Goal: Task Accomplishment & Management: Use online tool/utility

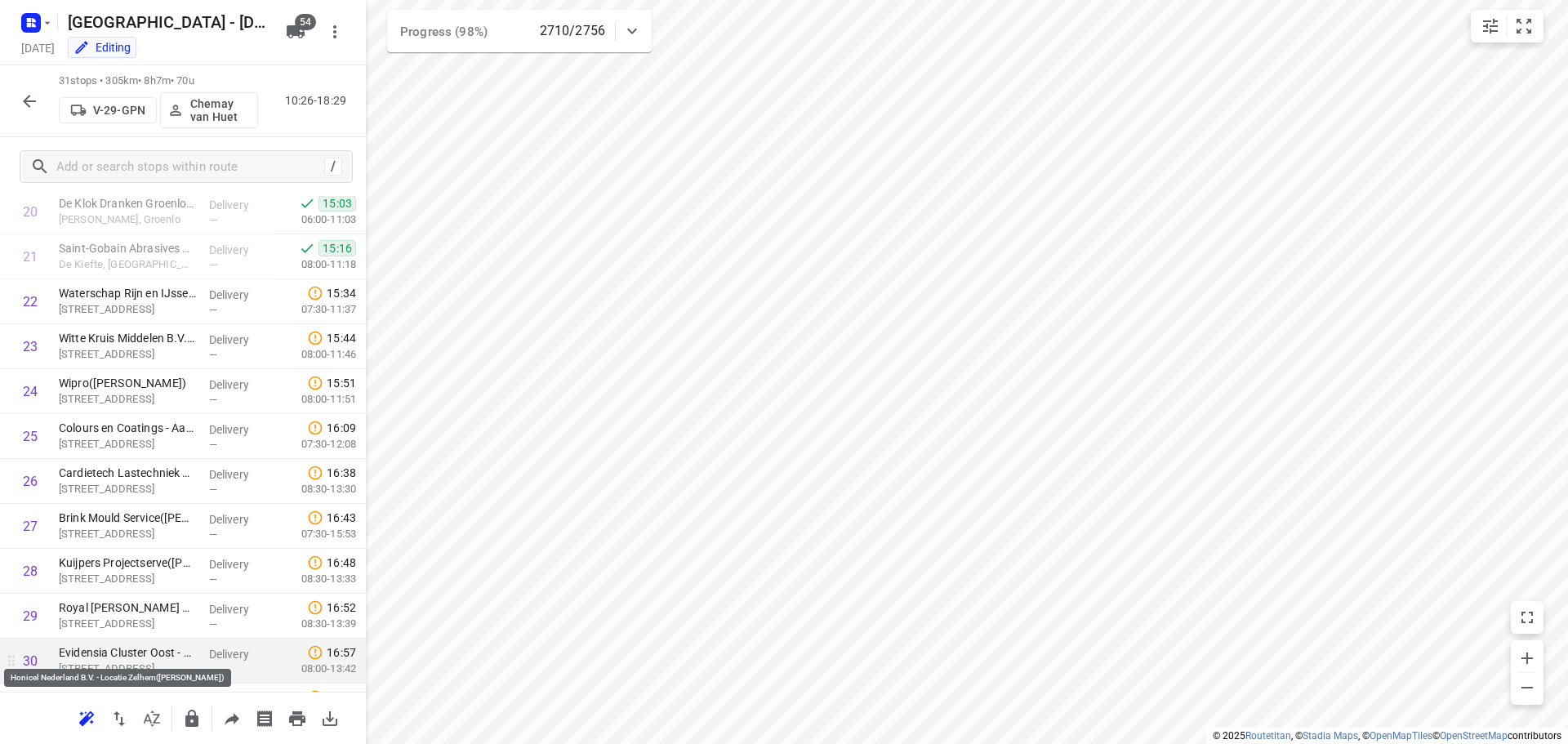
scroll to position [1070, 0]
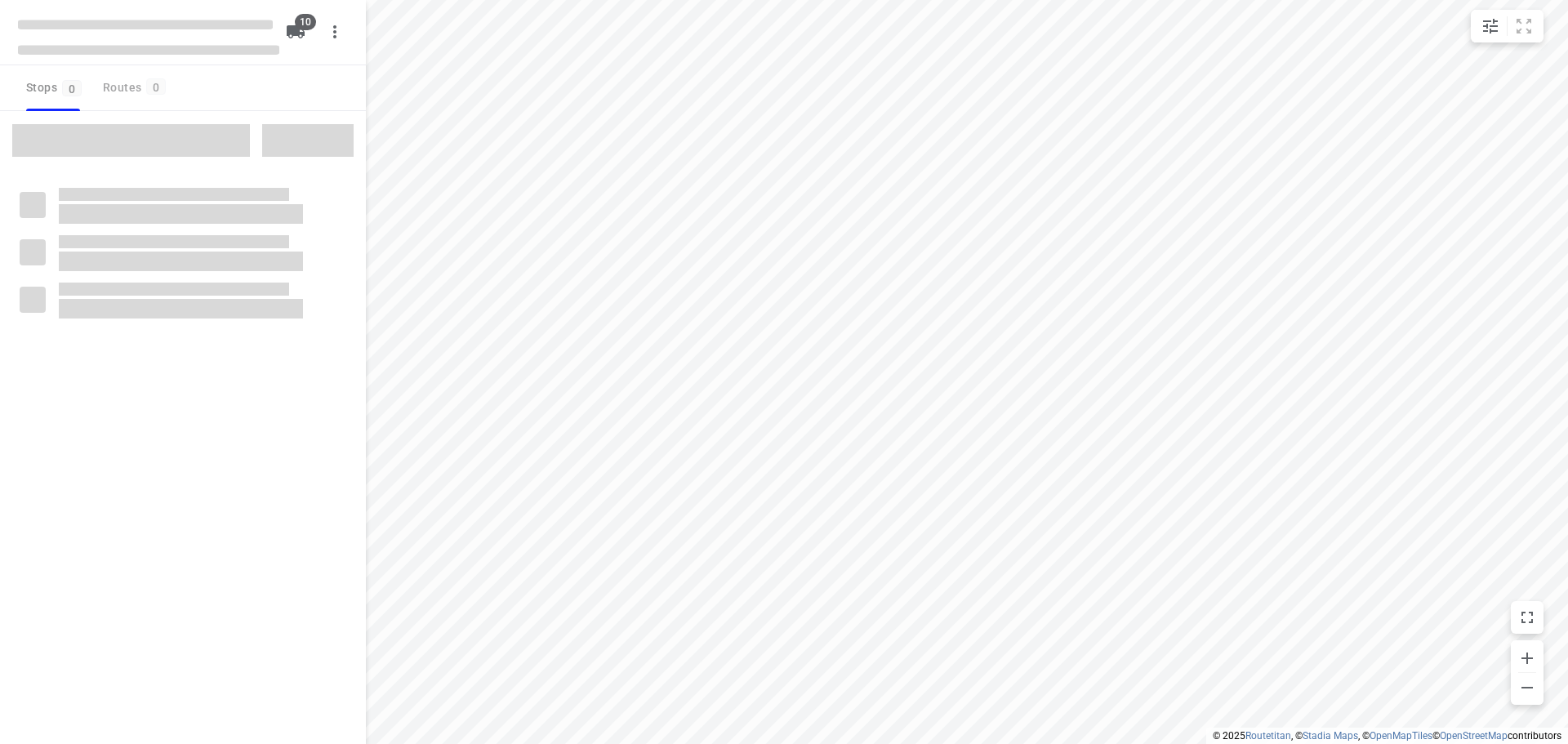
type input "distance"
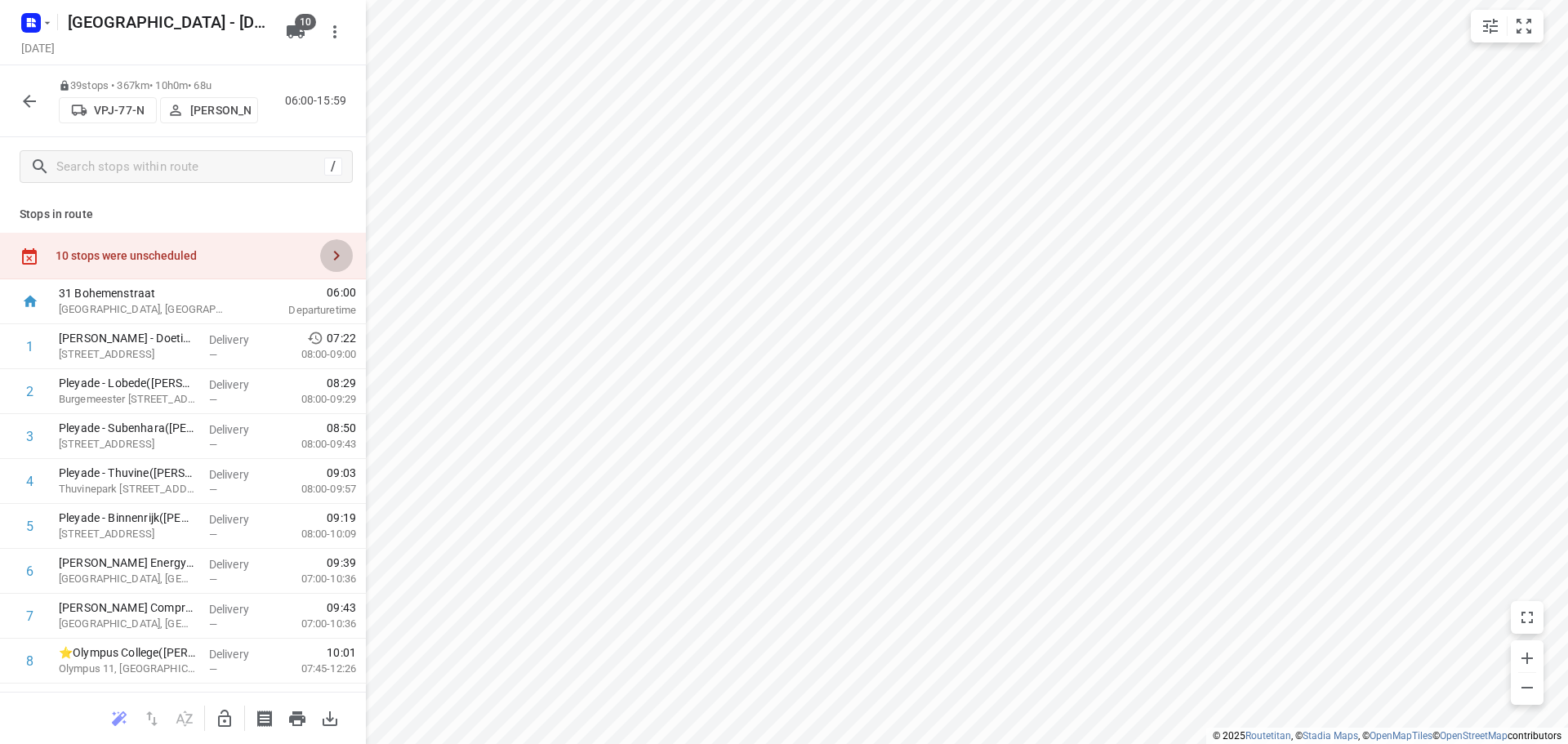
click at [327, 256] on icon "button" at bounding box center [336, 256] width 20 height 20
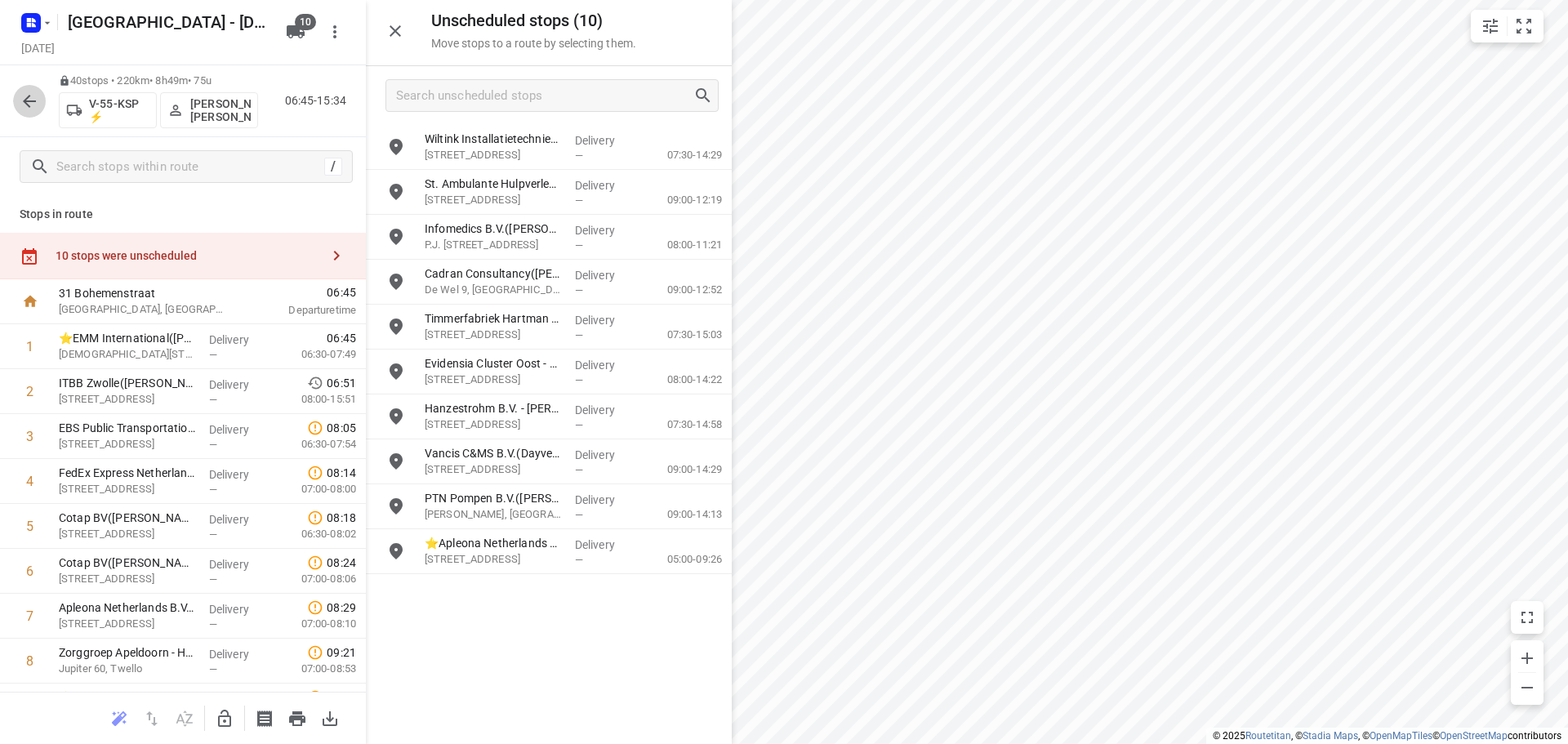
click at [28, 103] on icon "button" at bounding box center [29, 101] width 20 height 20
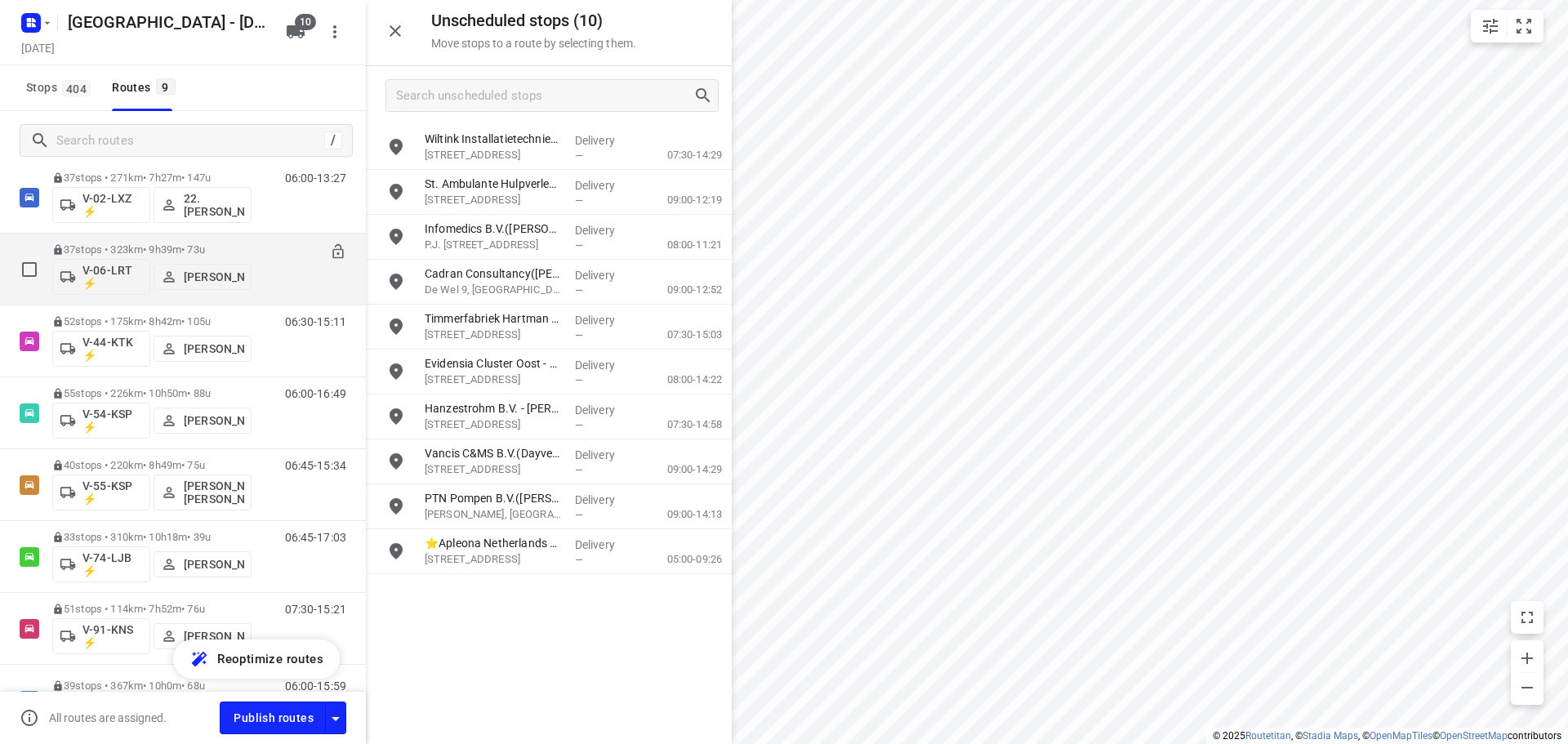
scroll to position [82, 0]
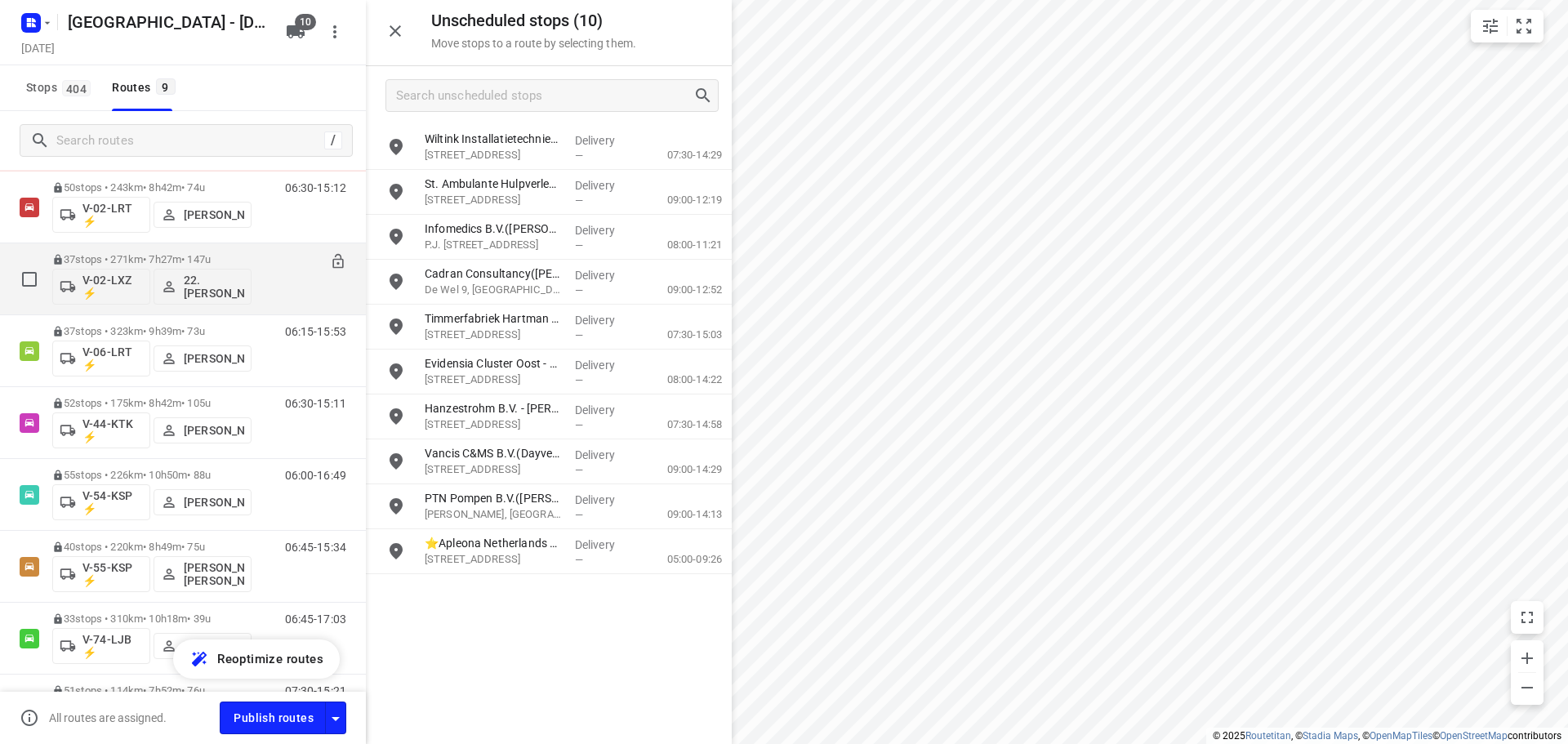
click at [158, 259] on p "37 stops • 271km • 7h27m • 147u" at bounding box center [151, 259] width 199 height 12
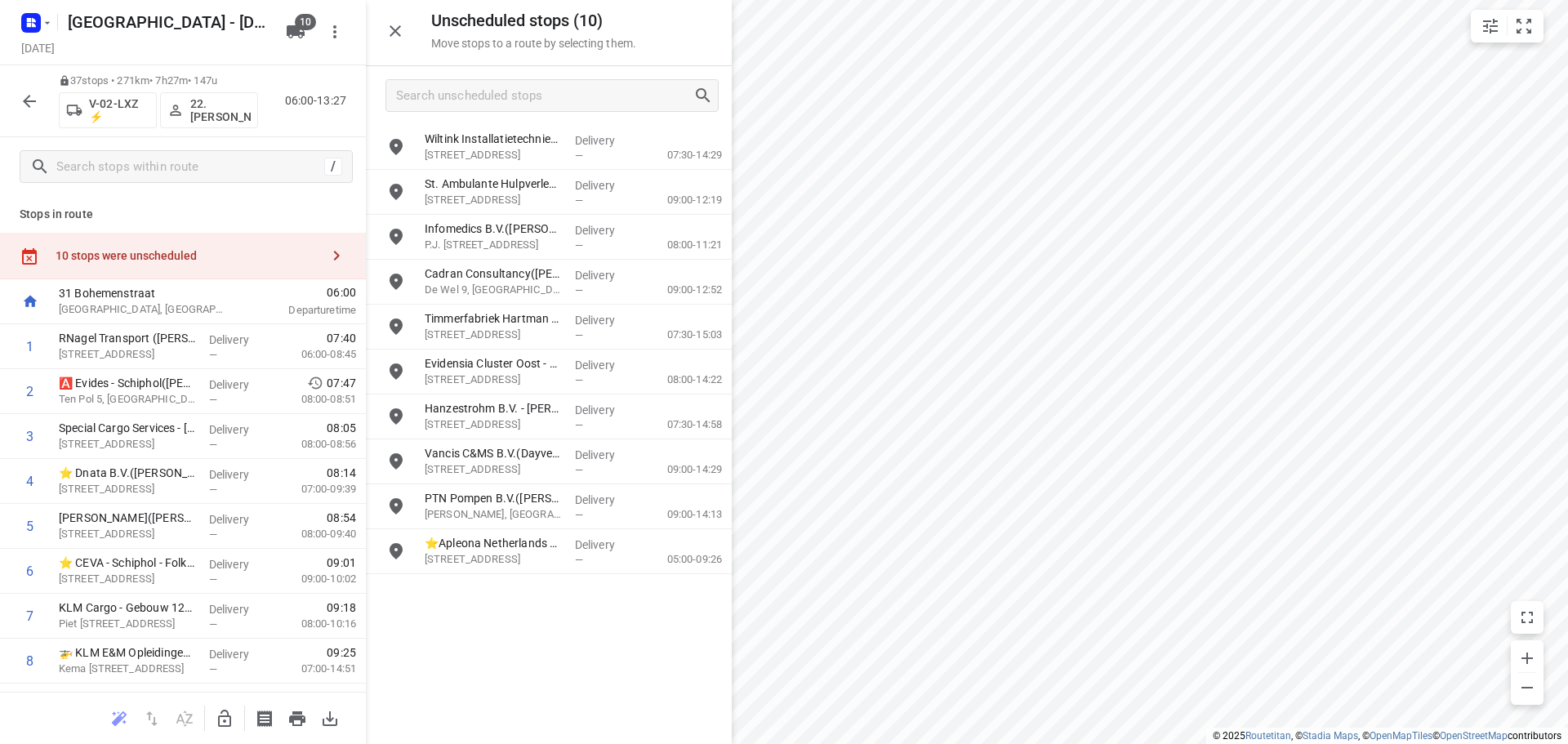
click at [27, 97] on icon "button" at bounding box center [29, 101] width 20 height 20
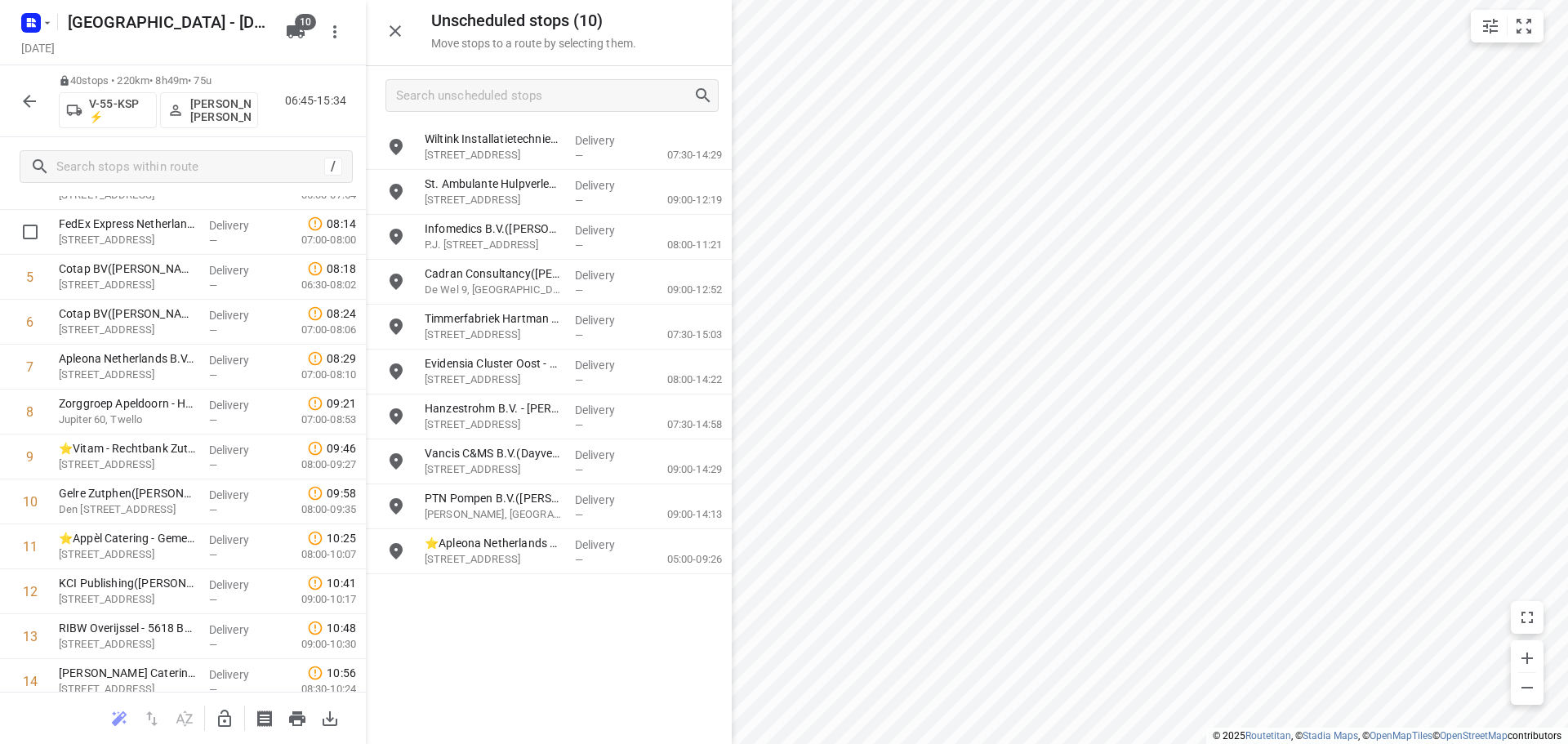
scroll to position [0, 0]
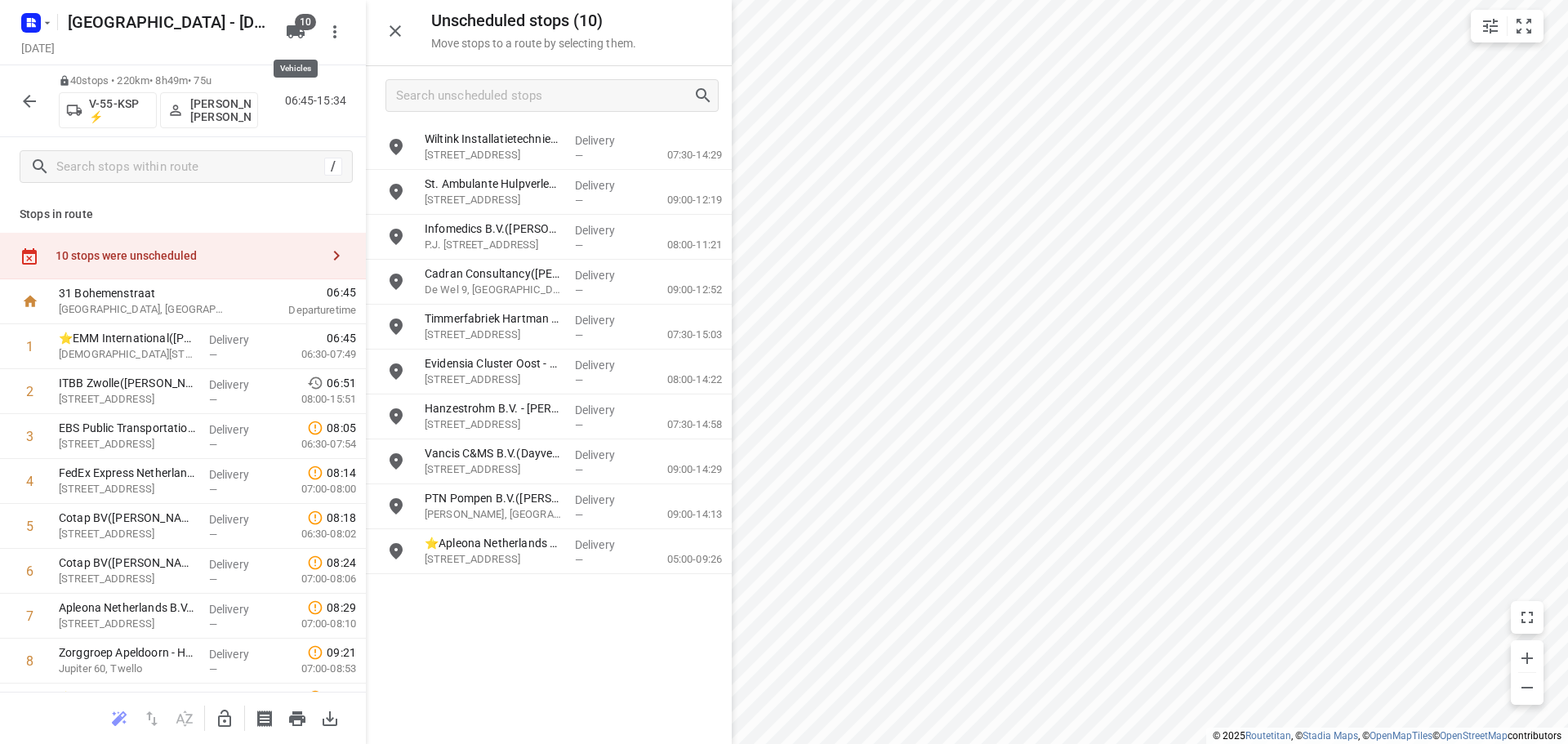
click at [301, 36] on icon "button" at bounding box center [295, 32] width 20 height 20
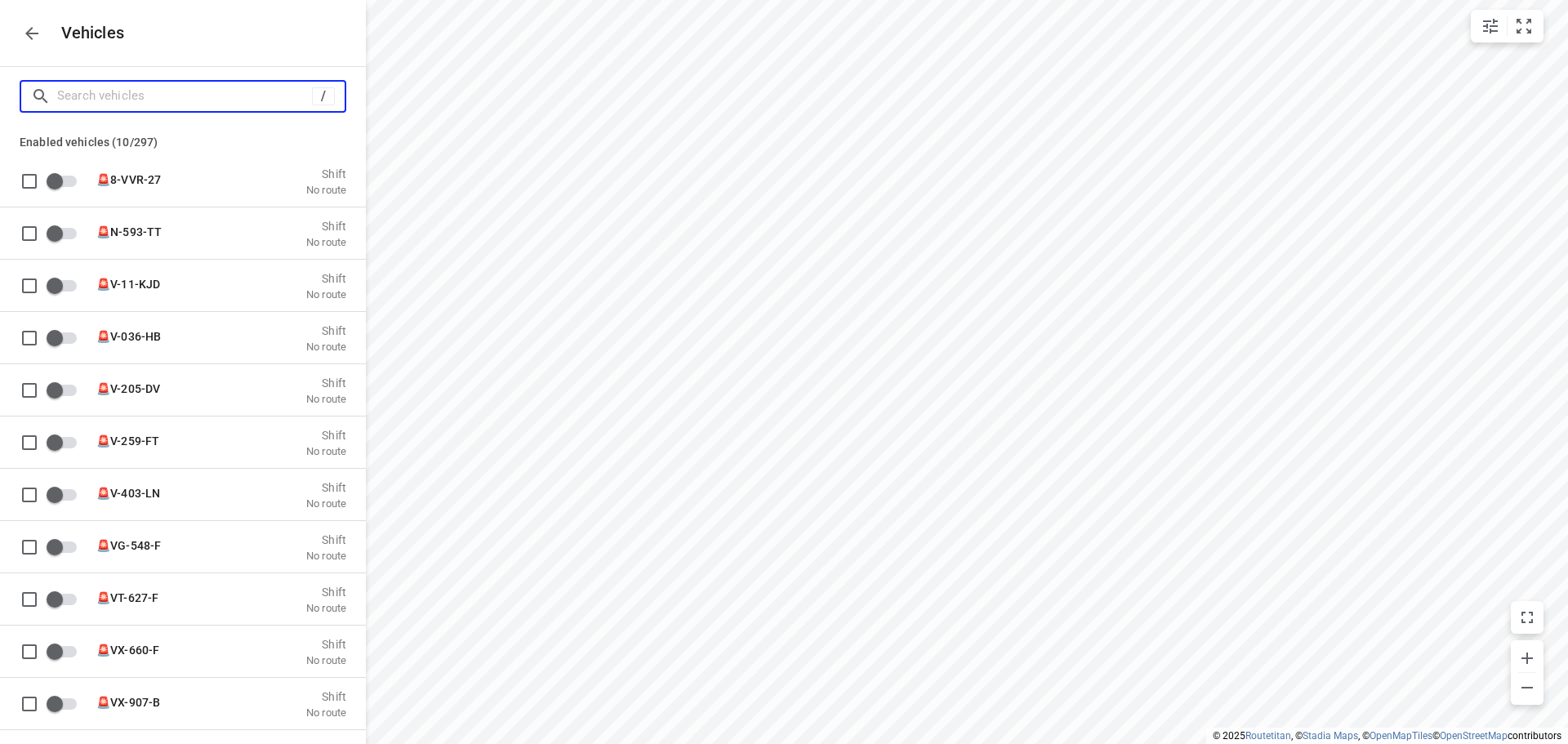
click at [159, 97] on input "Search vehicles" at bounding box center [185, 96] width 255 height 26
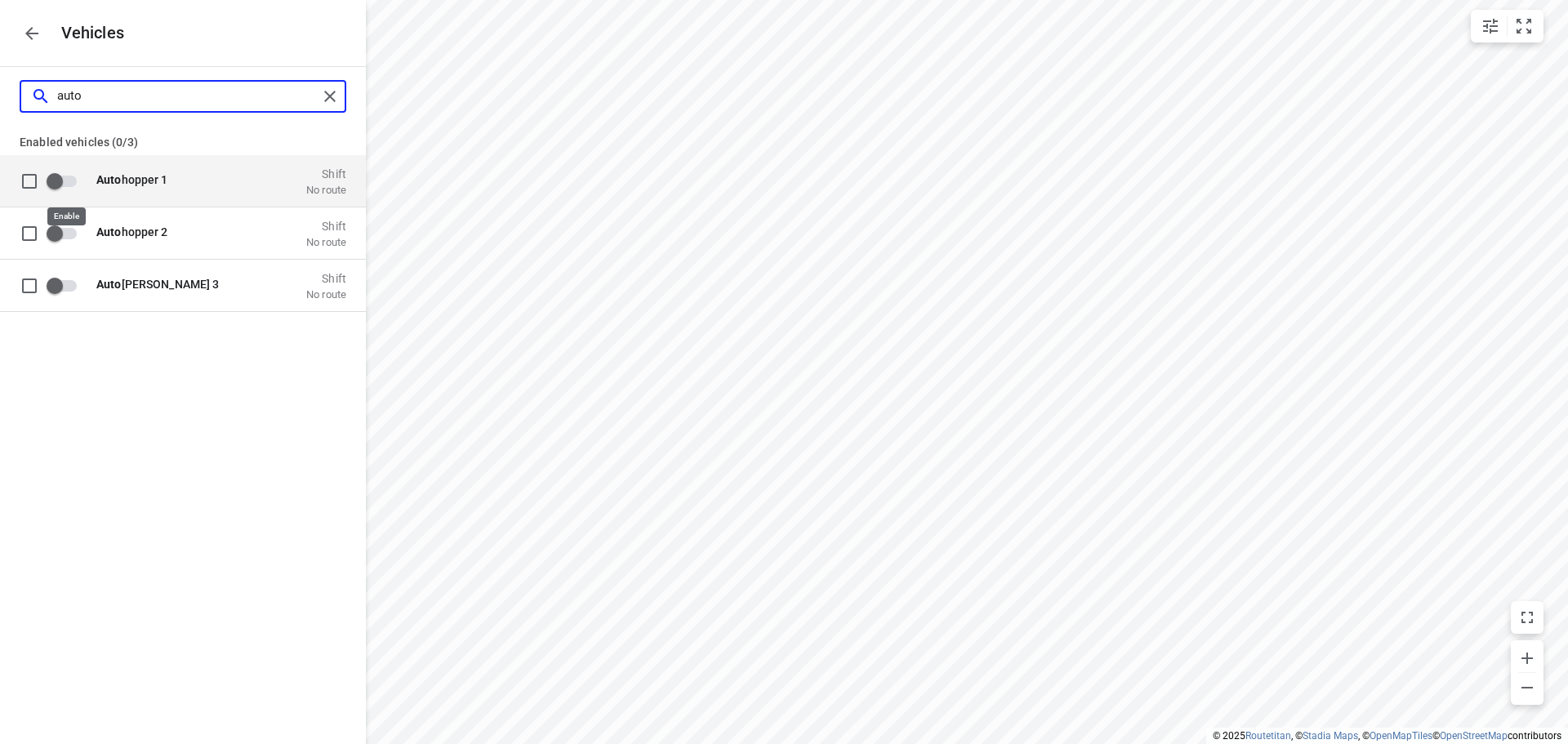
type input "auto"
click at [69, 183] on input "grid" at bounding box center [55, 180] width 93 height 31
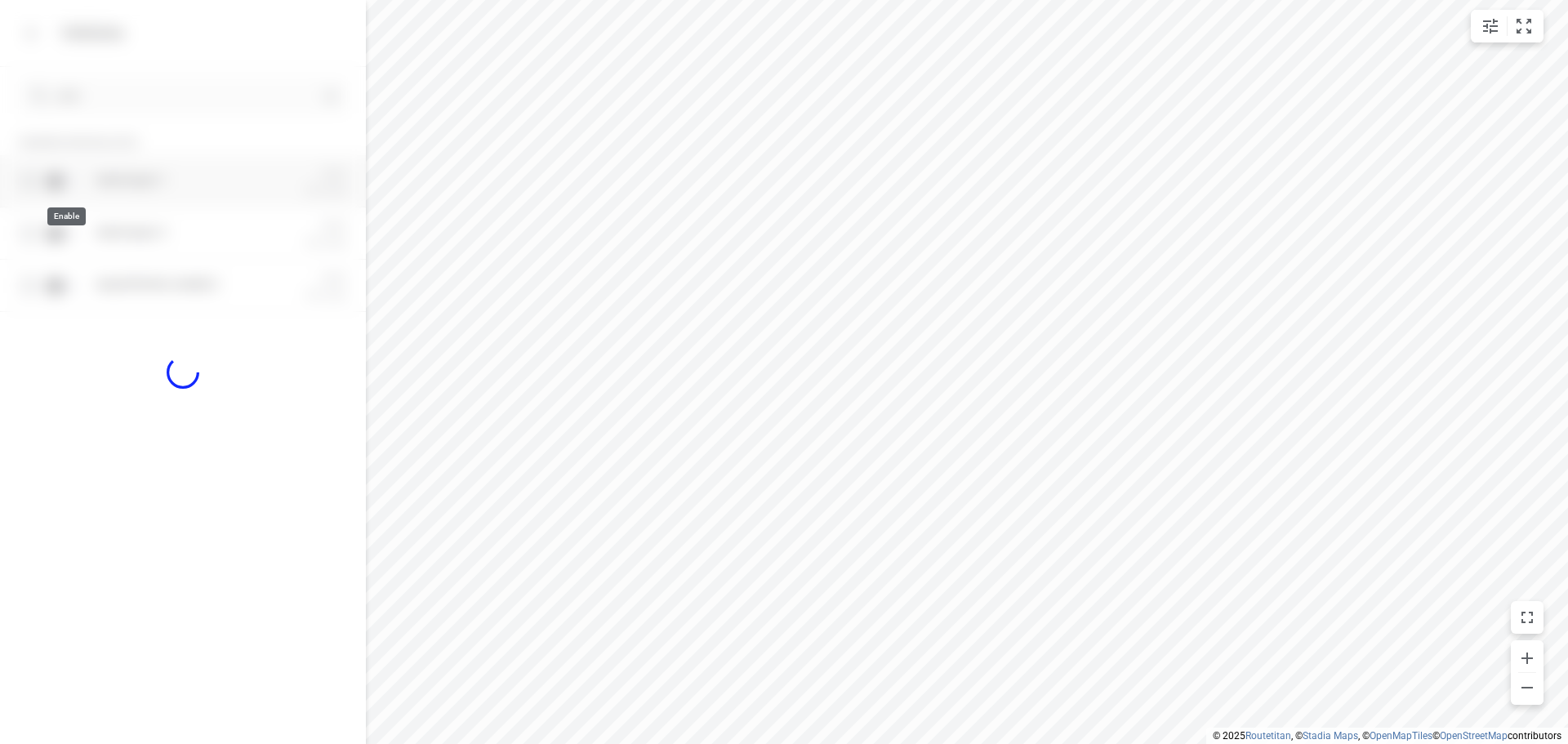
checkbox input "true"
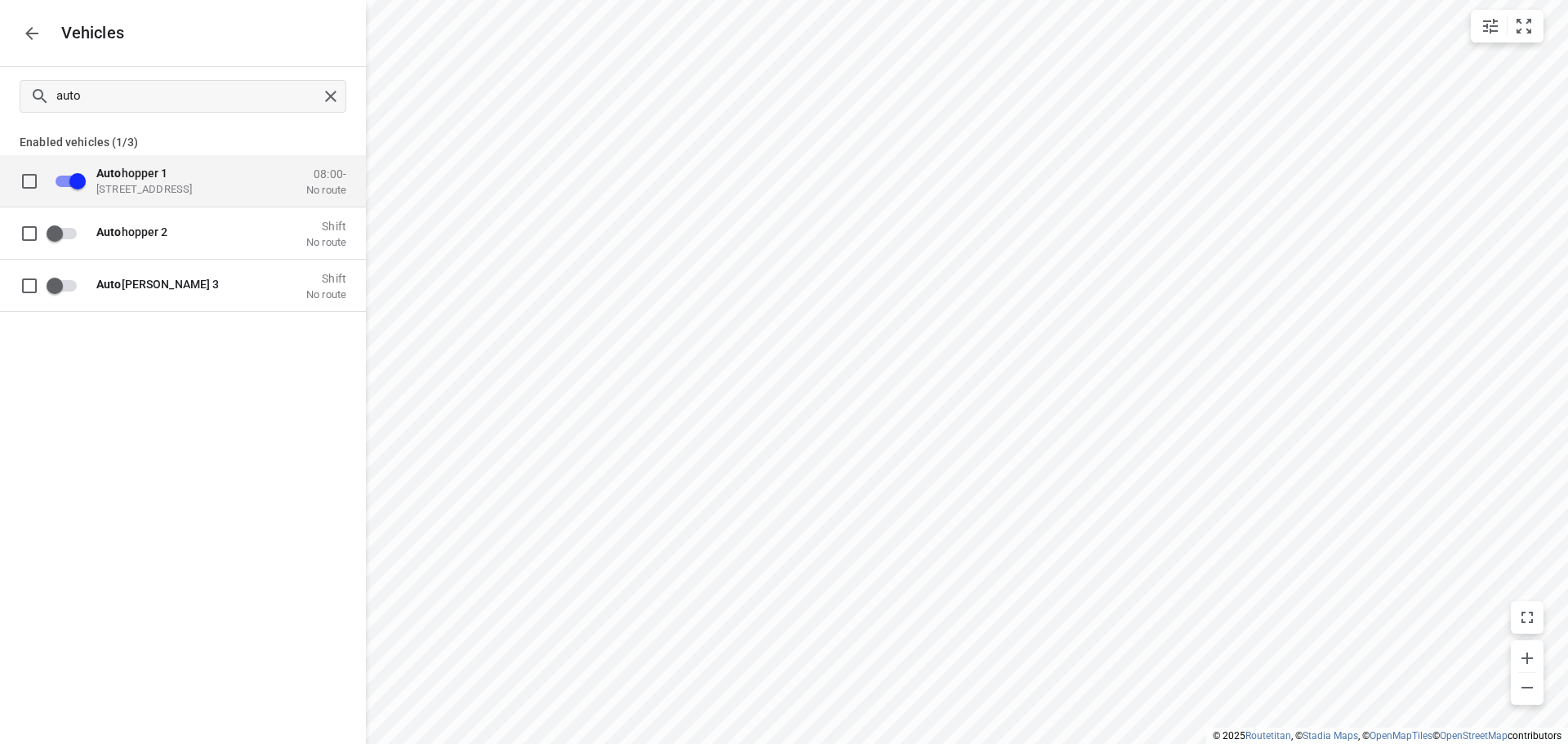
click at [39, 41] on icon "button" at bounding box center [32, 33] width 20 height 20
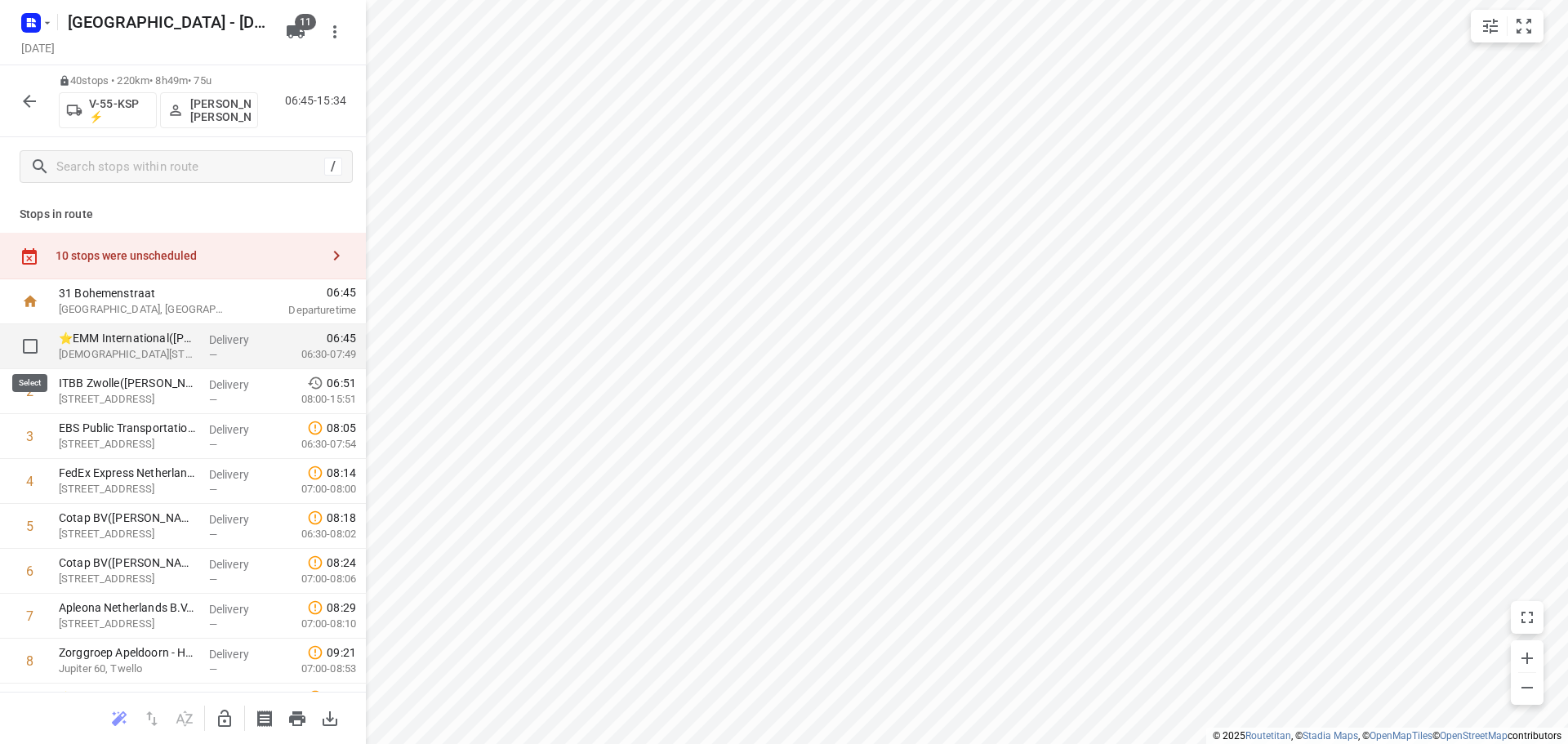
click at [27, 345] on input "checkbox" at bounding box center [30, 346] width 32 height 32
checkbox input "true"
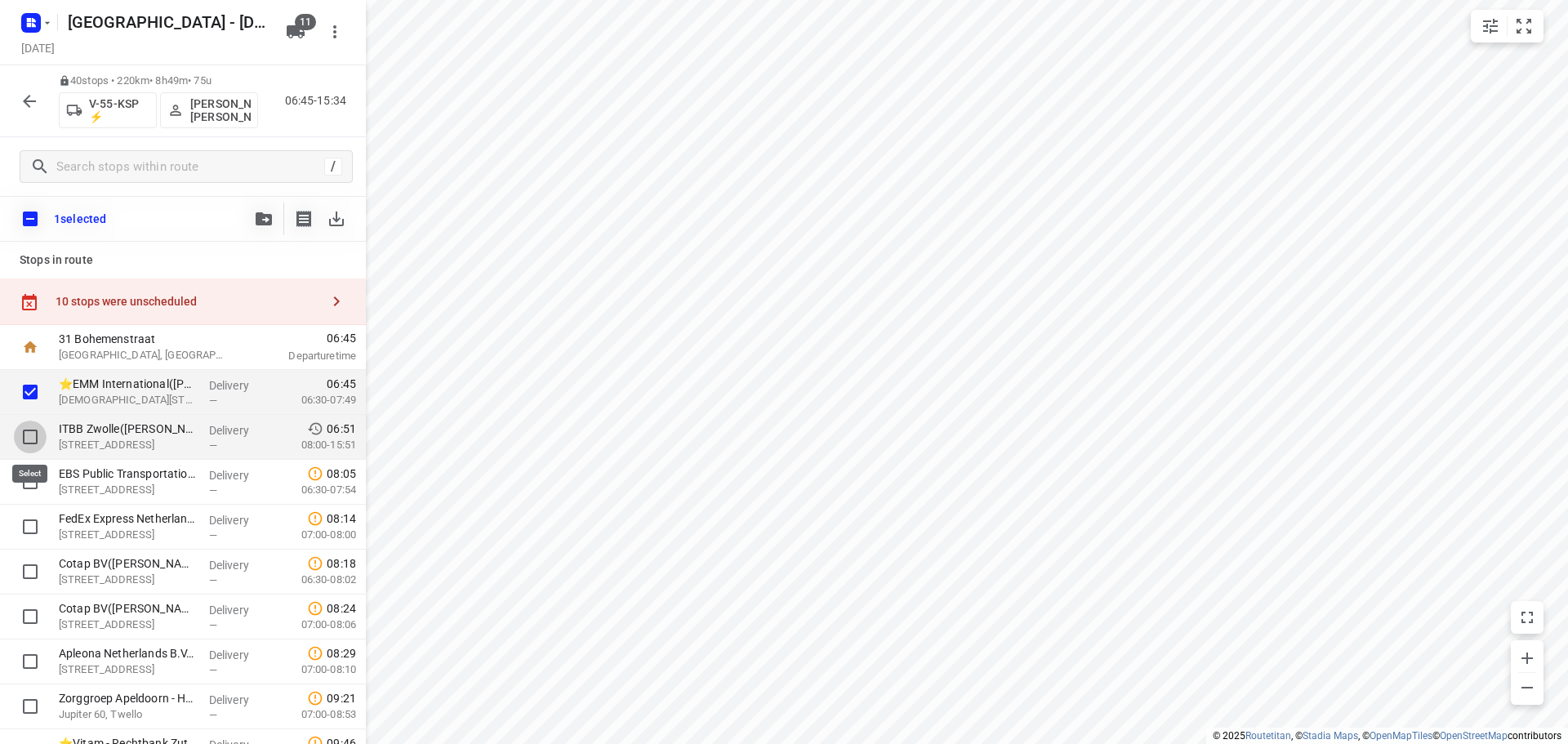
click at [30, 427] on input "checkbox" at bounding box center [30, 437] width 32 height 32
checkbox input "true"
click at [27, 481] on input "checkbox" at bounding box center [30, 482] width 32 height 32
checkbox input "true"
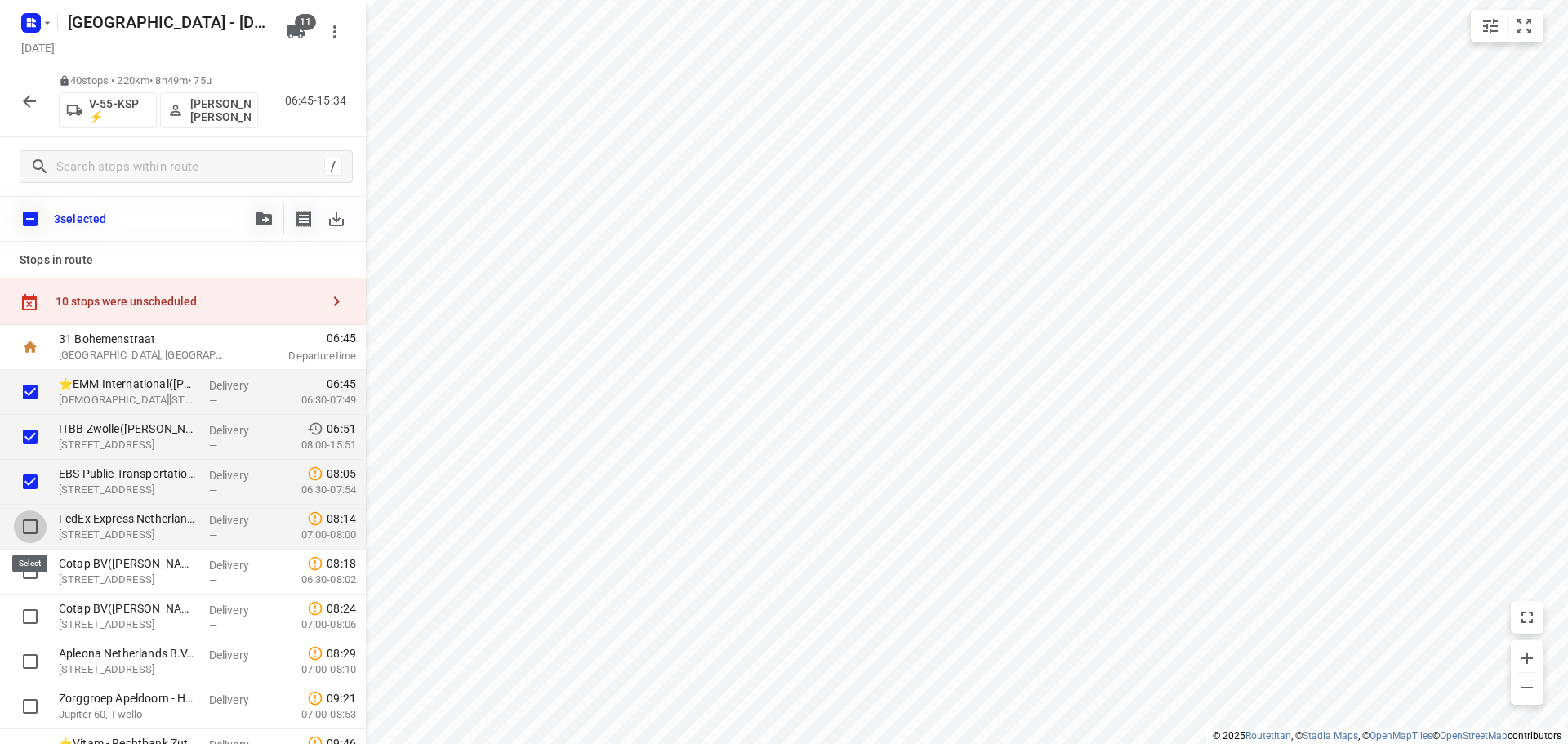
click at [27, 529] on input "checkbox" at bounding box center [30, 527] width 32 height 32
checkbox input "true"
click at [24, 583] on input "checkbox" at bounding box center [30, 572] width 32 height 32
checkbox input "true"
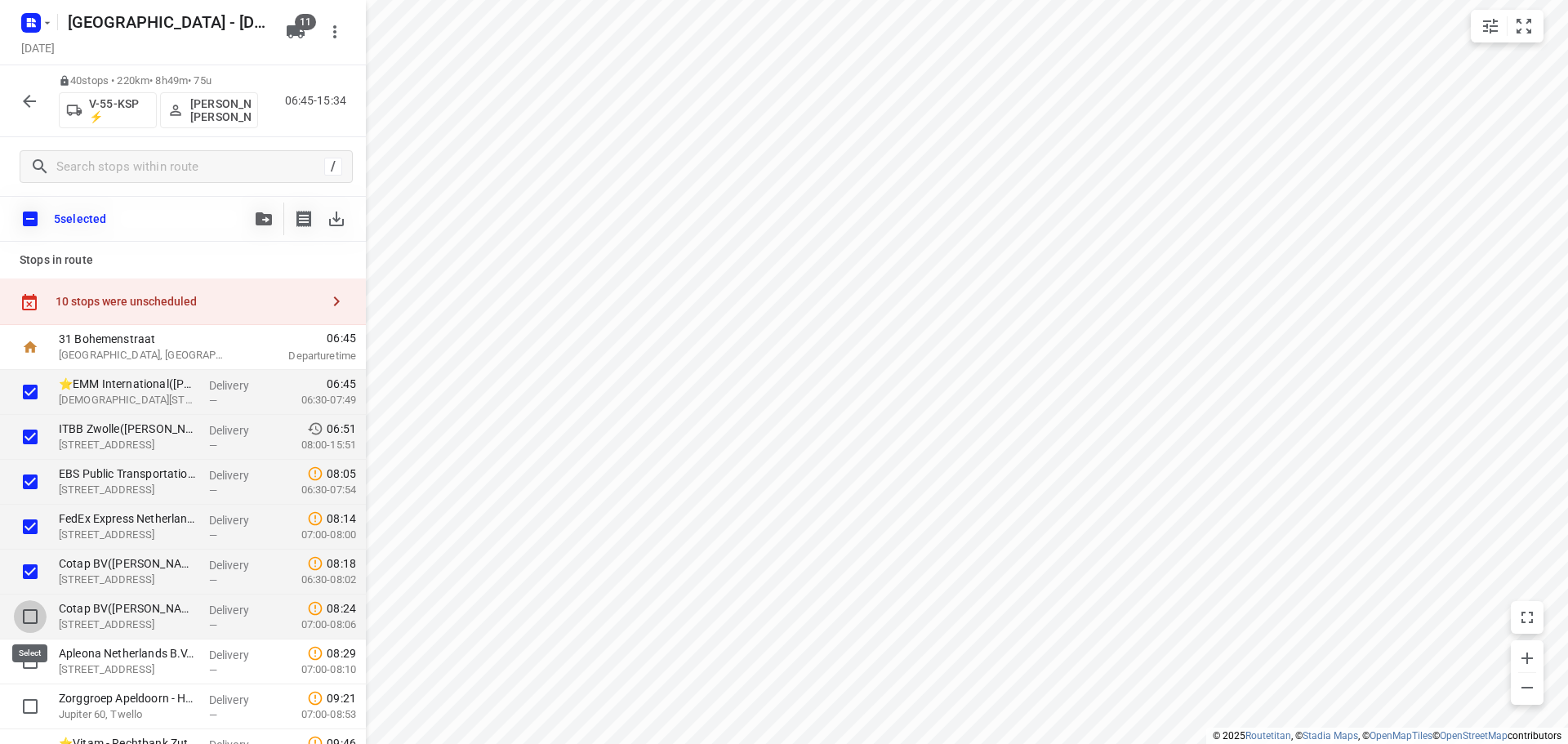
click at [24, 621] on input "checkbox" at bounding box center [30, 617] width 32 height 32
checkbox input "true"
click at [27, 654] on input "checkbox" at bounding box center [30, 662] width 32 height 32
checkbox input "true"
click at [261, 221] on icon "button" at bounding box center [263, 218] width 16 height 13
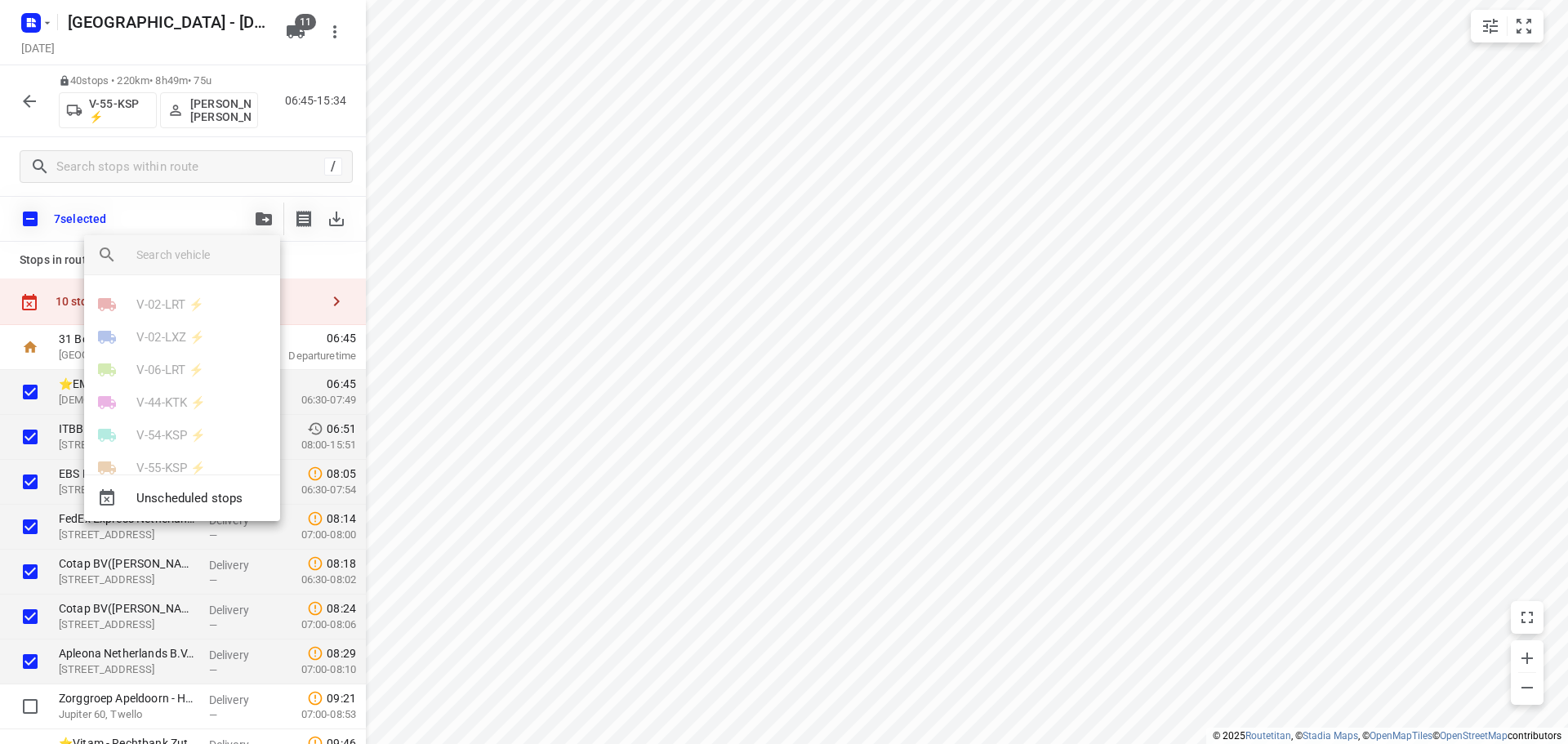
click at [194, 260] on input "search vehicle" at bounding box center [202, 255] width 131 height 25
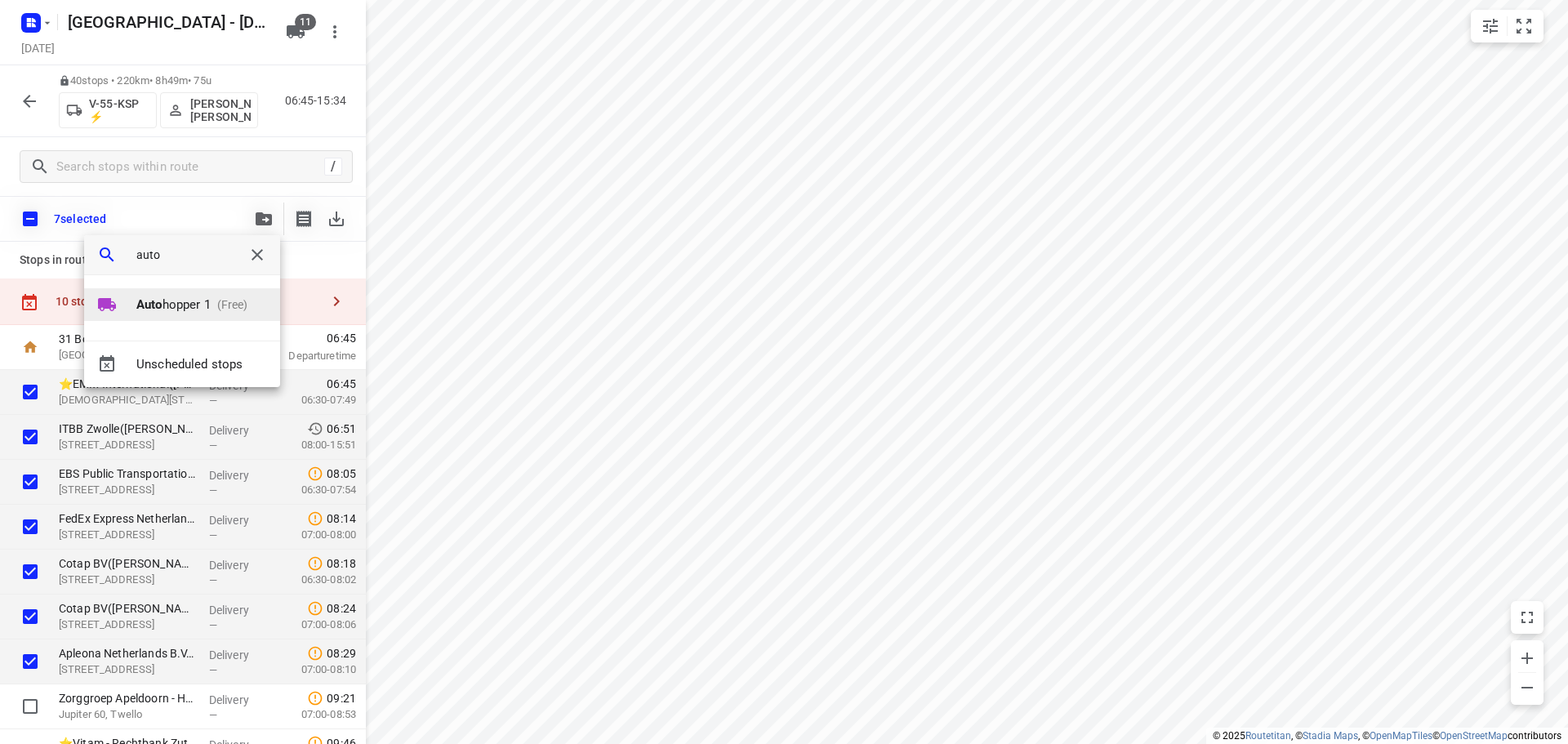
type input "auto"
click at [197, 296] on p "Auto hopper 1" at bounding box center [174, 305] width 74 height 19
click at [177, 296] on li "1" at bounding box center [181, 298] width 196 height 32
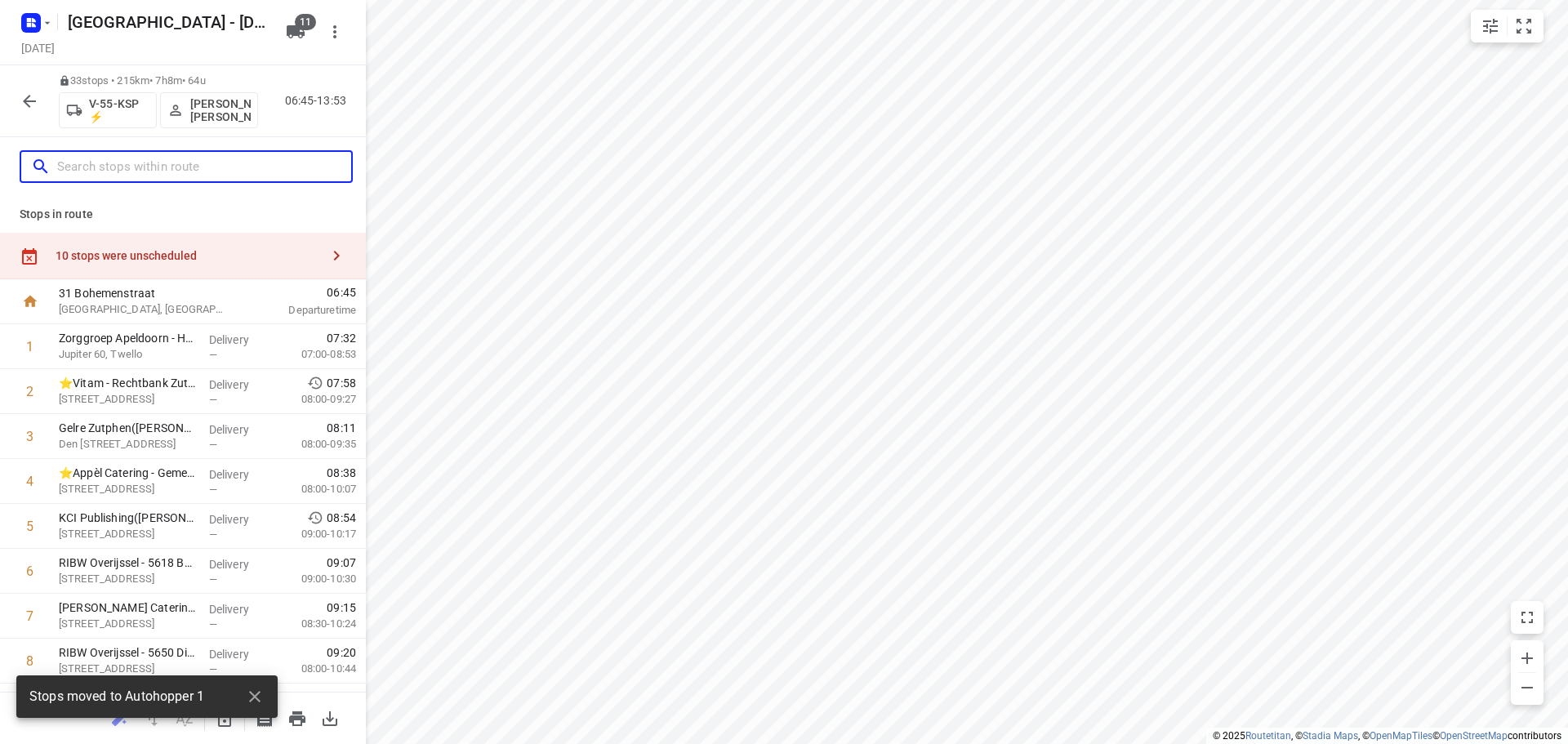
click at [216, 159] on input "text" at bounding box center [204, 168] width 294 height 26
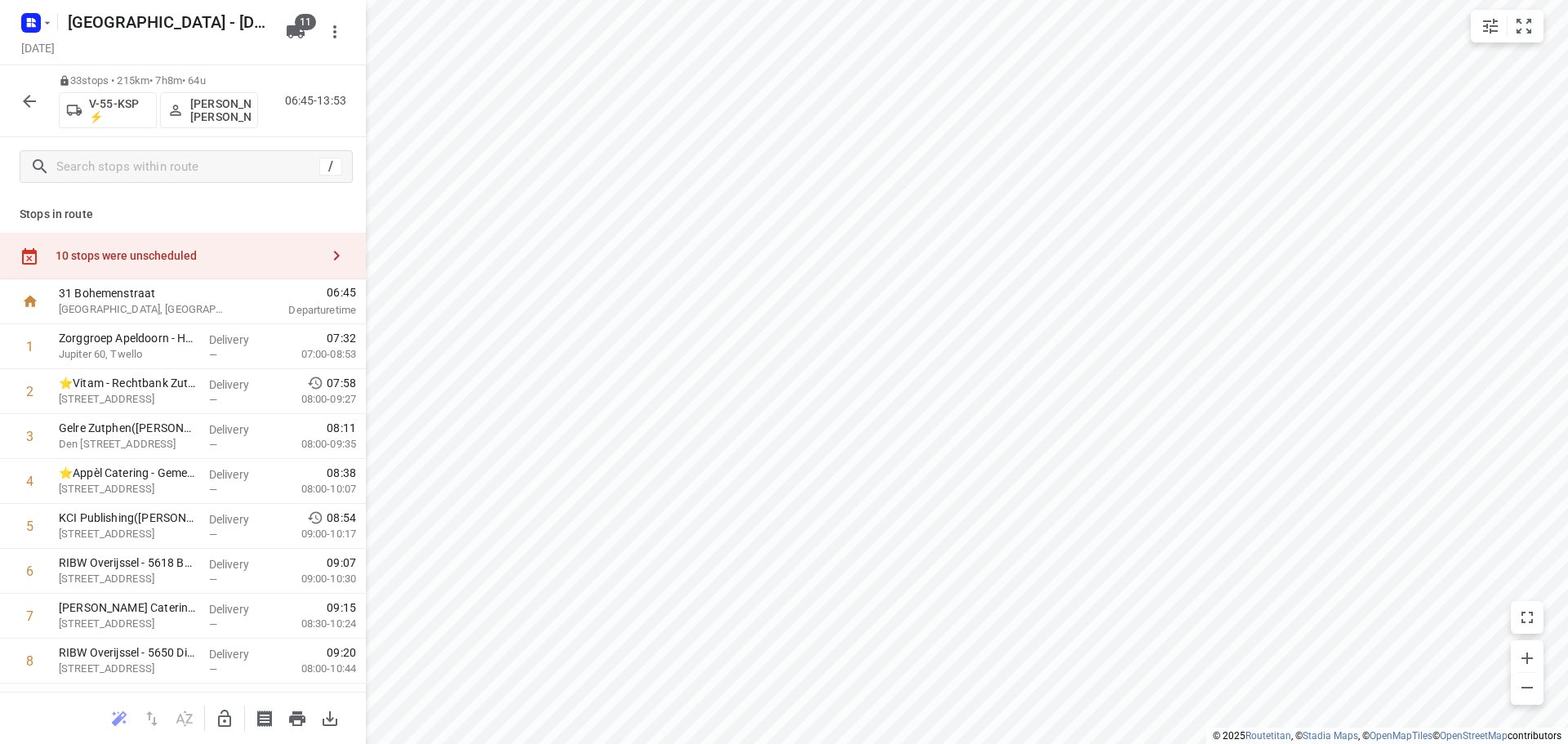
click at [46, 93] on div "33 stops • 215km • 7h8m • 64u V-55-KSP ⚡ Siemen Hiemstra 06:45-13:53" at bounding box center [183, 101] width 366 height 72
click at [37, 92] on icon "button" at bounding box center [29, 101] width 20 height 20
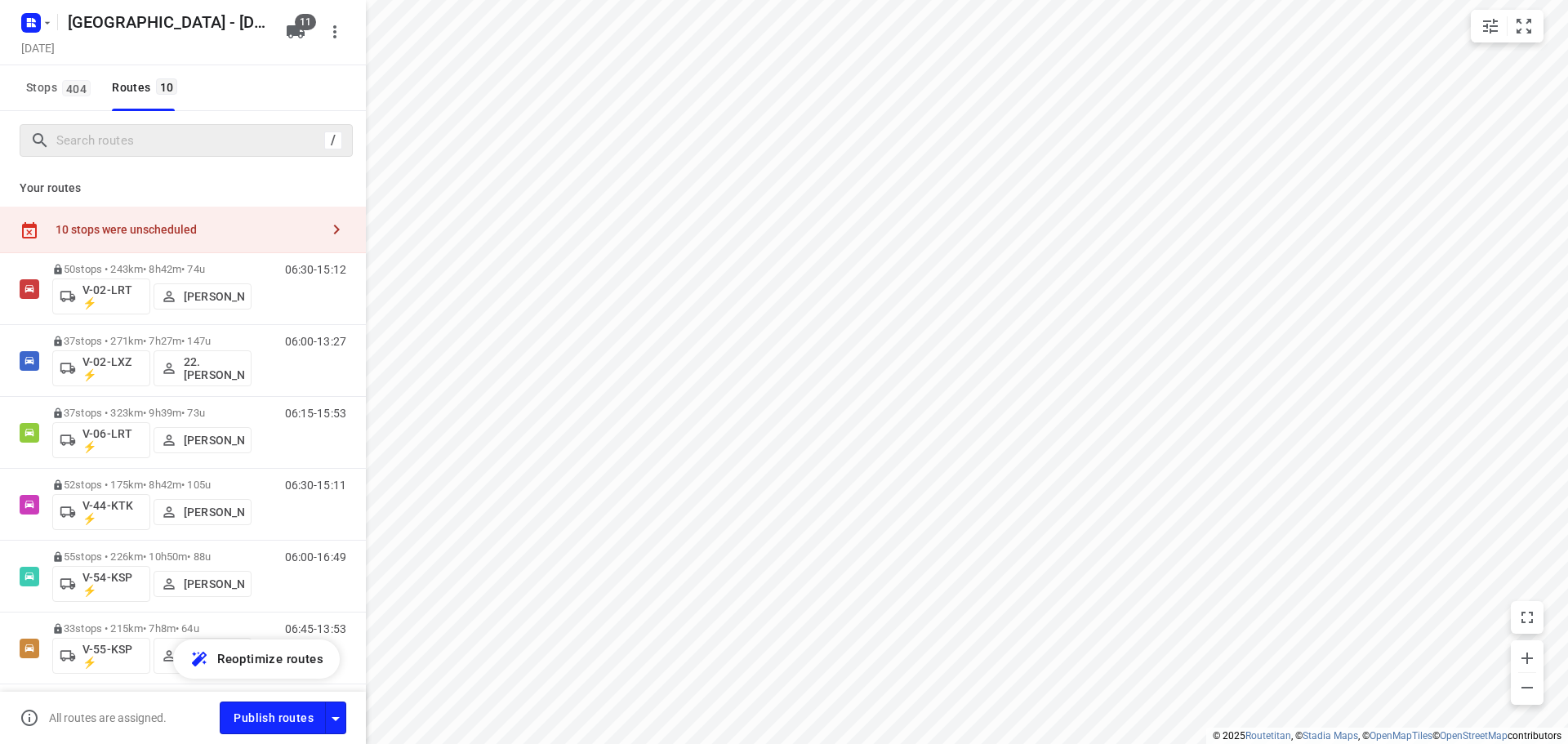
click at [181, 154] on div "/" at bounding box center [186, 140] width 333 height 32
click at [180, 141] on input "Search routes" at bounding box center [204, 141] width 294 height 26
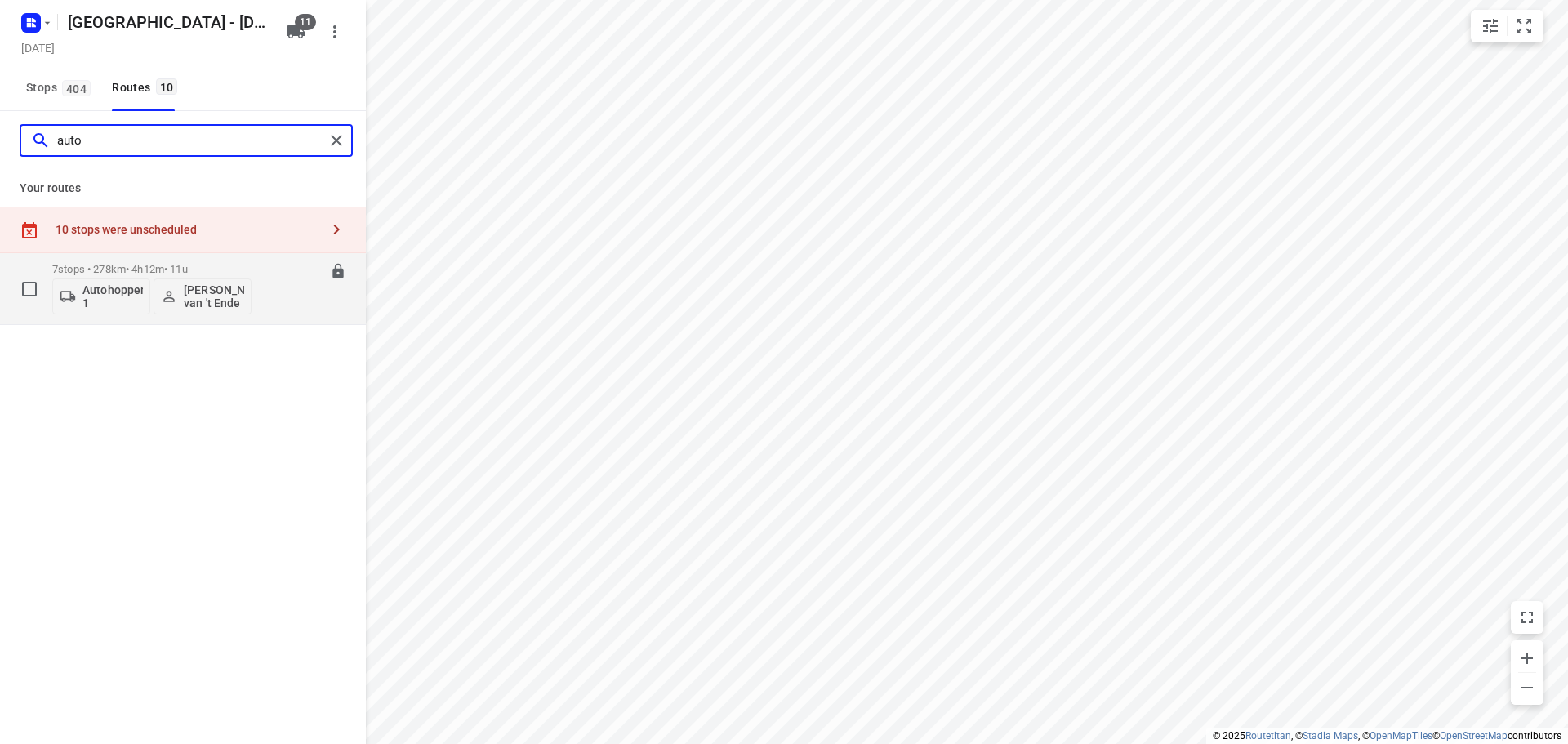
type input "auto"
click at [217, 299] on p "Stephanie van 't Ende" at bounding box center [214, 296] width 61 height 27
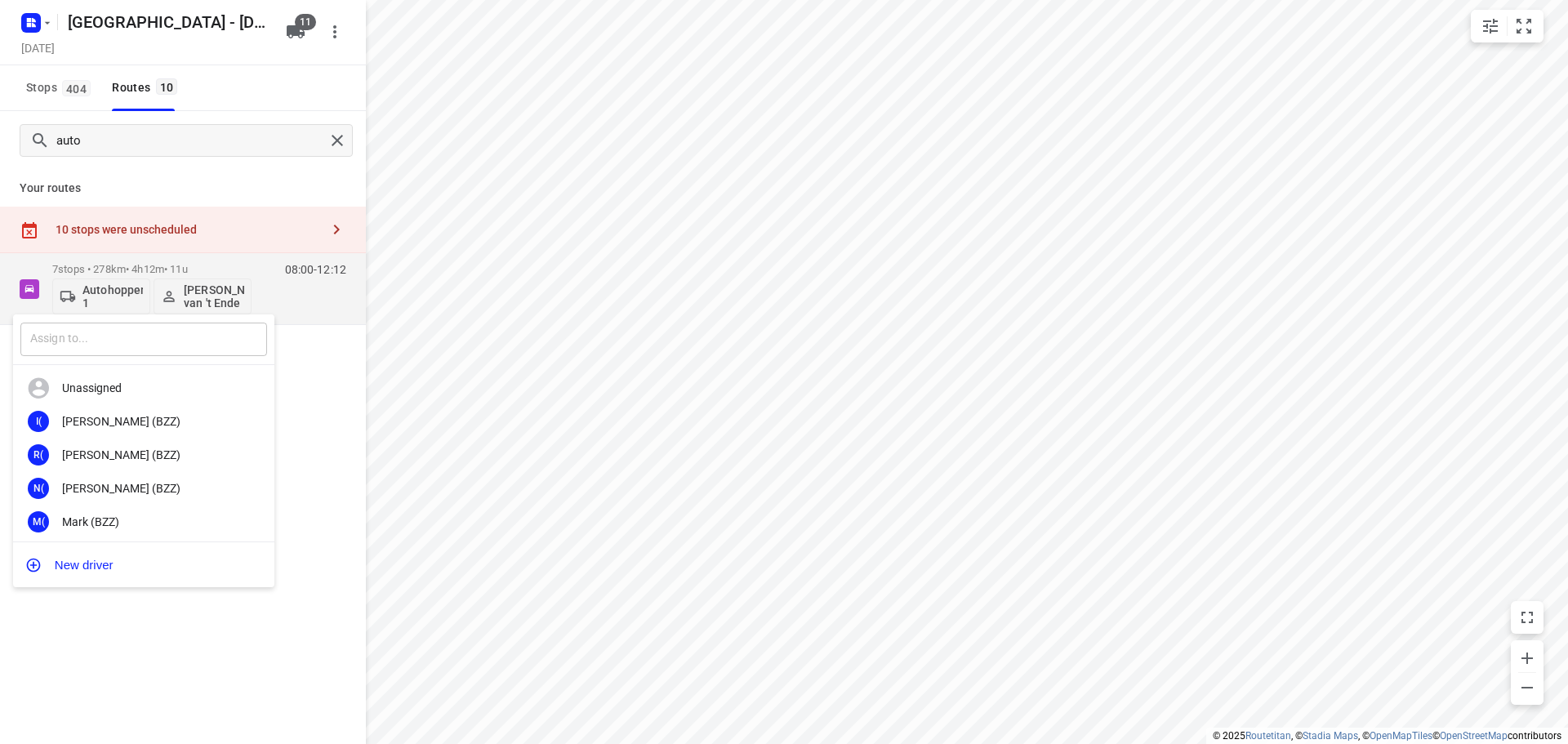
click at [191, 335] on input "text" at bounding box center [144, 339] width 246 height 33
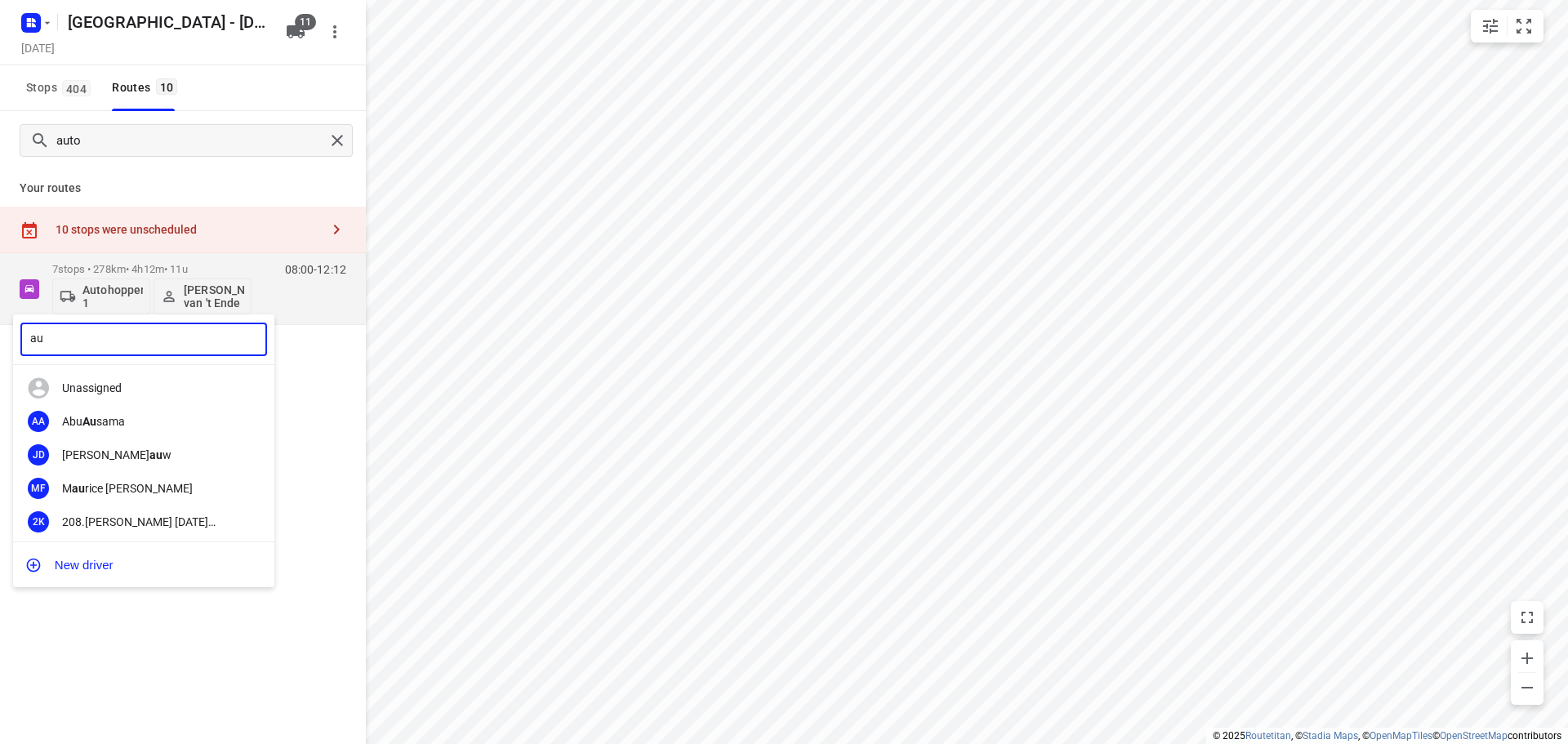
type input "a"
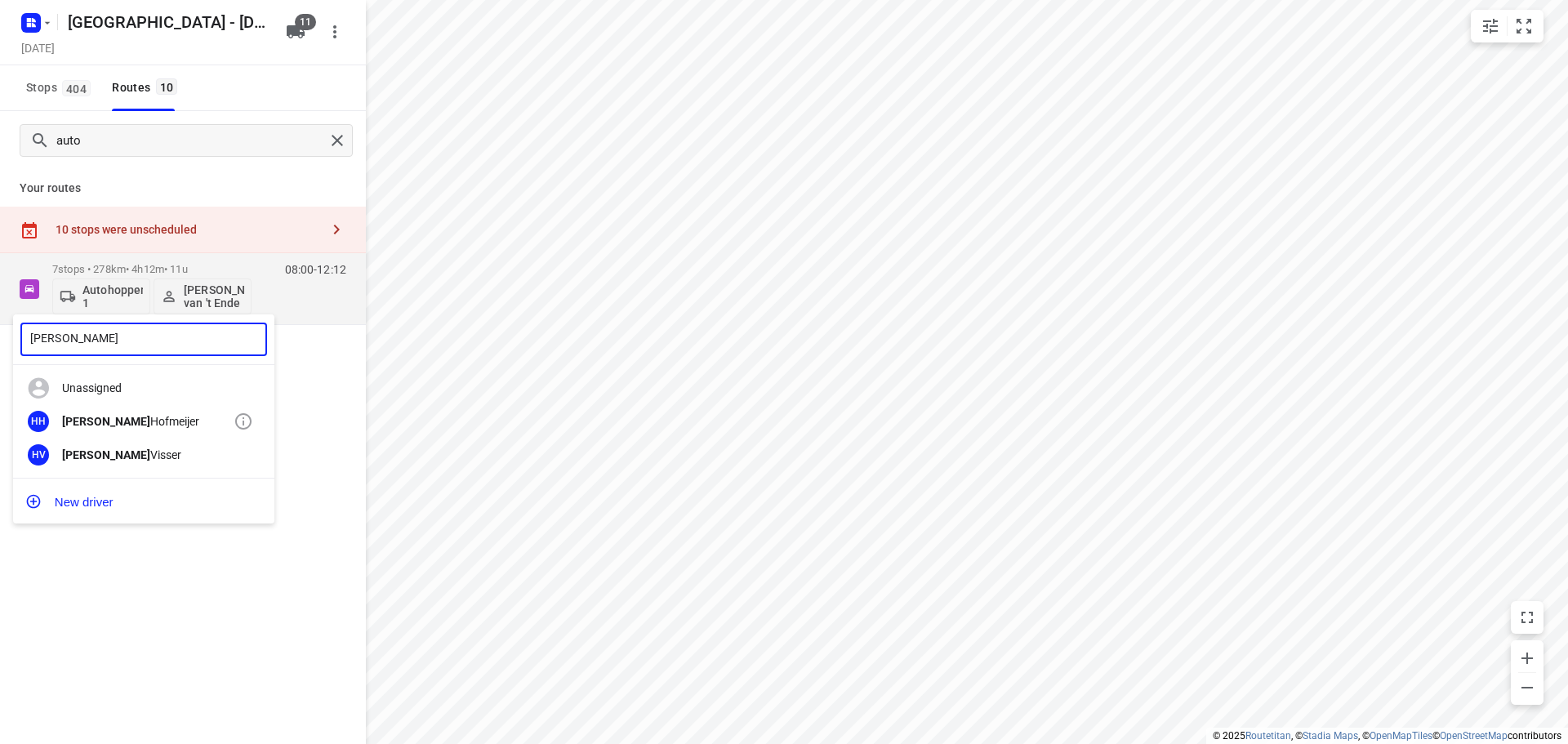
type input "henry"
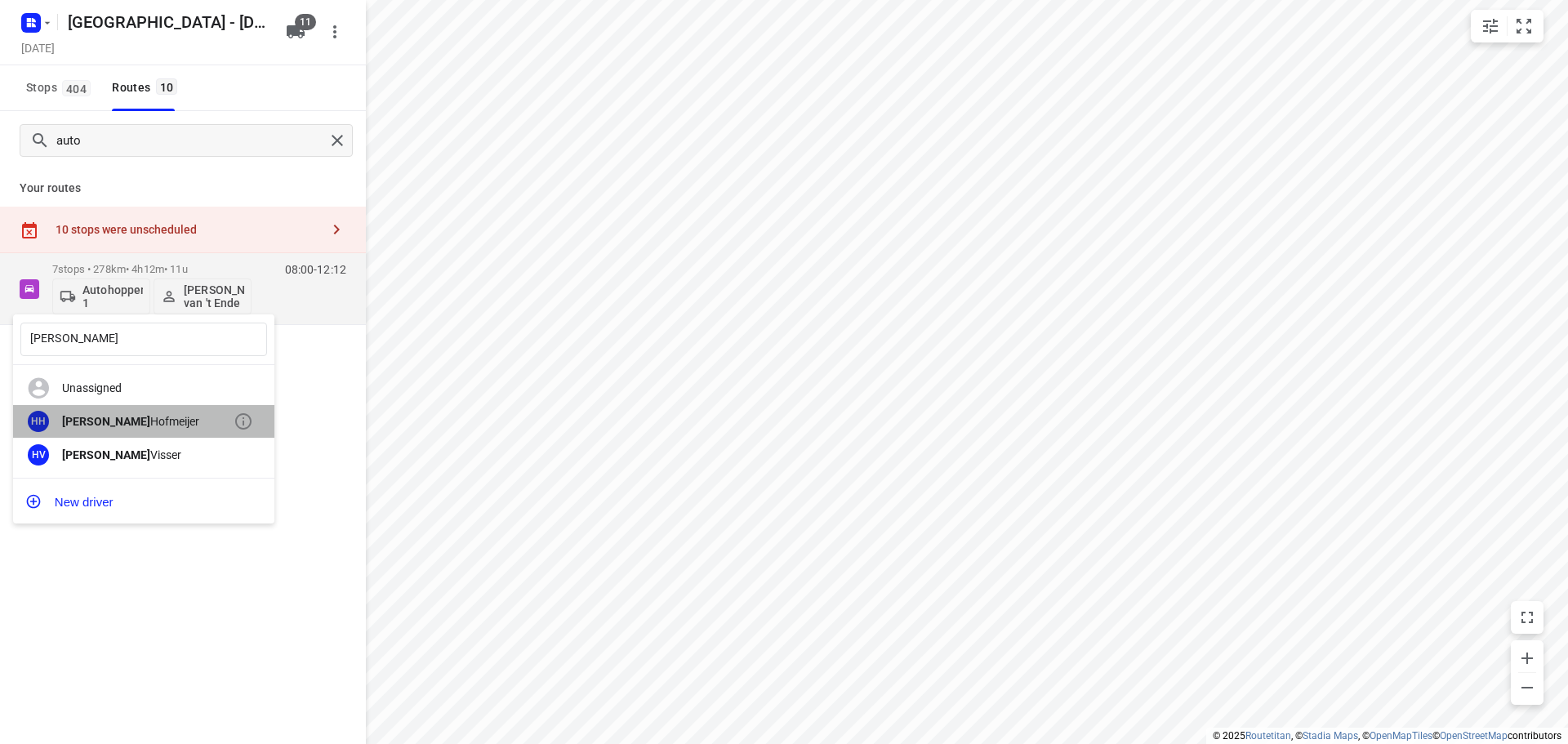
click at [144, 420] on div "Henry Hofmeijer" at bounding box center [148, 421] width 172 height 13
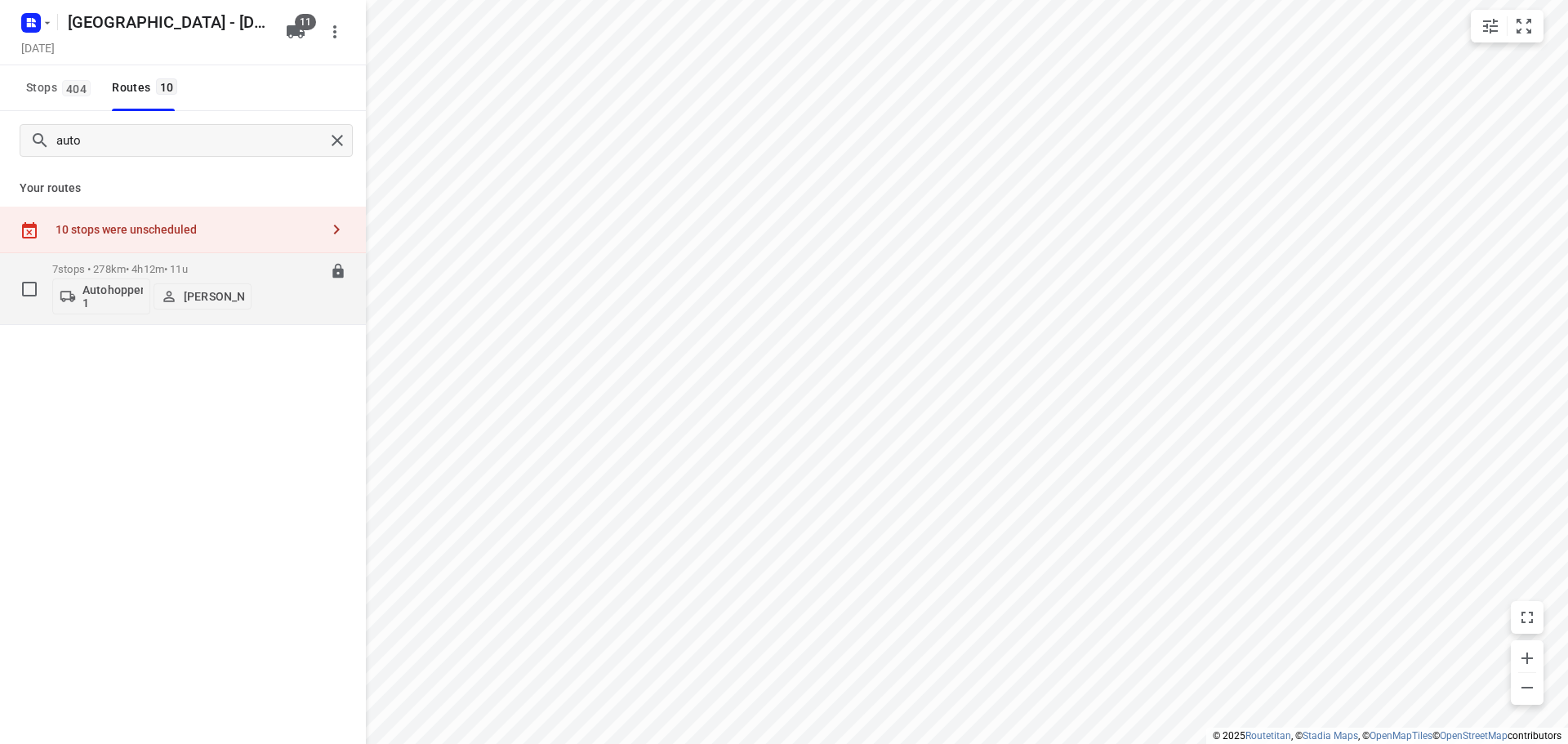
click at [286, 293] on div "08:00-12:12" at bounding box center [306, 293] width 82 height 60
click at [299, 302] on div "08:00-12:12" at bounding box center [306, 293] width 82 height 60
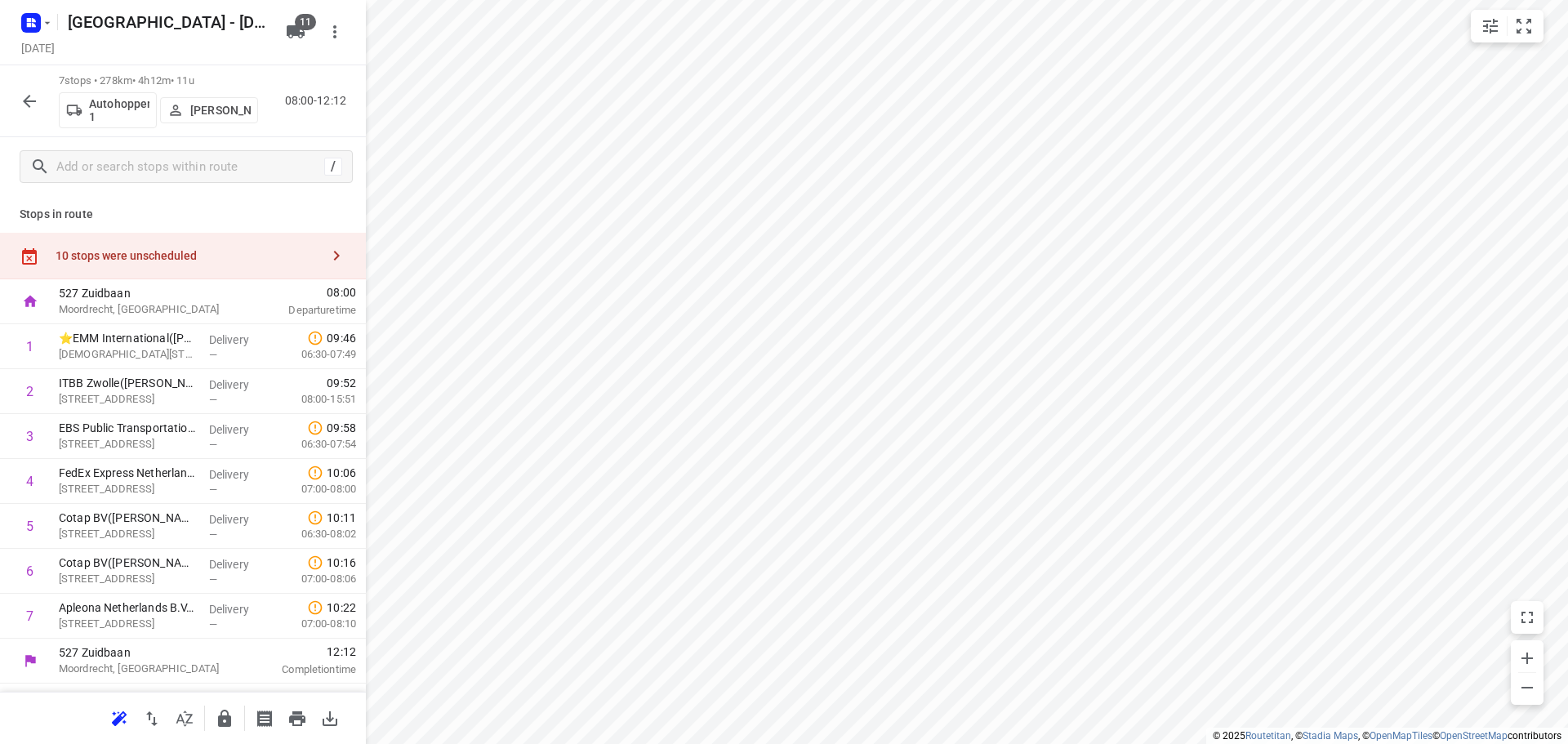
click at [25, 110] on icon "button" at bounding box center [29, 101] width 20 height 20
click at [320, 255] on button "button" at bounding box center [336, 256] width 32 height 32
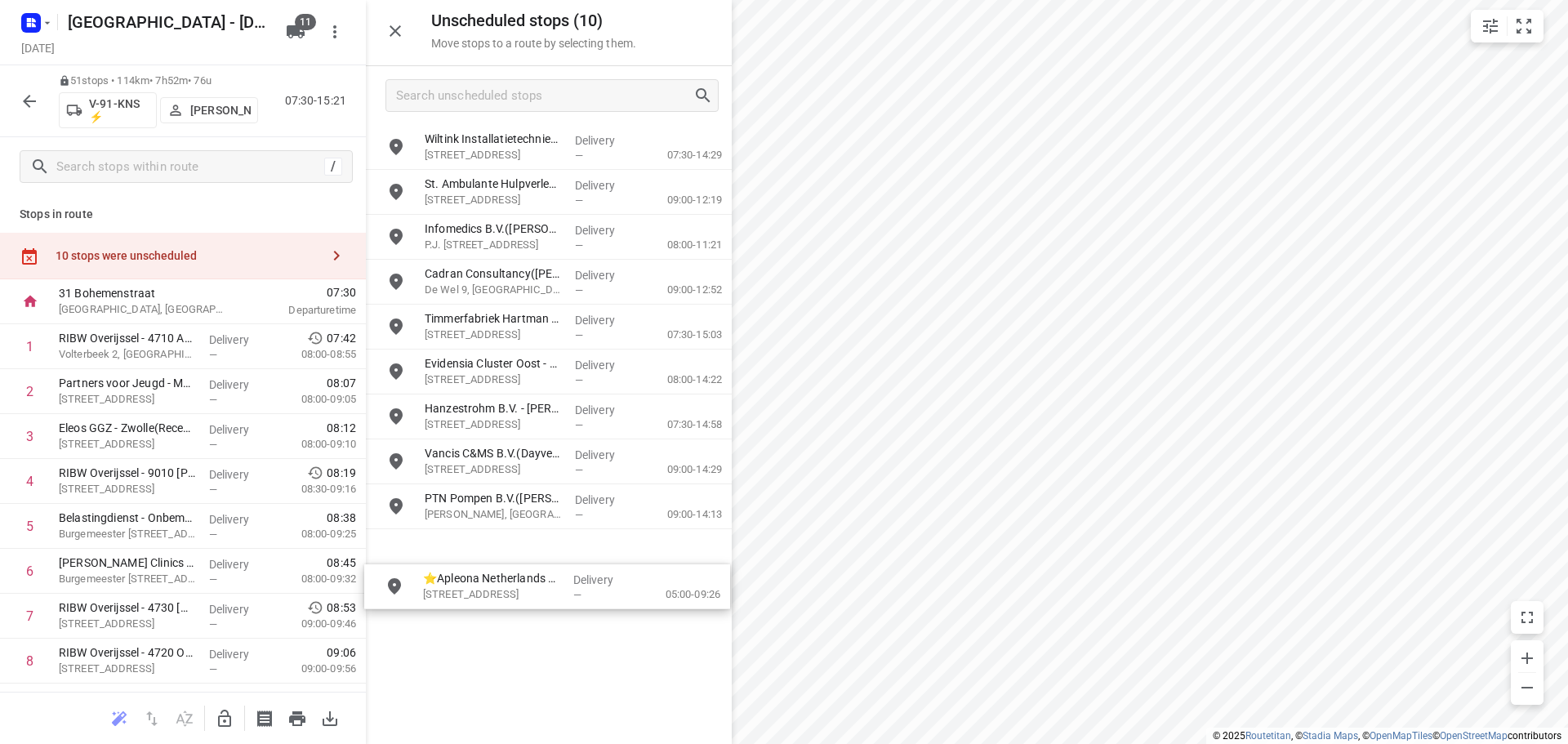
drag, startPoint x: 461, startPoint y: 558, endPoint x: 451, endPoint y: 593, distance: 36.4
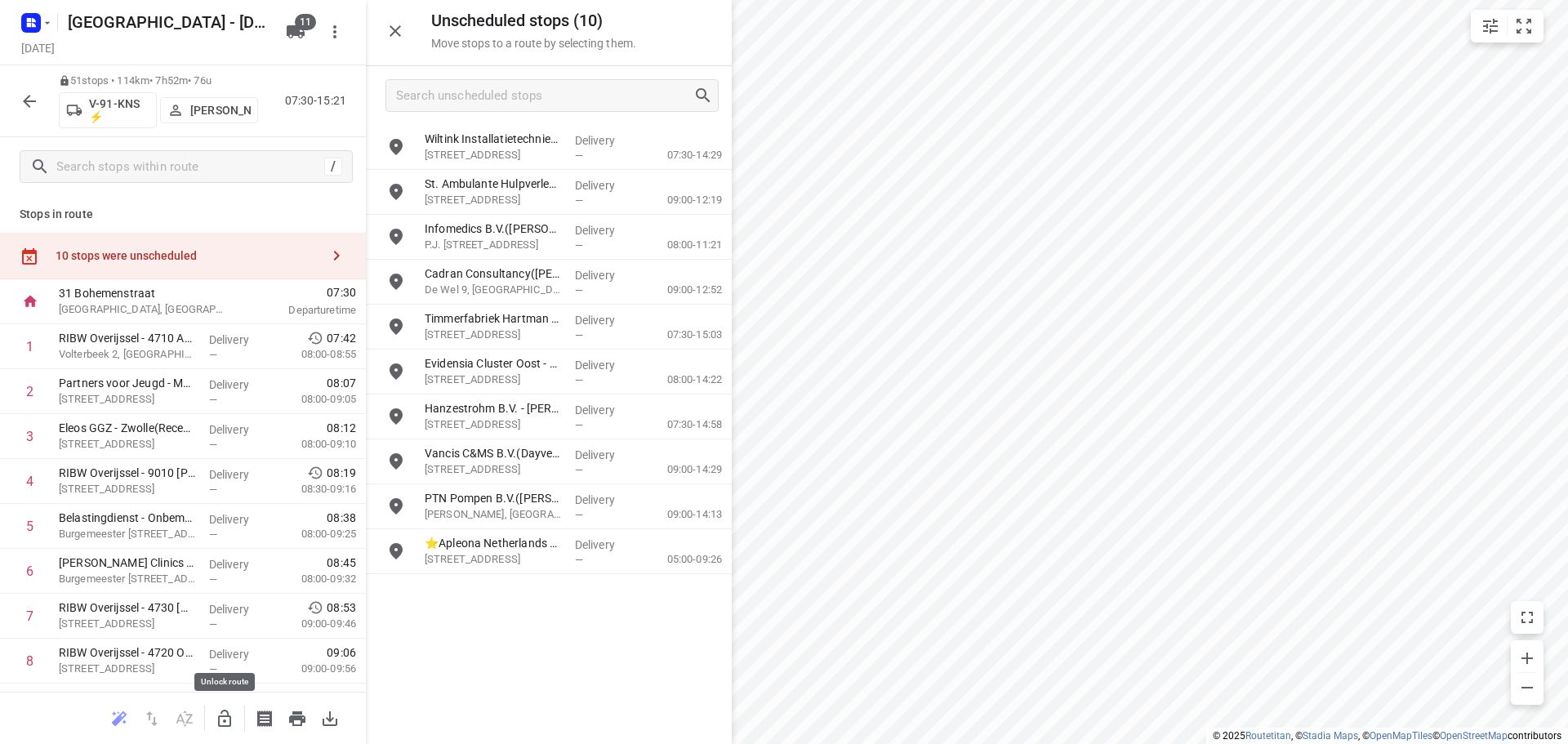
click at [230, 714] on icon "button" at bounding box center [224, 718] width 20 height 20
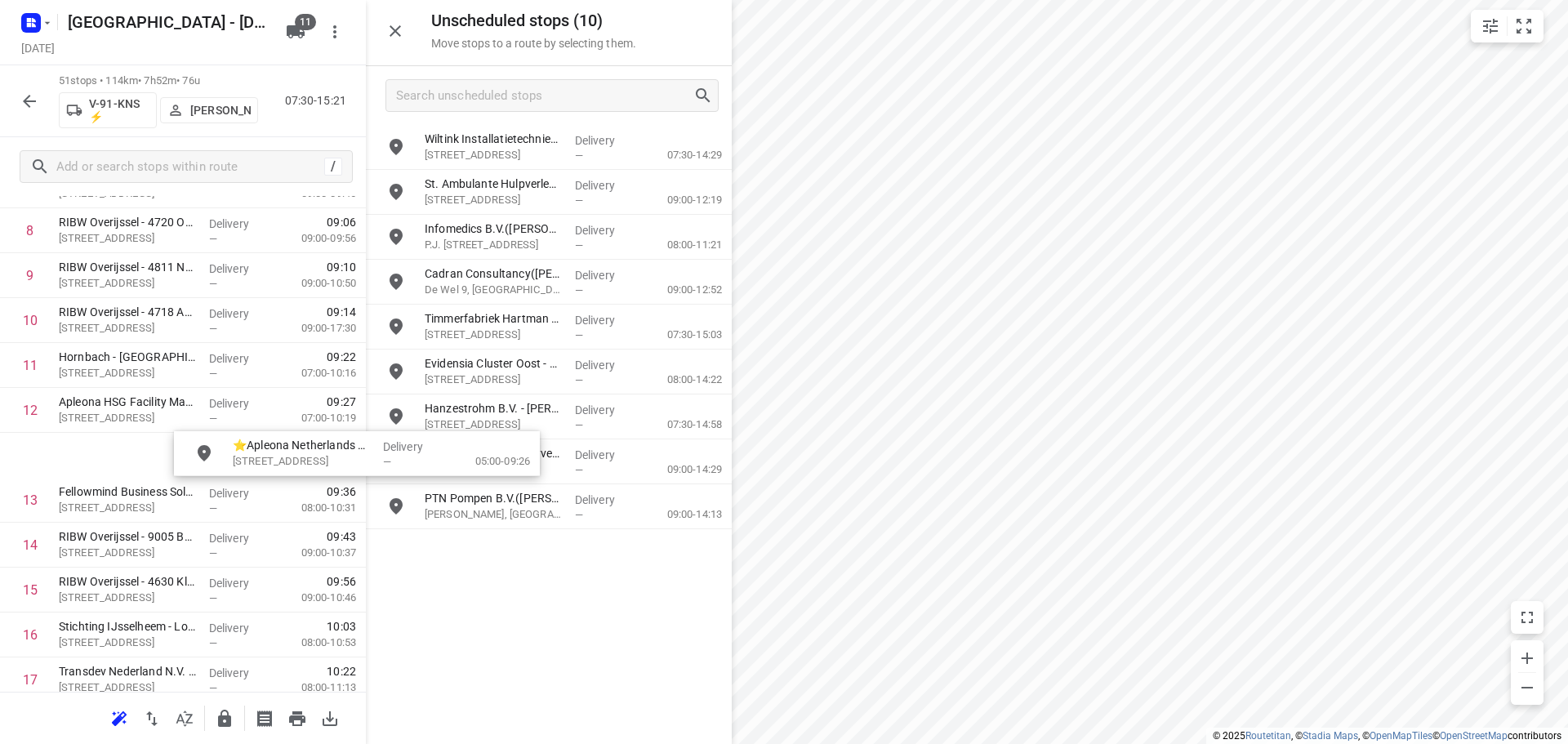
scroll to position [430, 0]
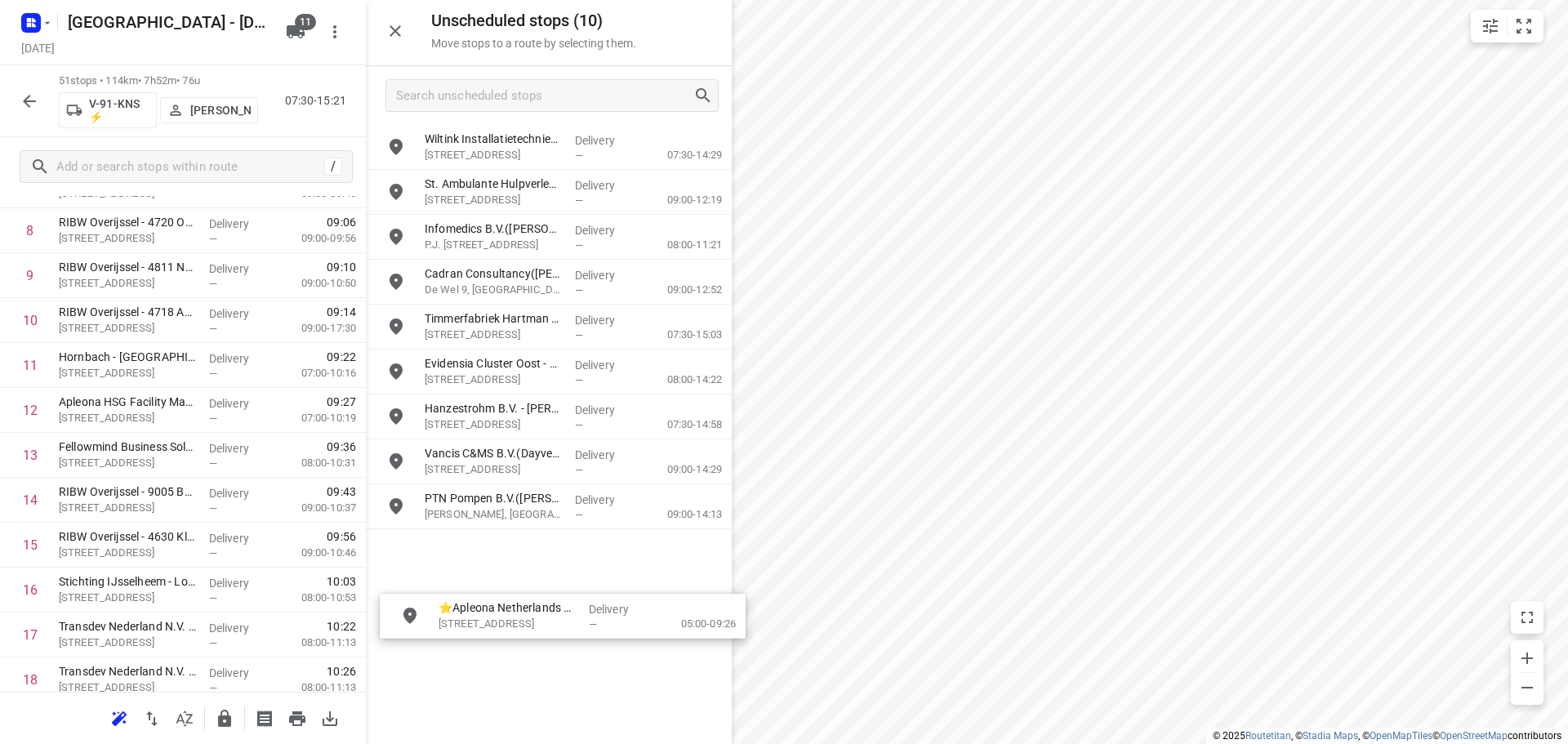
drag, startPoint x: 467, startPoint y: 562, endPoint x: 475, endPoint y: 629, distance: 67.5
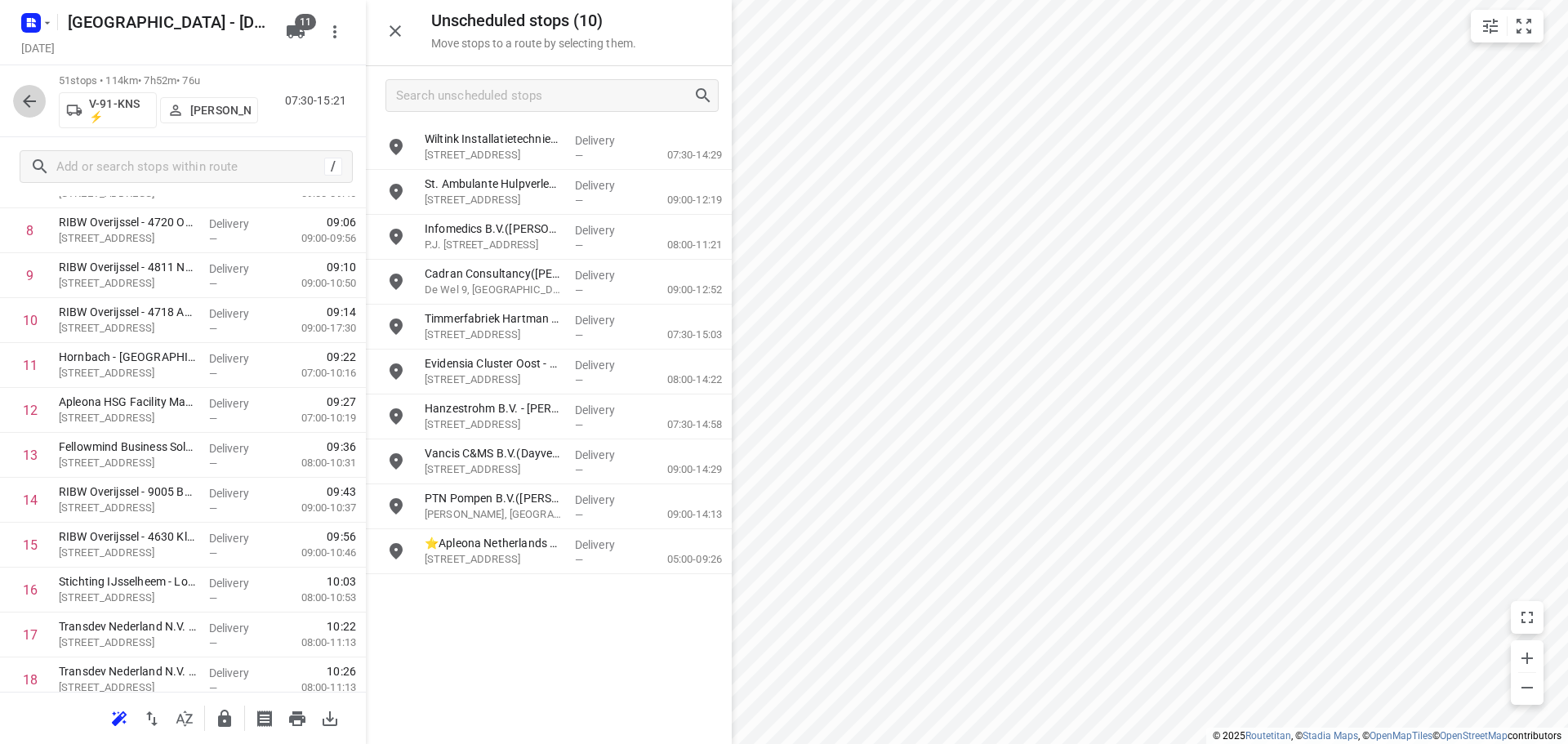
click at [21, 102] on icon "button" at bounding box center [29, 101] width 20 height 20
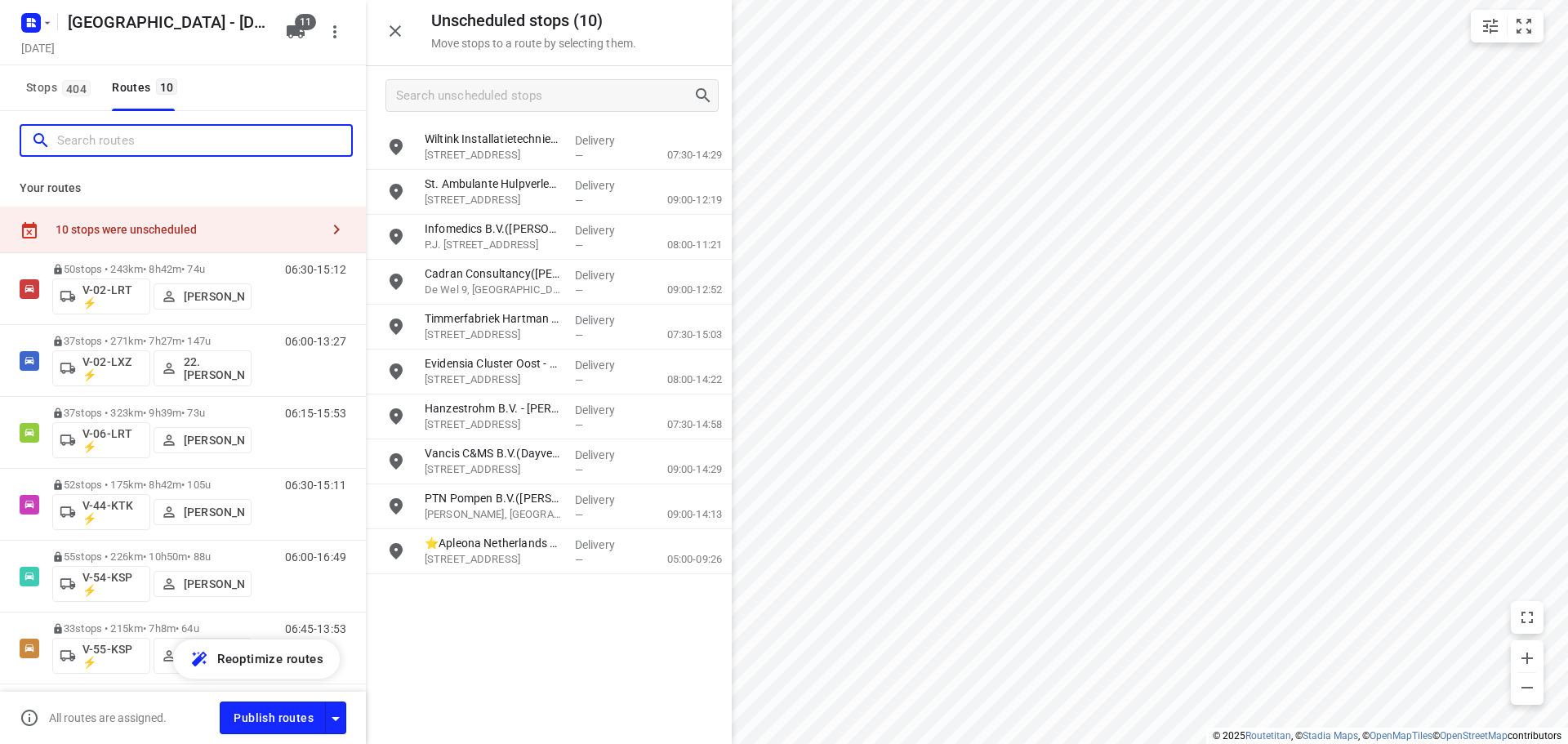
click at [72, 147] on input "Search routes" at bounding box center [204, 141] width 294 height 26
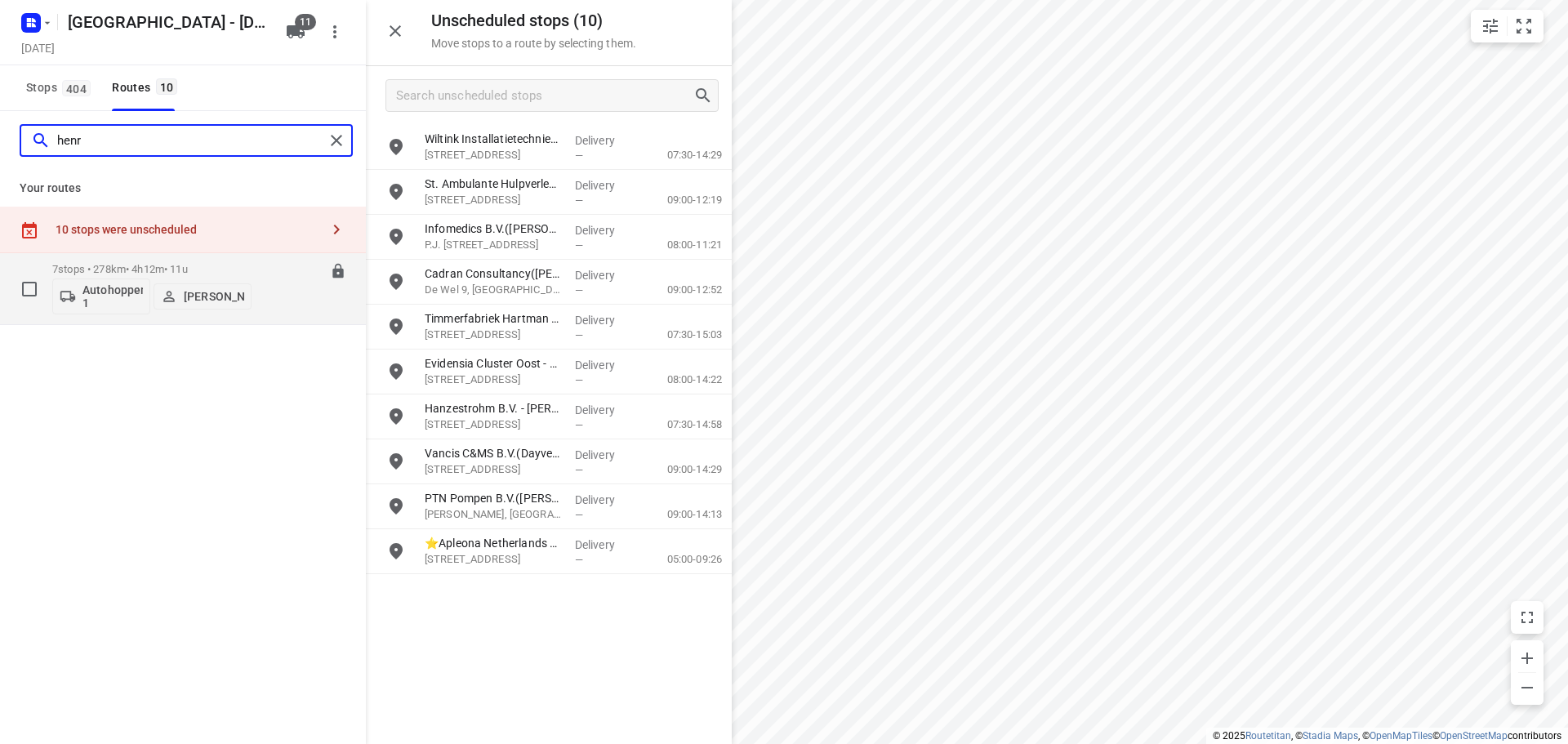
type input "henr"
click at [286, 278] on div "08:00-12:12" at bounding box center [306, 293] width 82 height 60
click at [246, 266] on p "7 stops • 278km • 4h12m • 11u" at bounding box center [151, 269] width 199 height 12
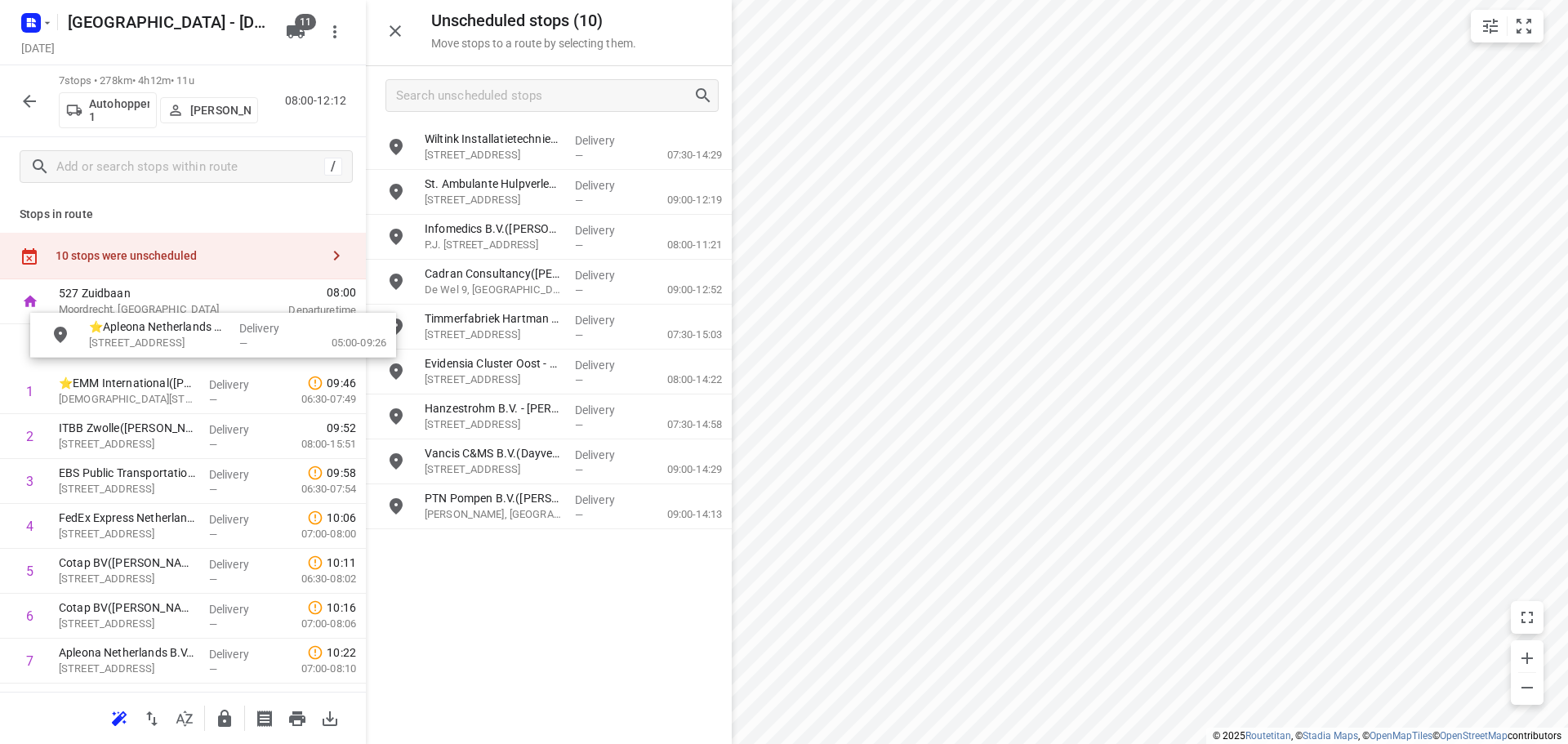
drag, startPoint x: 470, startPoint y: 567, endPoint x: 119, endPoint y: 348, distance: 413.7
click at [26, 346] on input "checkbox" at bounding box center [30, 346] width 32 height 32
checkbox input "true"
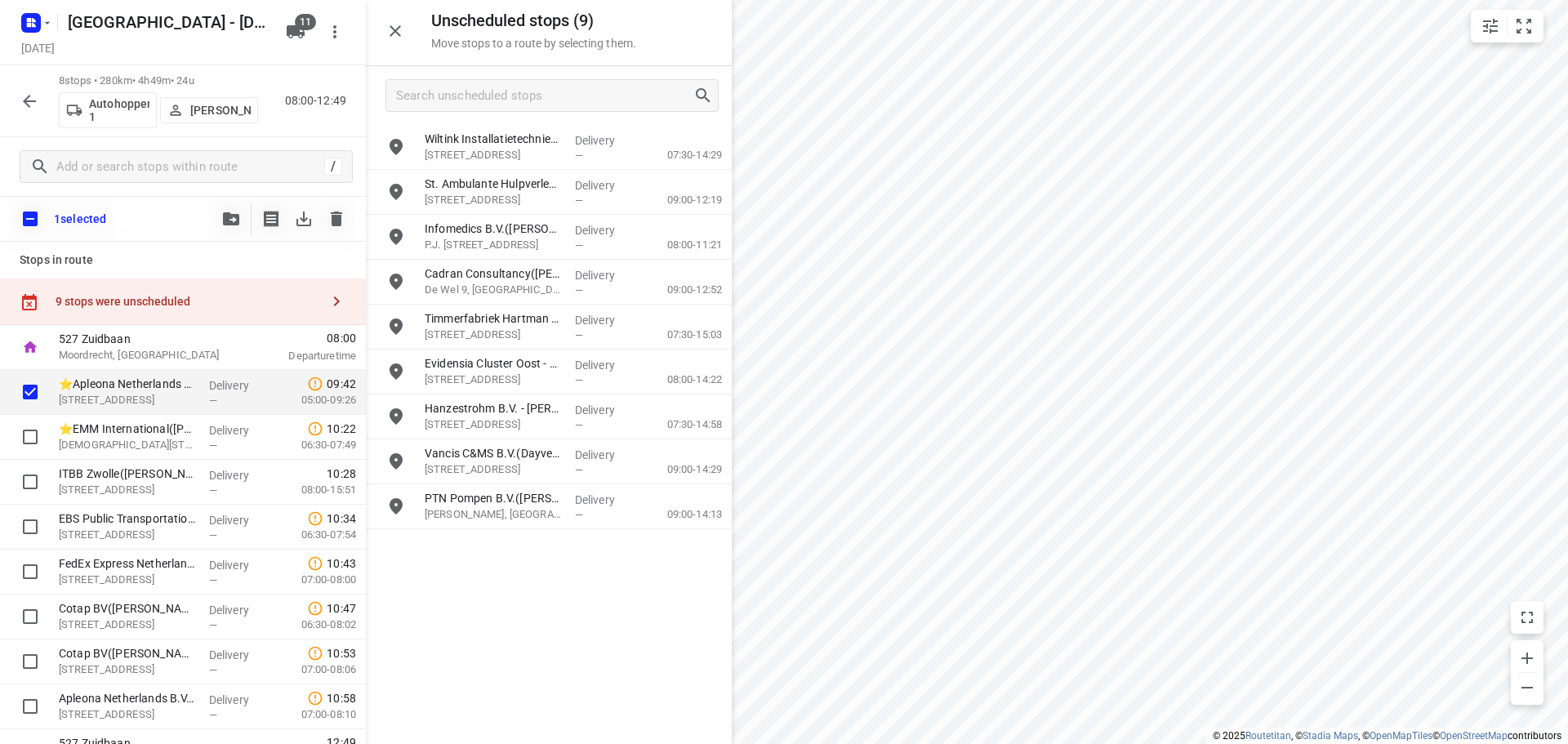
click at [215, 220] on button "button" at bounding box center [231, 219] width 32 height 32
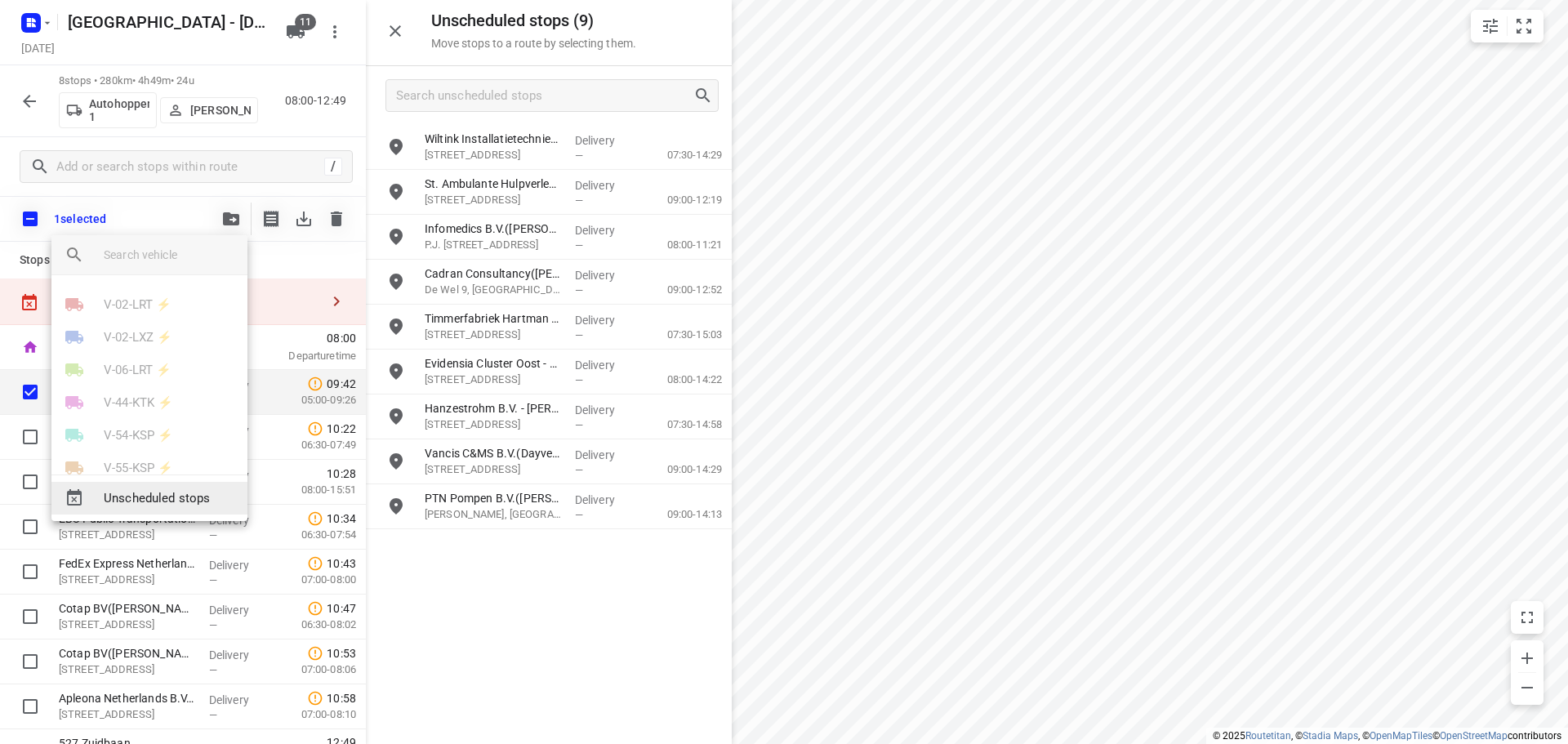
click at [177, 499] on span "Unscheduled stops" at bounding box center [168, 499] width 131 height 19
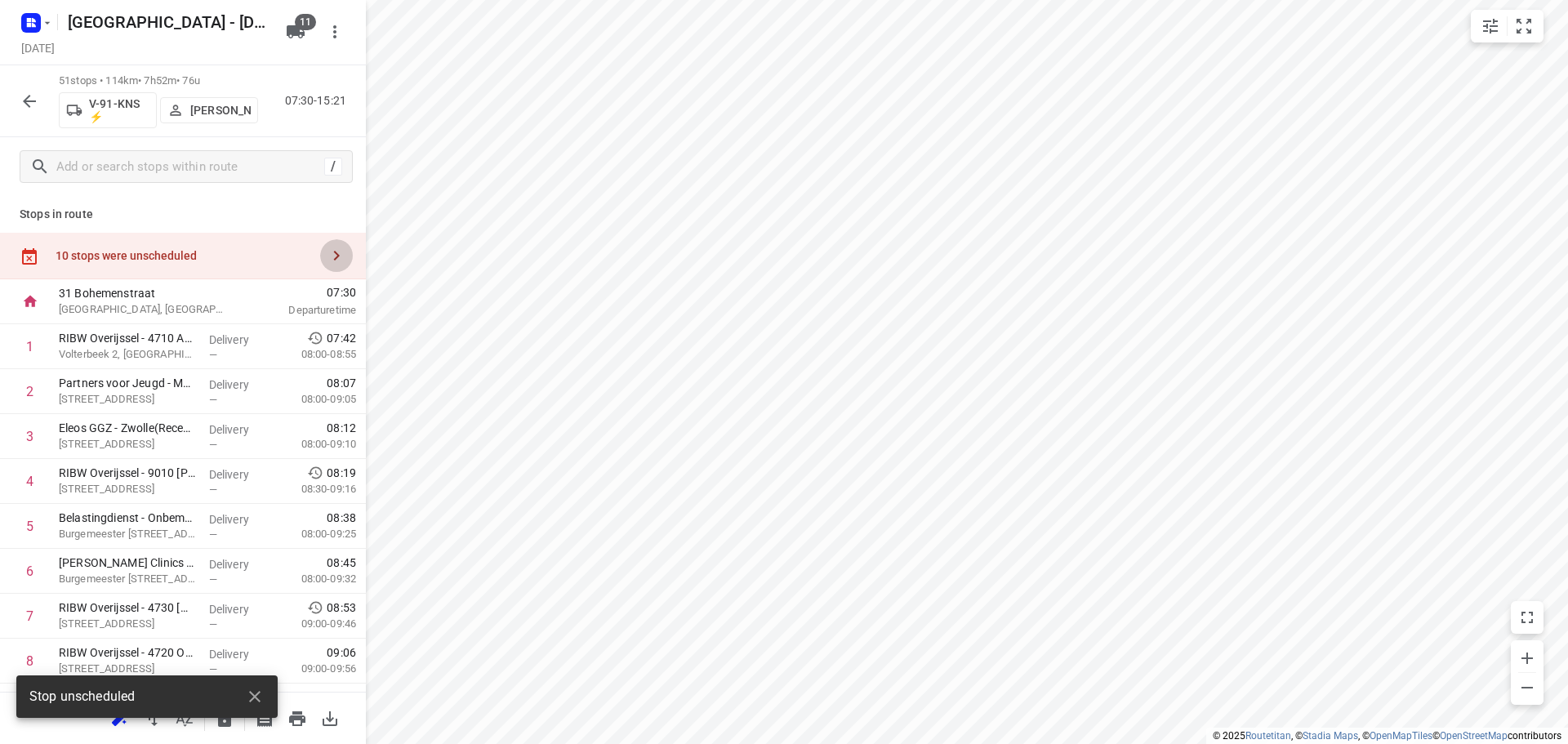
click at [327, 262] on icon "button" at bounding box center [336, 256] width 20 height 20
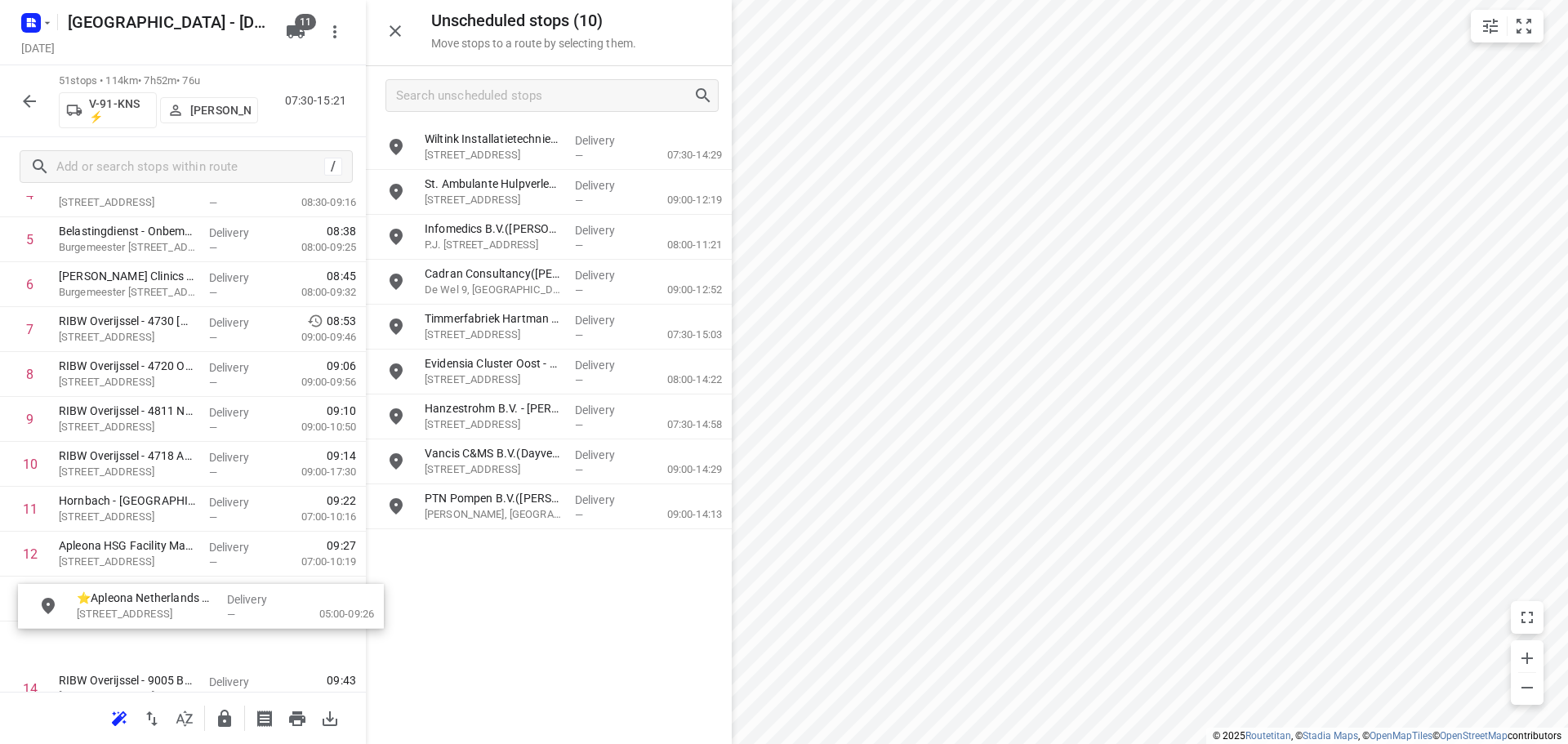
scroll to position [353, 0]
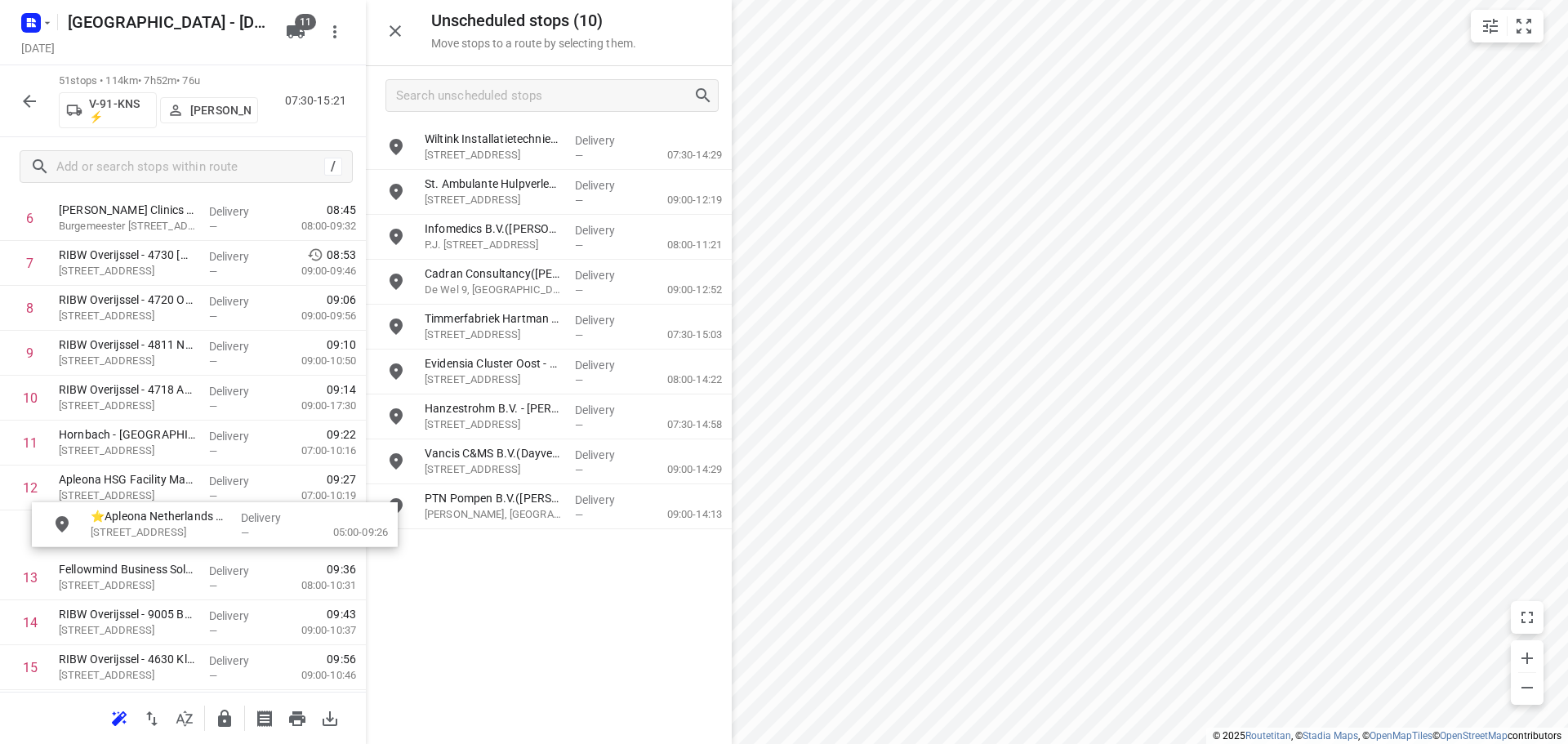
drag, startPoint x: 494, startPoint y: 156, endPoint x: 158, endPoint y: 549, distance: 517.1
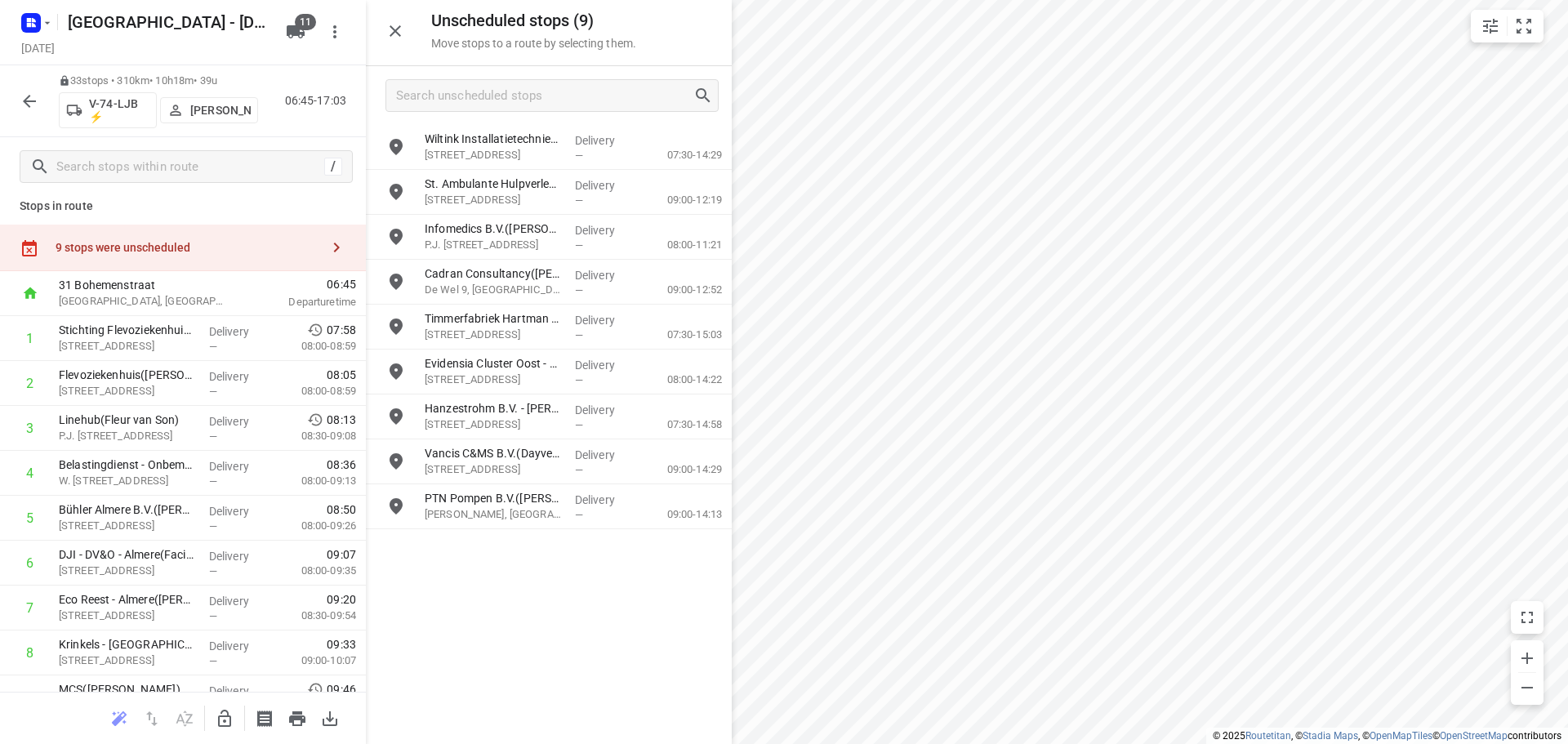
scroll to position [0, 0]
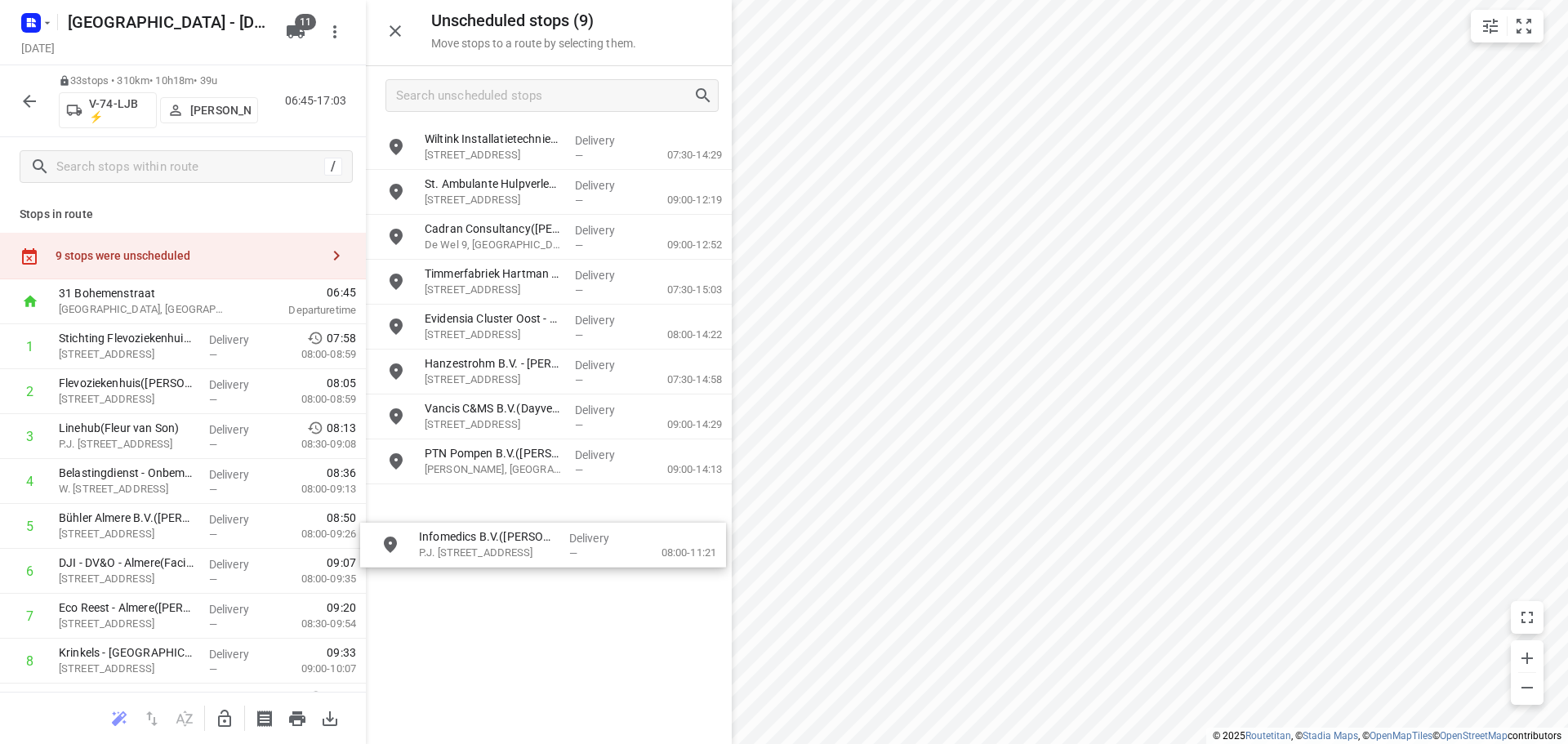
drag, startPoint x: 479, startPoint y: 242, endPoint x: 409, endPoint y: 661, distance: 424.8
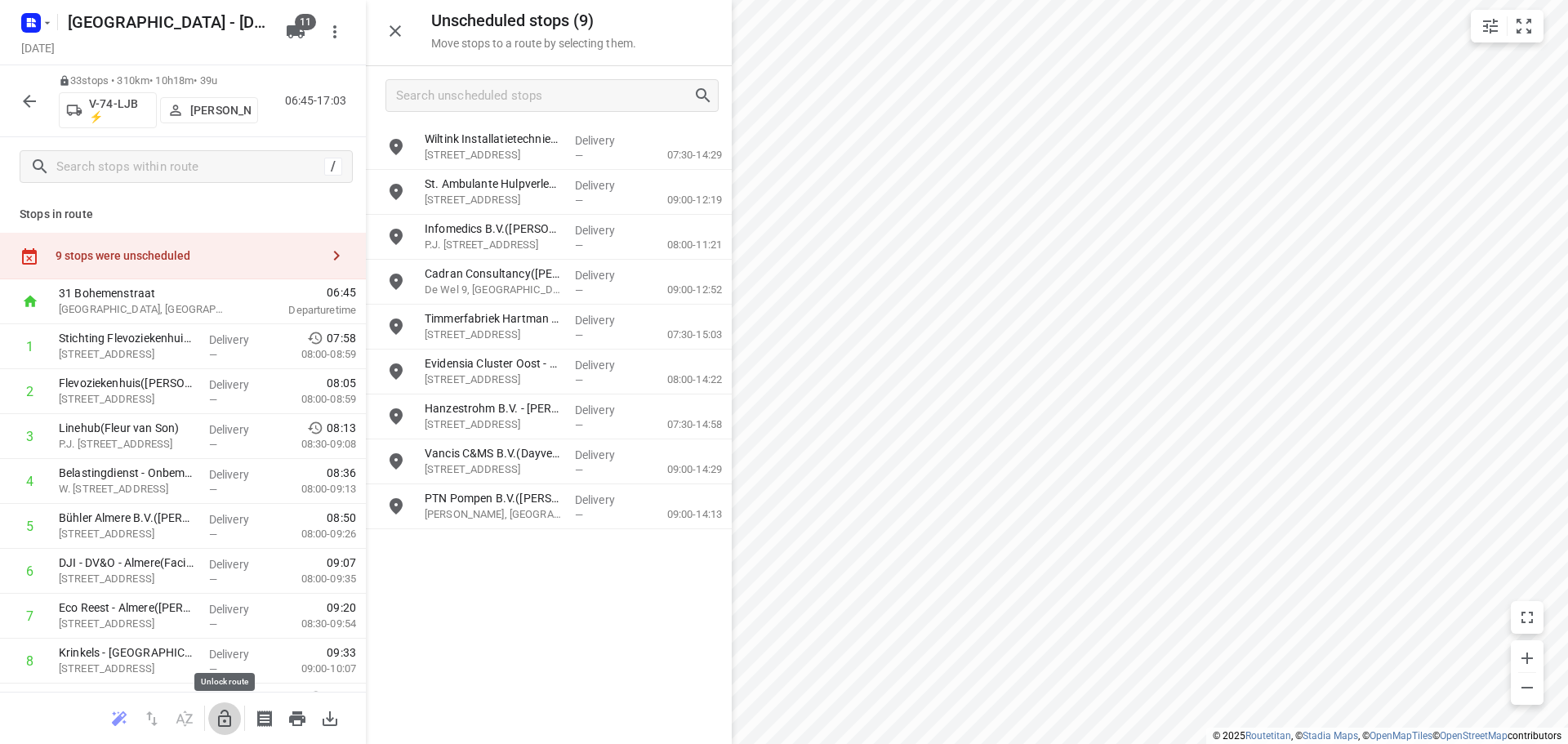
click at [216, 713] on icon "button" at bounding box center [224, 718] width 20 height 20
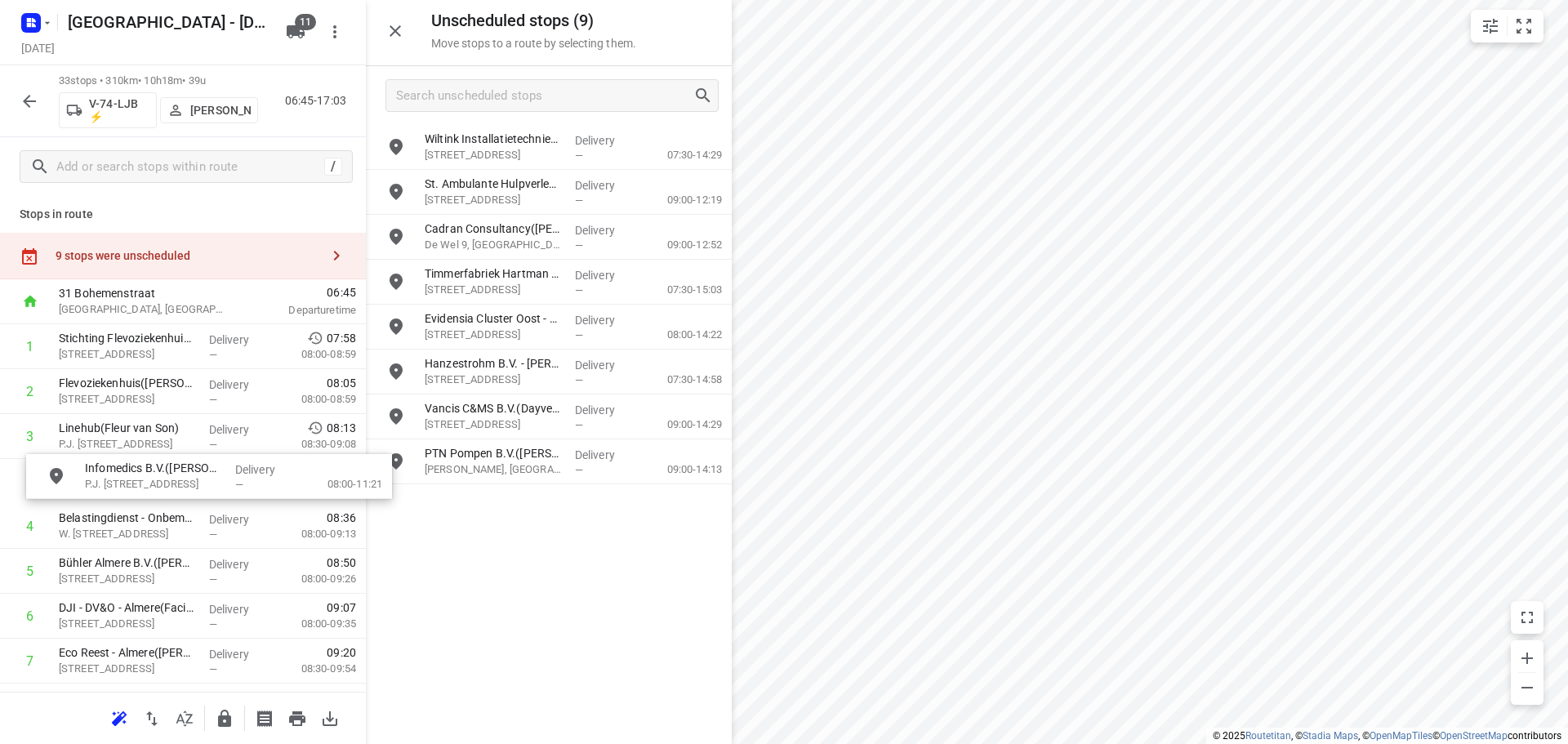
drag, startPoint x: 483, startPoint y: 239, endPoint x: 139, endPoint y: 487, distance: 424.1
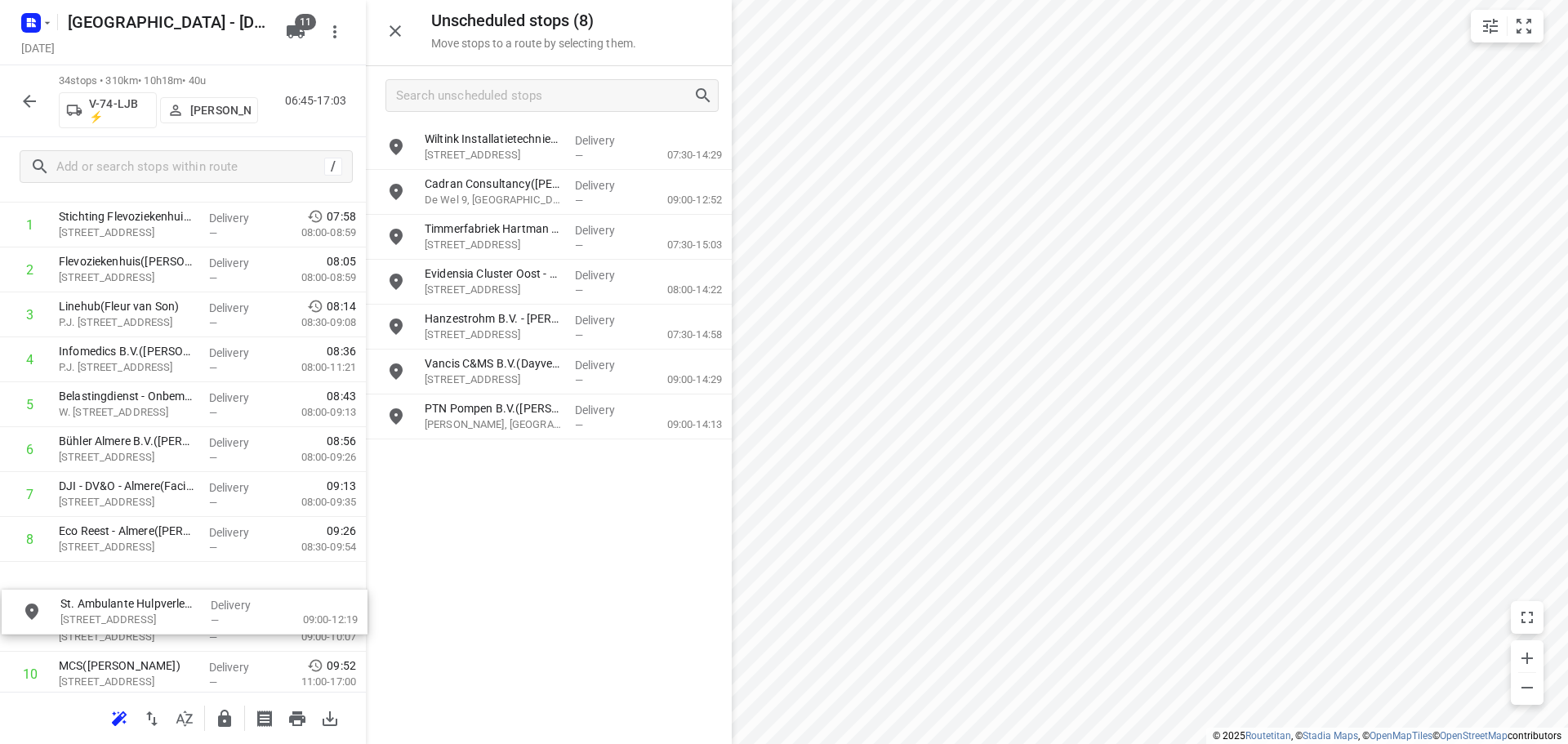
scroll to position [124, 0]
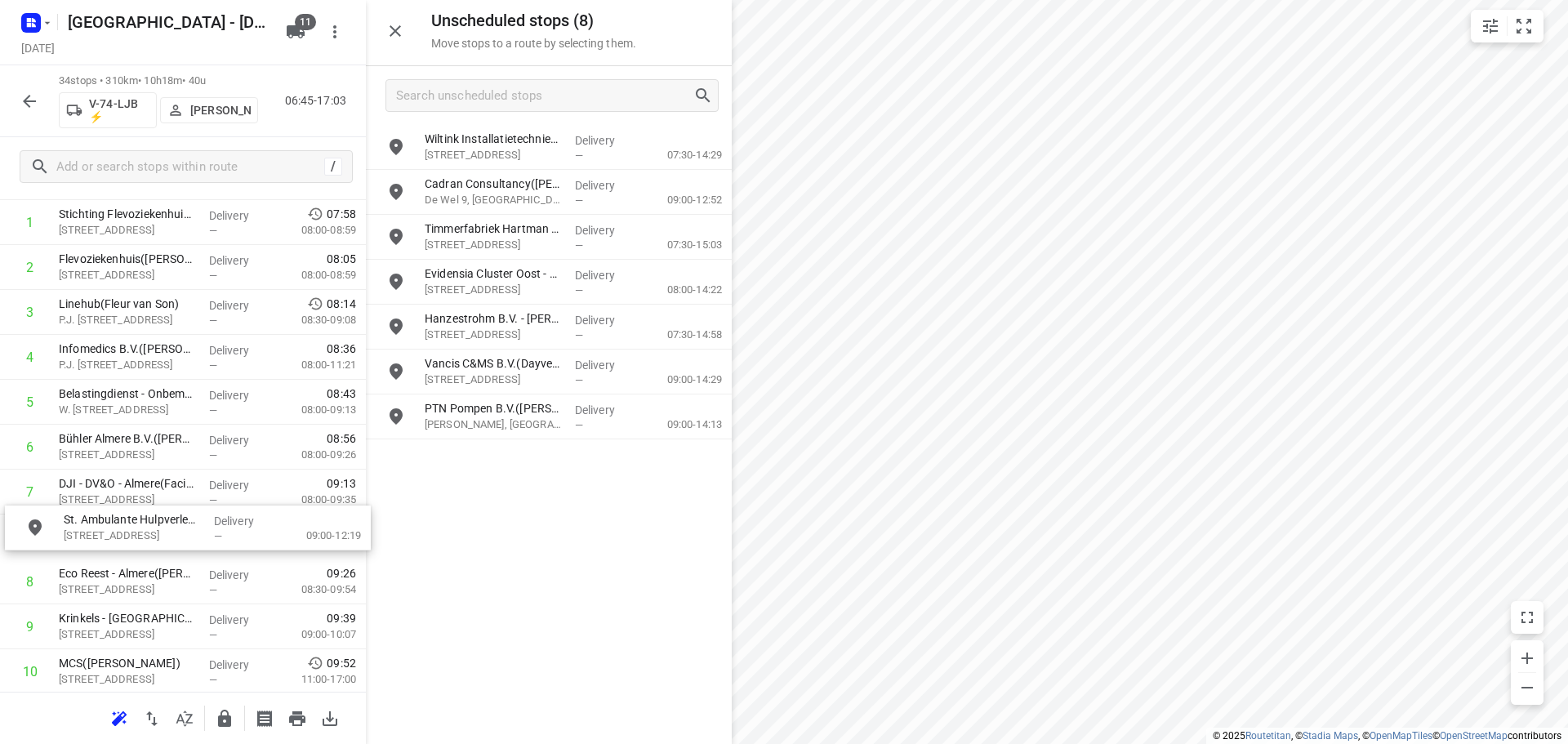
drag, startPoint x: 534, startPoint y: 198, endPoint x: 162, endPoint y: 546, distance: 509.4
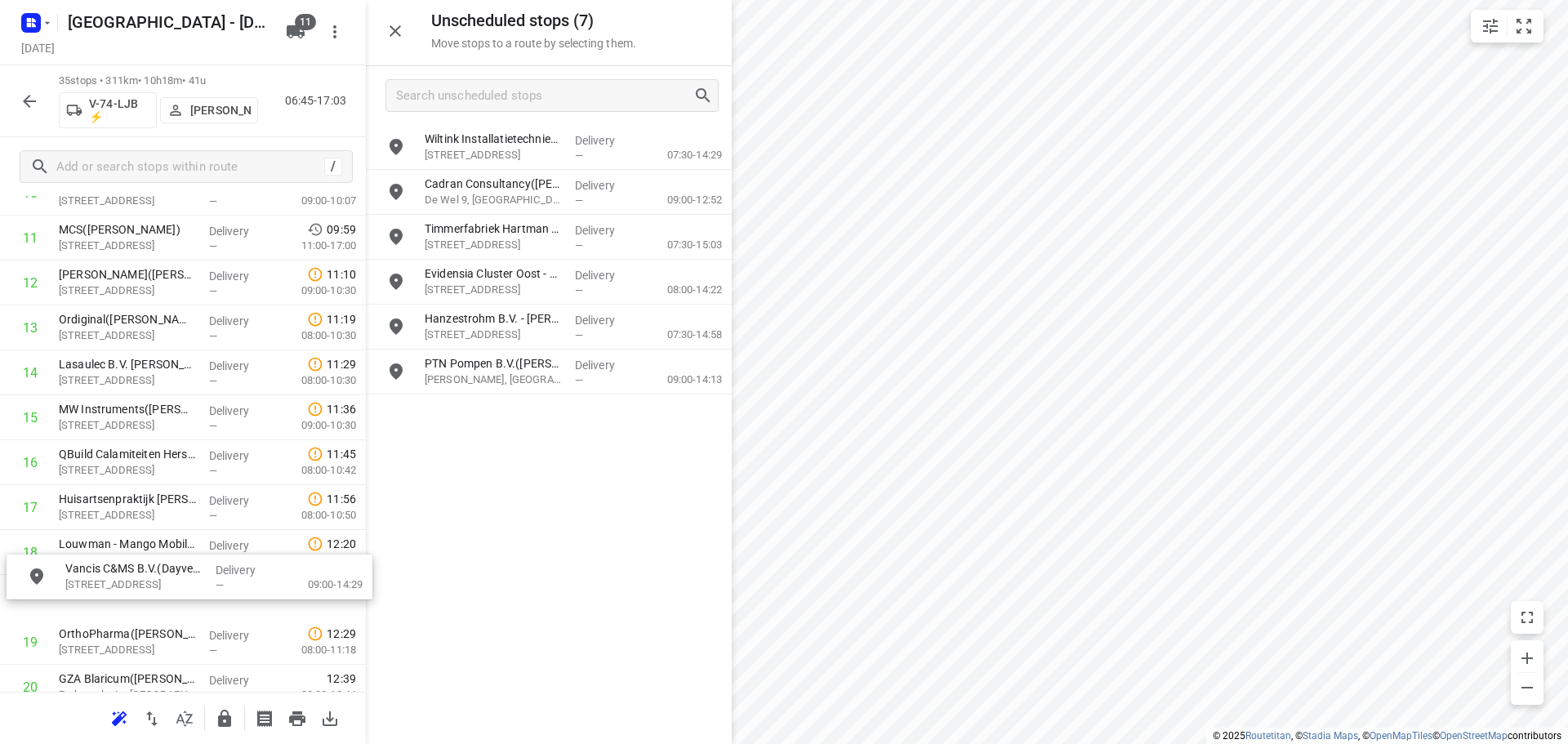
scroll to position [558, 0]
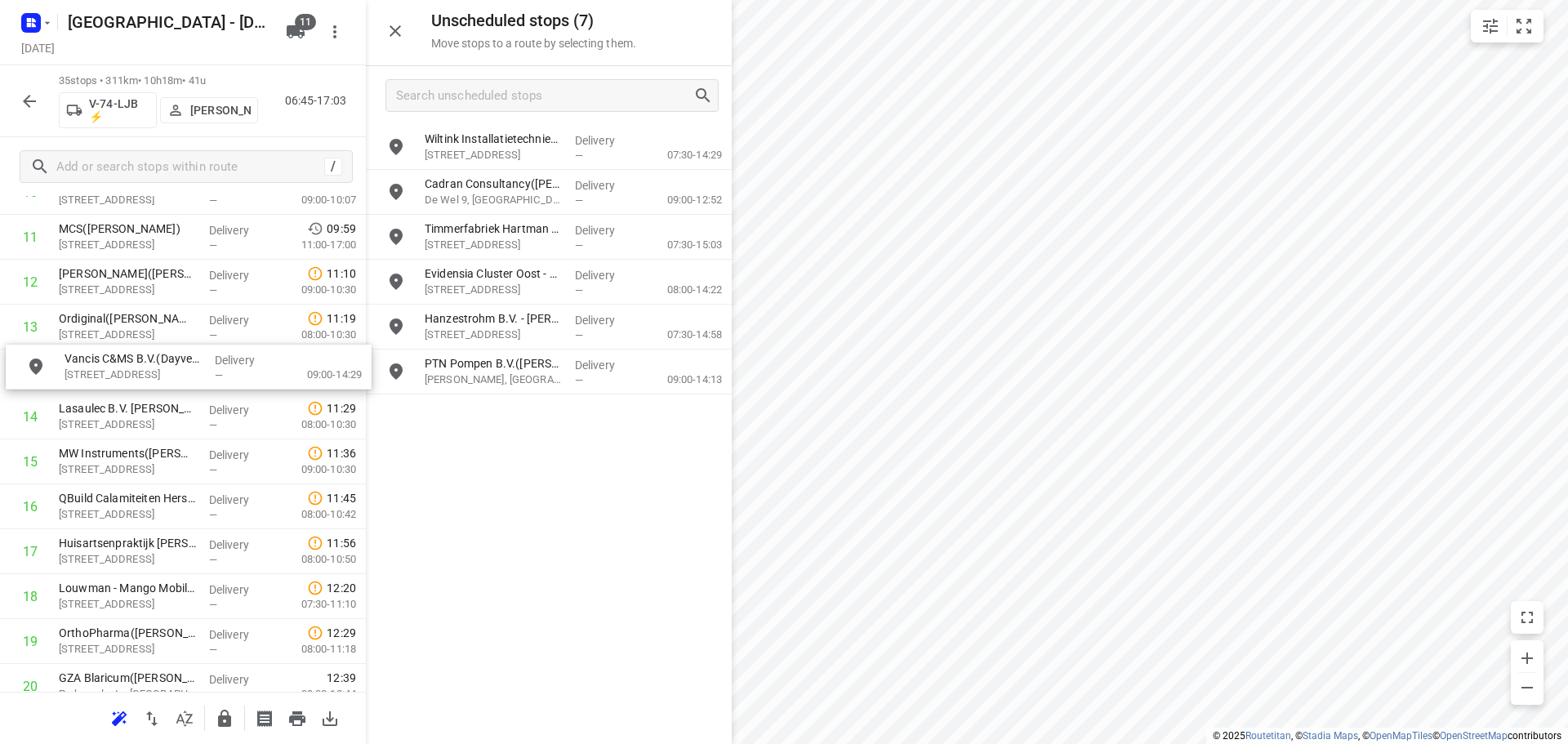
drag, startPoint x: 487, startPoint y: 387, endPoint x: 121, endPoint y: 386, distance: 366.0
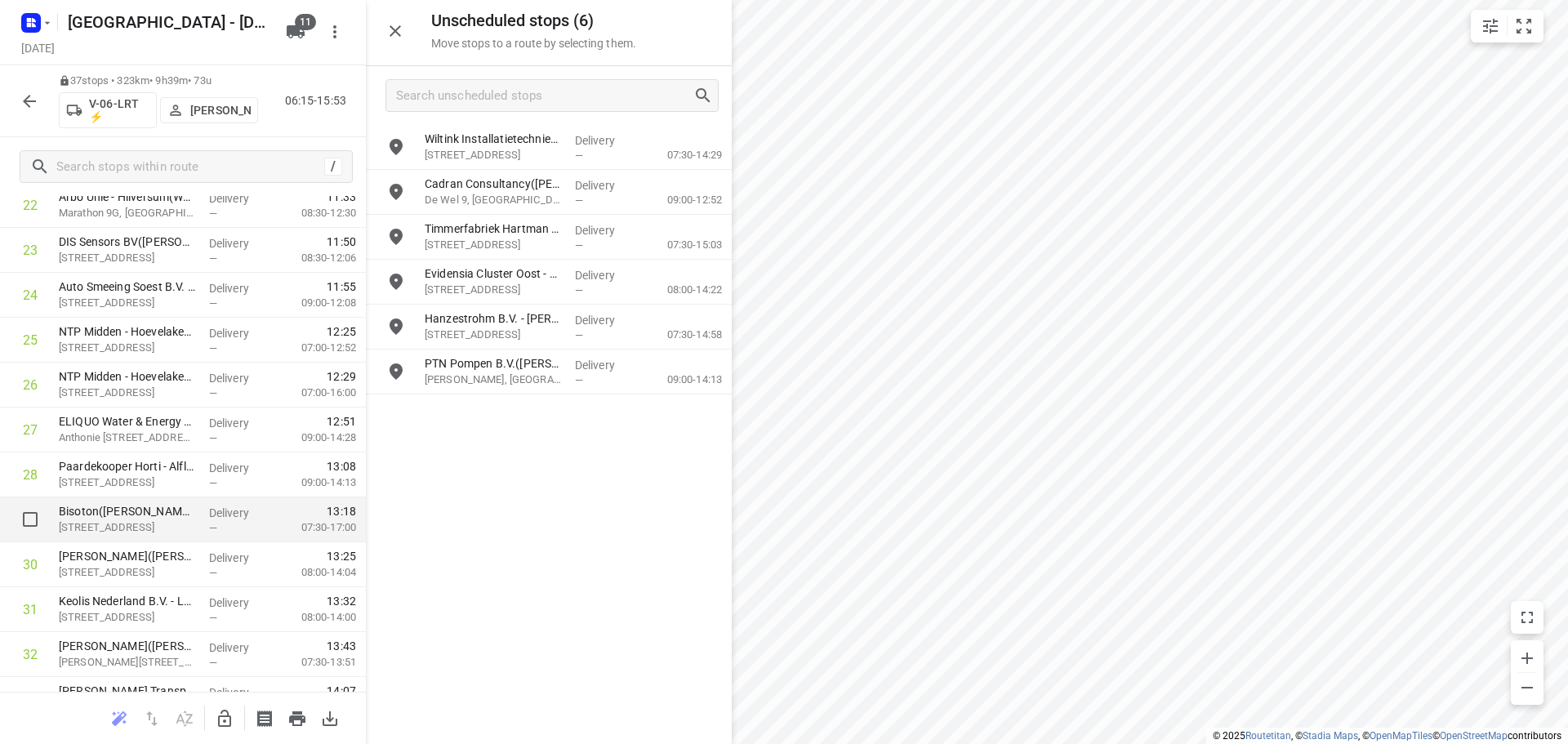
scroll to position [1049, 0]
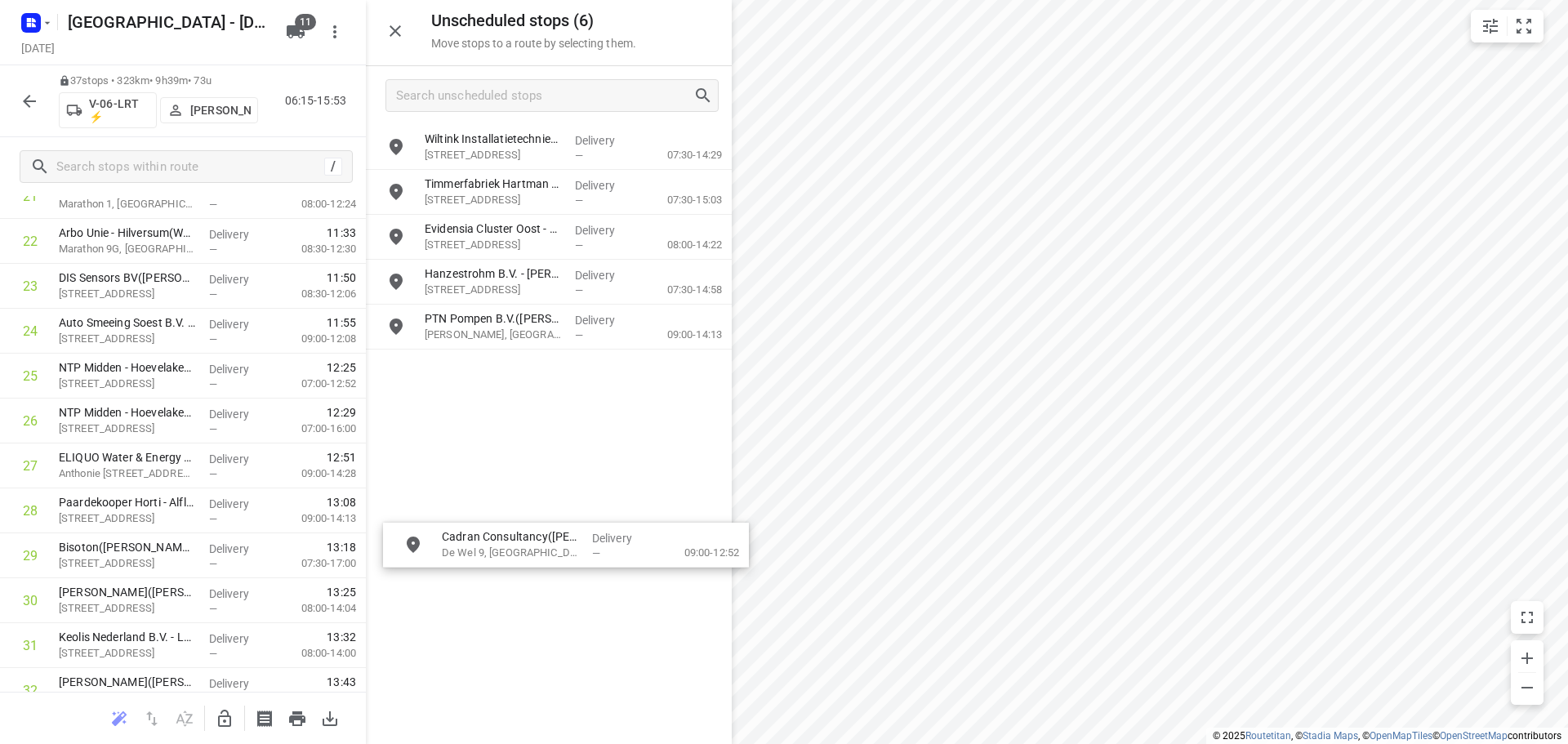
drag, startPoint x: 459, startPoint y: 204, endPoint x: 478, endPoint y: 558, distance: 354.5
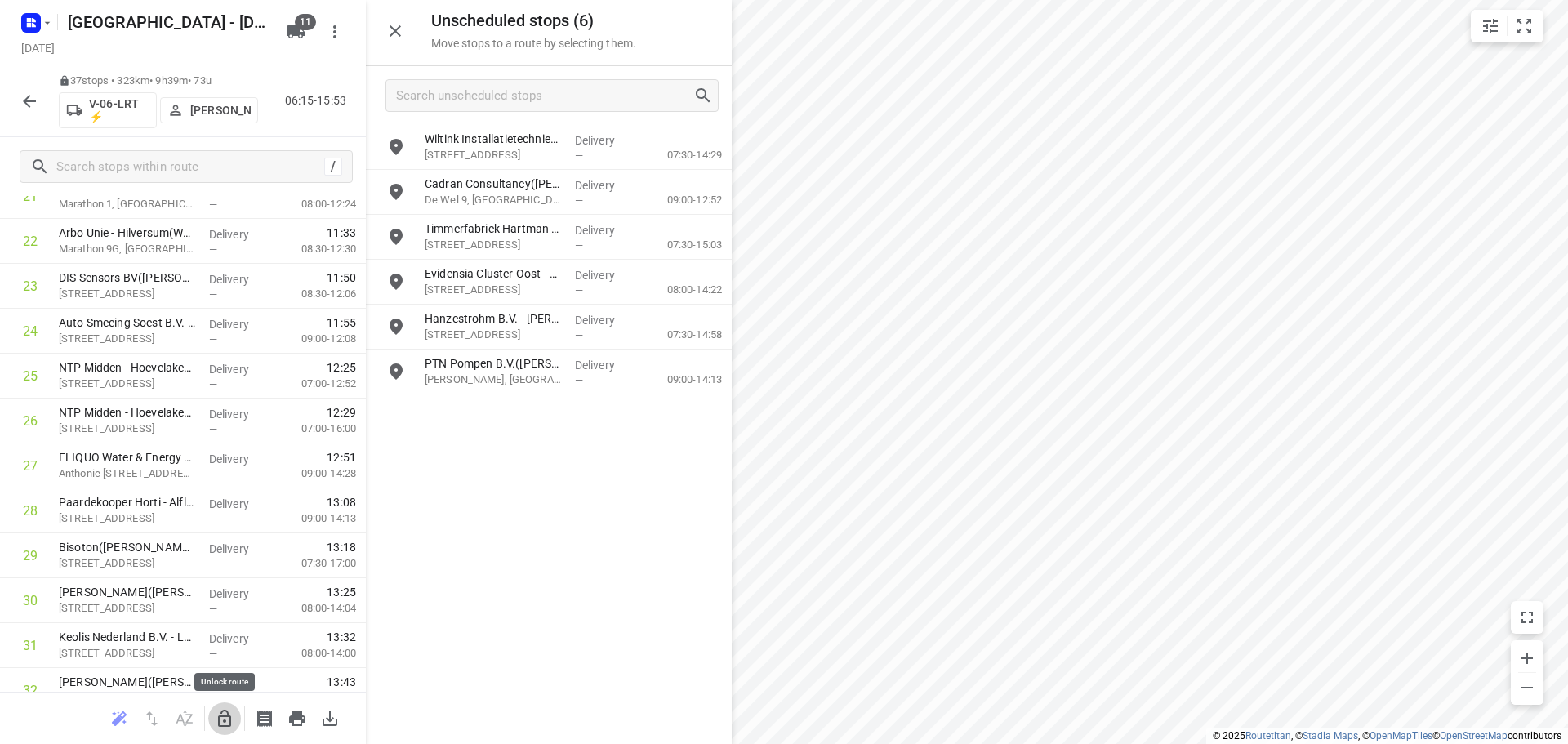
click at [232, 715] on icon "button" at bounding box center [224, 718] width 20 height 20
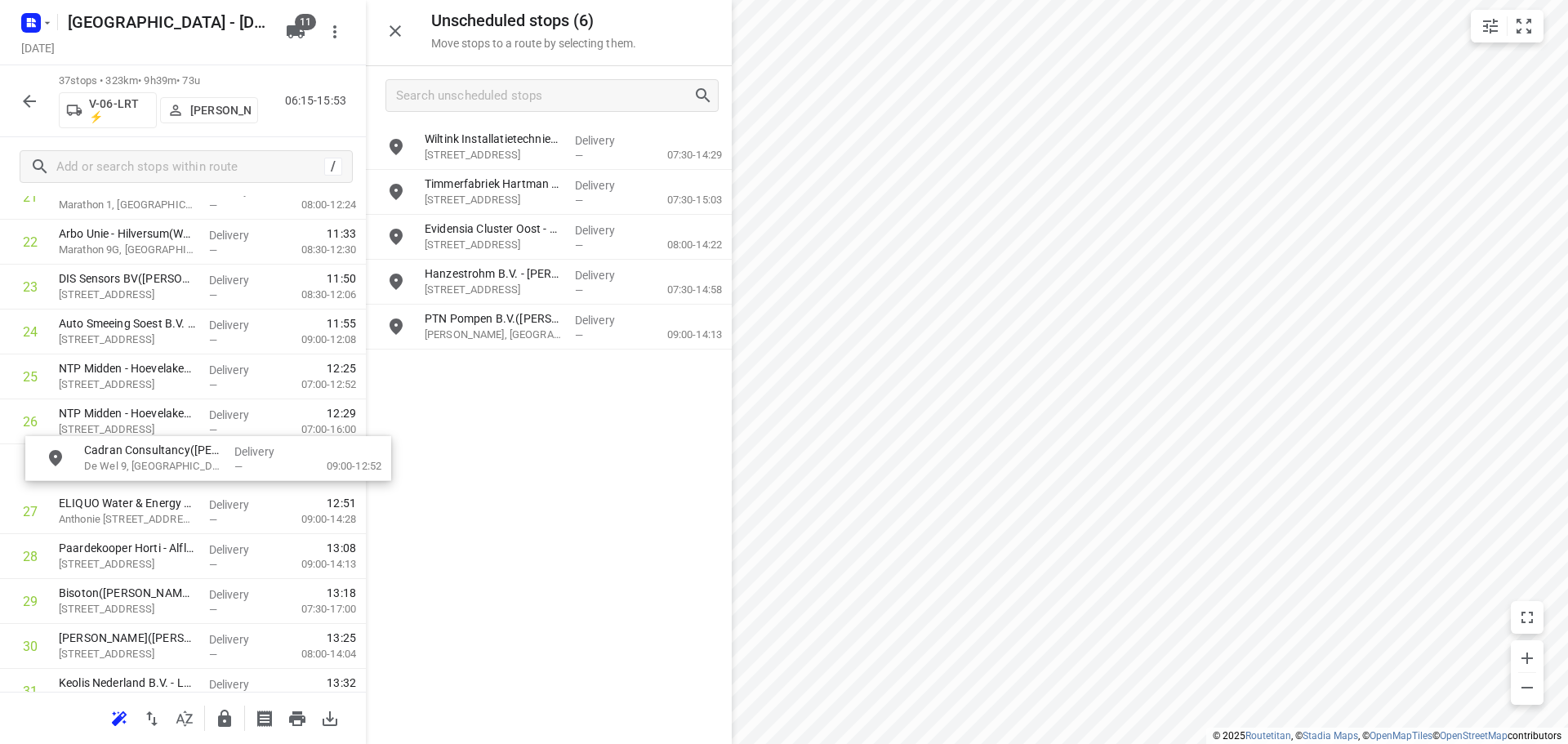
drag, startPoint x: 495, startPoint y: 204, endPoint x: 150, endPoint y: 471, distance: 436.2
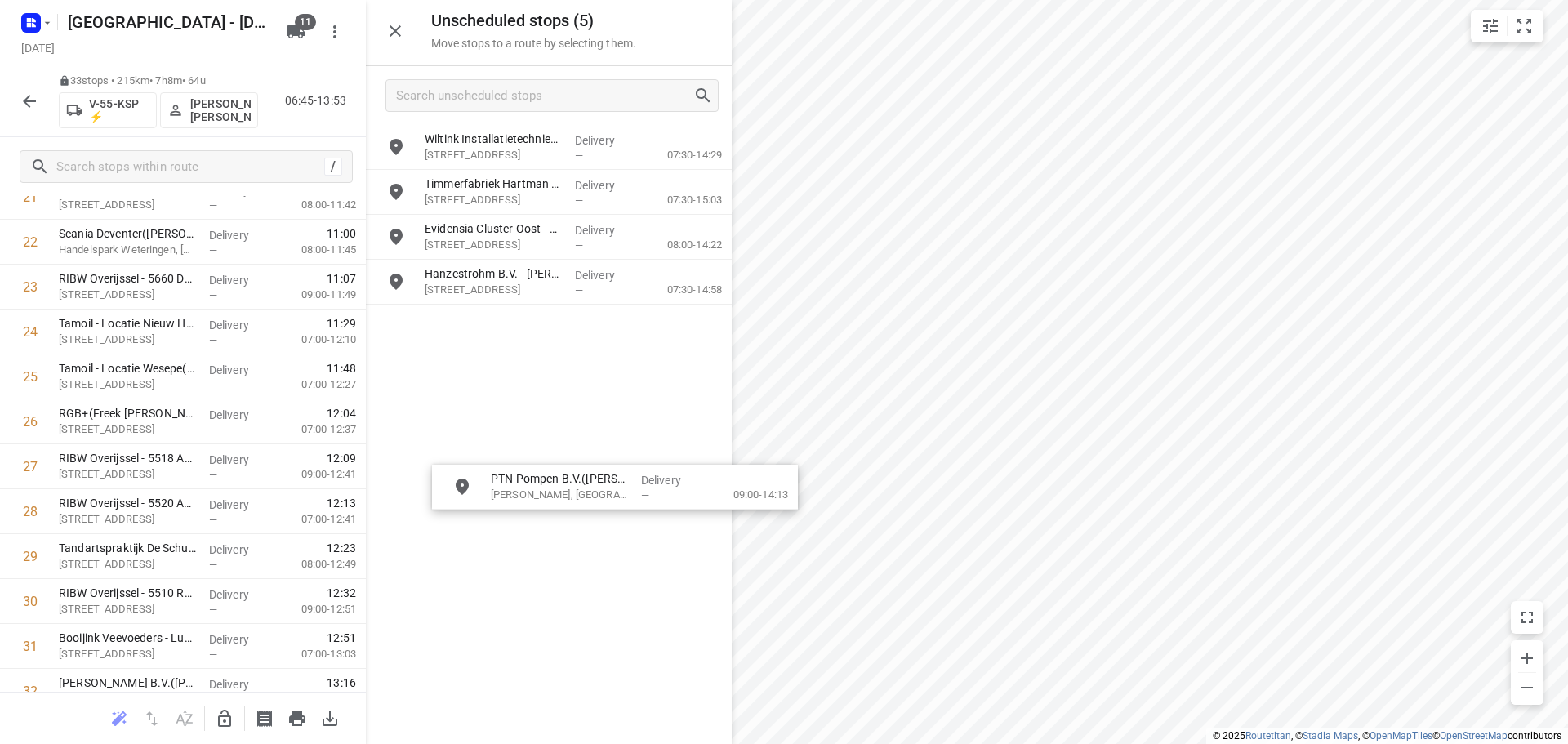
drag, startPoint x: 516, startPoint y: 329, endPoint x: 575, endPoint y: 493, distance: 174.3
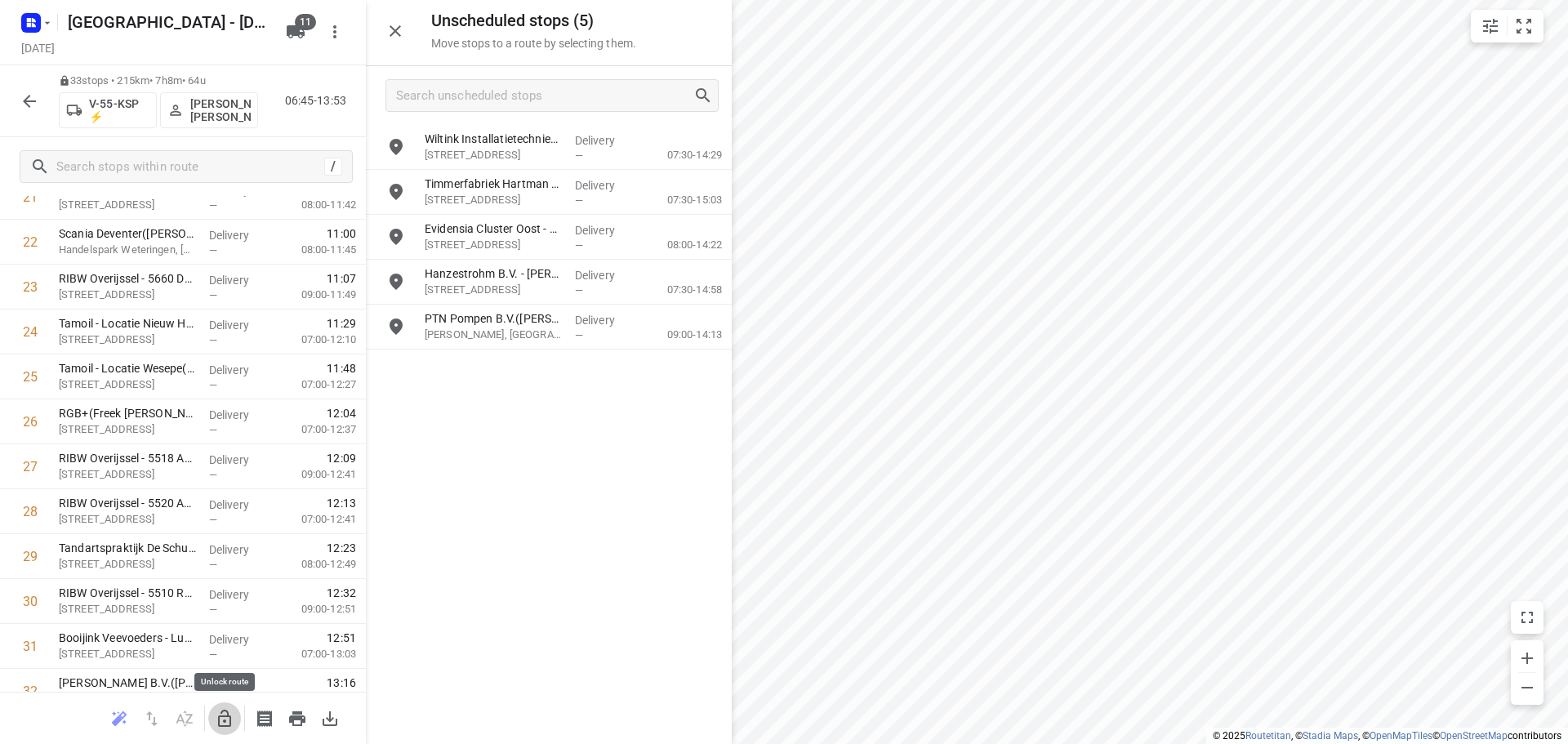
click at [228, 714] on icon "button" at bounding box center [224, 718] width 13 height 17
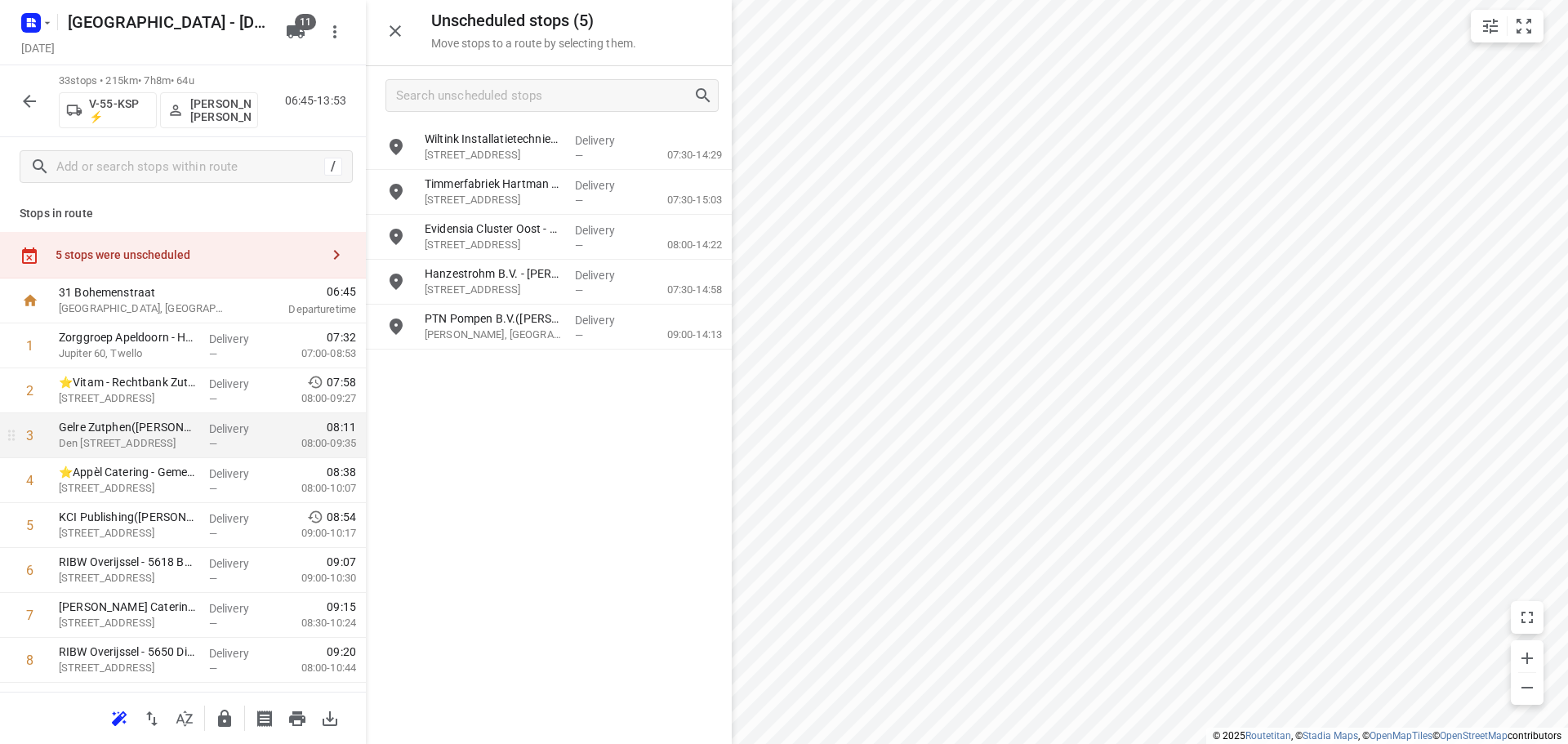
scroll to position [0, 0]
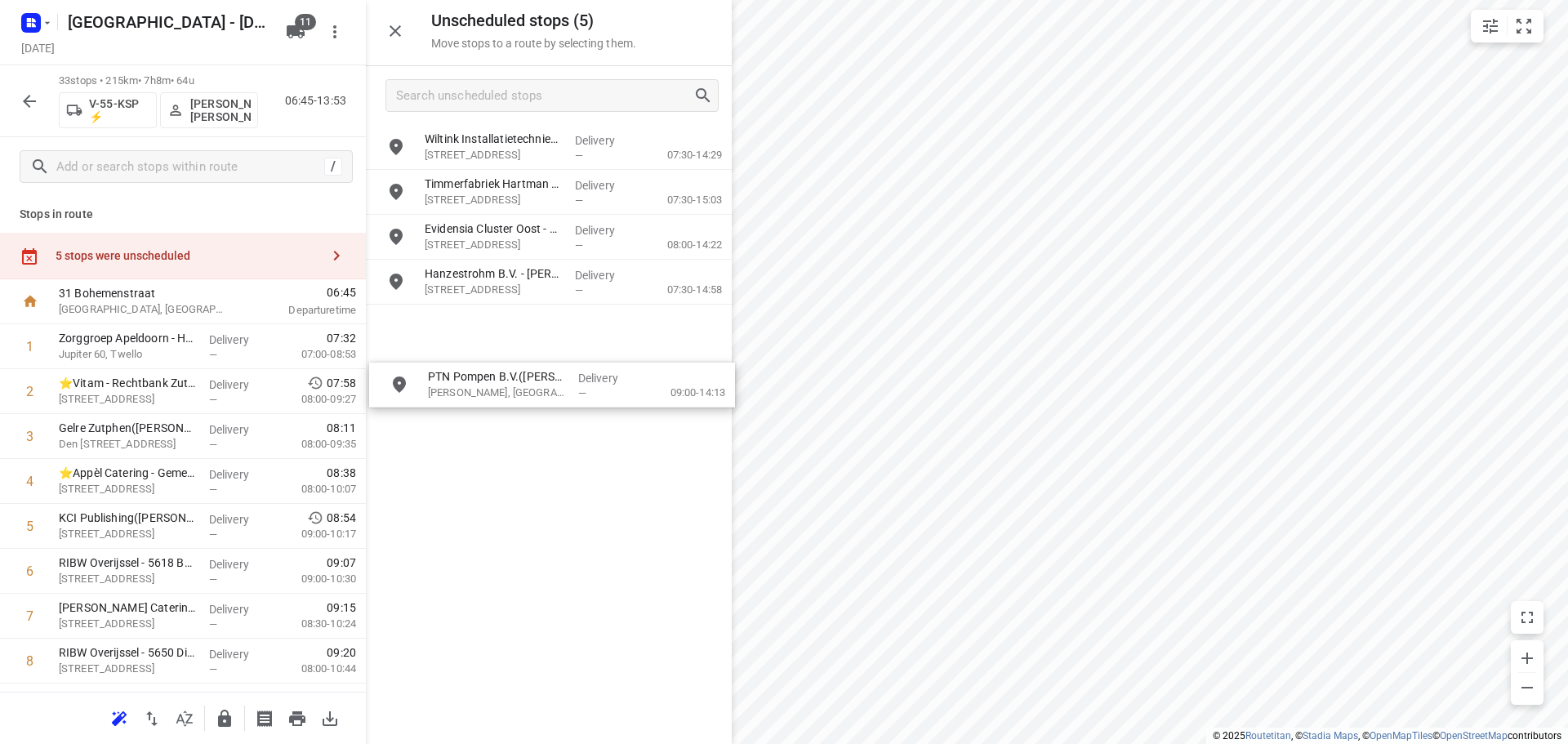
drag, startPoint x: 464, startPoint y: 336, endPoint x: 480, endPoint y: 438, distance: 103.2
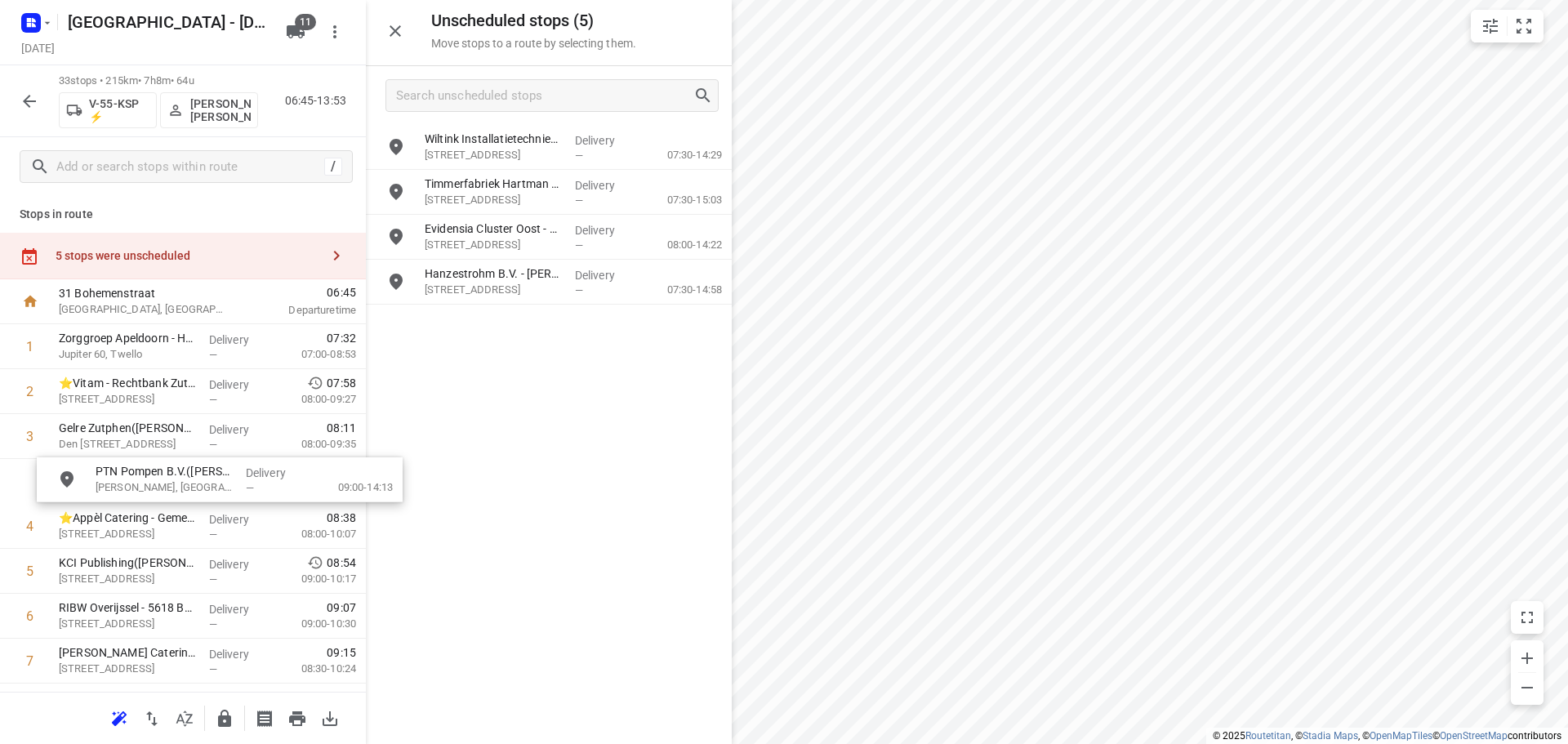
drag, startPoint x: 510, startPoint y: 340, endPoint x: 171, endPoint y: 497, distance: 373.6
drag, startPoint x: 527, startPoint y: 164, endPoint x: 201, endPoint y: 507, distance: 473.2
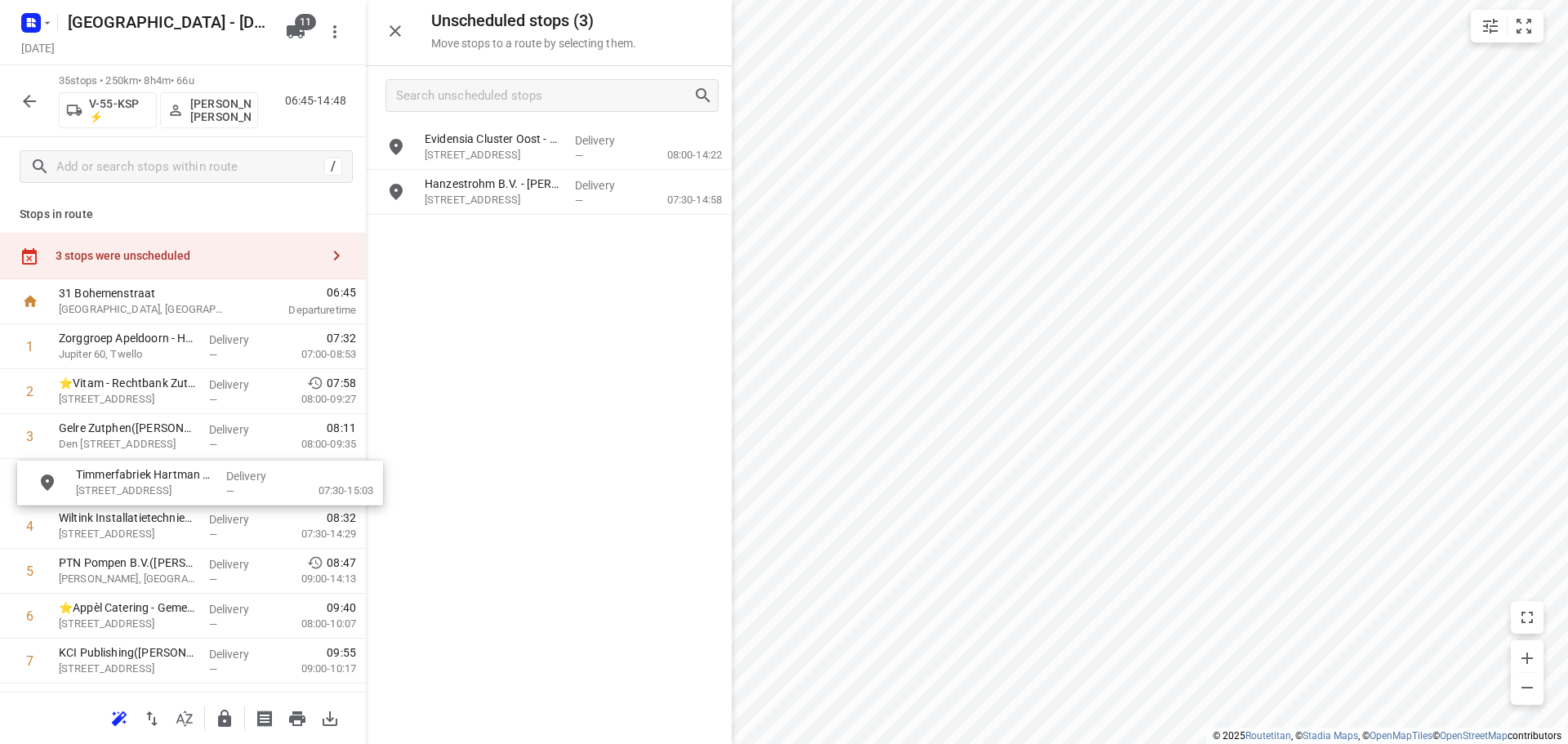
drag, startPoint x: 501, startPoint y: 152, endPoint x: 158, endPoint y: 492, distance: 483.0
drag, startPoint x: 517, startPoint y: 200, endPoint x: 162, endPoint y: 493, distance: 460.3
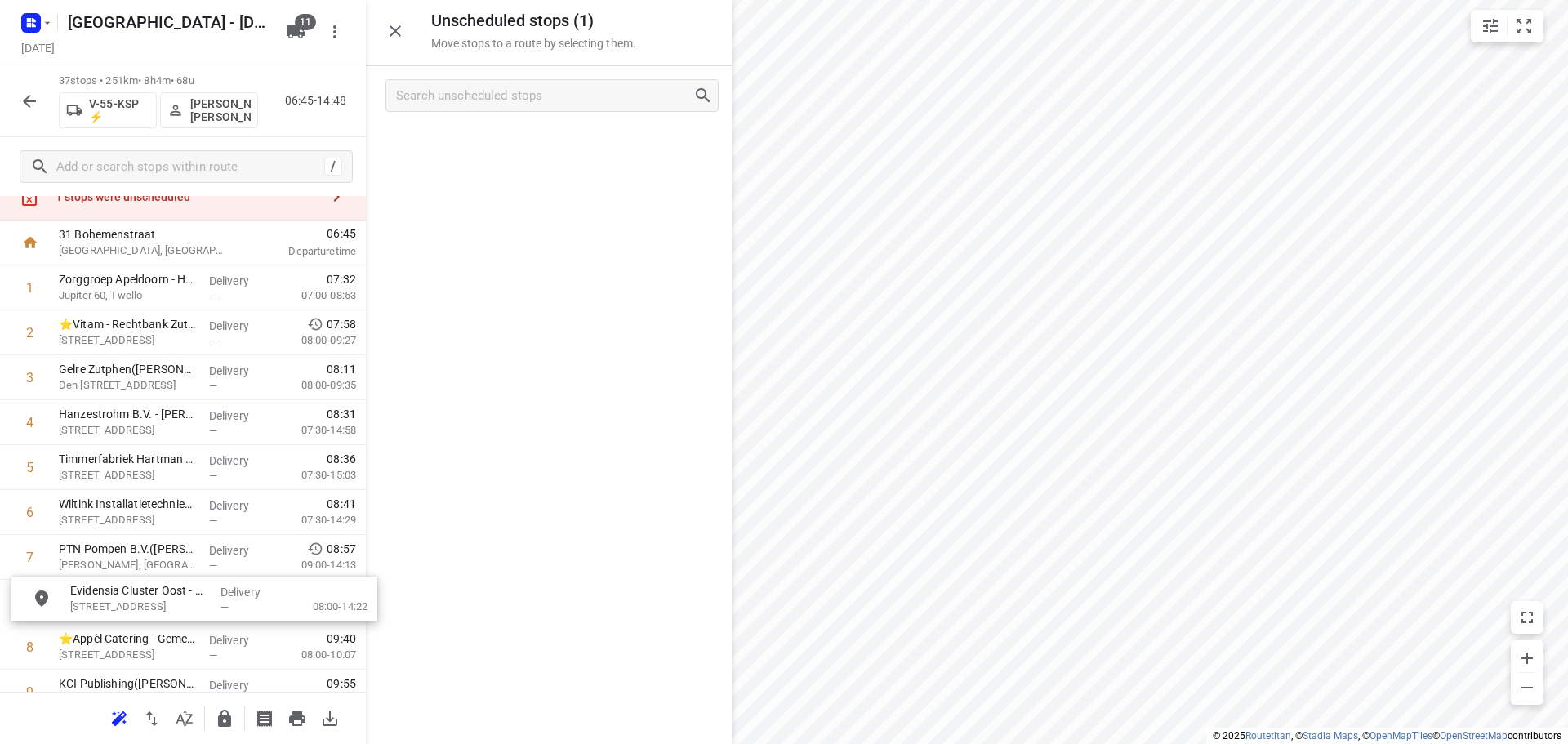
scroll to position [62, 0]
drag, startPoint x: 502, startPoint y: 151, endPoint x: 137, endPoint y: 564, distance: 551.2
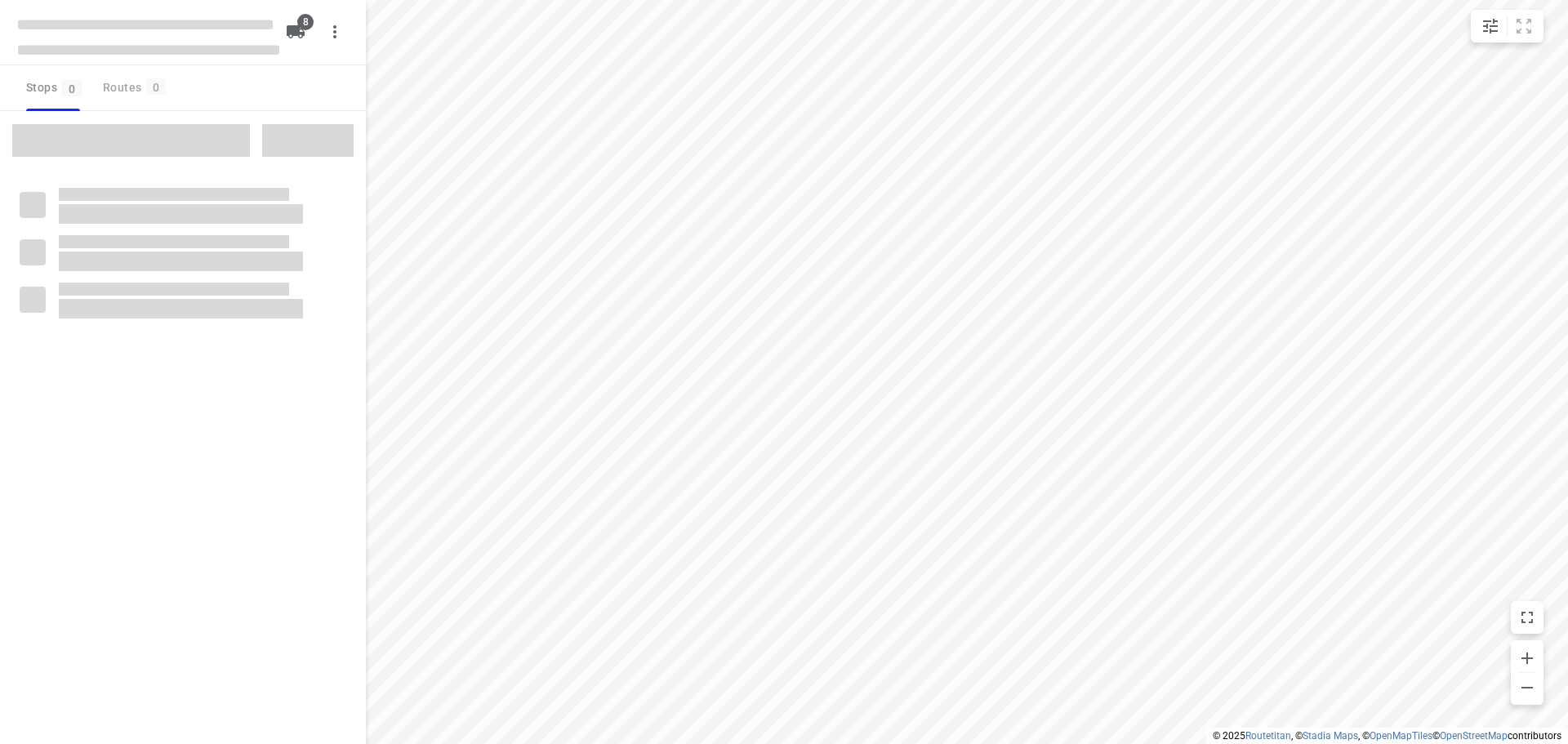
type input "distance"
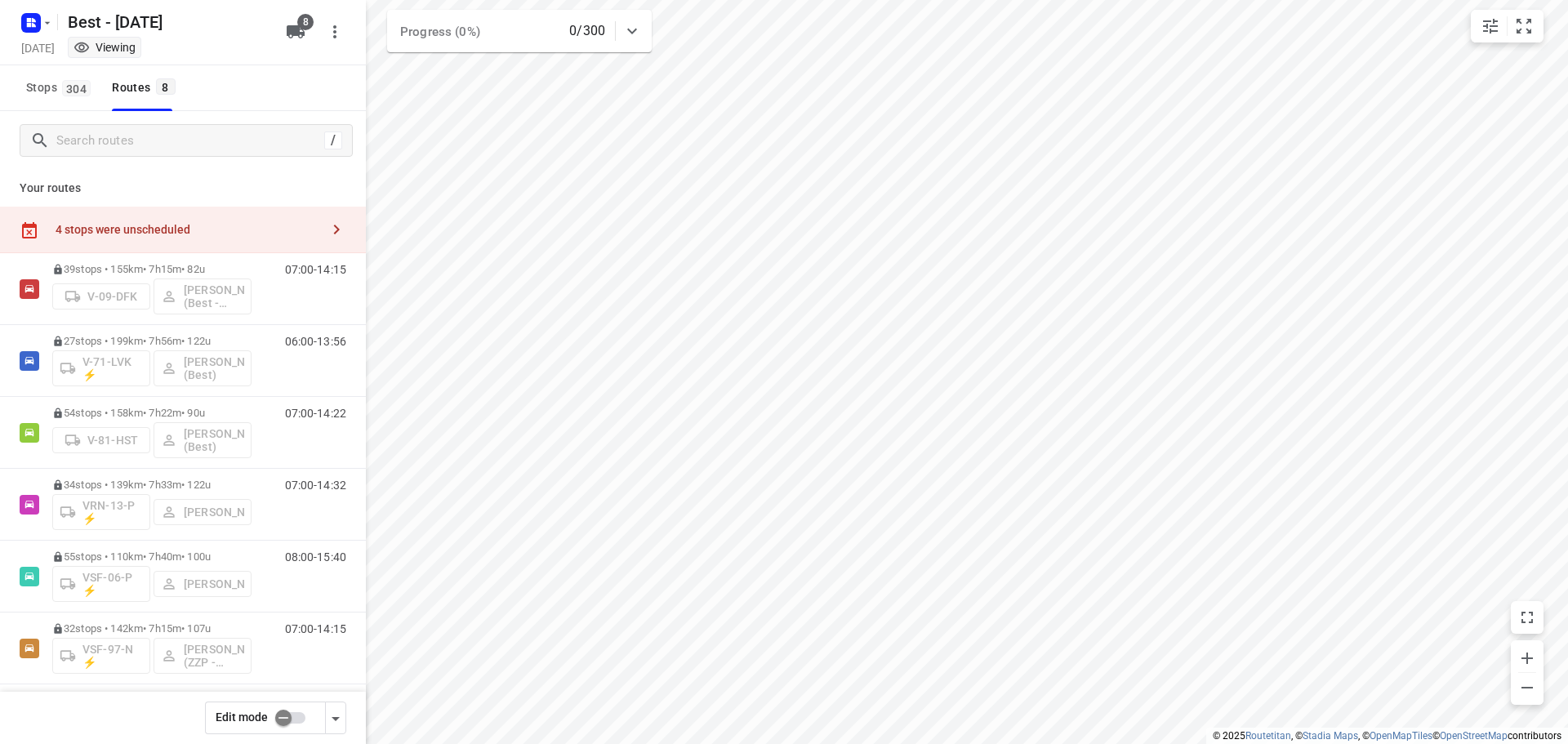
click at [334, 229] on icon "button" at bounding box center [337, 229] width 6 height 9
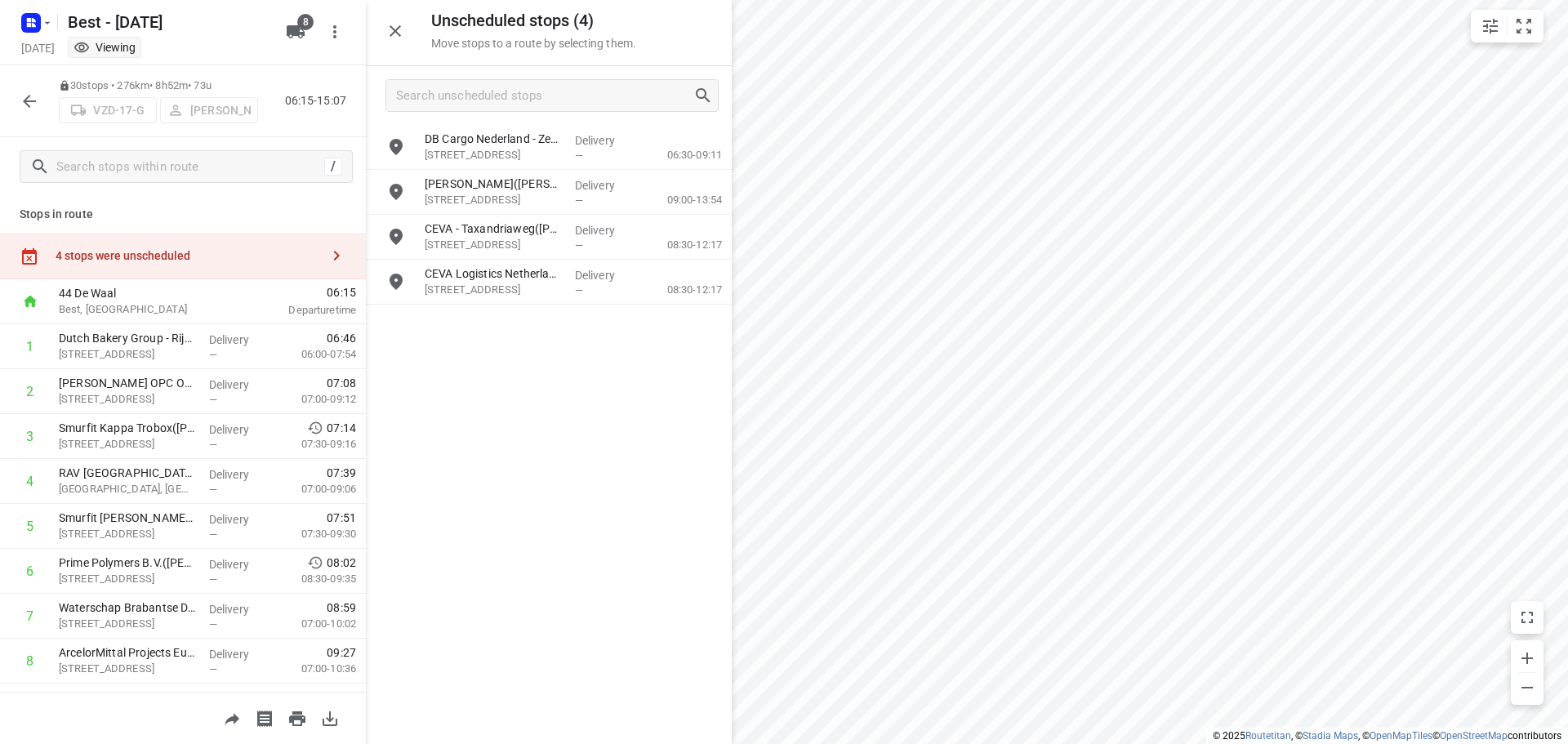
drag, startPoint x: 523, startPoint y: 150, endPoint x: 509, endPoint y: 512, distance: 362.3
click at [509, 512] on div "DB Cargo Nederland - Zevenbergschen Hoek(Jeroen van der Meer) Westelijke Parall…" at bounding box center [549, 434] width 366 height 617
click at [27, 103] on icon "button" at bounding box center [29, 101] width 13 height 13
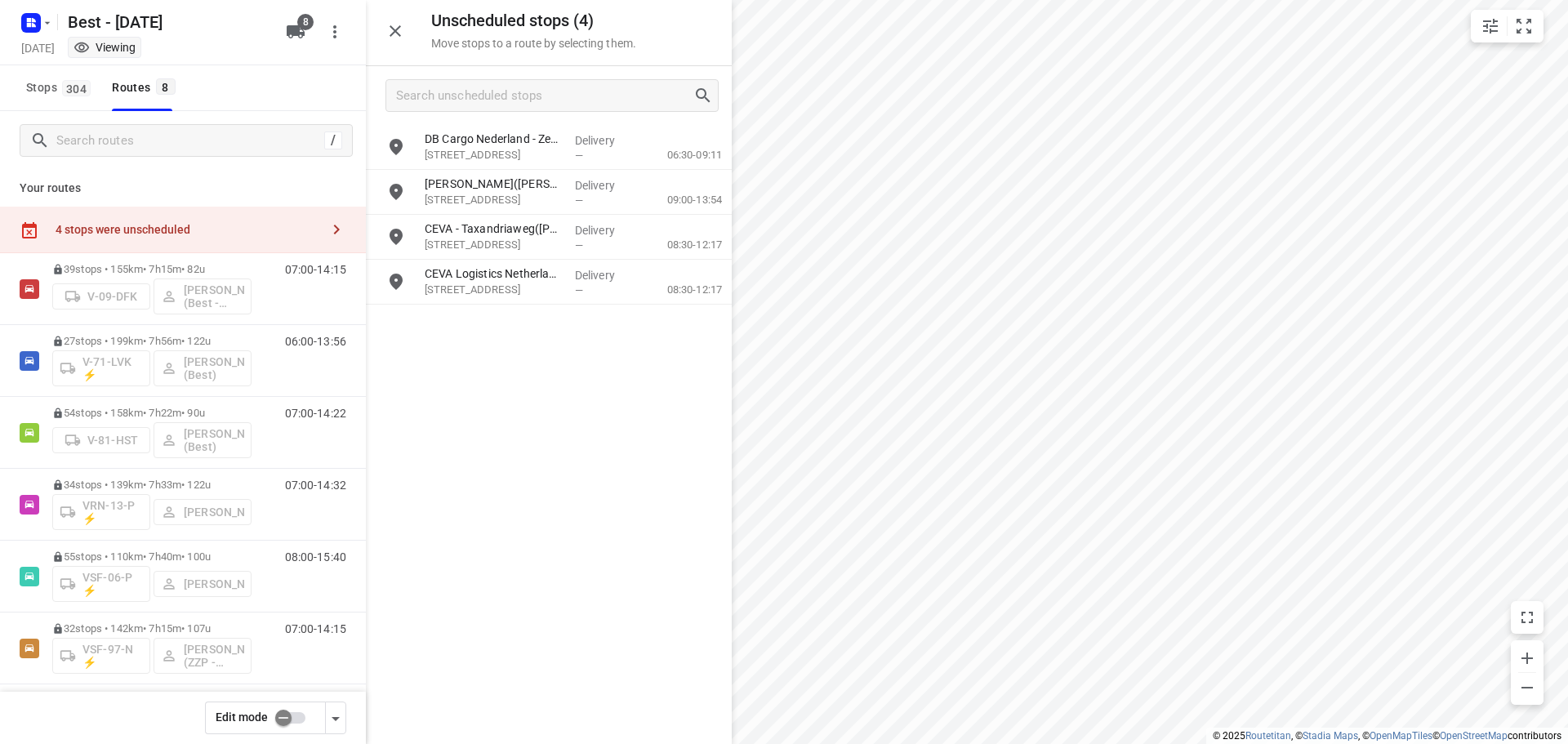
click at [301, 712] on input "checkbox" at bounding box center [283, 718] width 93 height 31
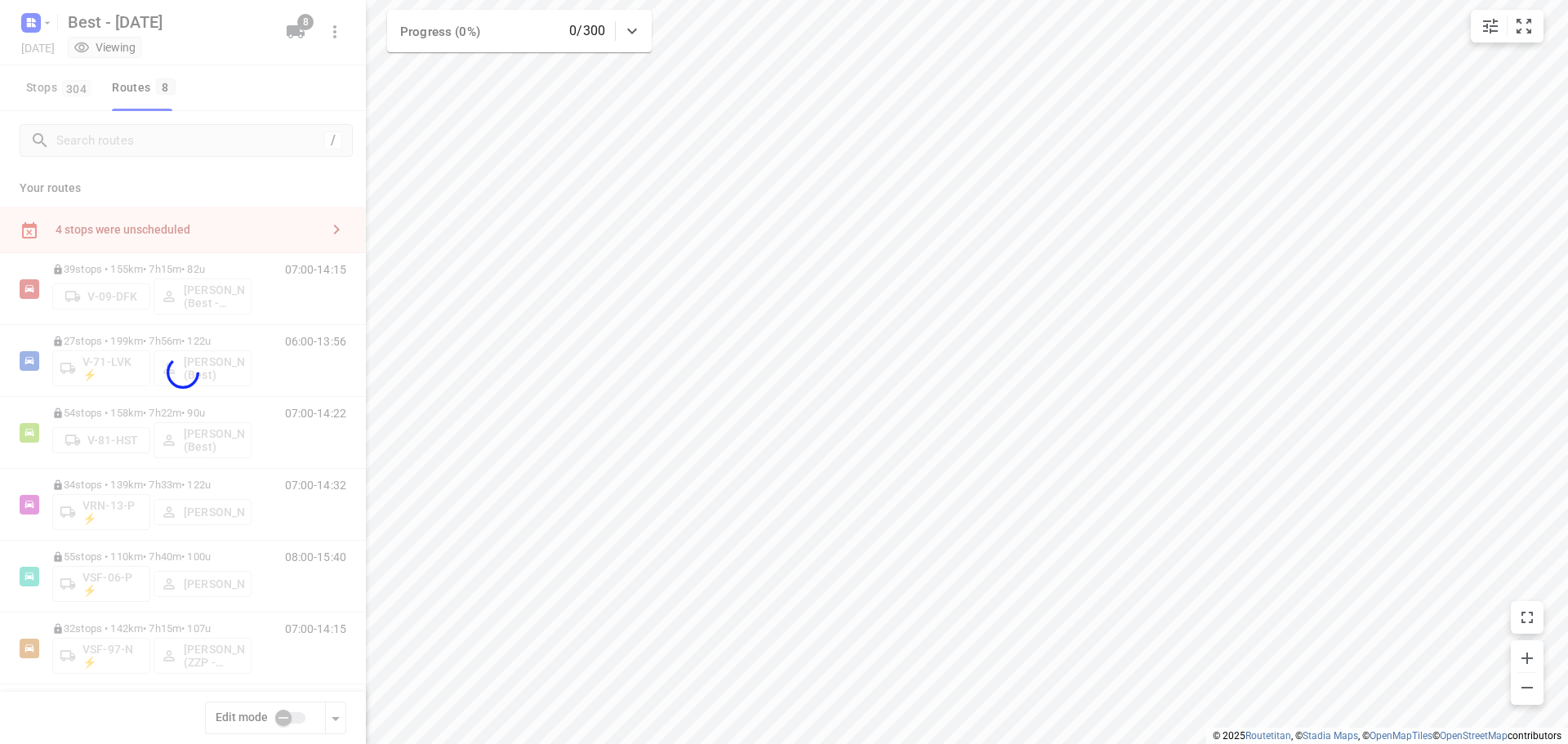
checkbox input "true"
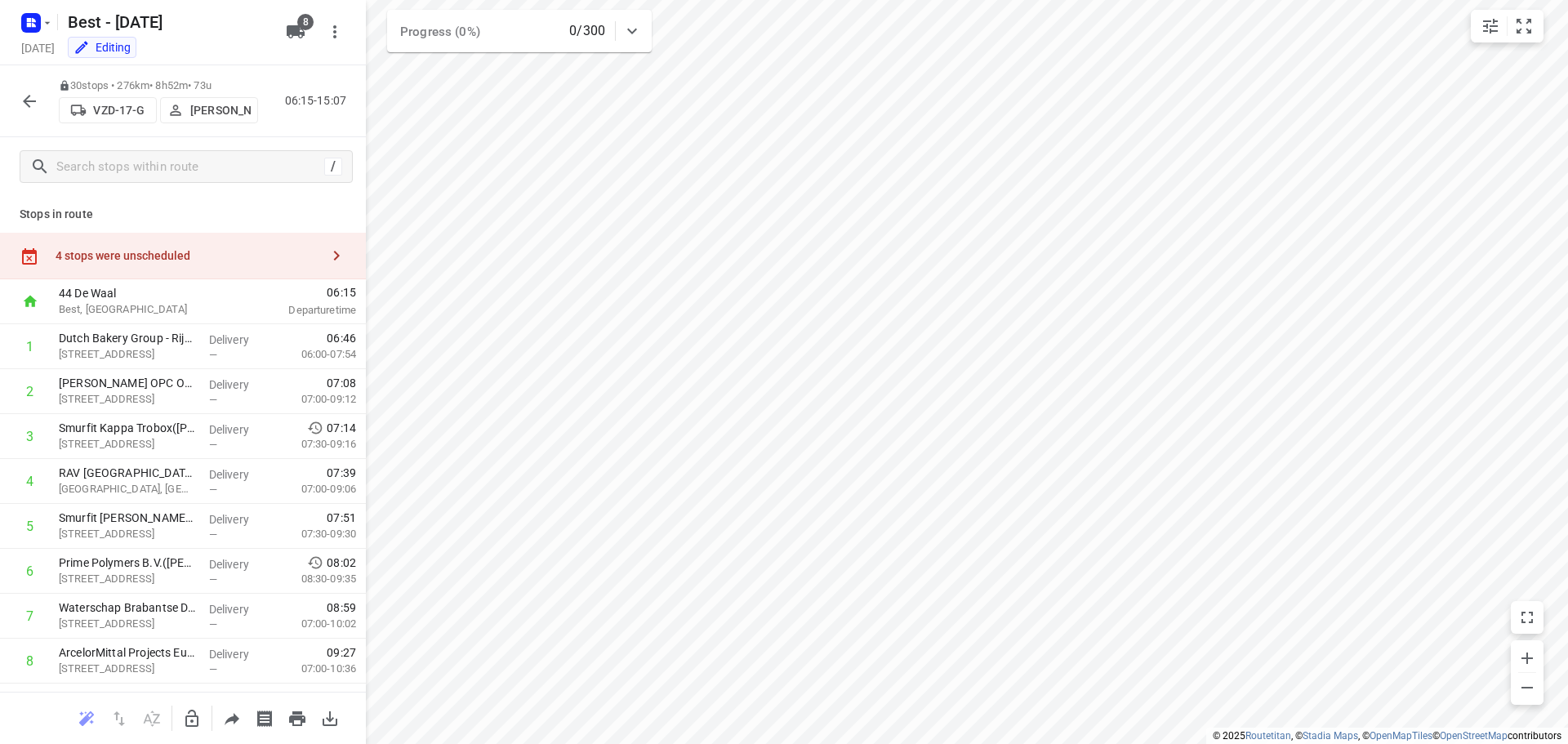
click at [327, 256] on icon "button" at bounding box center [336, 256] width 20 height 20
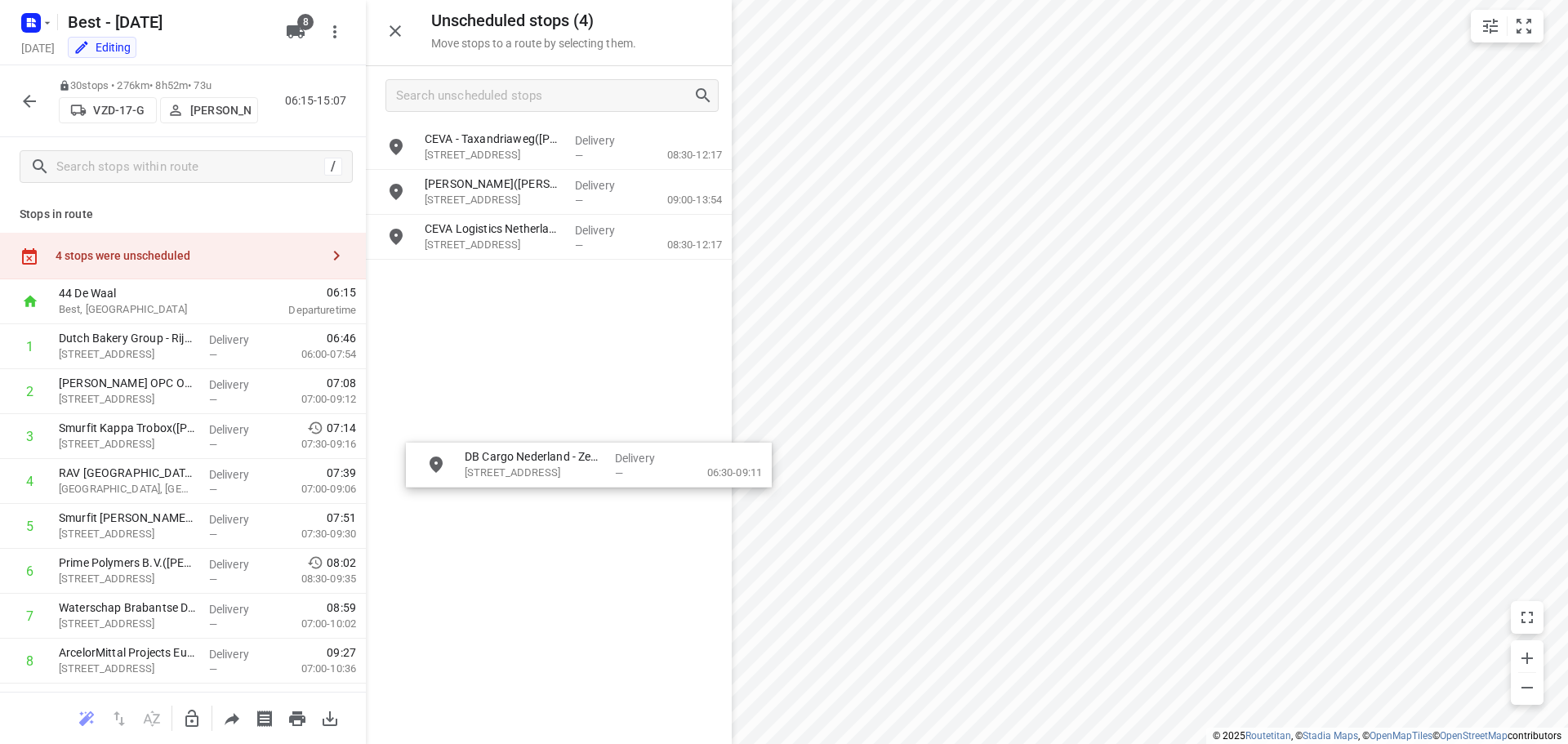
drag, startPoint x: 503, startPoint y: 238, endPoint x: 581, endPoint y: 429, distance: 206.3
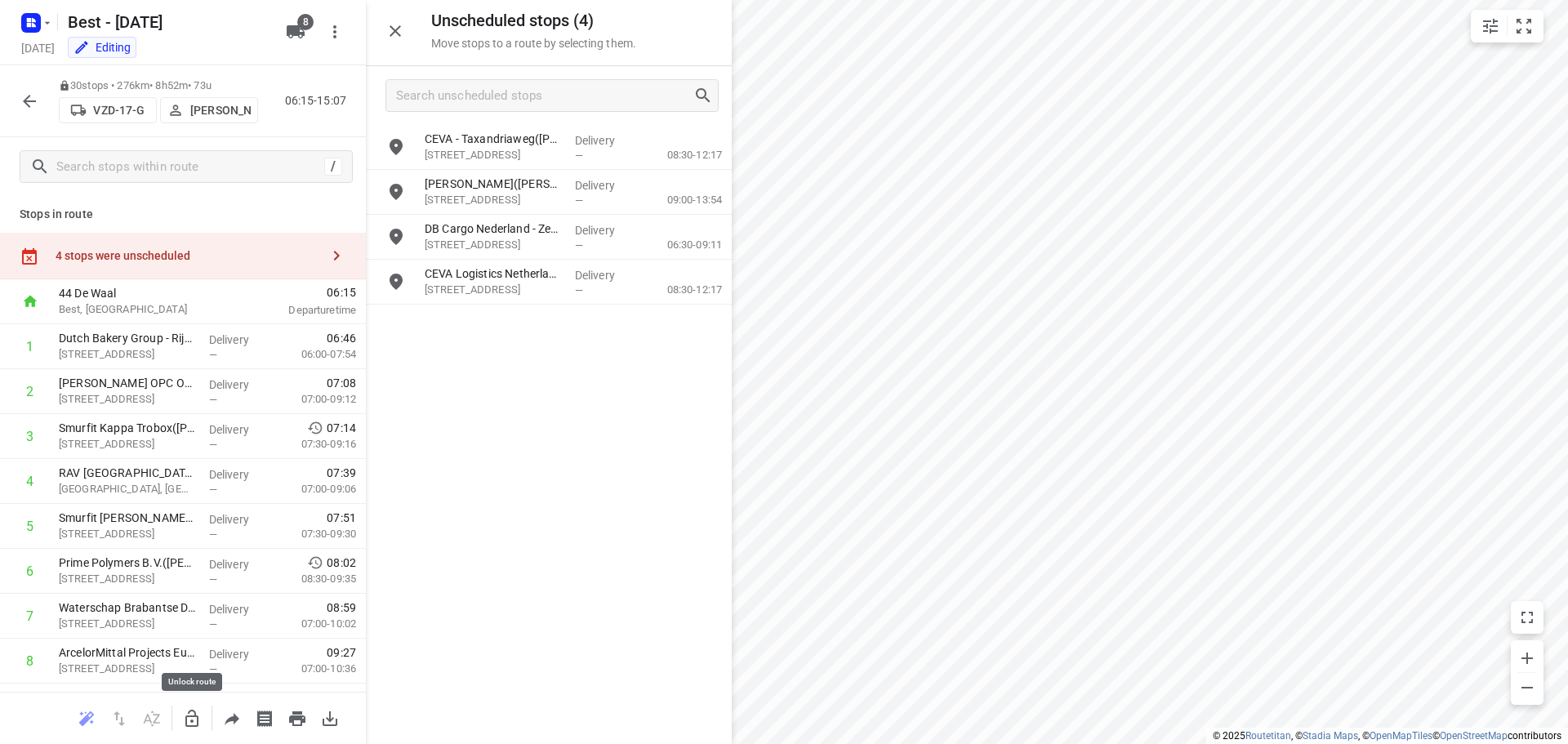
click at [192, 717] on icon "button" at bounding box center [192, 718] width 20 height 20
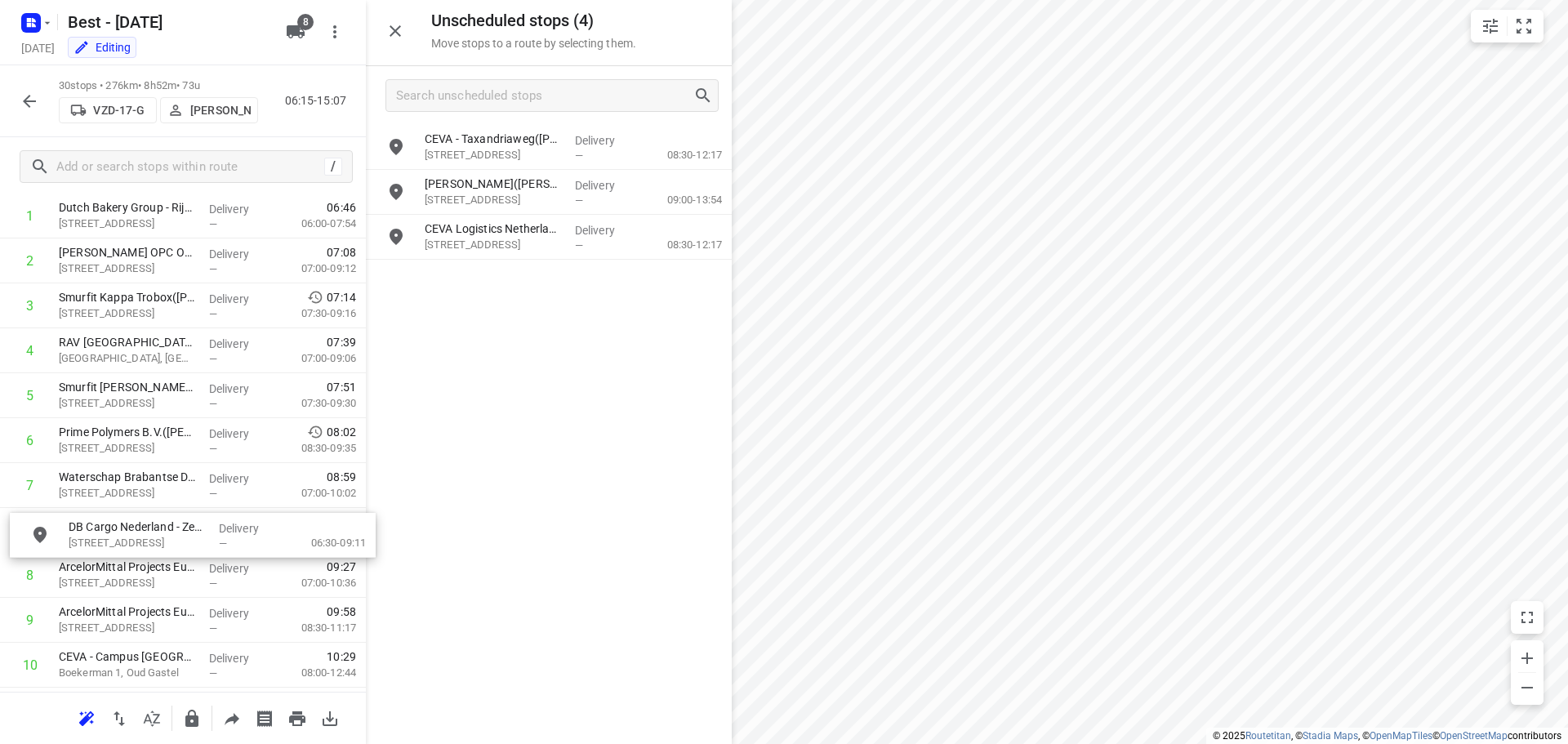
scroll to position [132, 0]
drag, startPoint x: 516, startPoint y: 240, endPoint x: 149, endPoint y: 522, distance: 462.8
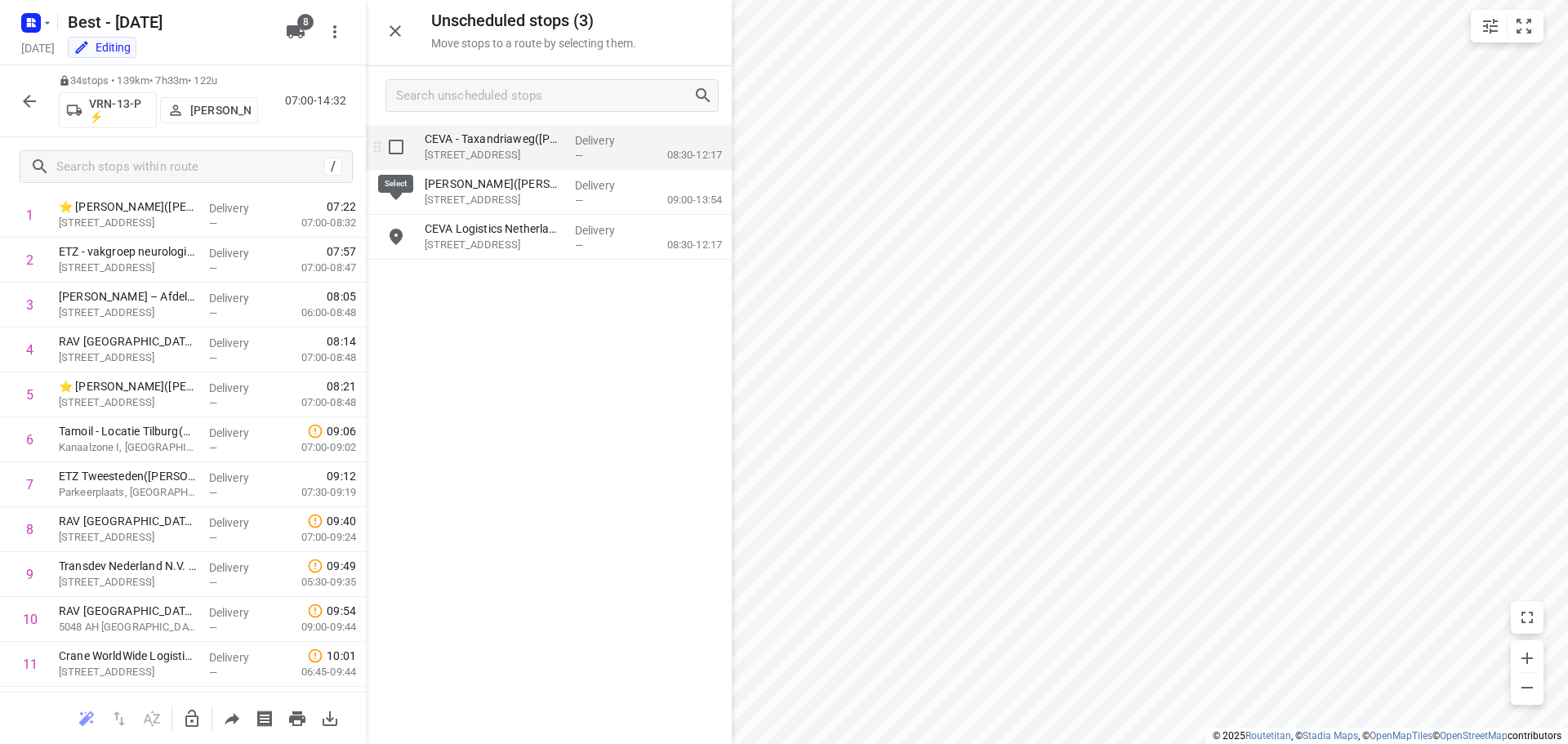
click at [397, 143] on input "grid" at bounding box center [396, 147] width 32 height 32
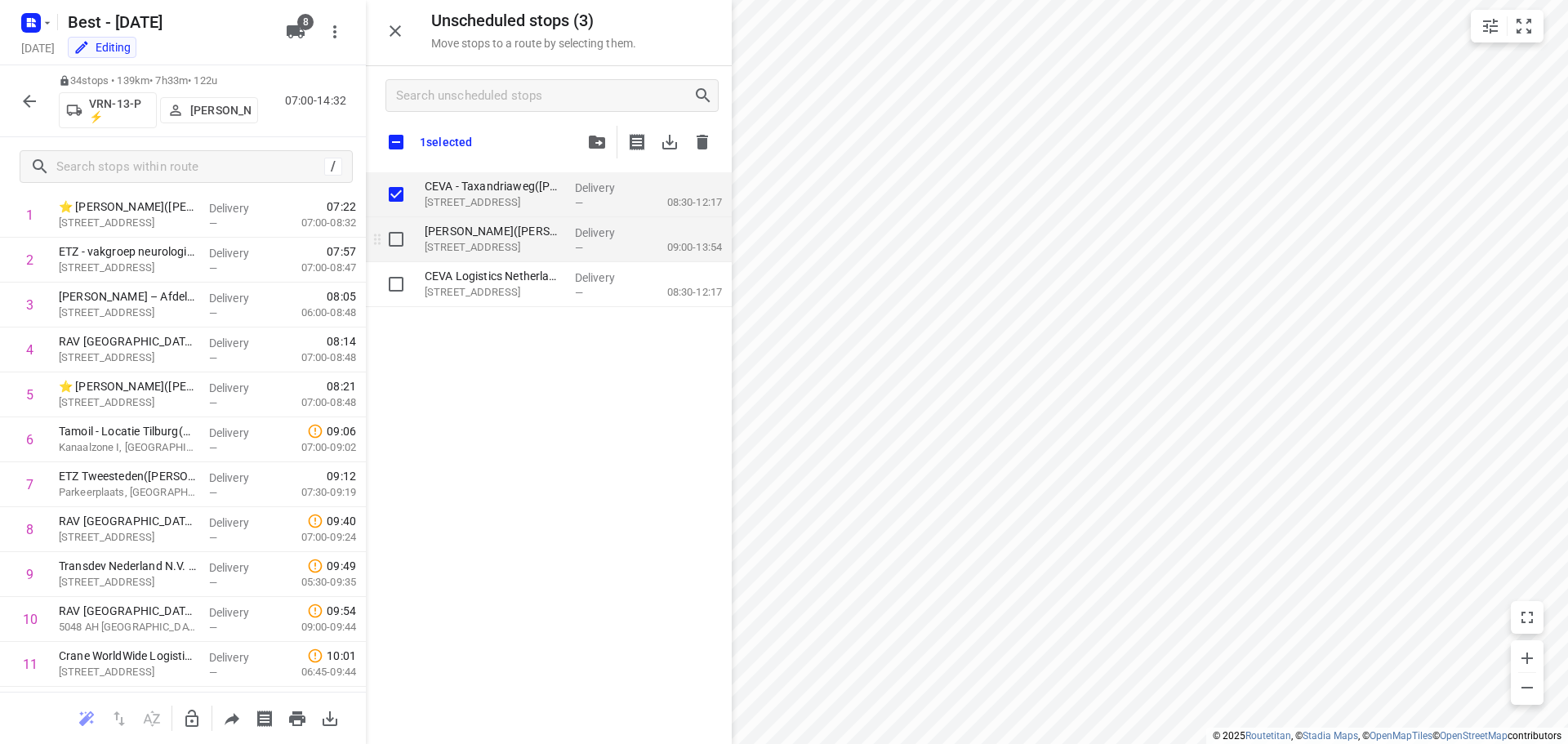
checkbox input "true"
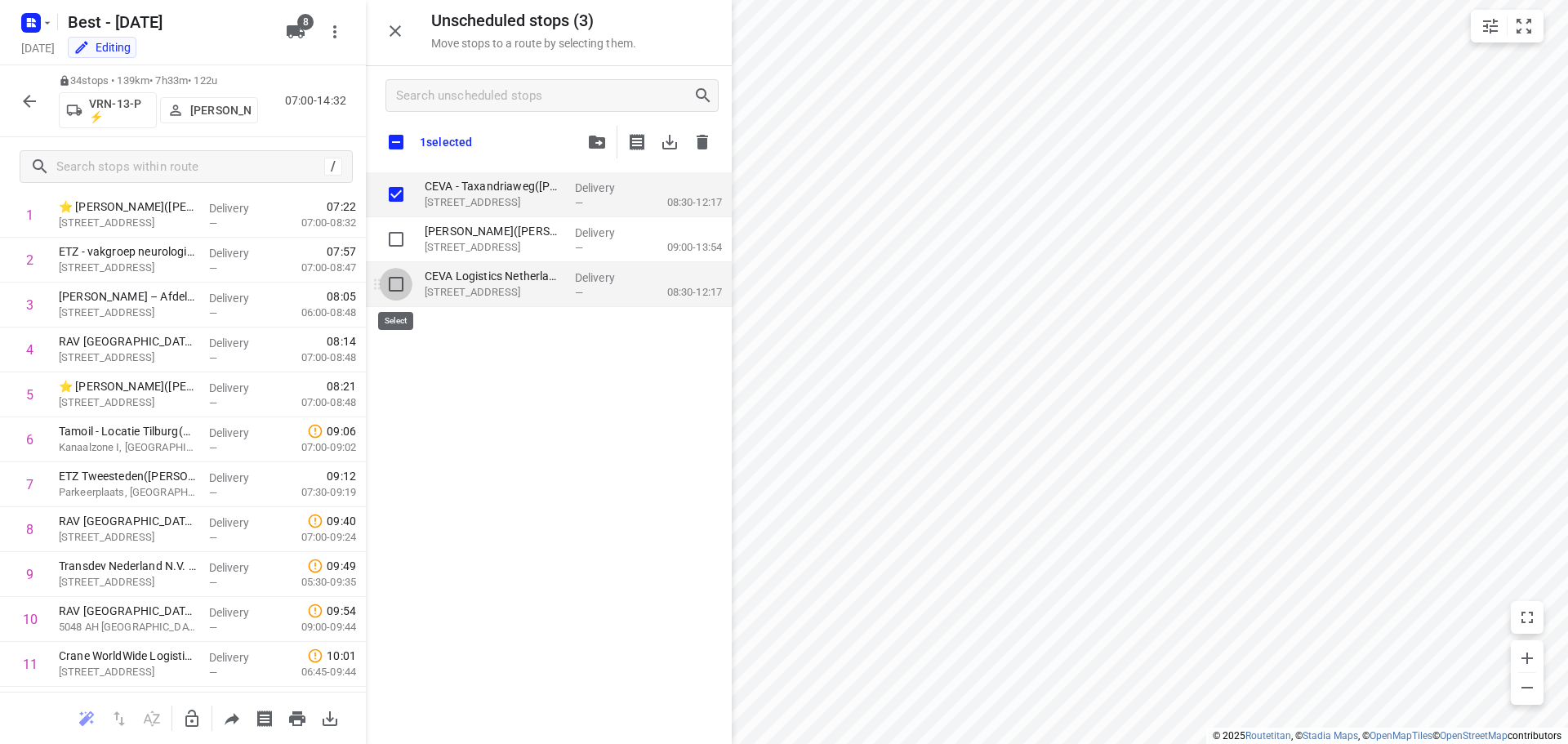
click at [396, 285] on input "grid" at bounding box center [396, 284] width 32 height 32
checkbox input "true"
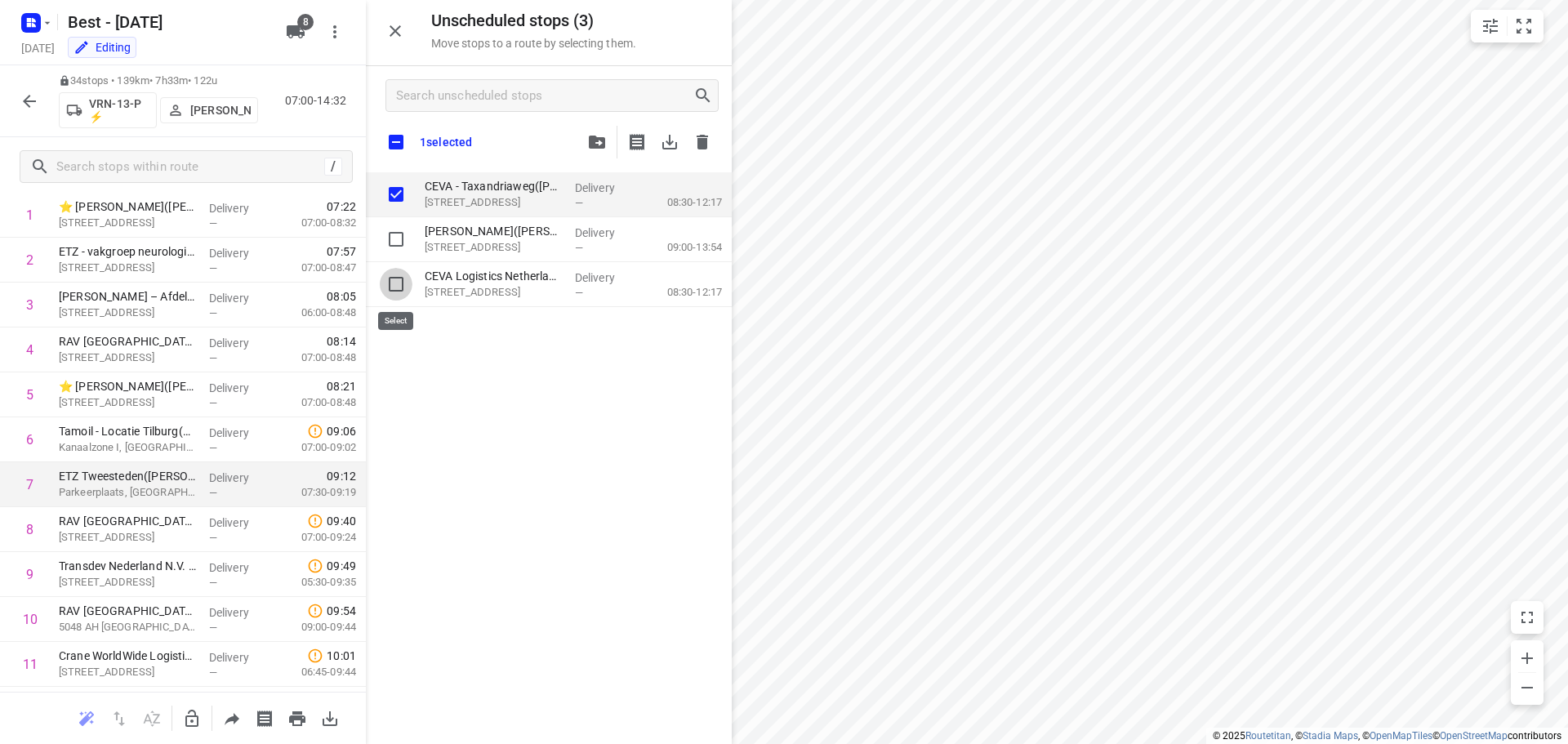
checkbox input "true"
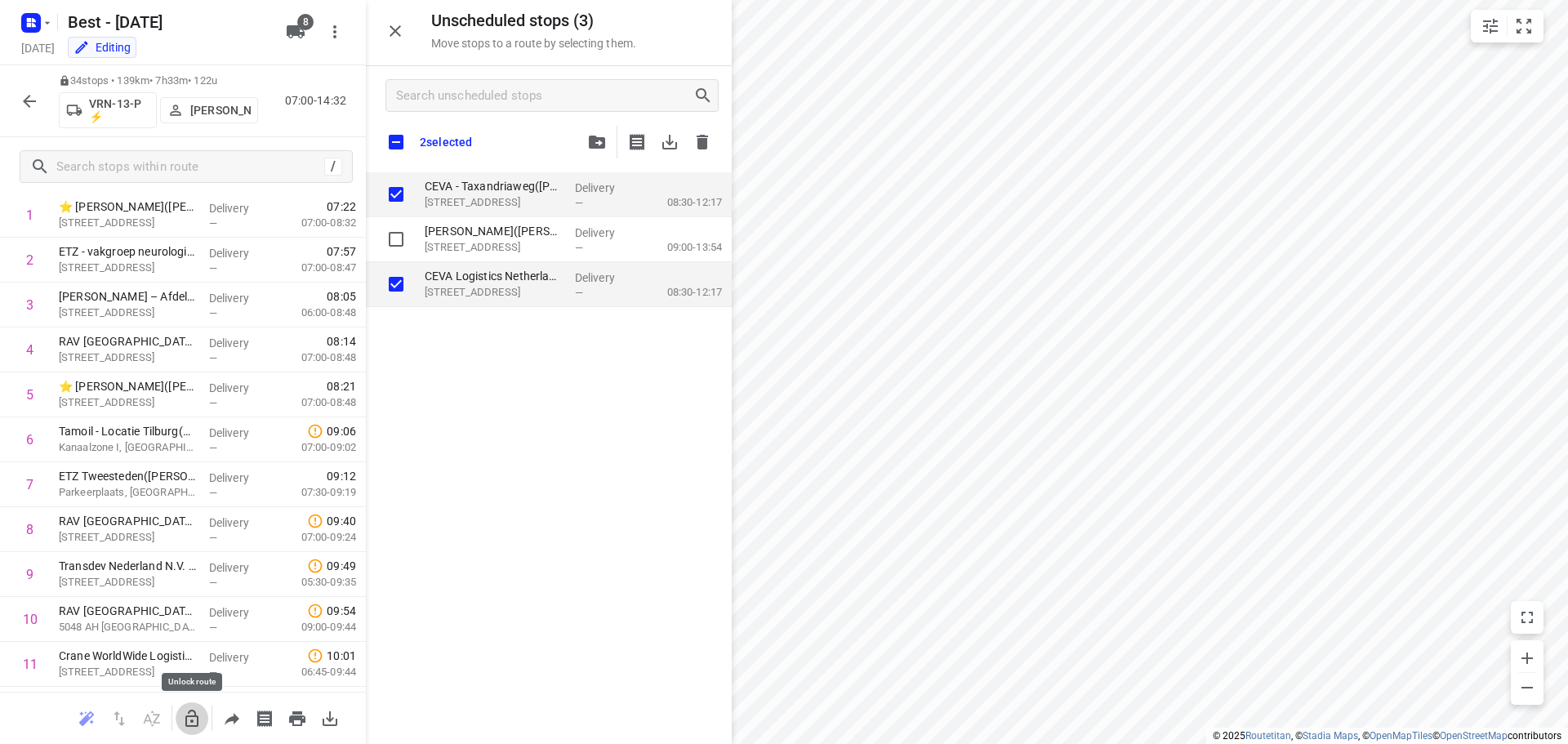
click at [192, 718] on icon "button" at bounding box center [192, 718] width 20 height 20
checkbox input "true"
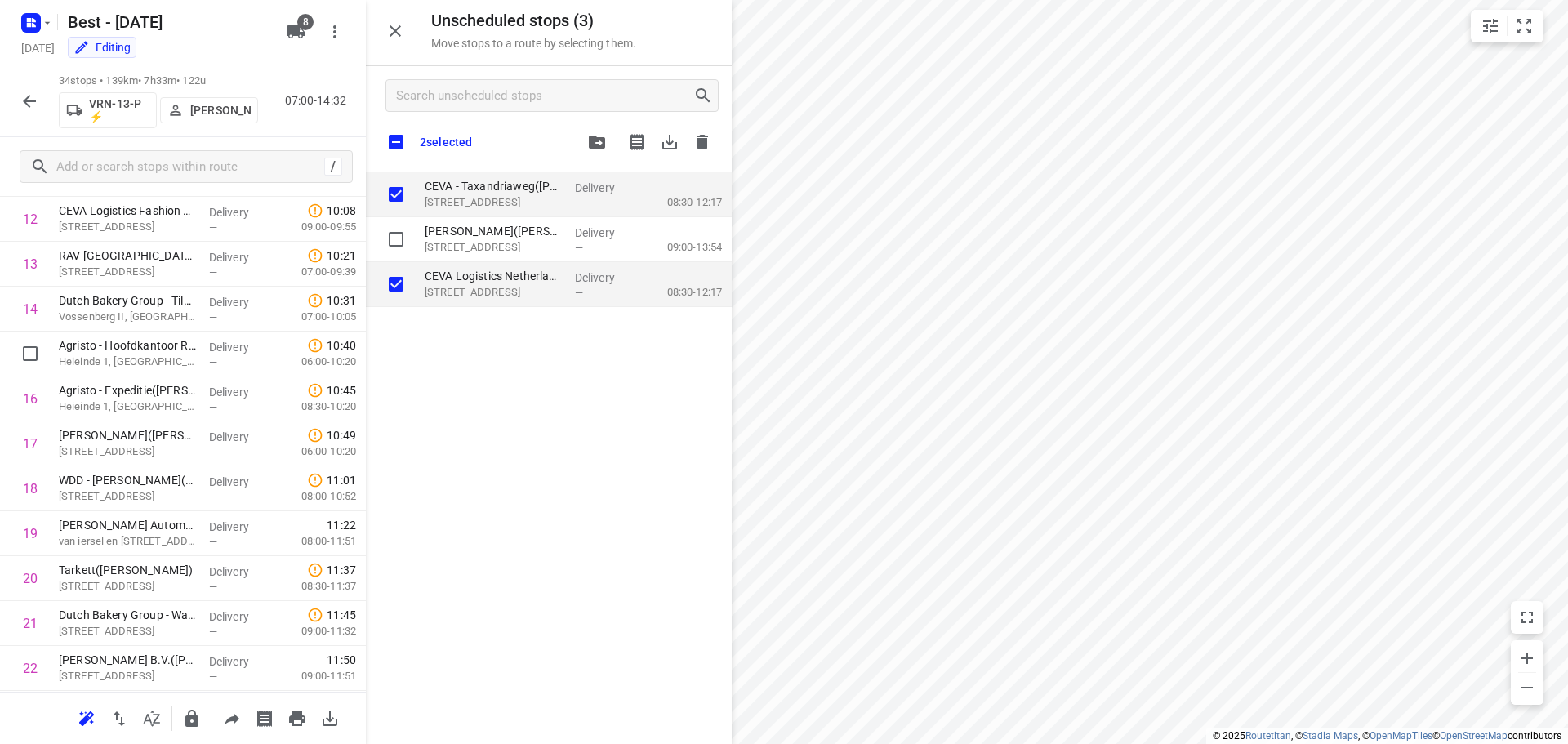
scroll to position [948, 0]
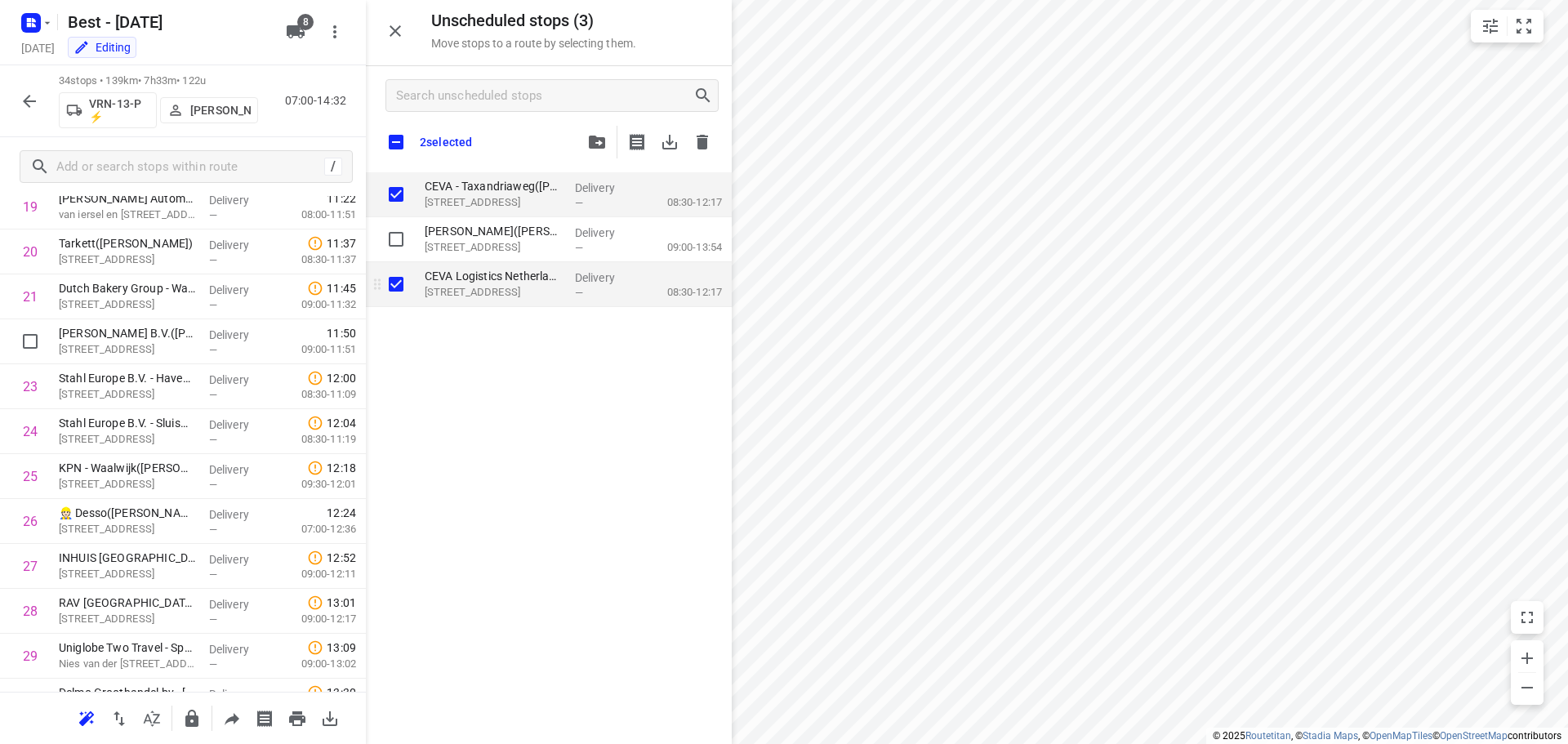
checkbox input "true"
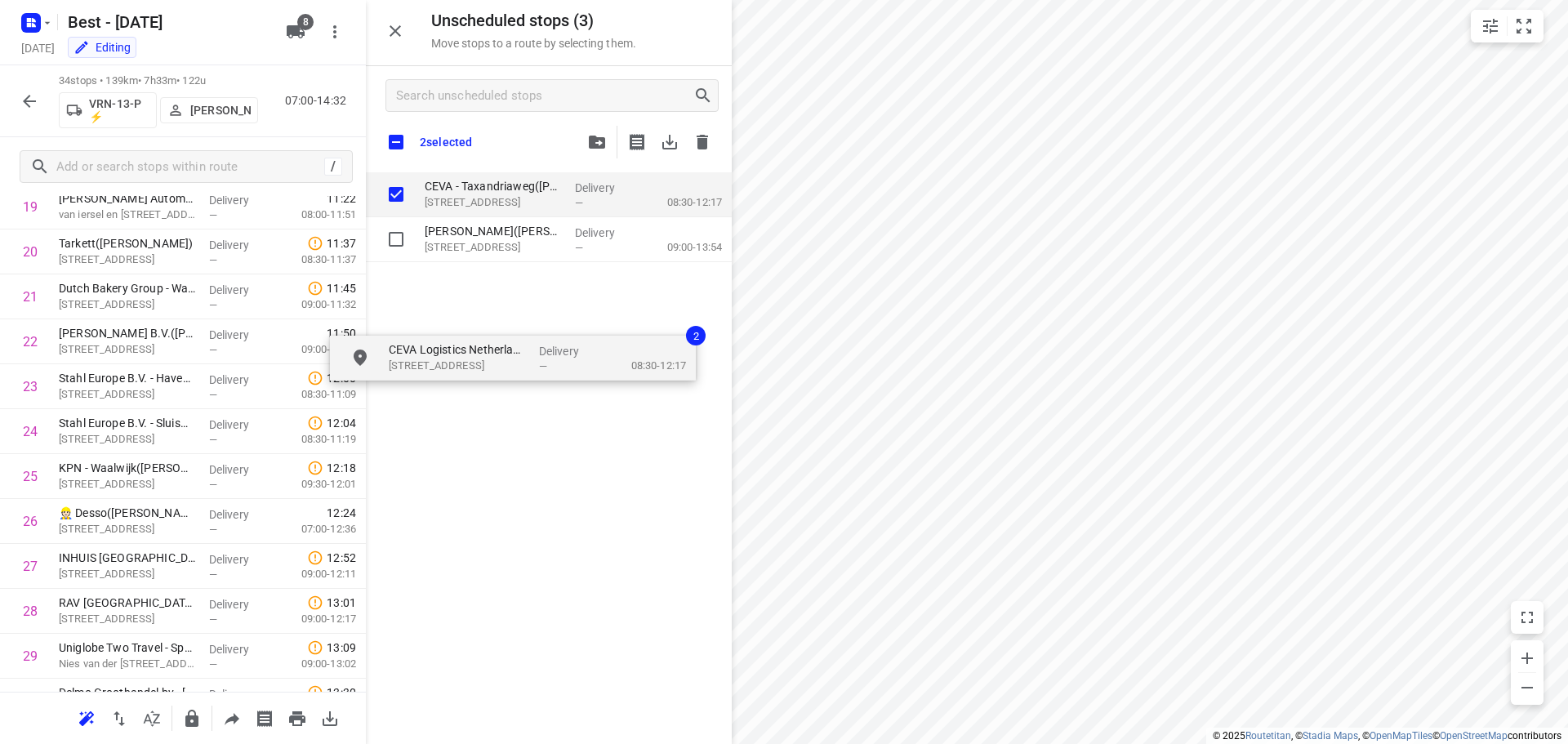
checkbox input "true"
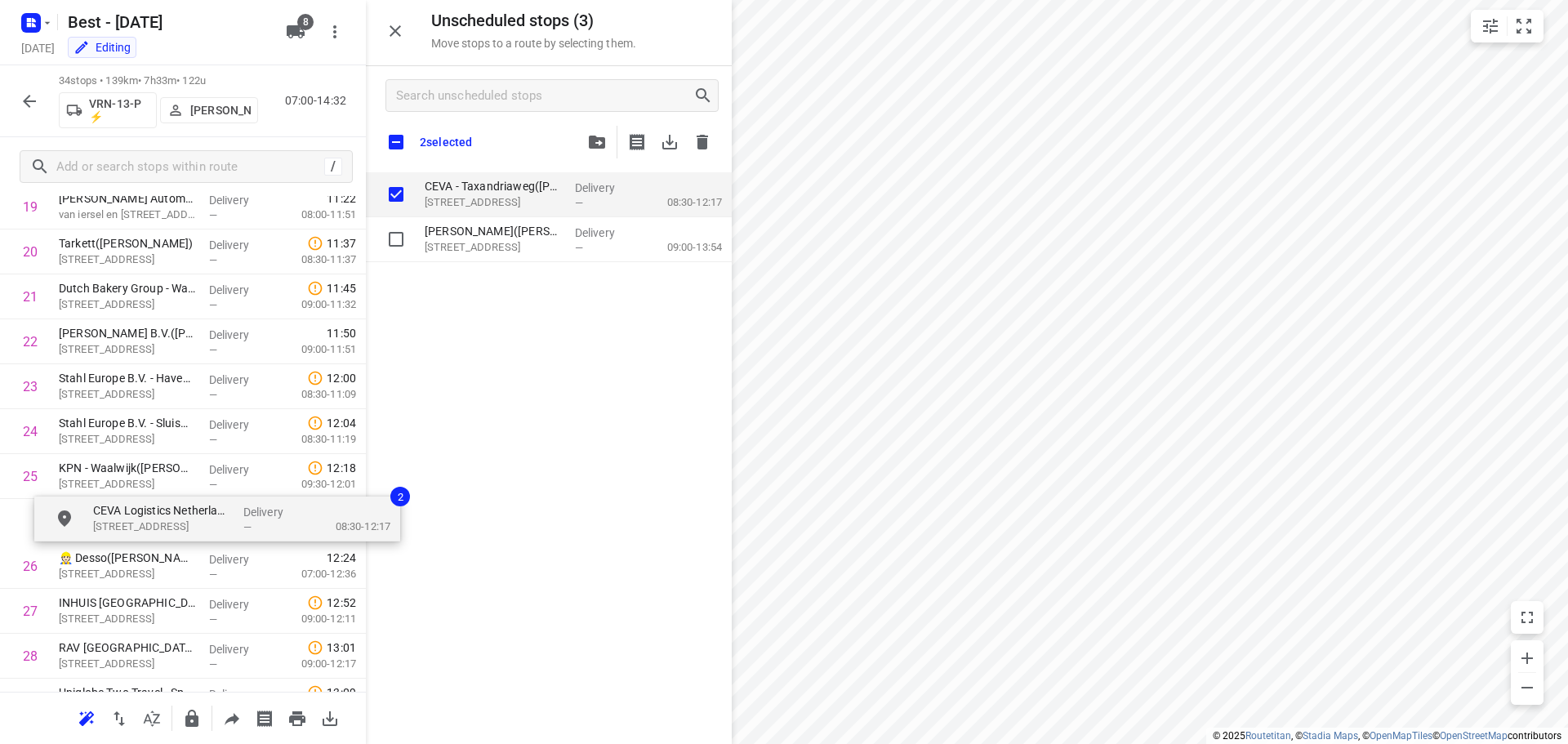
drag, startPoint x: 453, startPoint y: 312, endPoint x: 121, endPoint y: 532, distance: 398.3
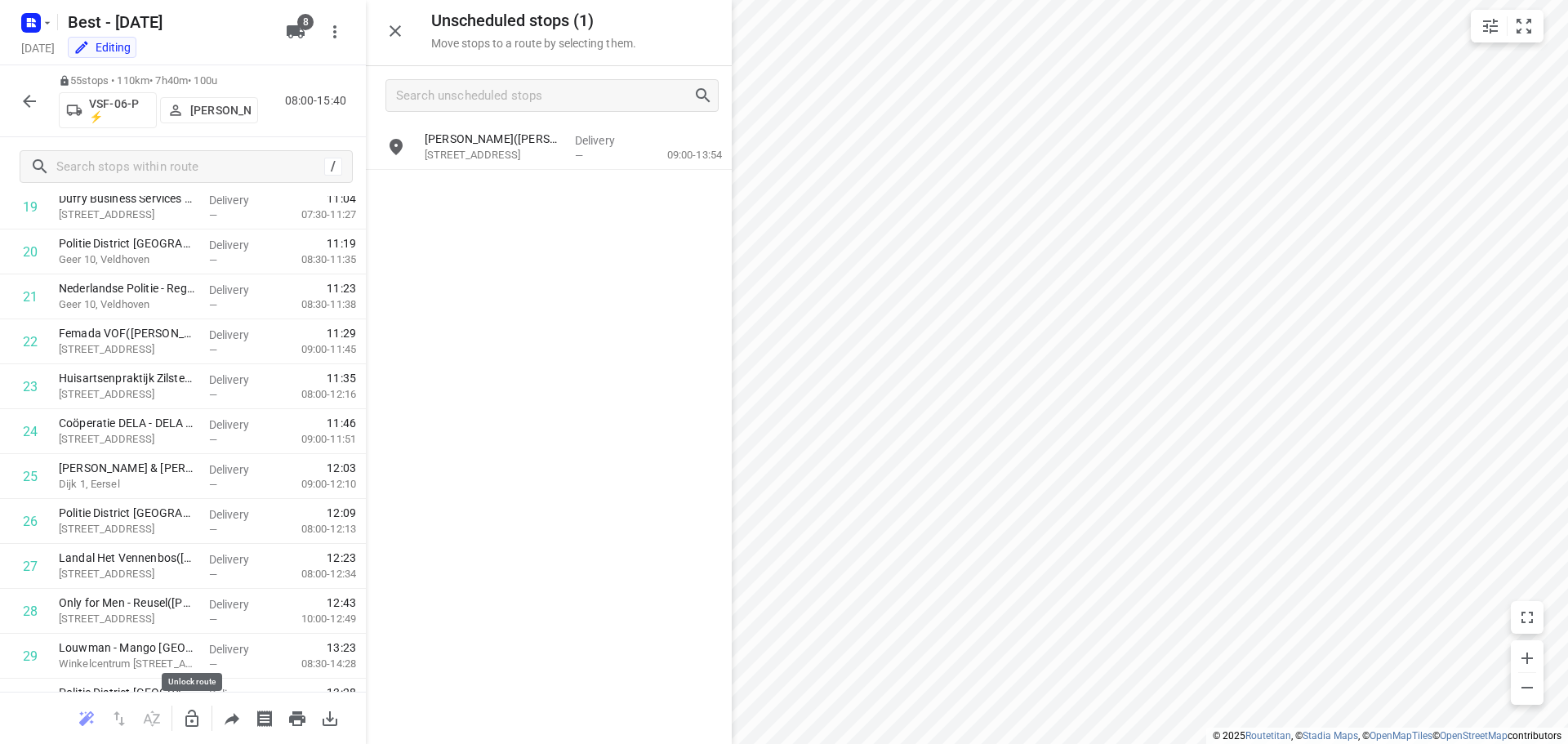
click at [192, 711] on icon "button" at bounding box center [192, 718] width 13 height 17
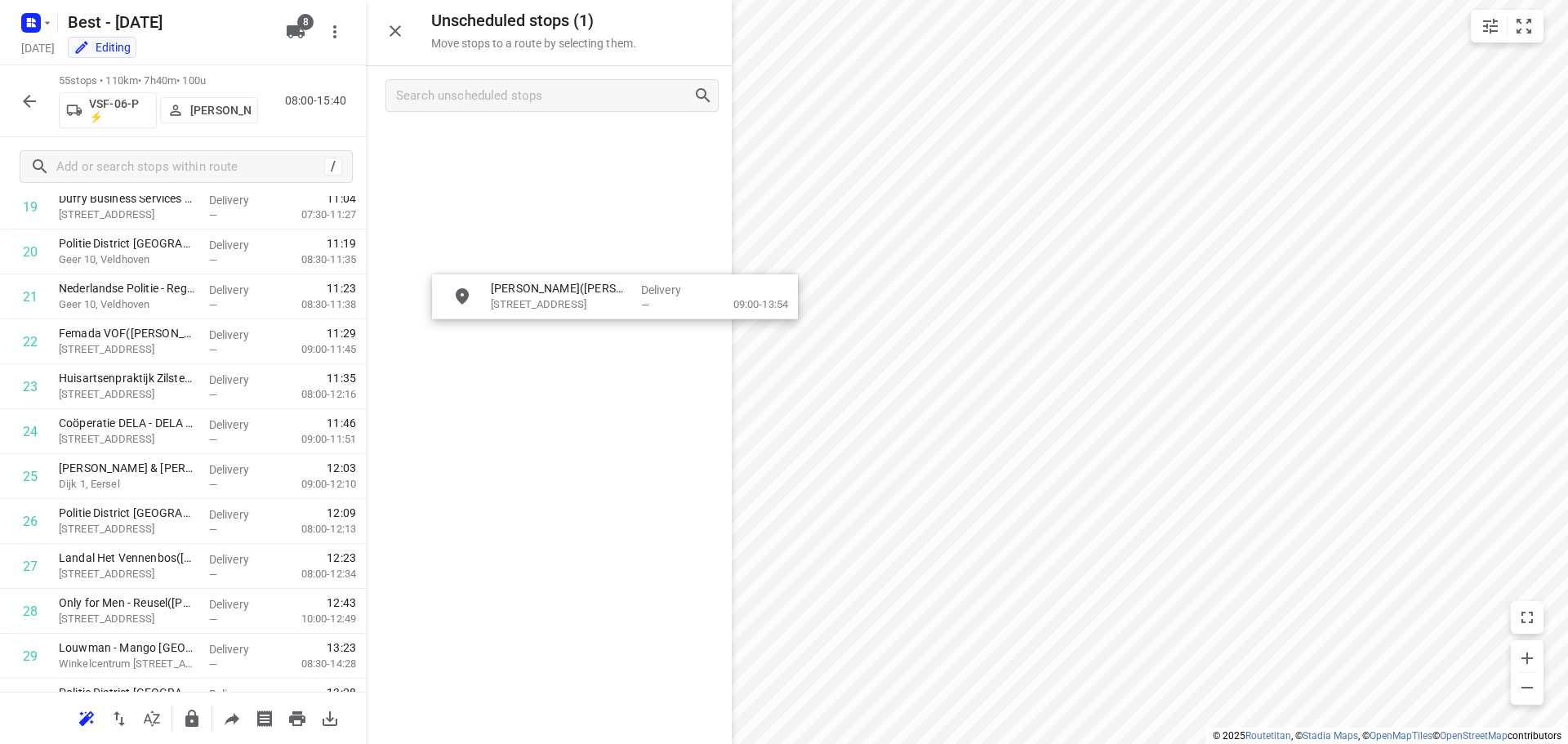
drag, startPoint x: 502, startPoint y: 161, endPoint x: 572, endPoint y: 340, distance: 192.2
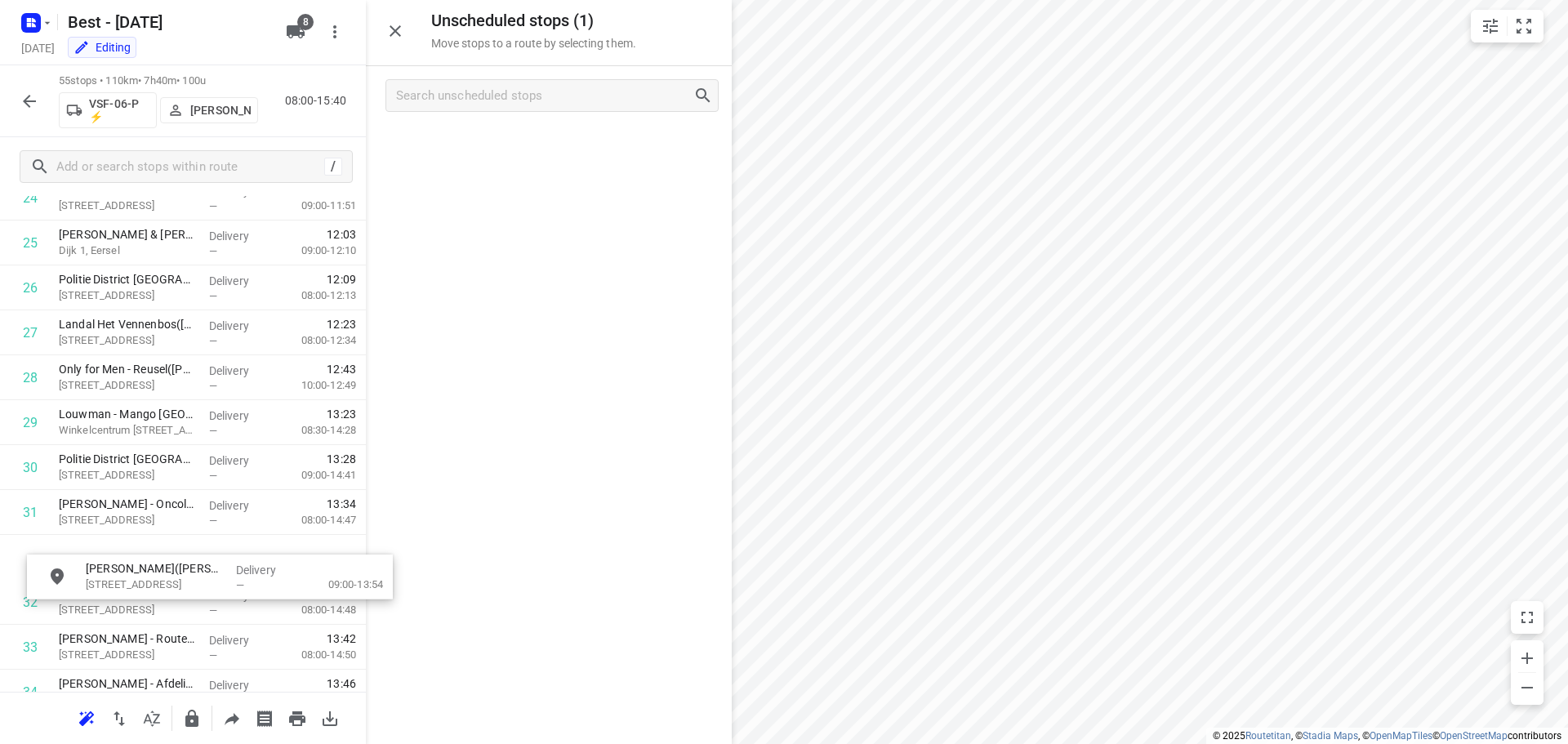
scroll to position [1182, 0]
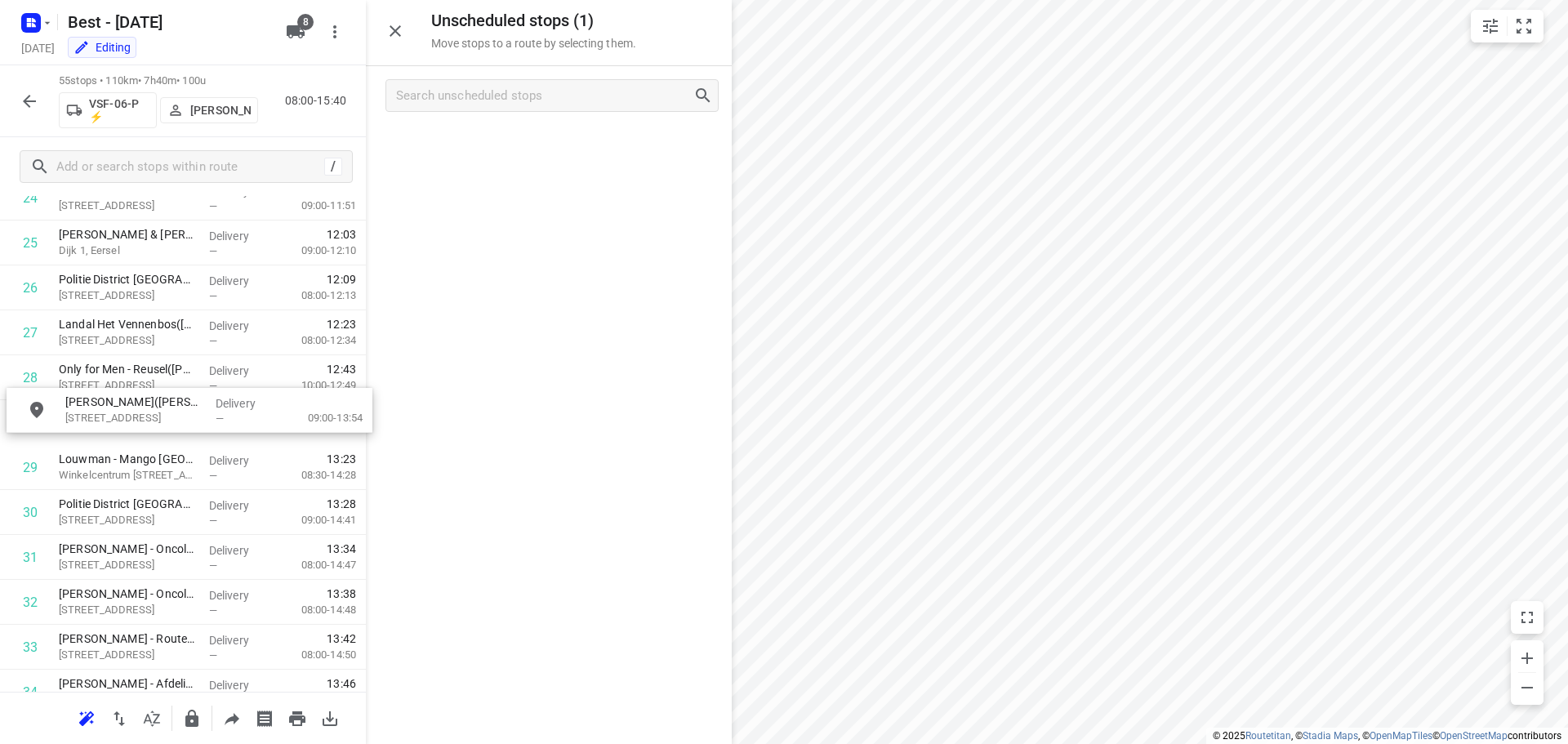
drag, startPoint x: 494, startPoint y: 152, endPoint x: 121, endPoint y: 438, distance: 470.0
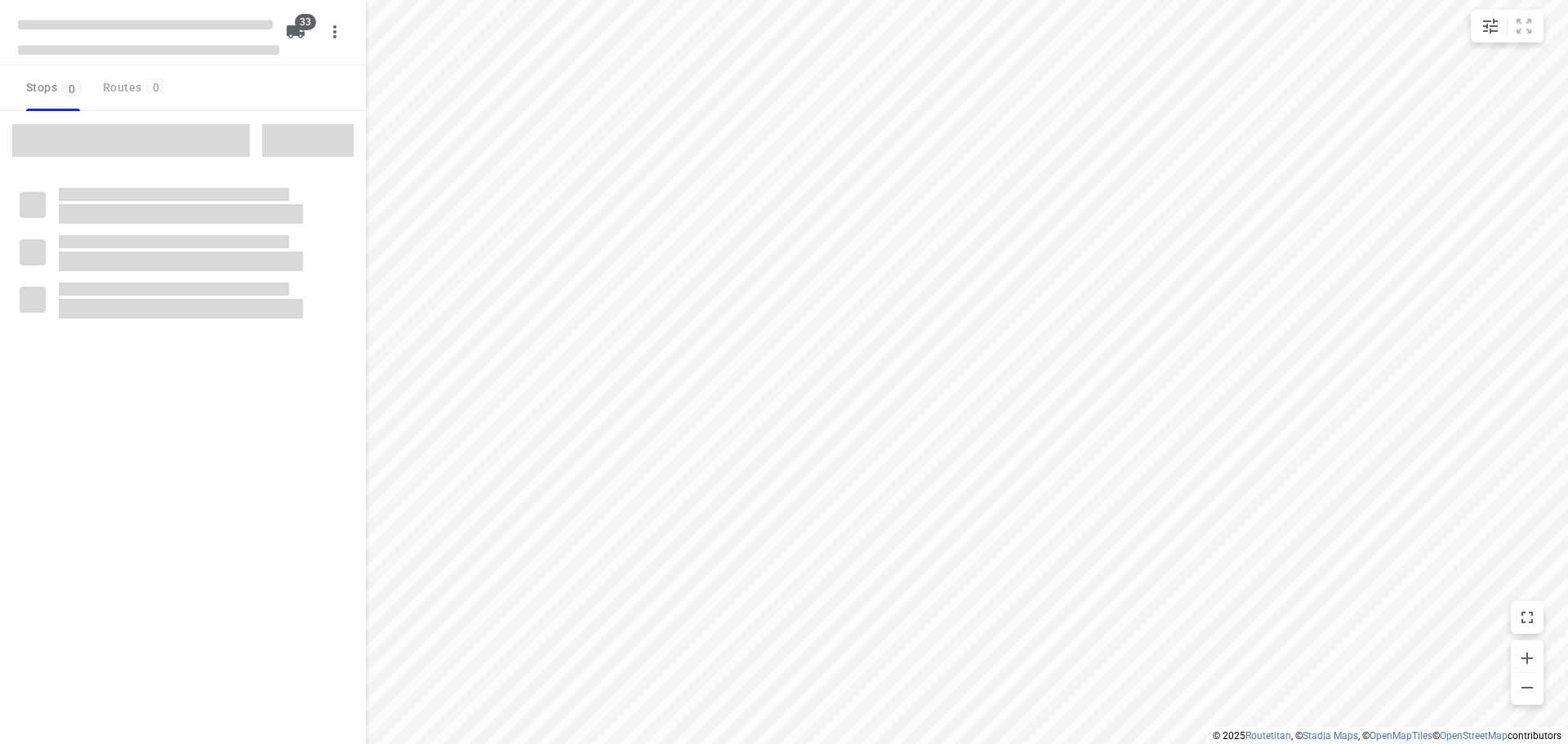
type input "distance"
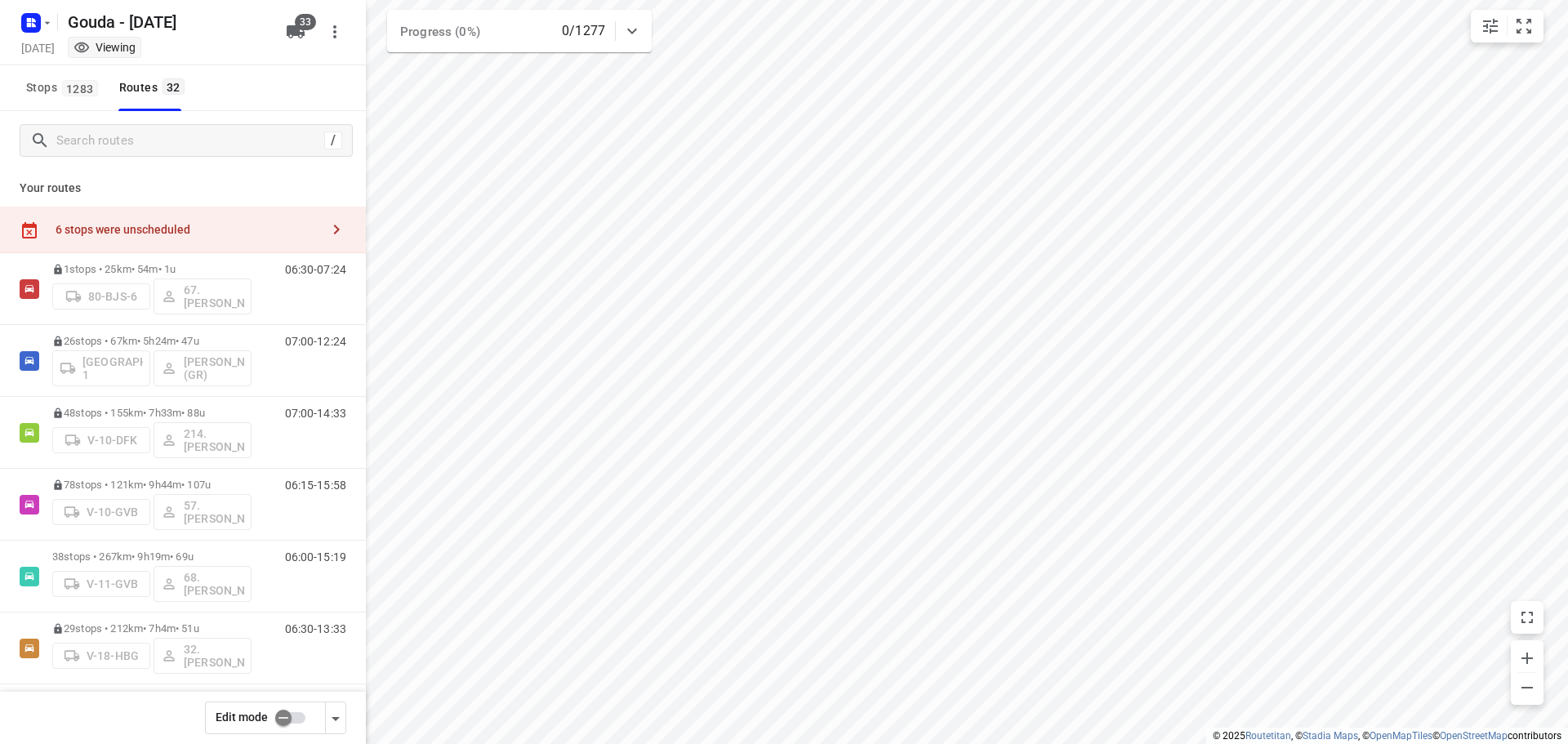
click at [327, 235] on icon "button" at bounding box center [336, 229] width 20 height 20
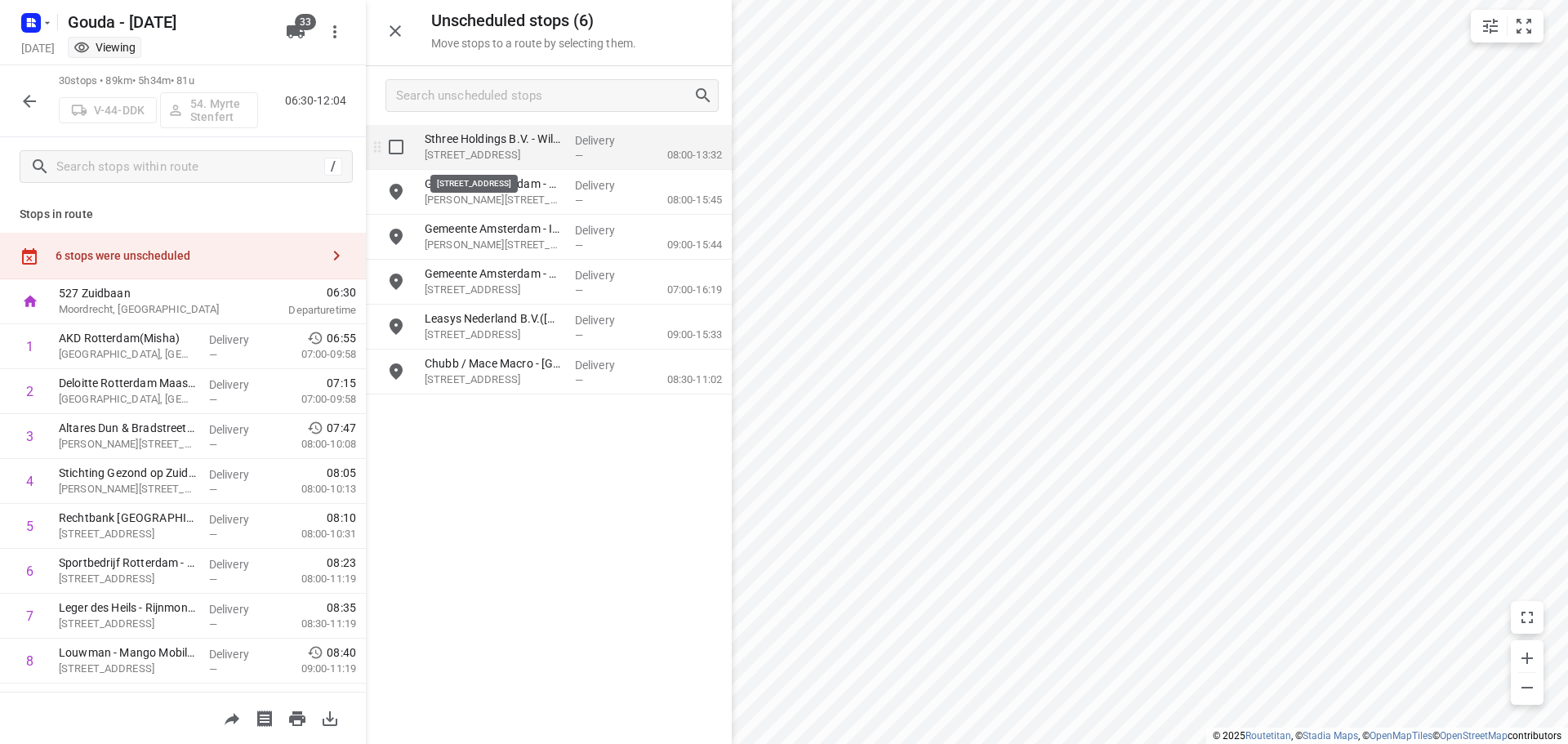
drag, startPoint x: 504, startPoint y: 145, endPoint x: 516, endPoint y: 157, distance: 17.0
click at [516, 157] on div "Sthree Holdings B.V. - Wilhelminakade(Solange van Oijen) Wilhelminakade 79, Rot…" at bounding box center [493, 147] width 150 height 45
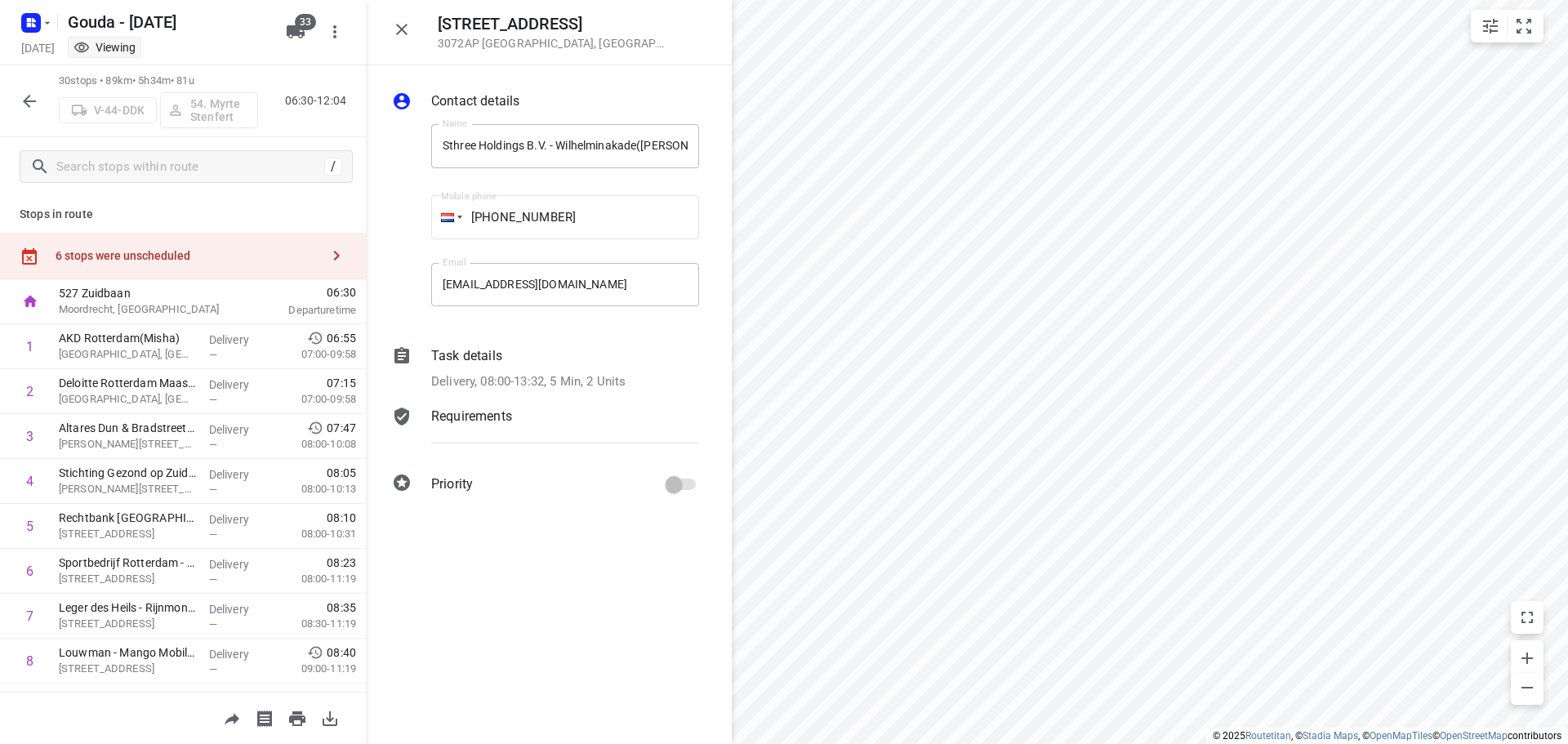
click at [32, 93] on icon "button" at bounding box center [29, 101] width 20 height 20
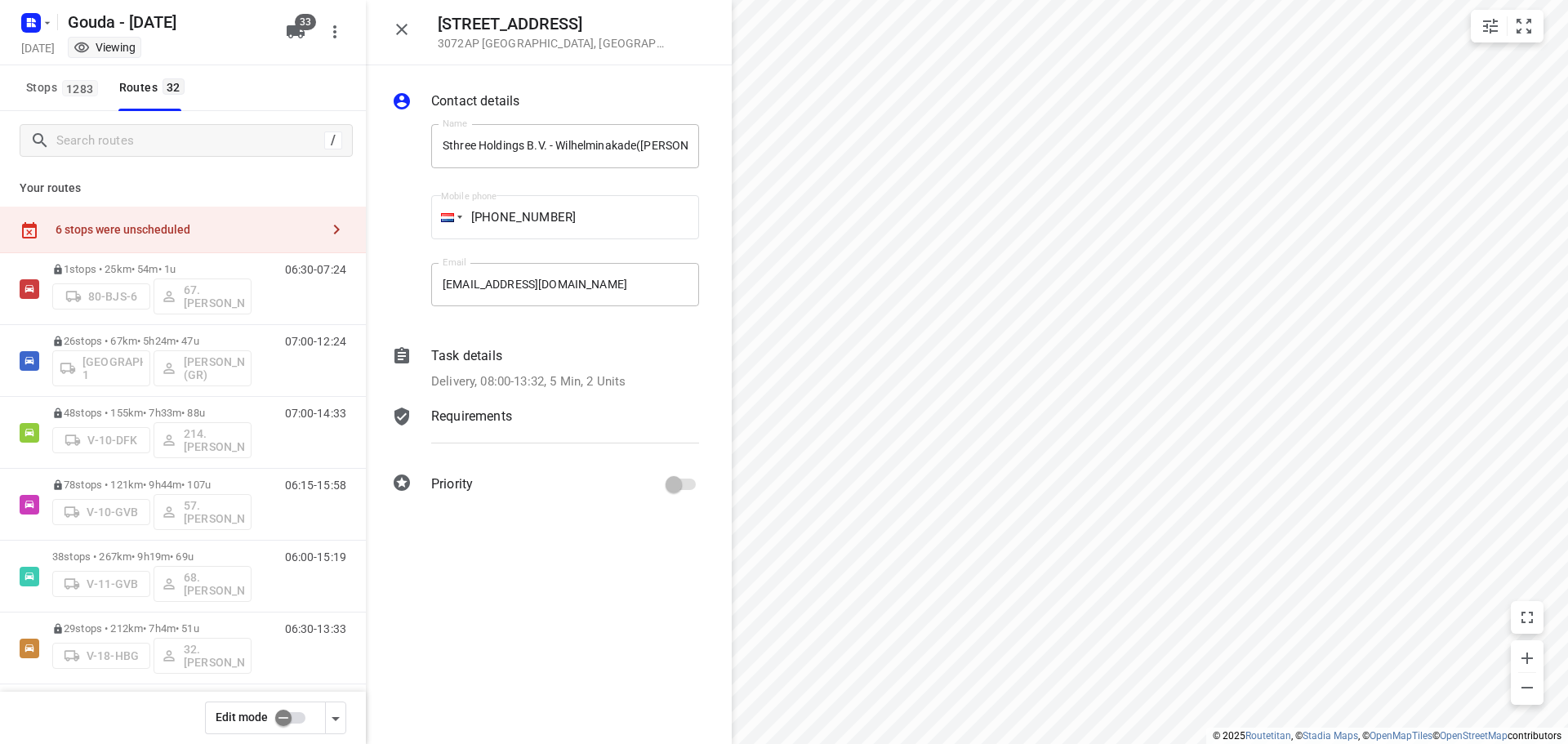
click at [300, 717] on input "checkbox" at bounding box center [283, 718] width 93 height 31
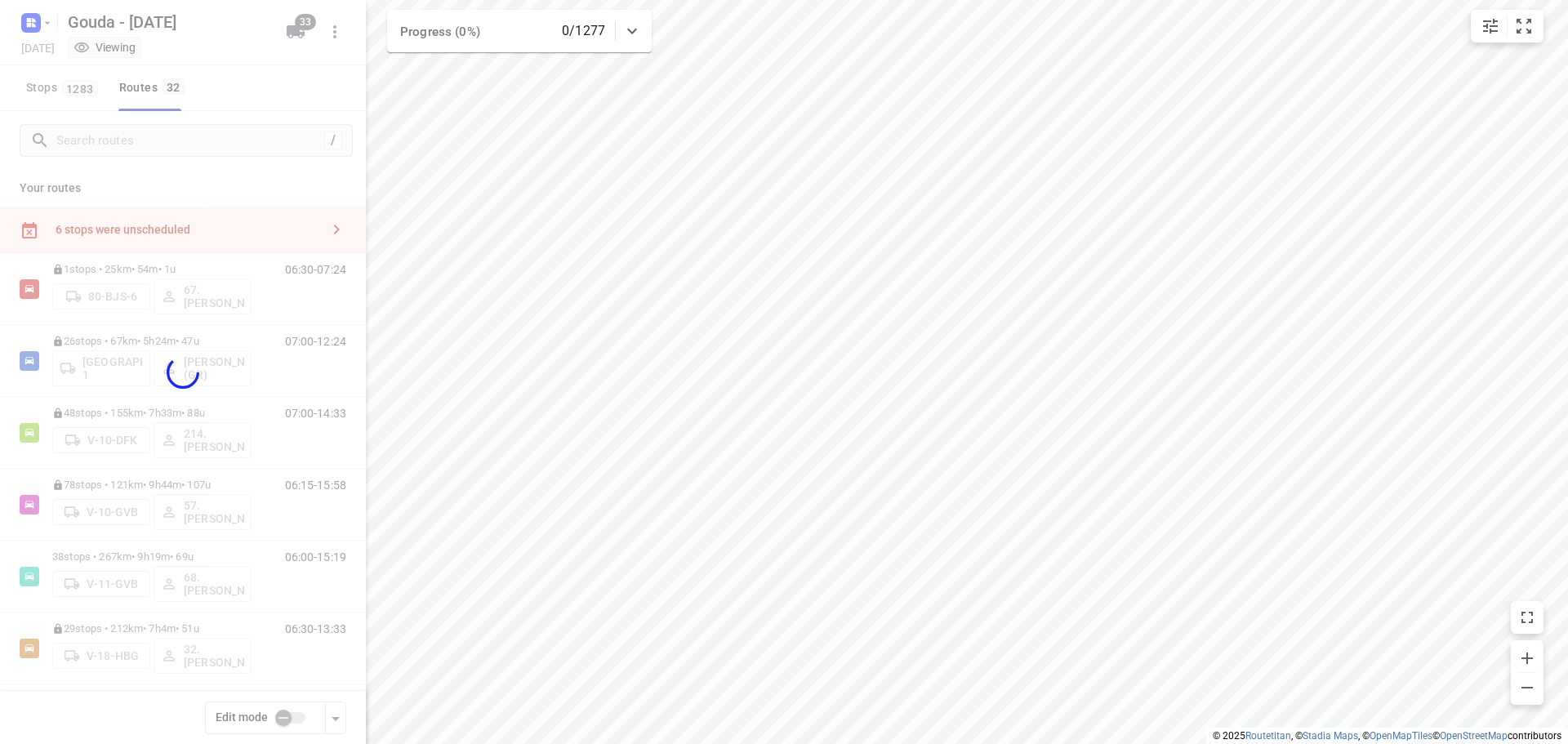
checkbox input "true"
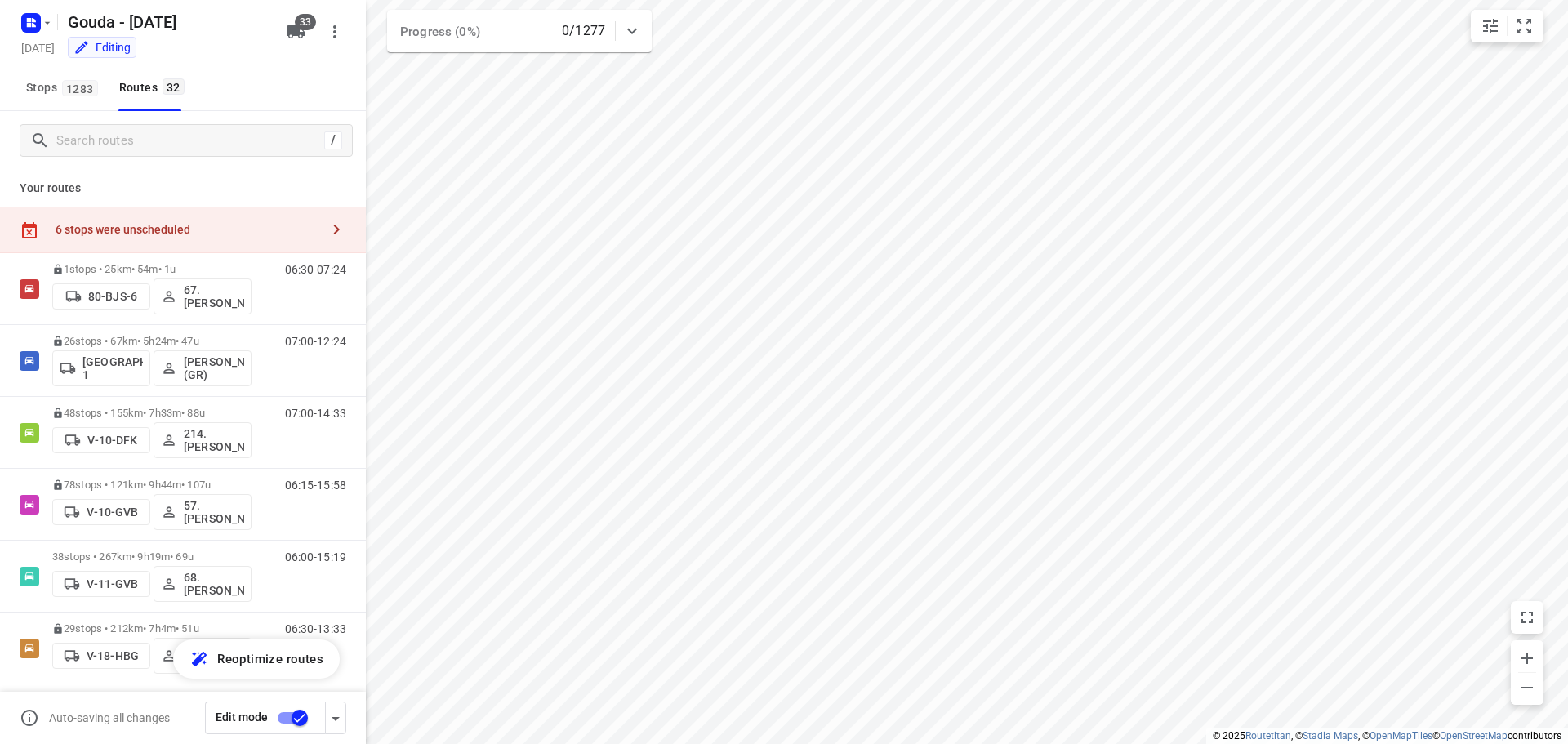
click at [327, 228] on icon "button" at bounding box center [336, 229] width 20 height 20
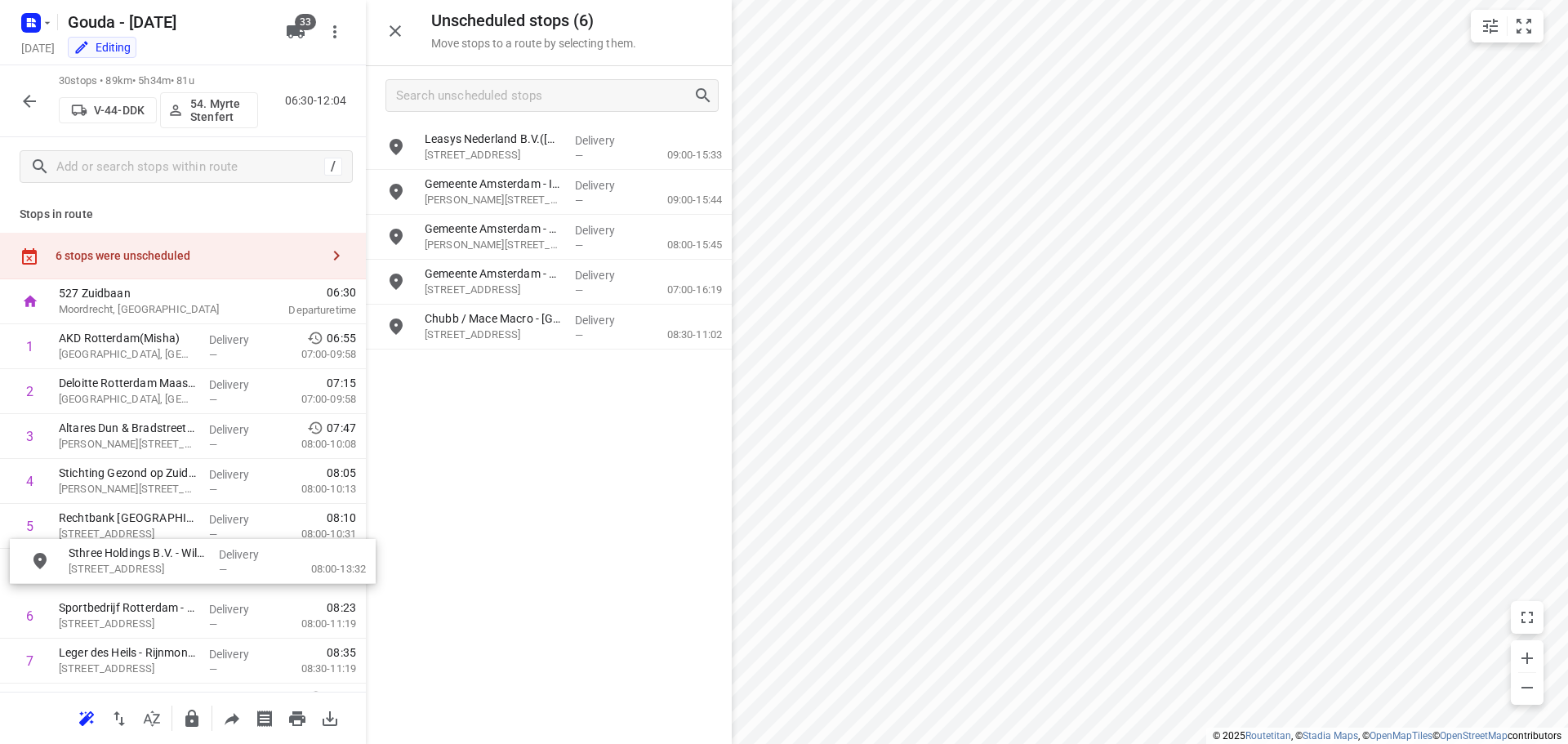
drag, startPoint x: 504, startPoint y: 191, endPoint x: 143, endPoint y: 568, distance: 522.0
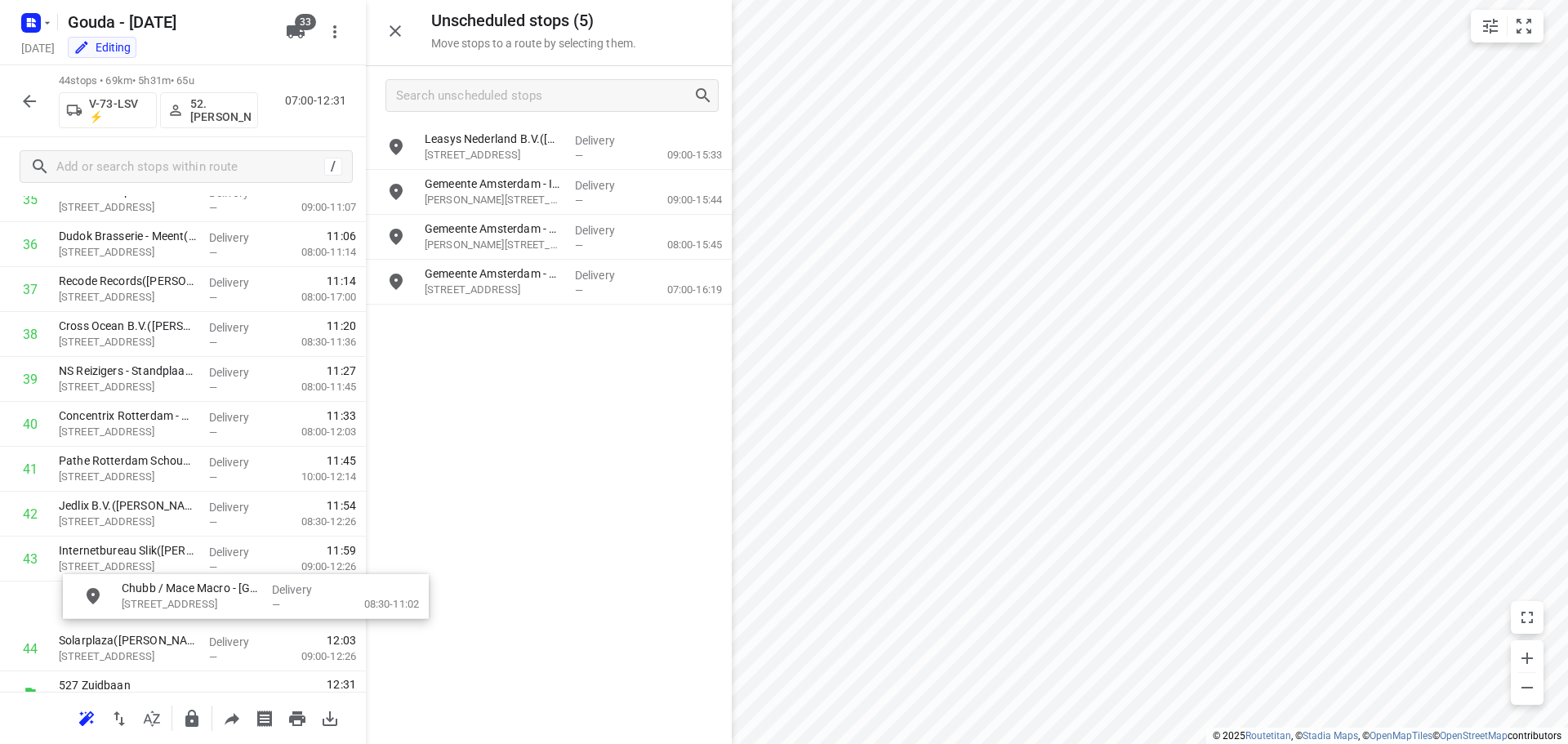
scroll to position [1699, 7]
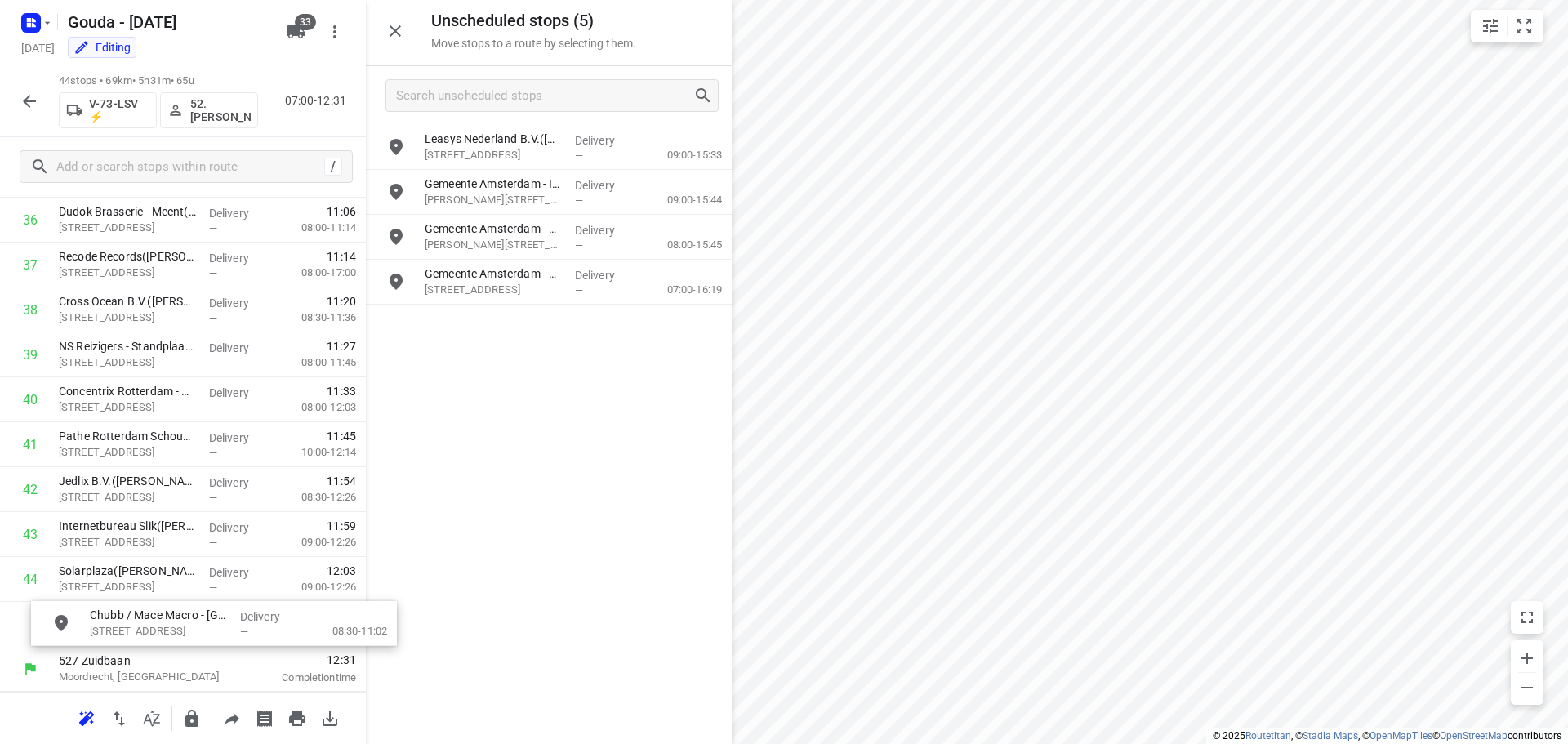
drag, startPoint x: 463, startPoint y: 329, endPoint x: 132, endPoint y: 635, distance: 450.8
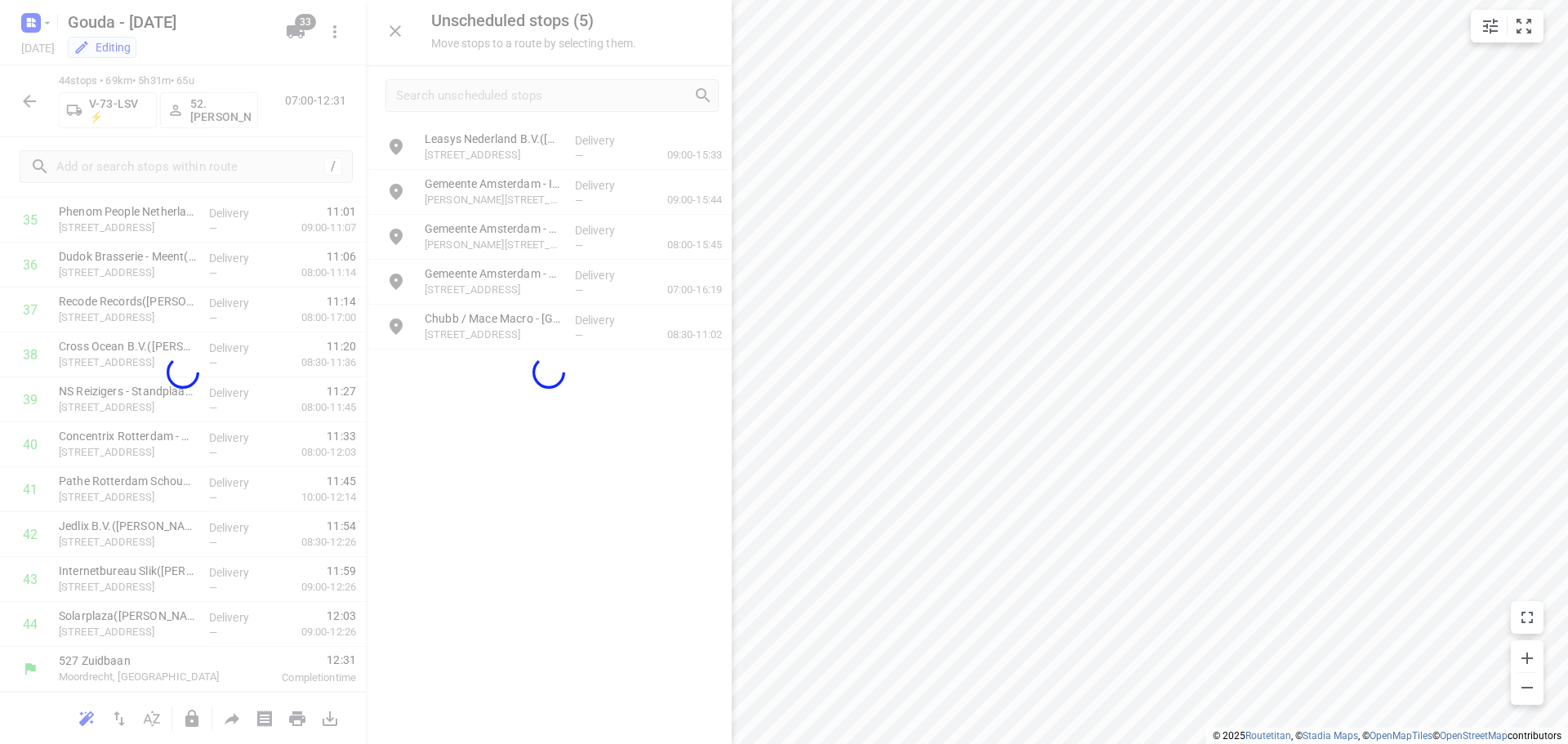
scroll to position [1654, 0]
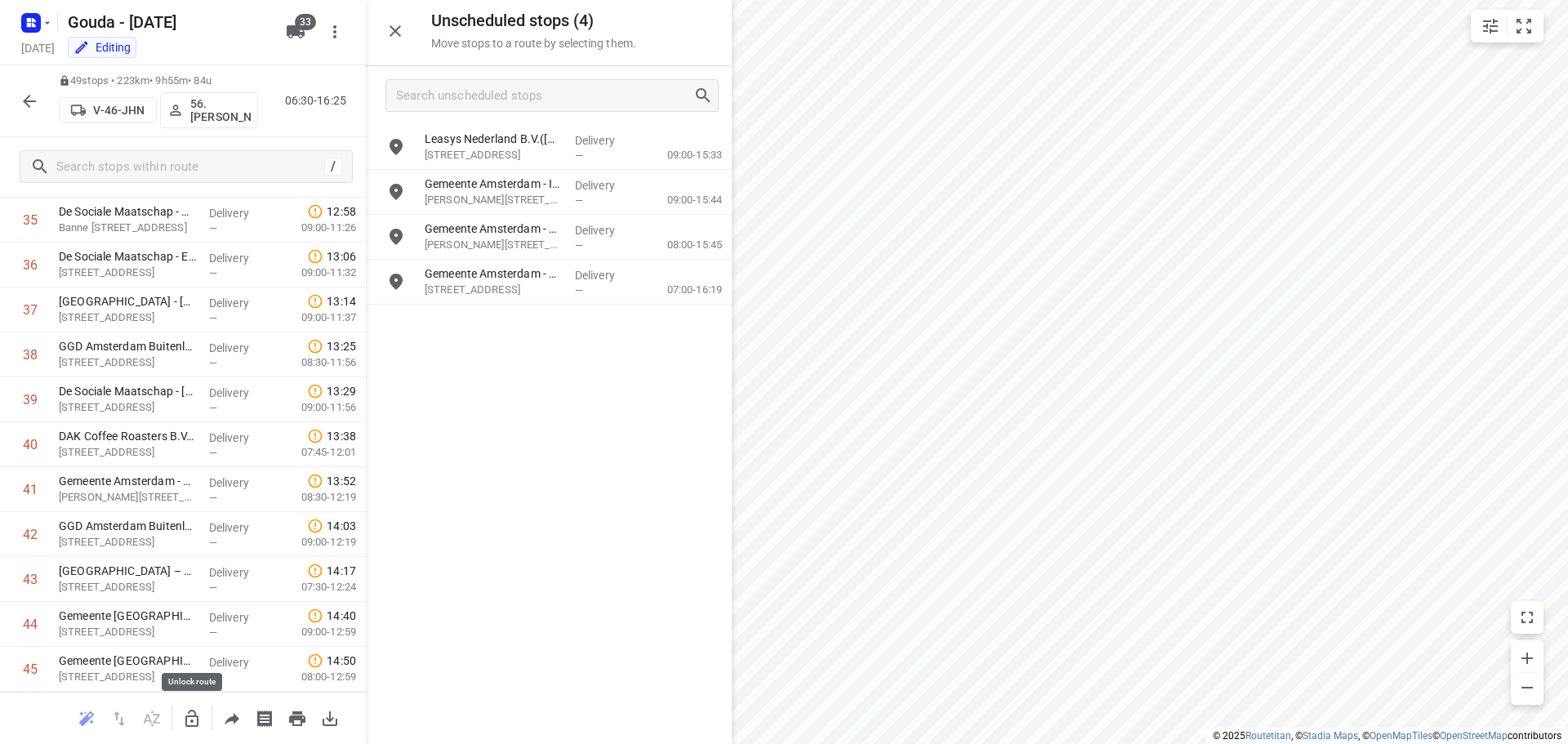
click at [196, 709] on icon "button" at bounding box center [192, 718] width 20 height 20
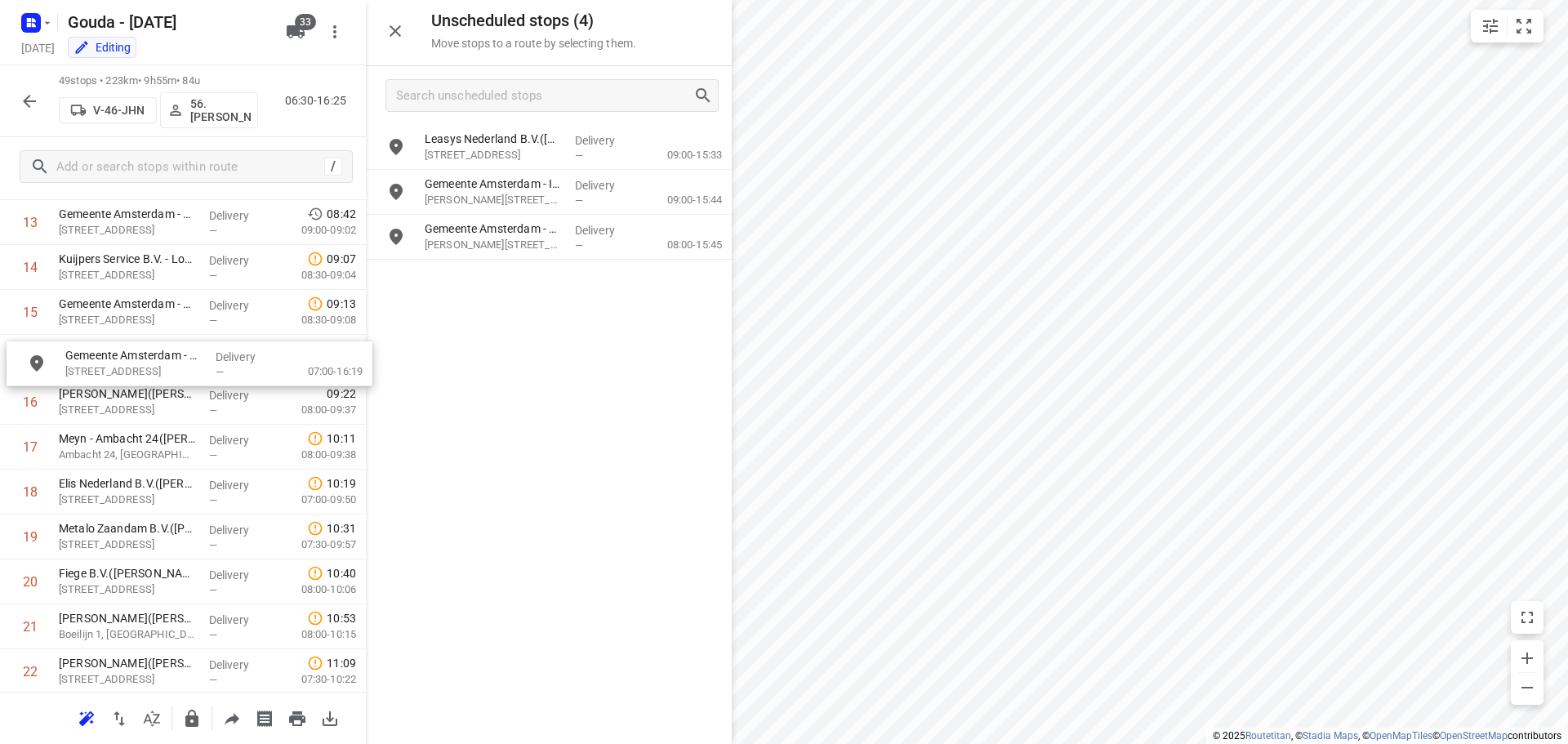
scroll to position [663, 0]
drag, startPoint x: 497, startPoint y: 282, endPoint x: 133, endPoint y: 399, distance: 382.3
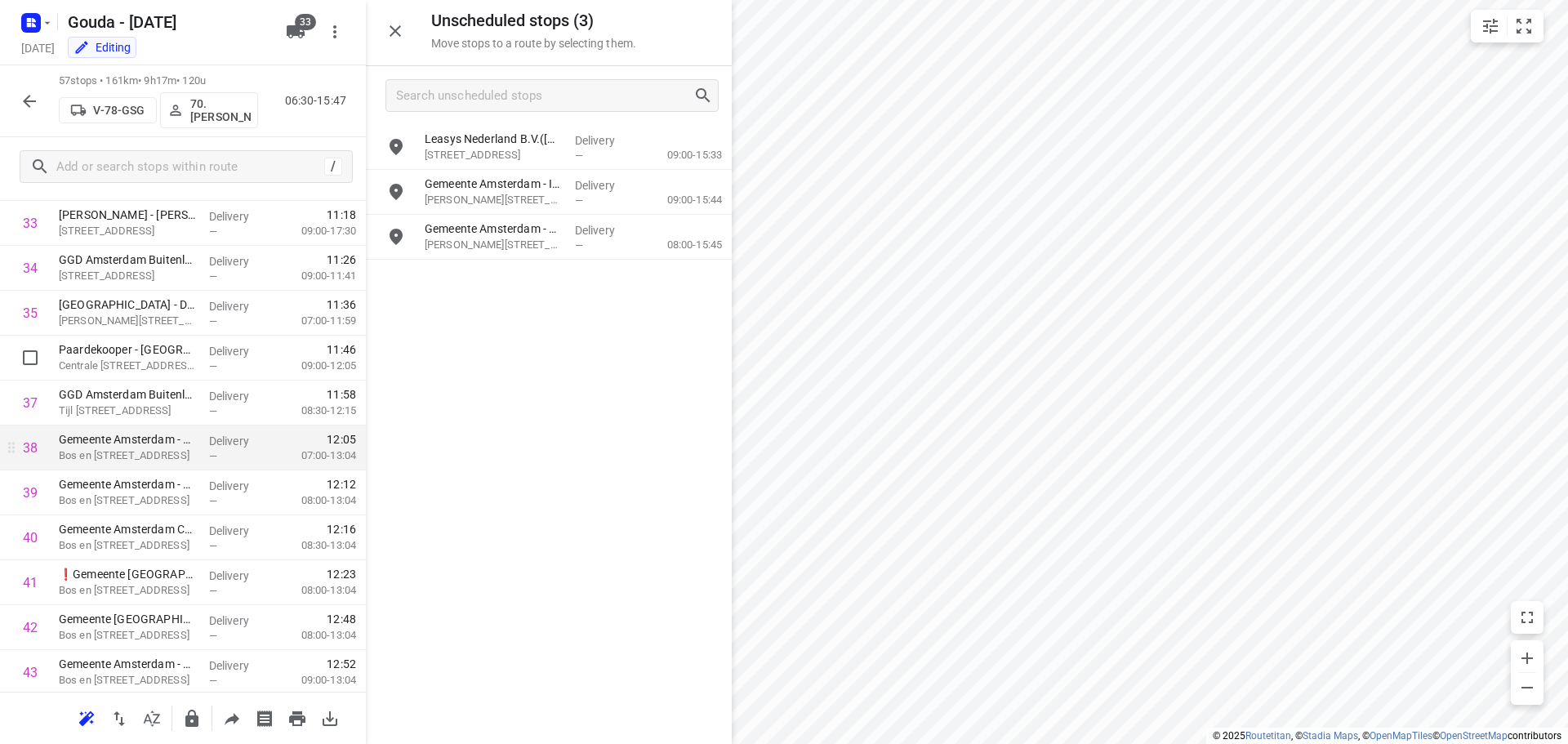
scroll to position [1725, 0]
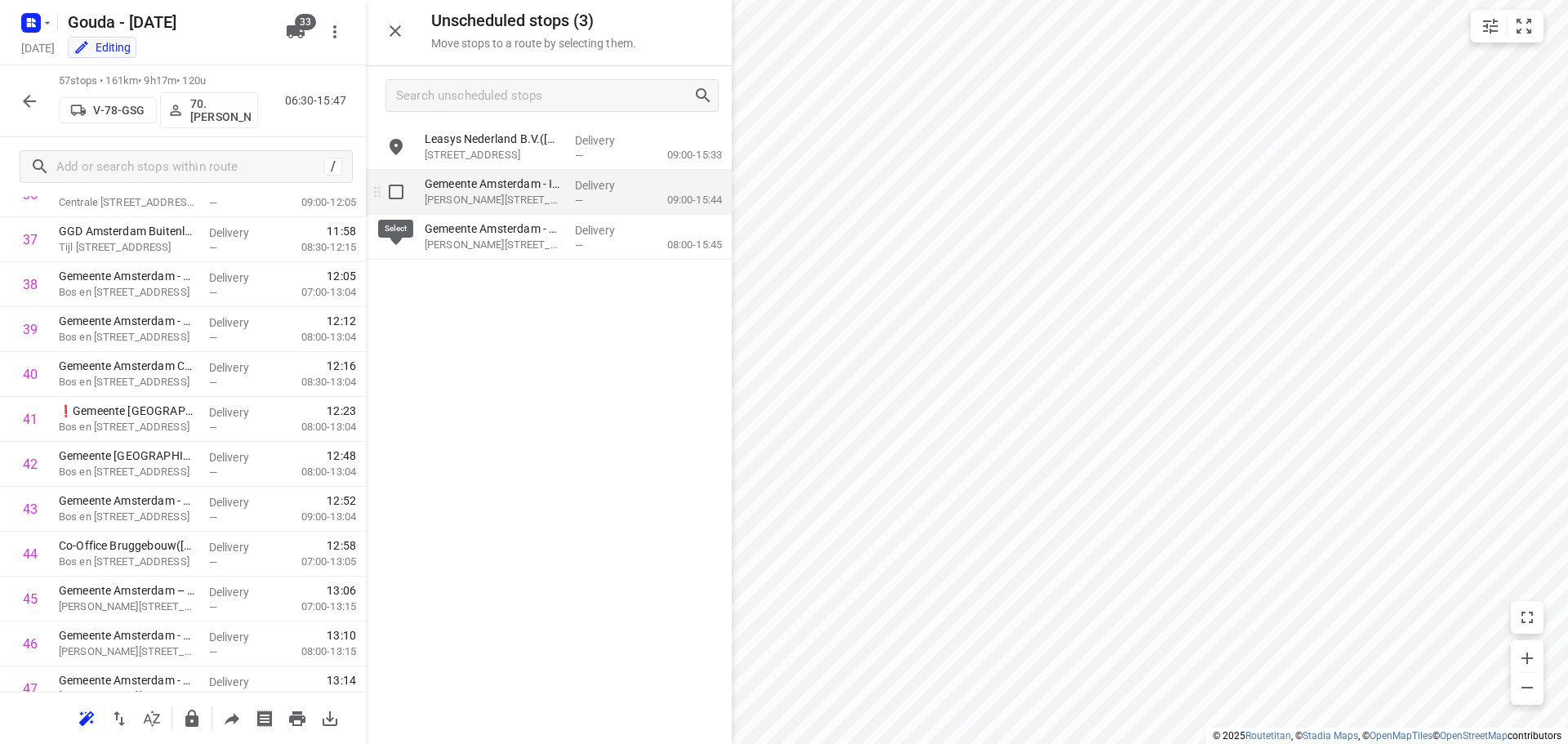
click at [396, 193] on input "grid" at bounding box center [396, 192] width 32 height 32
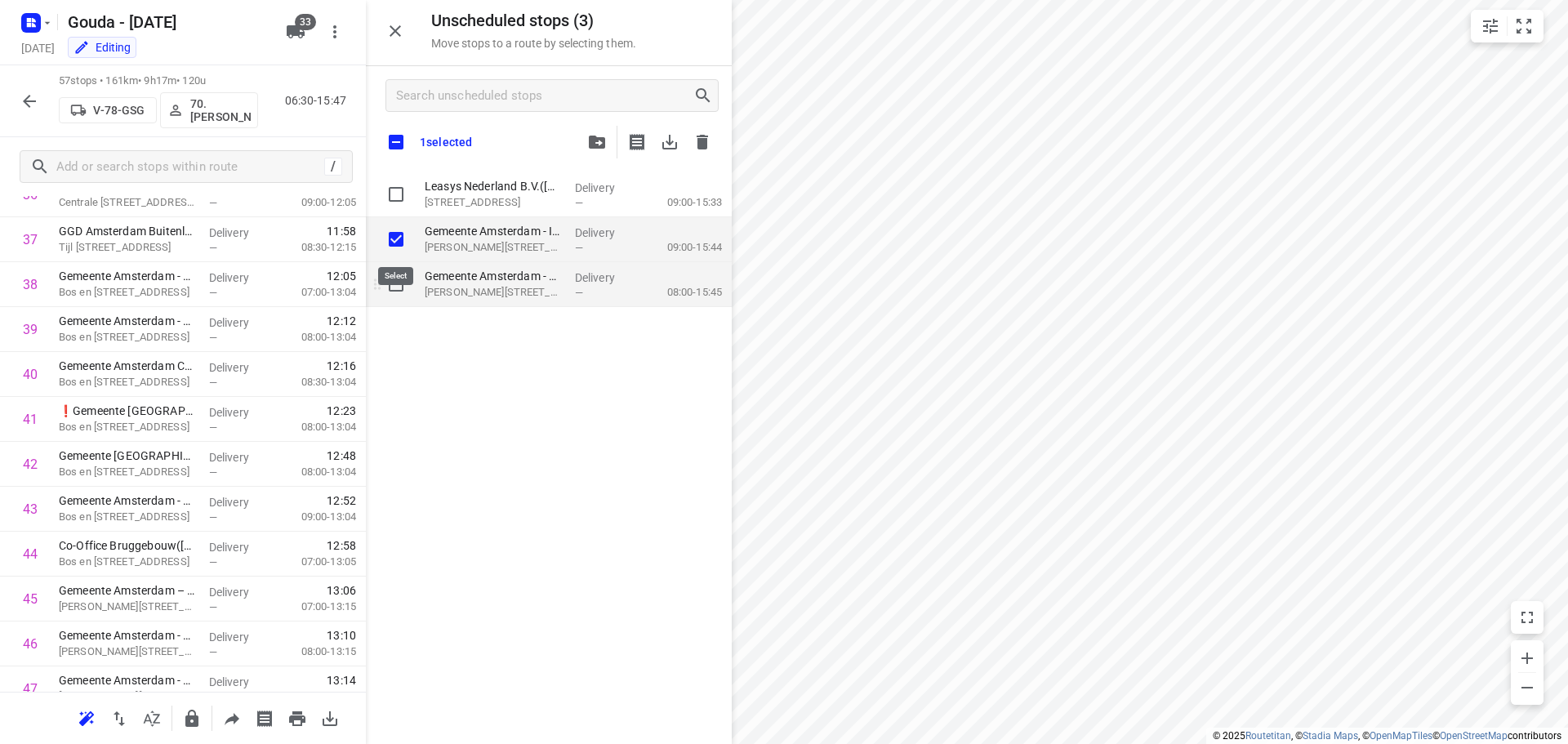
checkbox input "true"
click at [393, 279] on input "grid" at bounding box center [396, 284] width 32 height 32
checkbox input "true"
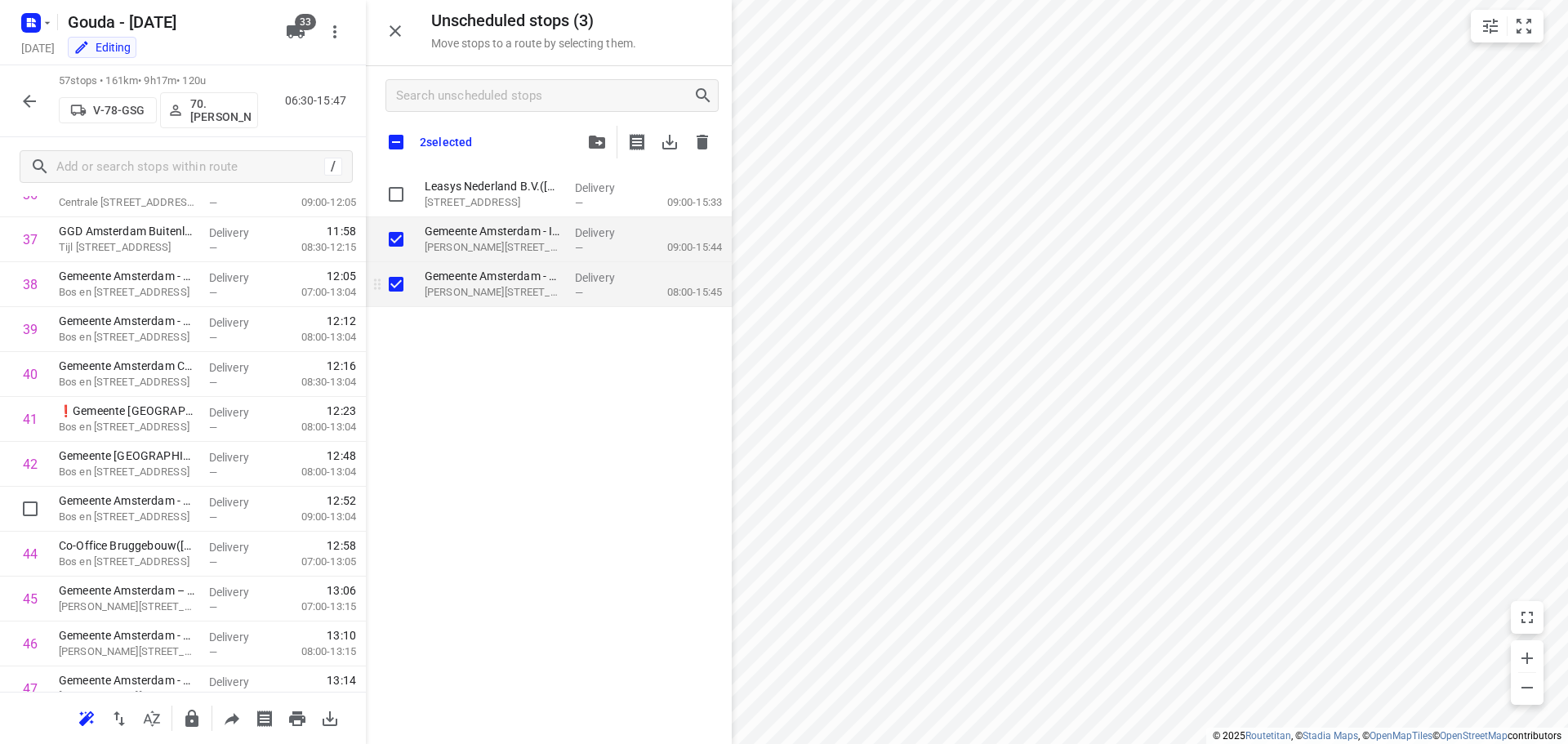
checkbox input "true"
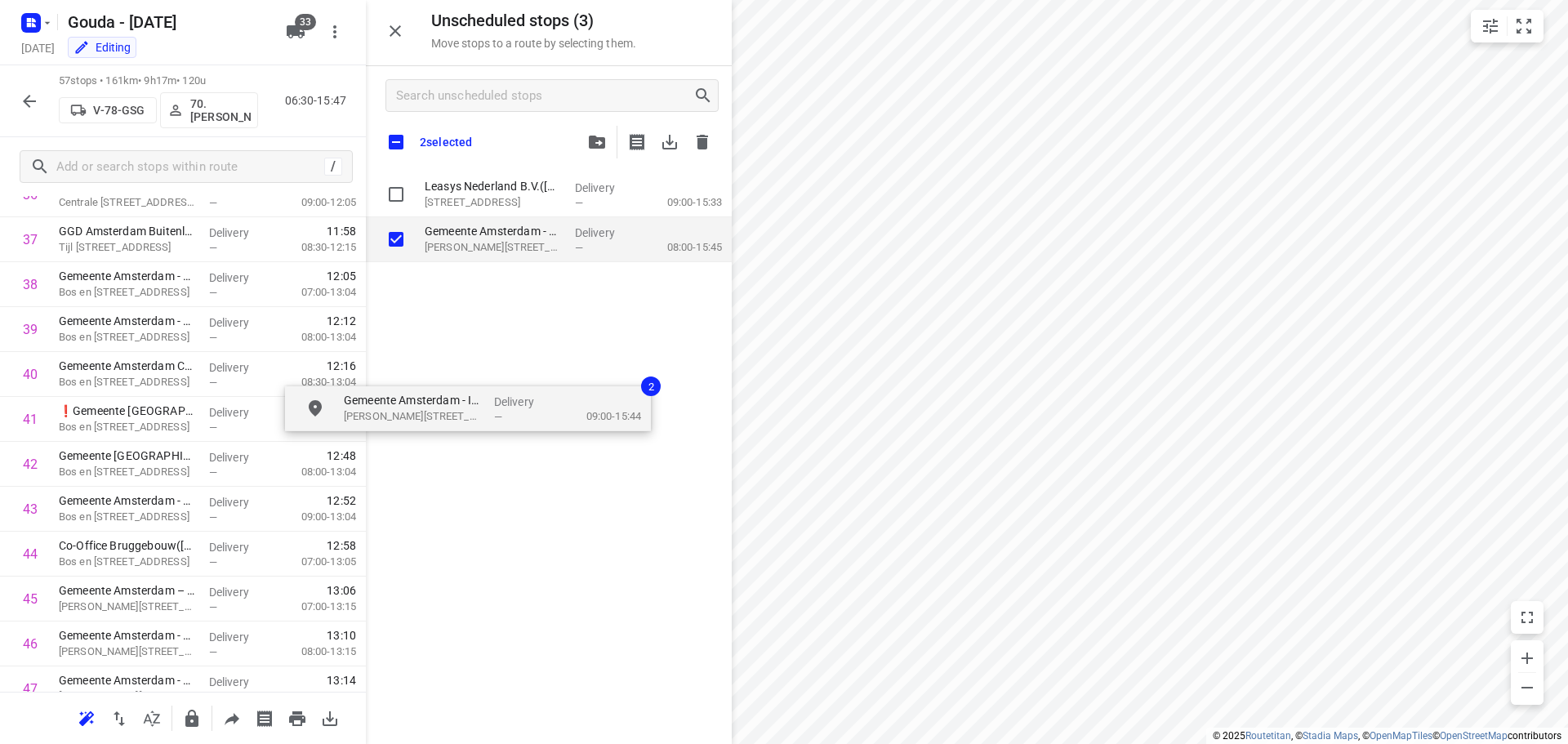
checkbox input "true"
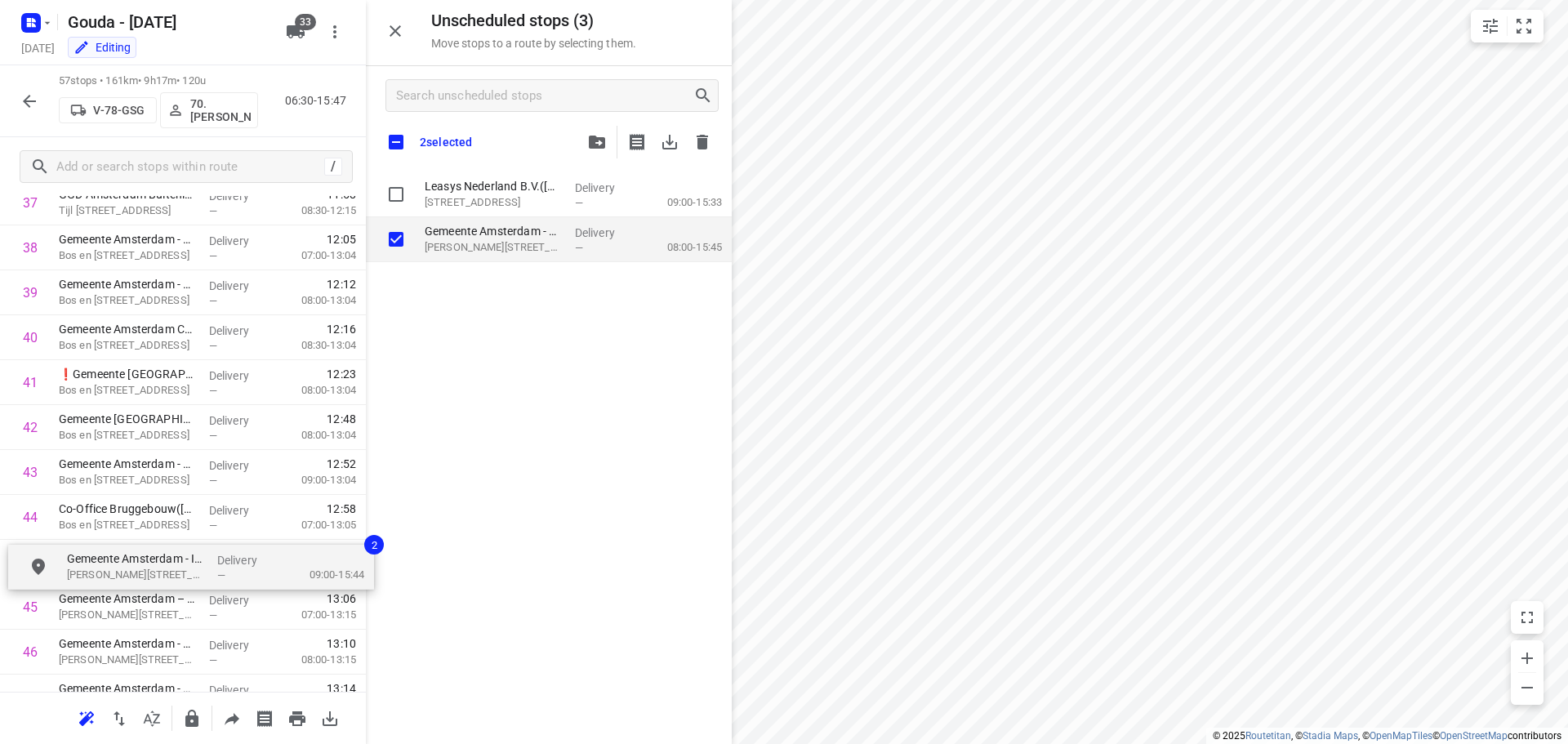
scroll to position [1763, 0]
drag, startPoint x: 471, startPoint y: 243, endPoint x: 110, endPoint y: 567, distance: 485.1
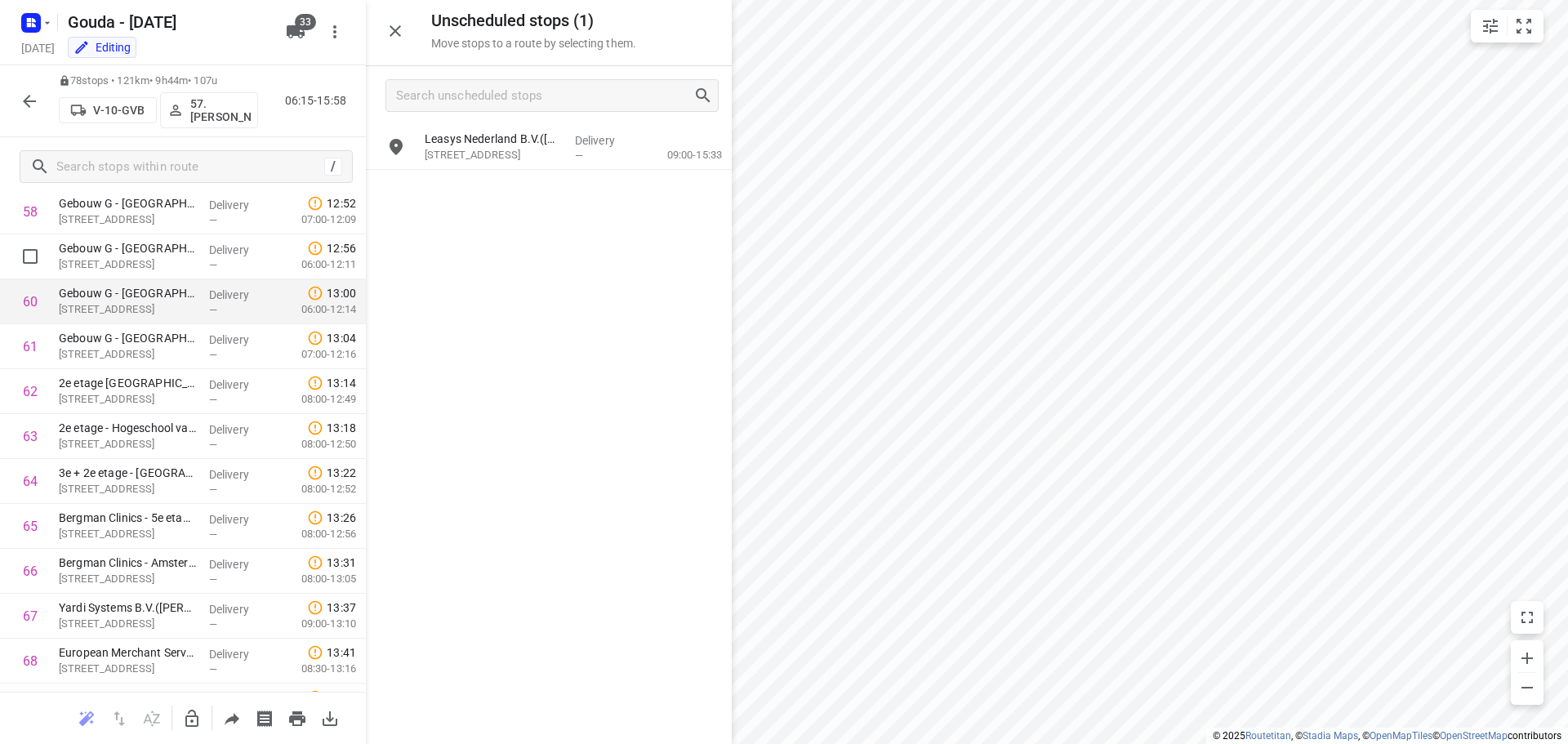
scroll to position [2532, 0]
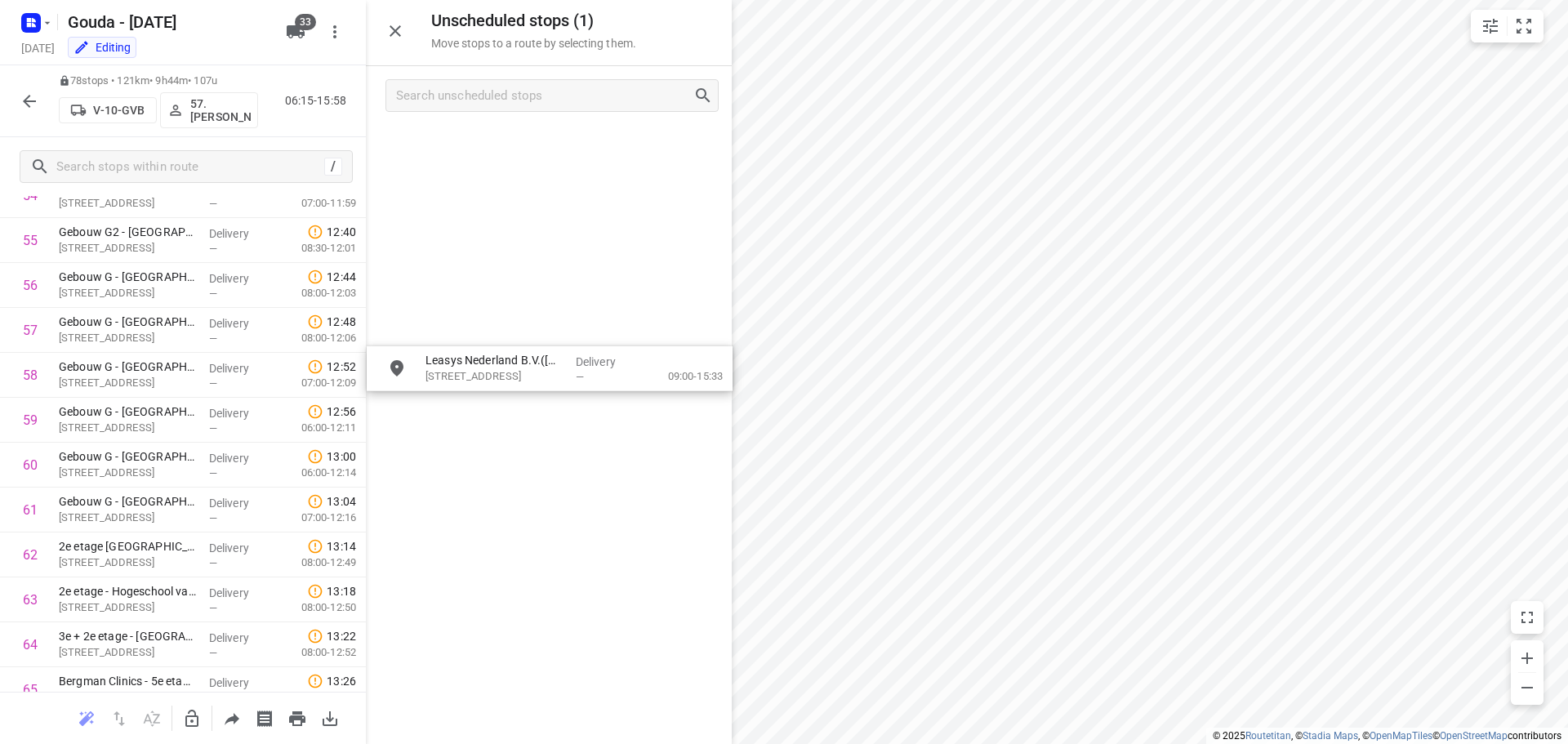
drag, startPoint x: 493, startPoint y: 163, endPoint x: 485, endPoint y: 388, distance: 225.1
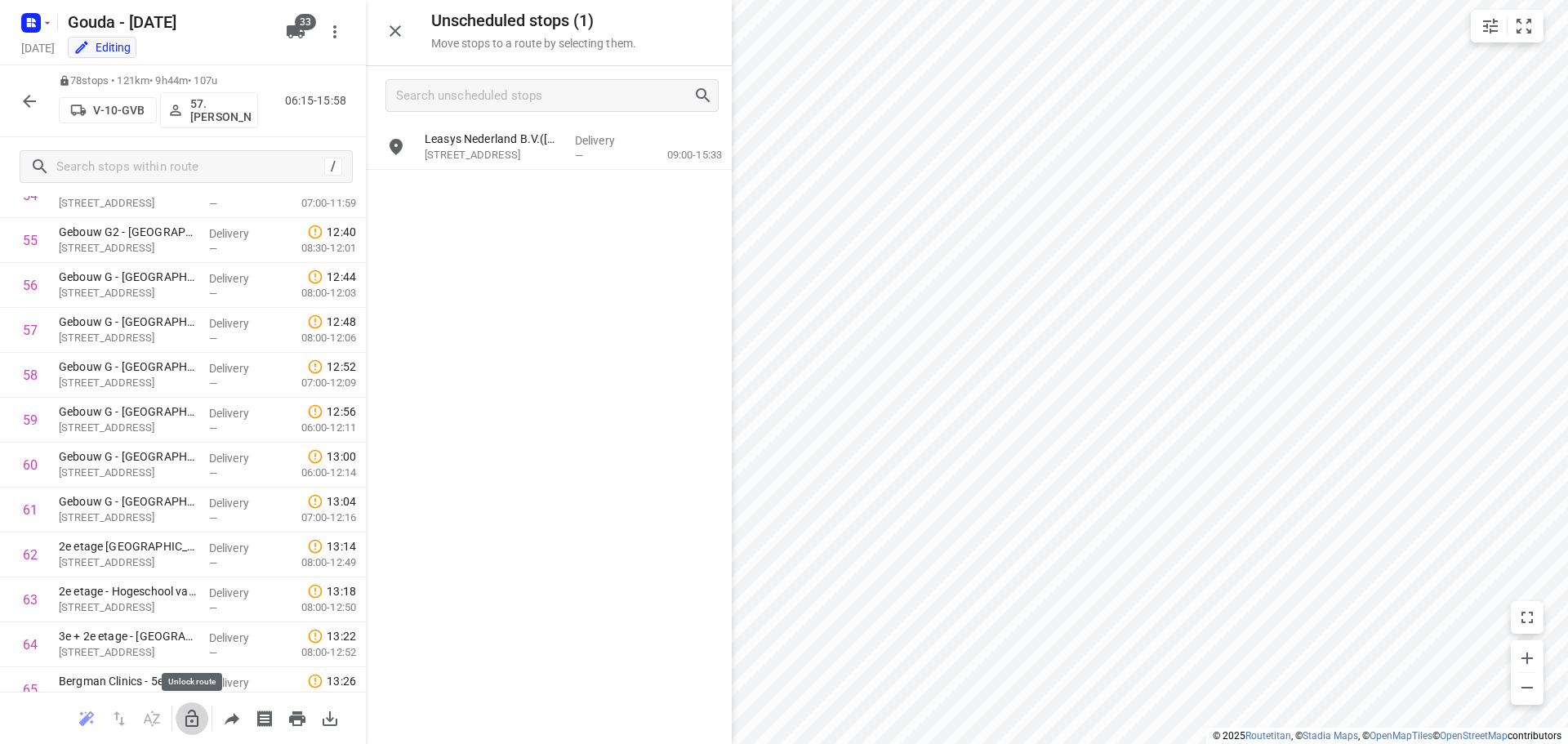
click at [189, 719] on icon "button" at bounding box center [192, 718] width 20 height 20
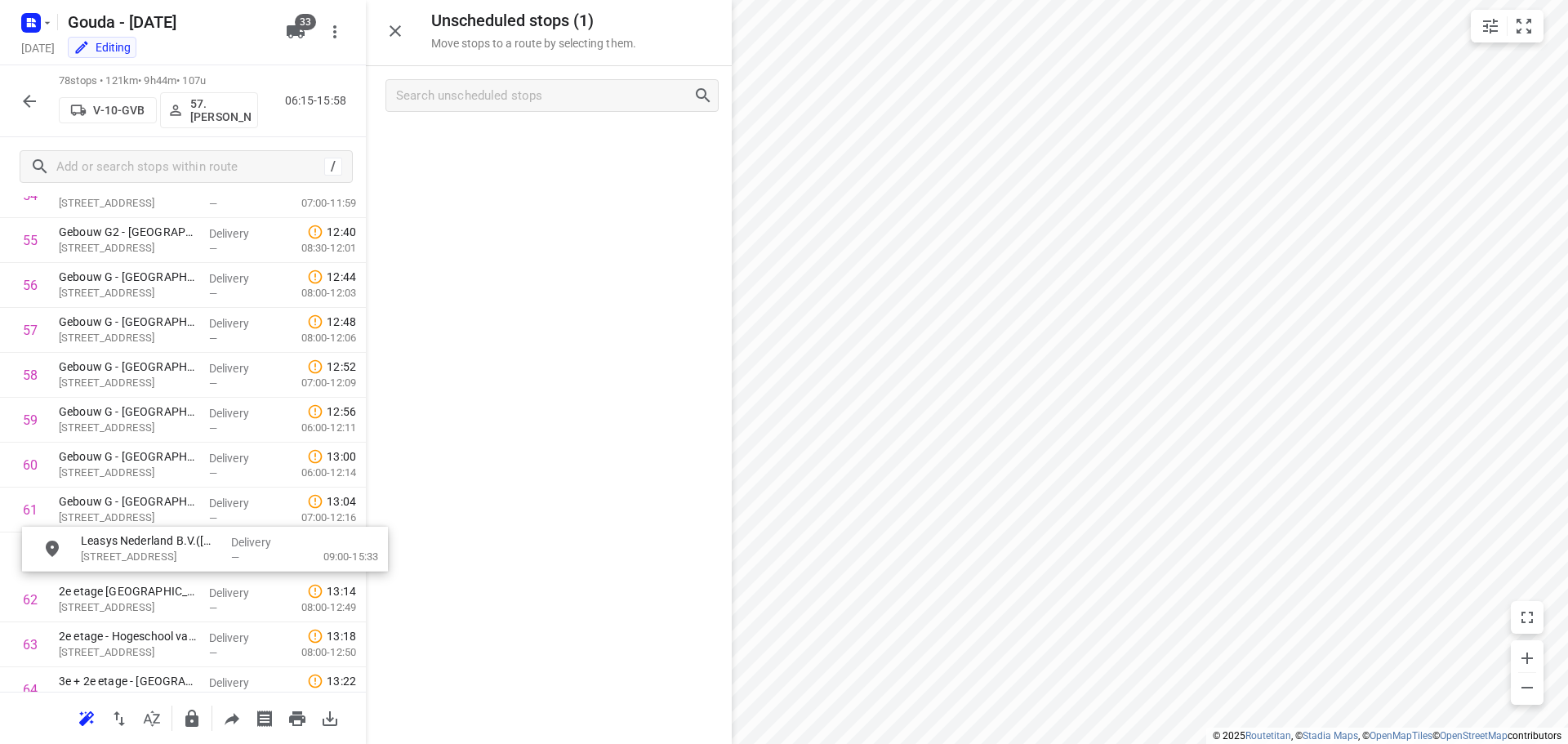
drag, startPoint x: 463, startPoint y: 156, endPoint x: 126, endPoint y: 567, distance: 531.5
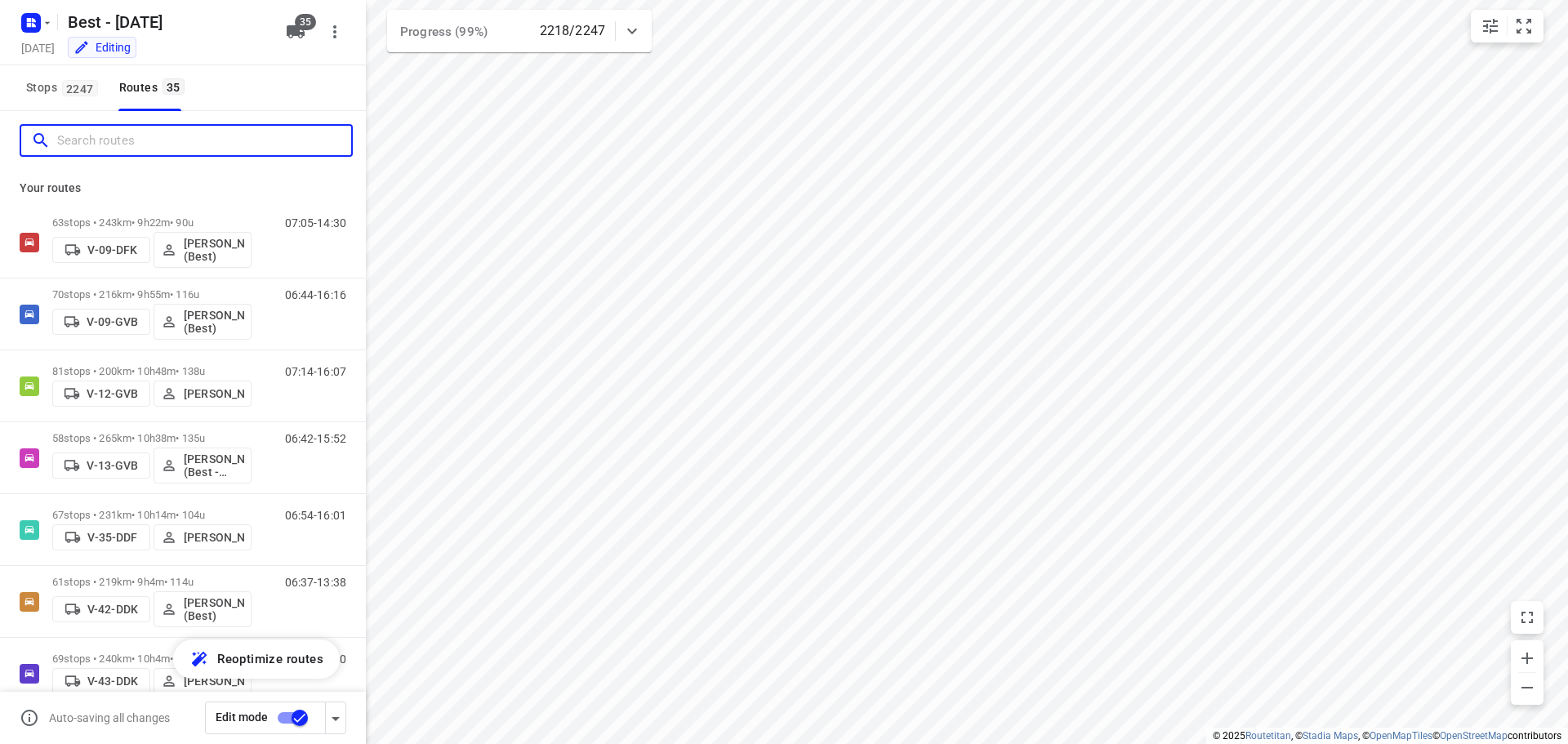
click at [79, 145] on input "Search routes" at bounding box center [204, 141] width 294 height 26
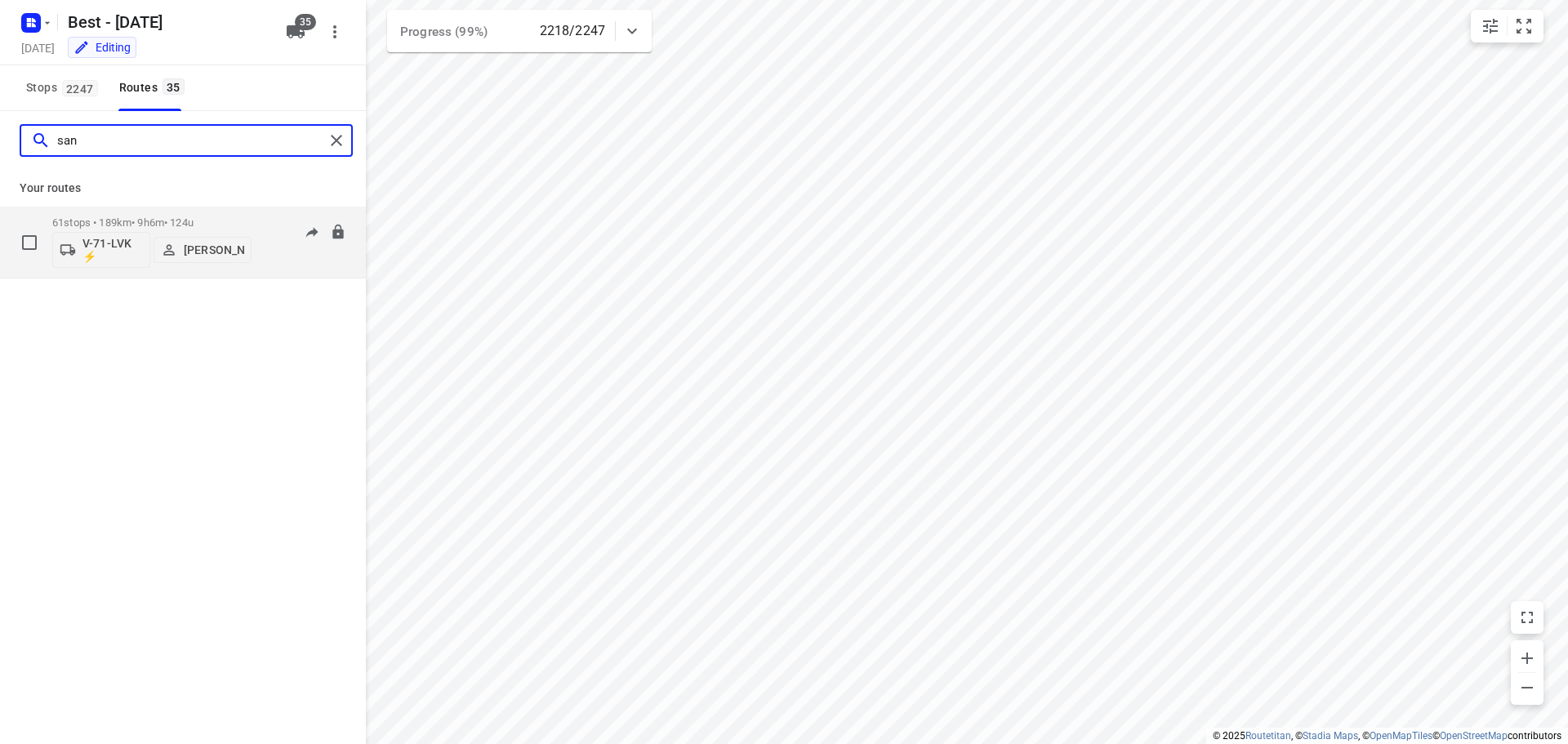
type input "san"
click at [180, 213] on div "61 stops • 189km • 9h6m • 124u V-71-LVK ⚡ Sander de Weijs" at bounding box center [151, 242] width 199 height 68
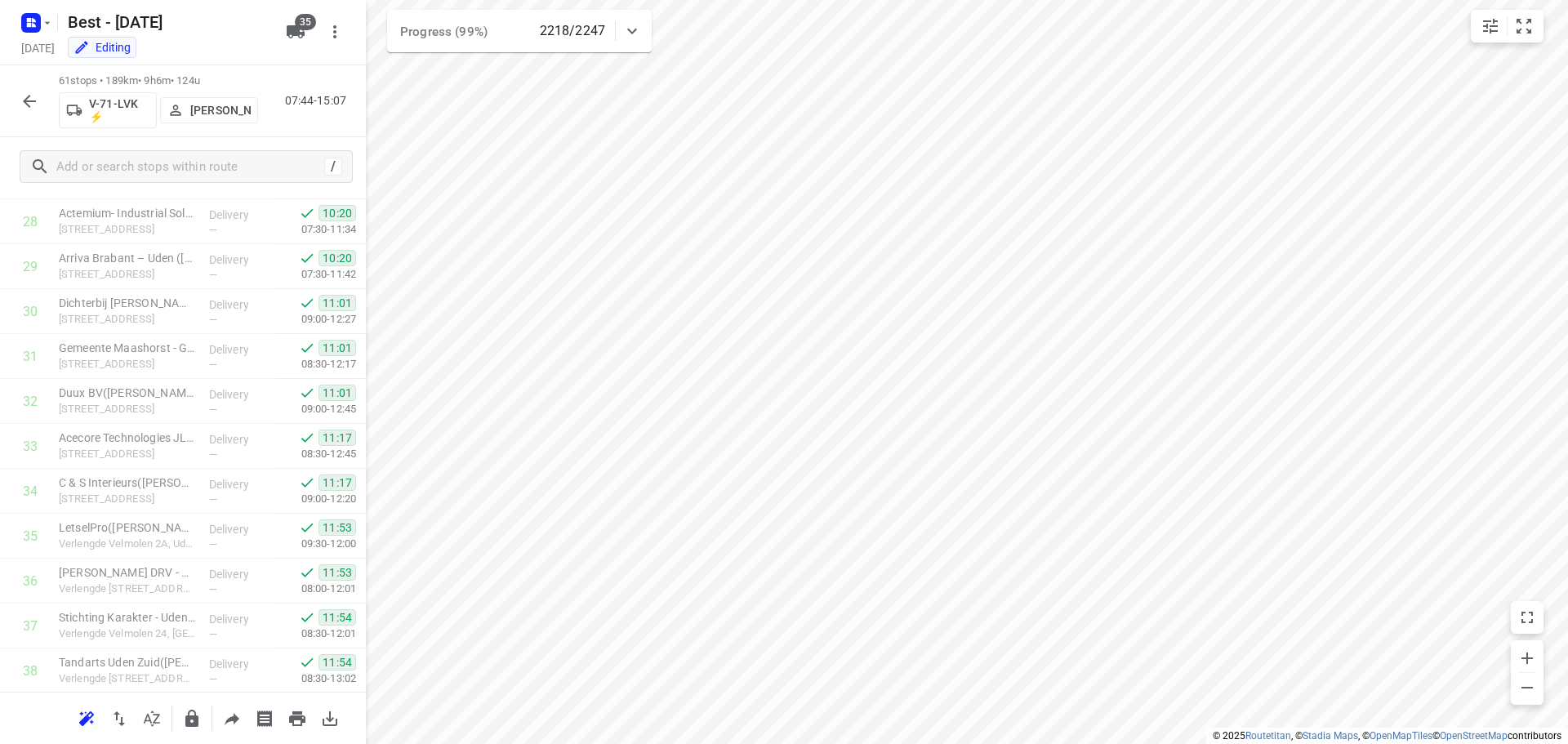
scroll to position [2371, 0]
click at [27, 93] on icon "button" at bounding box center [29, 101] width 20 height 20
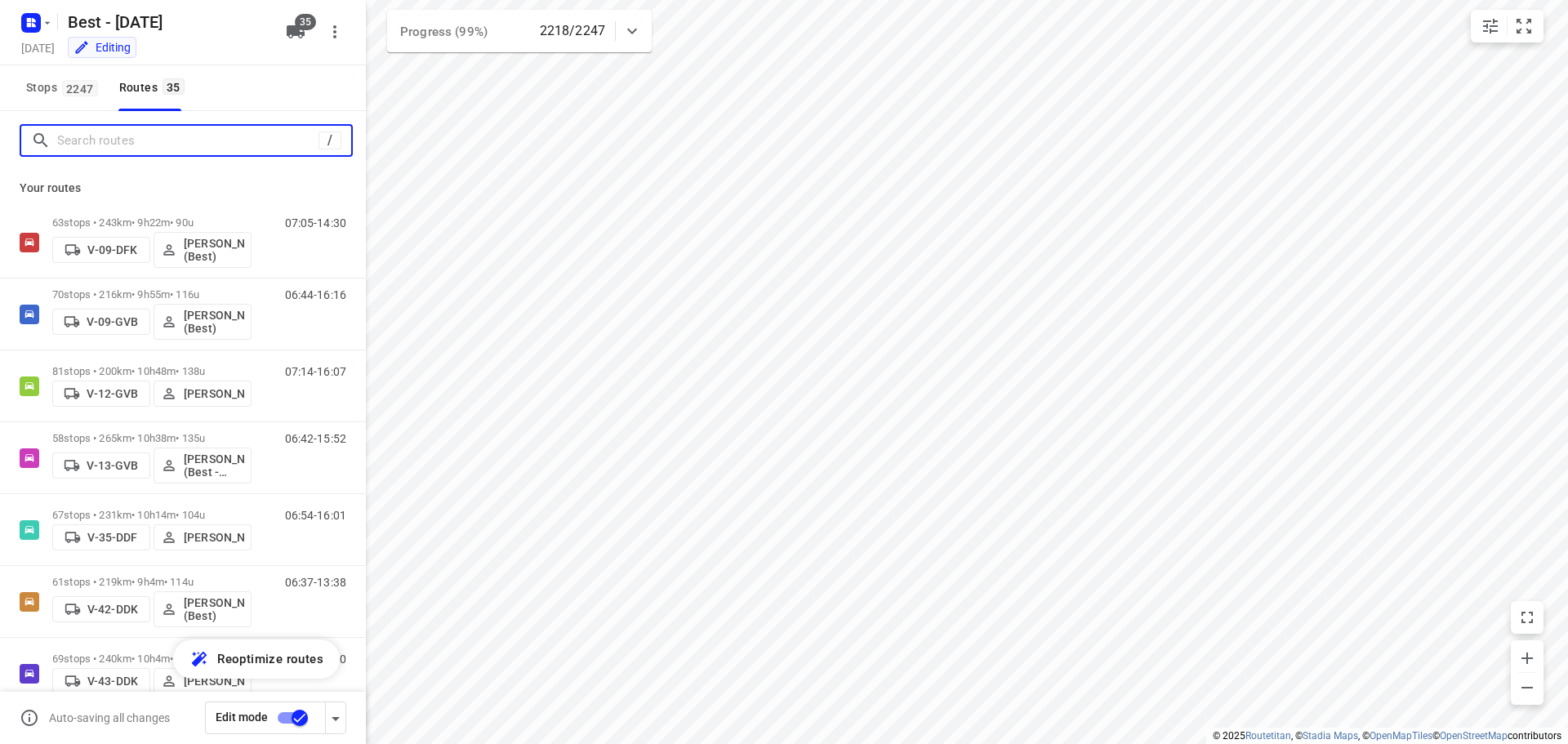
click at [81, 151] on input "Search routes" at bounding box center [188, 141] width 262 height 26
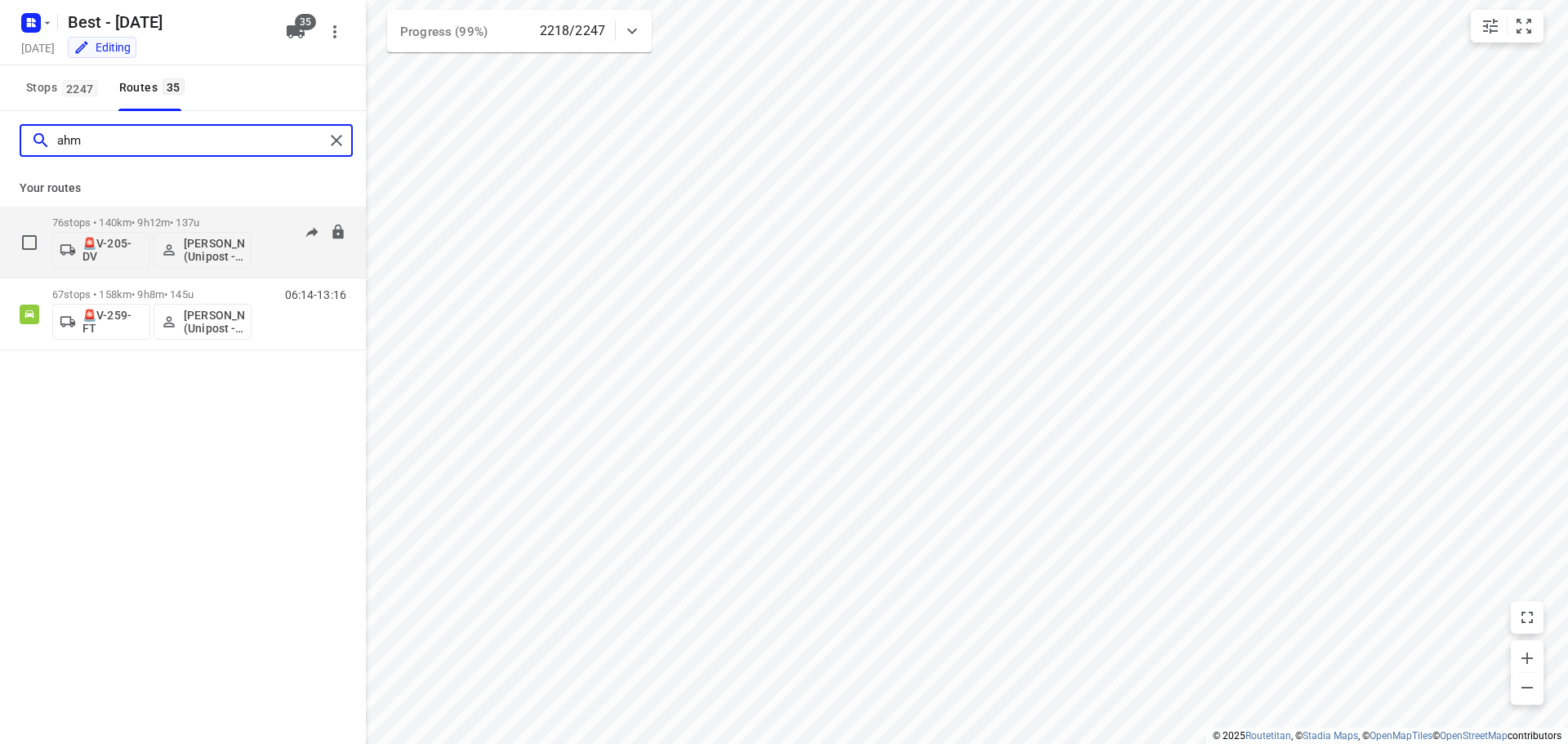
type input "ahm"
click at [183, 222] on p "76 stops • 140km • 9h12m • 137u" at bounding box center [151, 222] width 199 height 12
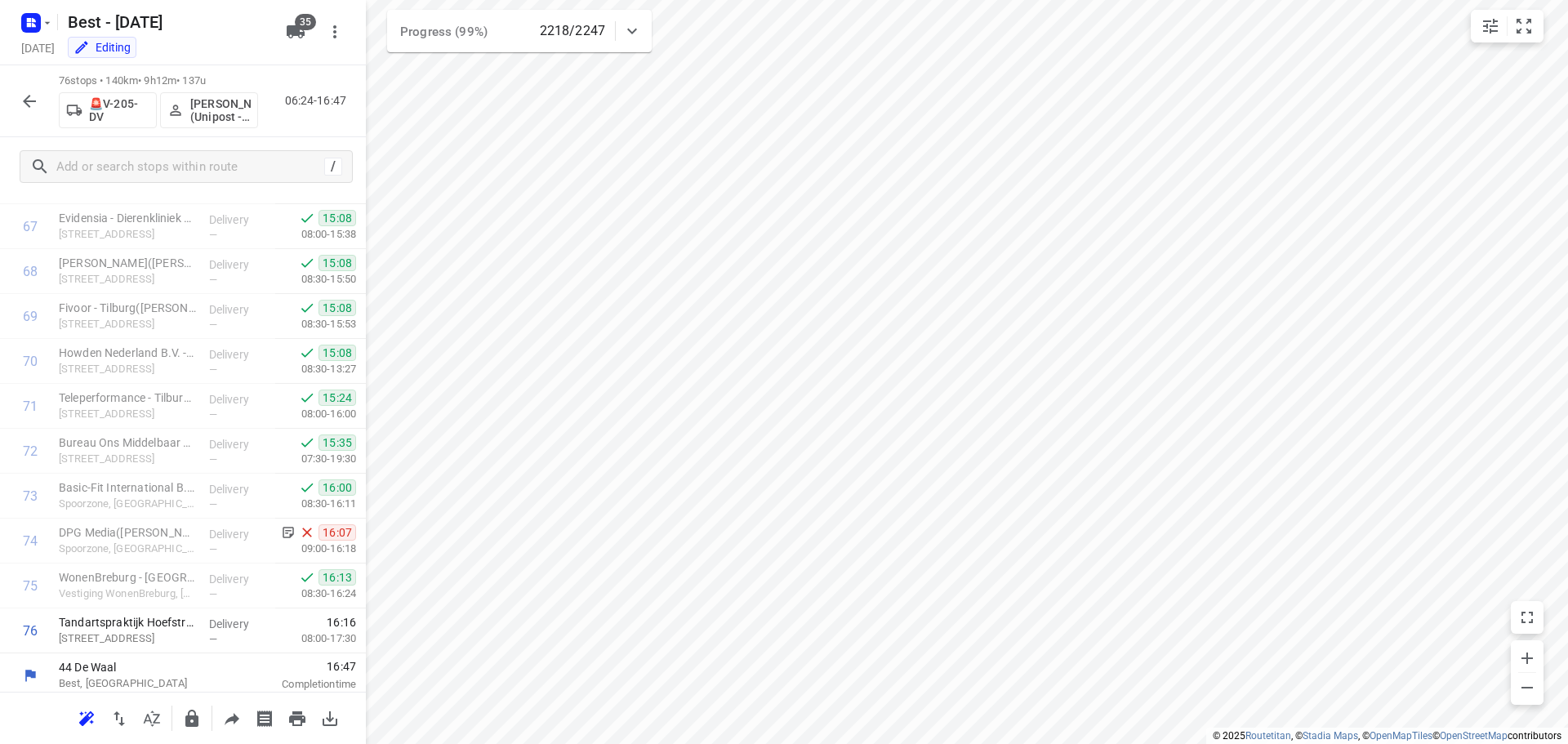
scroll to position [3045, 0]
click at [24, 100] on icon "button" at bounding box center [29, 101] width 20 height 20
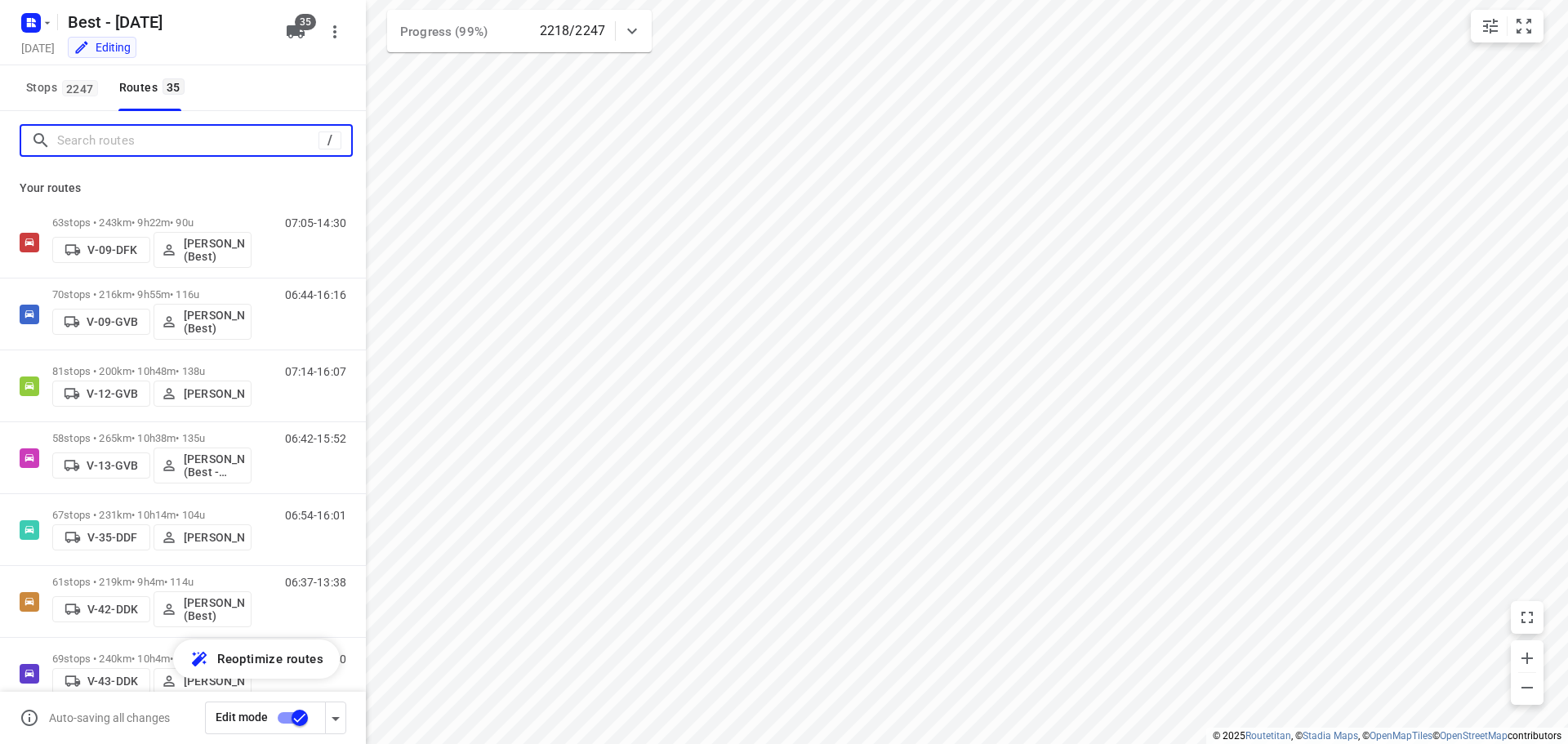
click at [122, 139] on input "Search routes" at bounding box center [188, 141] width 262 height 26
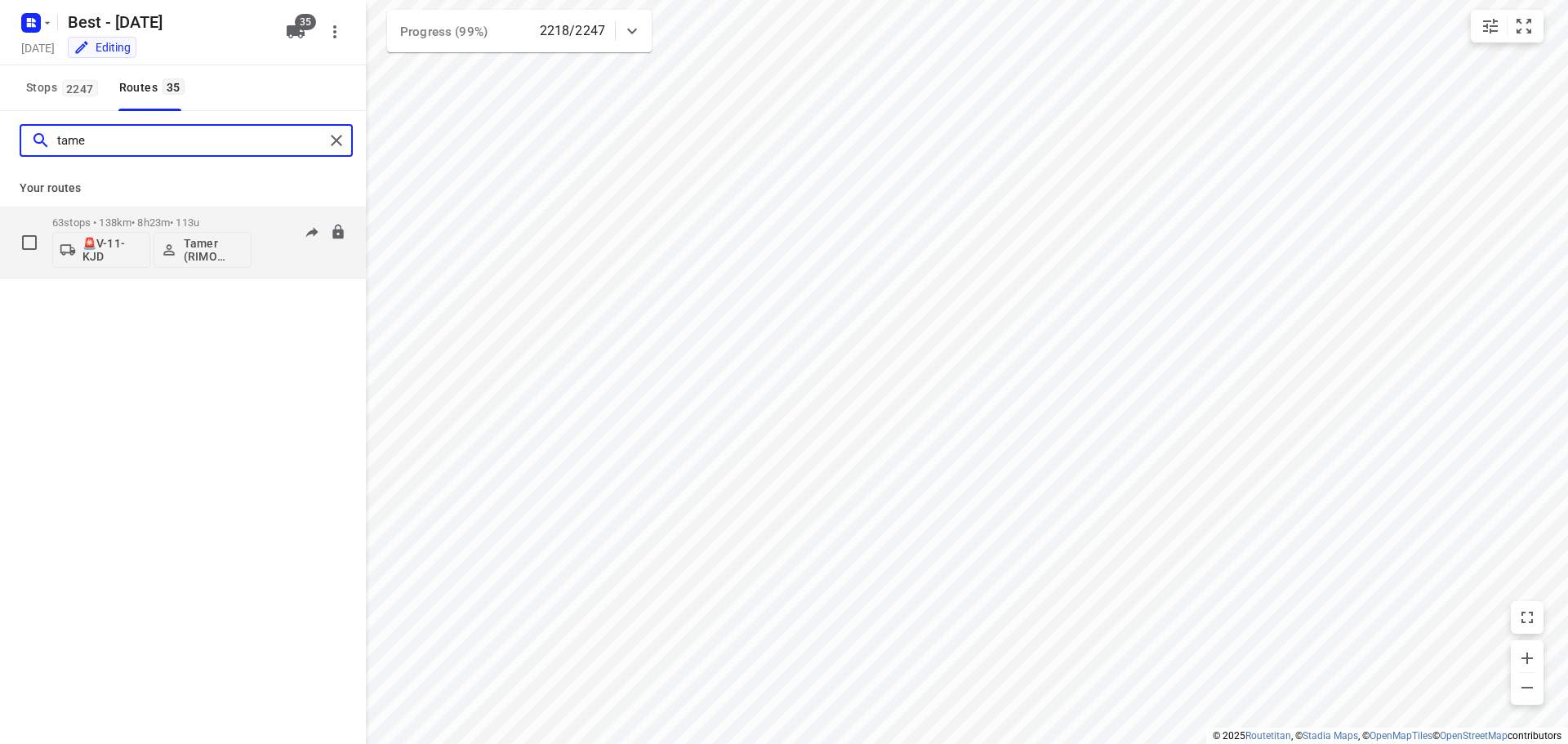
type input "tame"
click at [163, 216] on p "63 stops • 138km • 8h23m • 113u" at bounding box center [151, 222] width 199 height 12
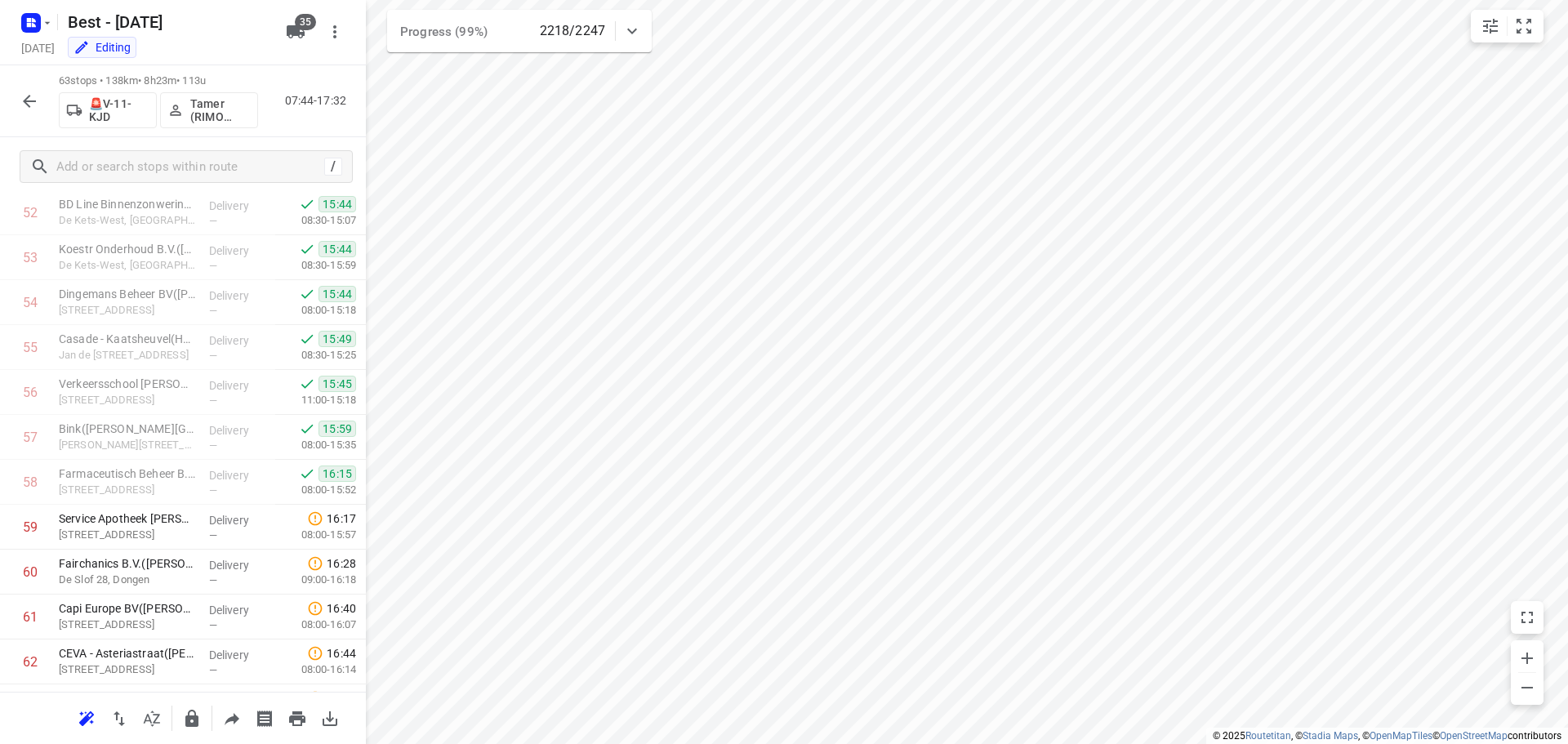
scroll to position [2461, 0]
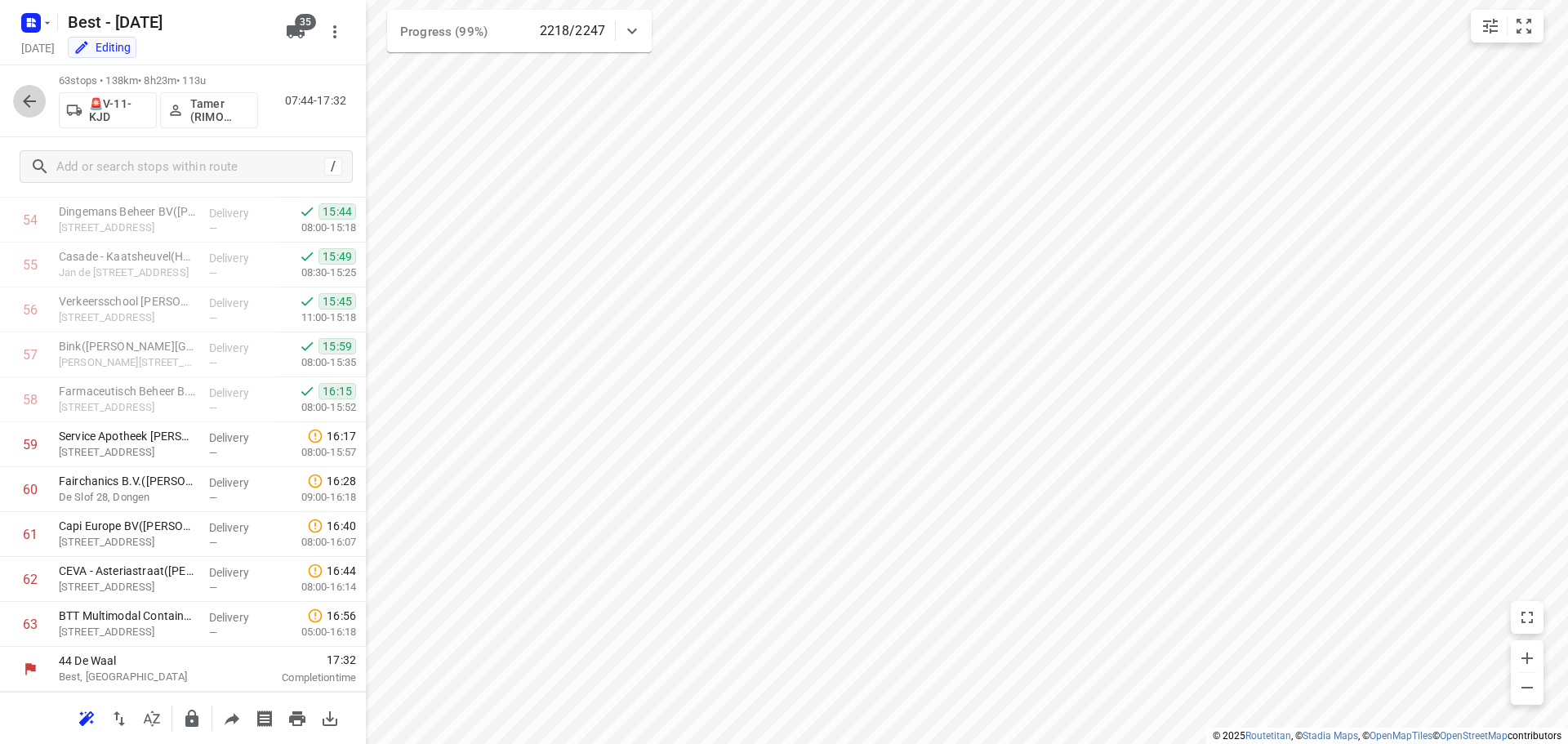
click at [21, 100] on icon "button" at bounding box center [29, 101] width 20 height 20
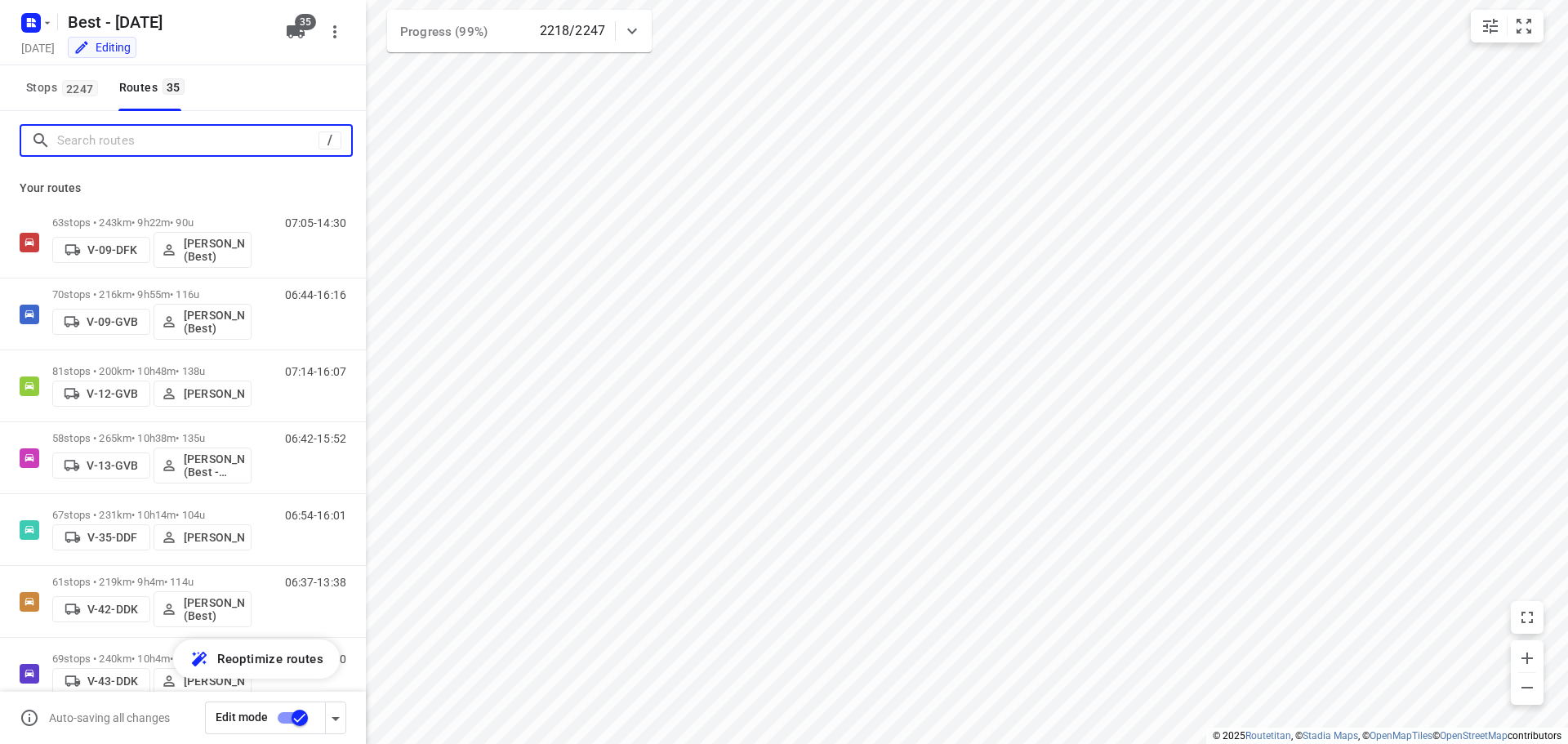
click at [86, 143] on input "Search routes" at bounding box center [188, 141] width 262 height 26
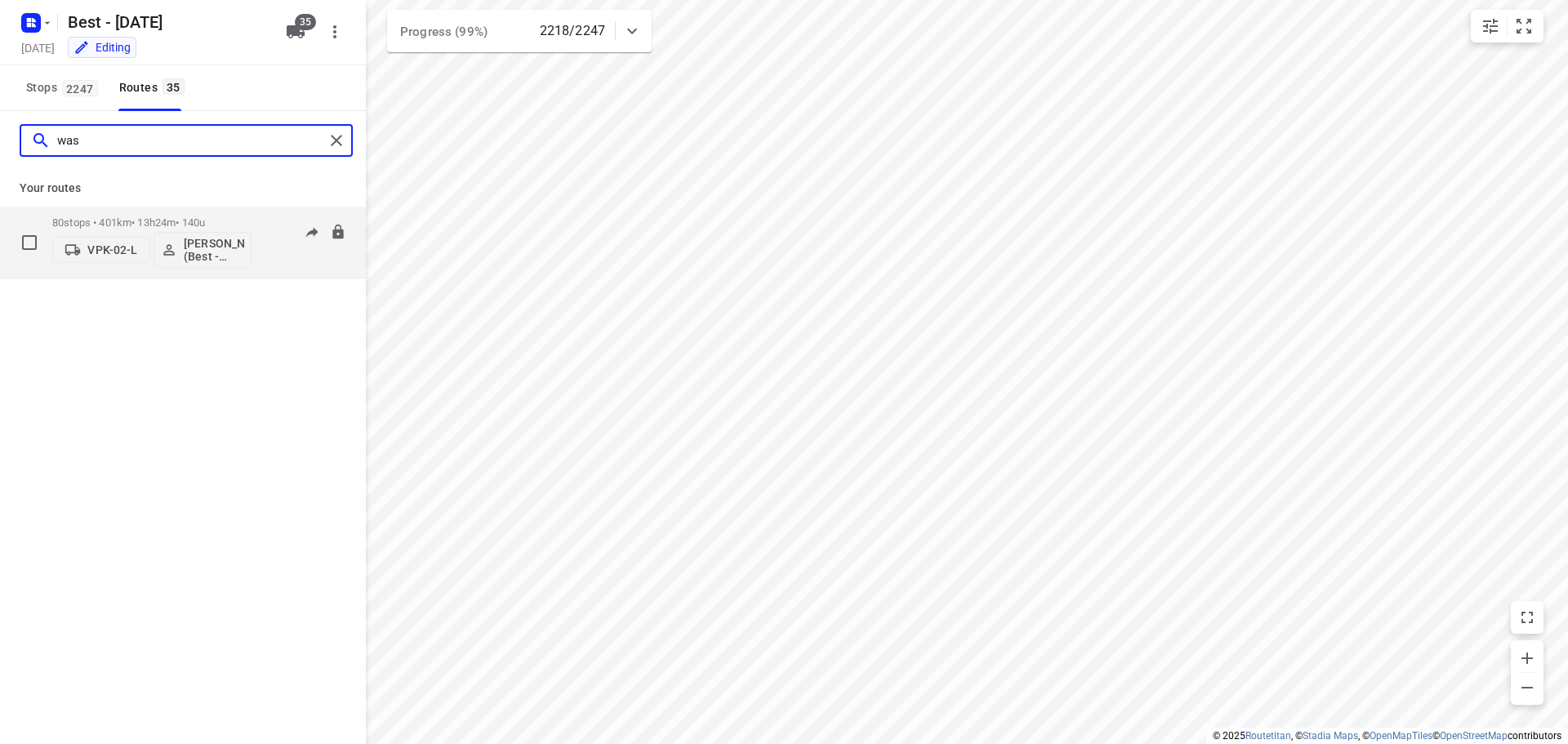
type input "was"
click at [130, 225] on p "80 stops • 401km • 13h24m • 140u" at bounding box center [151, 222] width 199 height 12
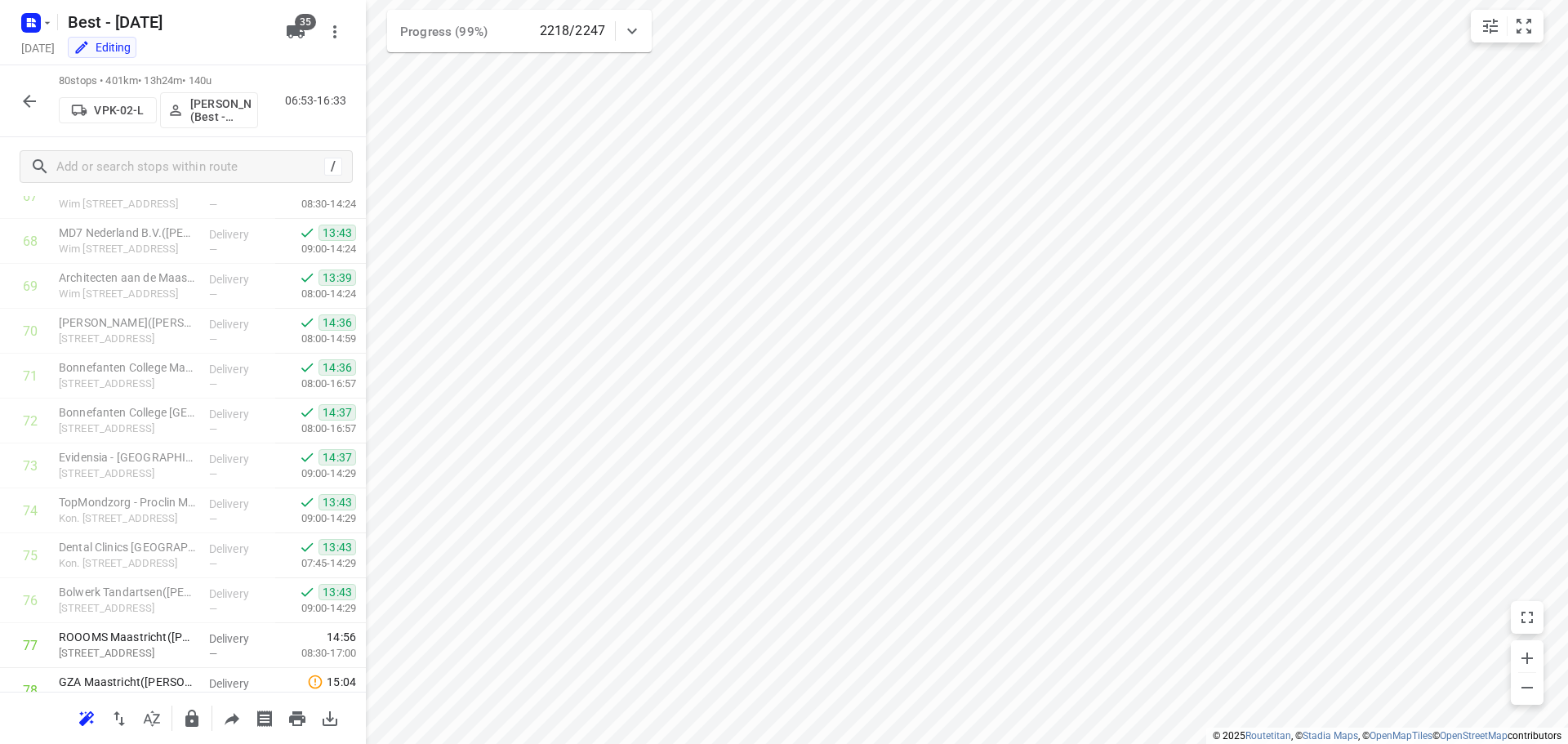
scroll to position [3225, 0]
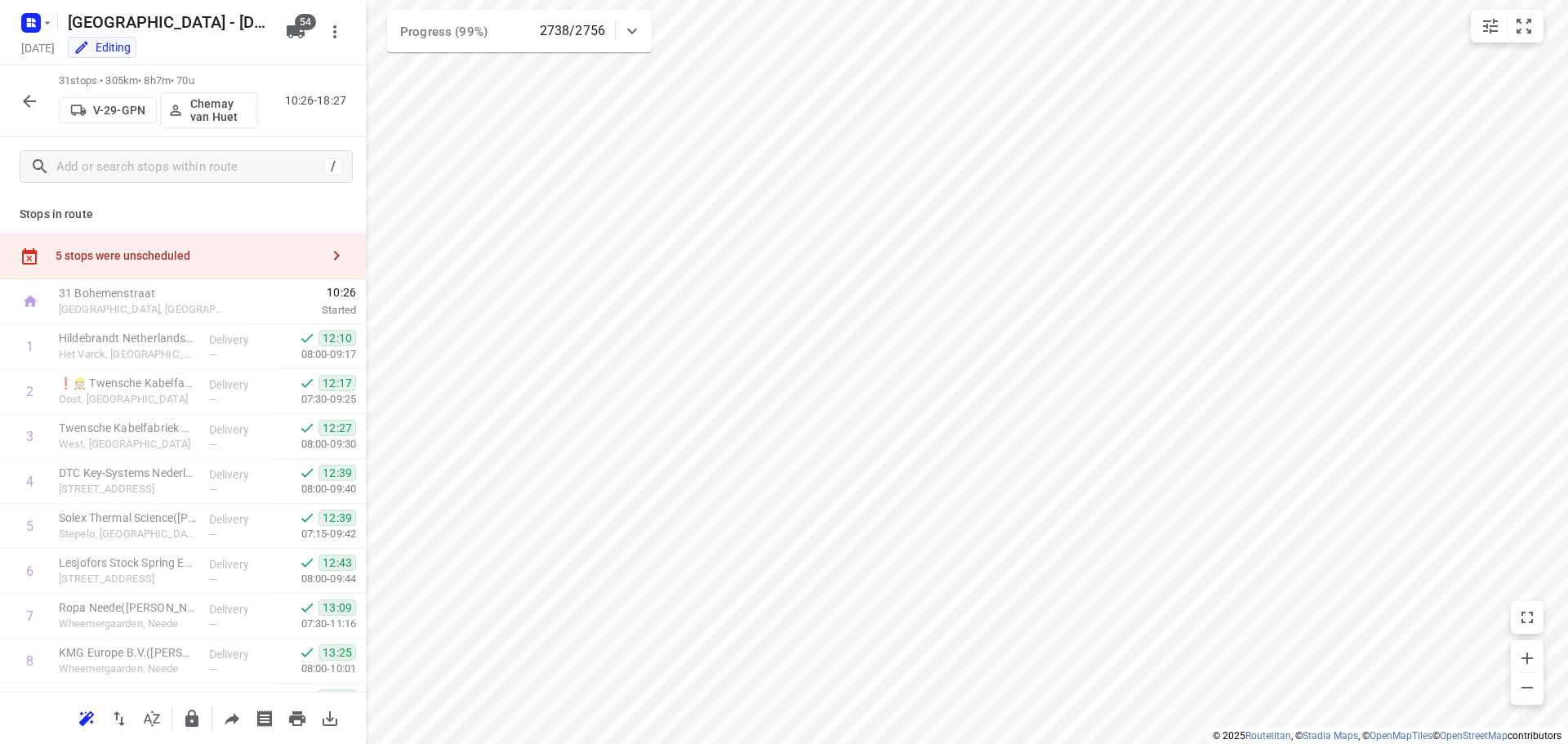
scroll to position [1070, 0]
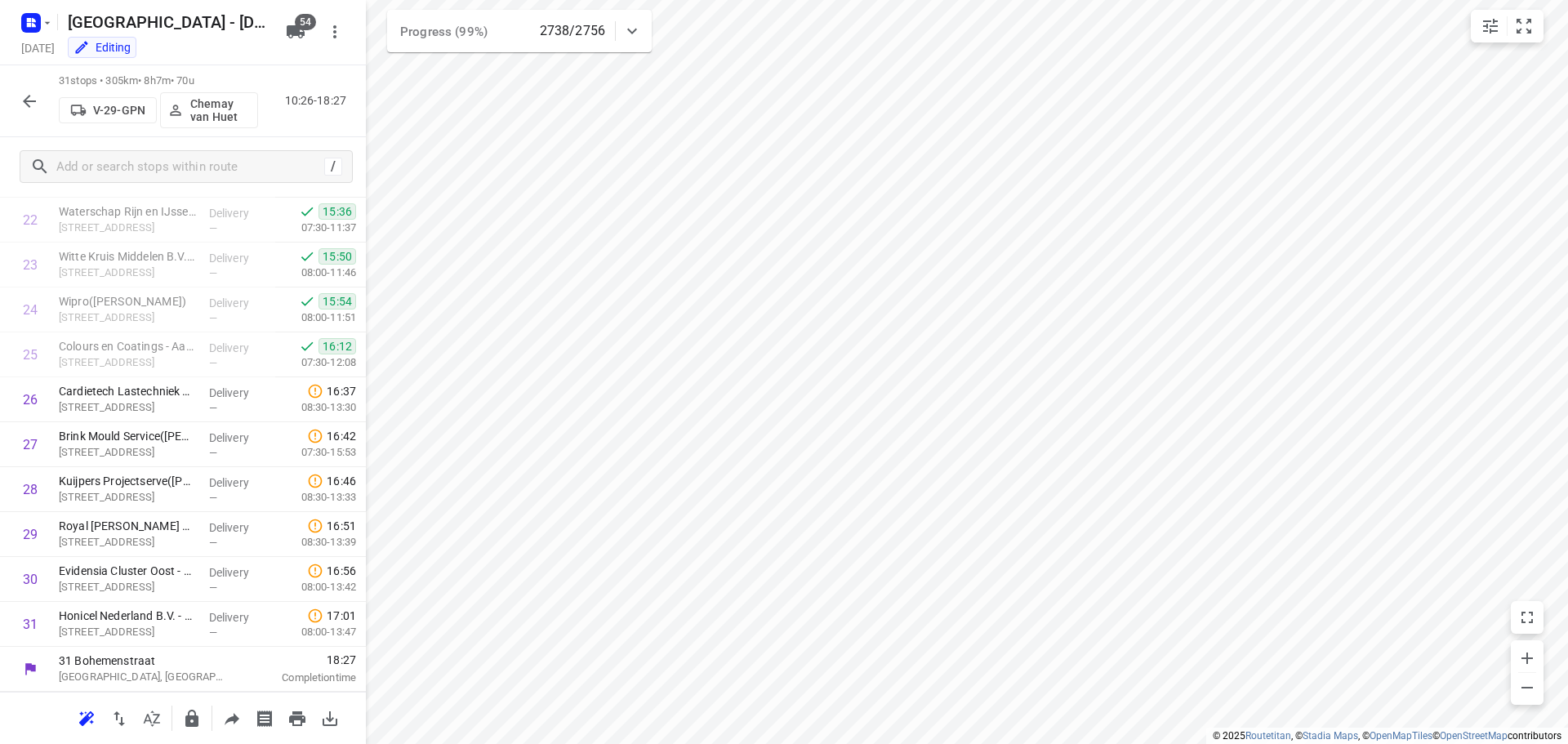
click at [38, 105] on icon "button" at bounding box center [29, 101] width 20 height 20
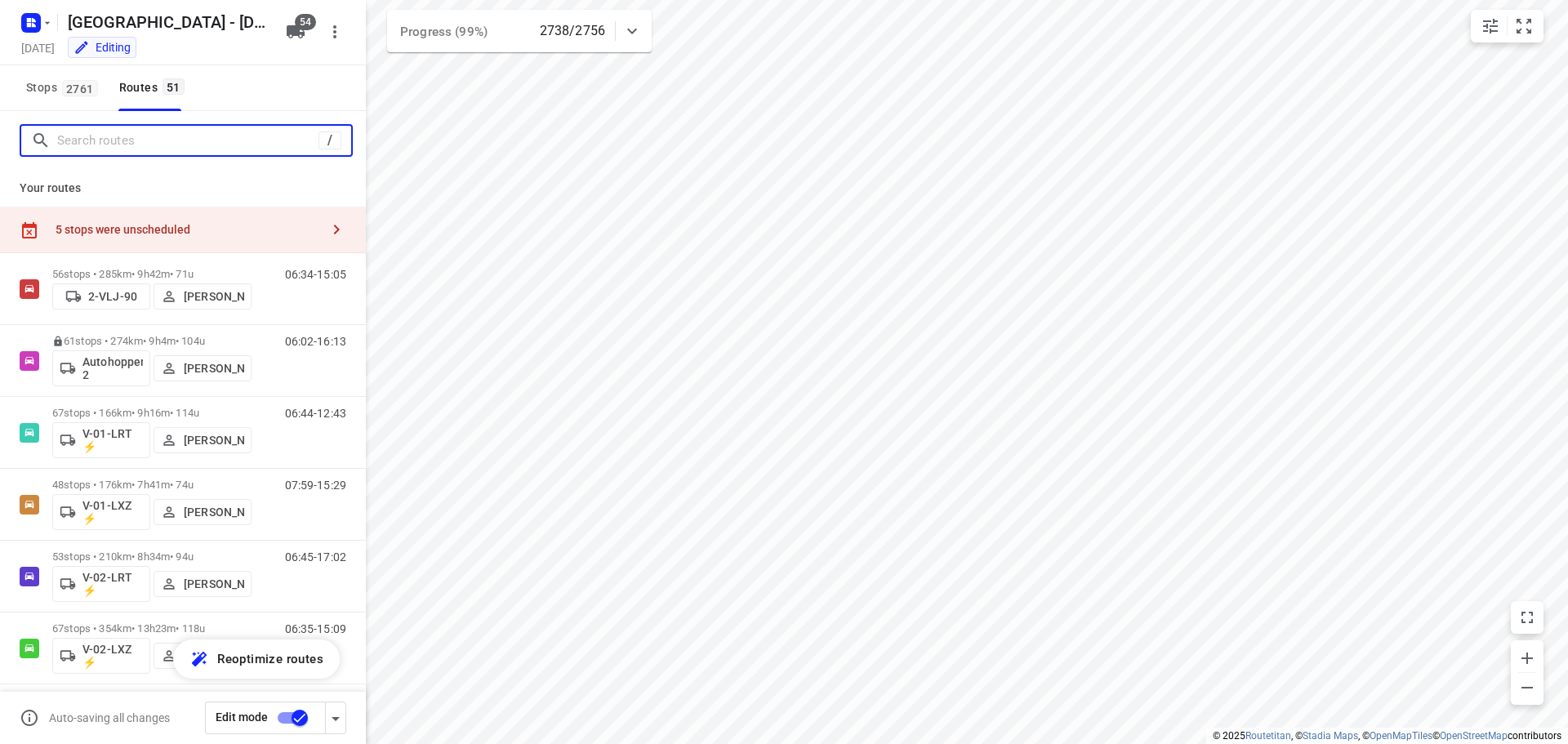
click at [101, 146] on input "Search routes" at bounding box center [188, 141] width 262 height 26
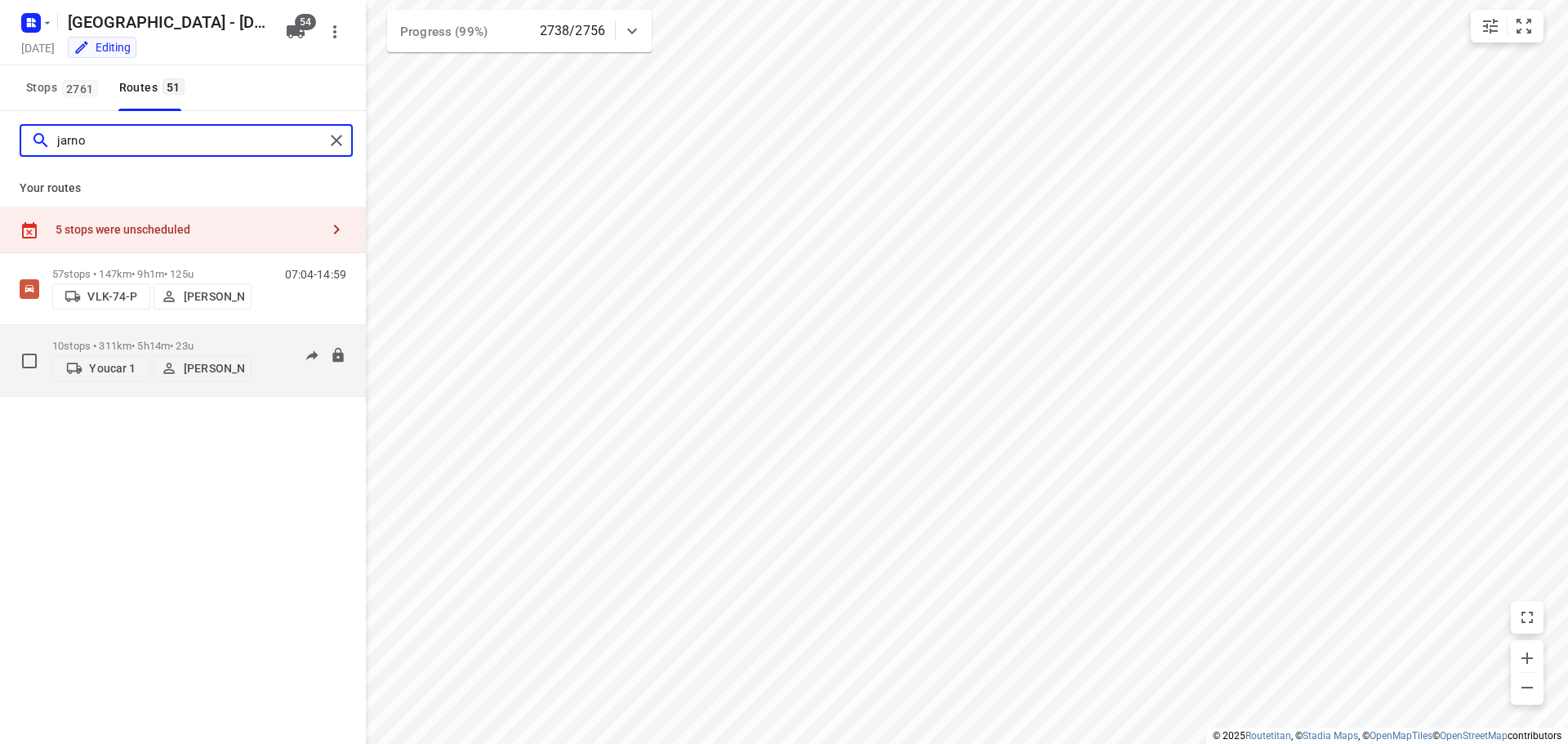
type input "jarno"
click at [260, 339] on div "10 stops • 311km • 5h14m • 23u Youcar 1 [PERSON_NAME] 15:02-18:15" at bounding box center [209, 361] width 314 height 58
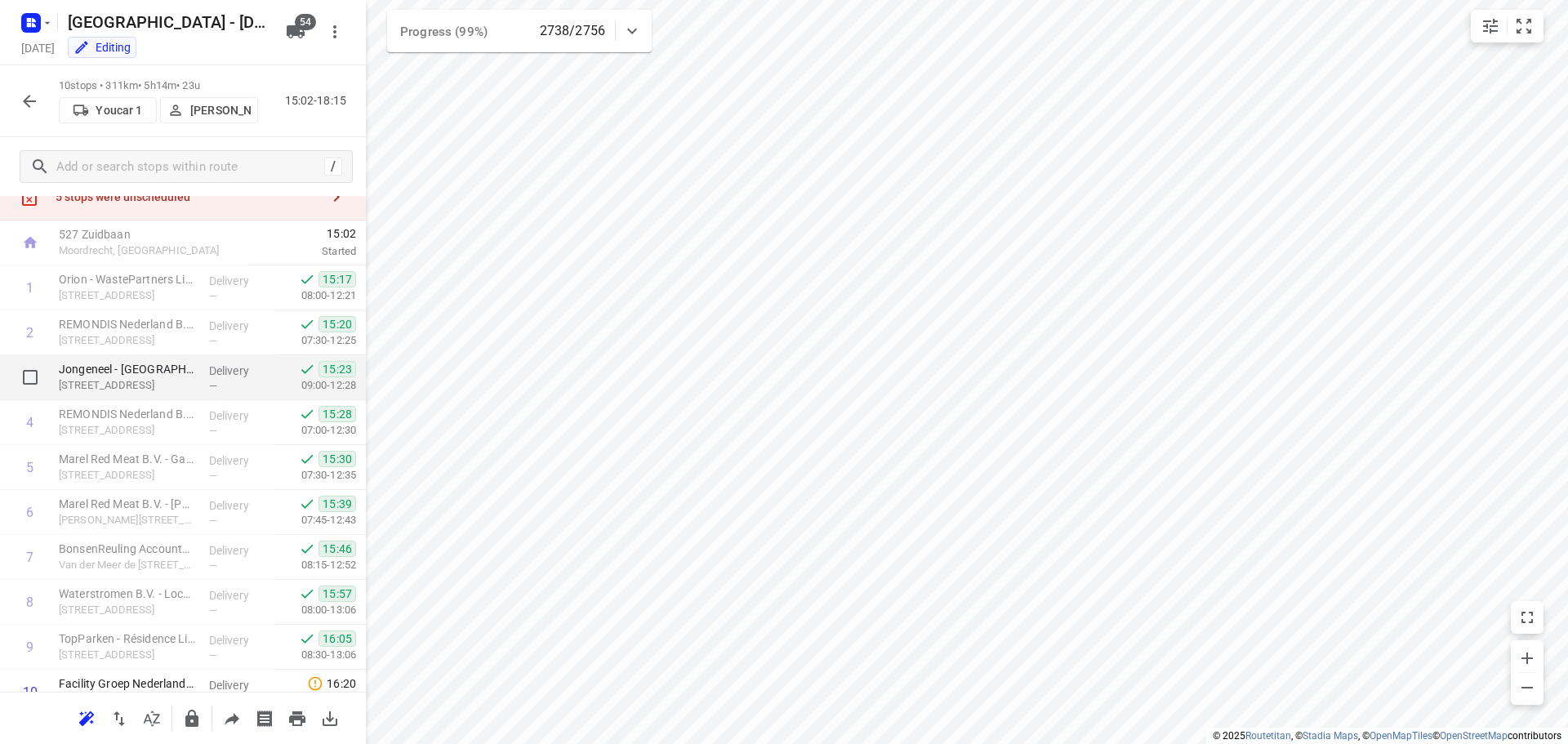
scroll to position [127, 0]
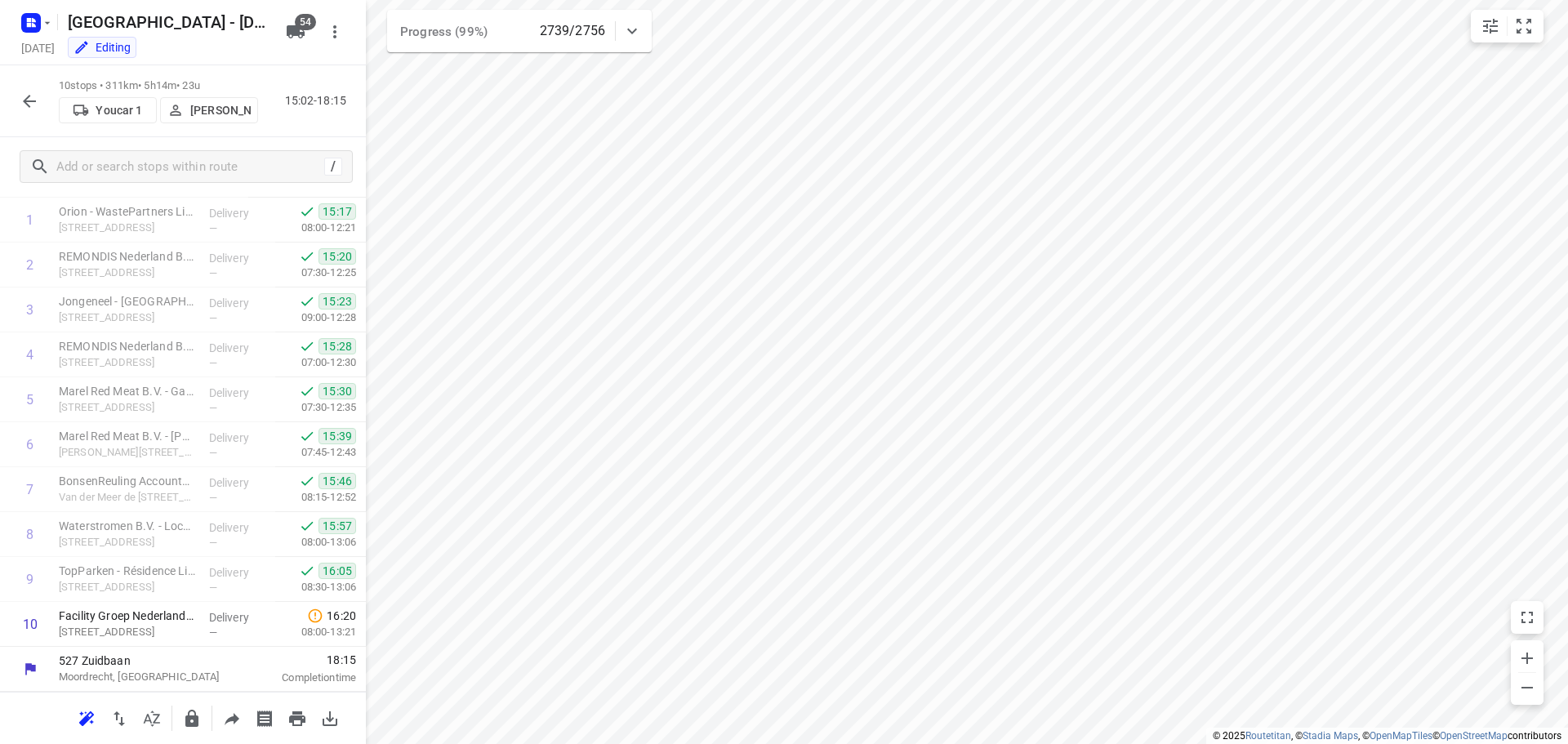
click at [26, 99] on icon "button" at bounding box center [29, 101] width 13 height 13
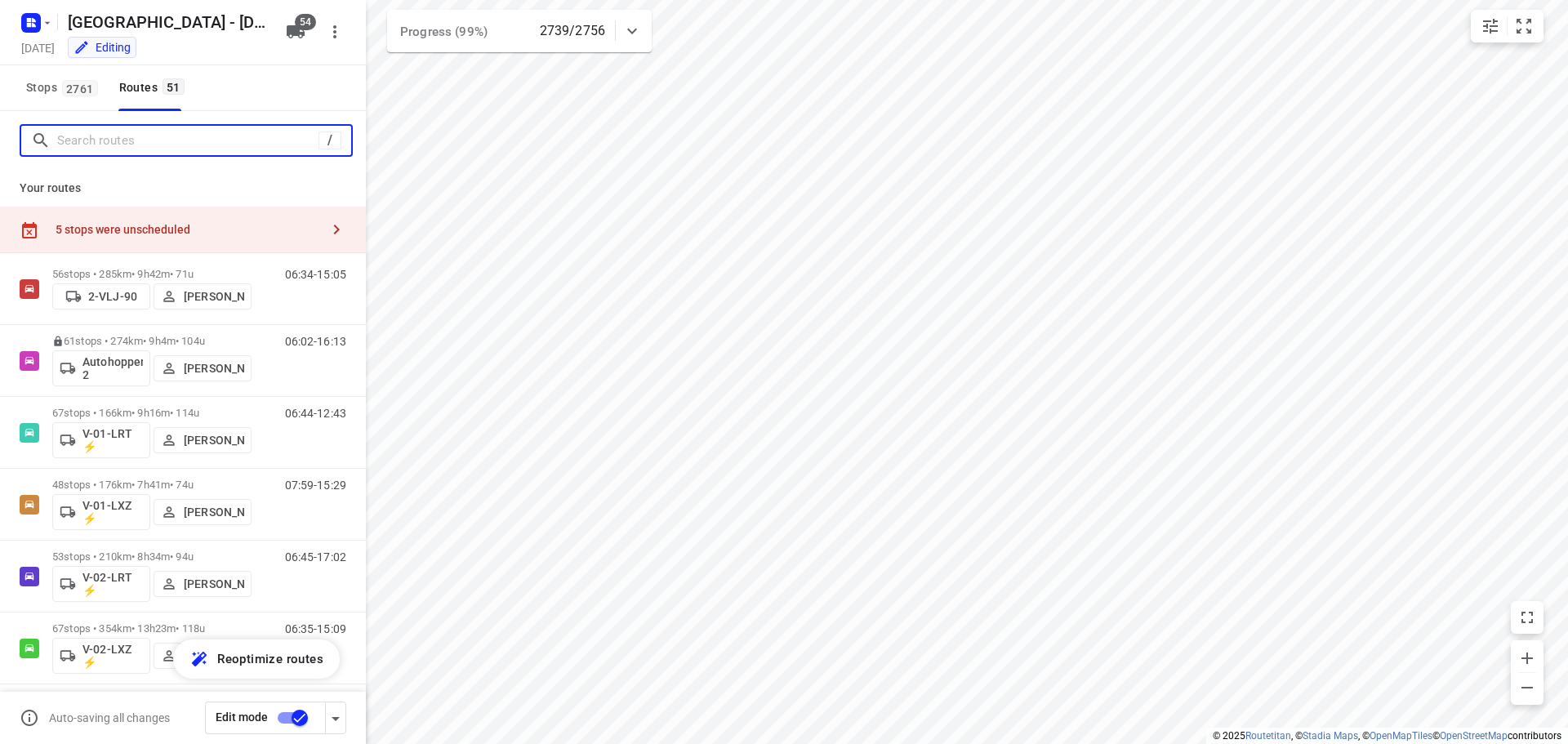
click at [114, 148] on input "Search routes" at bounding box center [188, 141] width 262 height 26
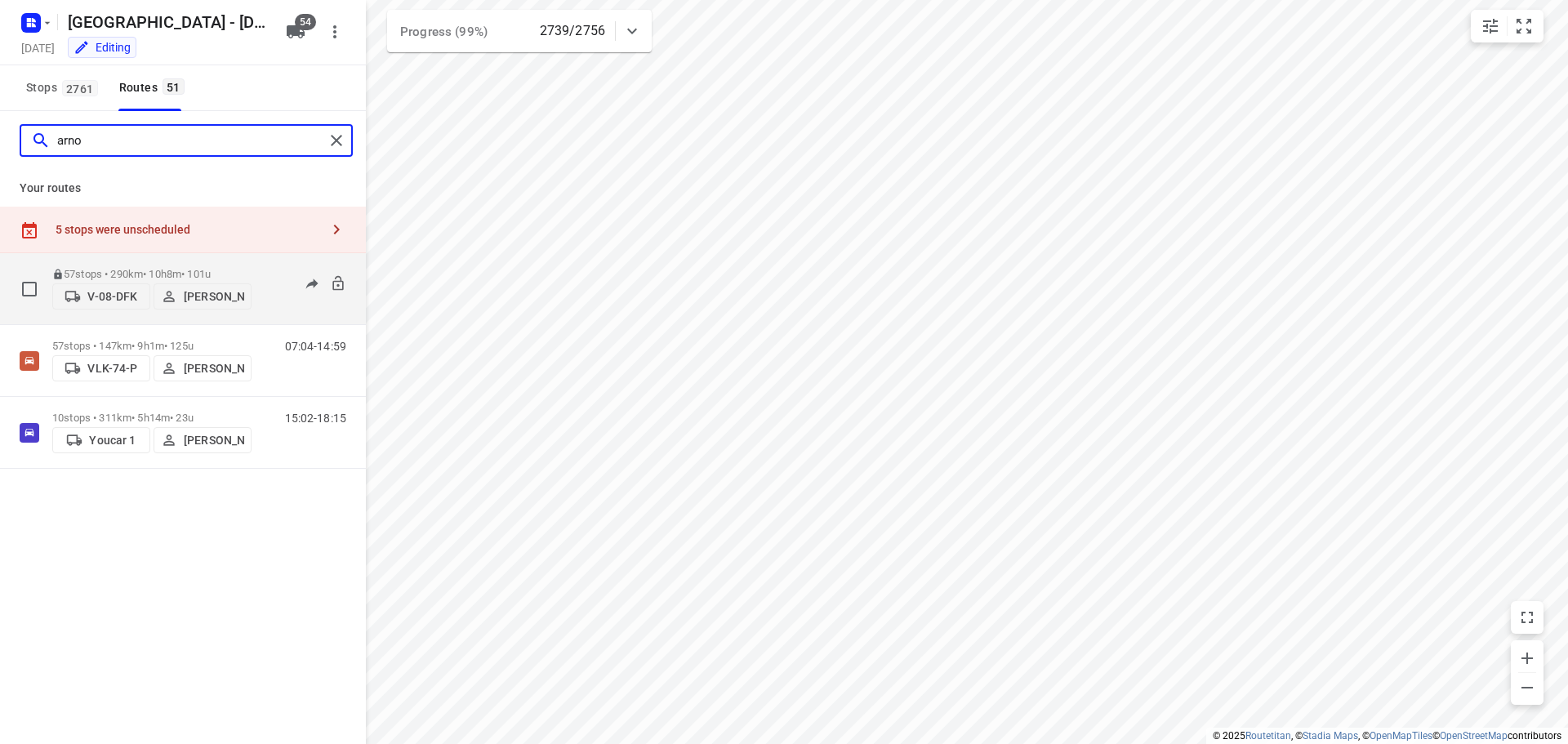
type input "arno"
click at [141, 268] on p "57 stops • 290km • 10h8m • 101u" at bounding box center [151, 274] width 199 height 12
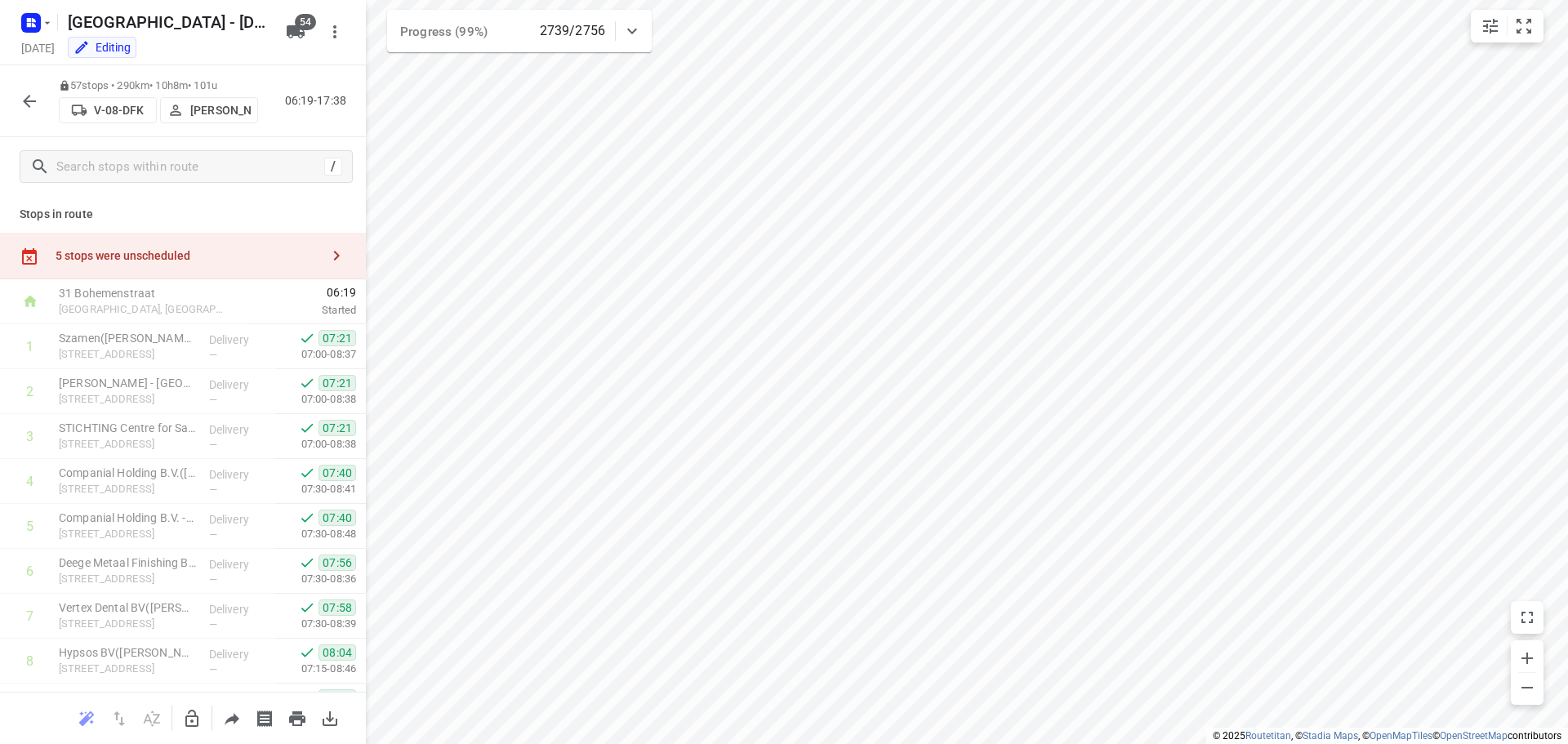
scroll to position [2238, 0]
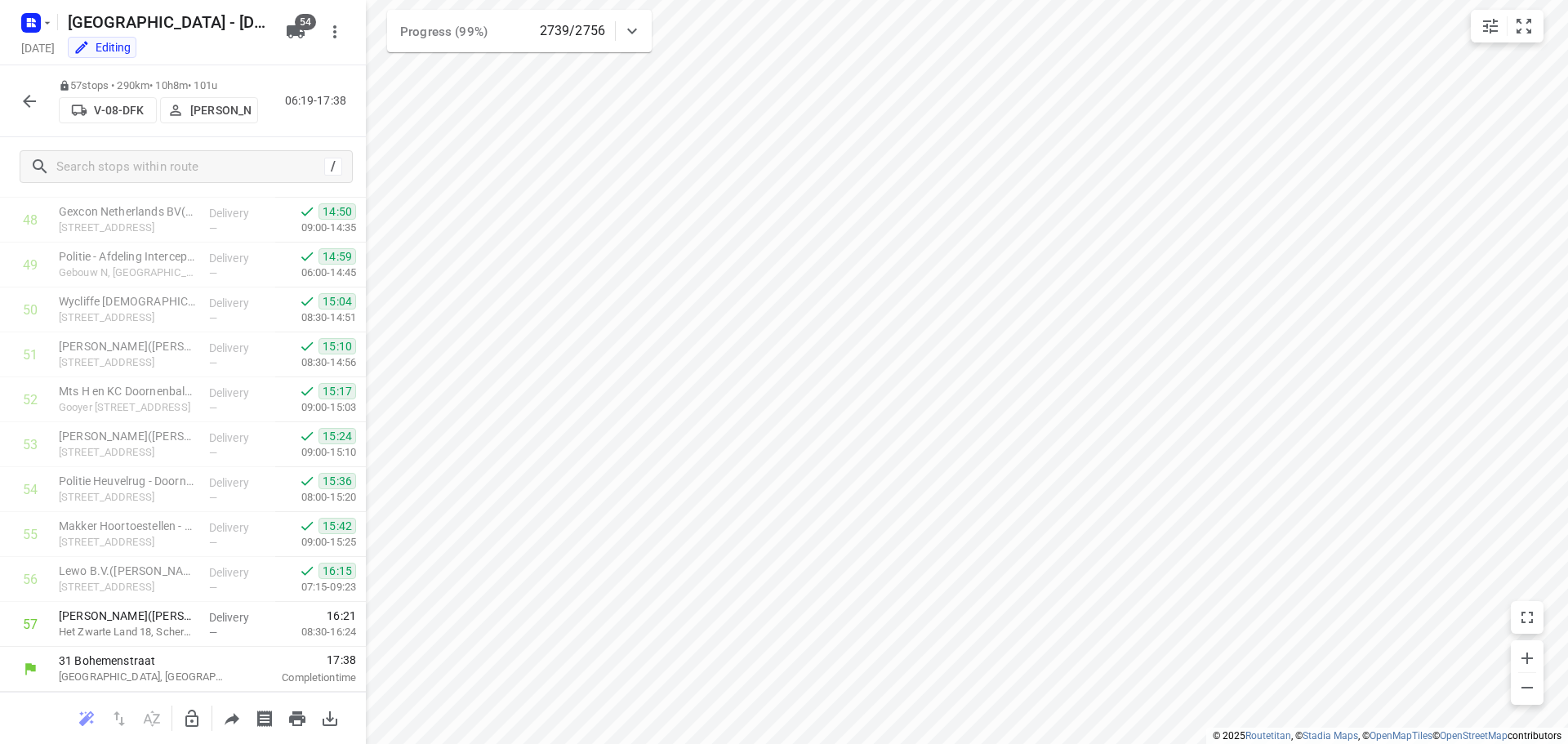
click at [29, 97] on icon "button" at bounding box center [29, 101] width 20 height 20
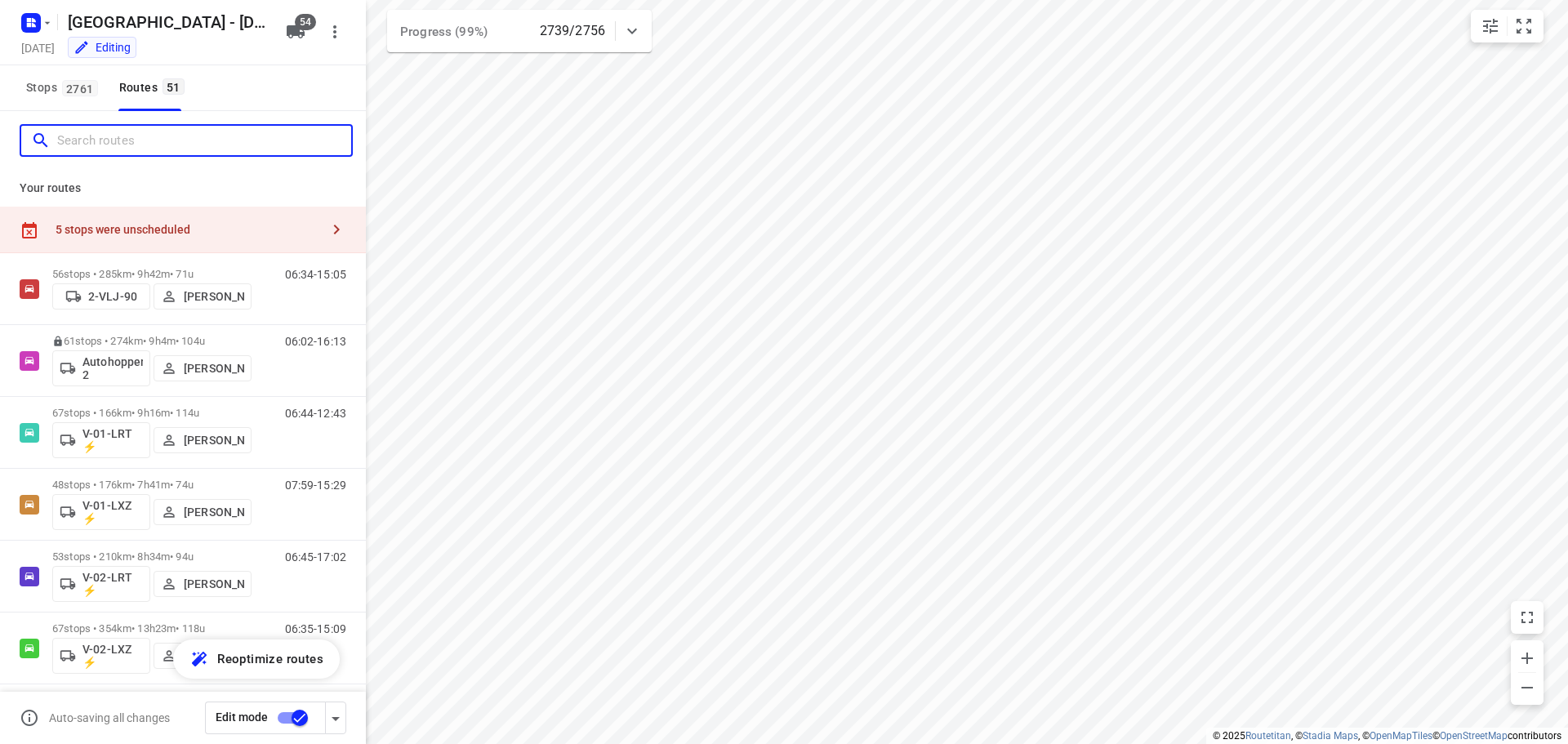
click at [80, 139] on input "Search routes" at bounding box center [204, 141] width 294 height 26
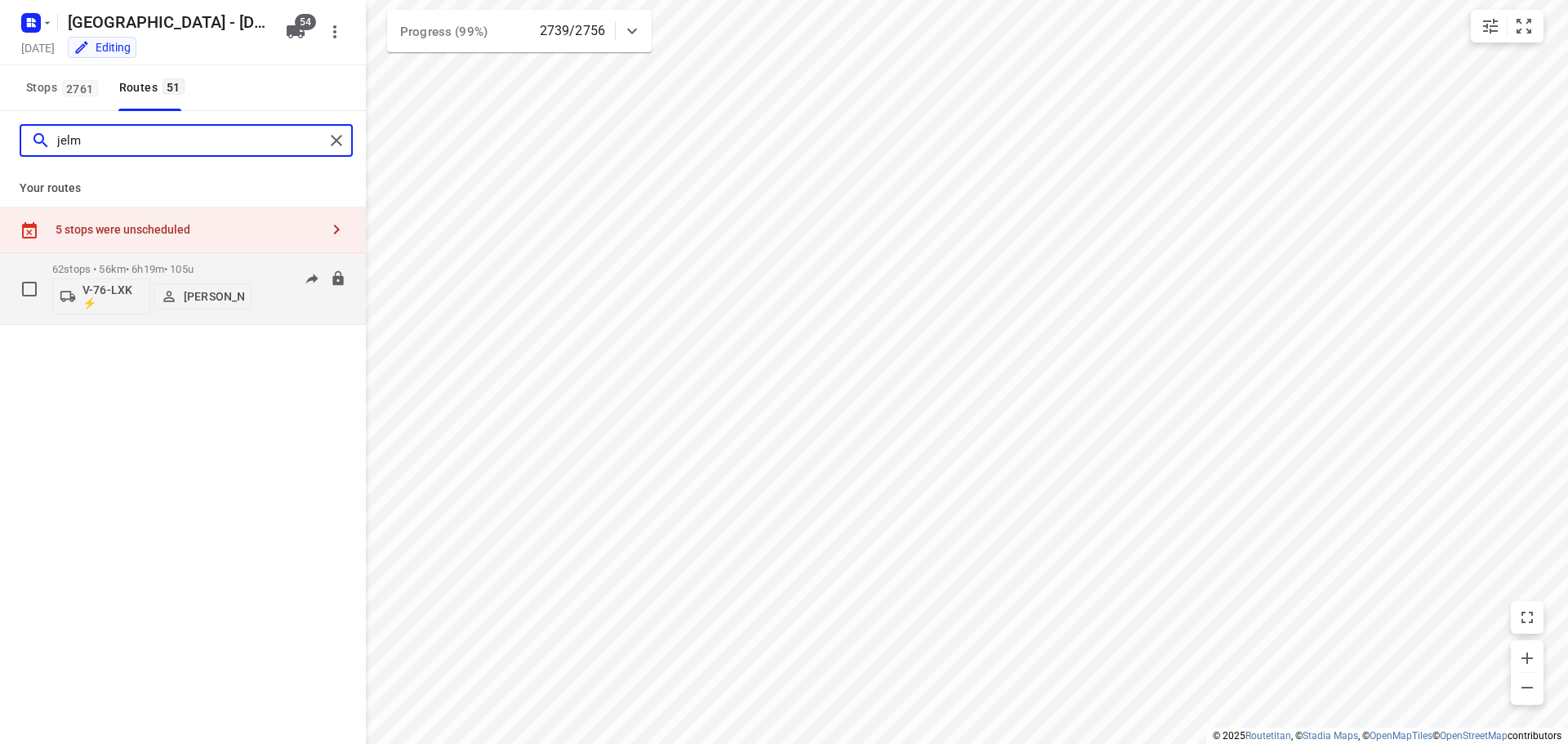
type input "jelm"
click at [136, 263] on div "62 stops • 56km • 6h19m • 105u V-76-LXK ⚡ [PERSON_NAME]" at bounding box center [151, 288] width 199 height 68
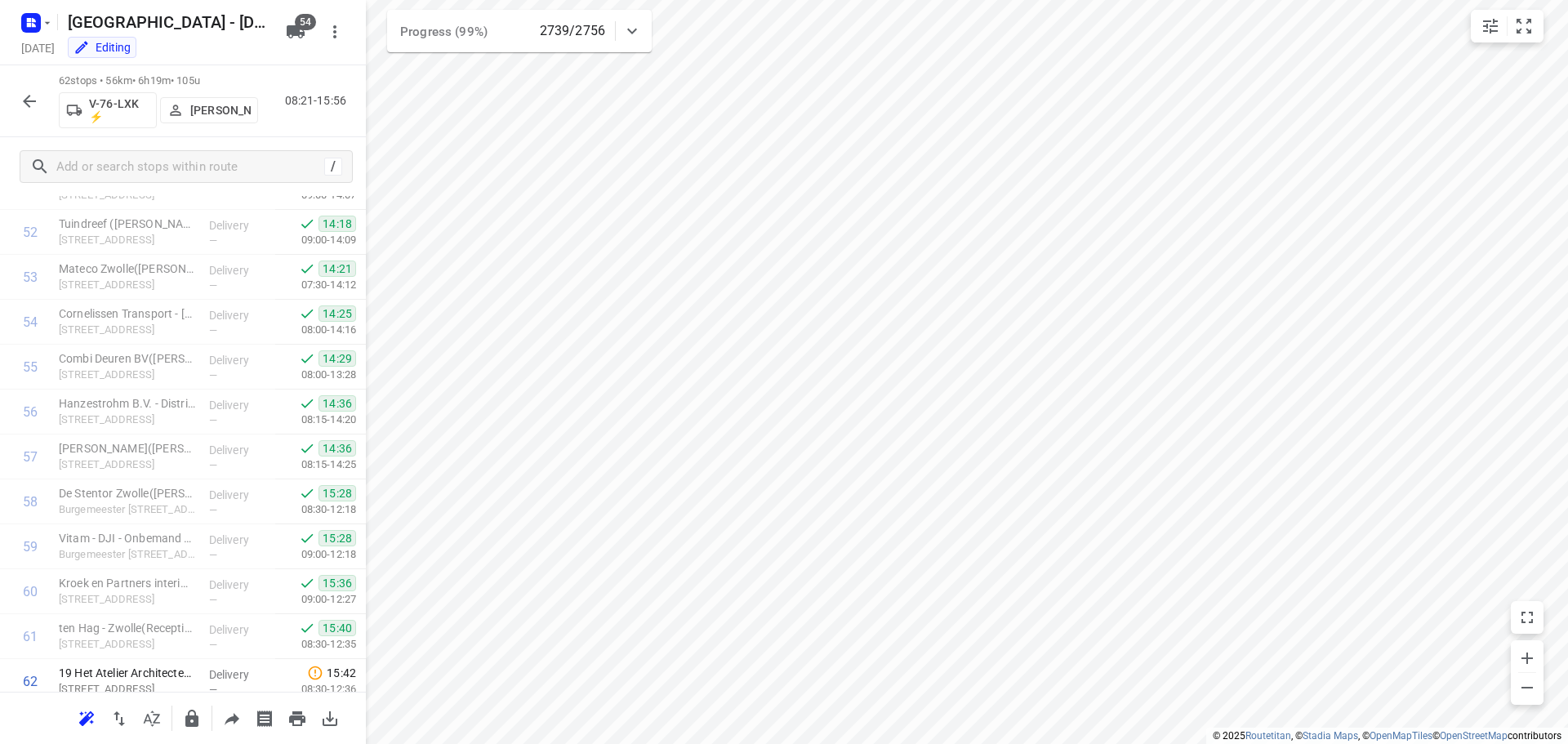
scroll to position [2463, 0]
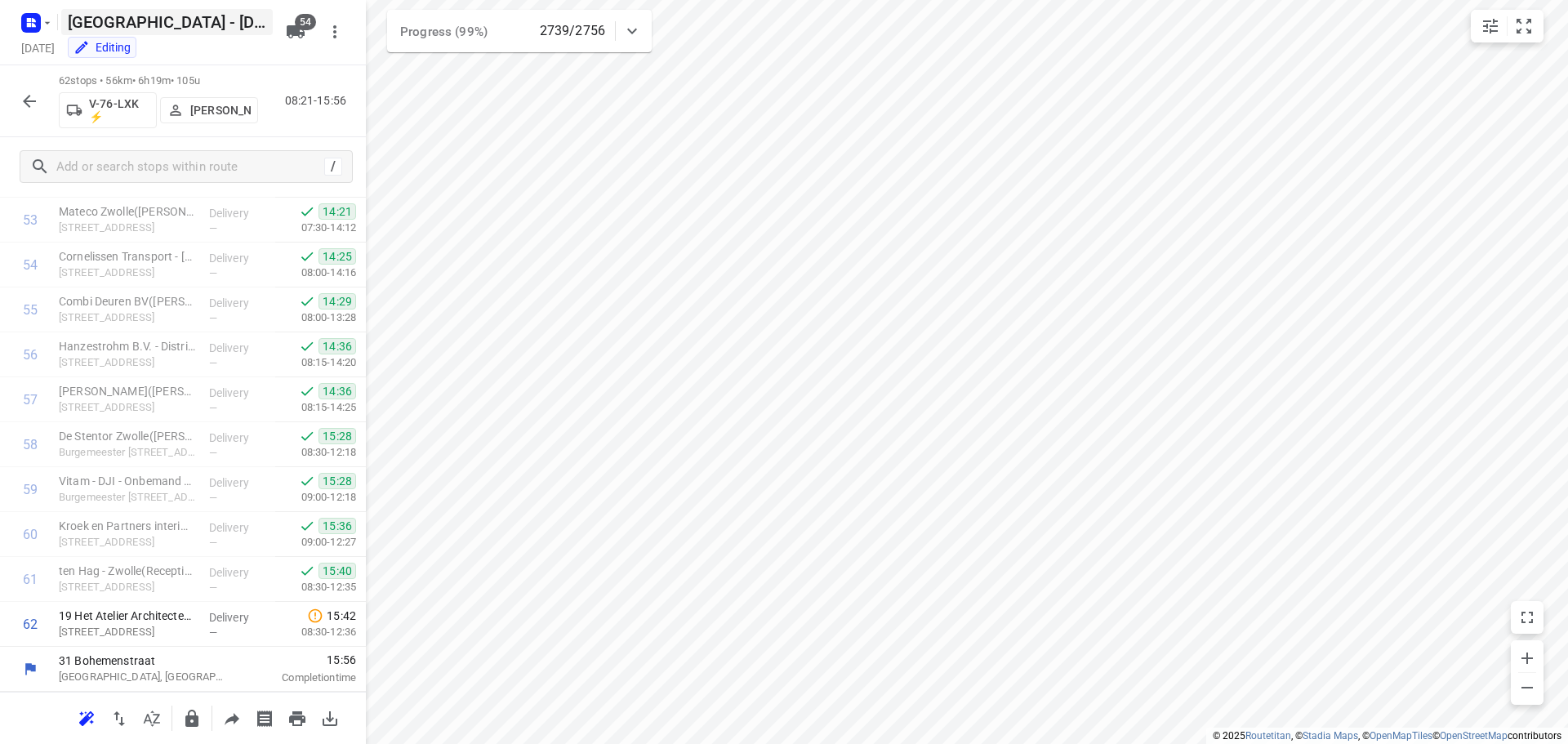
drag, startPoint x: 22, startPoint y: 97, endPoint x: 191, endPoint y: 12, distance: 189.2
click at [22, 97] on icon "button" at bounding box center [29, 101] width 20 height 20
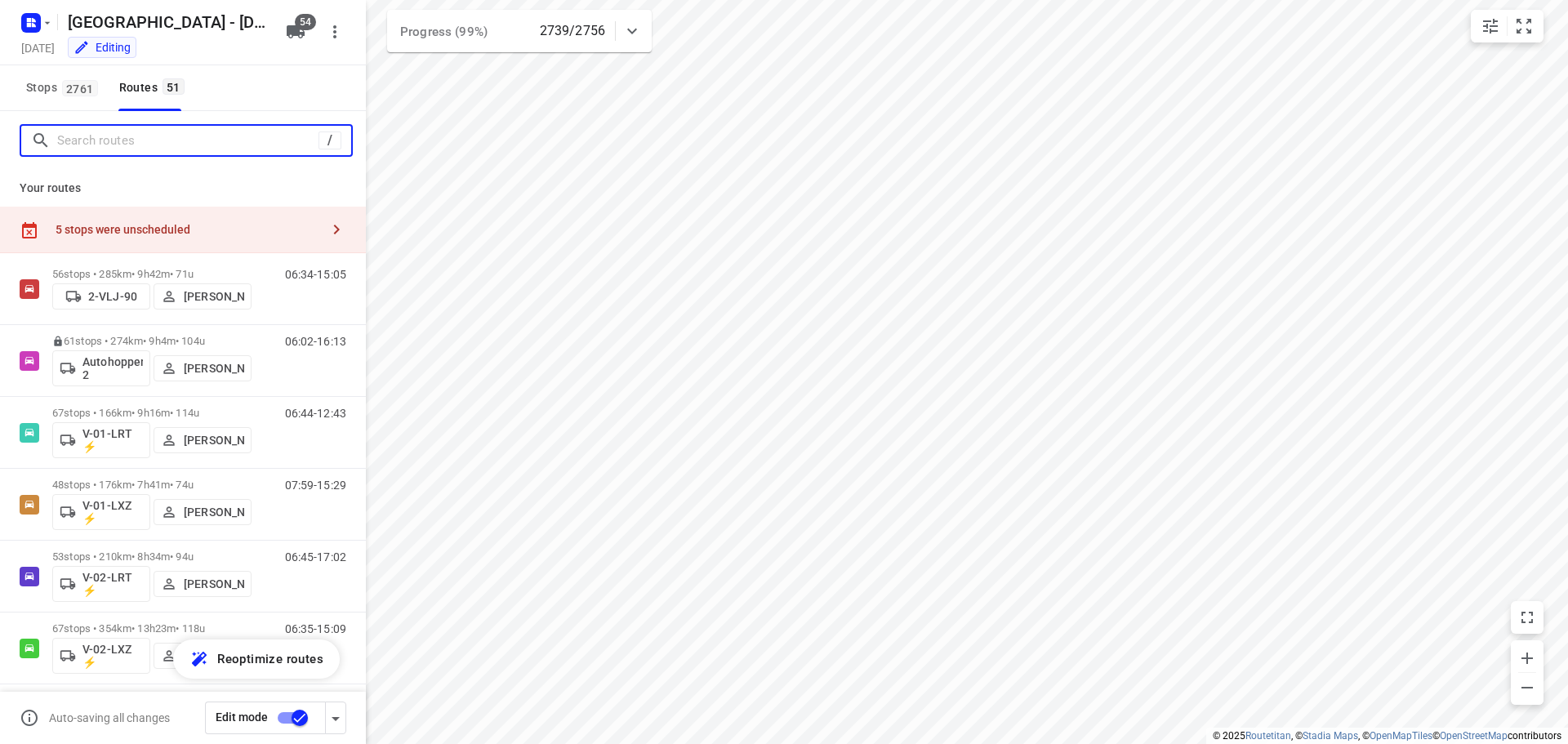
click at [81, 136] on input "Search routes" at bounding box center [188, 141] width 262 height 26
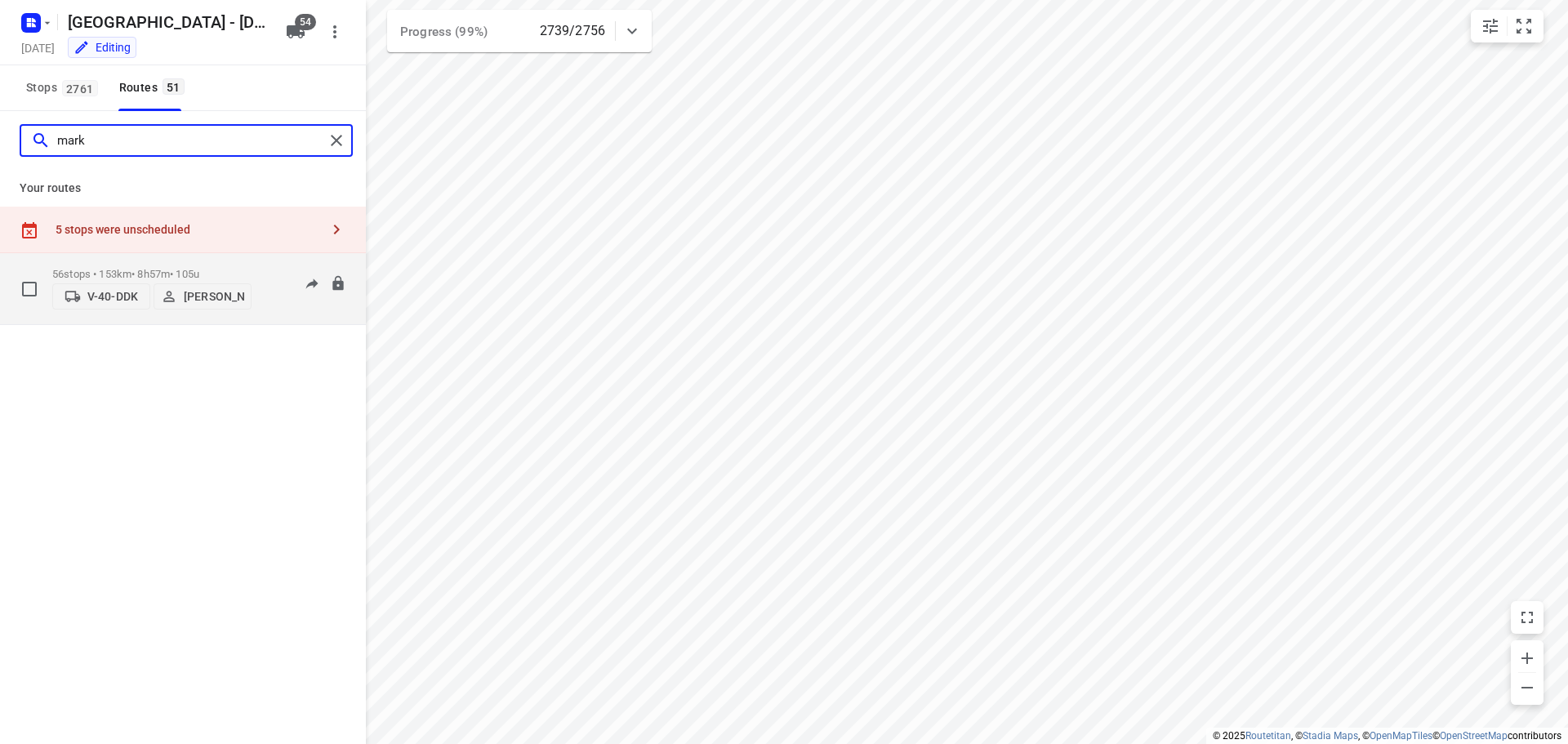
type input "mark"
click at [171, 270] on p "56 stops • 153km • 8h57m • 105u" at bounding box center [151, 274] width 199 height 12
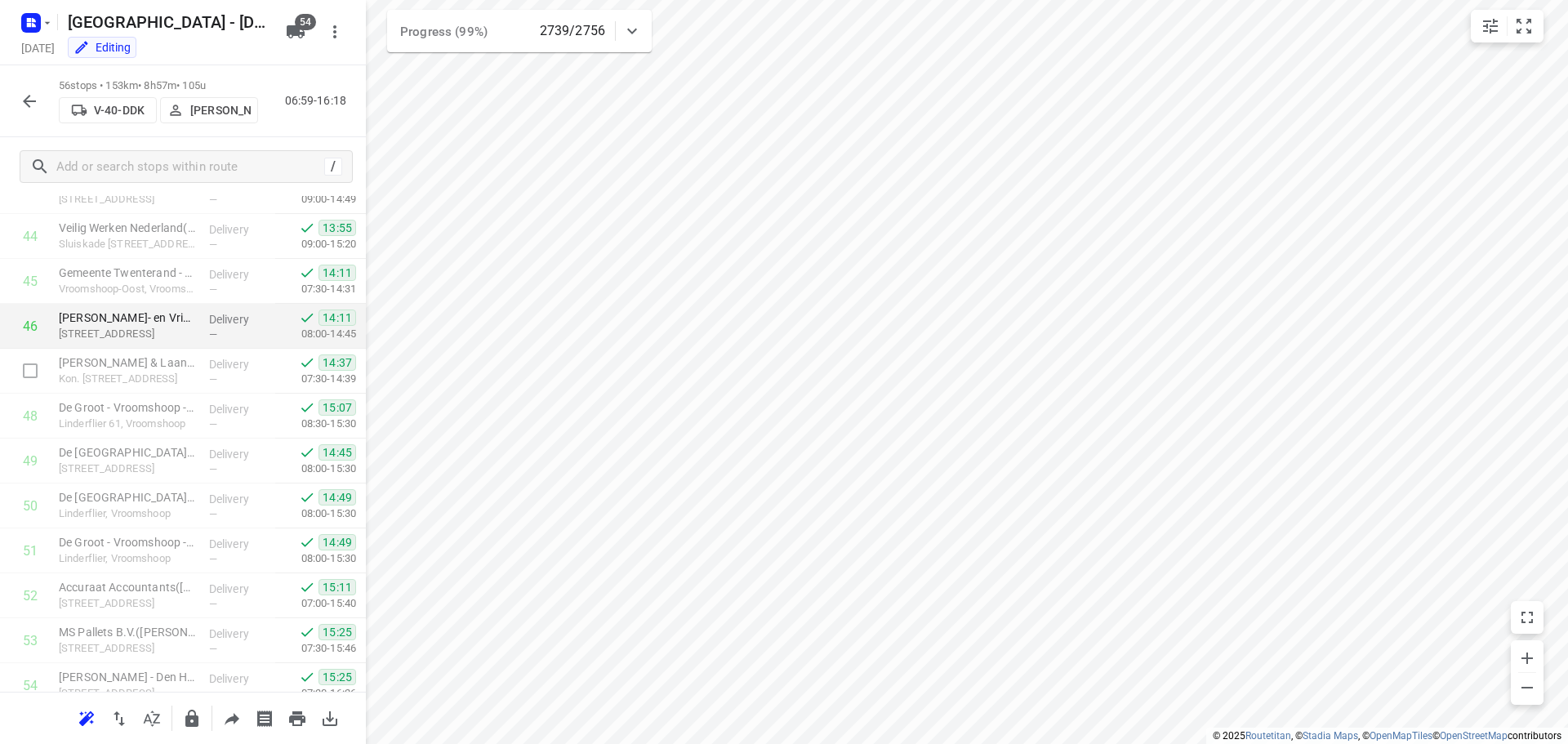
scroll to position [2194, 0]
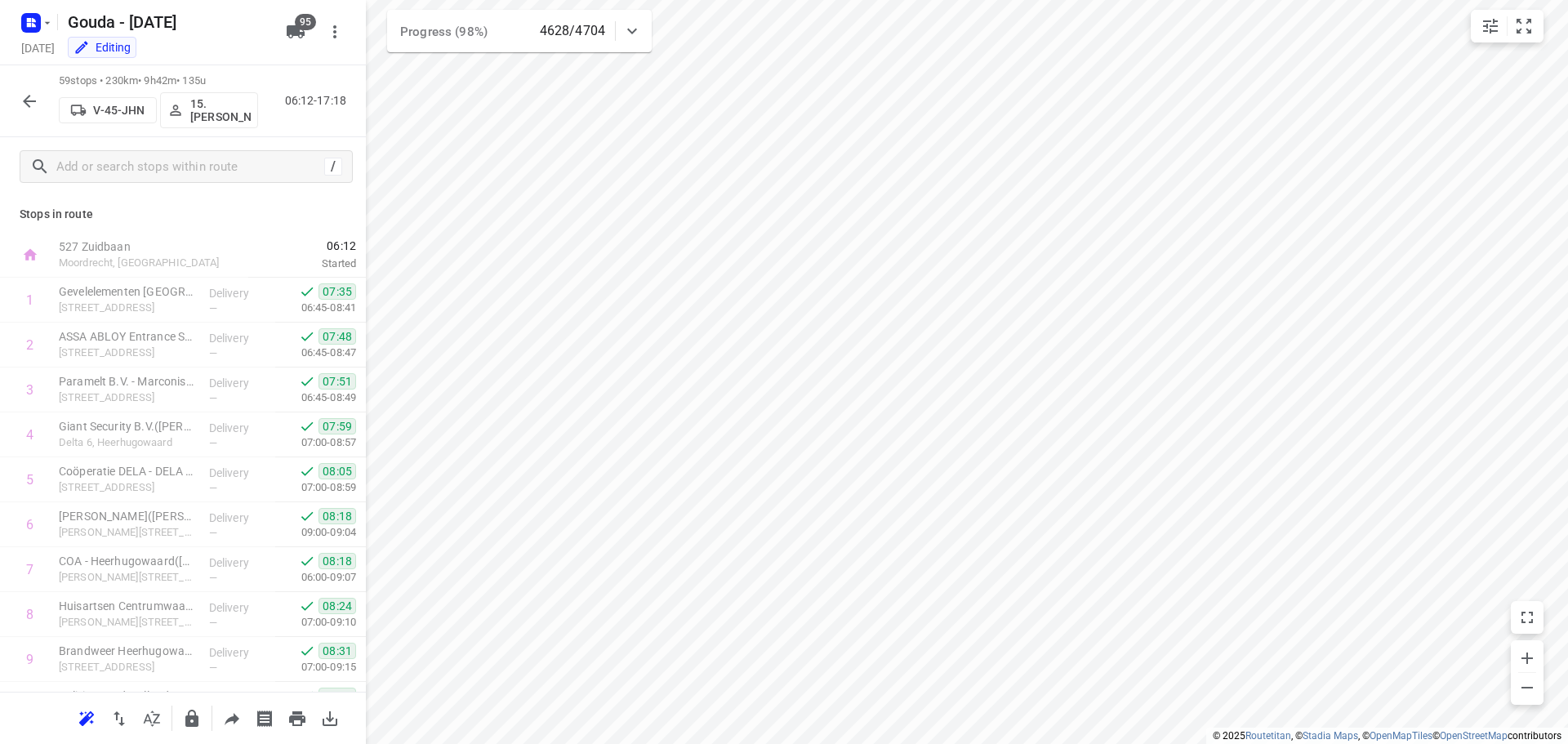
scroll to position [2237, 0]
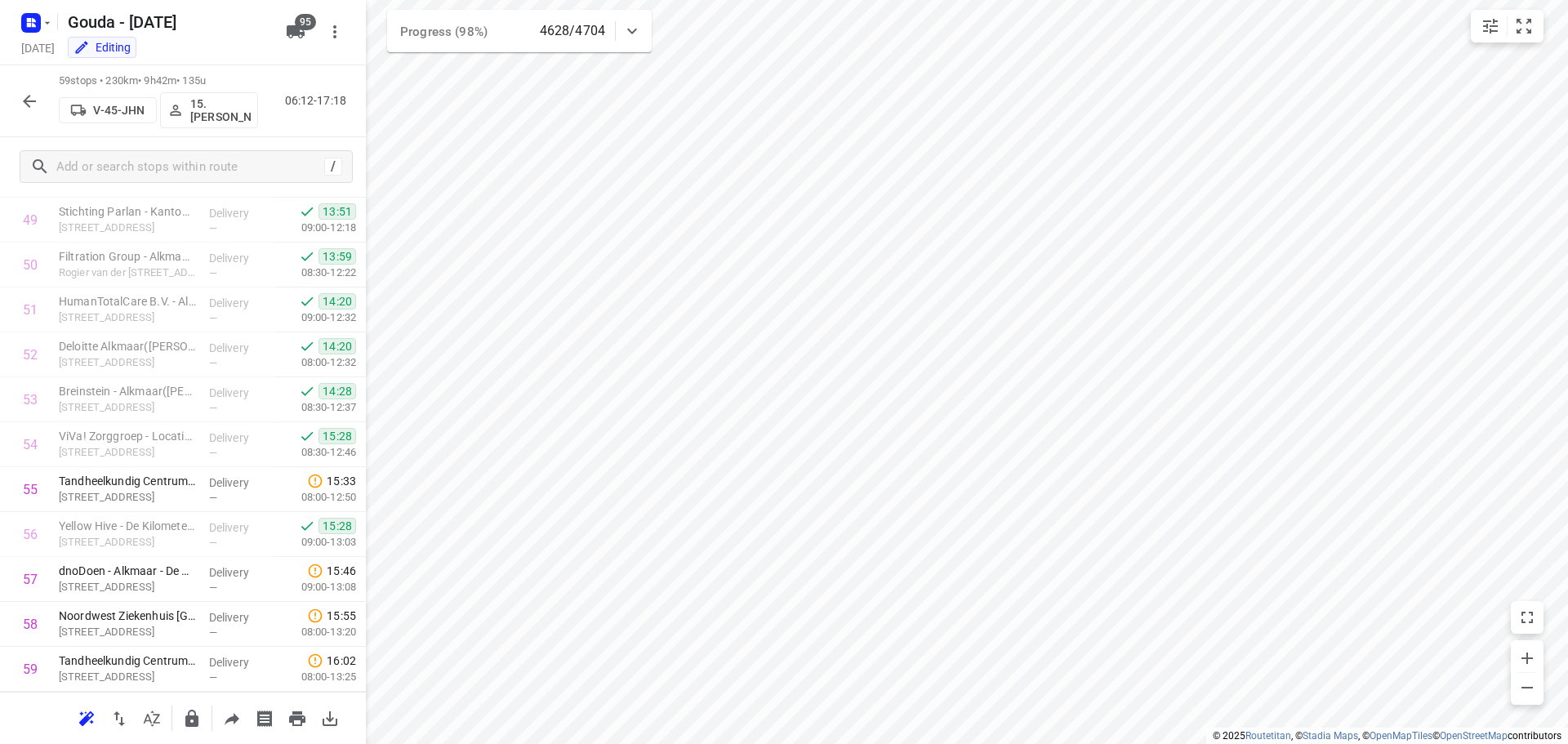
click at [24, 92] on icon "button" at bounding box center [29, 101] width 20 height 20
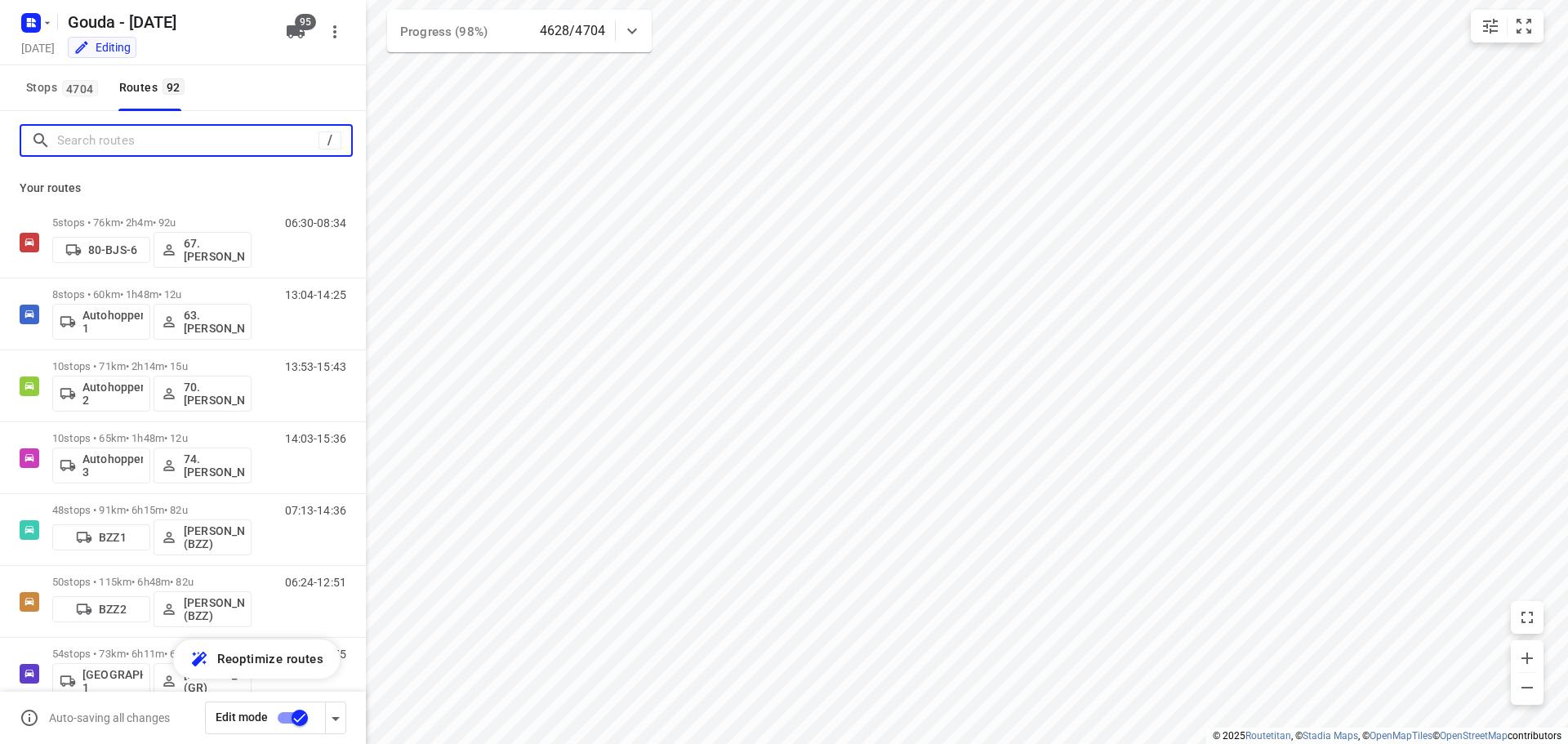
click at [140, 139] on input "Search routes" at bounding box center [188, 141] width 262 height 26
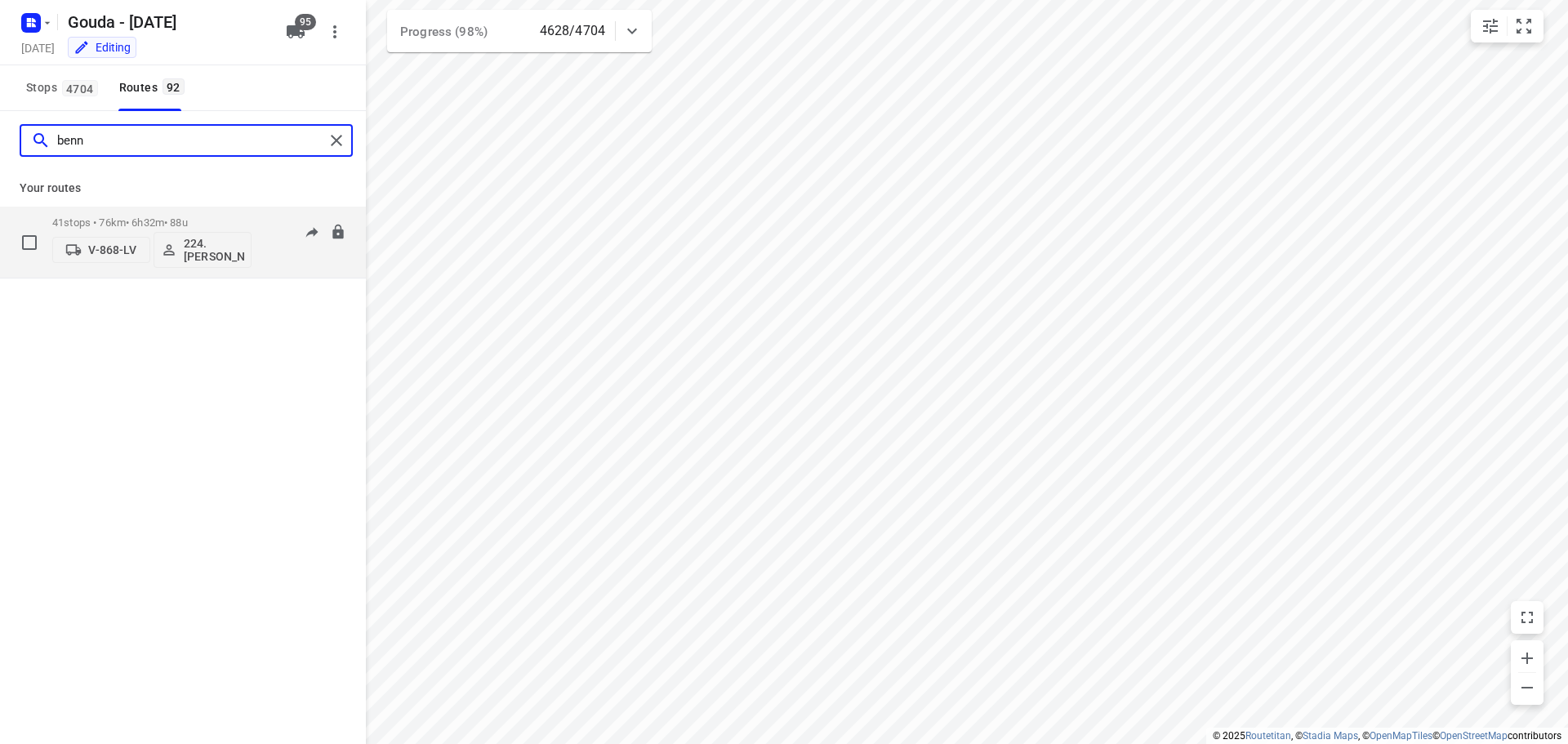
type input "benn"
click at [133, 217] on p "41 stops • 76km • 6h32m • 88u" at bounding box center [151, 222] width 199 height 12
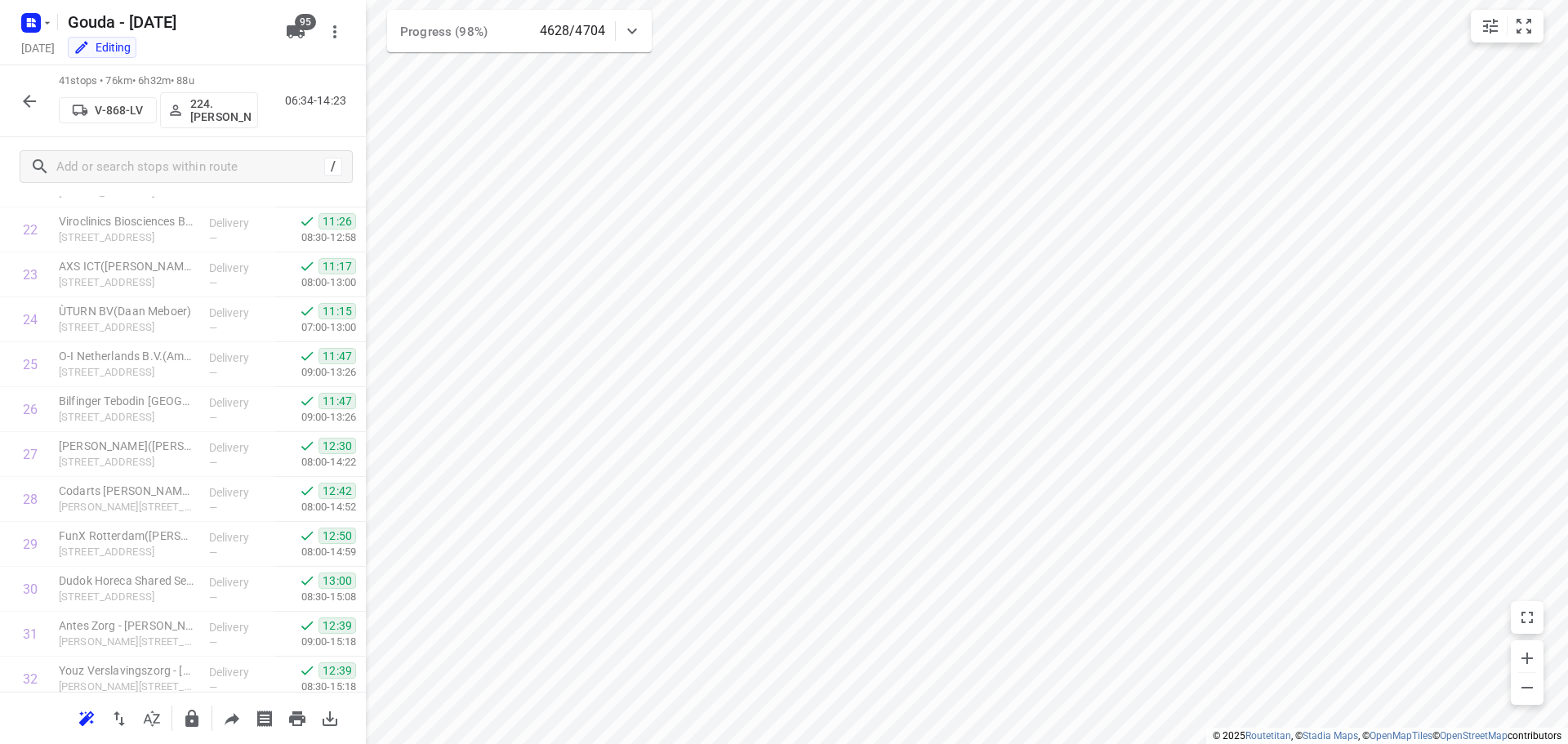
scroll to position [1473, 0]
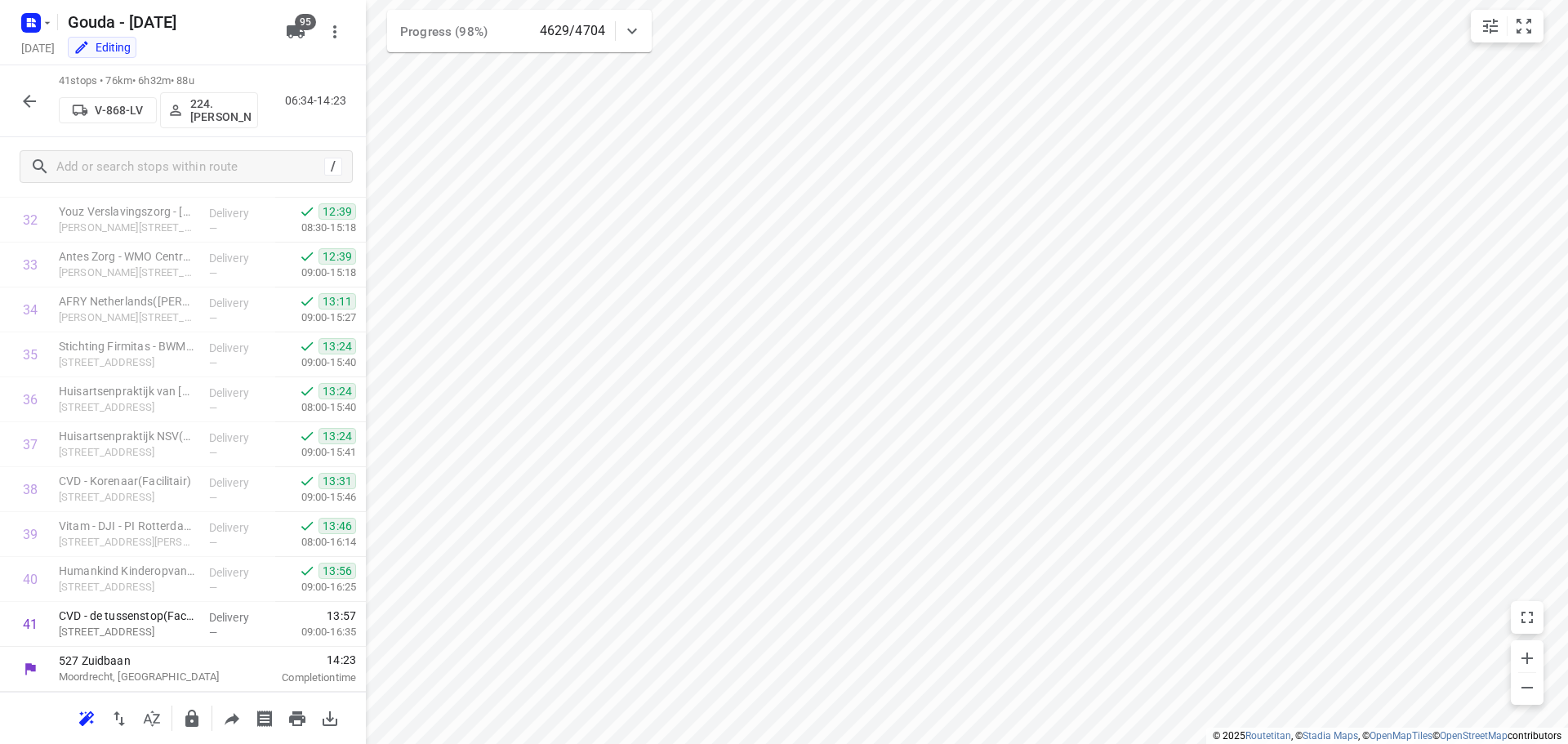
click at [25, 107] on icon "button" at bounding box center [29, 101] width 20 height 20
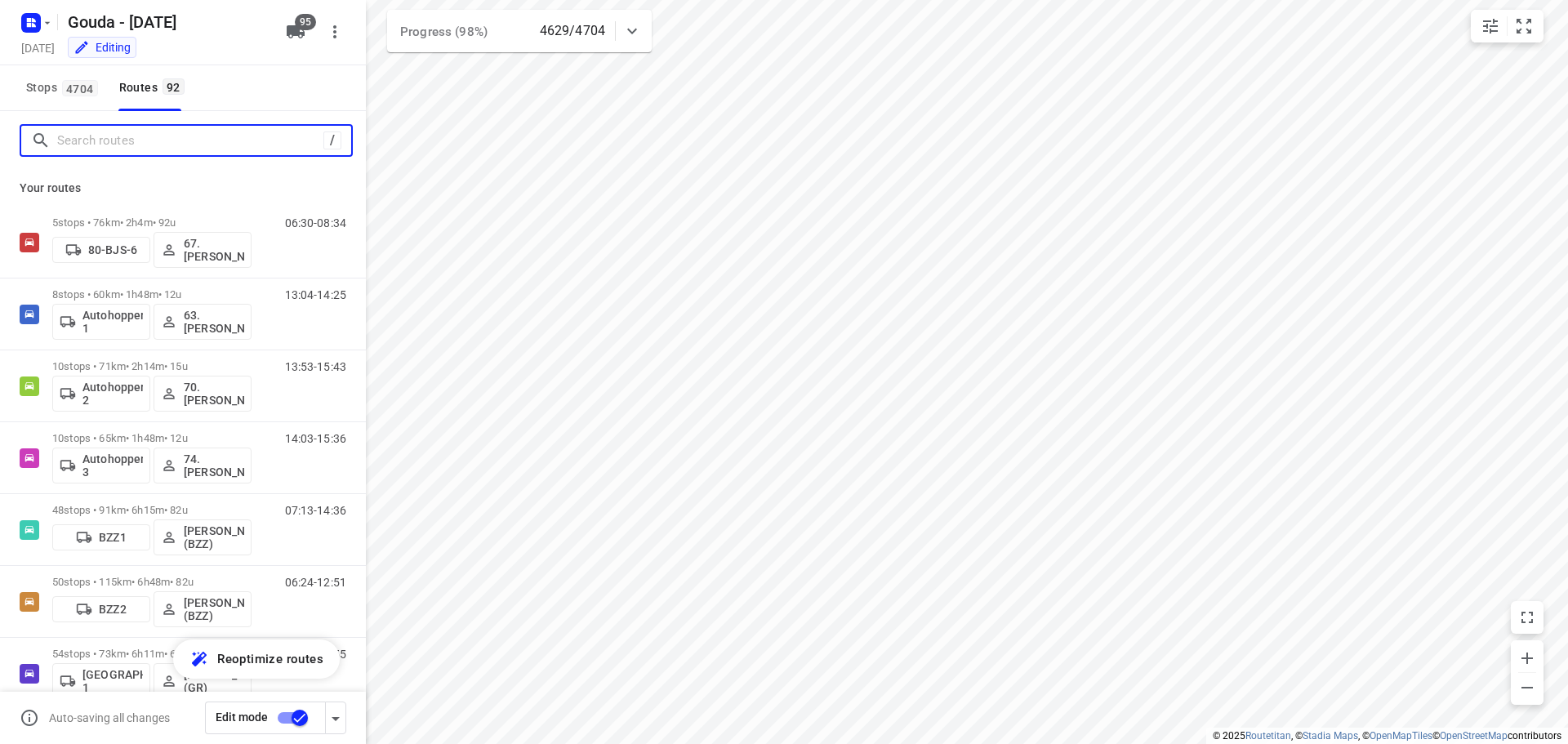
click at [117, 151] on input "Search routes" at bounding box center [190, 141] width 266 height 26
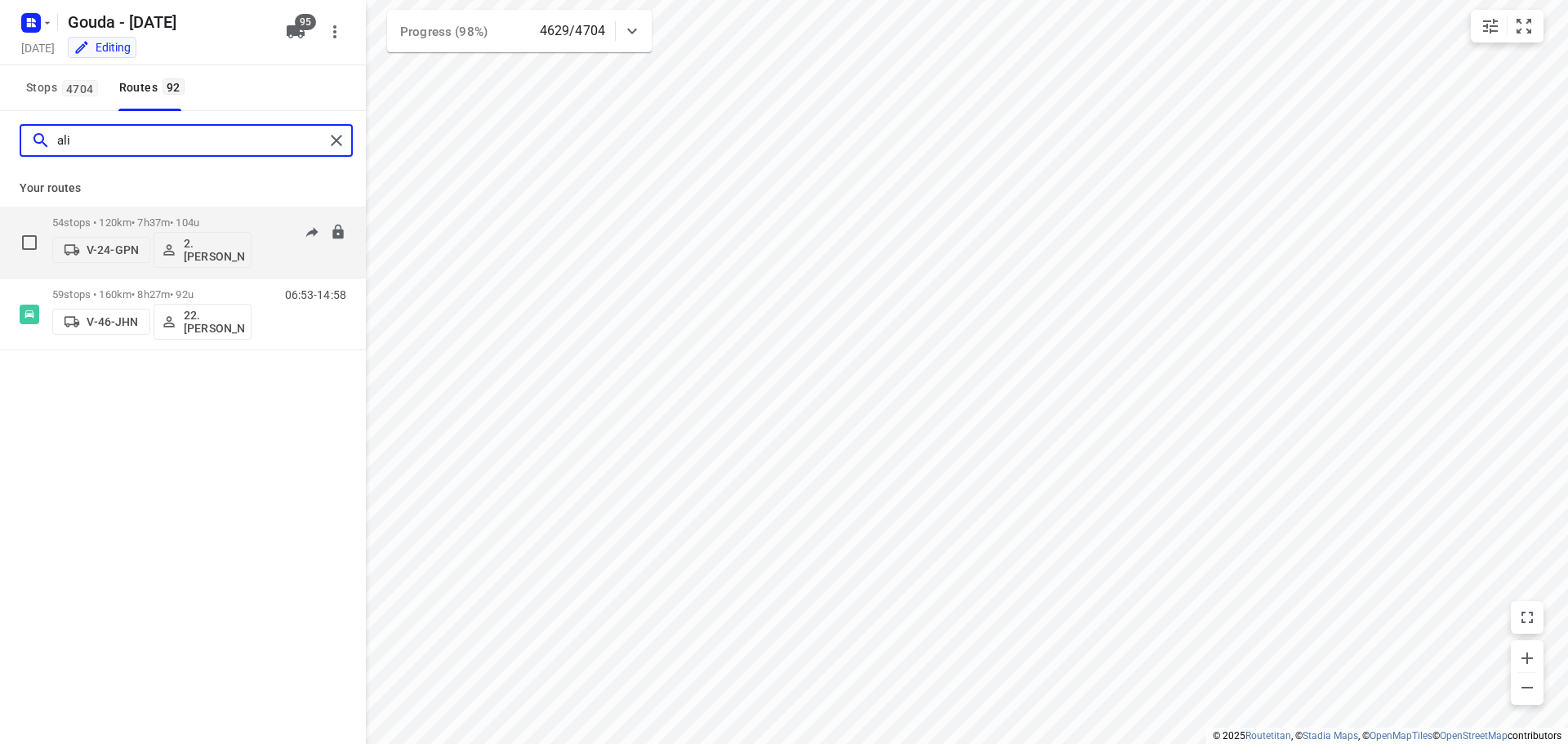
type input "ali"
click at [156, 213] on div "54 stops • 120km • 7h37m • 104u V-24-GPN 2. [PERSON_NAME]" at bounding box center [151, 242] width 199 height 68
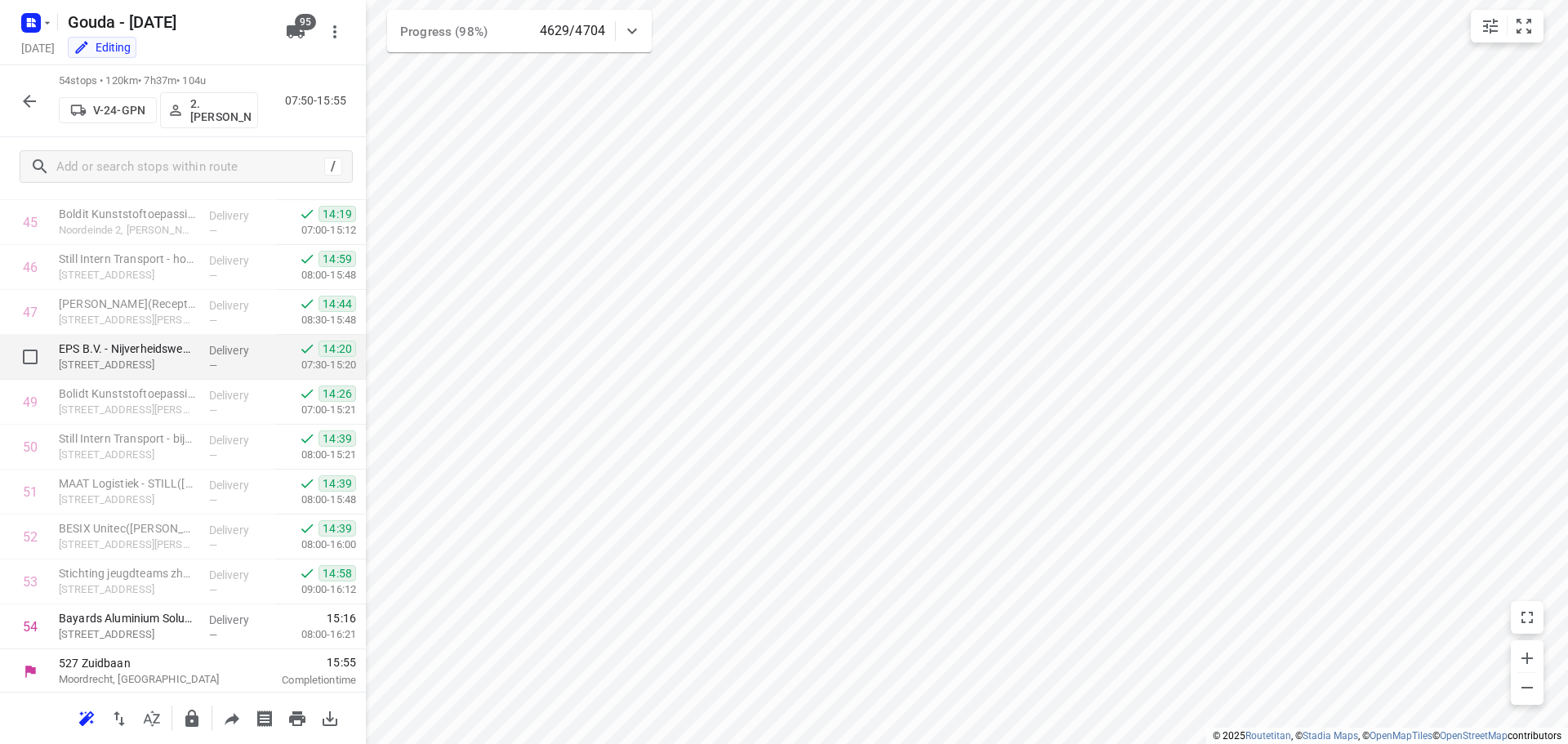
scroll to position [2057, 0]
click at [34, 103] on icon "button" at bounding box center [29, 101] width 20 height 20
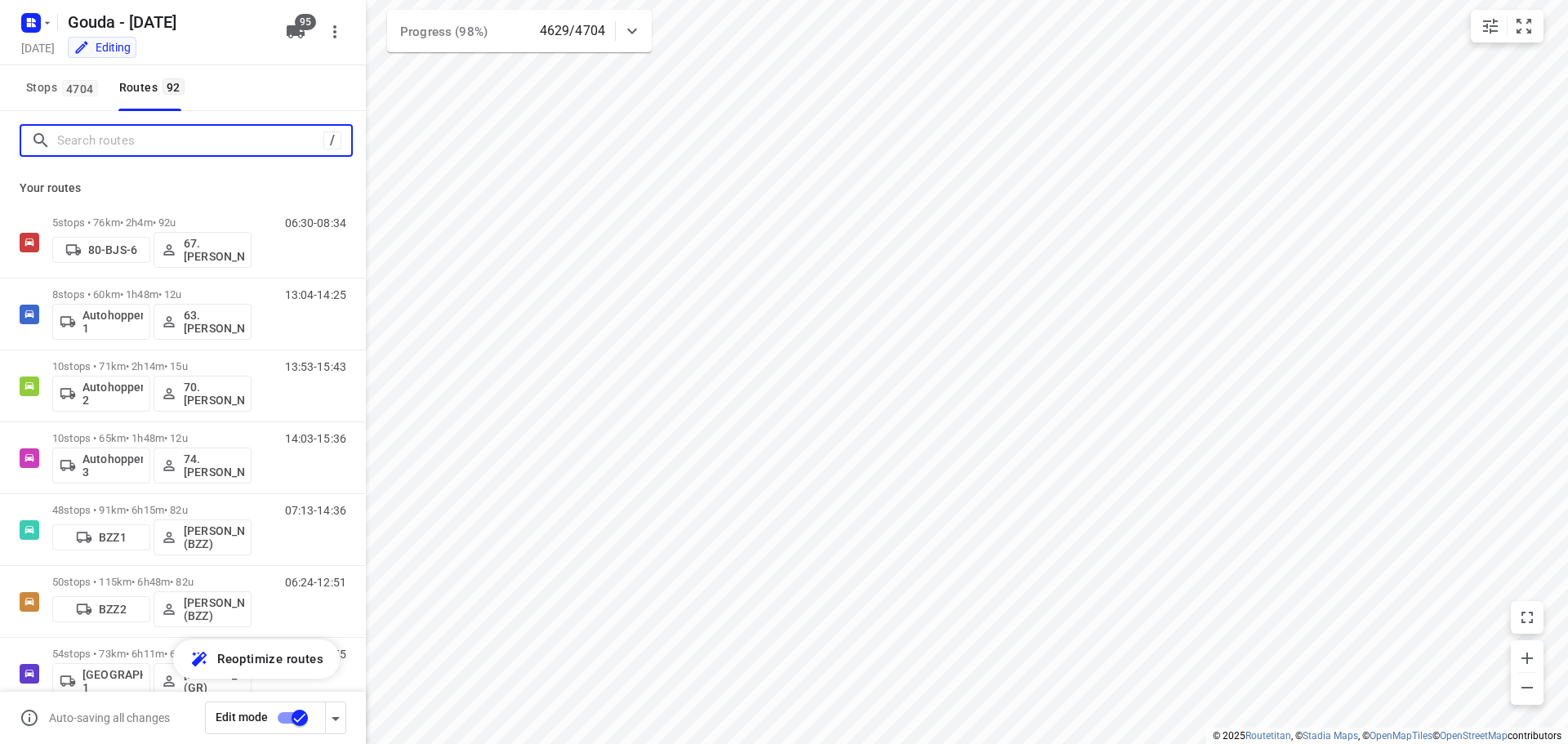
click at [100, 134] on input "Search routes" at bounding box center [190, 141] width 266 height 26
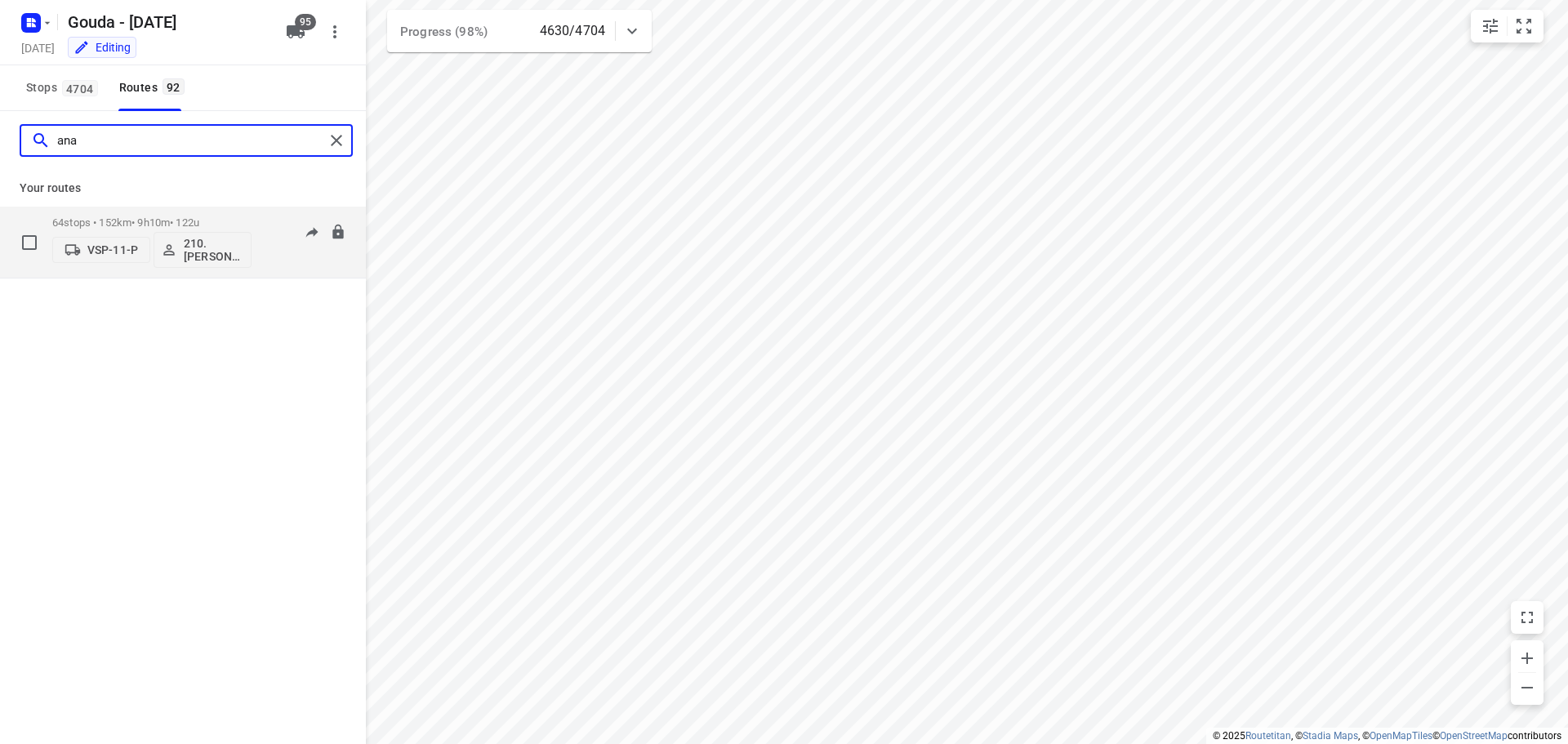
type input "ana"
click at [128, 217] on p "64 stops • 152km • 9h10m • 122u" at bounding box center [151, 222] width 199 height 12
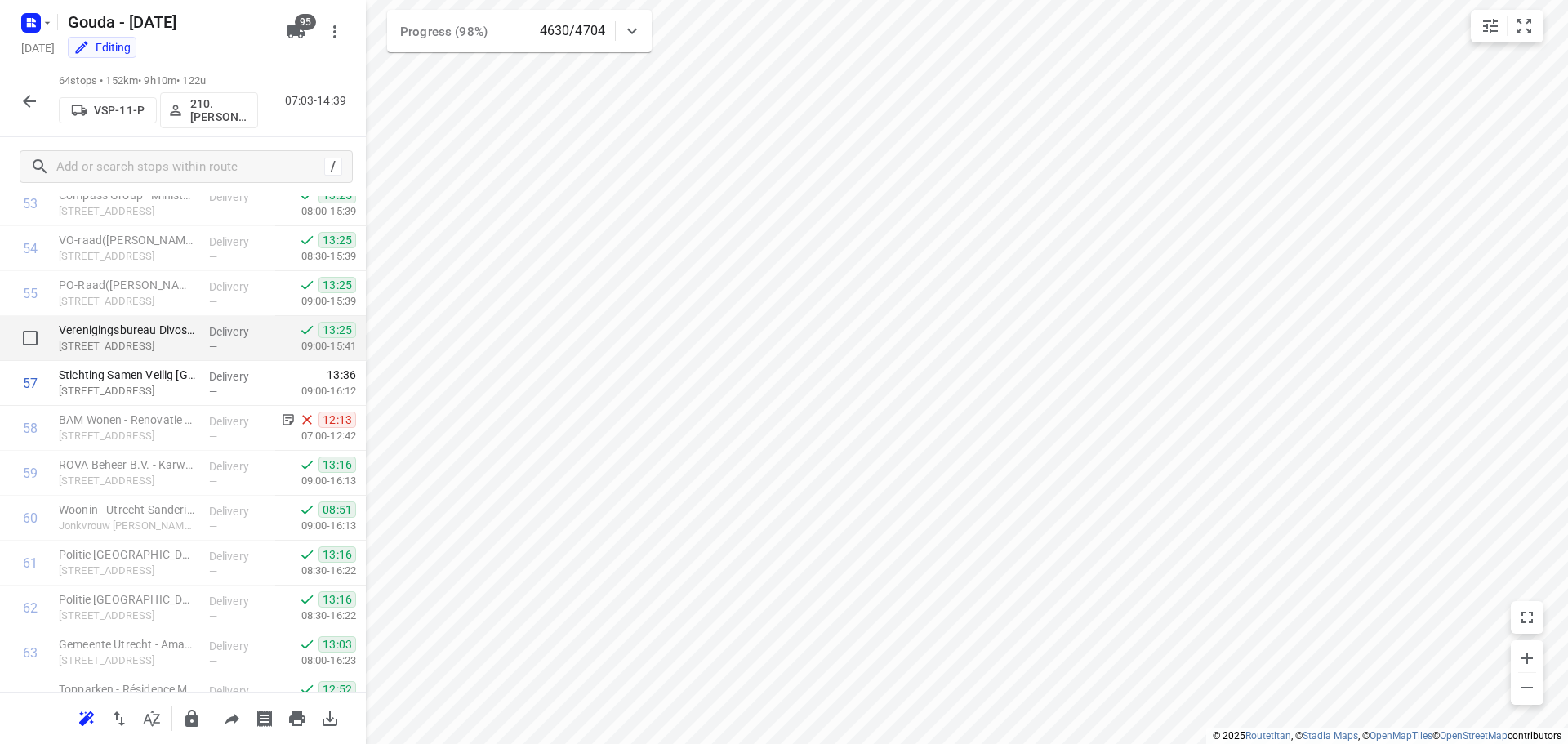
scroll to position [2270, 0]
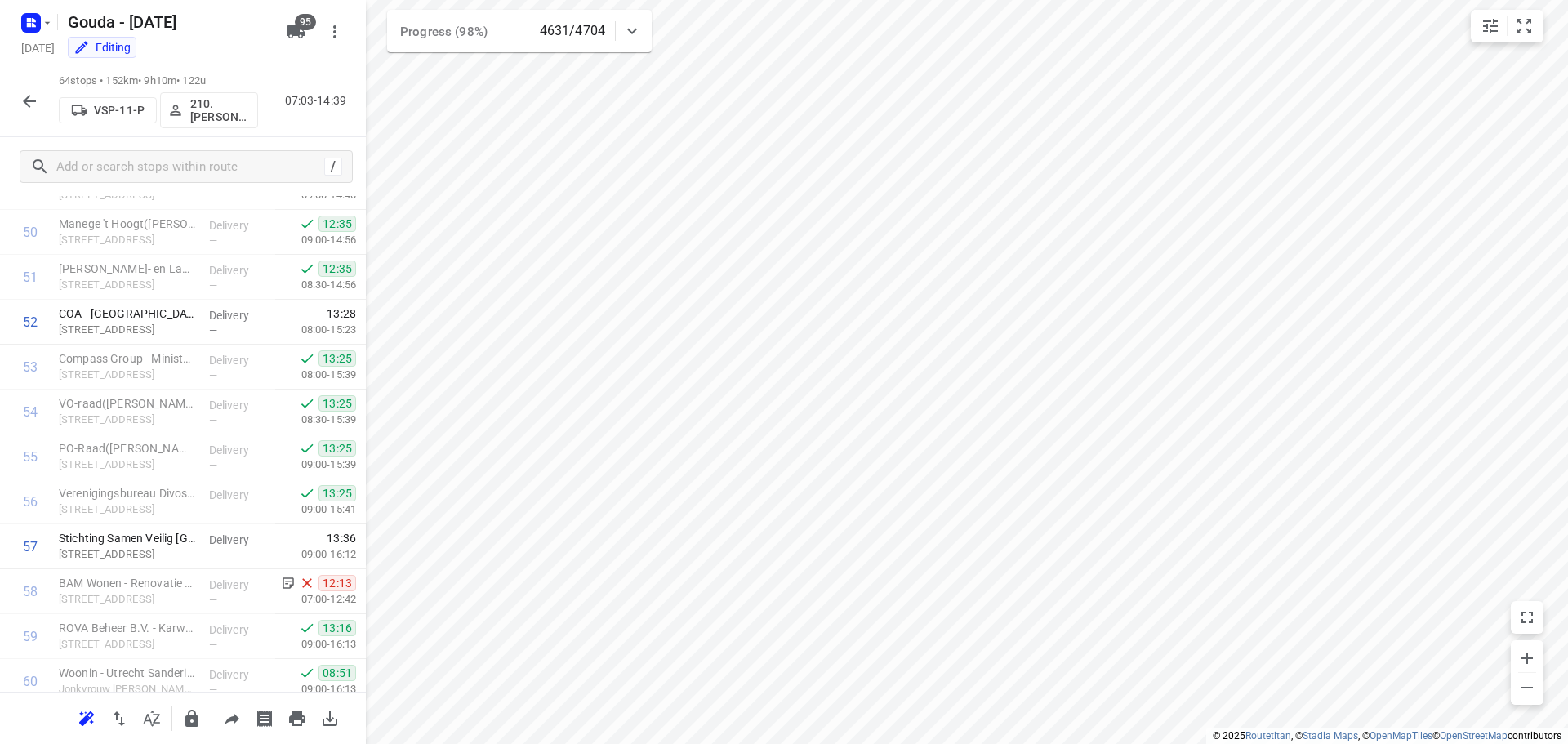
click at [25, 108] on icon "button" at bounding box center [29, 101] width 20 height 20
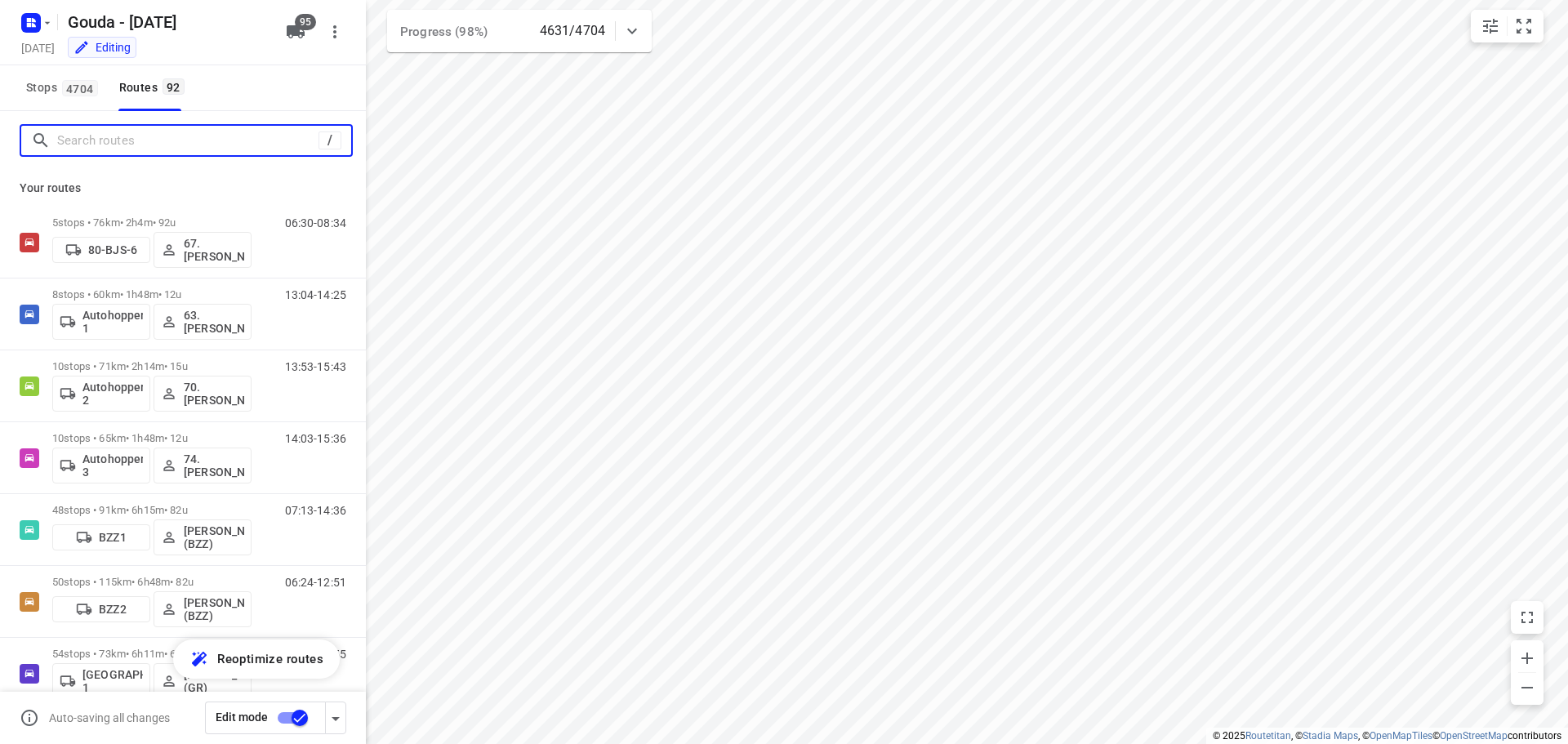
click at [131, 150] on input "Search routes" at bounding box center [188, 141] width 262 height 26
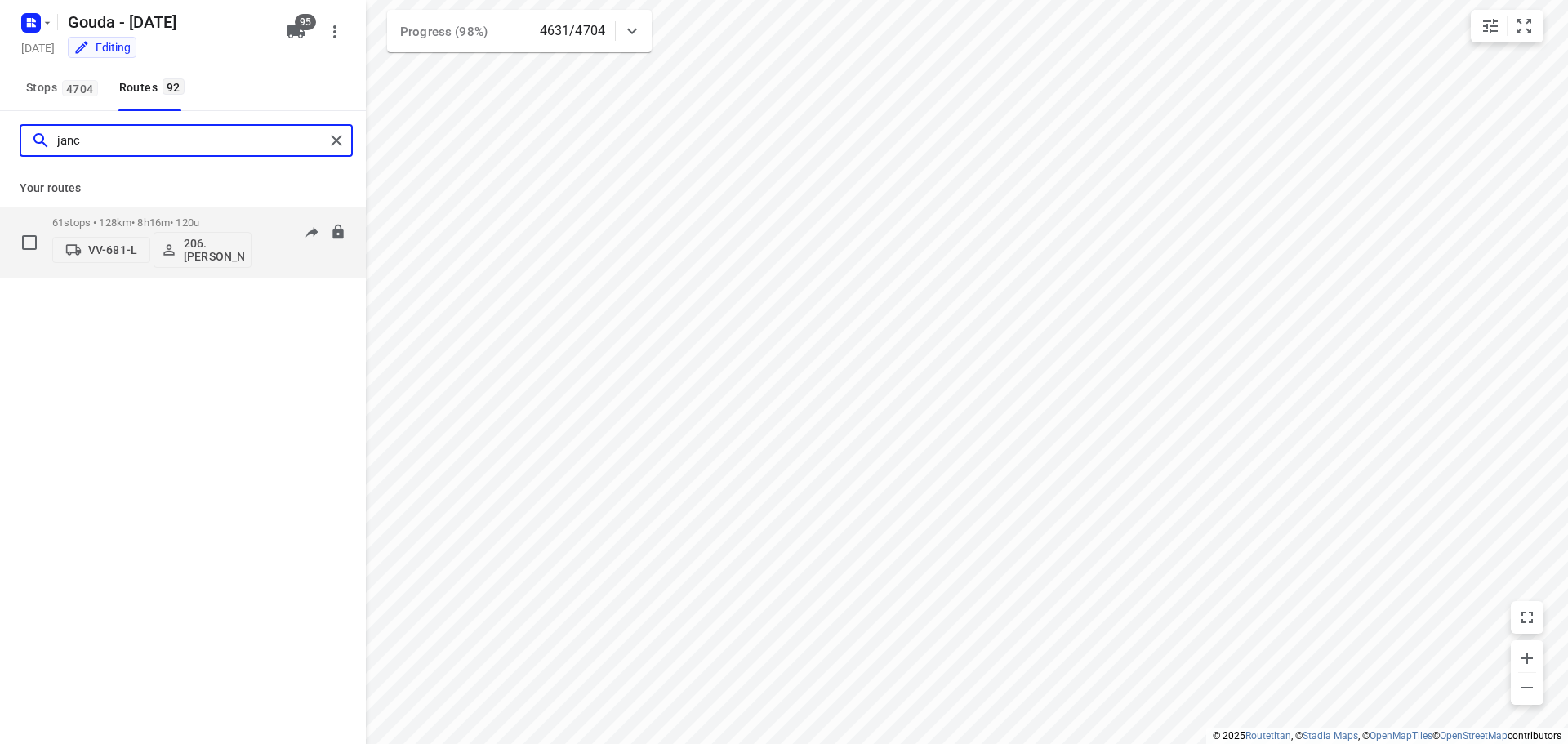
type input "janc"
click at [139, 216] on p "61 stops • 128km • 8h16m • 120u" at bounding box center [151, 222] width 199 height 12
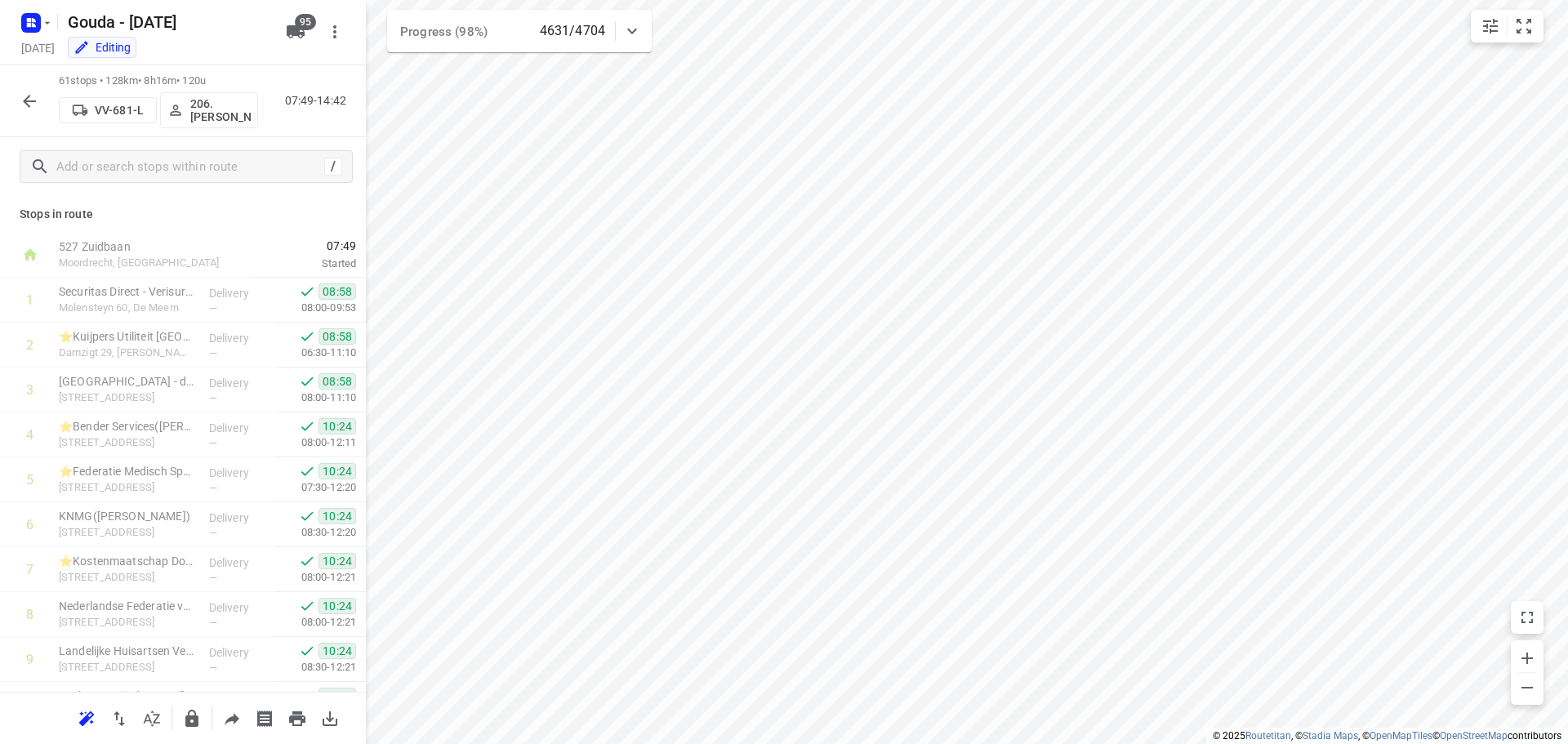
scroll to position [2371, 0]
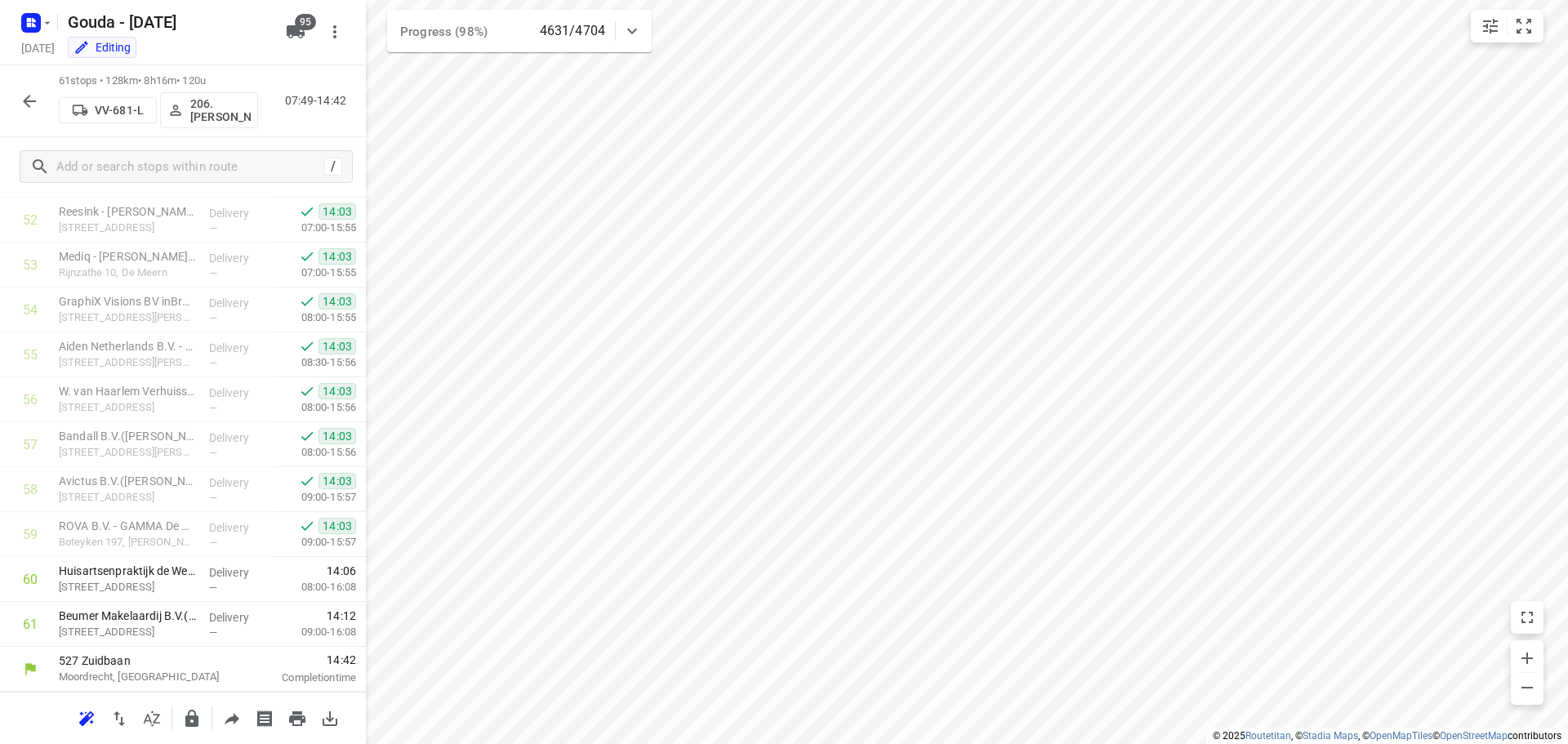
click at [21, 96] on icon "button" at bounding box center [29, 101] width 20 height 20
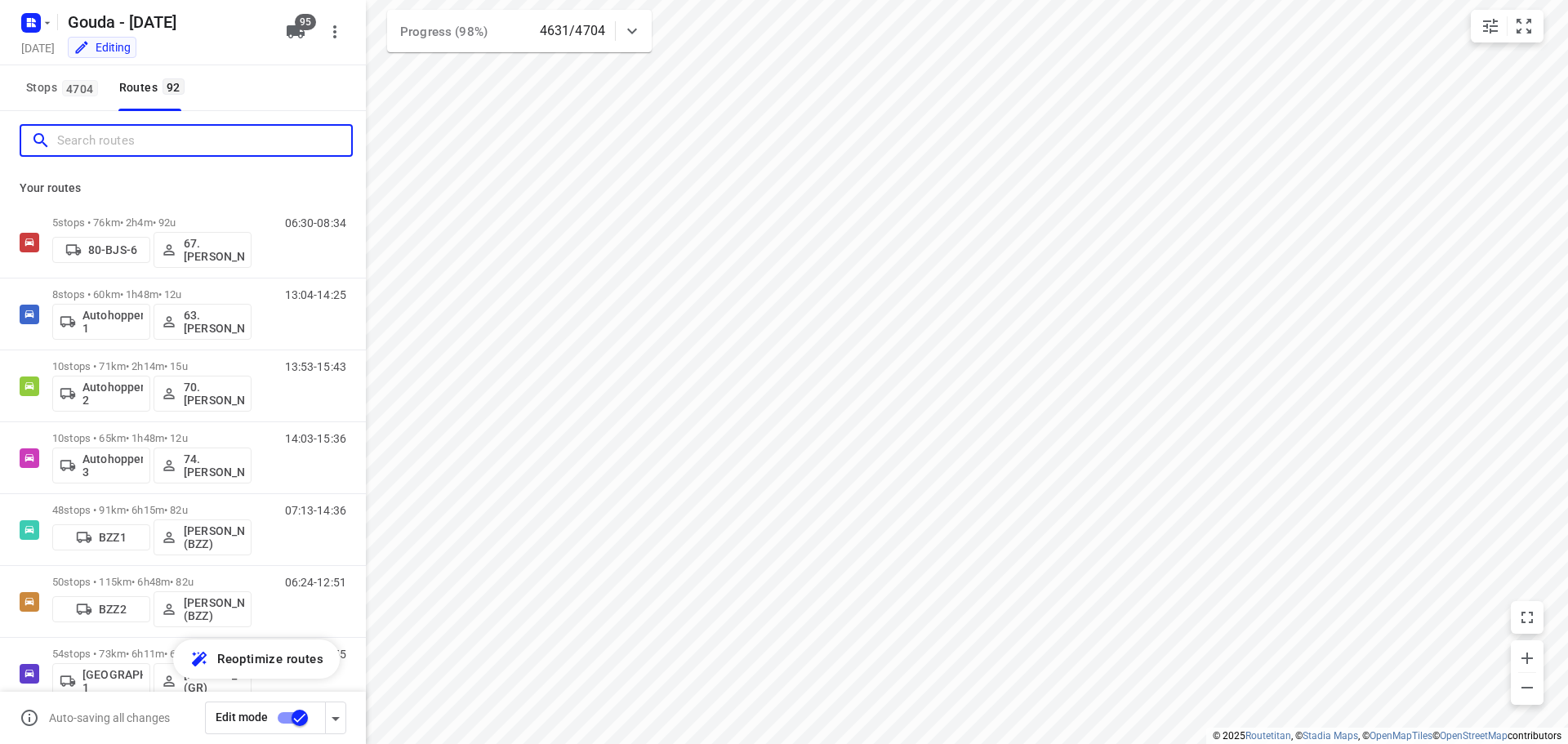
click at [69, 144] on input "Search routes" at bounding box center [204, 141] width 294 height 26
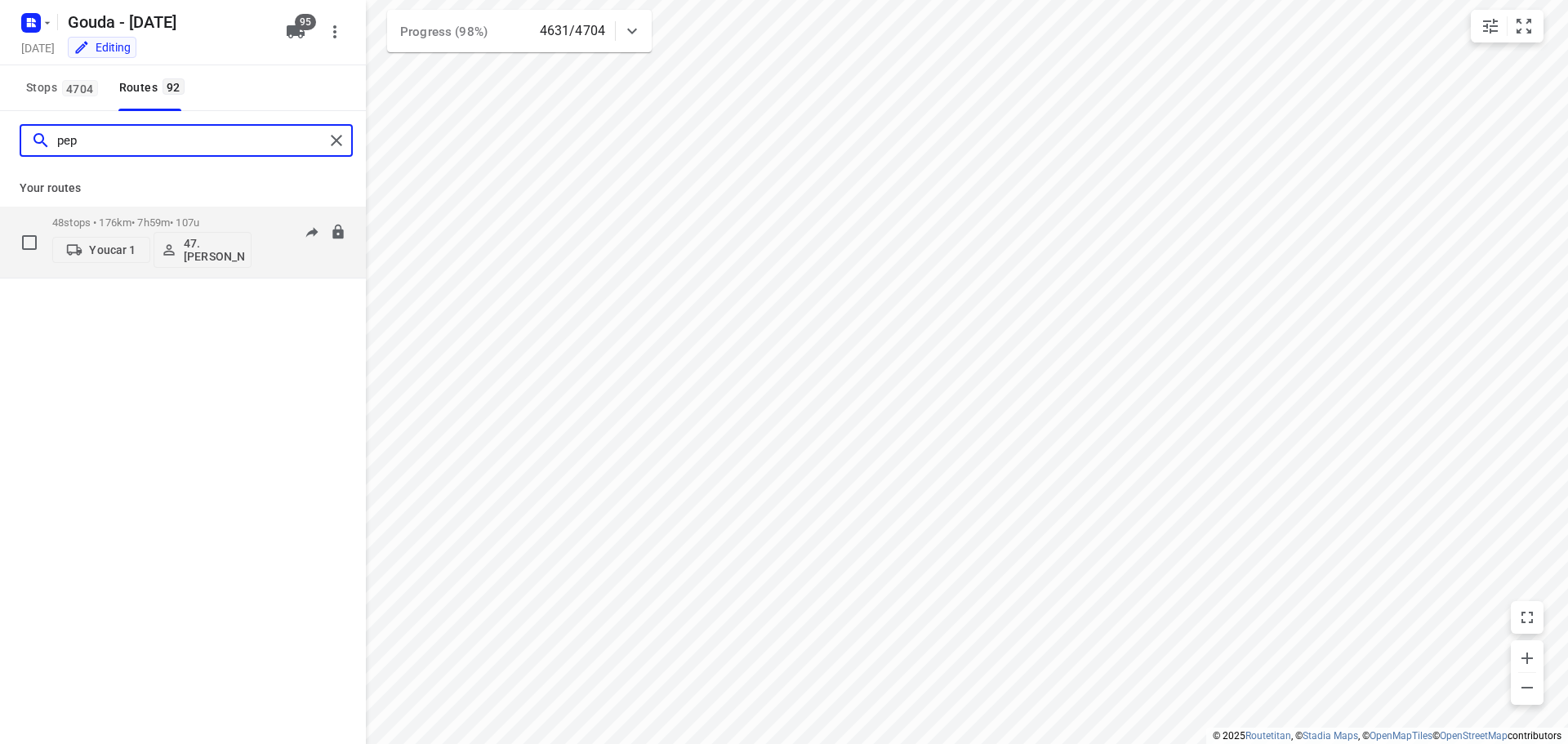
type input "pep"
click at [103, 221] on p "48 stops • 176km • 7h59m • 107u" at bounding box center [151, 222] width 199 height 12
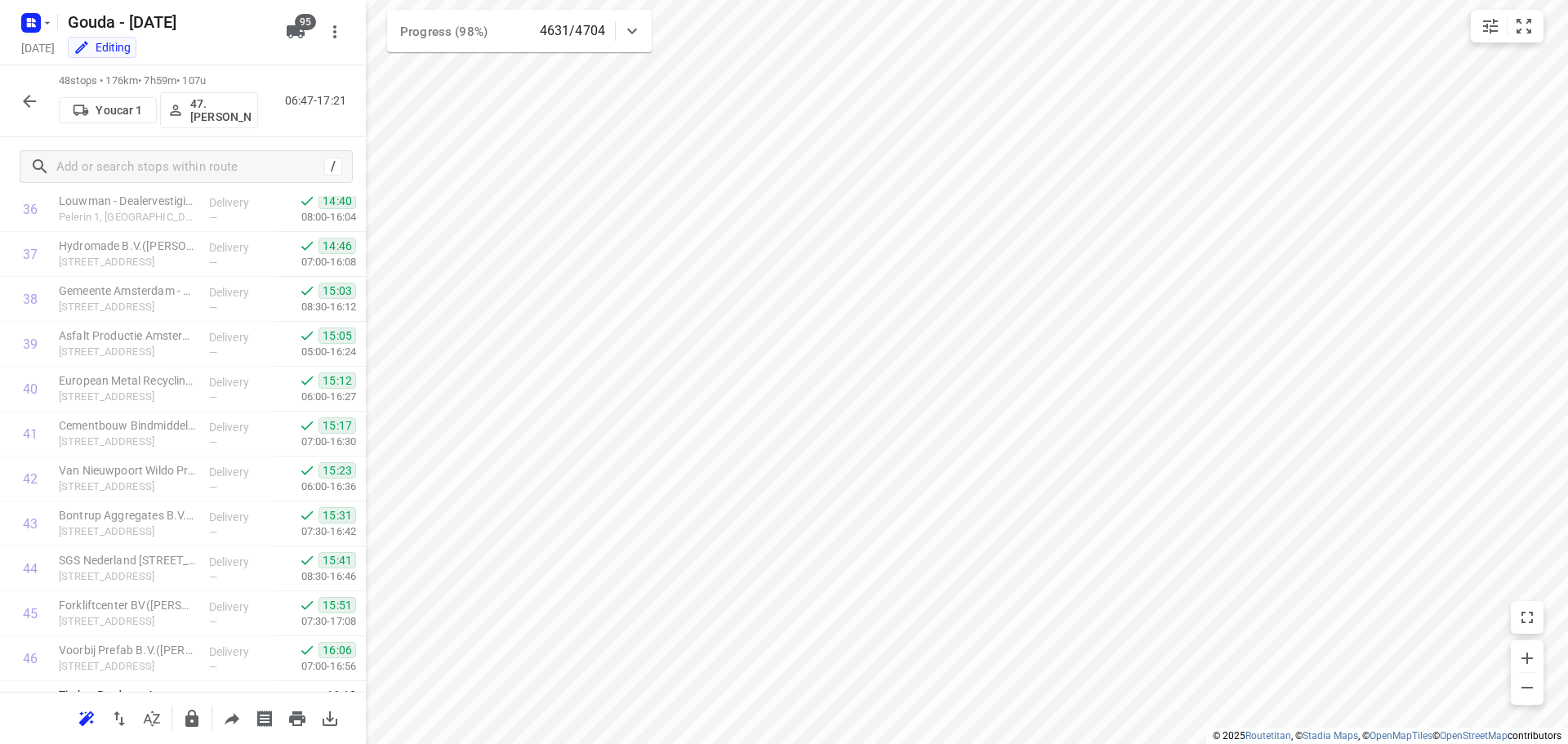
scroll to position [1787, 0]
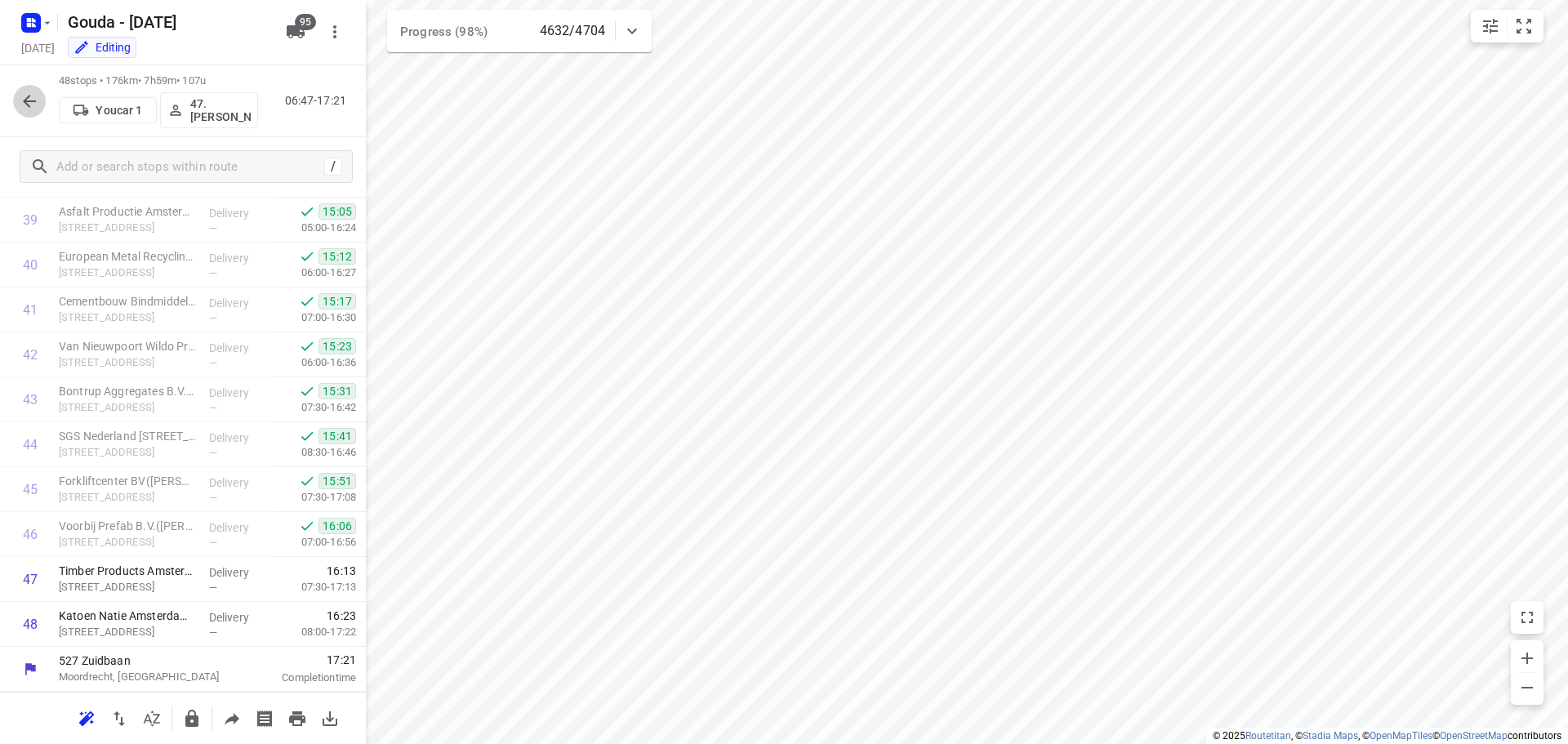
click at [32, 103] on icon "button" at bounding box center [29, 101] width 20 height 20
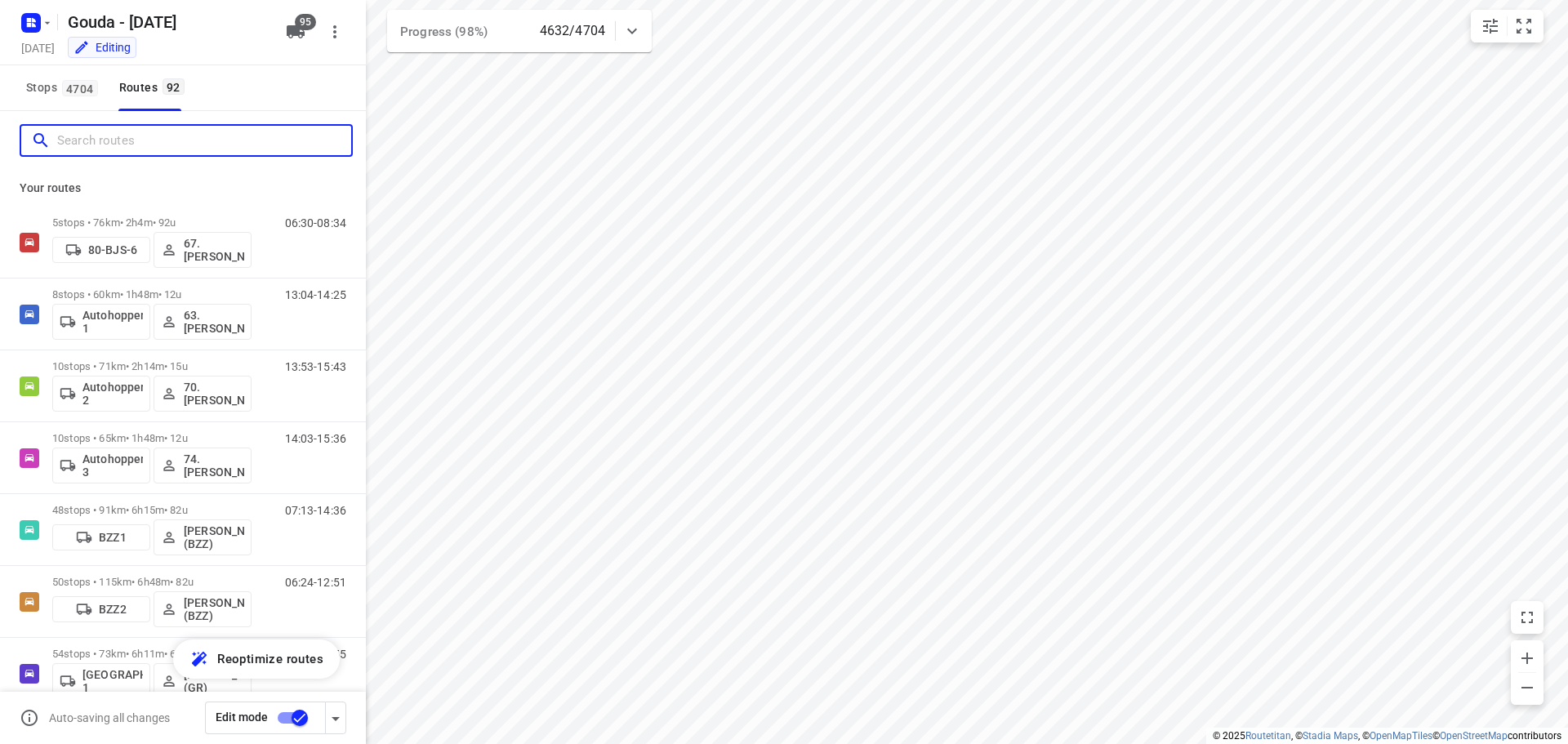
click at [105, 151] on input "Search routes" at bounding box center [204, 141] width 294 height 26
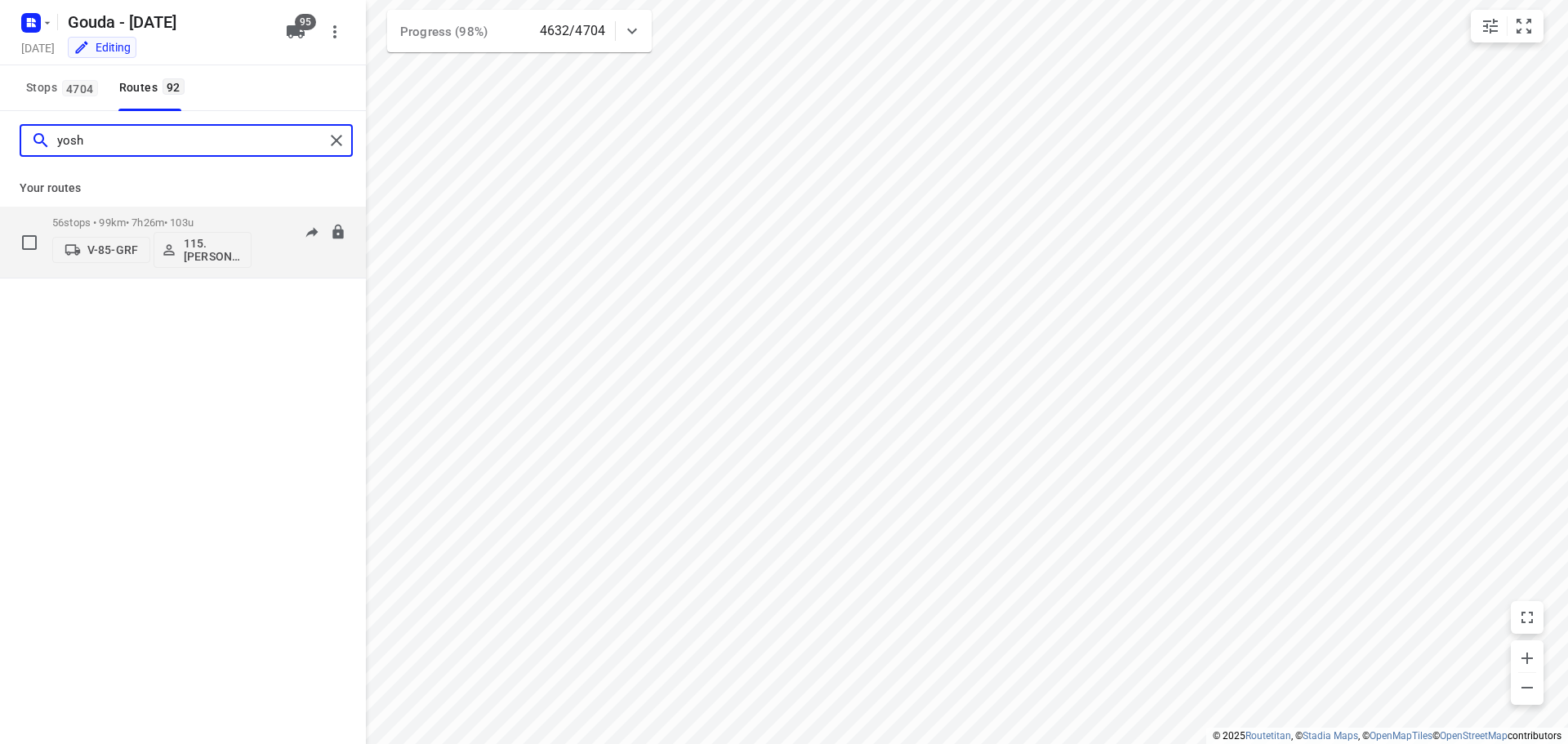
type input "yosh"
click at [180, 224] on p "56 stops • 99km • 7h26m • 103u" at bounding box center [151, 222] width 199 height 12
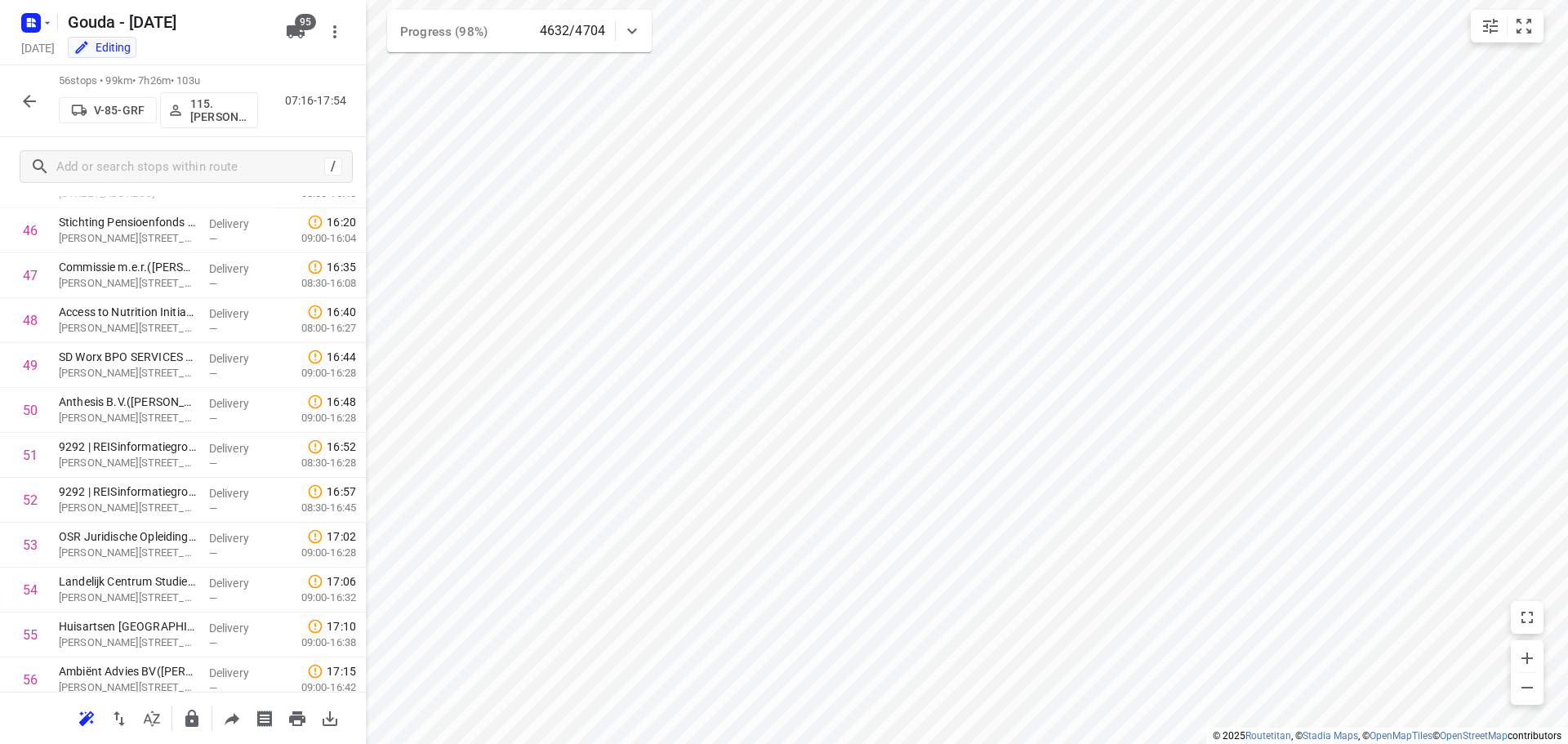
scroll to position [2146, 0]
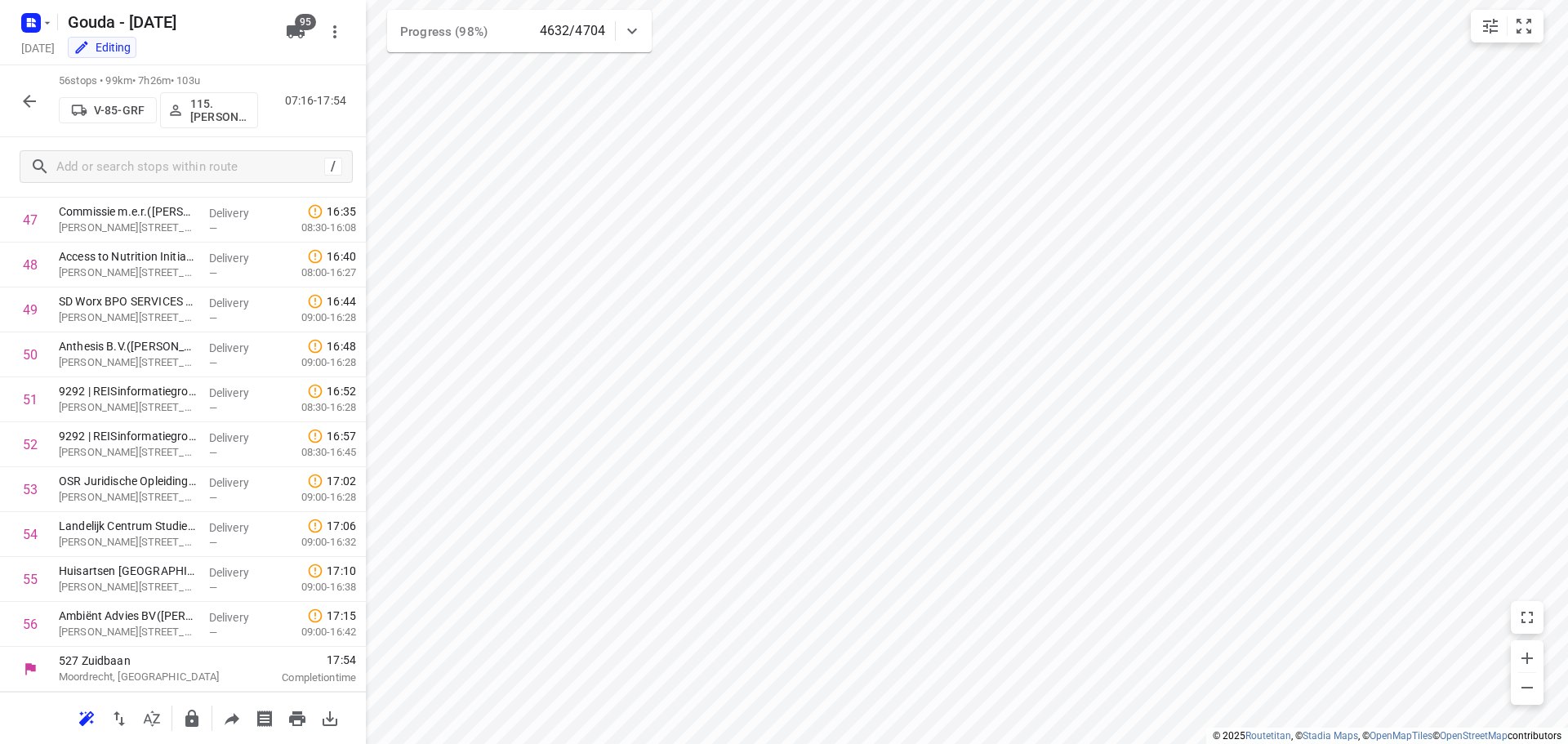
click at [38, 95] on icon "button" at bounding box center [29, 101] width 20 height 20
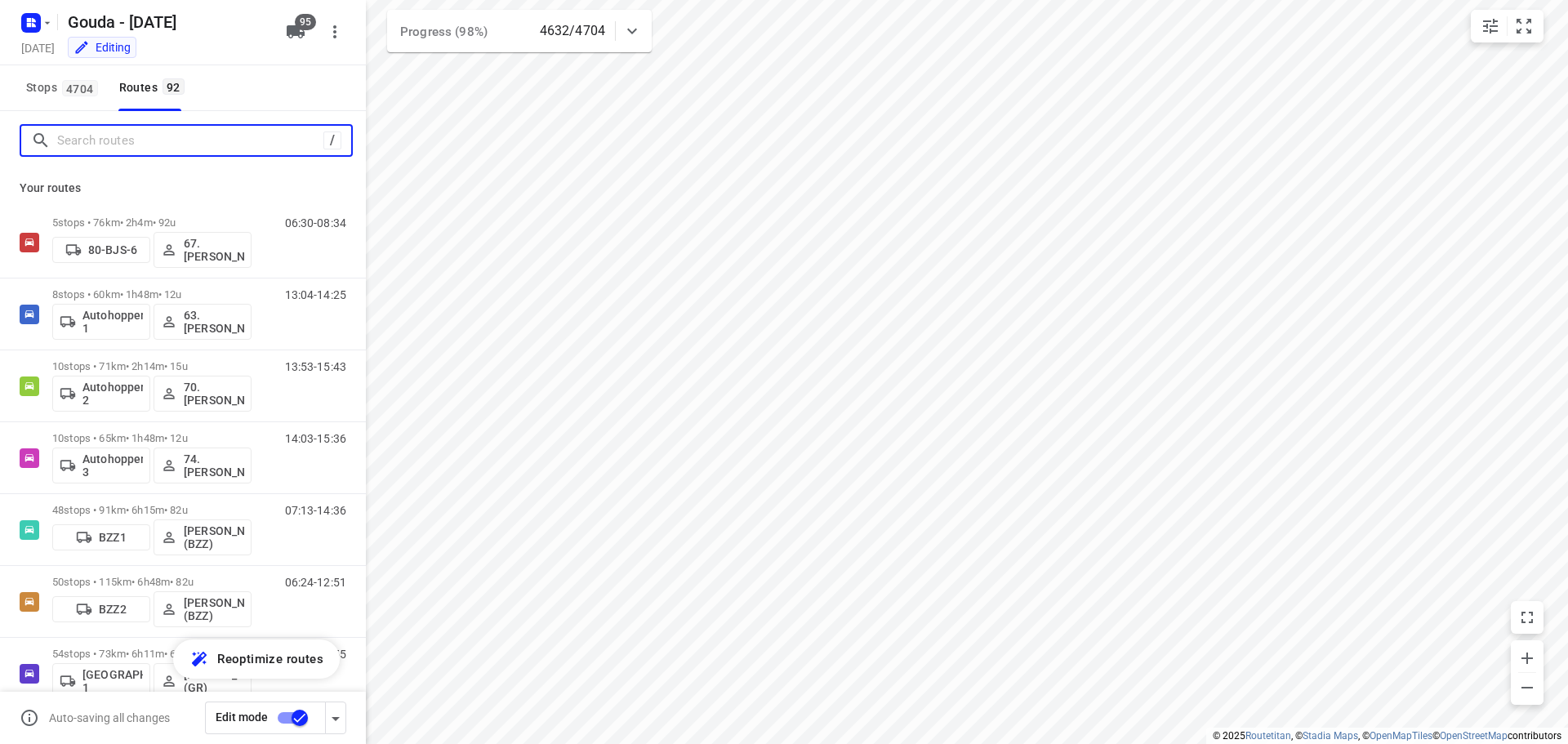
click at [132, 131] on input "Search routes" at bounding box center [190, 141] width 266 height 26
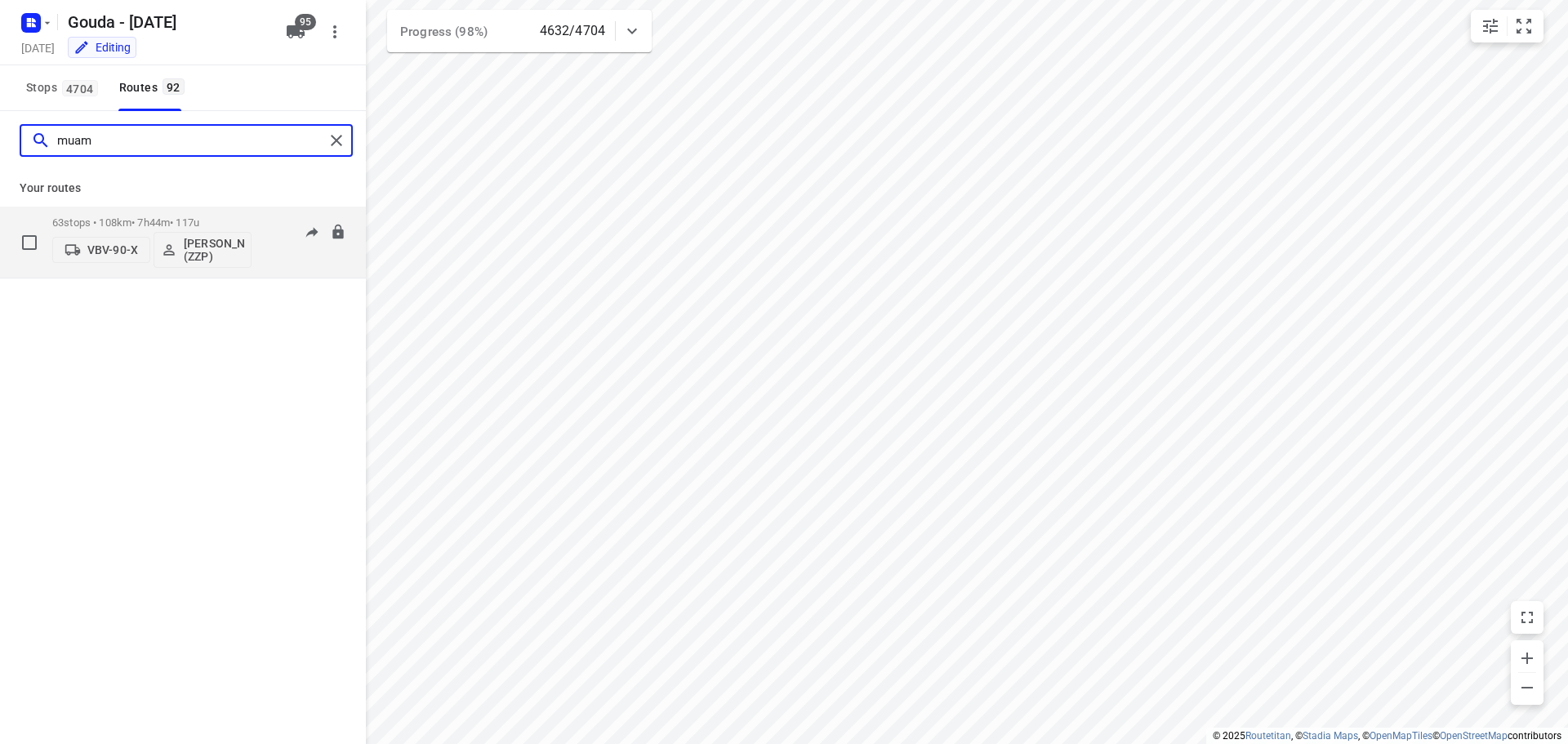
type input "muam"
click at [139, 216] on div "63 stops • 108km • 7h44m • 117u VBV-90-X Muammer Temizkan (ZZP)" at bounding box center [151, 242] width 199 height 68
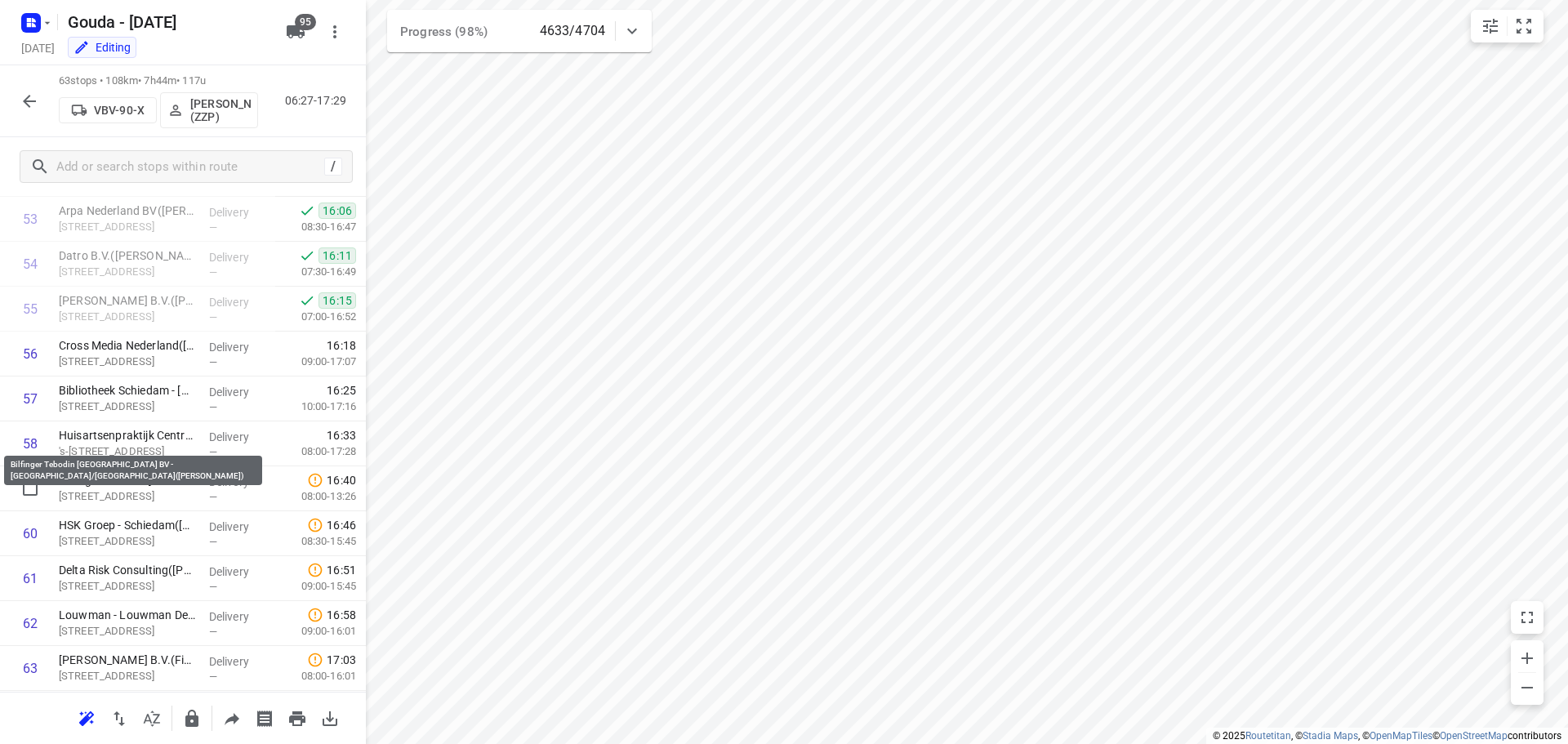
scroll to position [2461, 0]
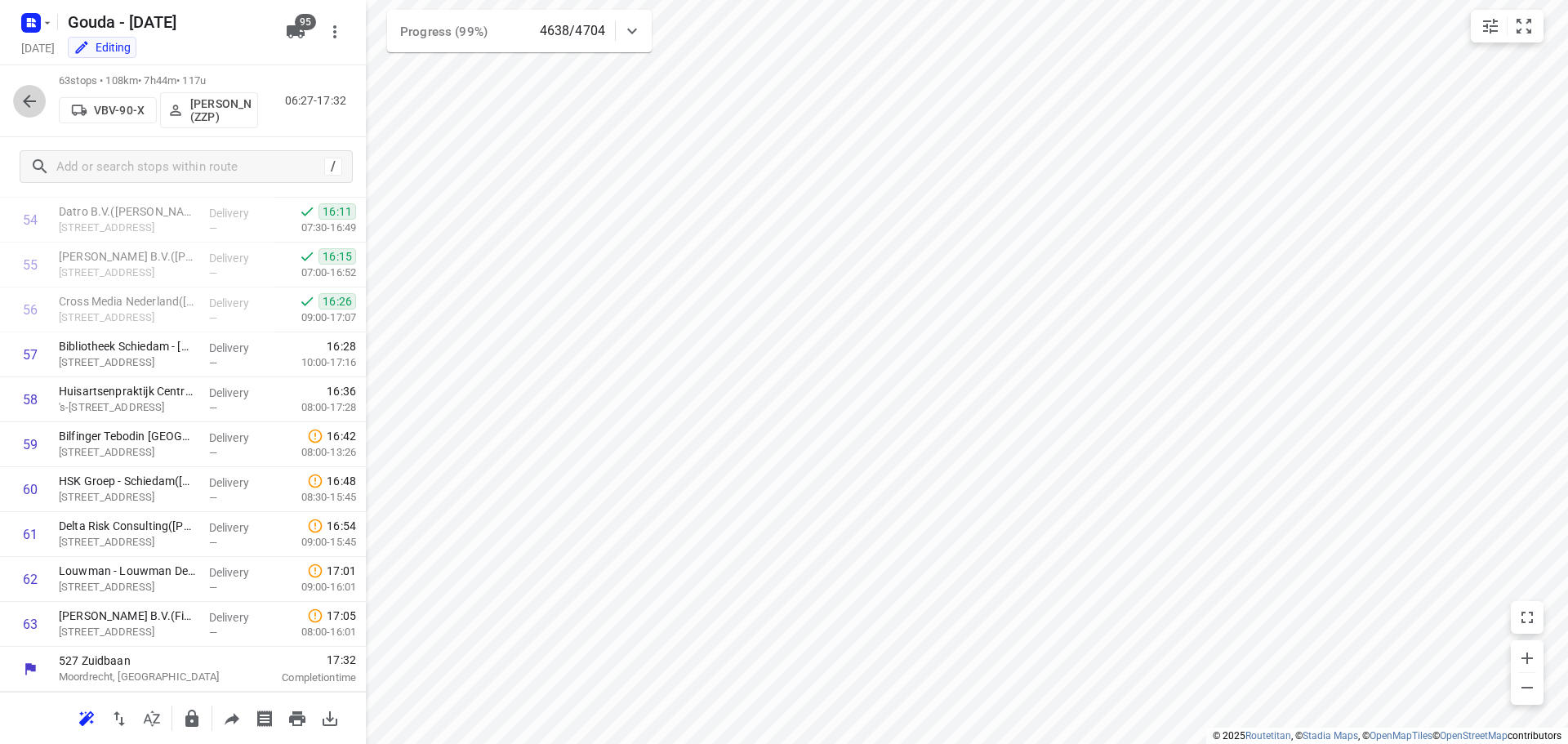
click at [27, 108] on icon "button" at bounding box center [29, 101] width 20 height 20
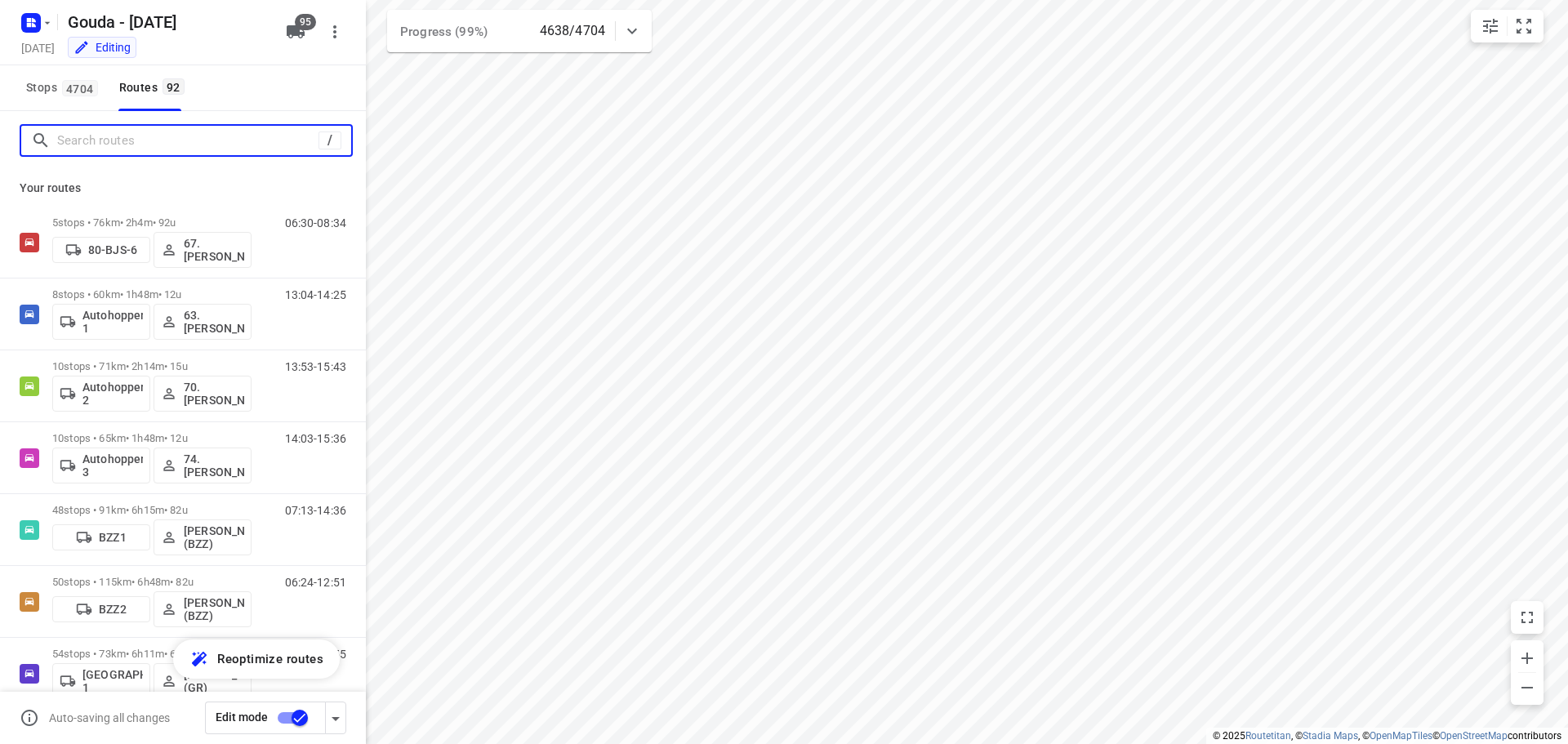
click at [101, 136] on input "Search routes" at bounding box center [188, 141] width 262 height 26
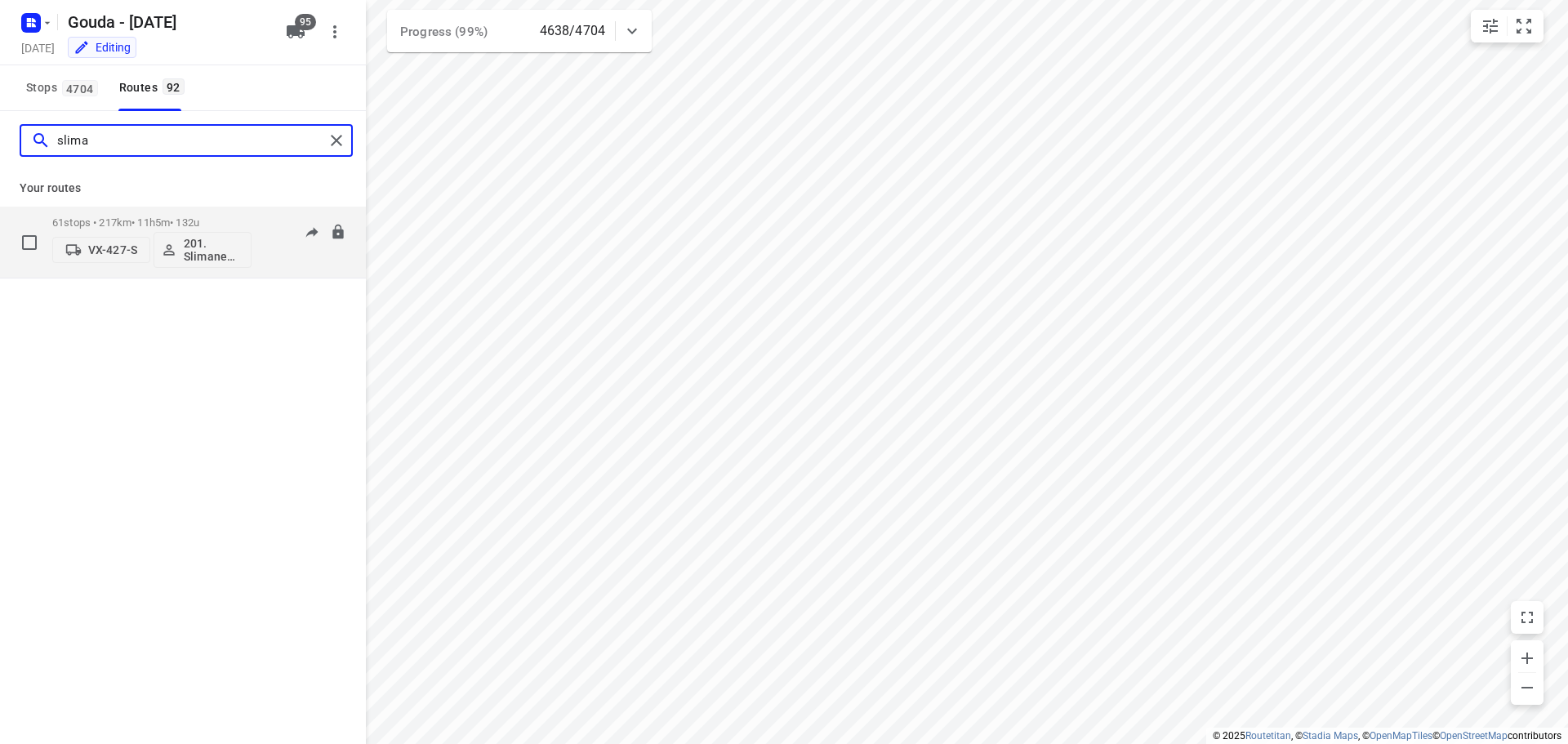
type input "slima"
click at [229, 222] on p "61 stops • 217km • 11h5m • 132u" at bounding box center [151, 222] width 199 height 12
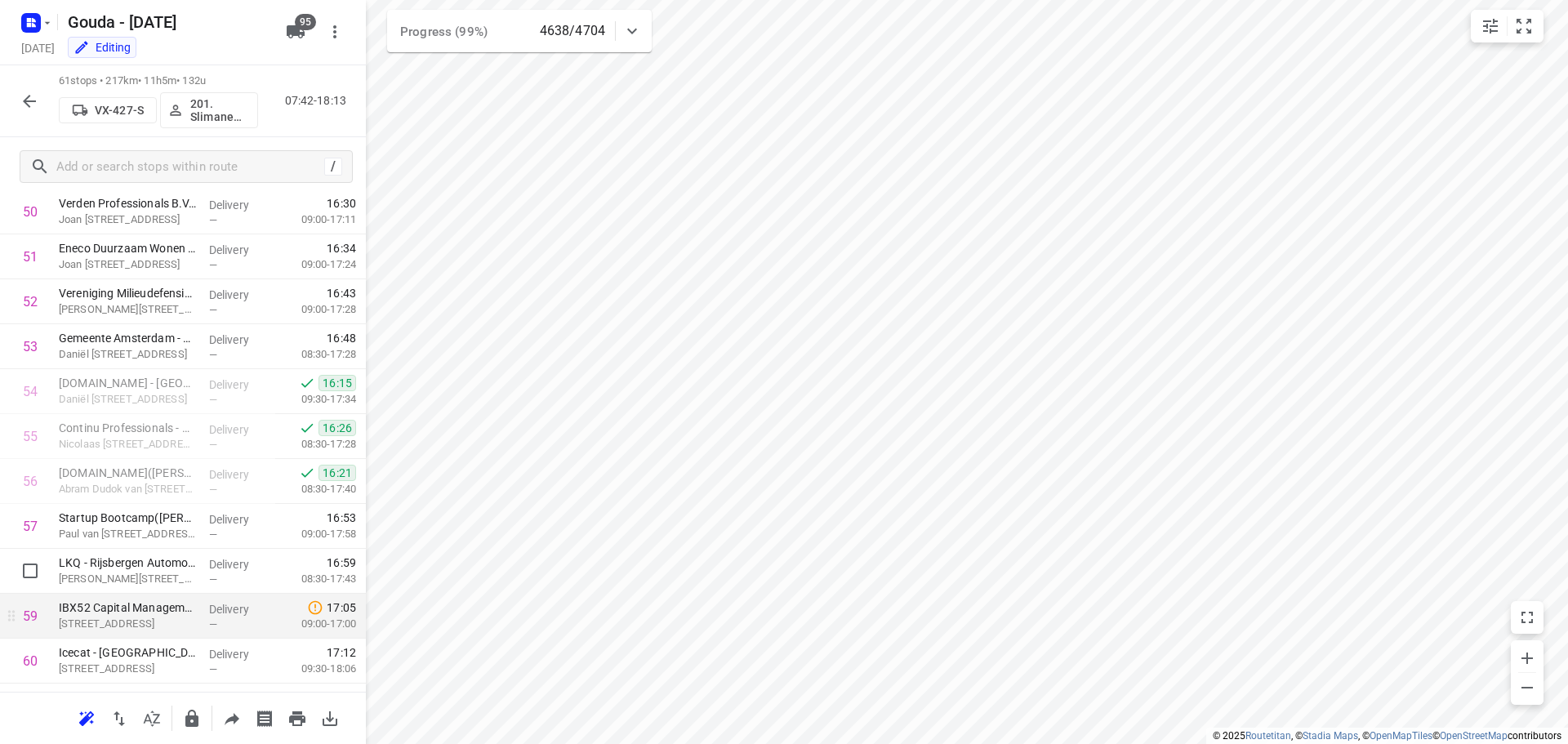
scroll to position [2371, 0]
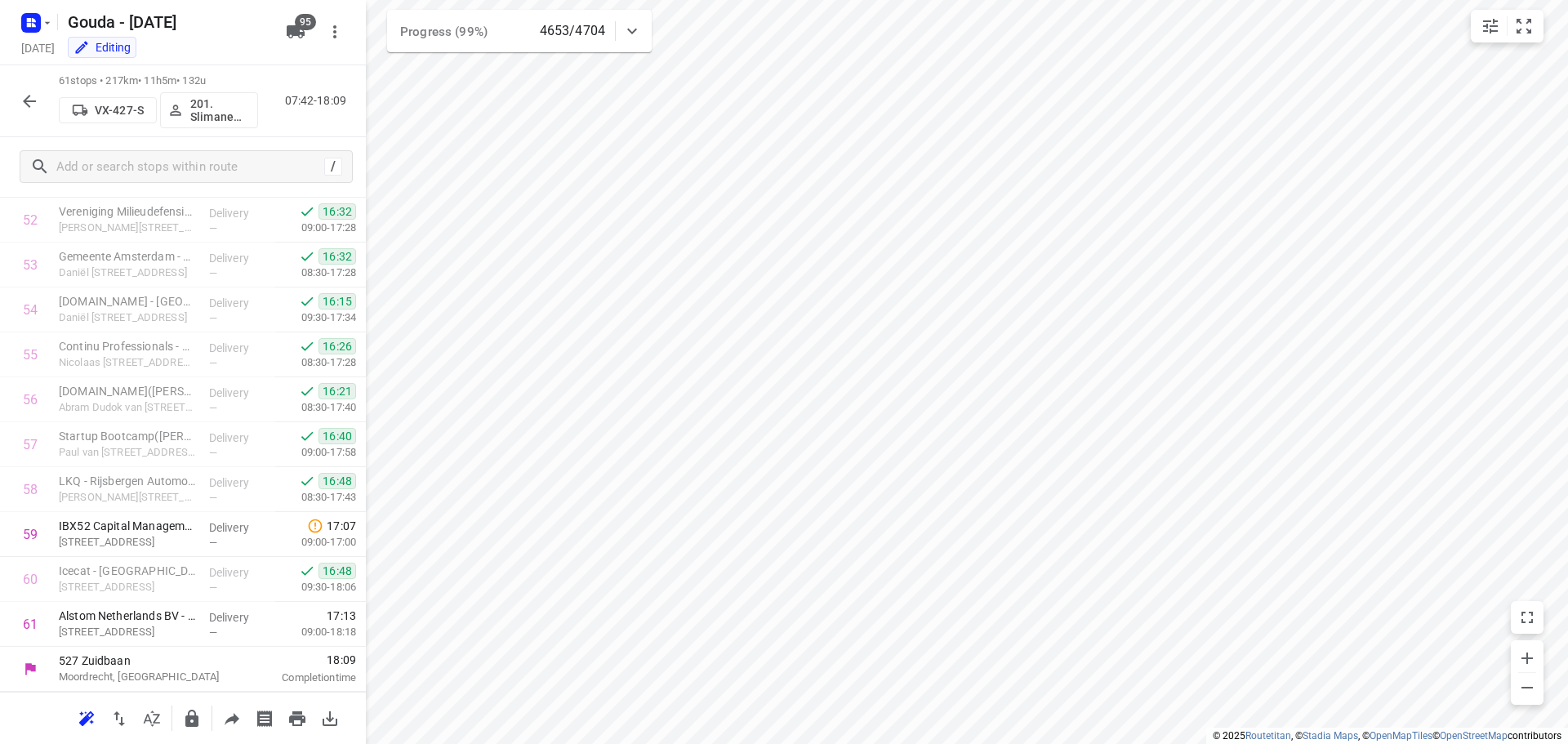
click at [39, 106] on button "button" at bounding box center [29, 101] width 32 height 32
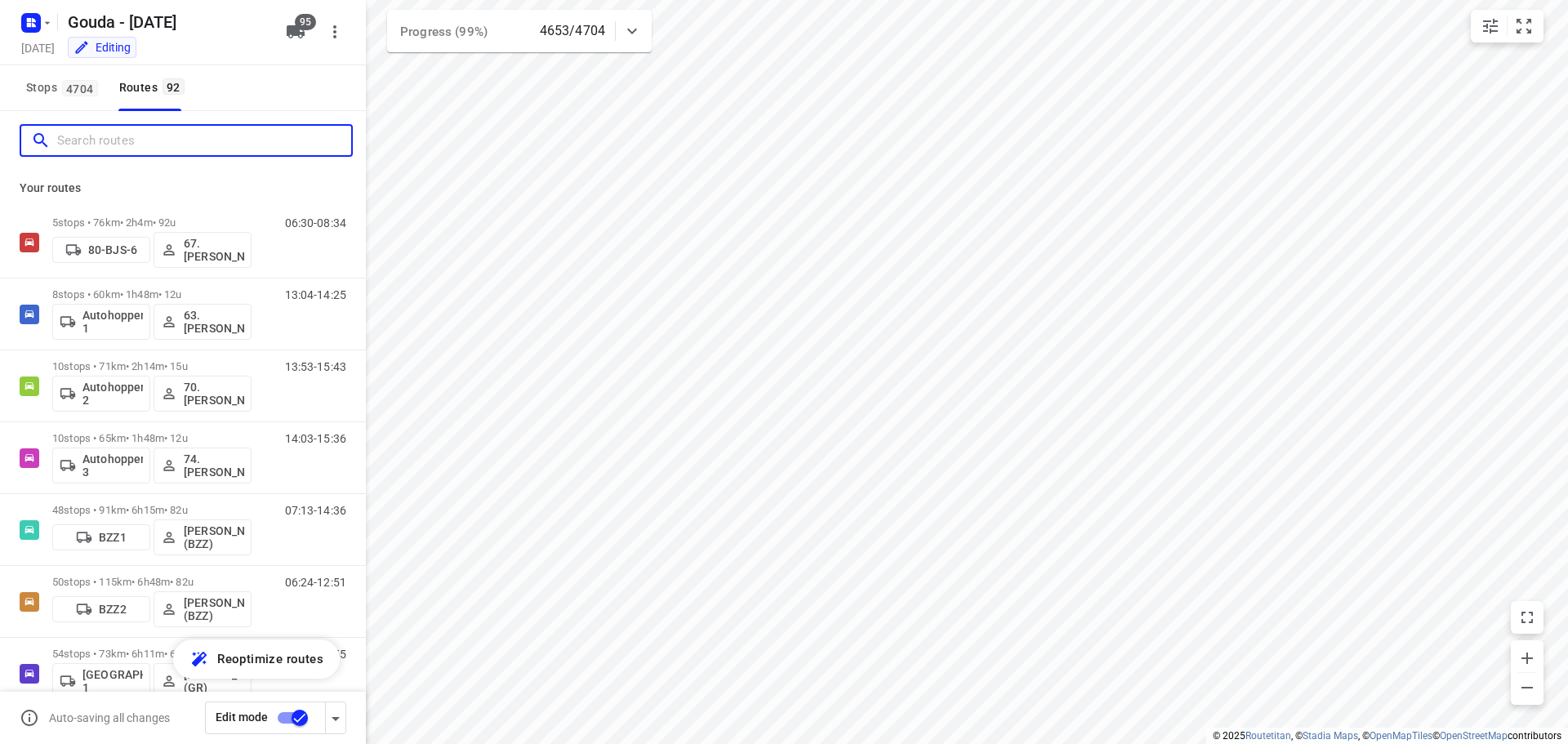
click at [109, 145] on input "Search routes" at bounding box center [204, 141] width 294 height 26
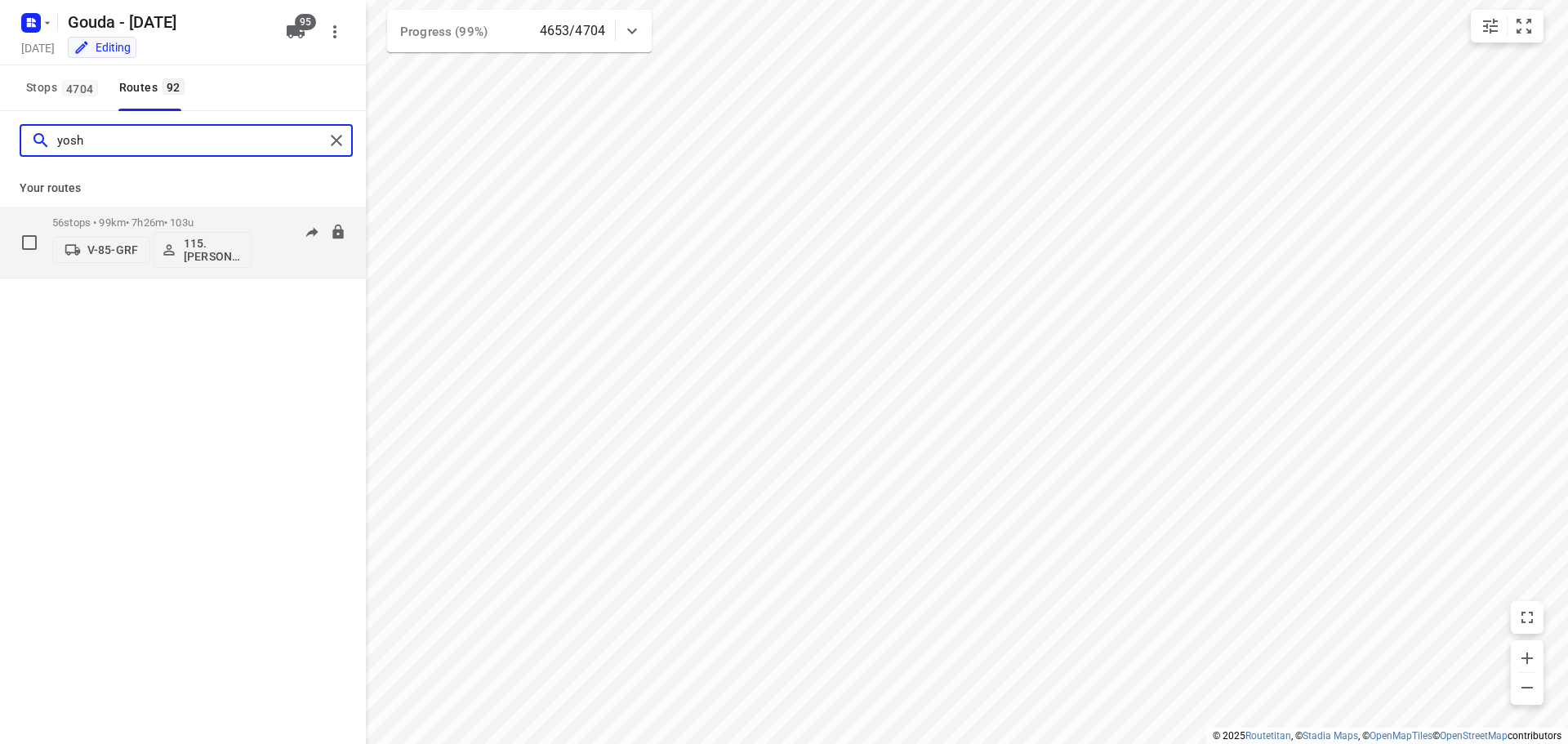
type input "yosh"
click at [139, 217] on p "56 stops • 99km • 7h26m • 103u" at bounding box center [151, 222] width 199 height 12
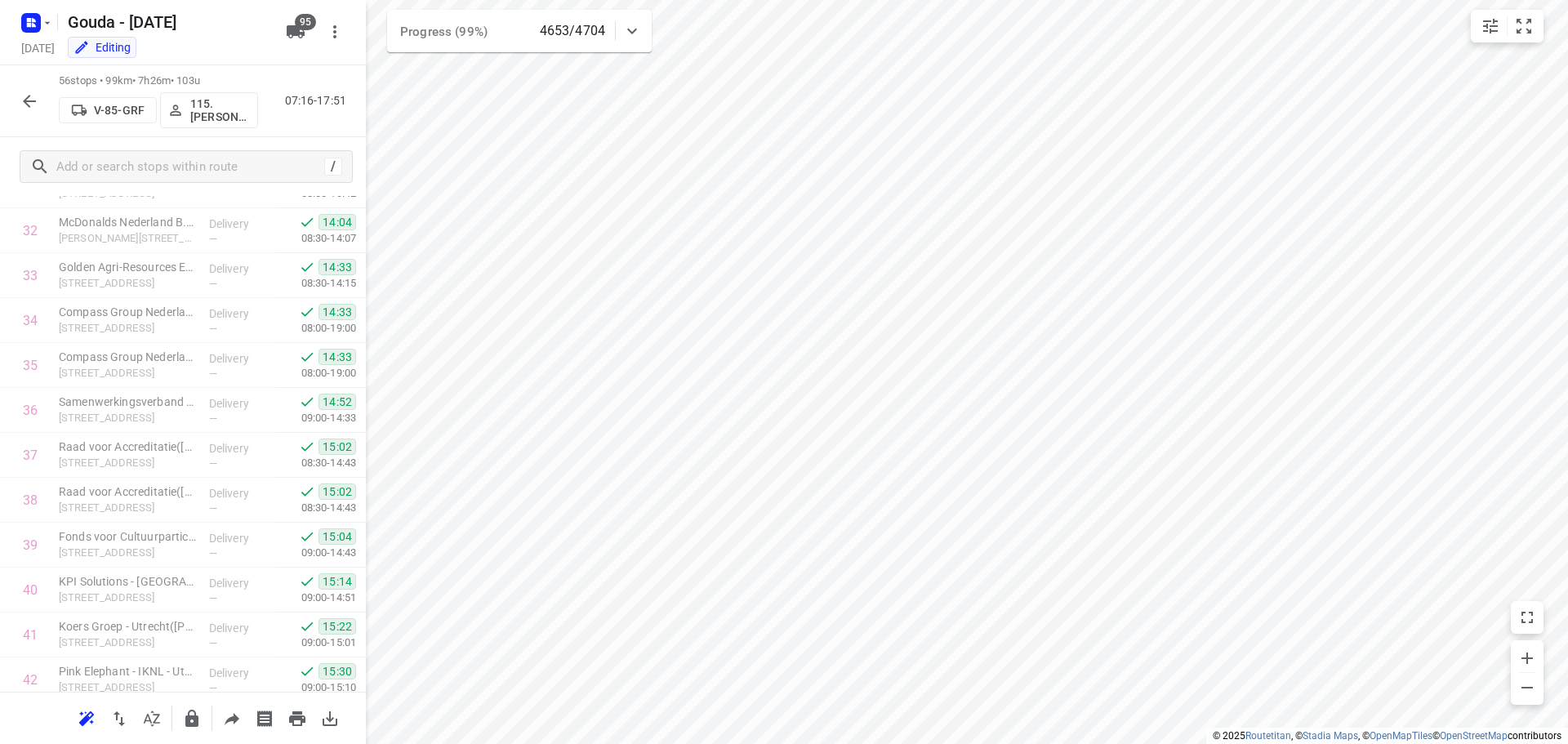
scroll to position [2146, 0]
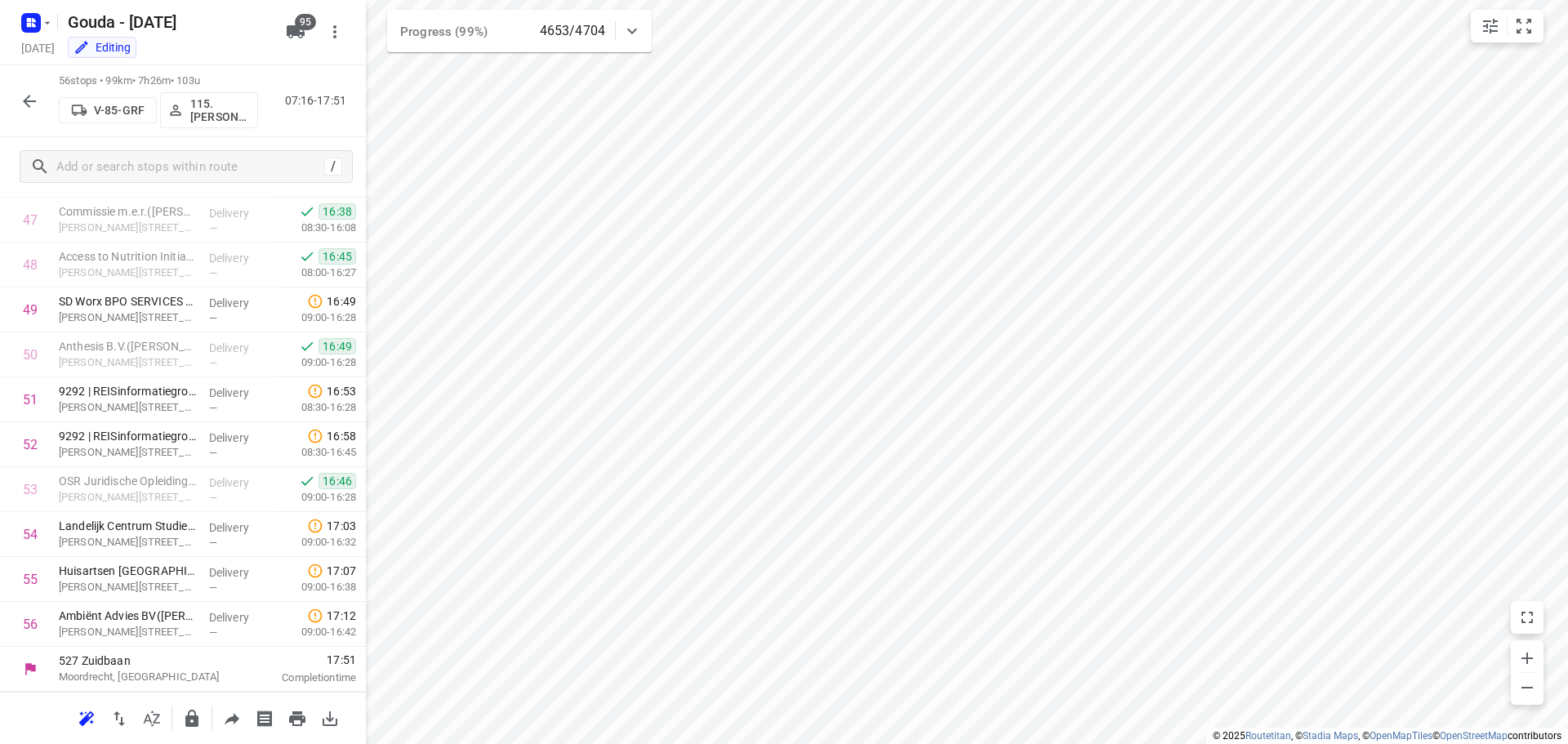
click at [27, 101] on icon "button" at bounding box center [29, 101] width 13 height 13
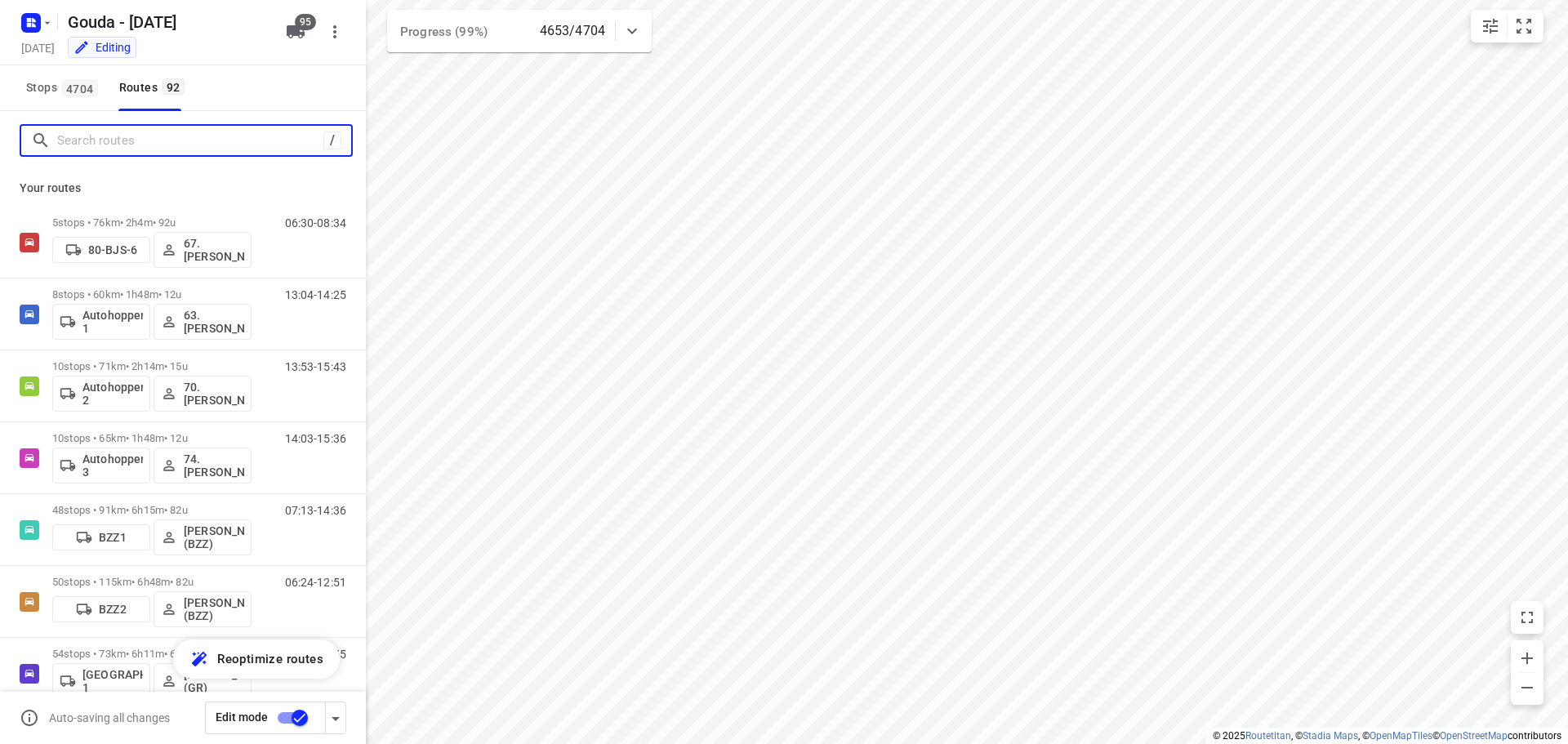
click at [91, 151] on input "Search routes" at bounding box center [190, 141] width 266 height 26
click at [103, 135] on input "Search routes" at bounding box center [204, 141] width 294 height 26
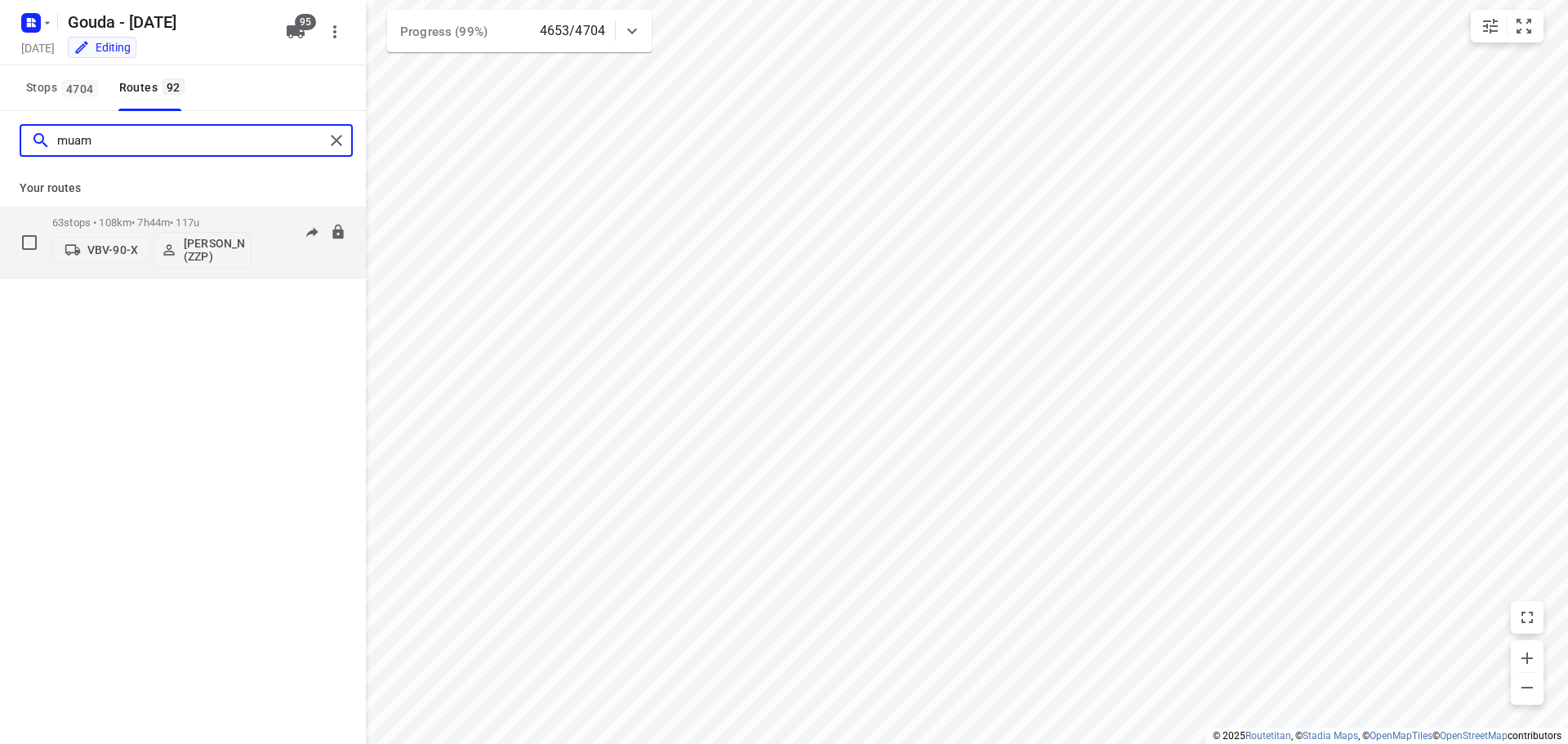
type input "muam"
click at [153, 224] on p "63 stops • 108km • 7h44m • 117u" at bounding box center [151, 222] width 199 height 12
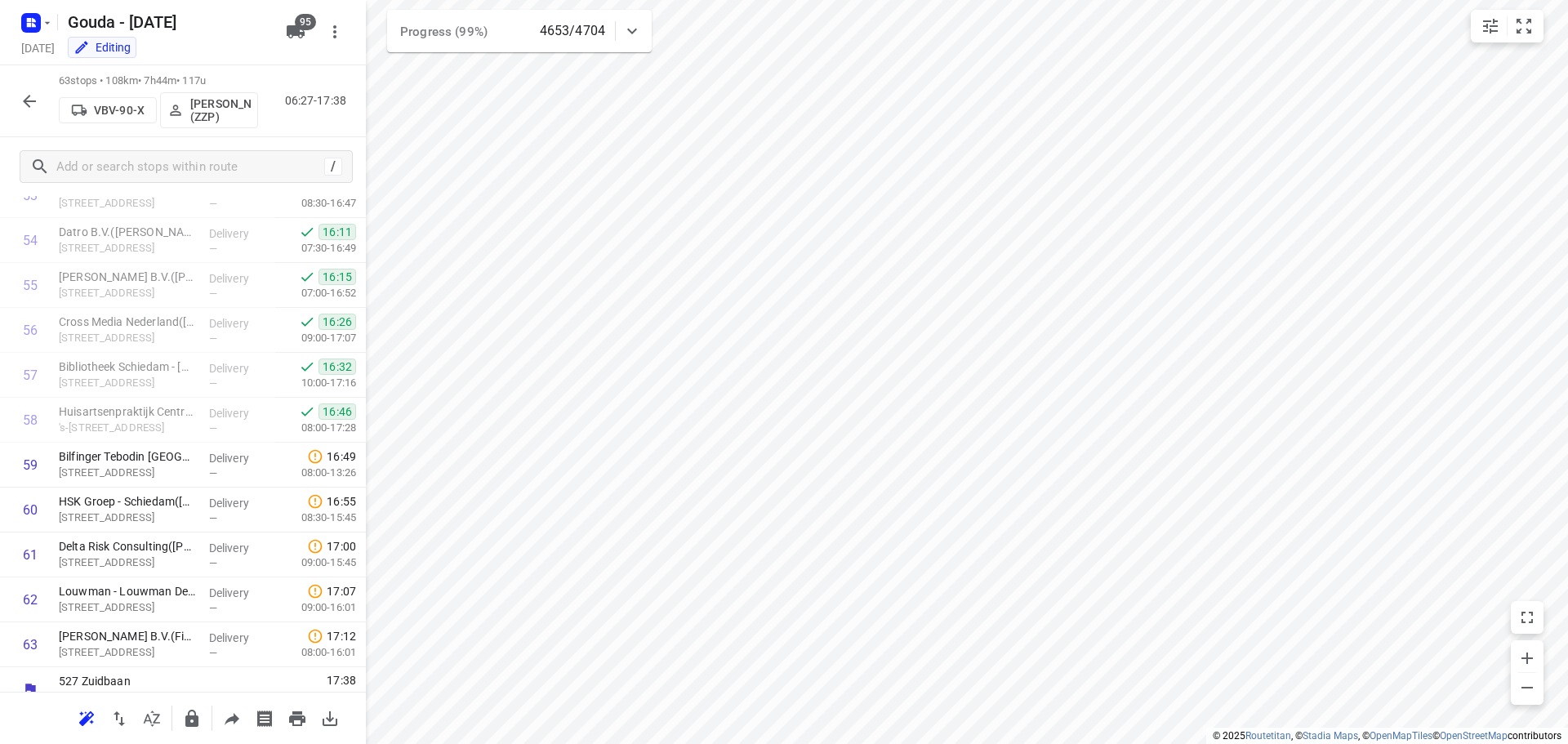
scroll to position [2461, 0]
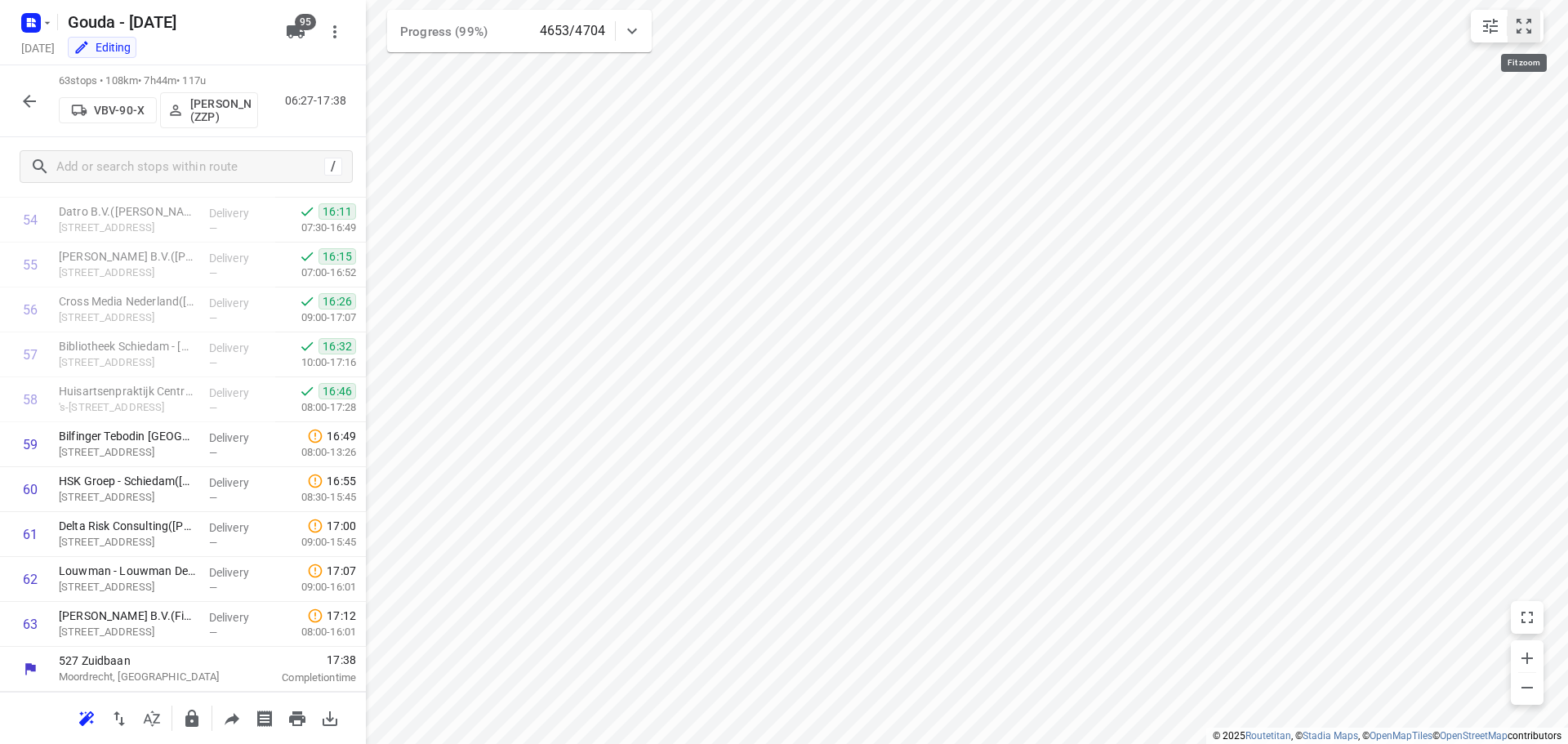
click at [1534, 36] on button "small contained button group" at bounding box center [1524, 26] width 32 height 32
drag, startPoint x: 80, startPoint y: 583, endPoint x: 111, endPoint y: 645, distance: 69.3
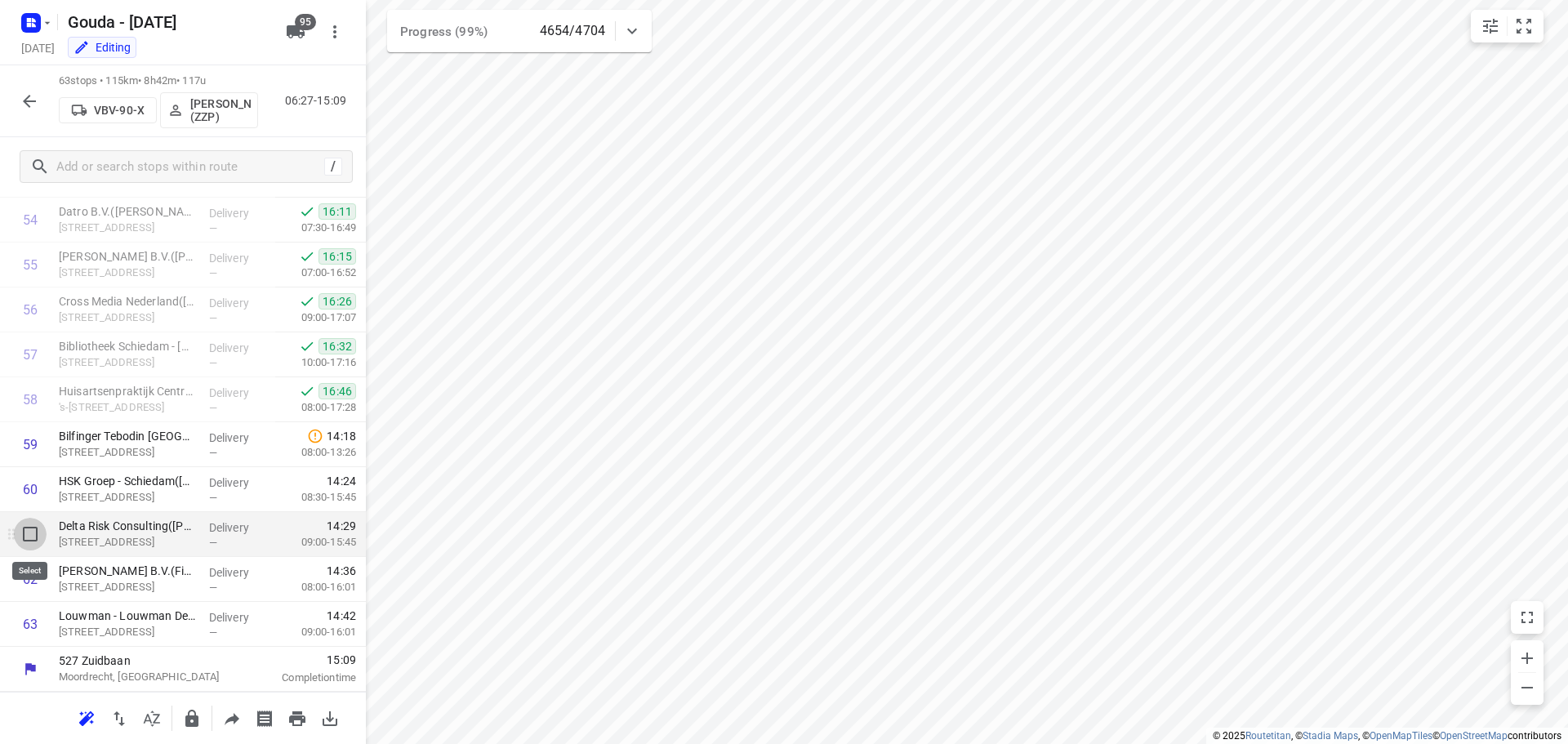
click at [23, 536] on input "checkbox" at bounding box center [30, 534] width 32 height 32
checkbox input "true"
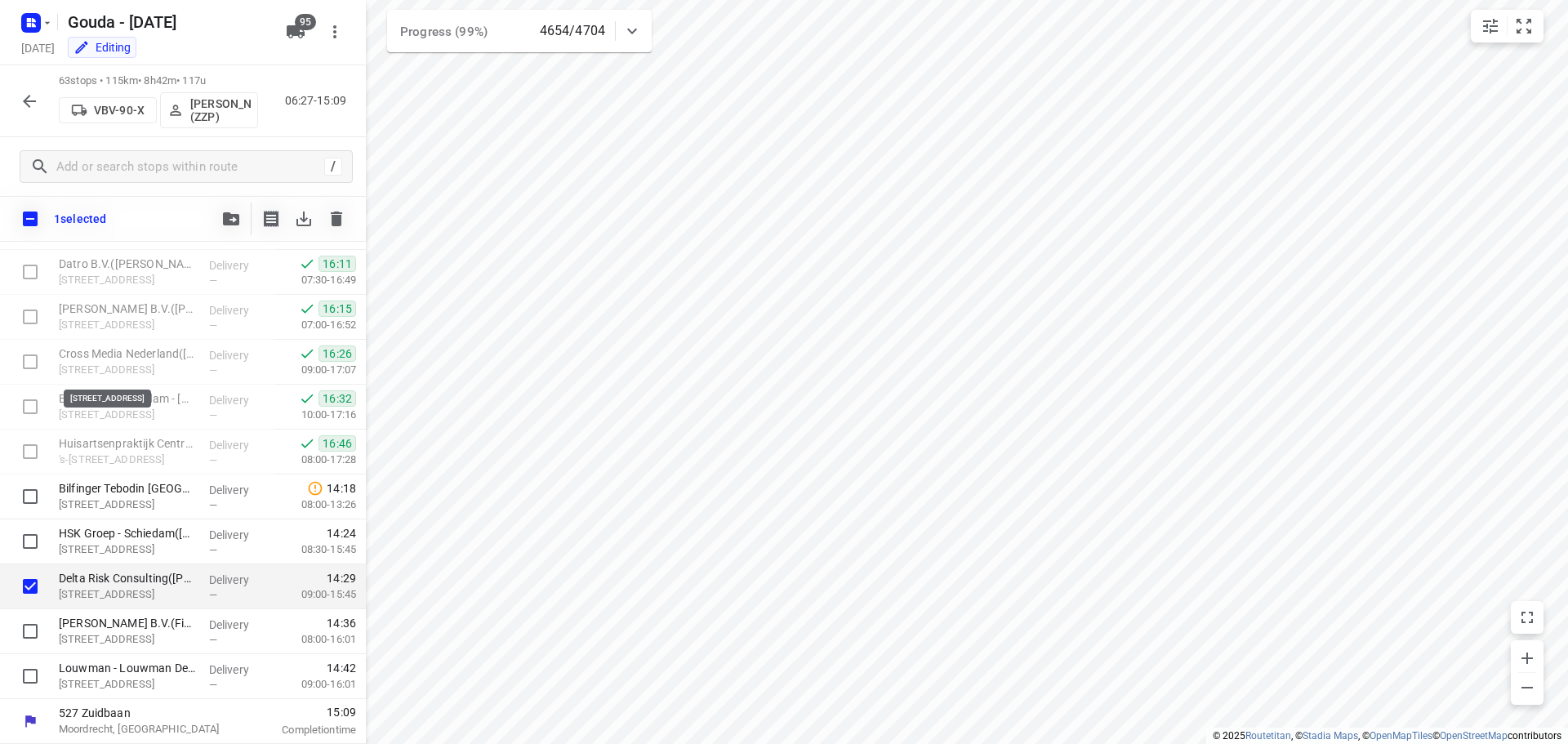
scroll to position [2455, 0]
click at [232, 222] on icon "button" at bounding box center [231, 218] width 16 height 13
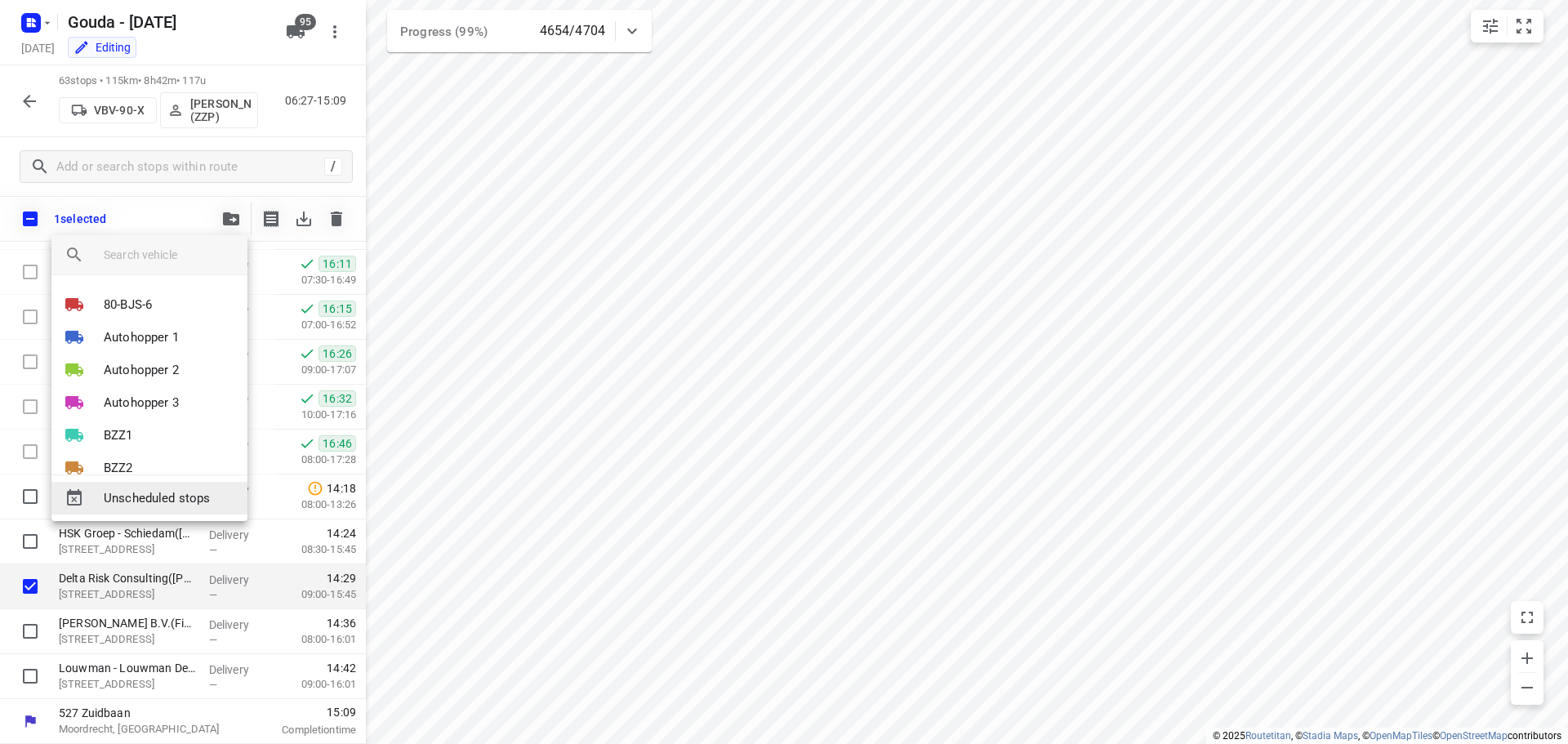
click at [167, 493] on span "Unscheduled stops" at bounding box center [168, 499] width 131 height 19
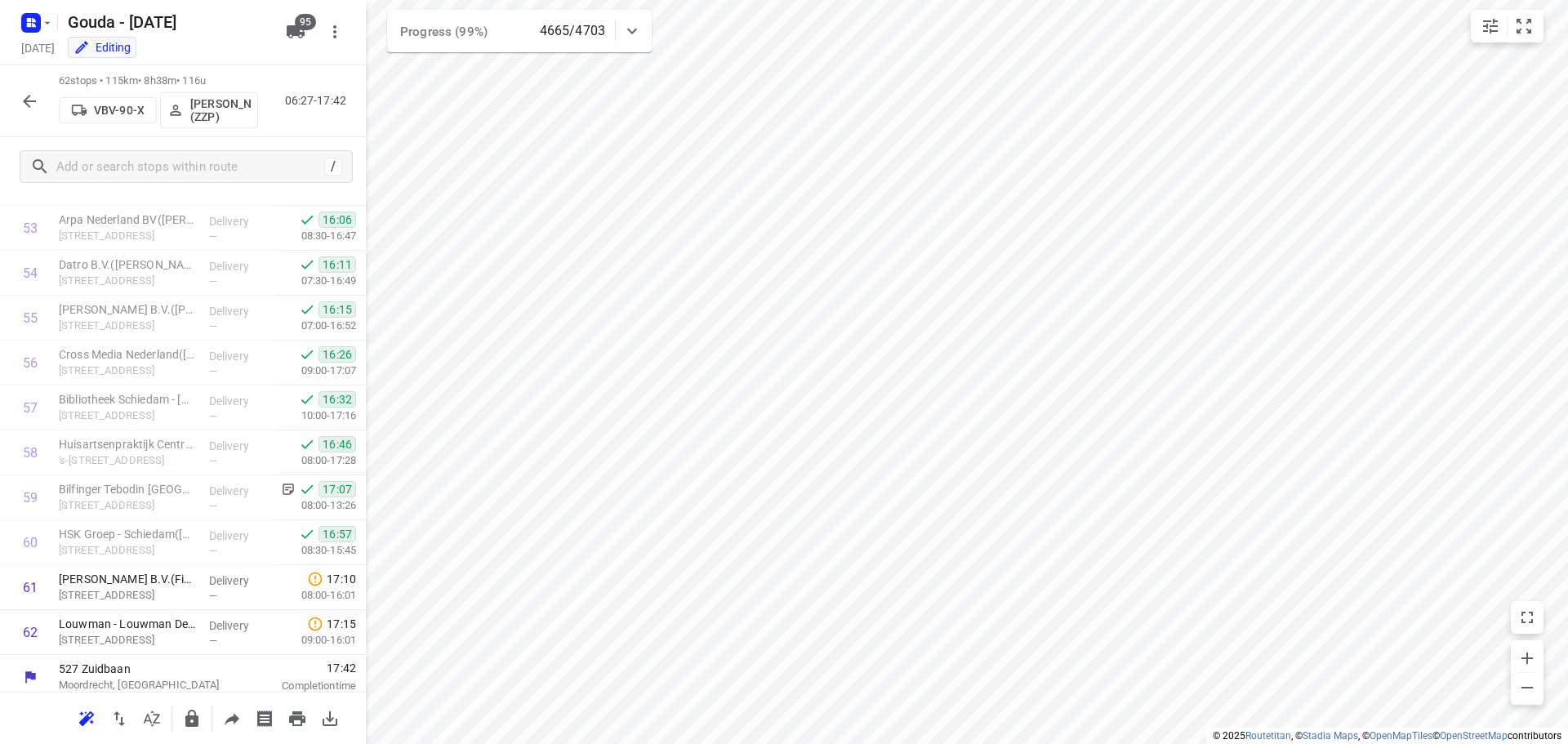
click at [34, 103] on icon "button" at bounding box center [29, 101] width 20 height 20
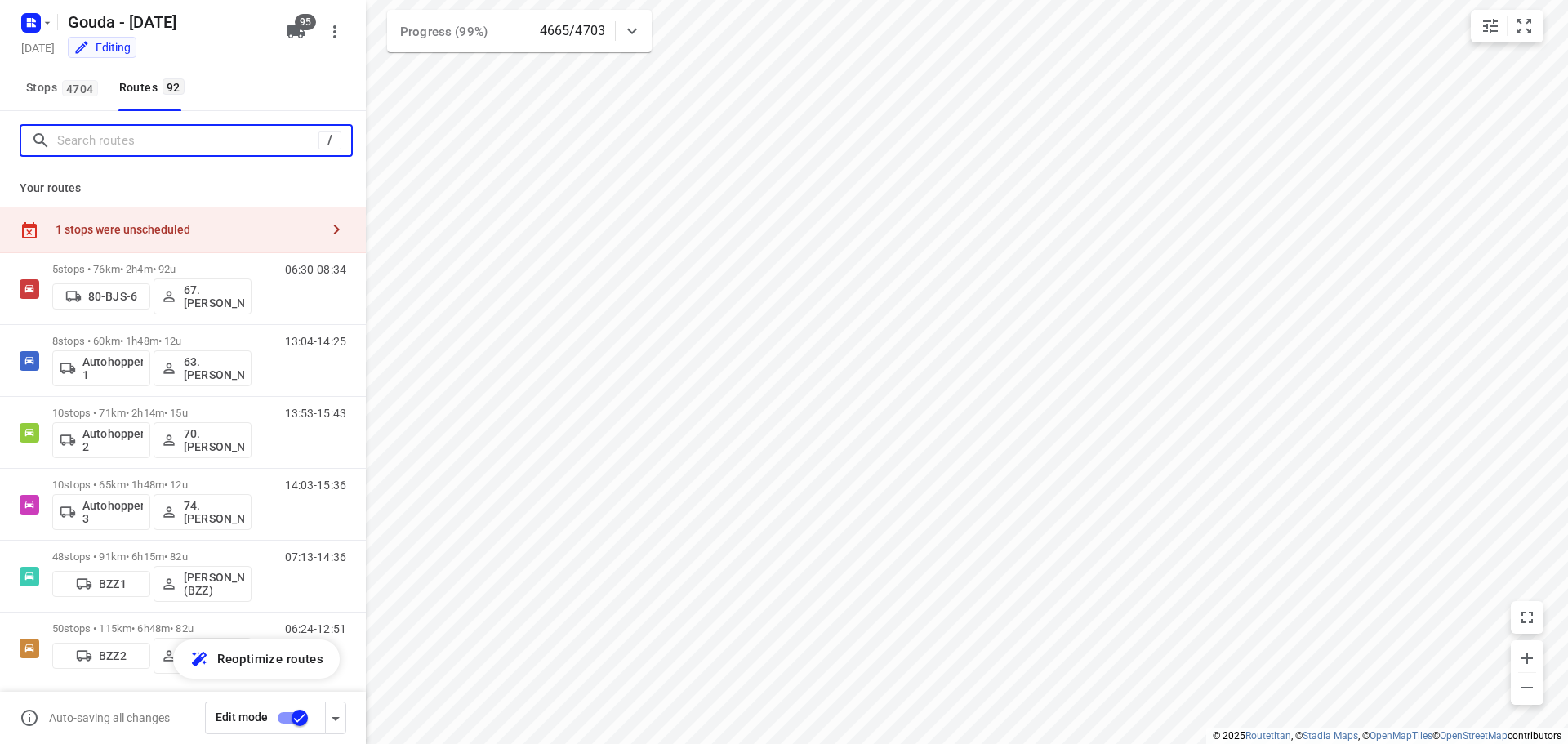
click at [113, 145] on input "Search routes" at bounding box center [188, 141] width 262 height 26
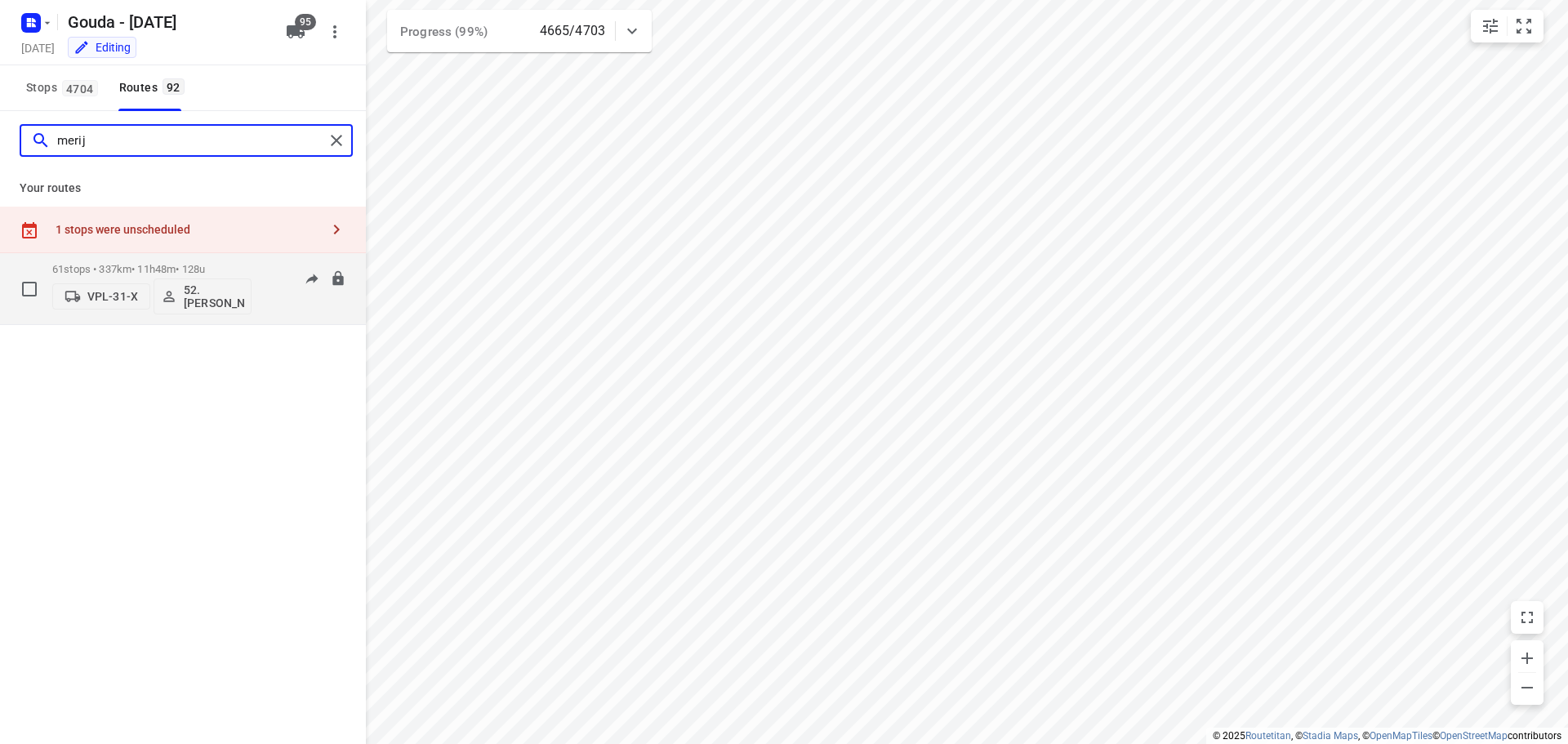
type input "merij"
click at [269, 283] on div "06:58-18:35" at bounding box center [306, 293] width 82 height 60
click at [140, 265] on p "61 stops • 337km • 11h48m • 128u" at bounding box center [151, 269] width 199 height 12
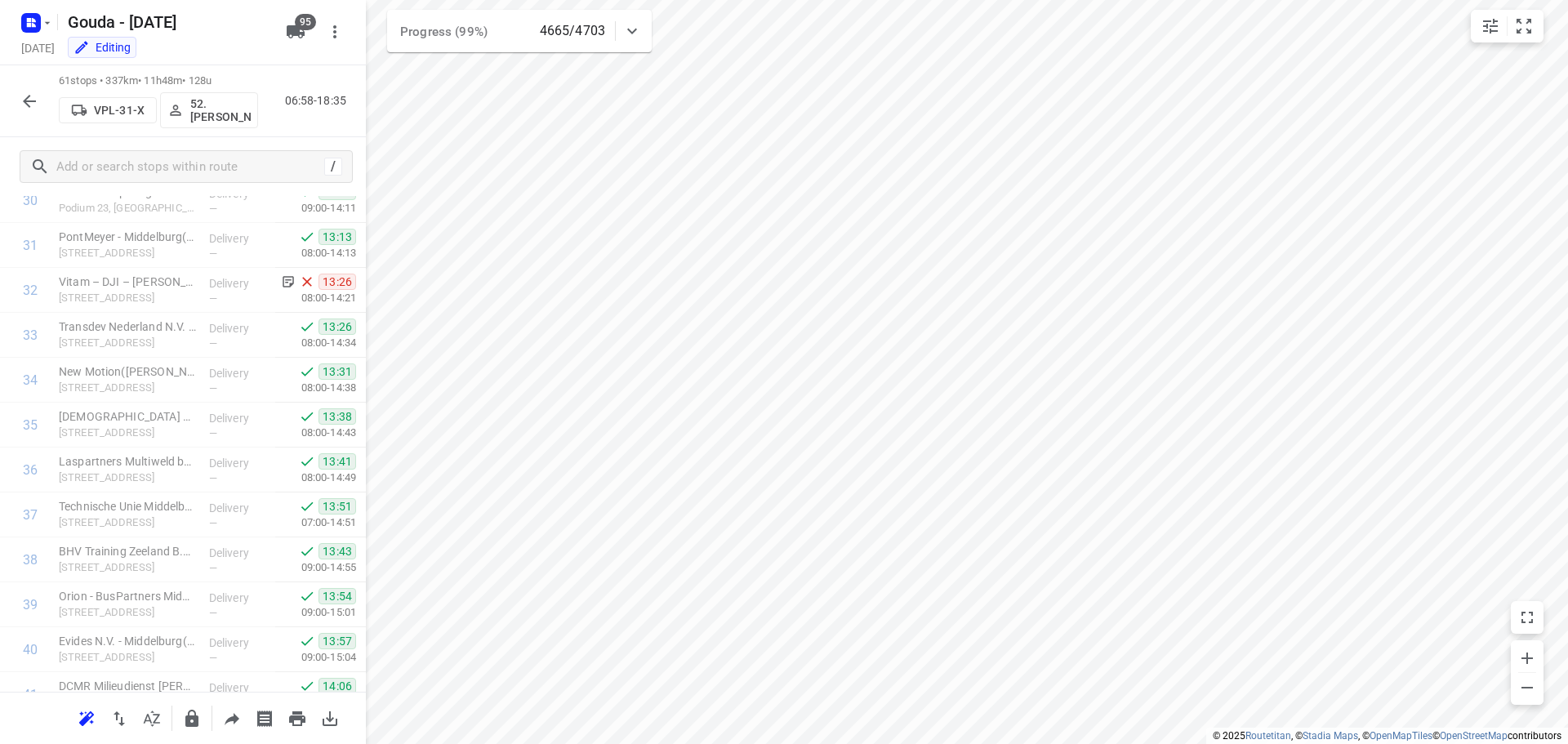
scroll to position [2418, 0]
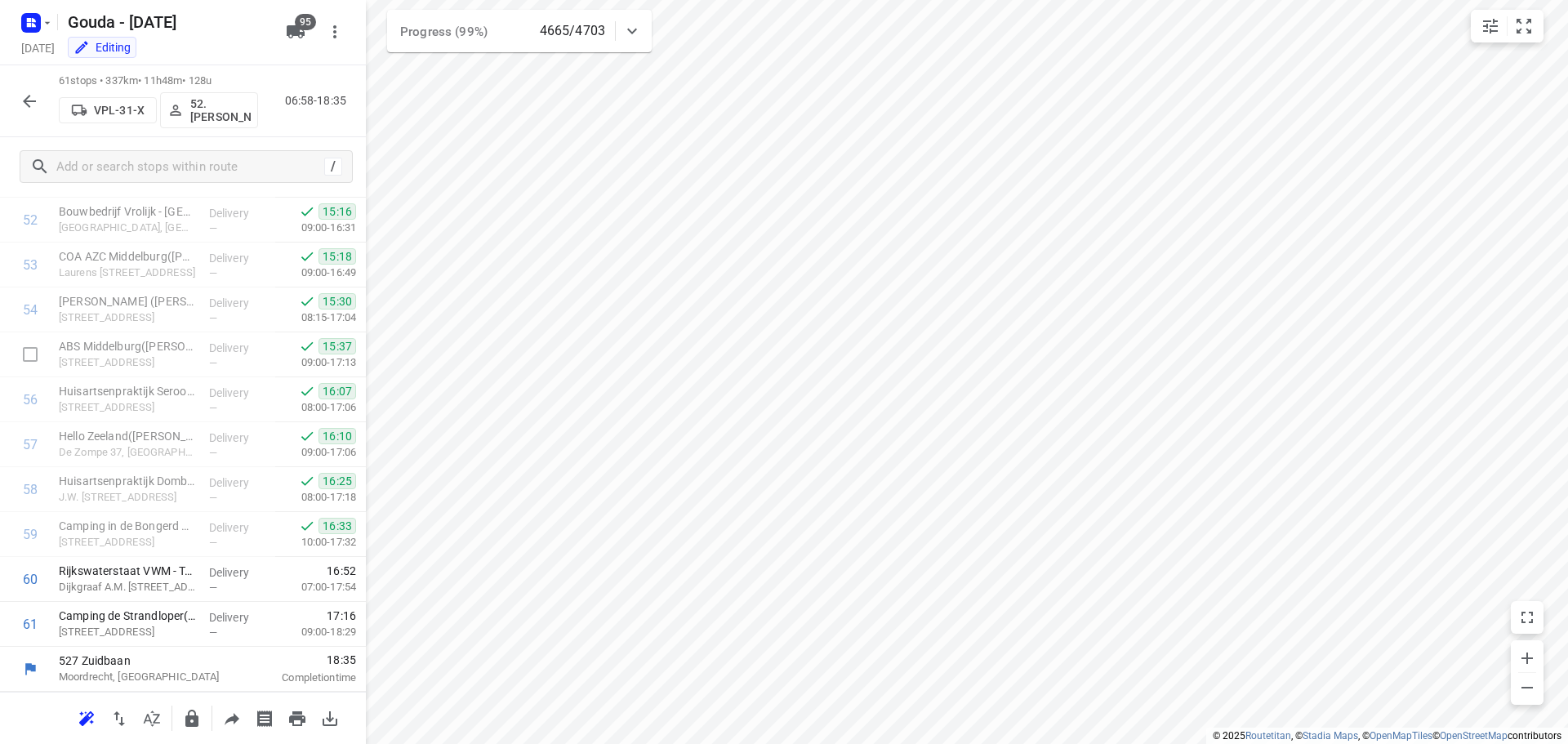
click at [13, 100] on div "61 stops • 337km • 11h48m • 128u VPL-31-X 52. Merijn Bouw 06:58-18:35" at bounding box center [183, 101] width 366 height 72
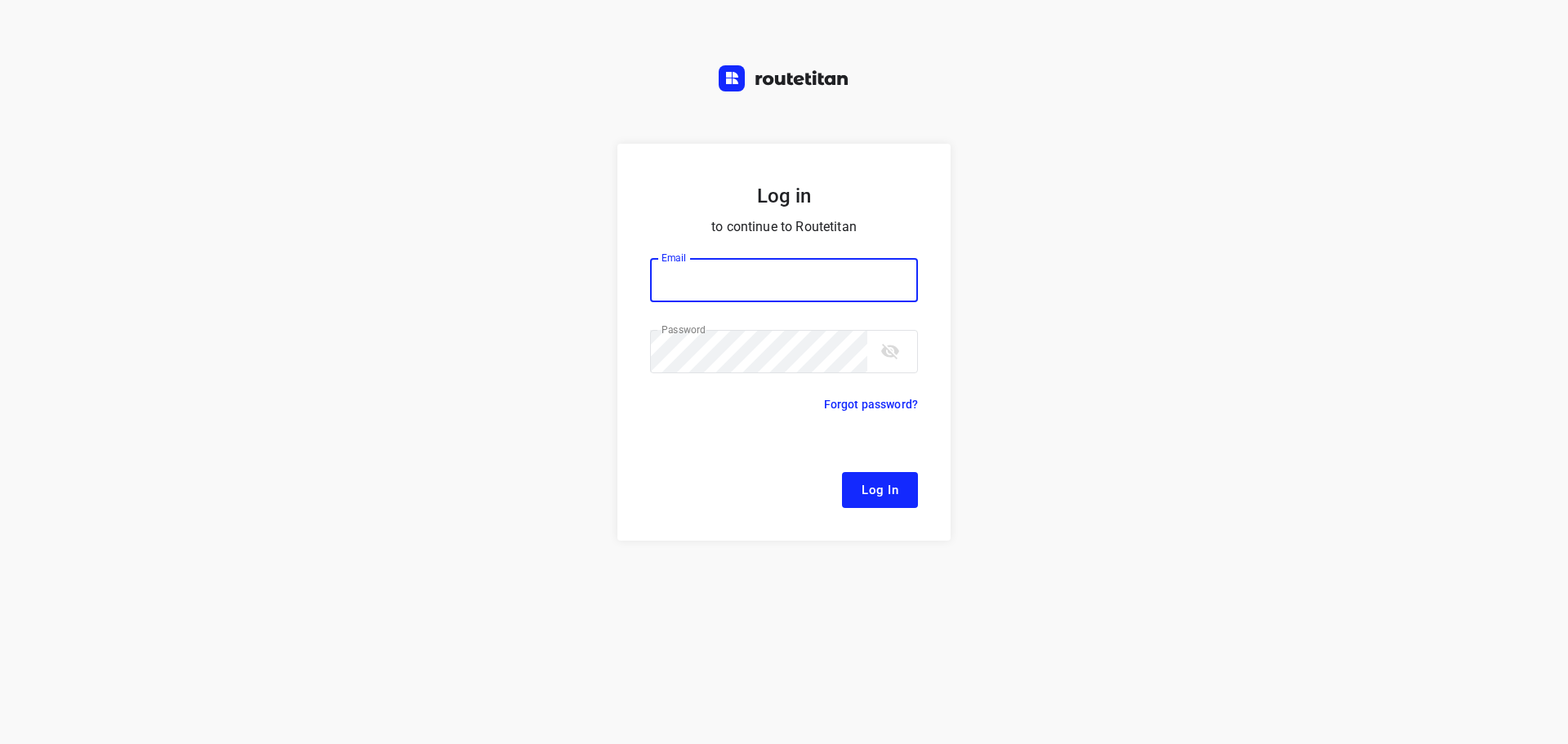
type input "[EMAIL_ADDRESS][DOMAIN_NAME]"
click at [869, 491] on span "Log In" at bounding box center [880, 490] width 37 height 21
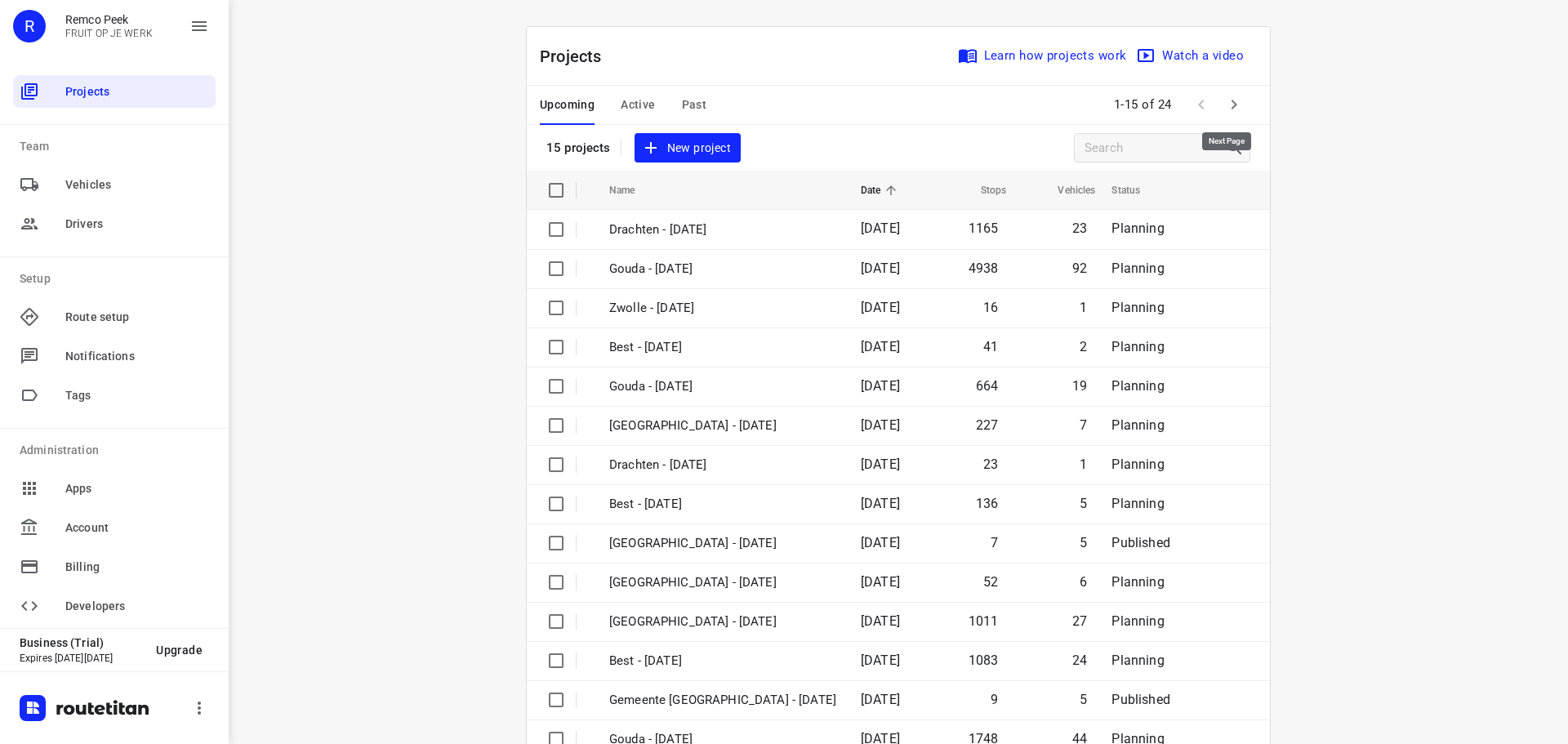
click at [1225, 100] on icon "button" at bounding box center [1234, 104] width 20 height 20
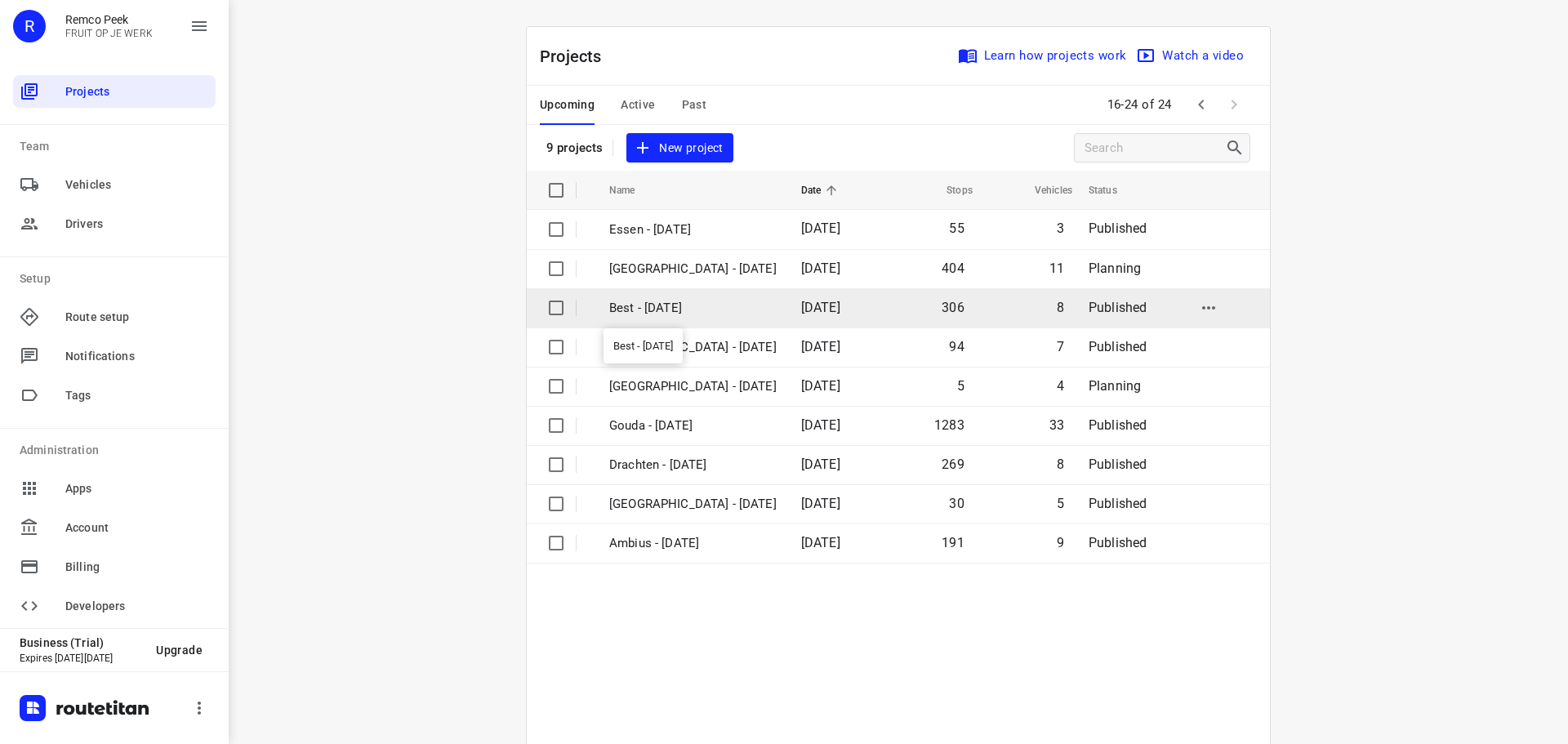
click at [662, 303] on p "Best - [DATE]" at bounding box center [693, 309] width 168 height 19
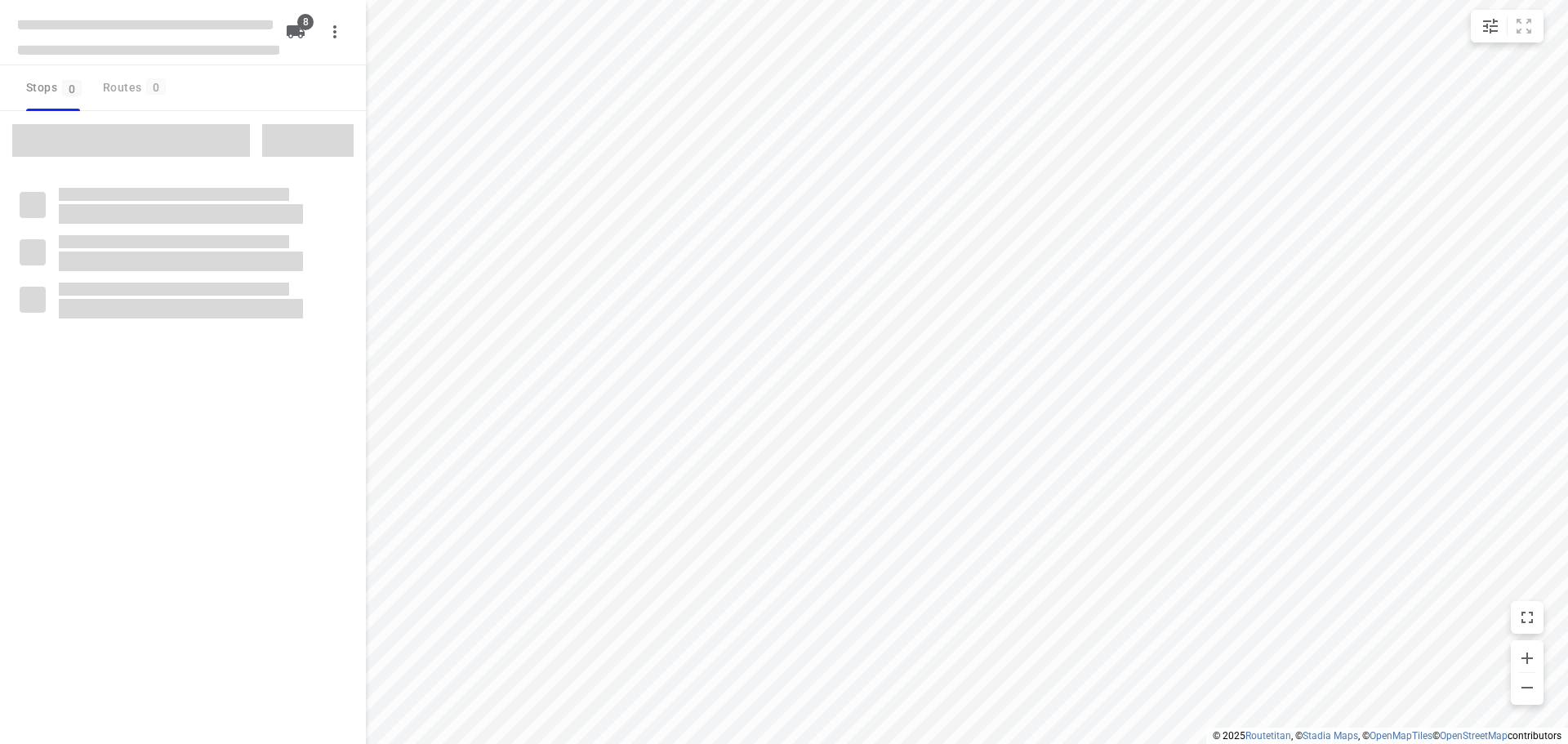
type input "distance"
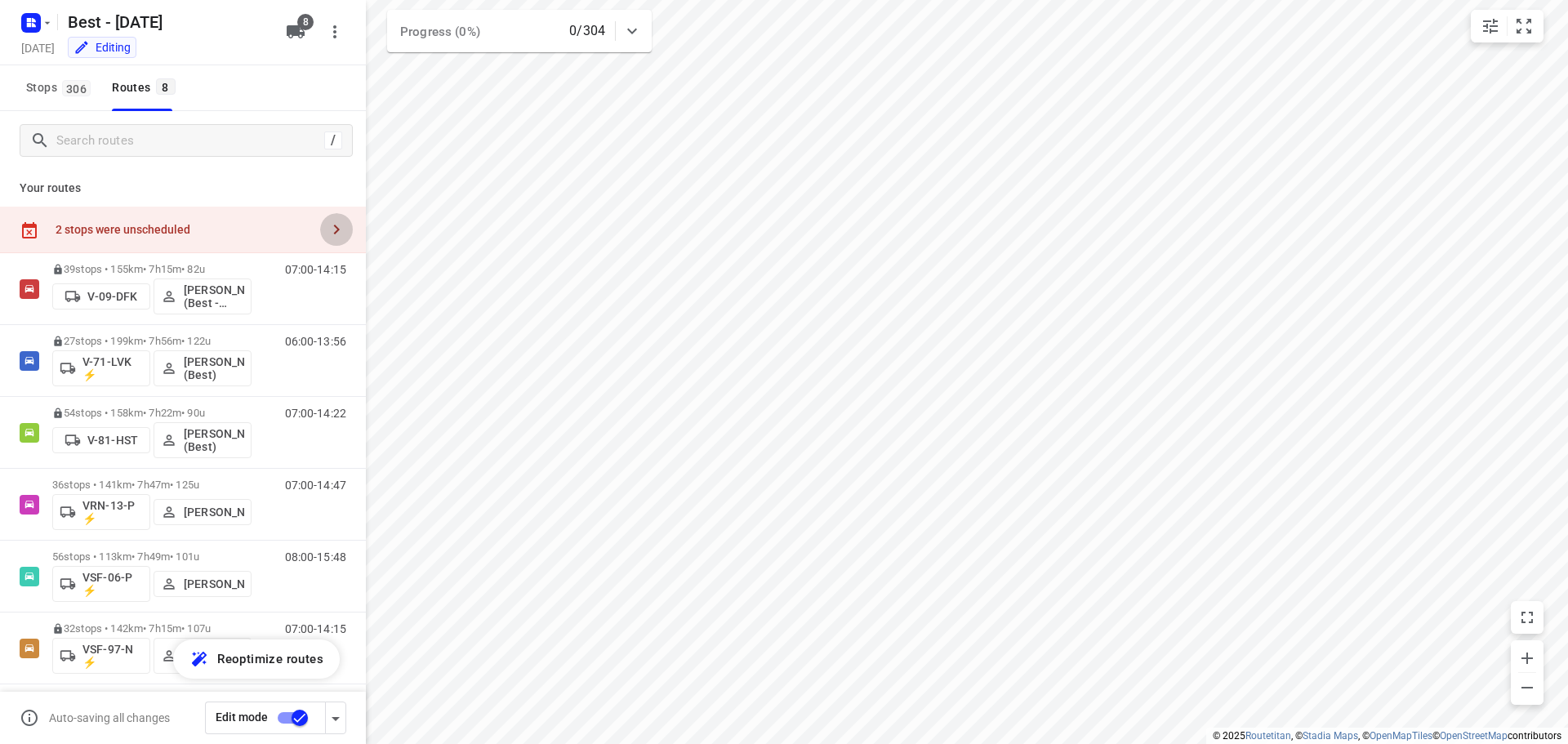
click at [334, 228] on icon "button" at bounding box center [337, 229] width 6 height 9
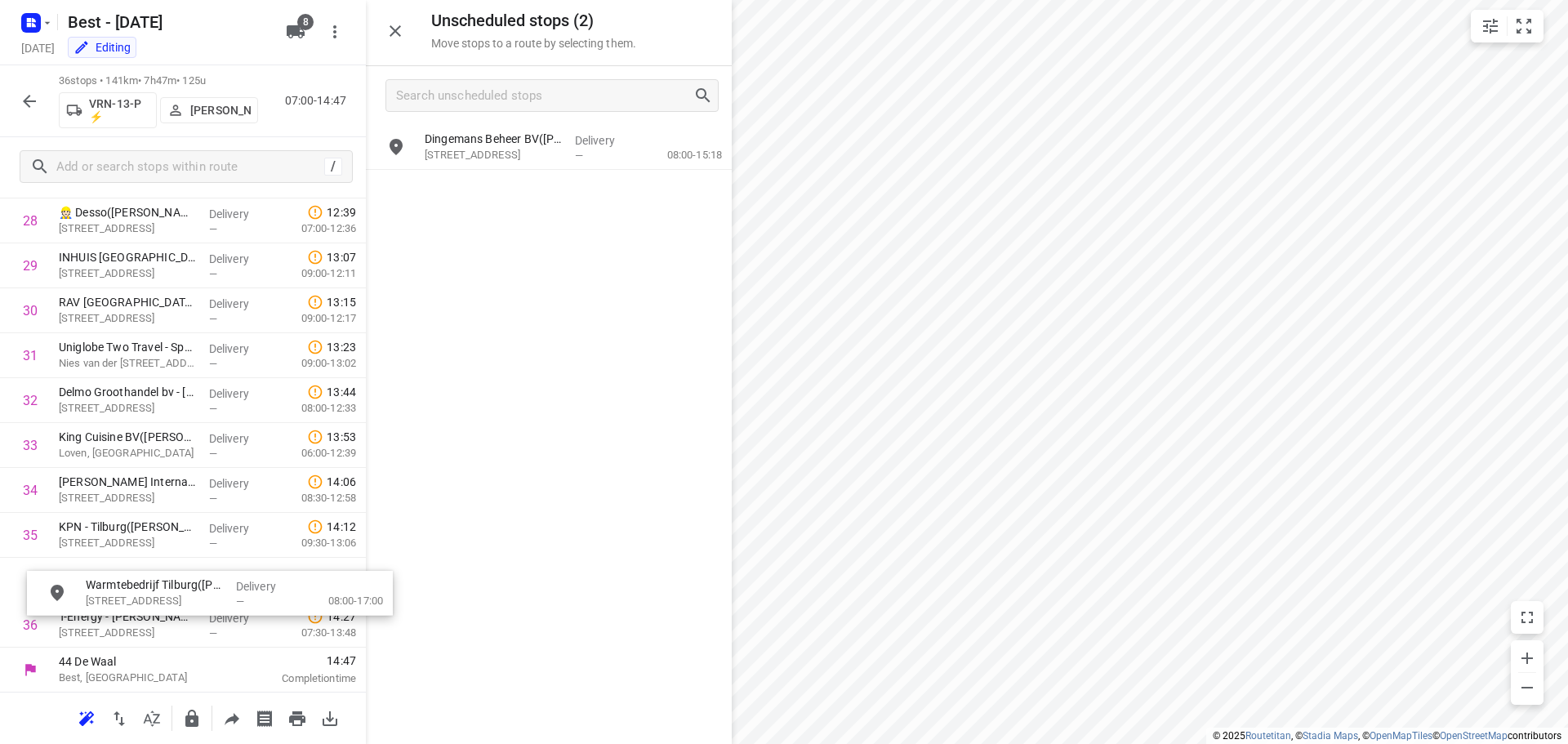
scroll to position [1341, 0]
drag, startPoint x: 506, startPoint y: 200, endPoint x: 148, endPoint y: 590, distance: 529.4
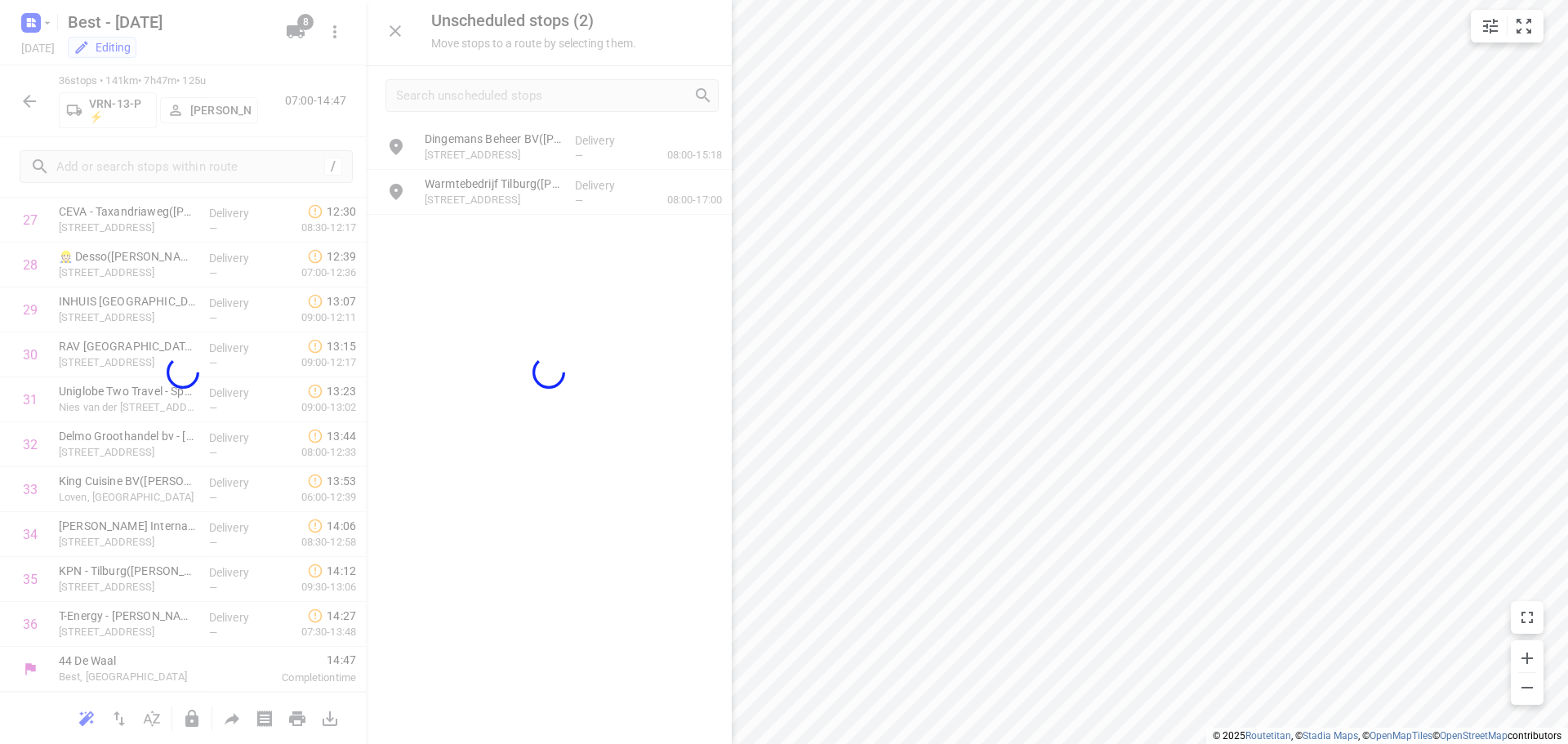
scroll to position [1295, 0]
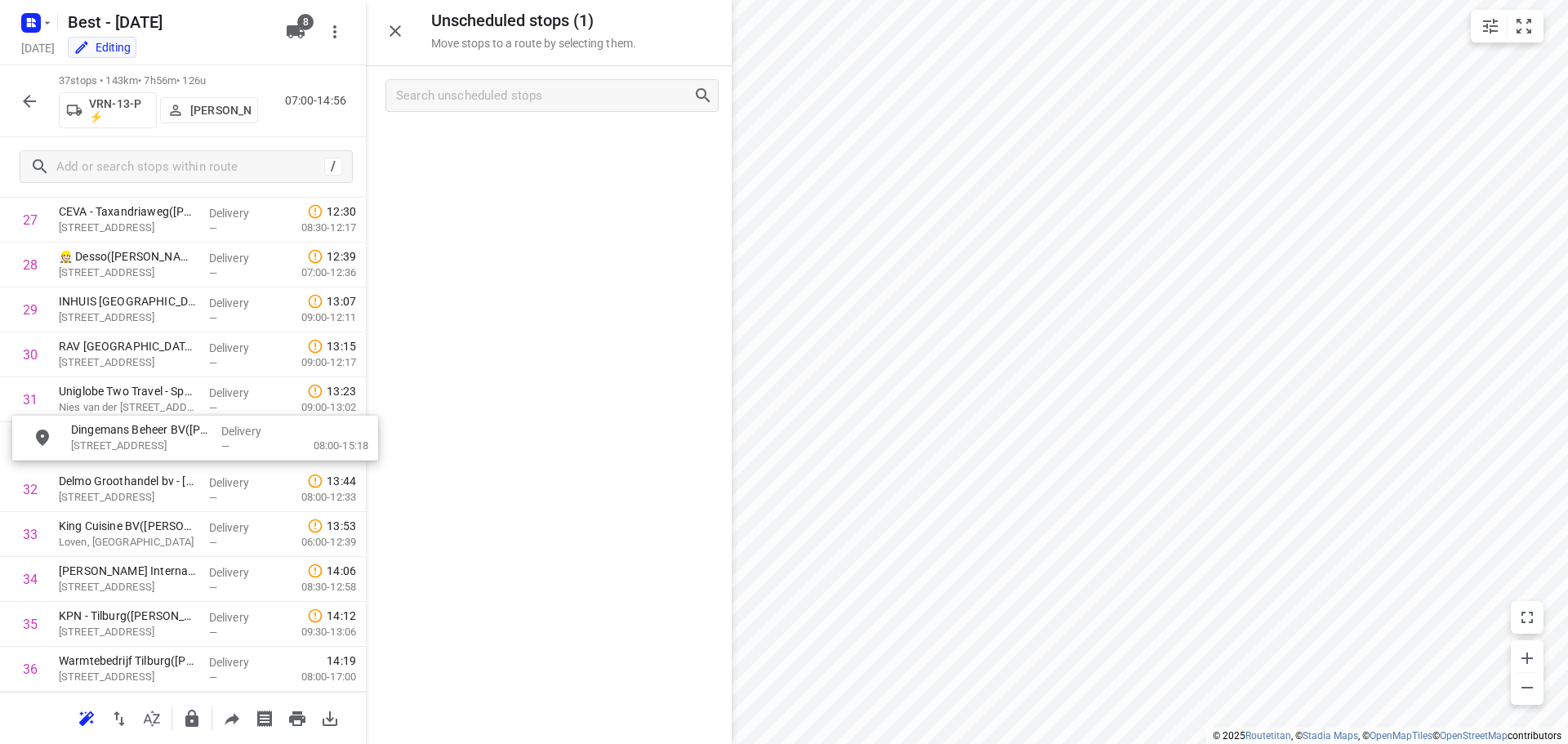
drag, startPoint x: 499, startPoint y: 156, endPoint x: 145, endPoint y: 452, distance: 461.4
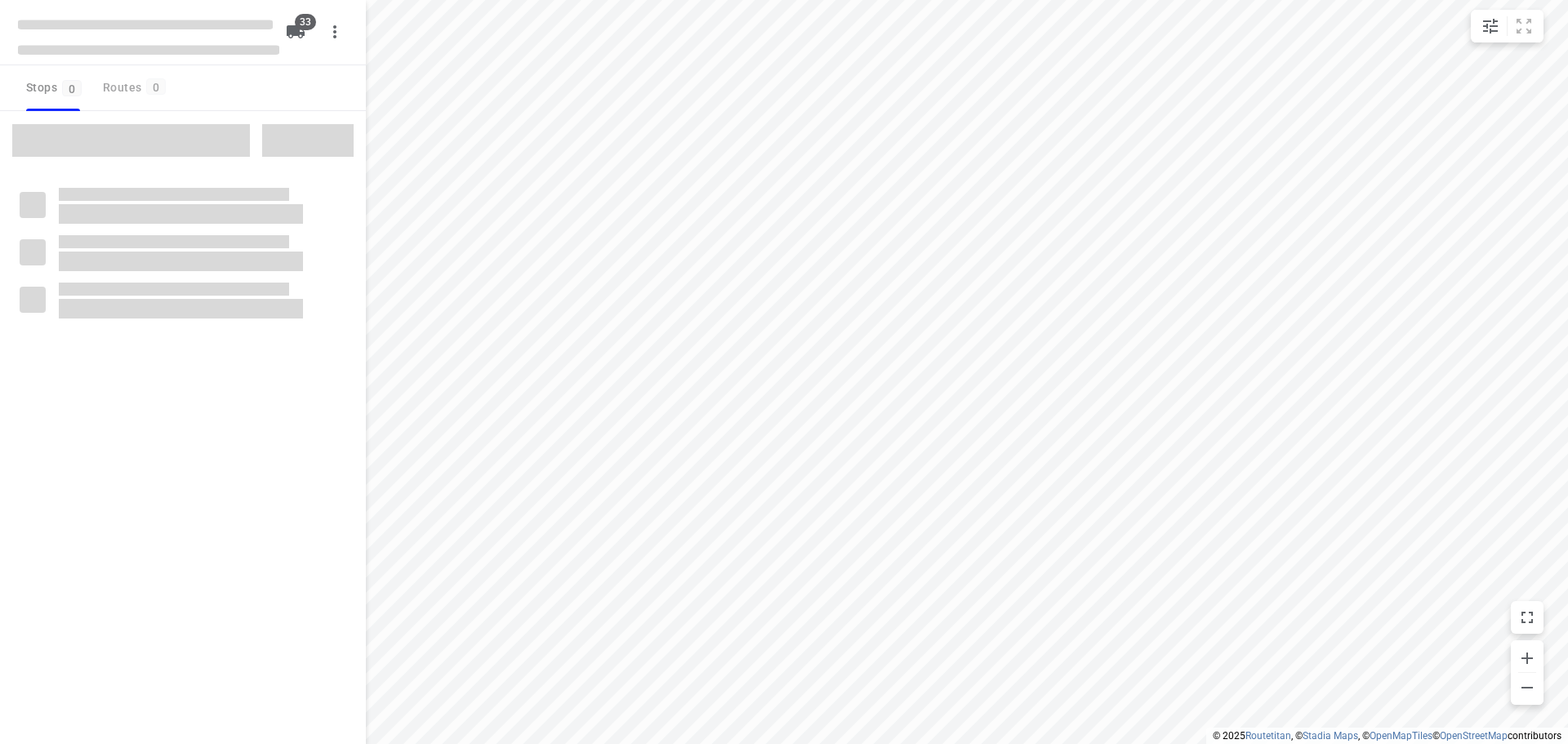
type input "distance"
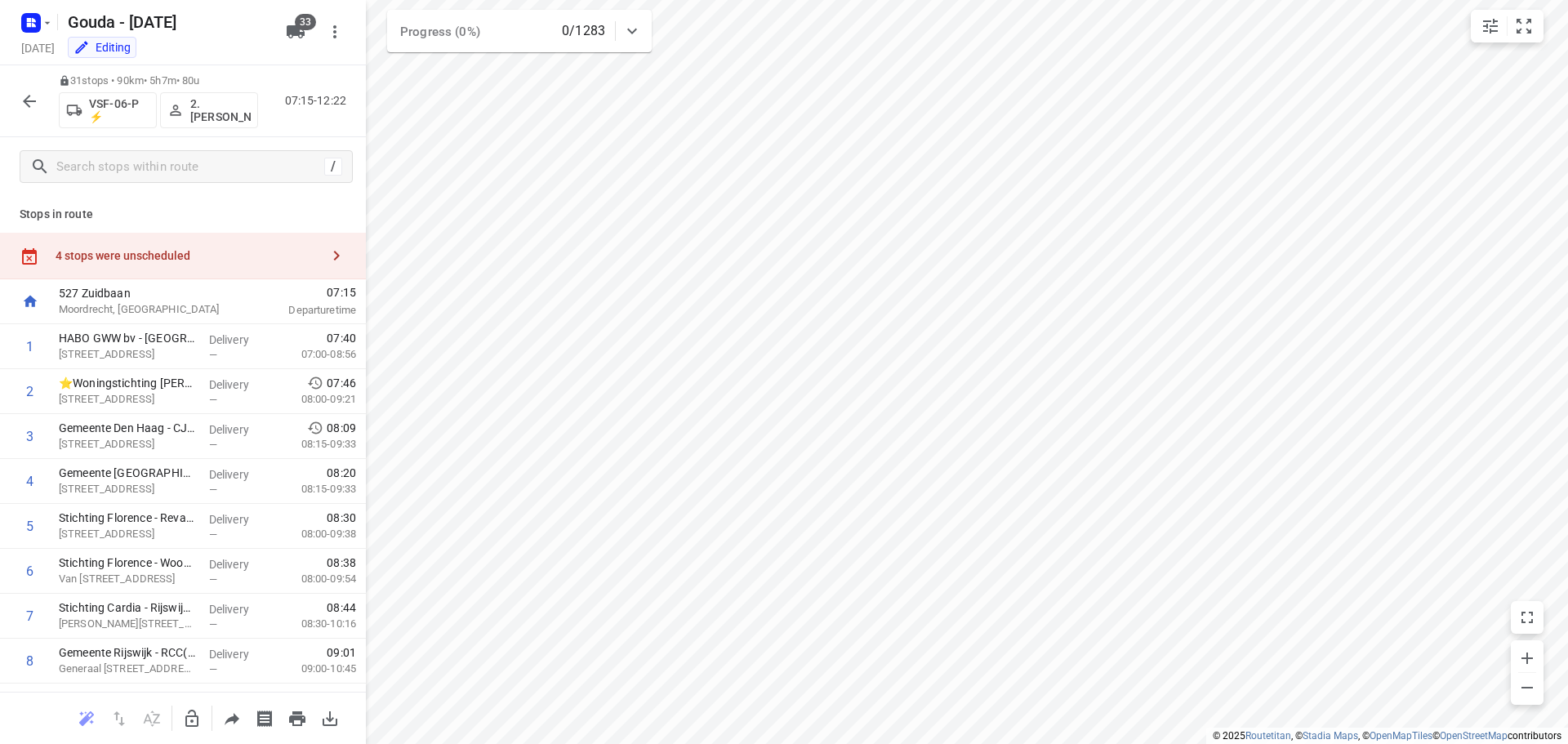
click at [306, 259] on div "4 stops were unscheduled" at bounding box center [188, 255] width 265 height 13
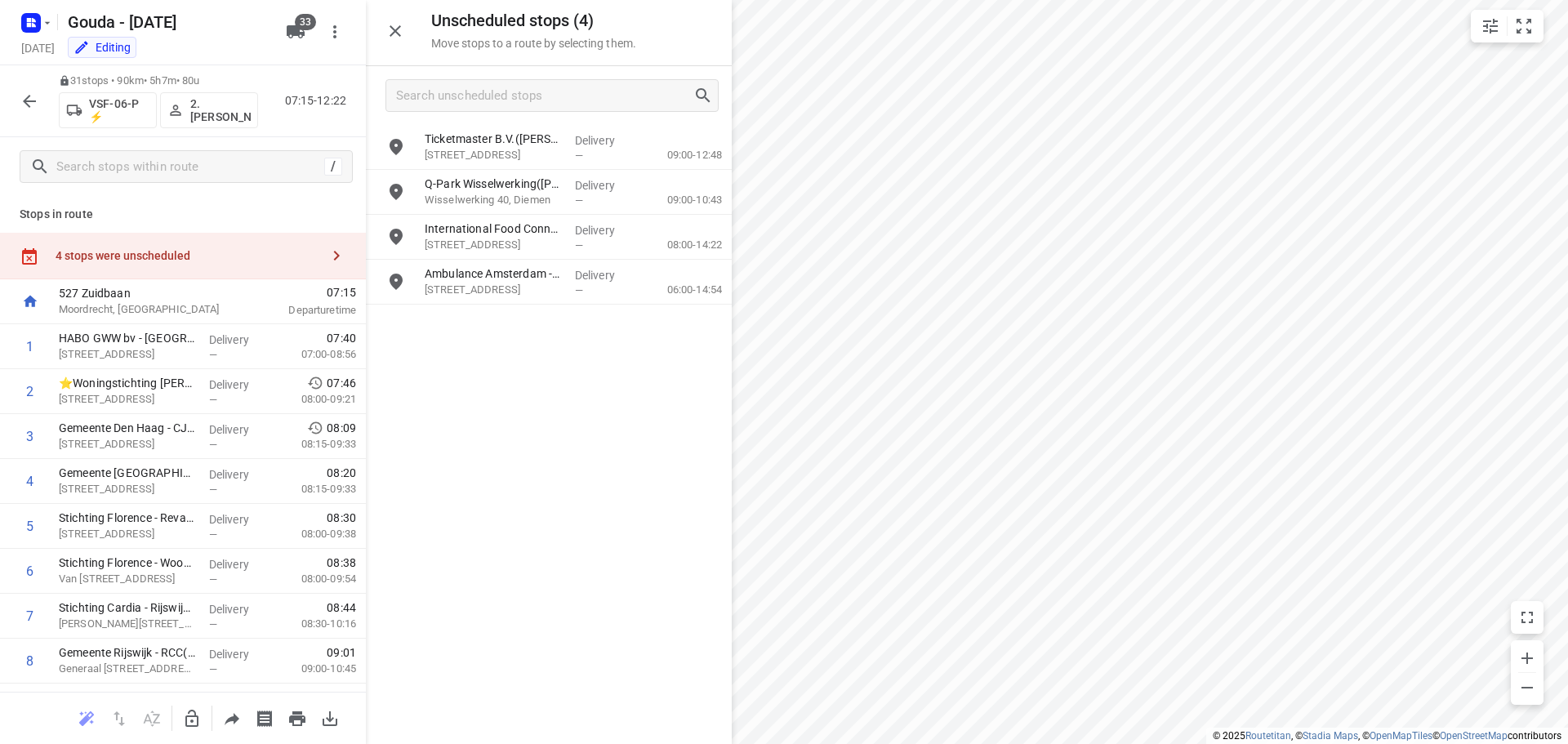
click at [1567, 460] on html "i © 2025 Routetitan , © Stadia Maps , © OpenMapTiles © OpenStreetMap contributo…" at bounding box center [784, 372] width 1568 height 744
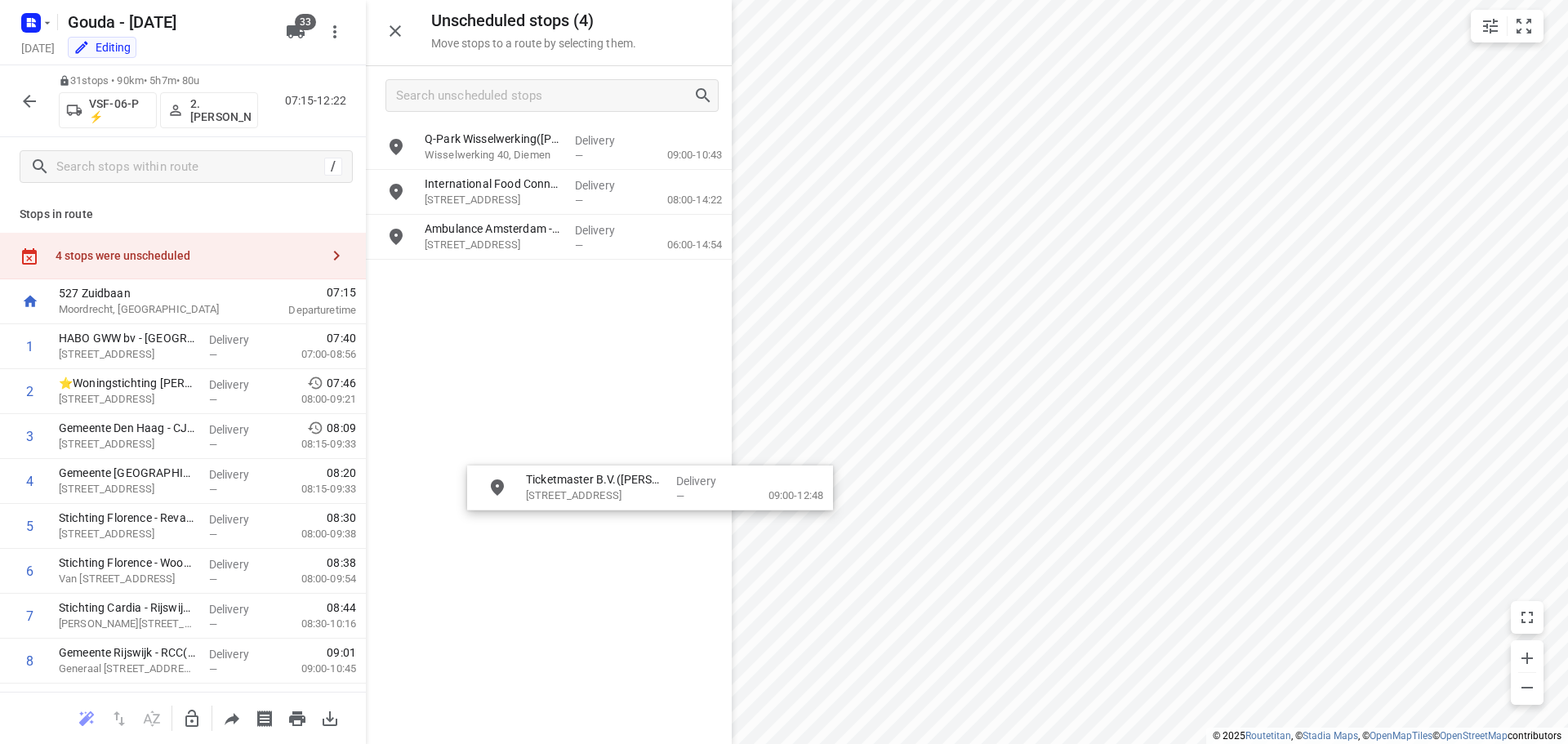
drag, startPoint x: 534, startPoint y: 163, endPoint x: 525, endPoint y: 591, distance: 428.1
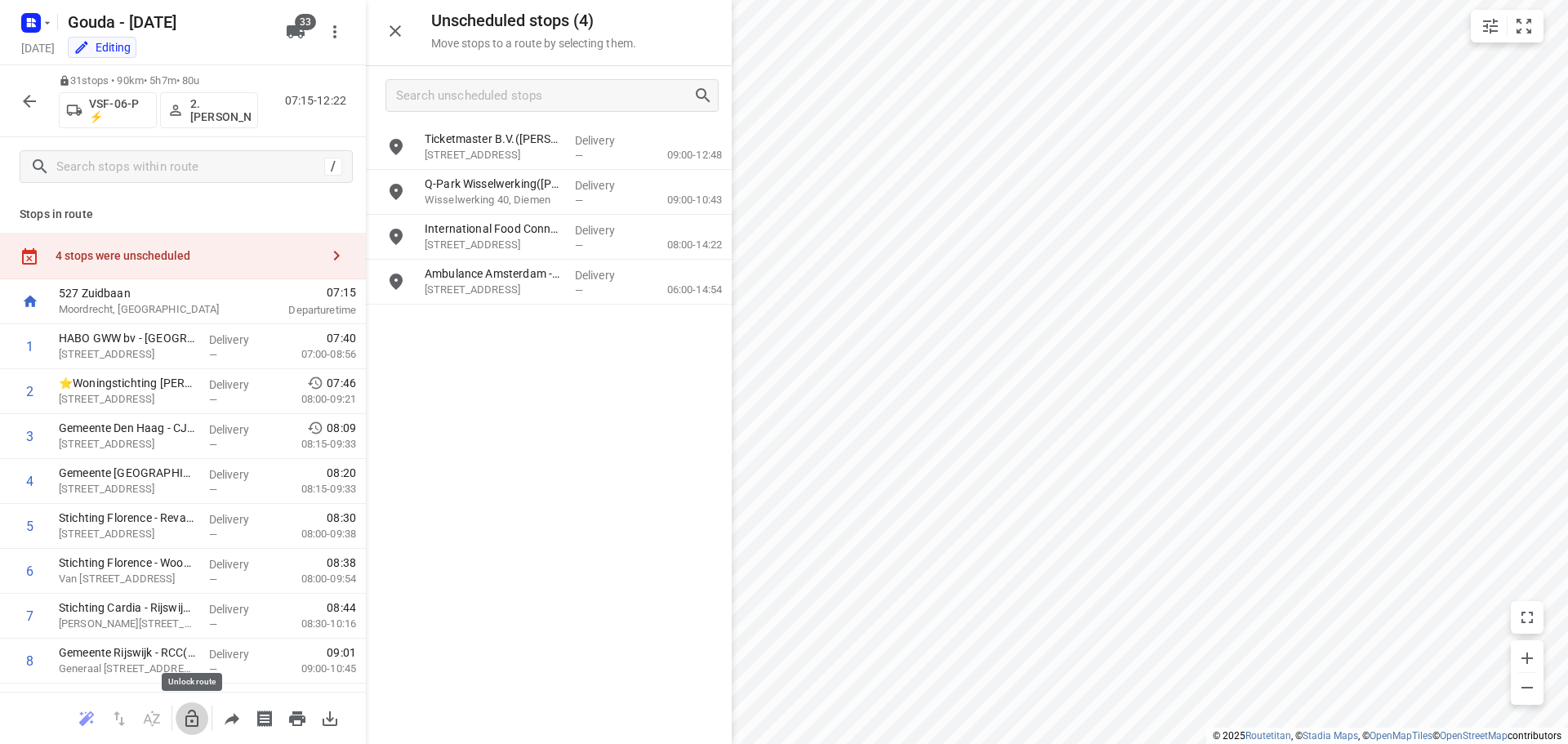
click at [194, 717] on icon "button" at bounding box center [192, 718] width 20 height 20
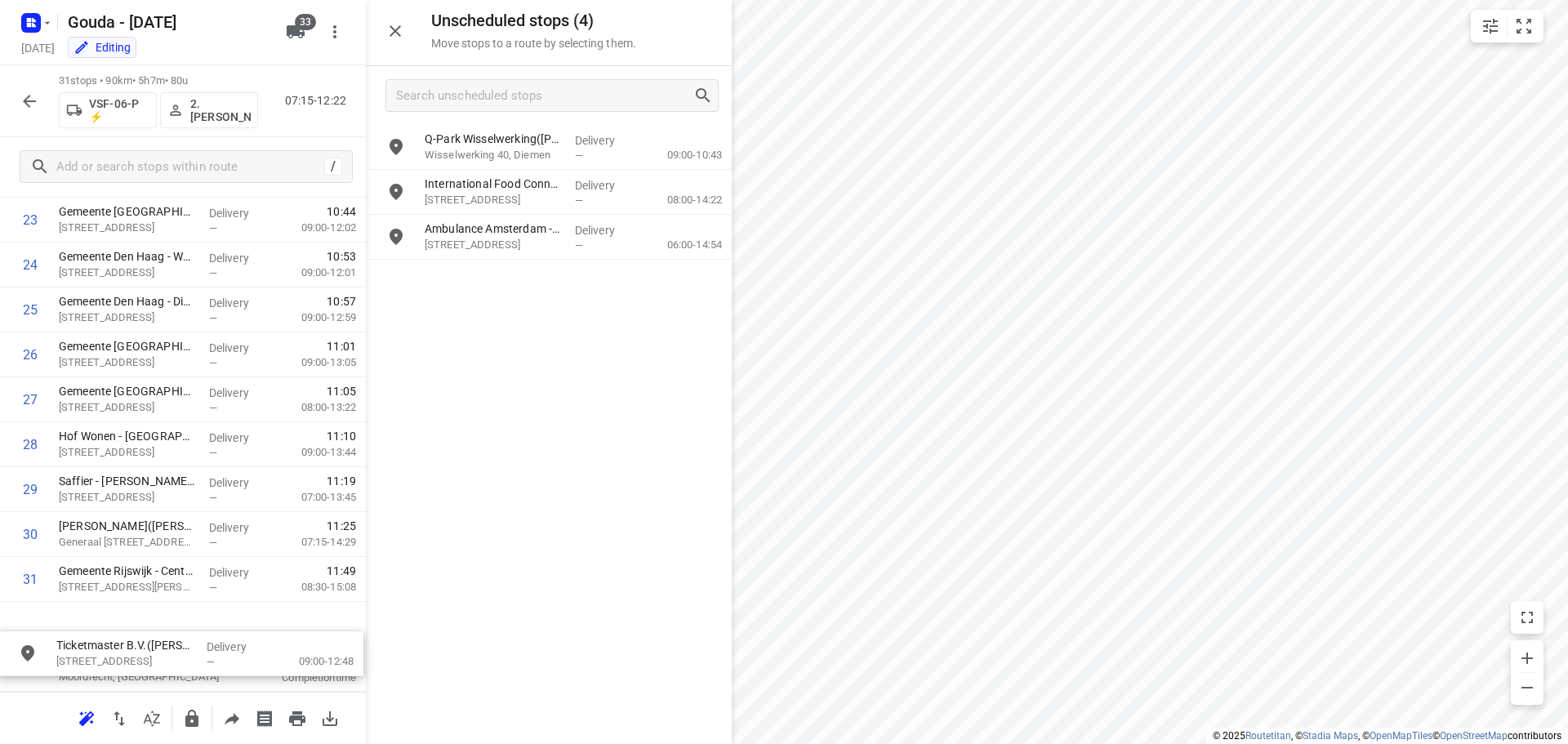
scroll to position [1126, 0]
drag, startPoint x: 489, startPoint y: 148, endPoint x: 106, endPoint y: 630, distance: 615.6
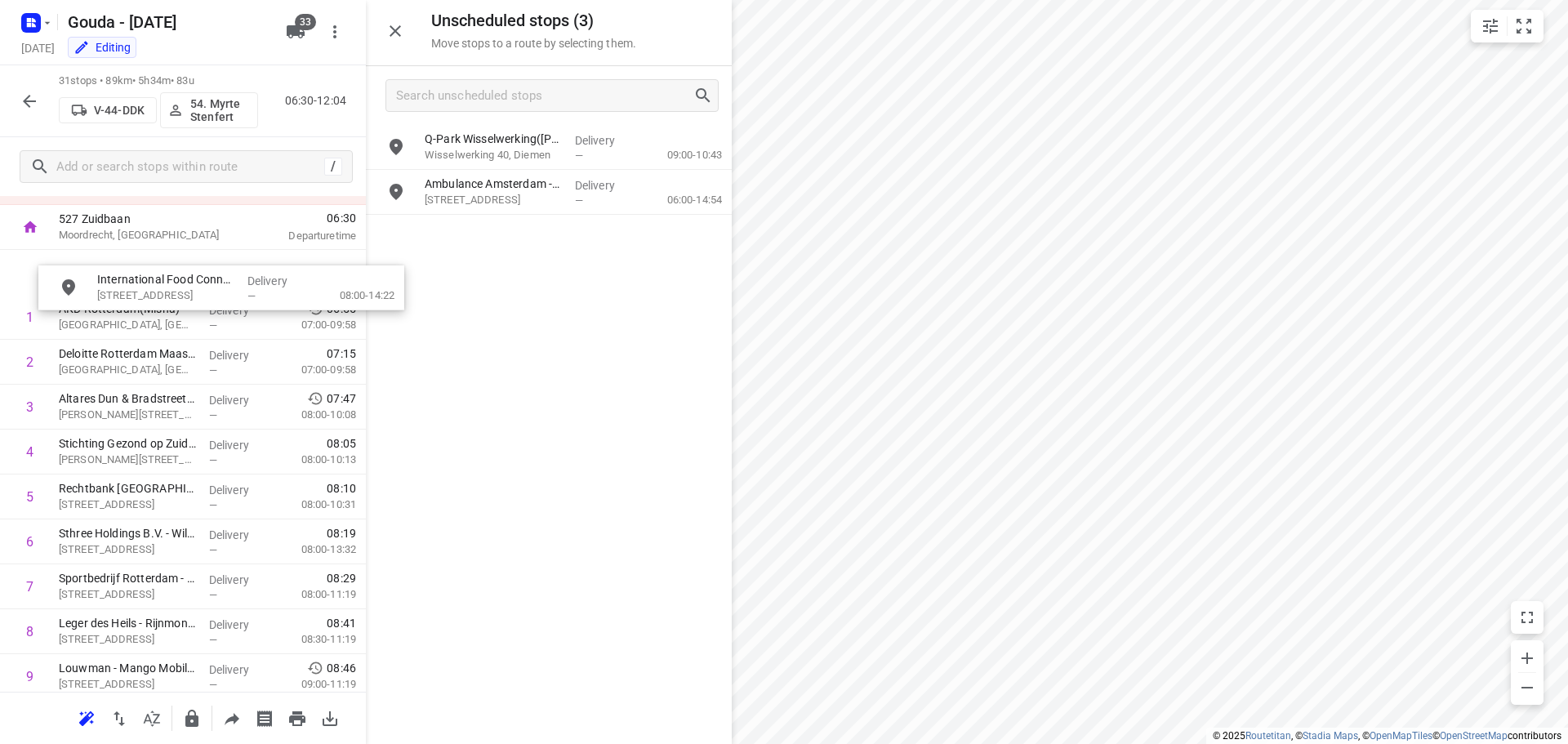
scroll to position [55, 0]
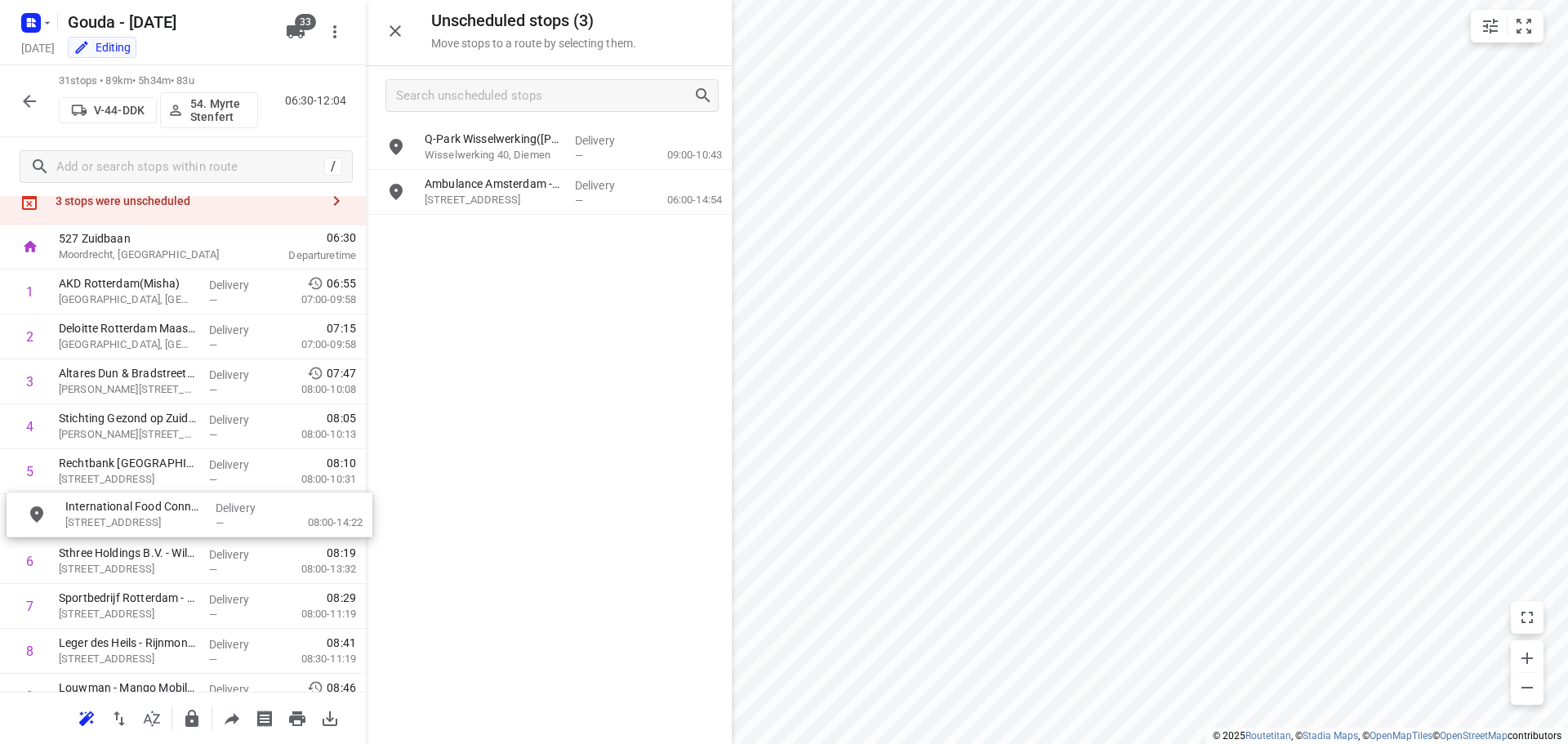
drag, startPoint x: 497, startPoint y: 189, endPoint x: 140, endPoint y: 519, distance: 486.2
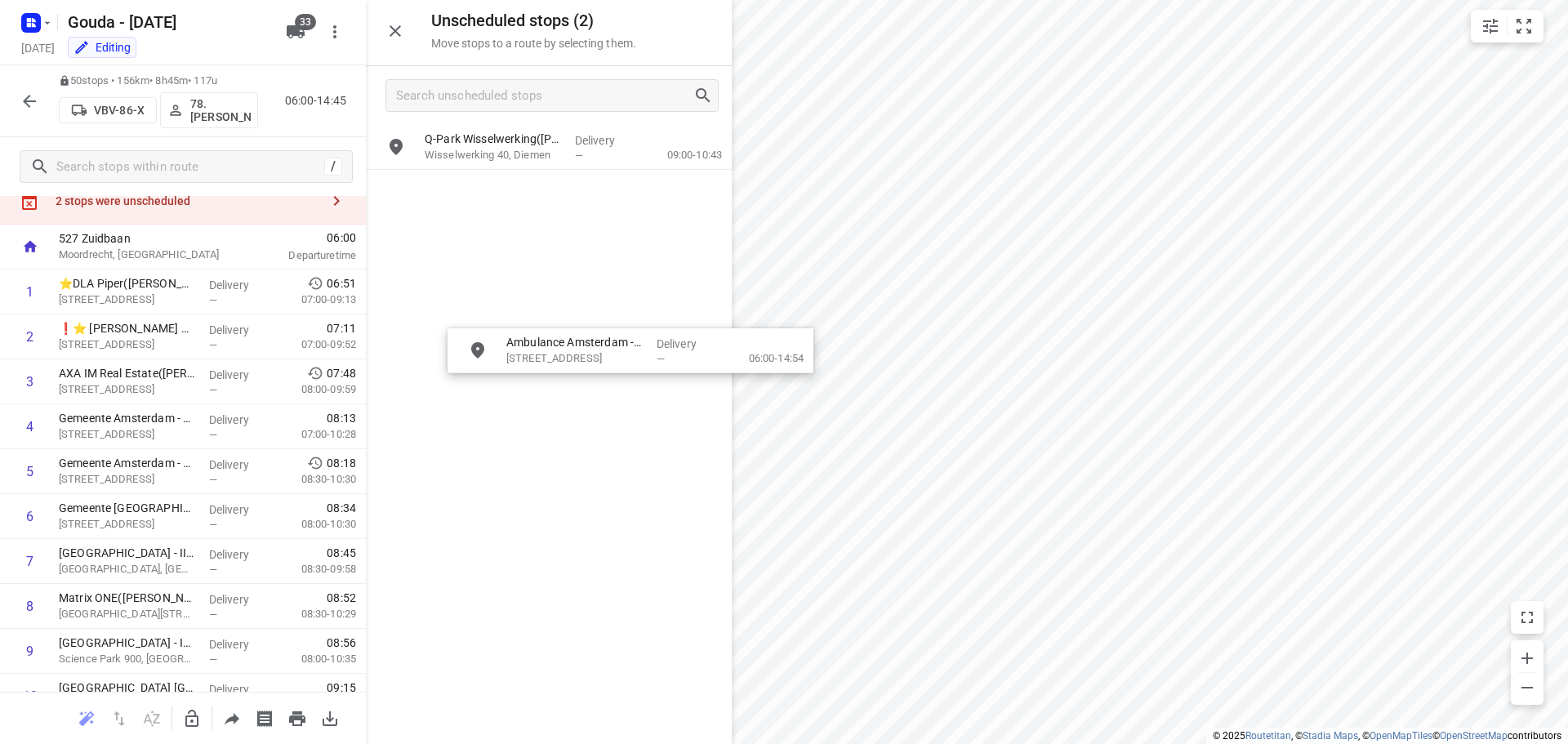
drag, startPoint x: 461, startPoint y: 220, endPoint x: 549, endPoint y: 363, distance: 167.9
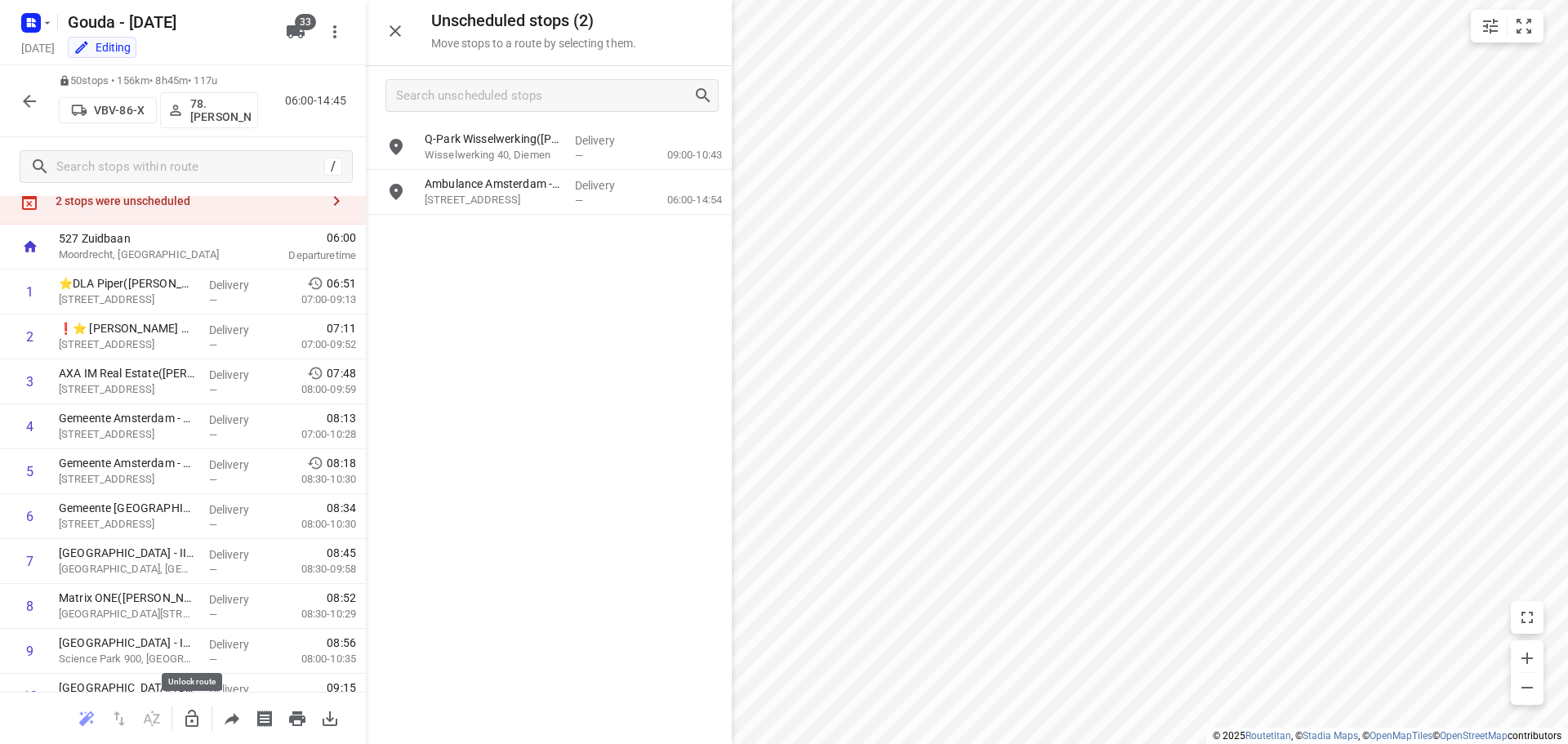
click at [197, 718] on icon "button" at bounding box center [192, 718] width 13 height 17
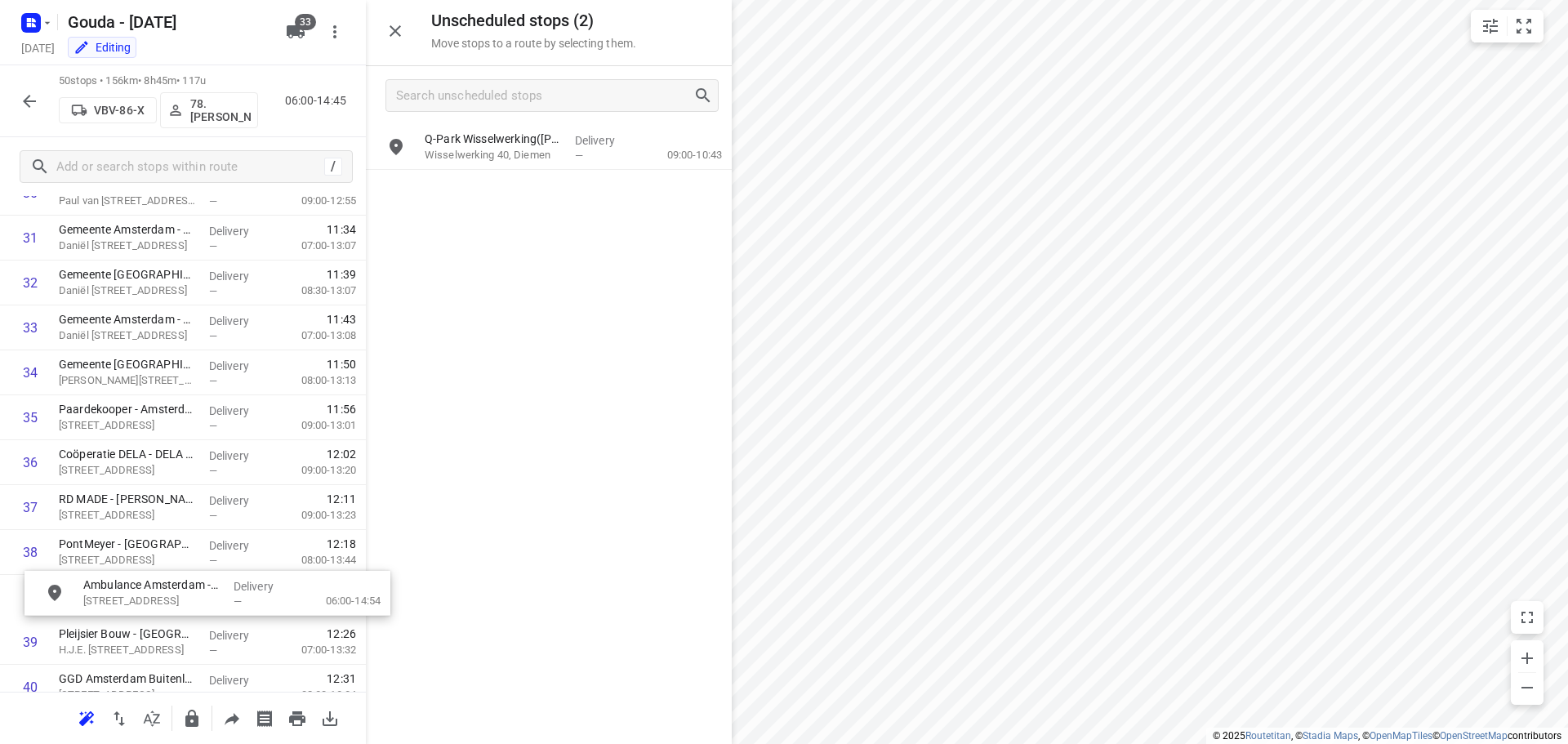
scroll to position [1473, 0]
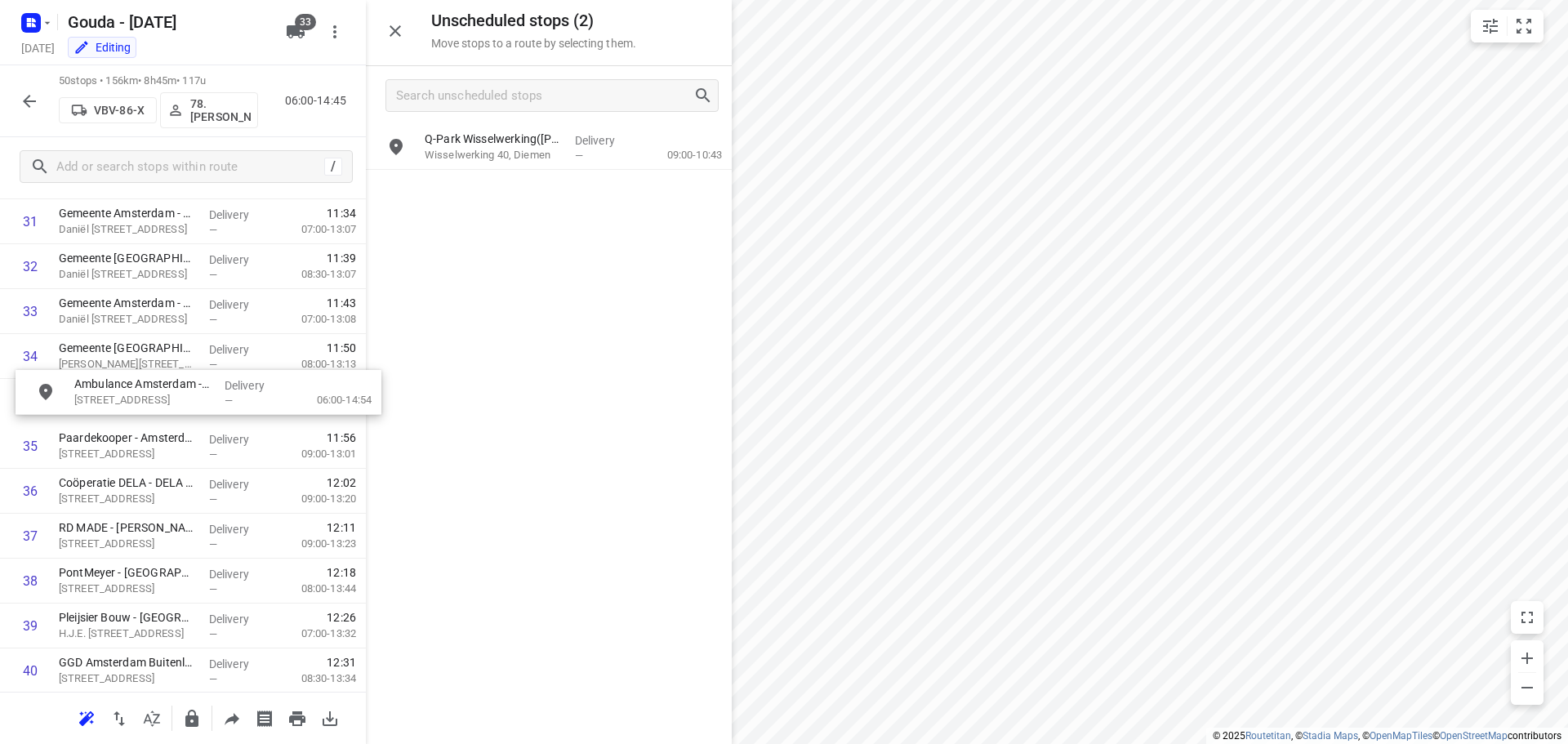
drag, startPoint x: 479, startPoint y: 196, endPoint x: 122, endPoint y: 411, distance: 416.7
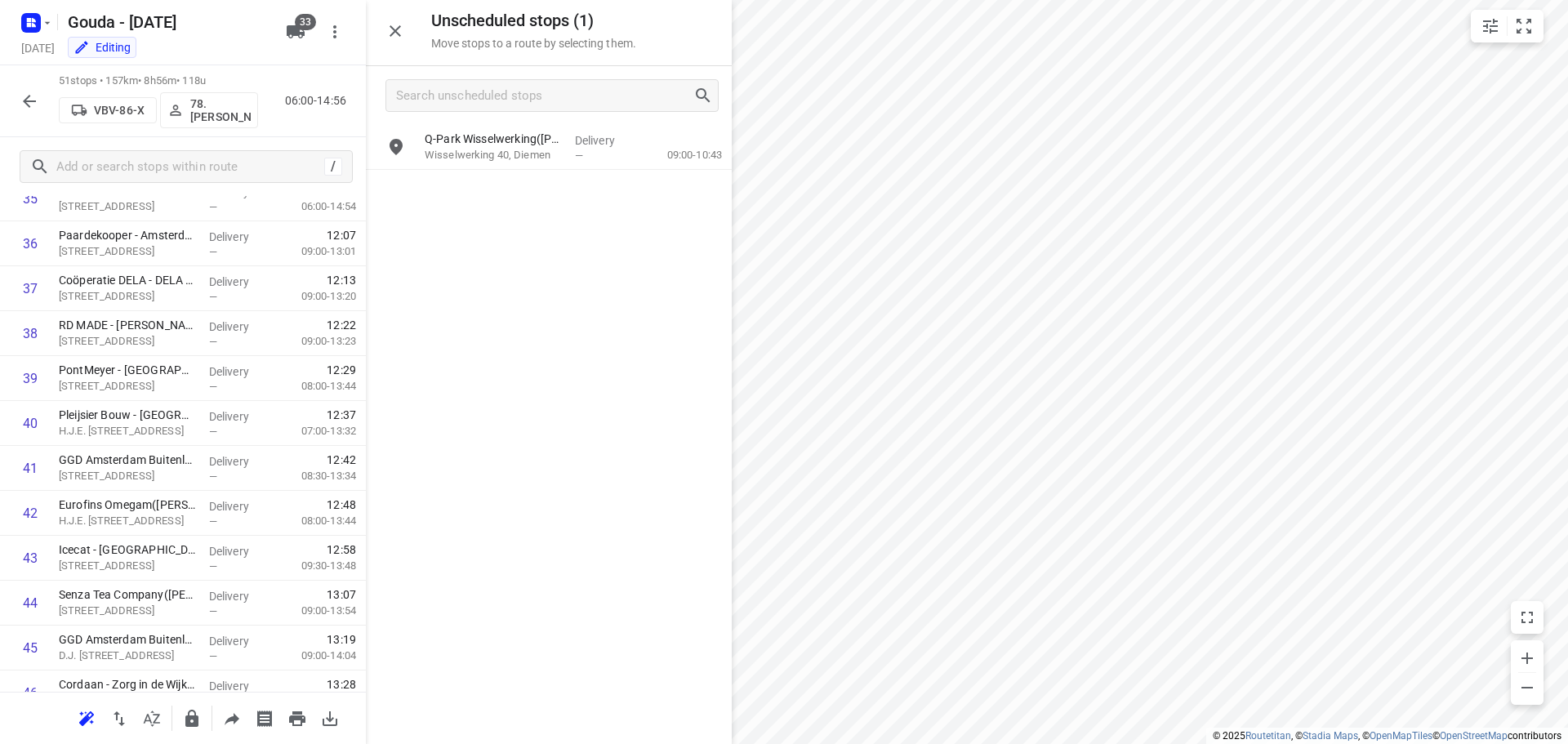
scroll to position [1963, 0]
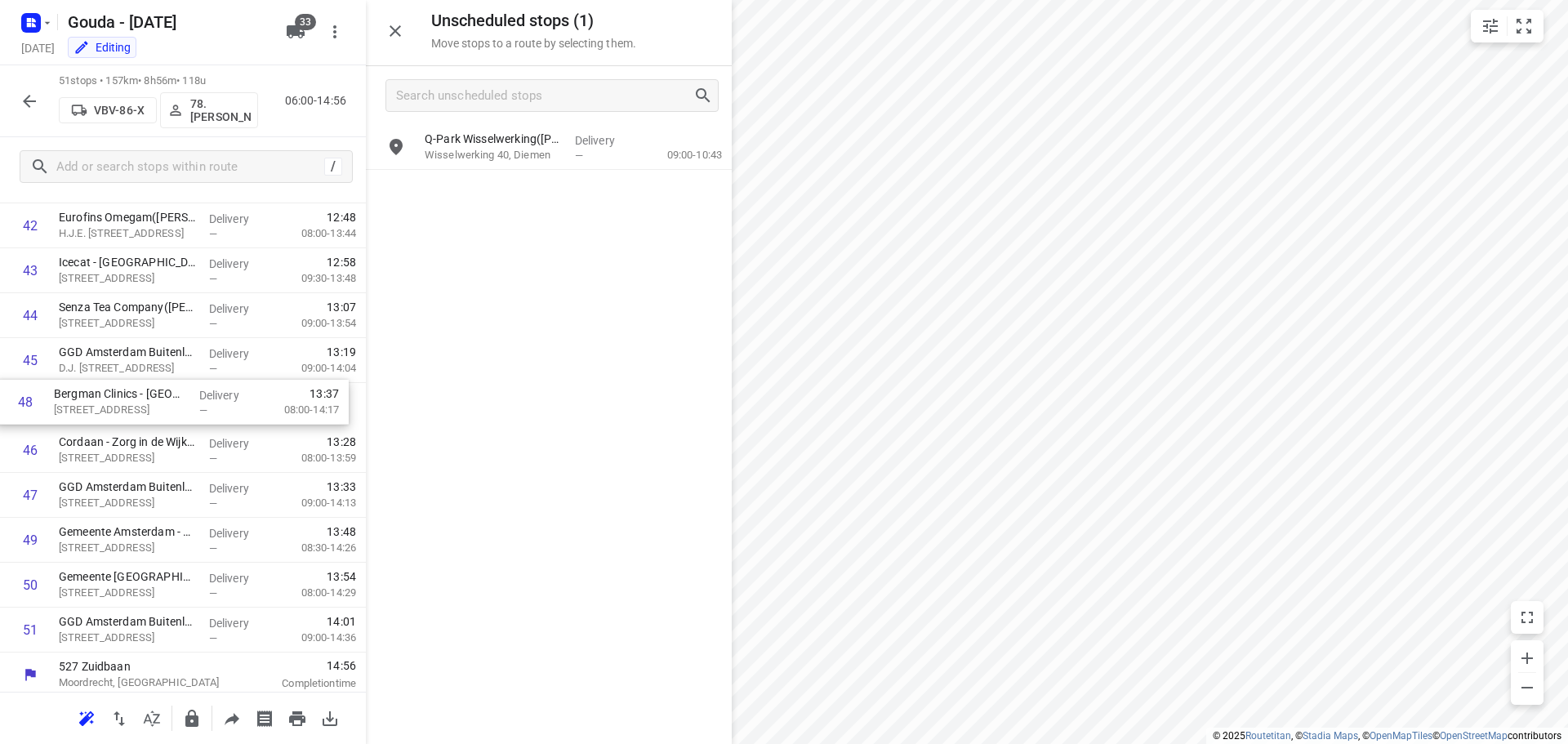
drag, startPoint x: 119, startPoint y: 500, endPoint x: 118, endPoint y: 399, distance: 101.0
drag, startPoint x: 116, startPoint y: 493, endPoint x: 114, endPoint y: 439, distance: 54.0
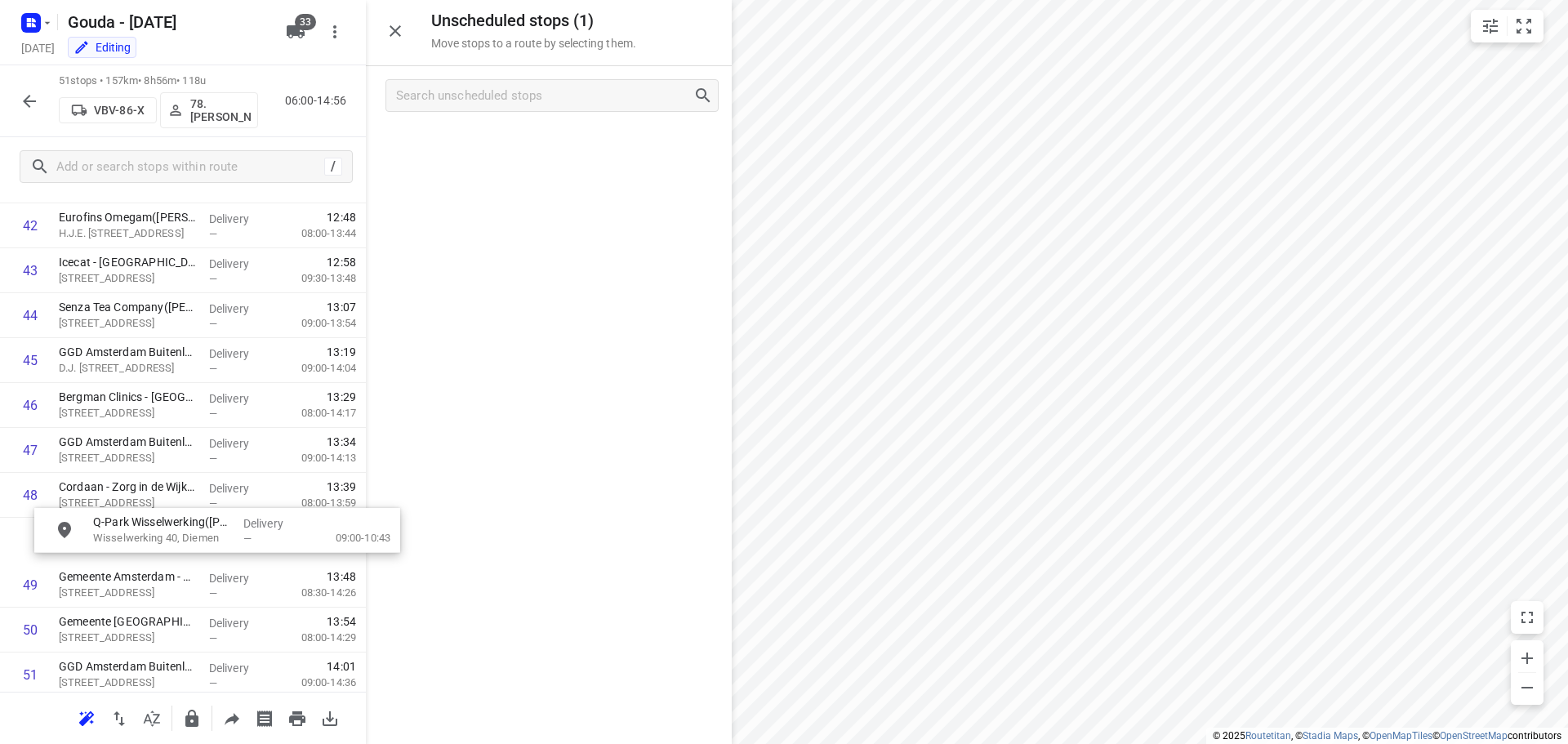
drag, startPoint x: 460, startPoint y: 154, endPoint x: 130, endPoint y: 540, distance: 507.8
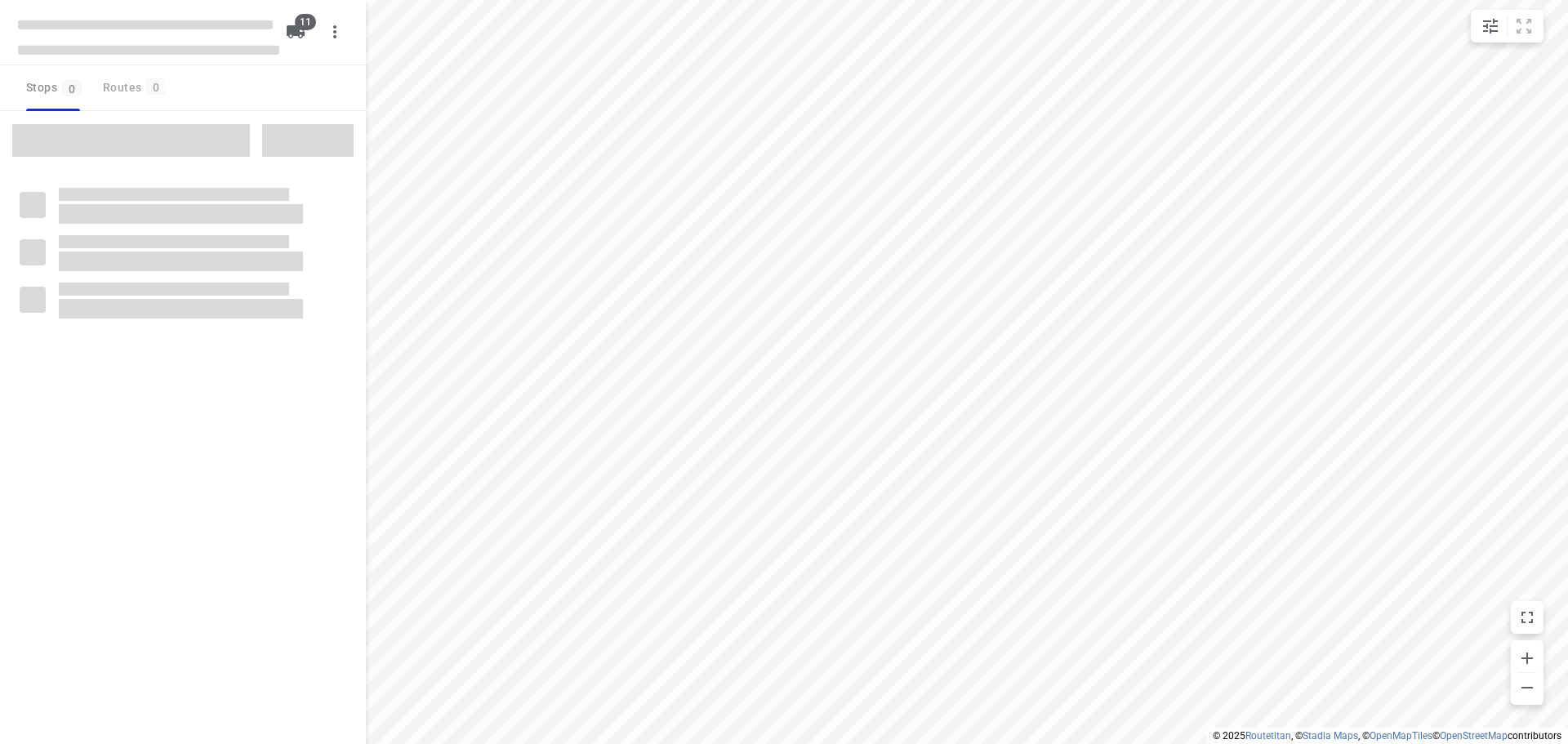
type input "distance"
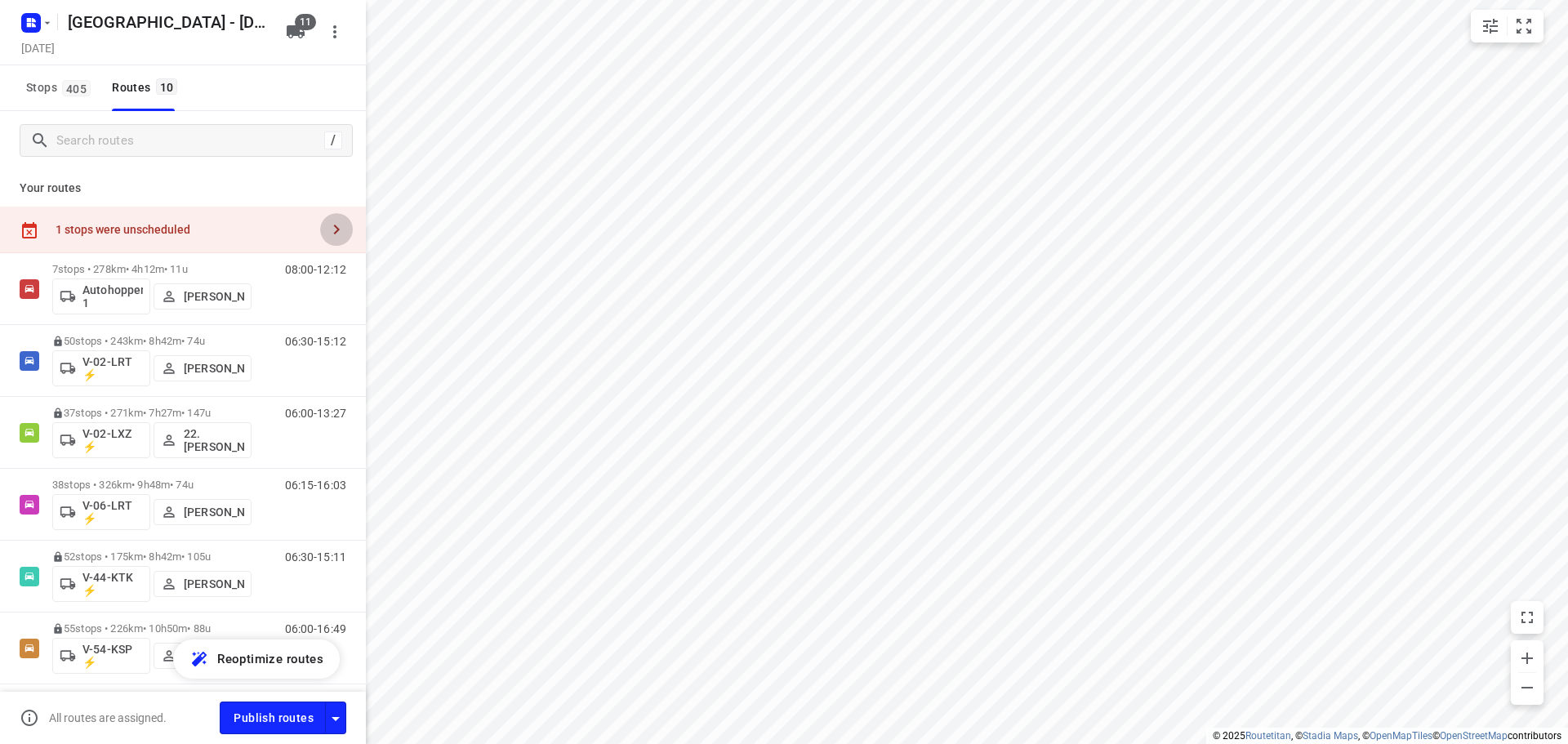
click at [335, 229] on button "button" at bounding box center [336, 229] width 32 height 32
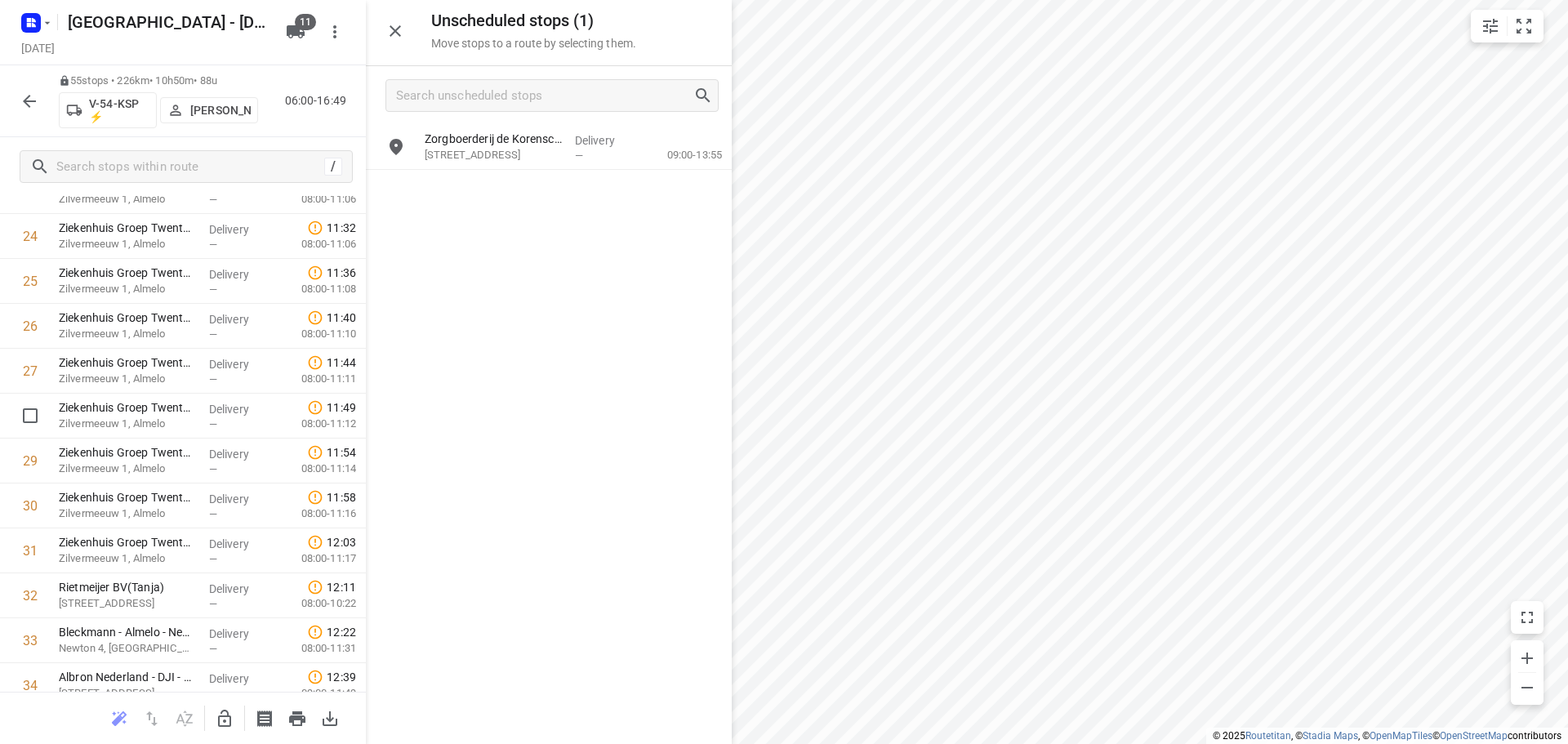
scroll to position [1715, 0]
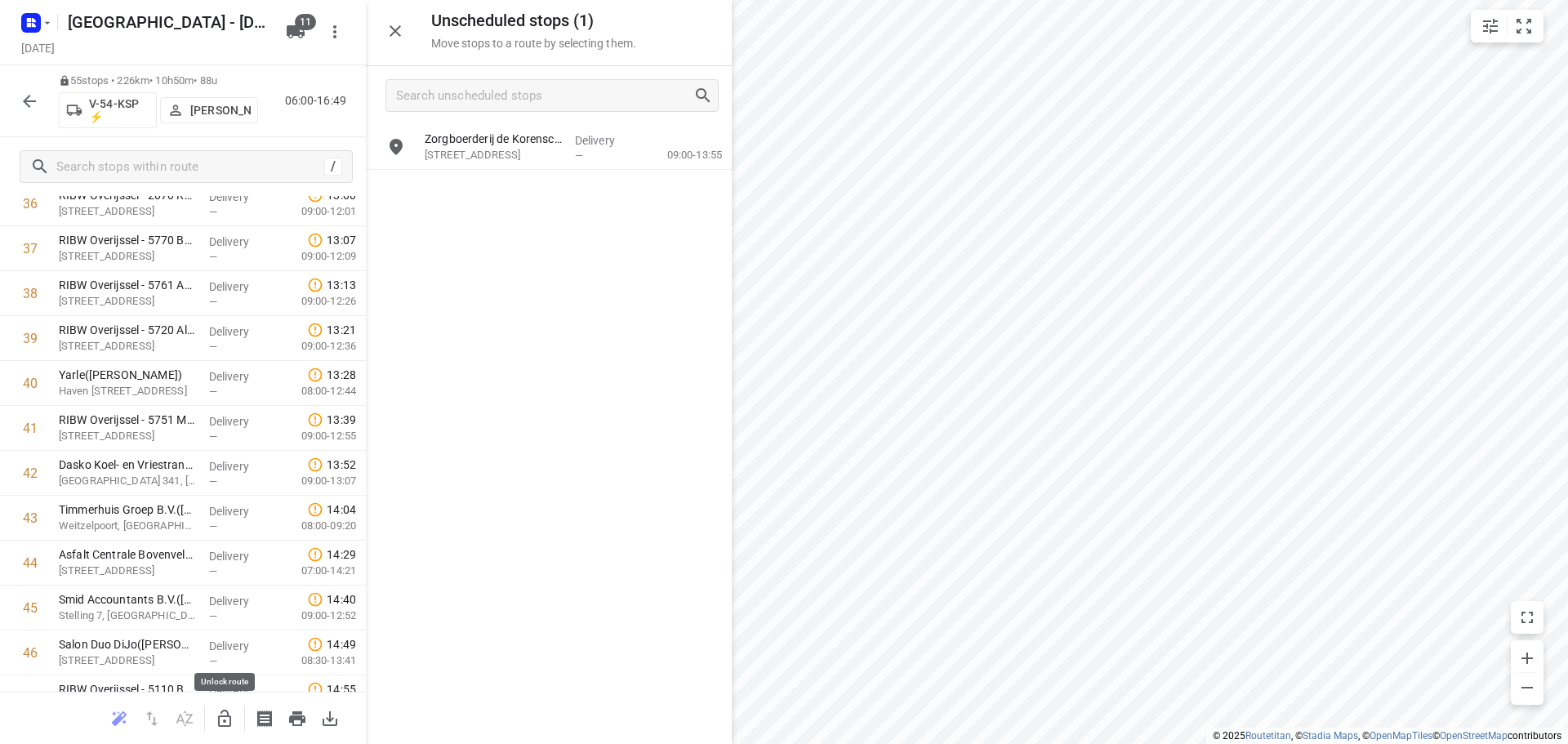
click at [225, 719] on icon "button" at bounding box center [224, 718] width 20 height 20
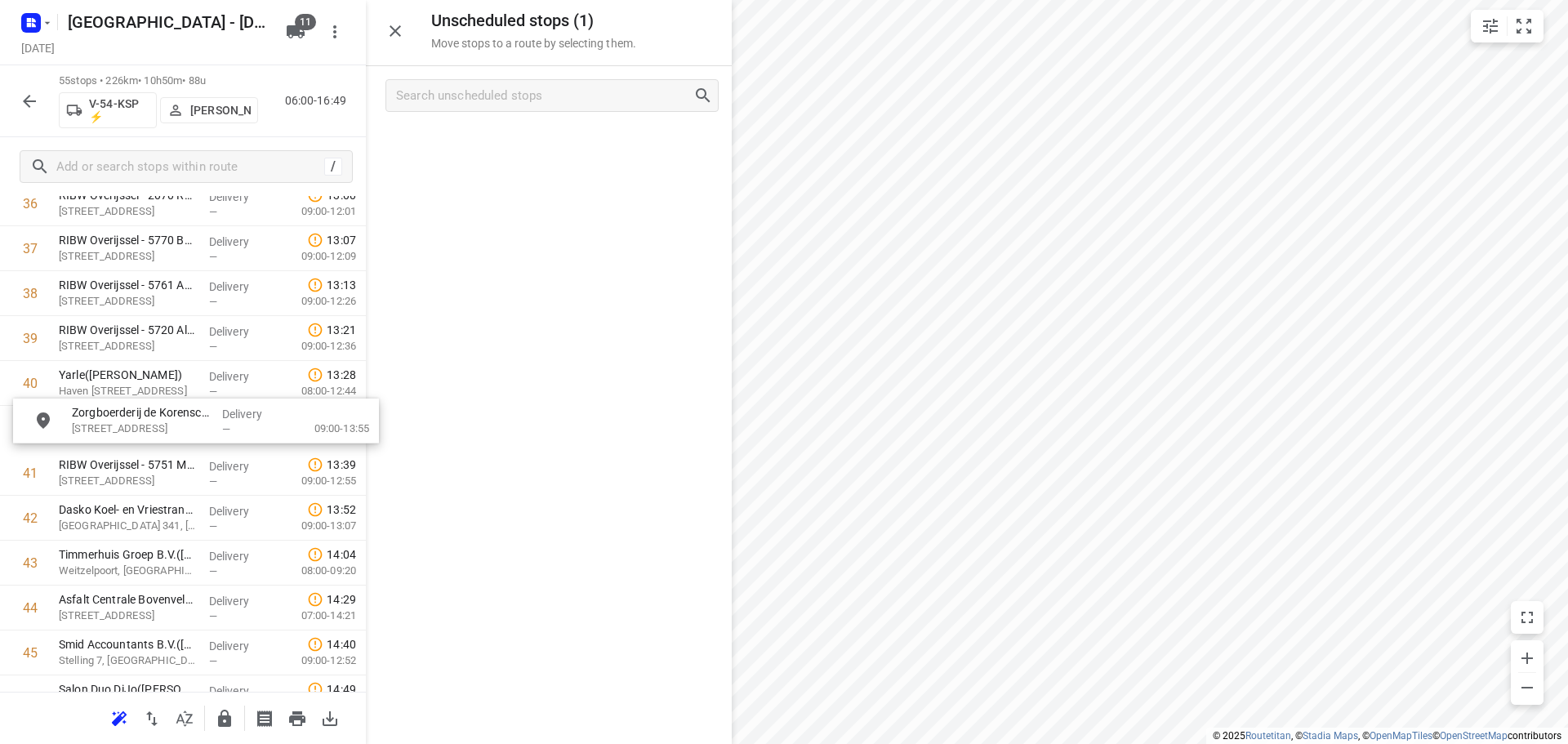
drag, startPoint x: 510, startPoint y: 148, endPoint x: 151, endPoint y: 434, distance: 459.0
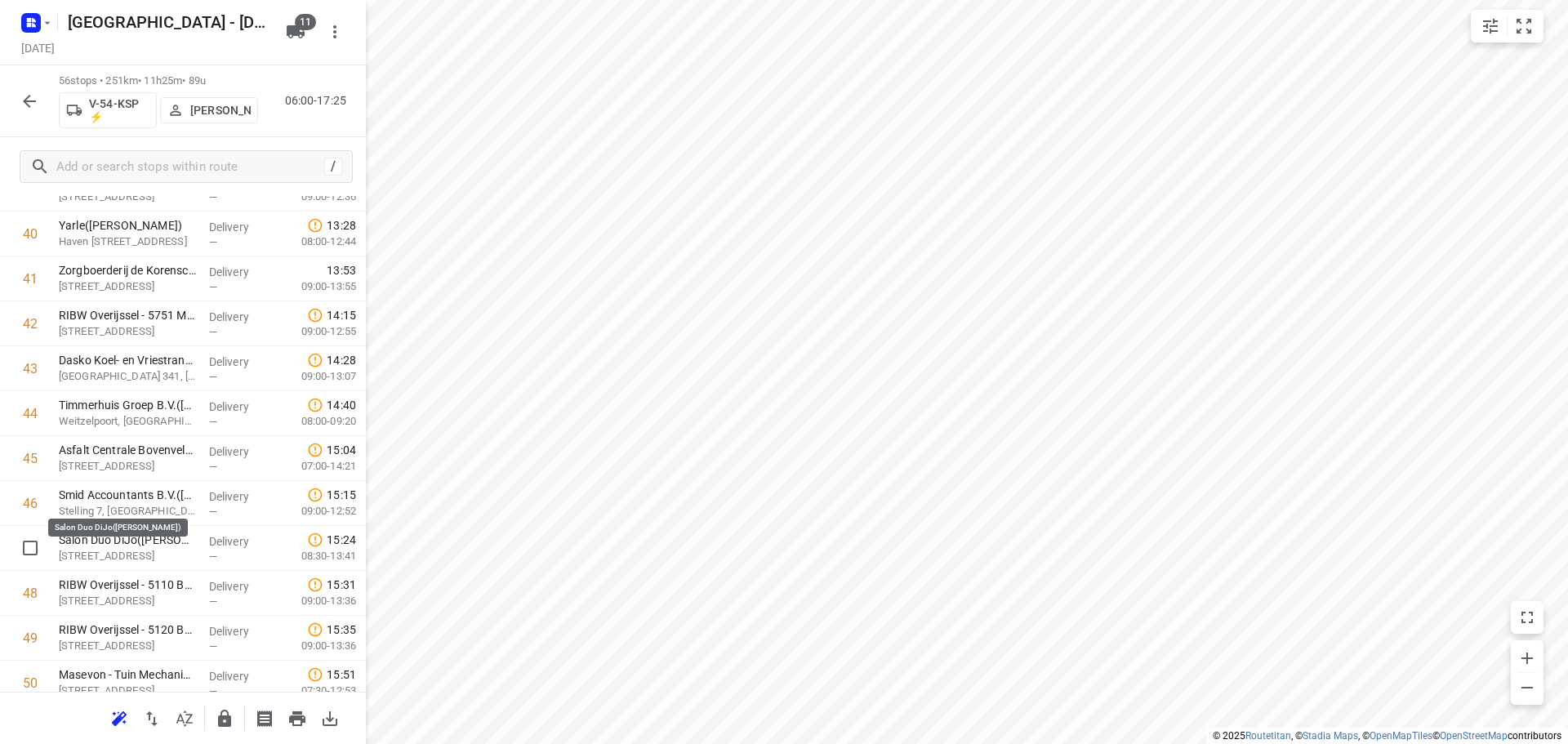
scroll to position [2146, 0]
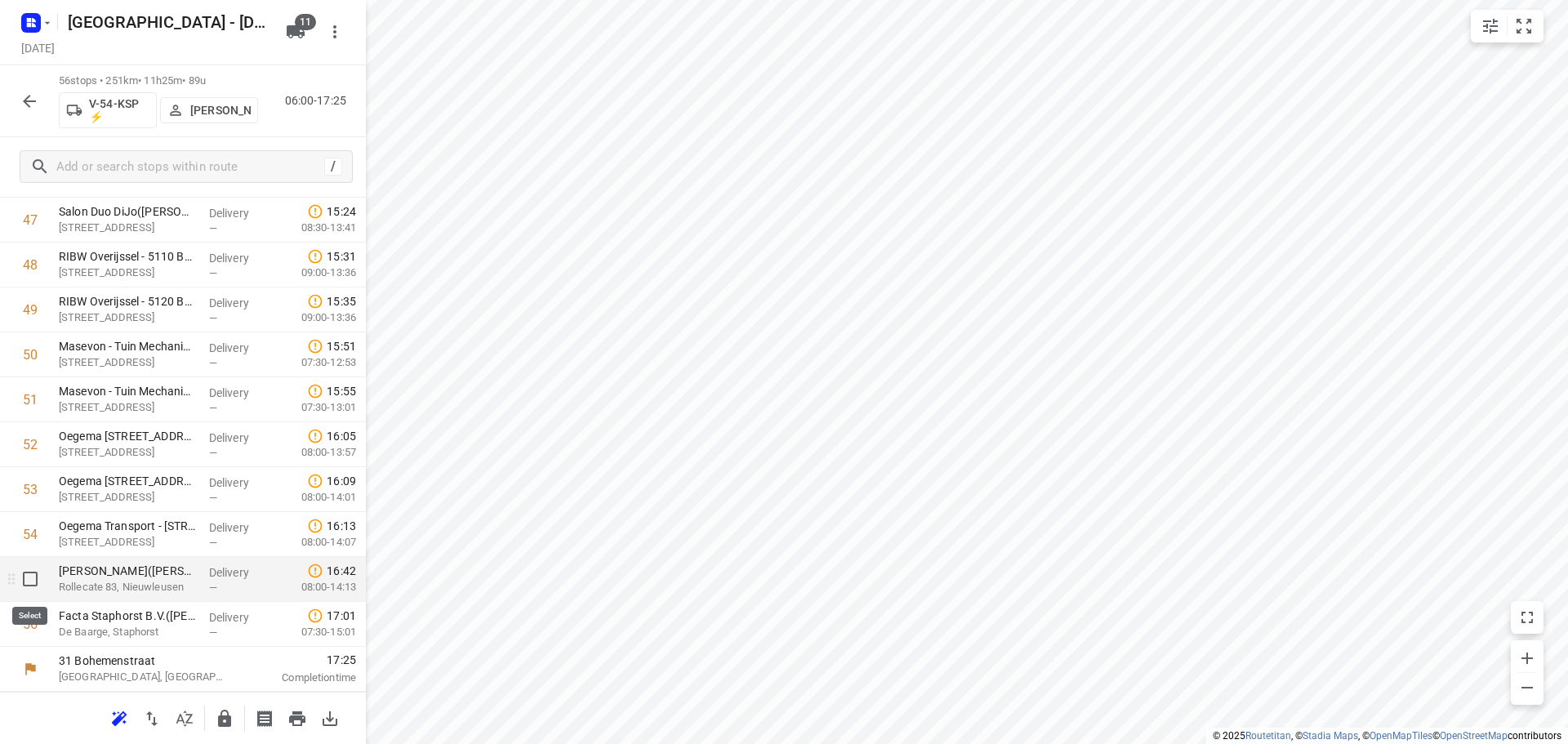
click at [25, 578] on input "checkbox" at bounding box center [30, 579] width 32 height 32
checkbox input "true"
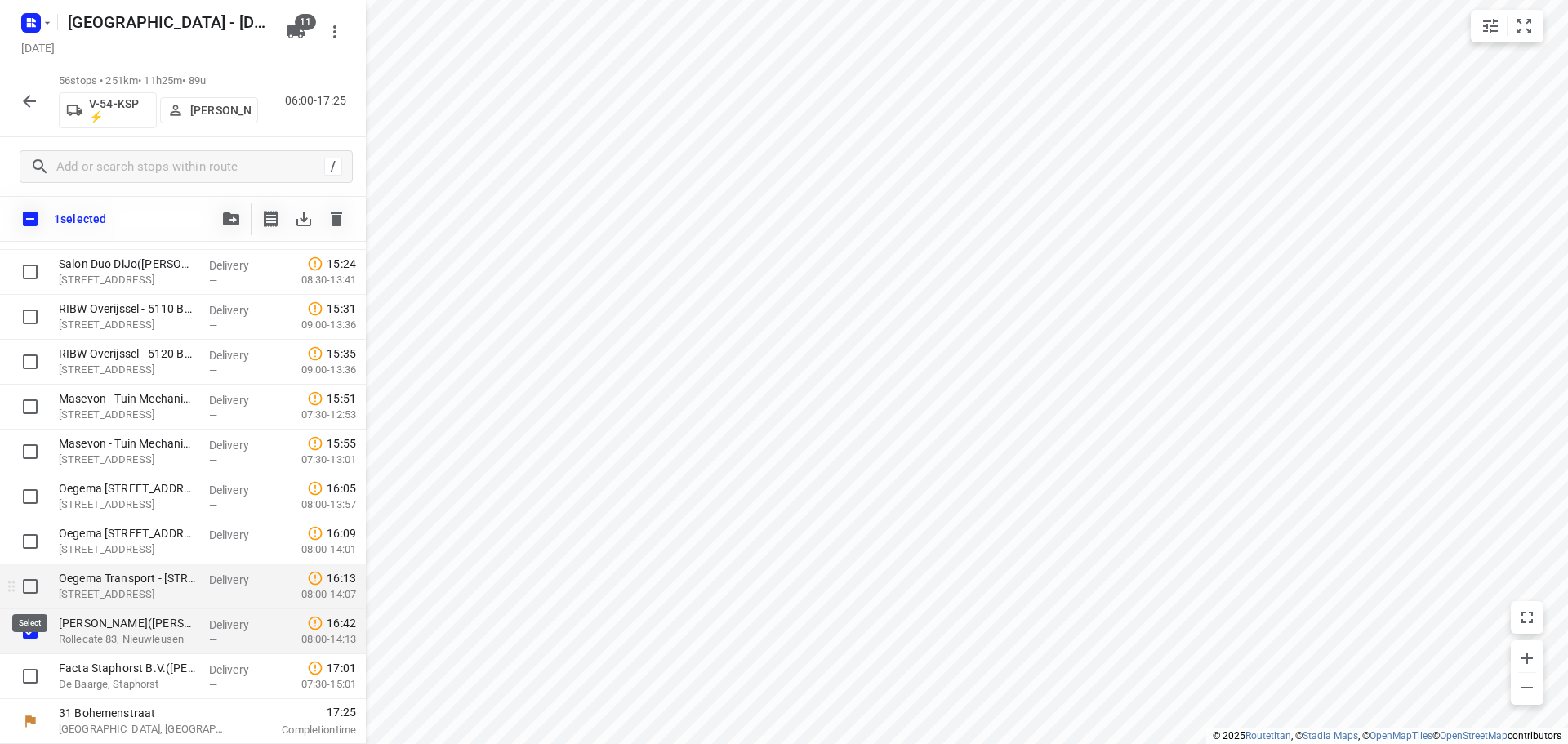
scroll to position [2140, 0]
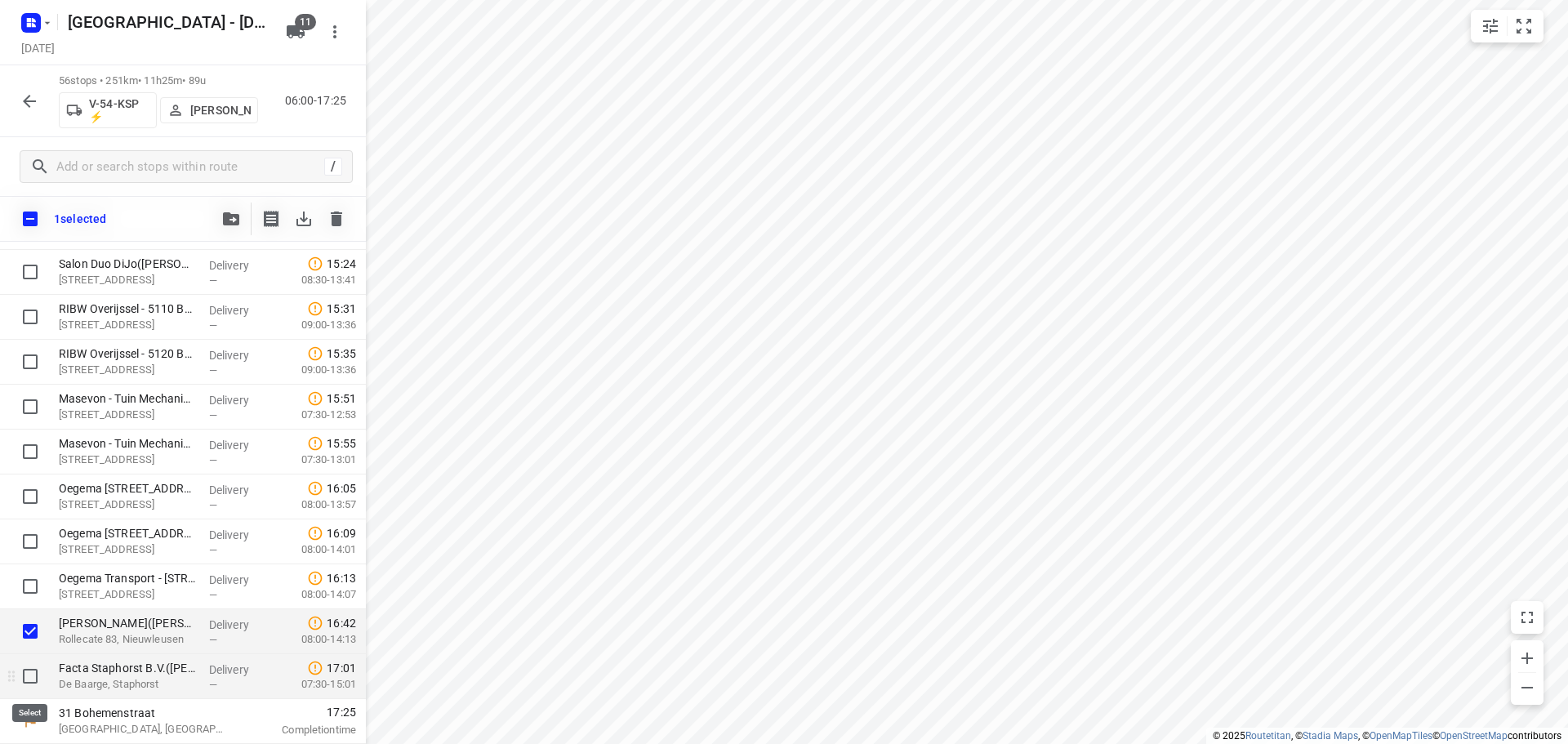
click at [27, 679] on input "checkbox" at bounding box center [30, 676] width 32 height 32
checkbox input "true"
click at [227, 220] on icon "button" at bounding box center [231, 218] width 16 height 13
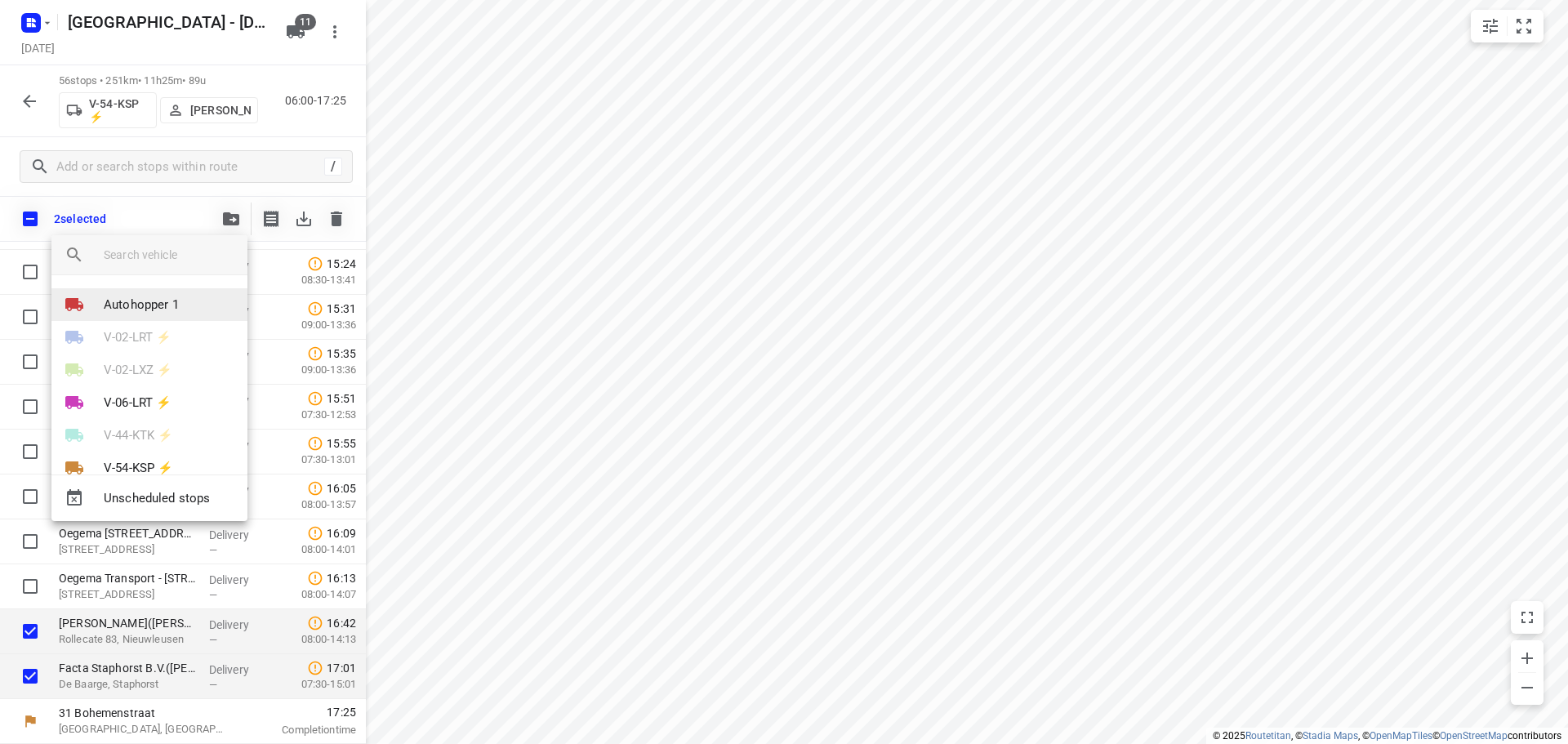
click at [154, 300] on p "Autohopper 1" at bounding box center [141, 305] width 75 height 19
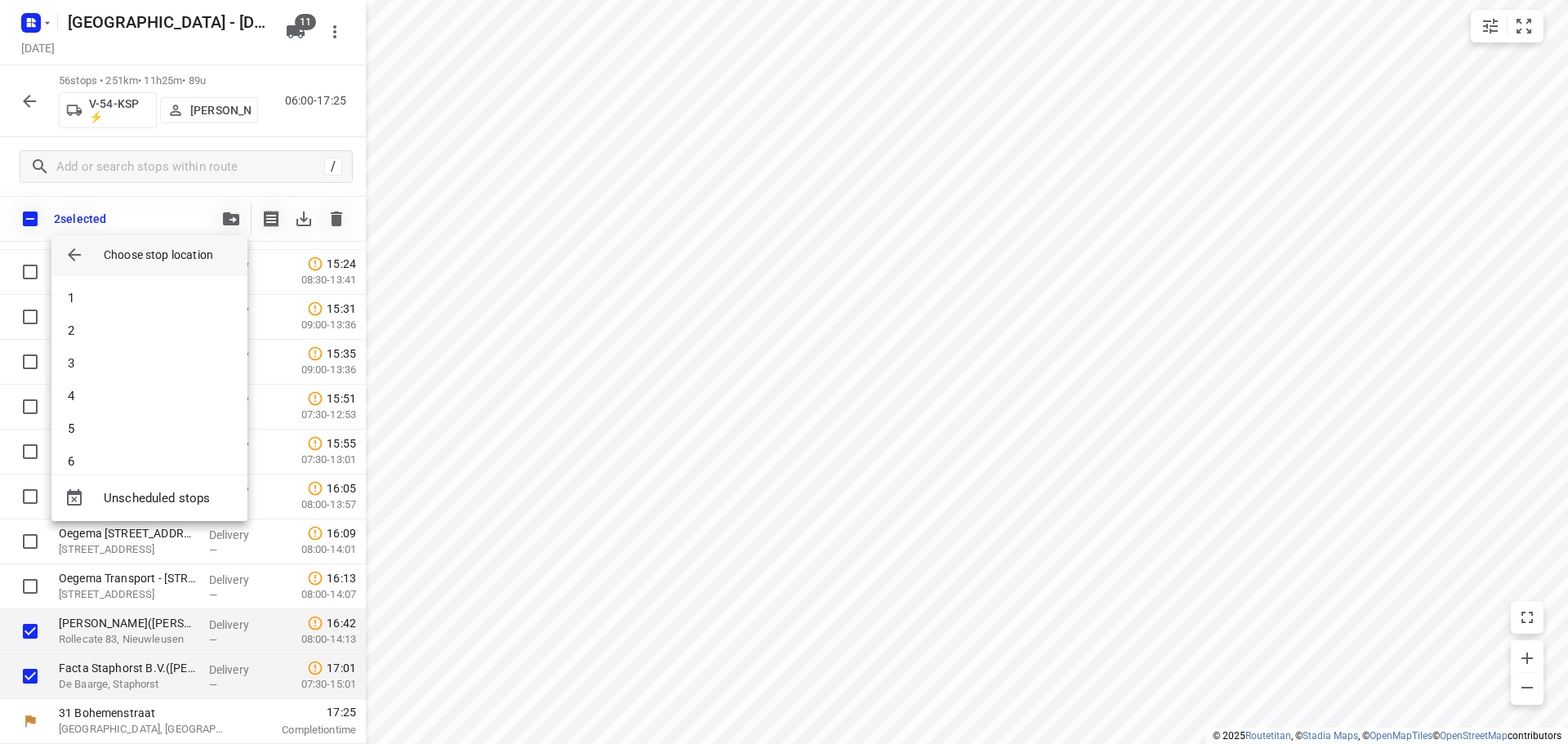
scroll to position [49, 0]
click at [148, 444] on li "7" at bounding box center [149, 446] width 196 height 32
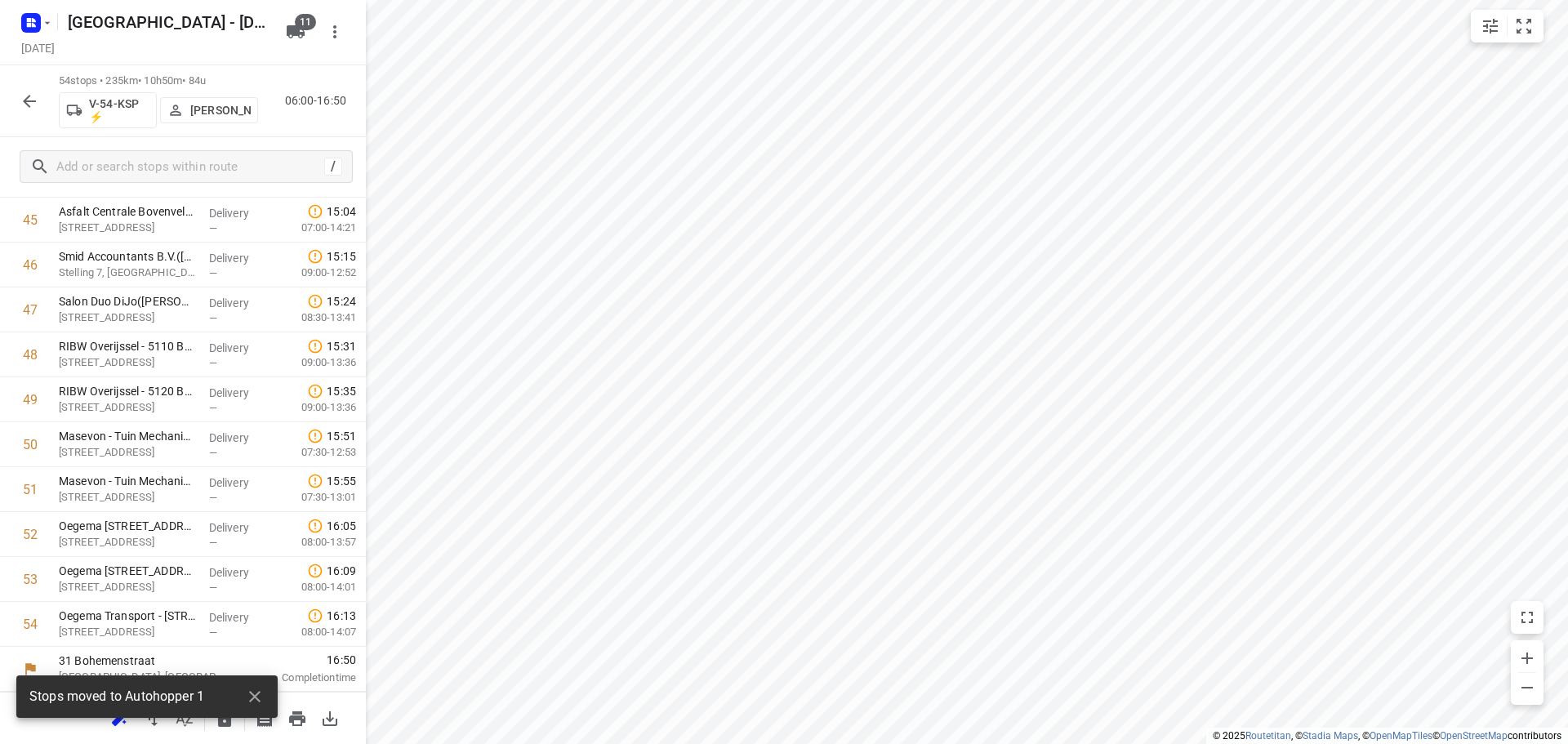
scroll to position [35, 0]
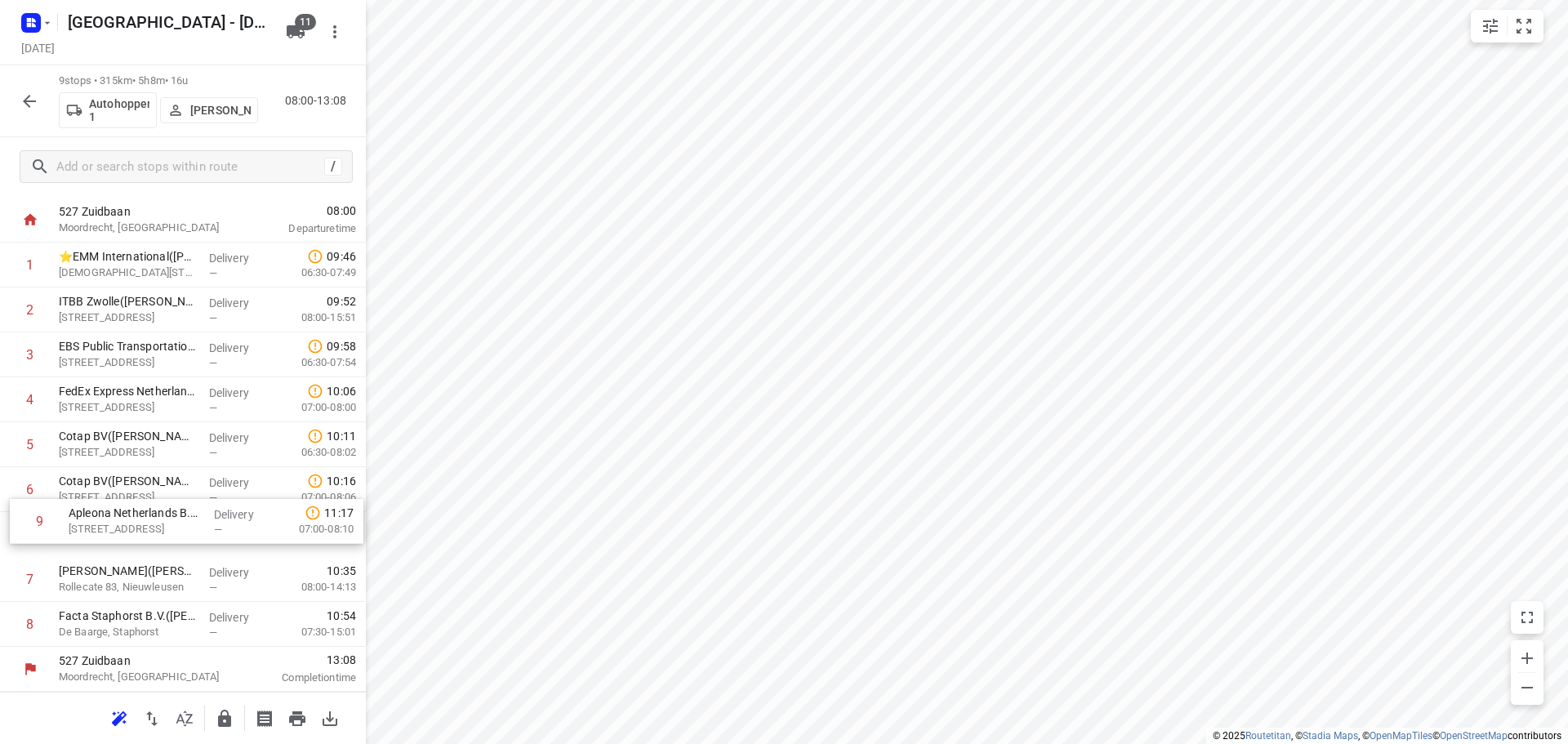
drag, startPoint x: 134, startPoint y: 619, endPoint x: 142, endPoint y: 508, distance: 111.3
click at [142, 508] on div "1 ⭐EMM International([PERSON_NAME] / [PERSON_NAME]) [STREET_ADDRESS] Delivery —…" at bounding box center [183, 445] width 366 height 404
click at [194, 108] on p "[PERSON_NAME]" at bounding box center [221, 109] width 61 height 13
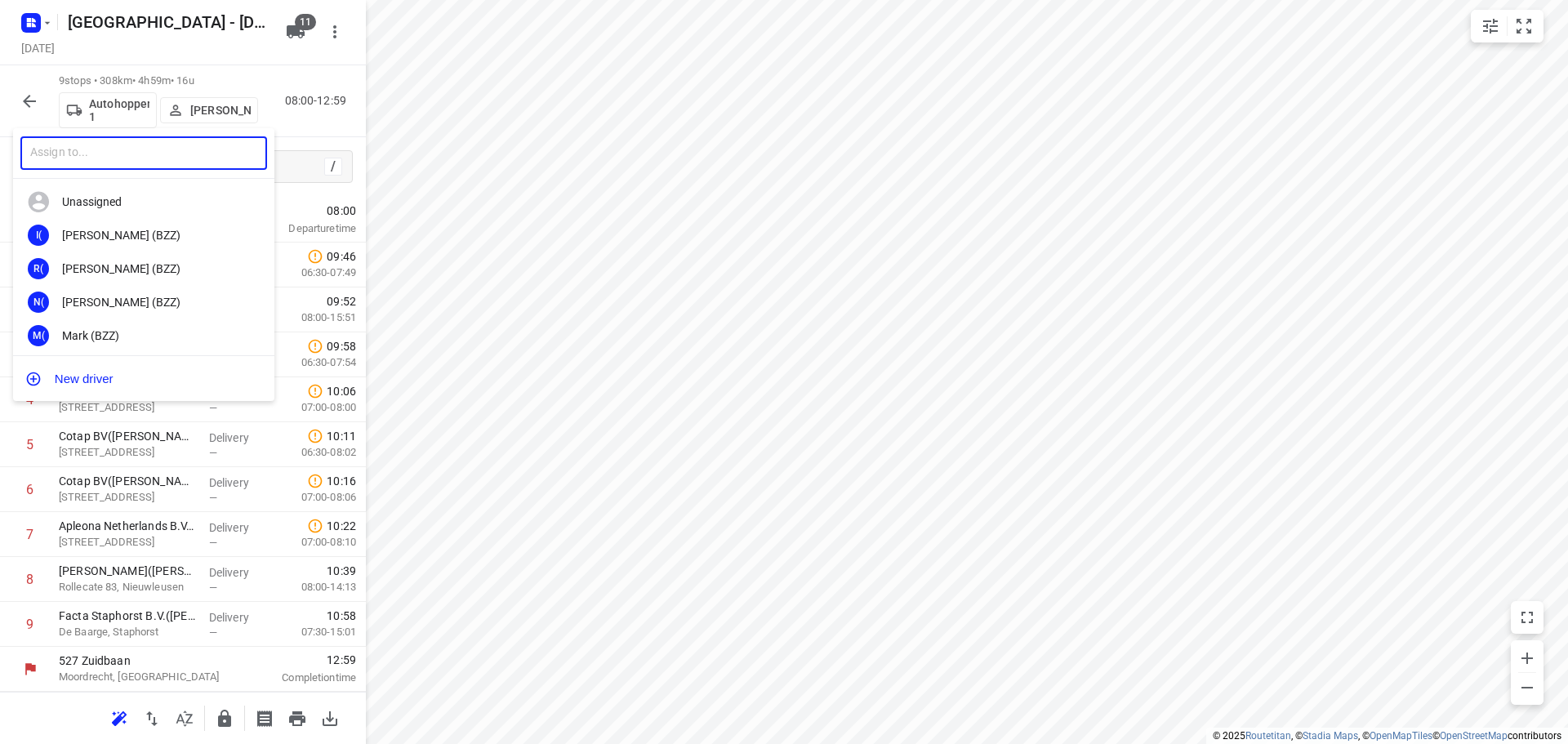
click at [163, 166] on input "text" at bounding box center [144, 153] width 246 height 33
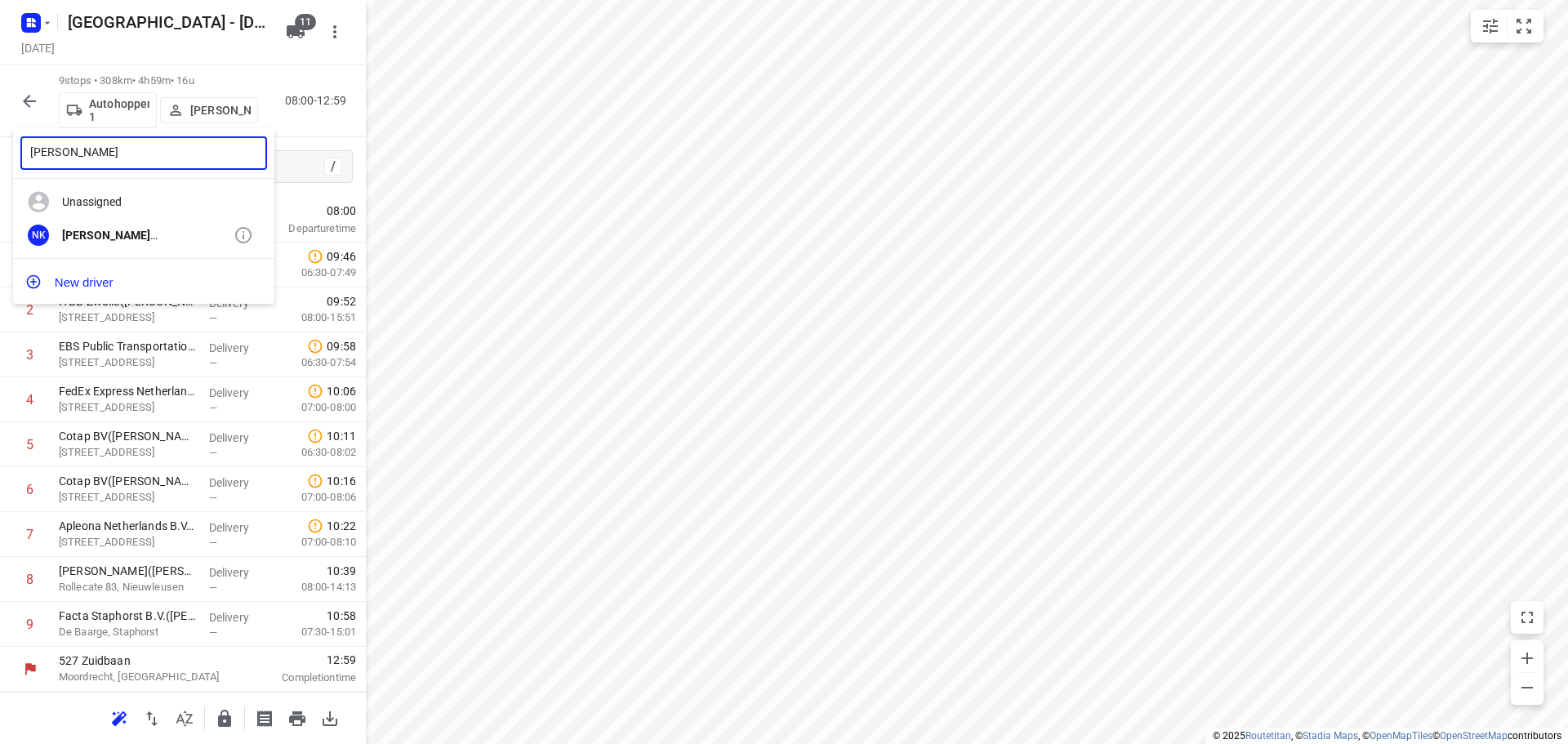
type input "[PERSON_NAME]"
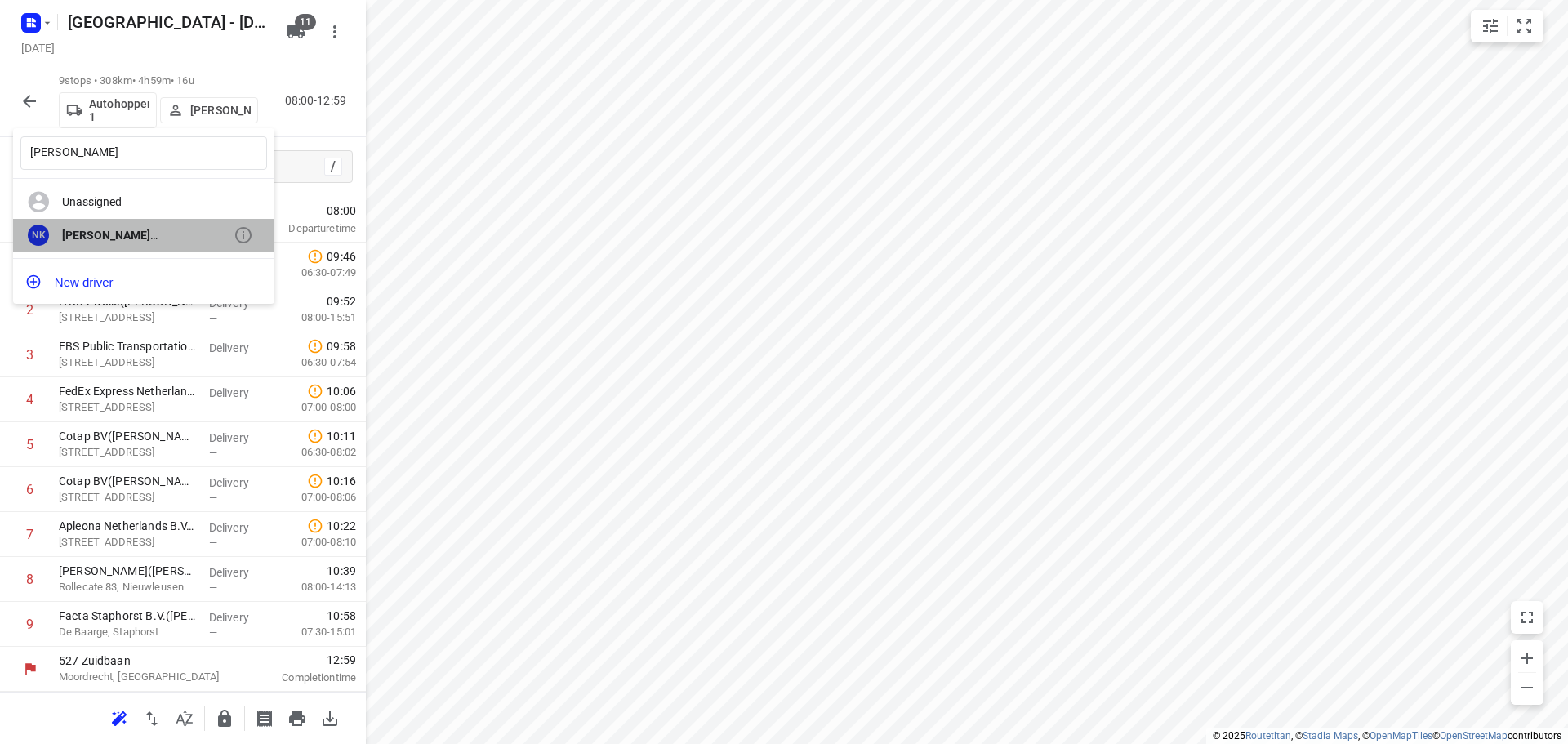
click at [150, 239] on div "[PERSON_NAME]" at bounding box center [148, 234] width 172 height 13
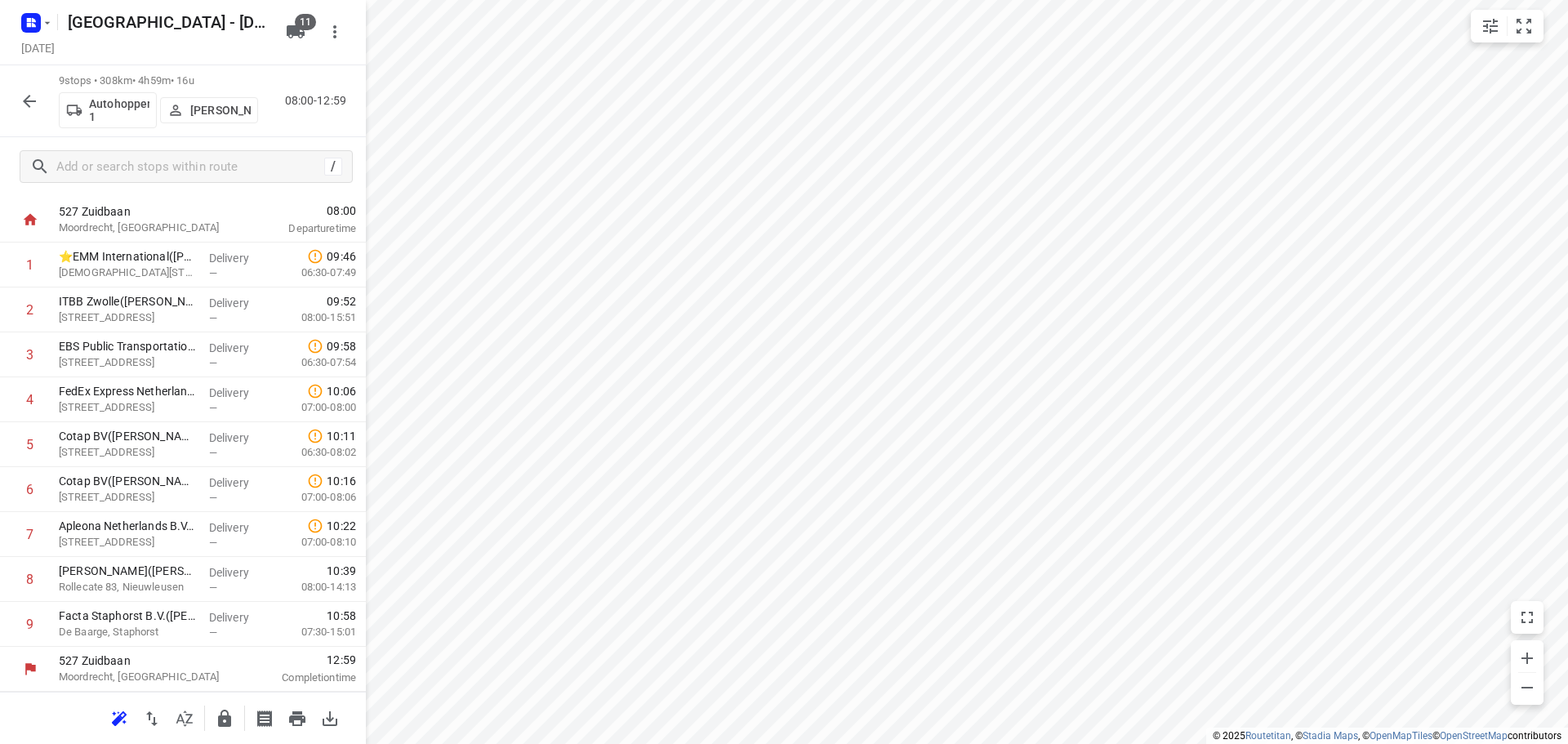
click at [25, 101] on icon "button" at bounding box center [29, 101] width 13 height 13
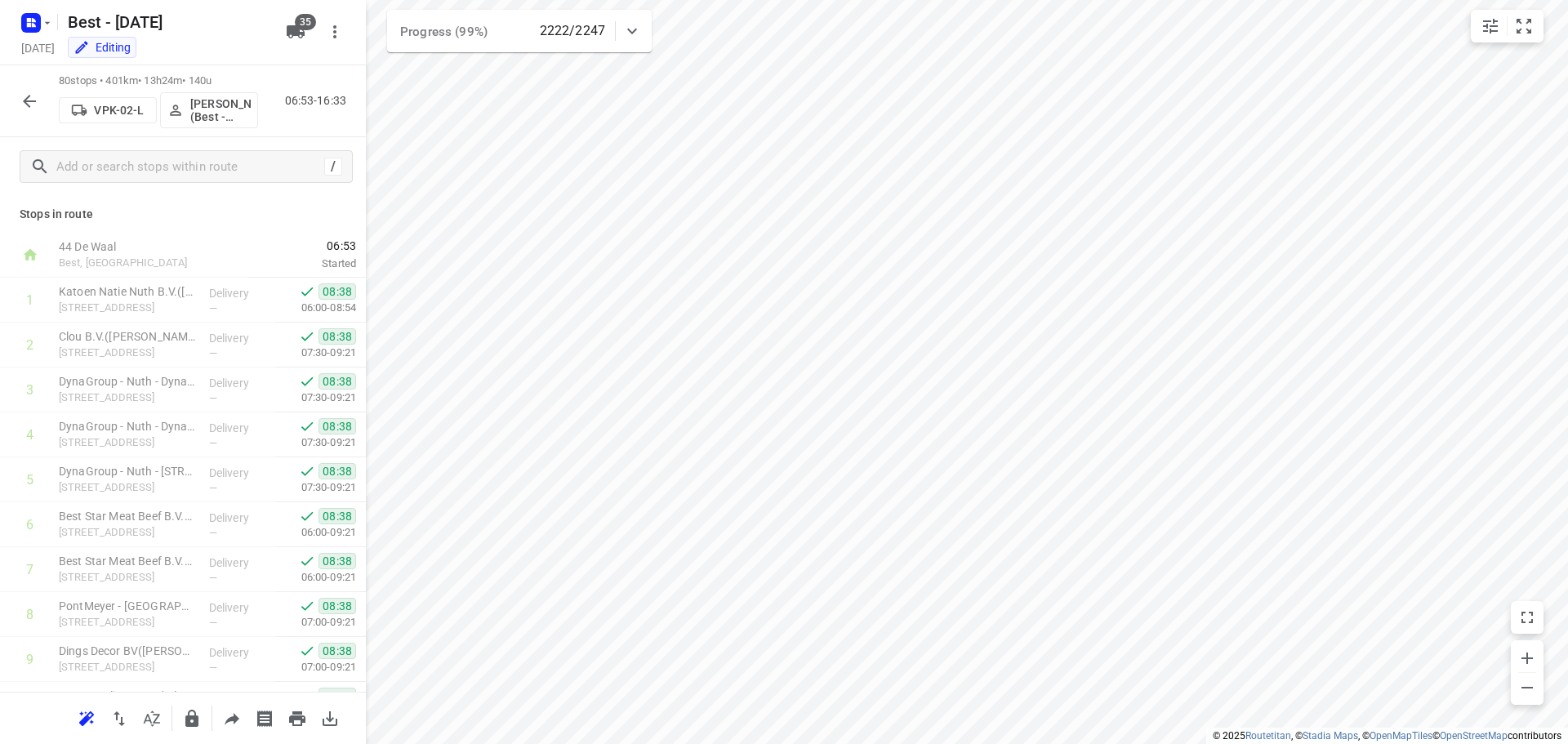
scroll to position [3225, 0]
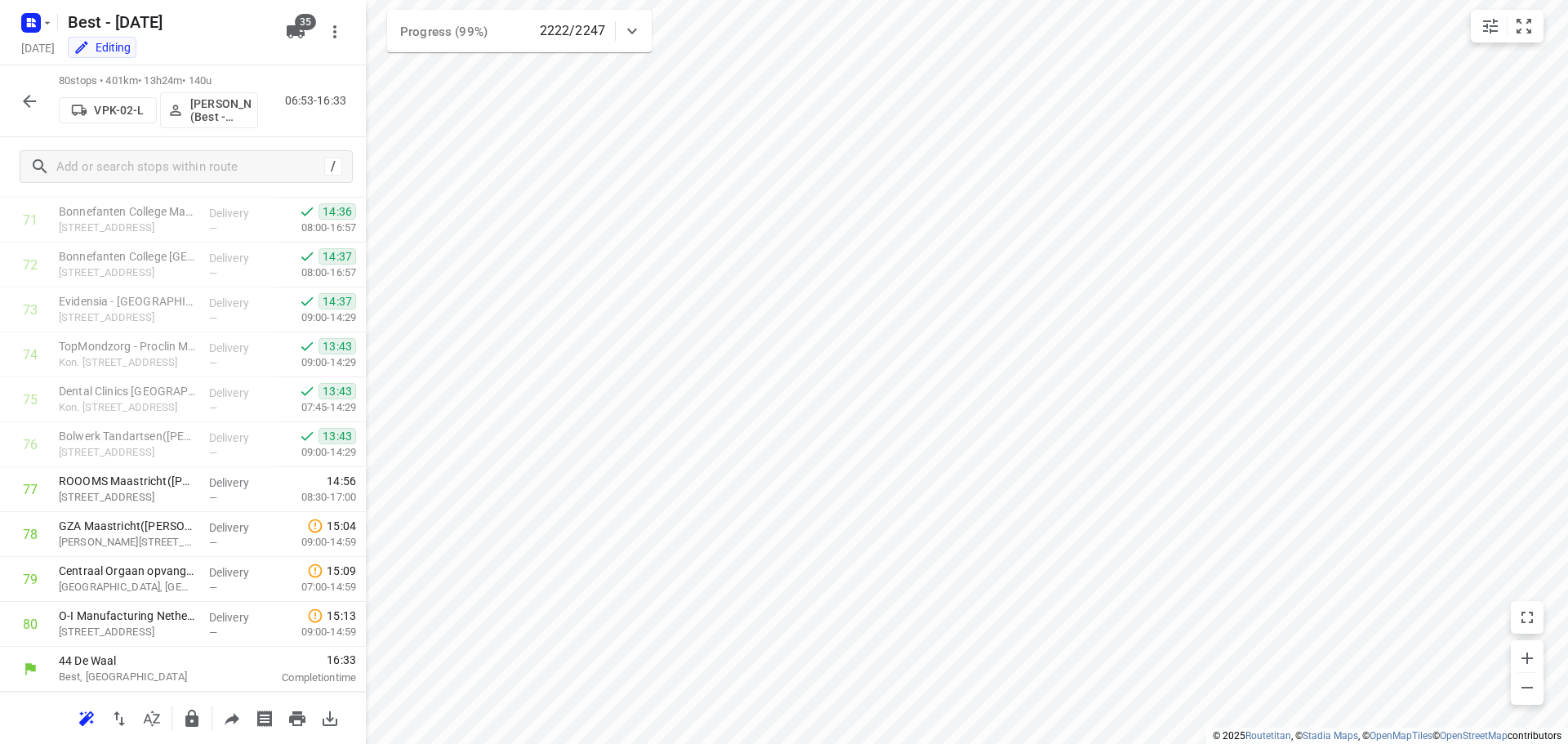
click at [25, 110] on icon "button" at bounding box center [29, 101] width 20 height 20
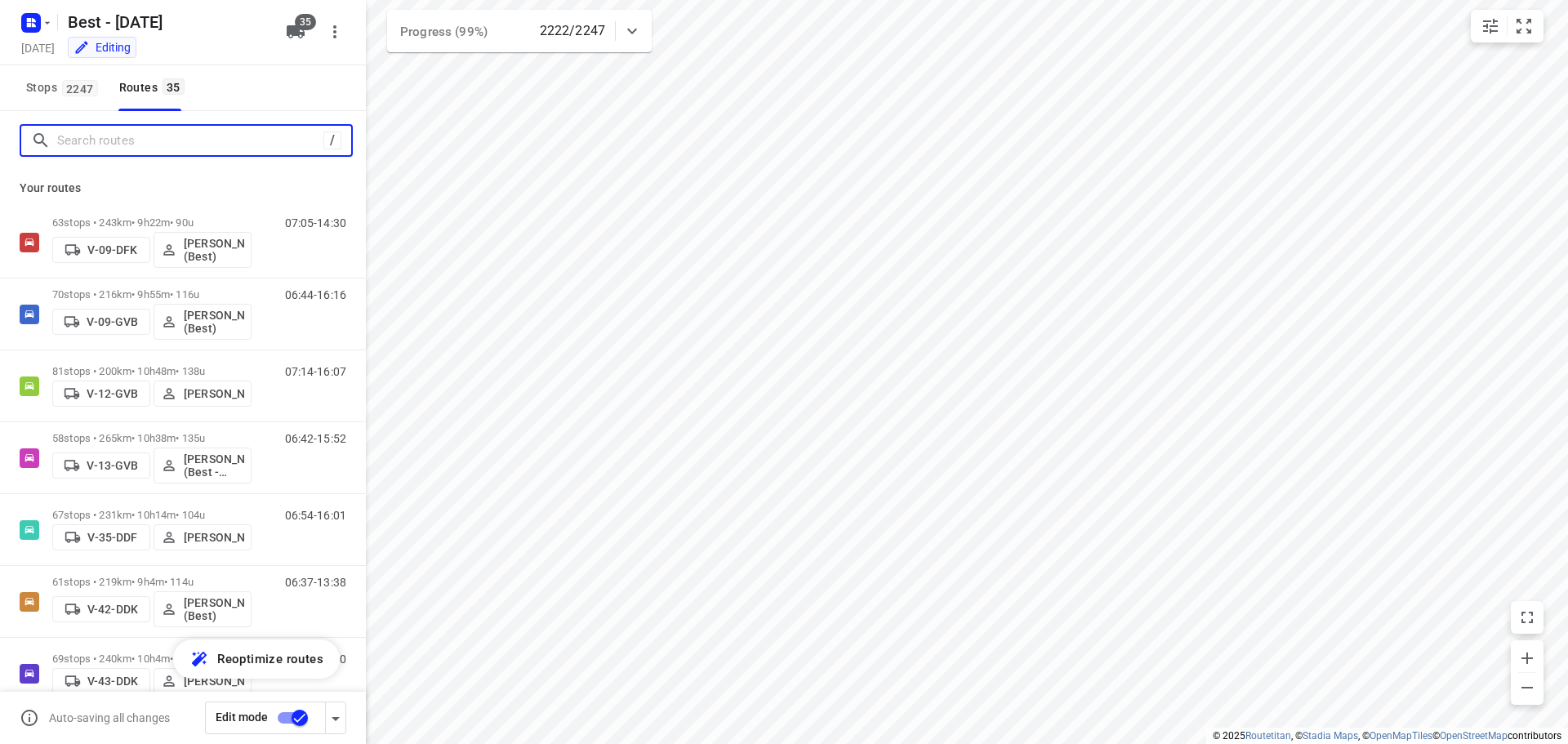
drag, startPoint x: 91, startPoint y: 145, endPoint x: 84, endPoint y: 131, distance: 15.7
click at [91, 143] on input "Search routes" at bounding box center [190, 141] width 266 height 26
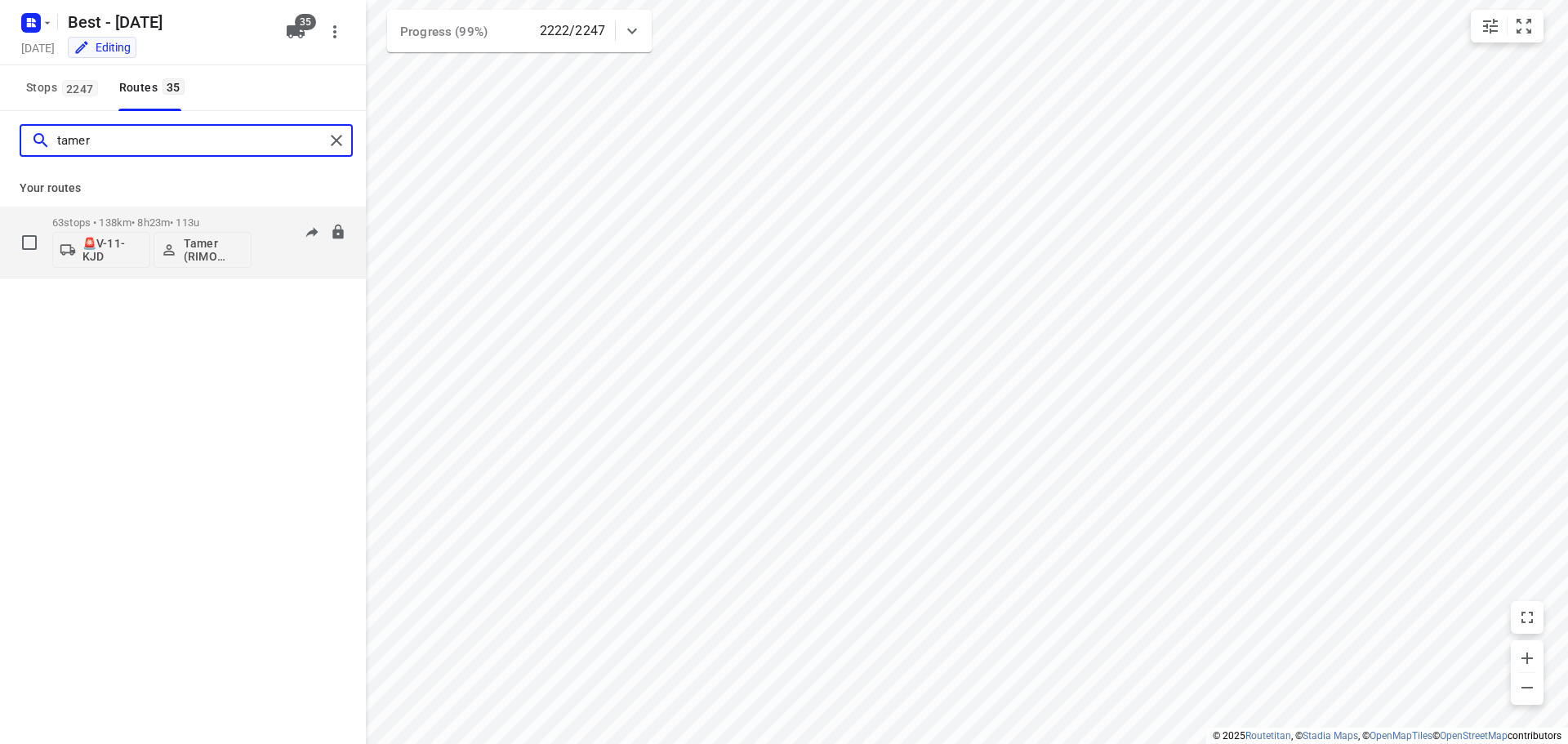
type input "tamer"
click at [128, 220] on p "63 stops • 138km • 8h23m • 113u" at bounding box center [151, 222] width 199 height 12
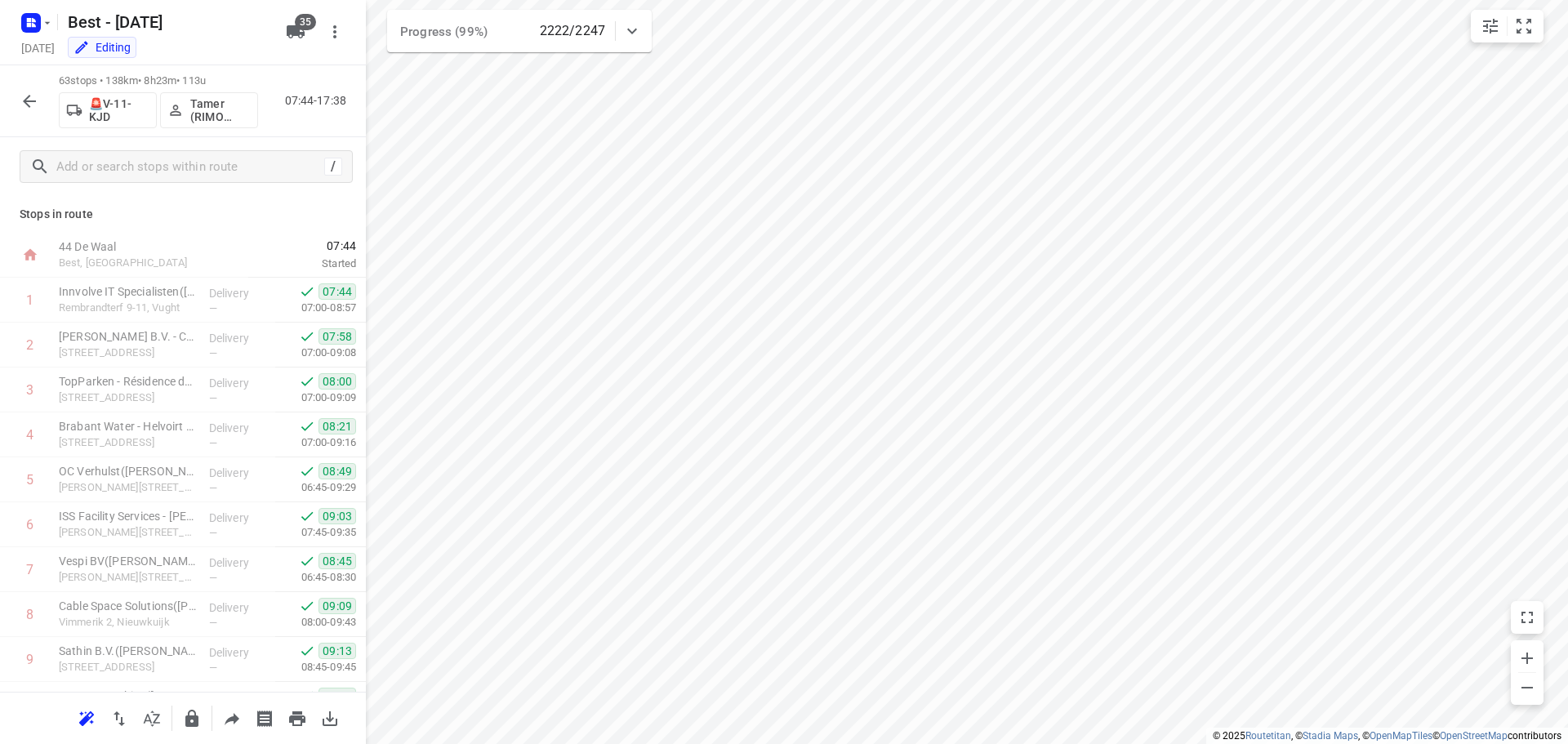
scroll to position [2461, 0]
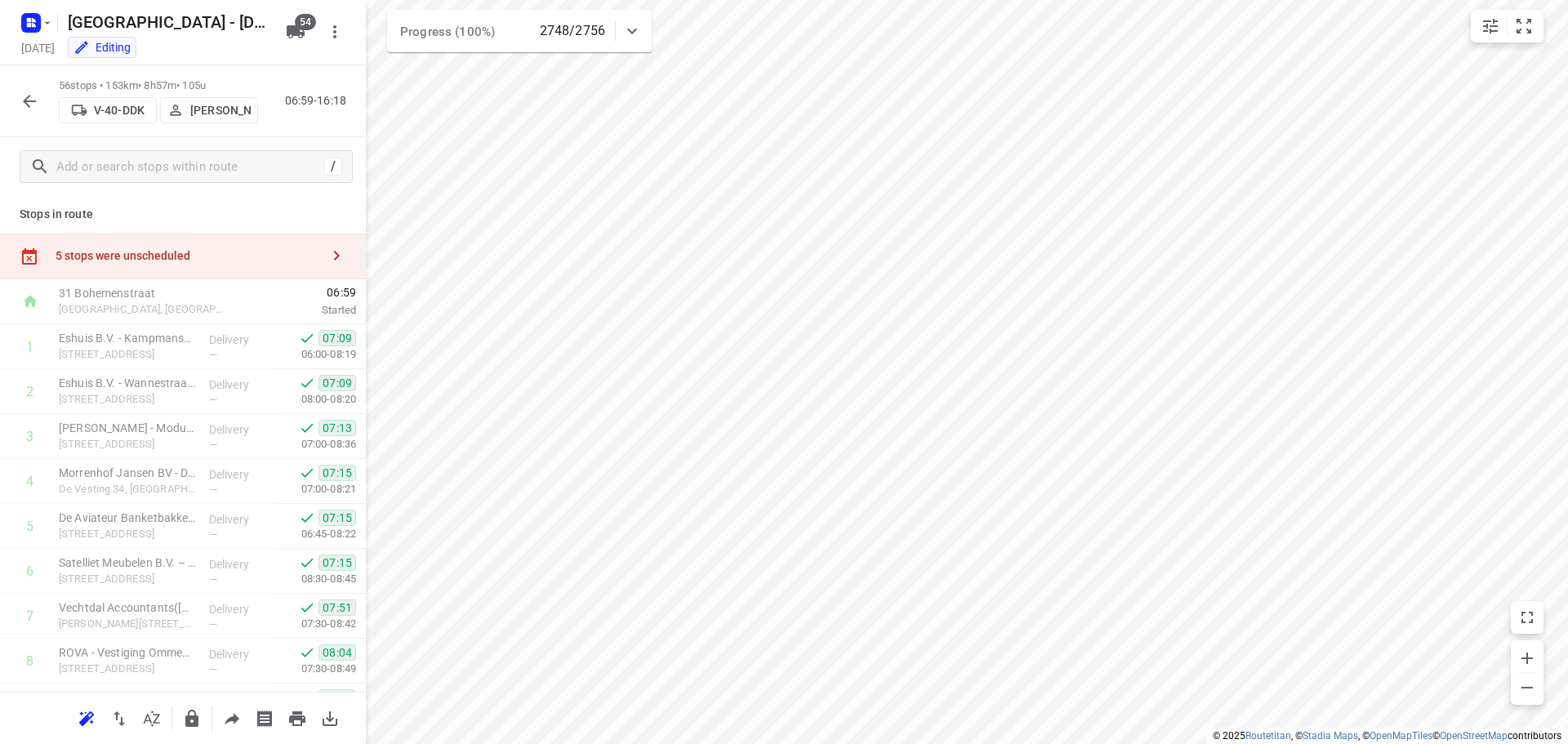
scroll to position [2194, 0]
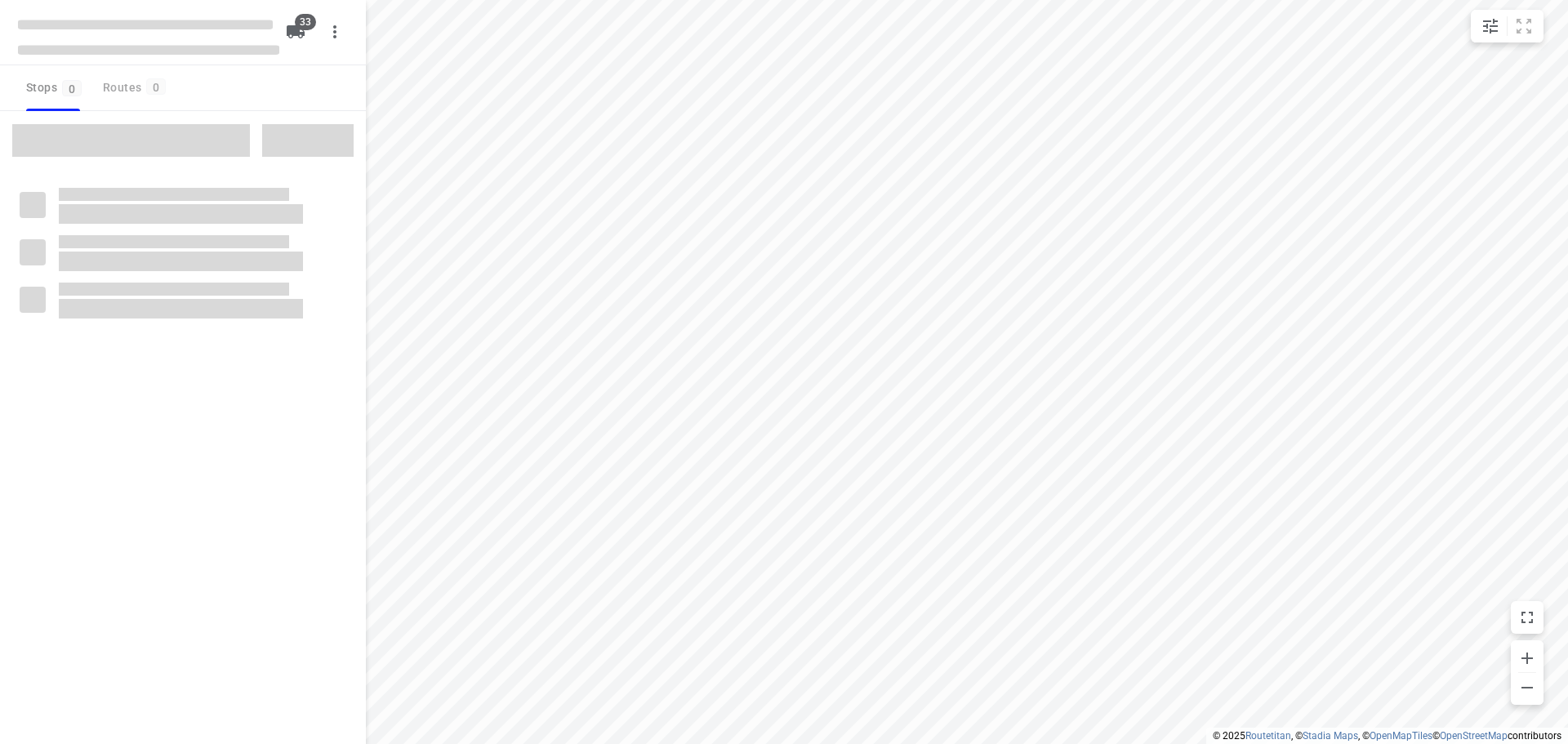
type input "distance"
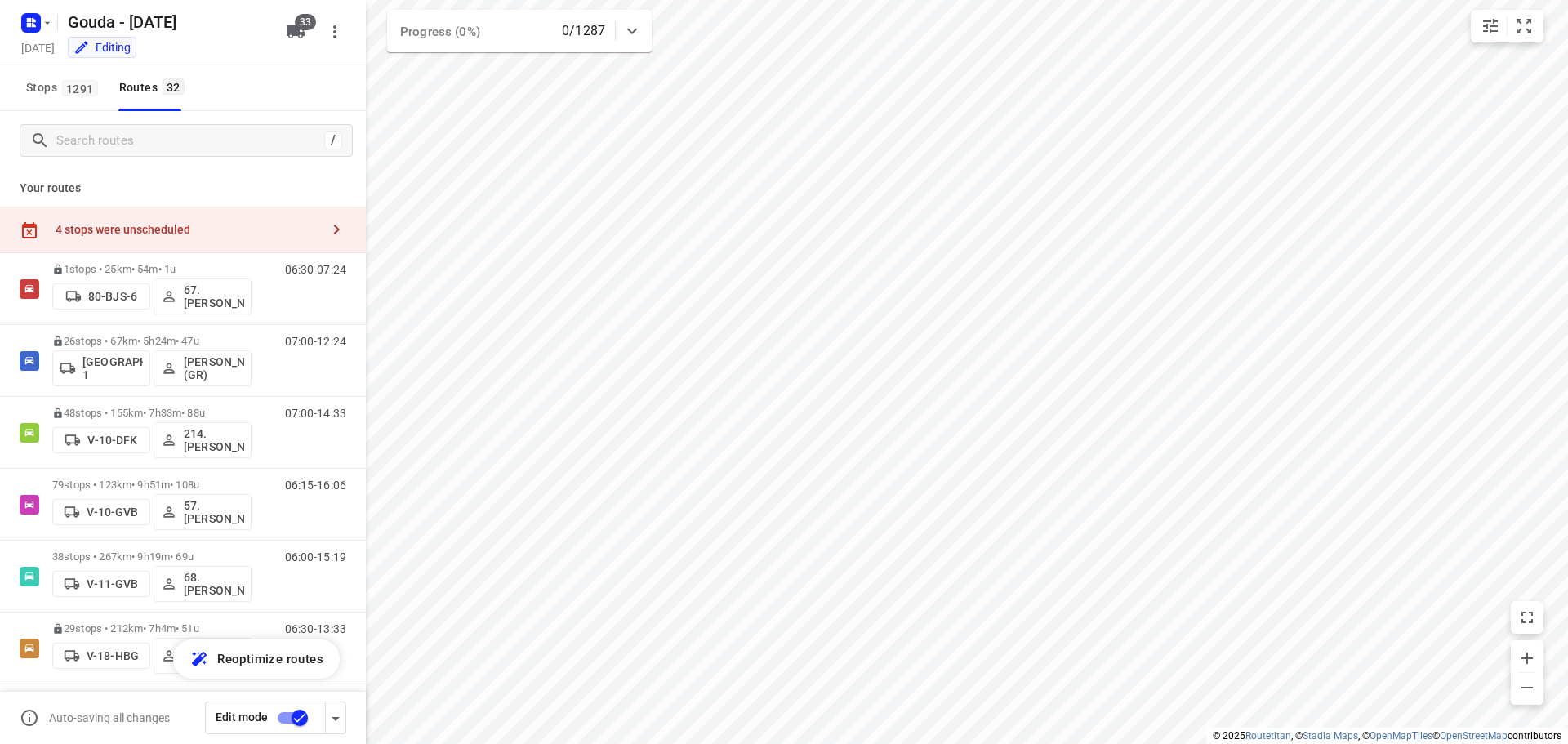
click at [334, 228] on icon "button" at bounding box center [337, 229] width 6 height 9
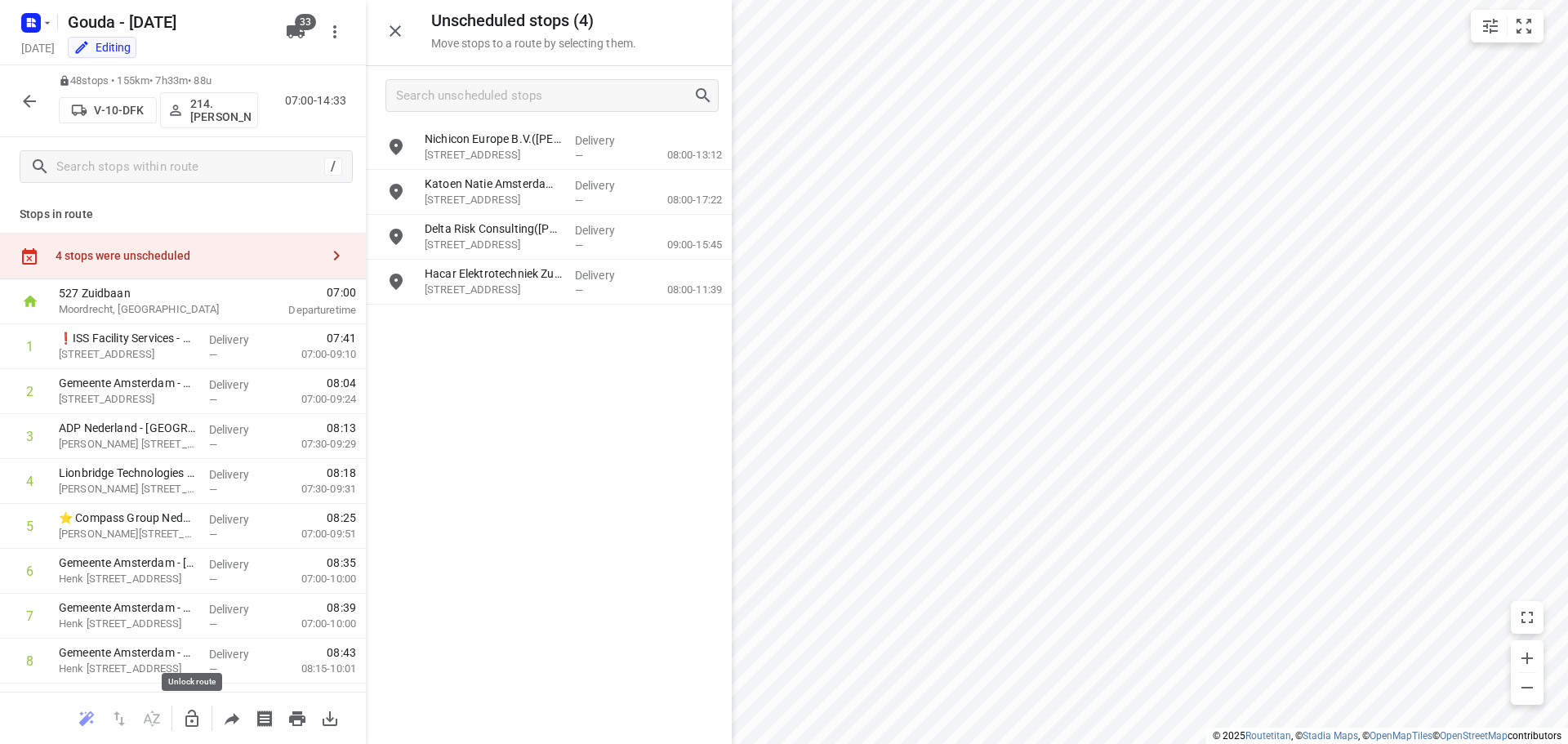
click at [192, 715] on icon "button" at bounding box center [192, 718] width 20 height 20
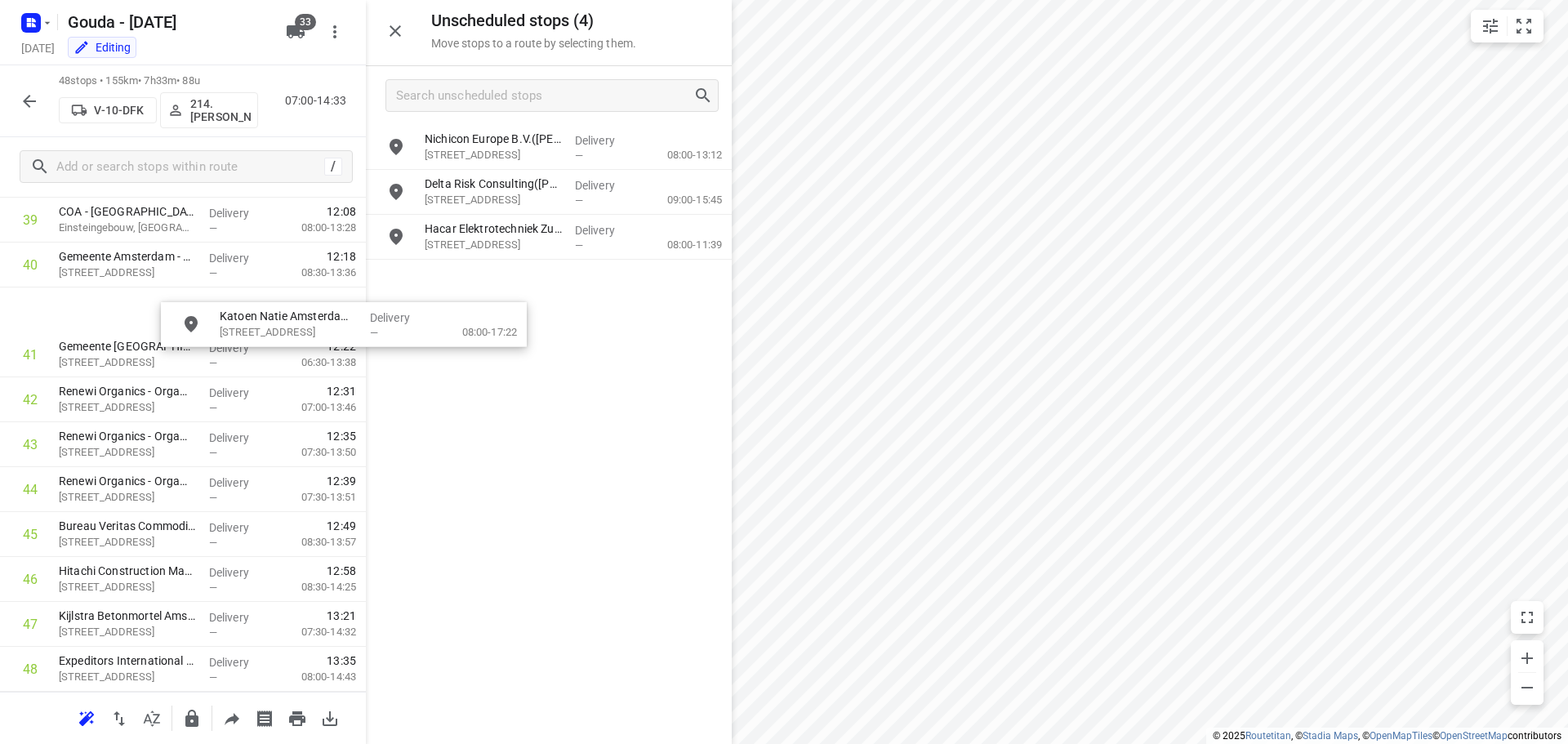
scroll to position [1833, 0]
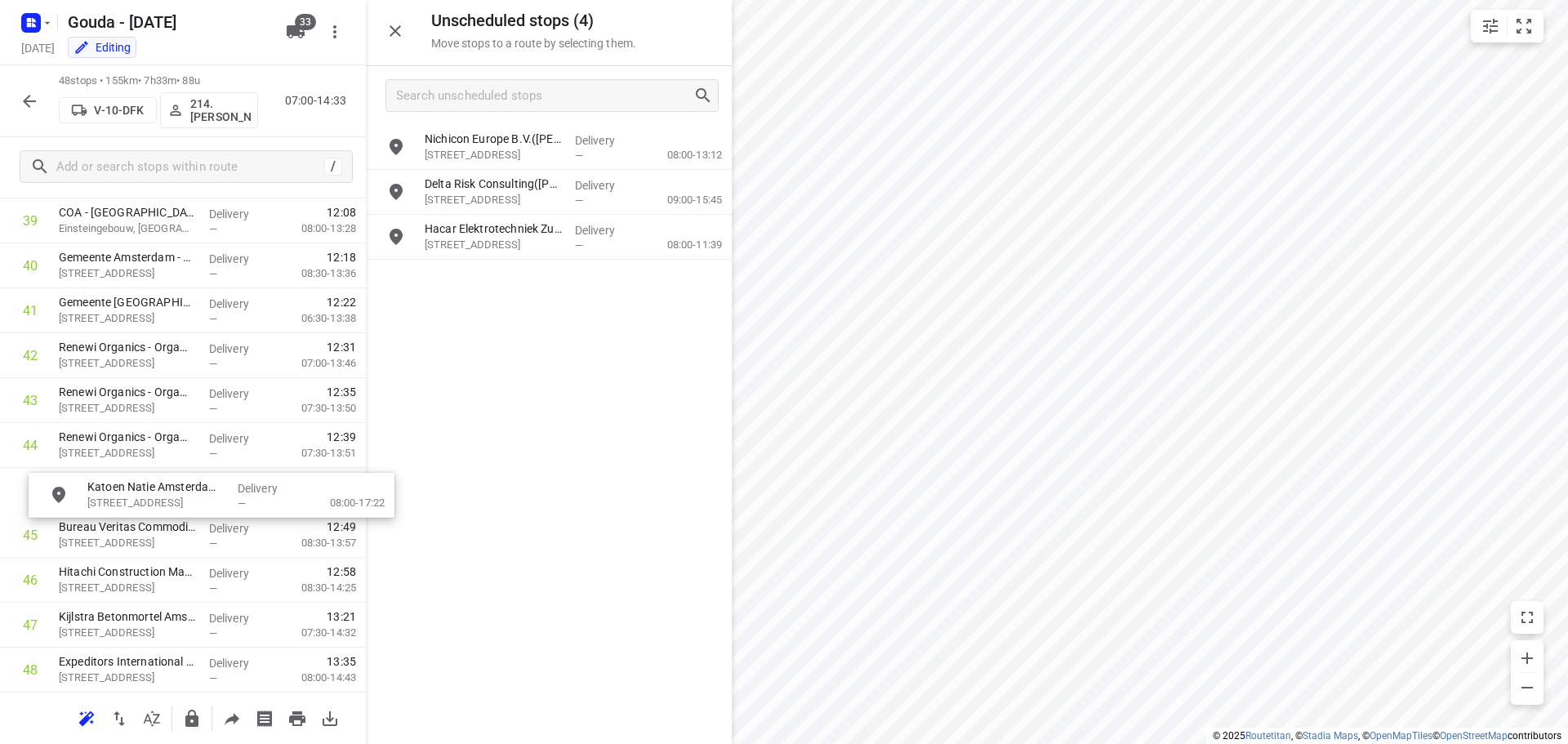
drag, startPoint x: 489, startPoint y: 201, endPoint x: 144, endPoint y: 512, distance: 464.5
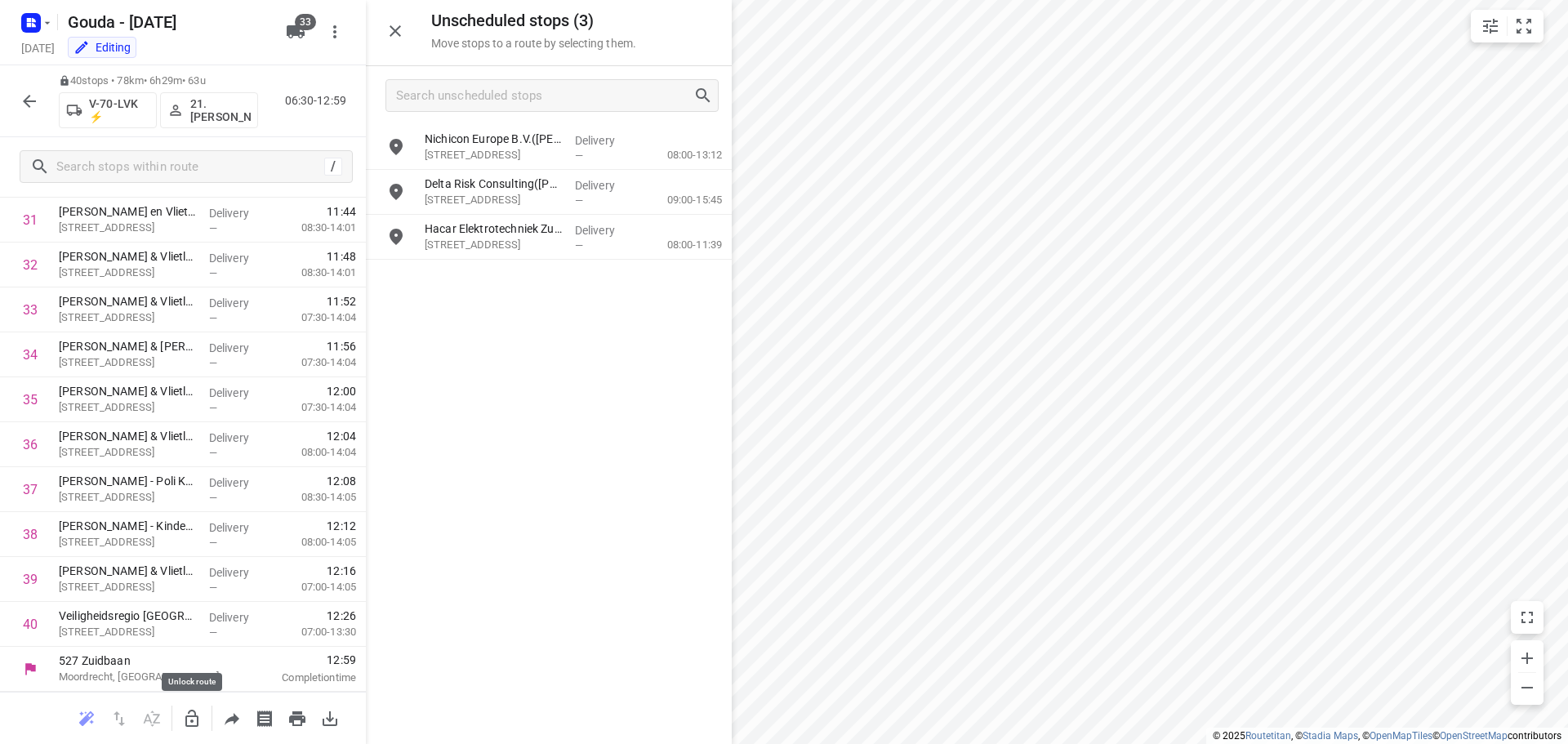
click at [192, 712] on icon "button" at bounding box center [192, 718] width 20 height 20
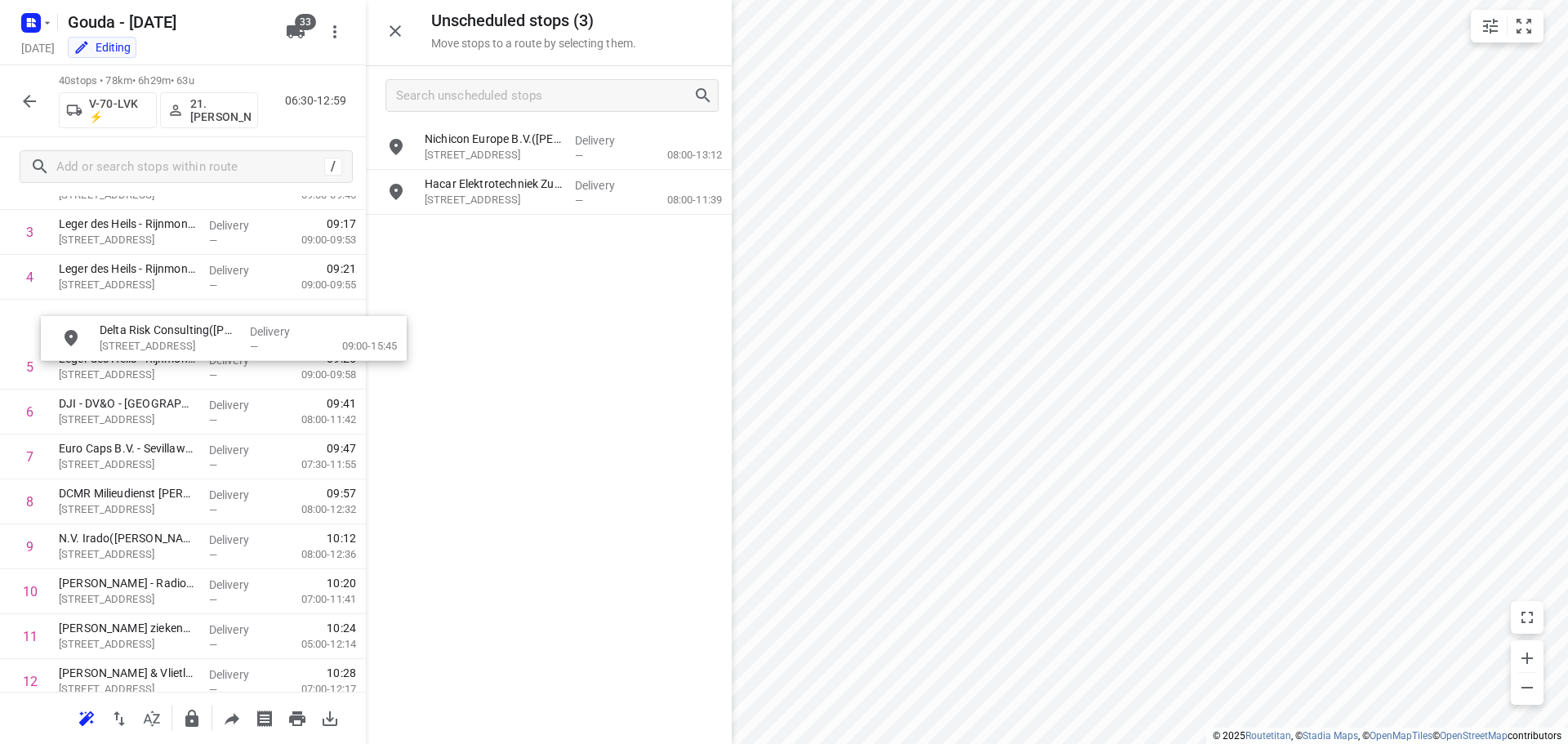
scroll to position [197, 0]
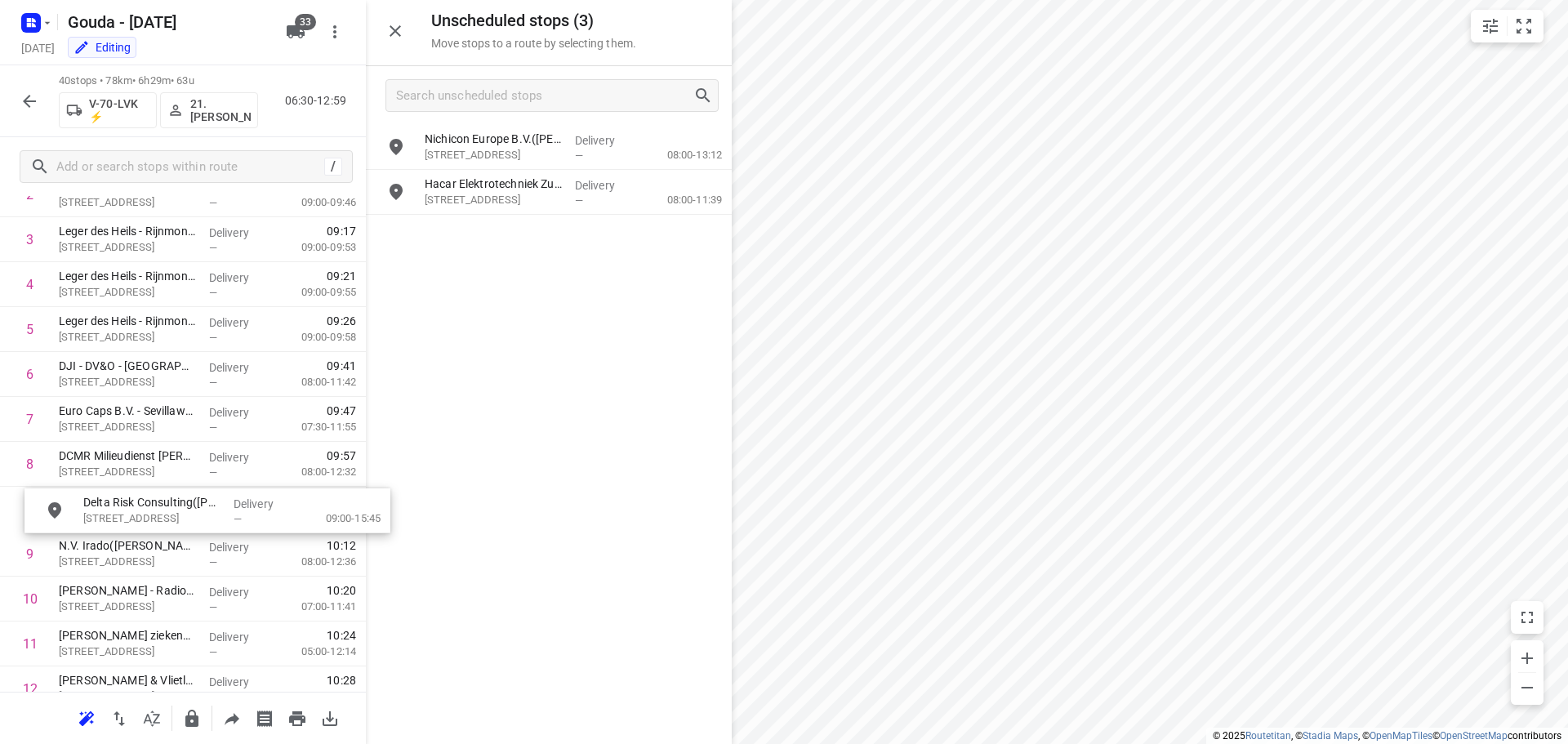
drag, startPoint x: 475, startPoint y: 204, endPoint x: 128, endPoint y: 524, distance: 472.0
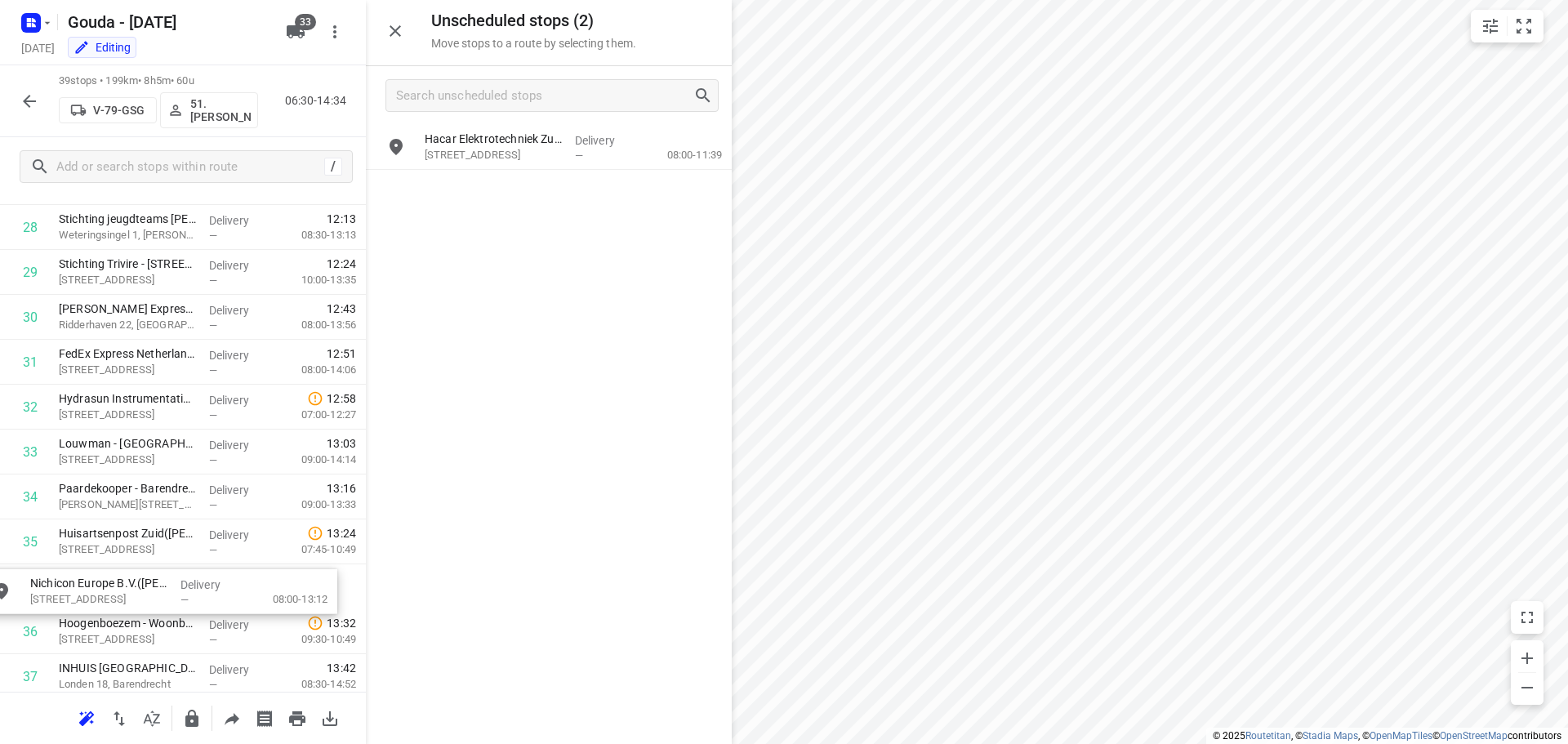
scroll to position [1340, 0]
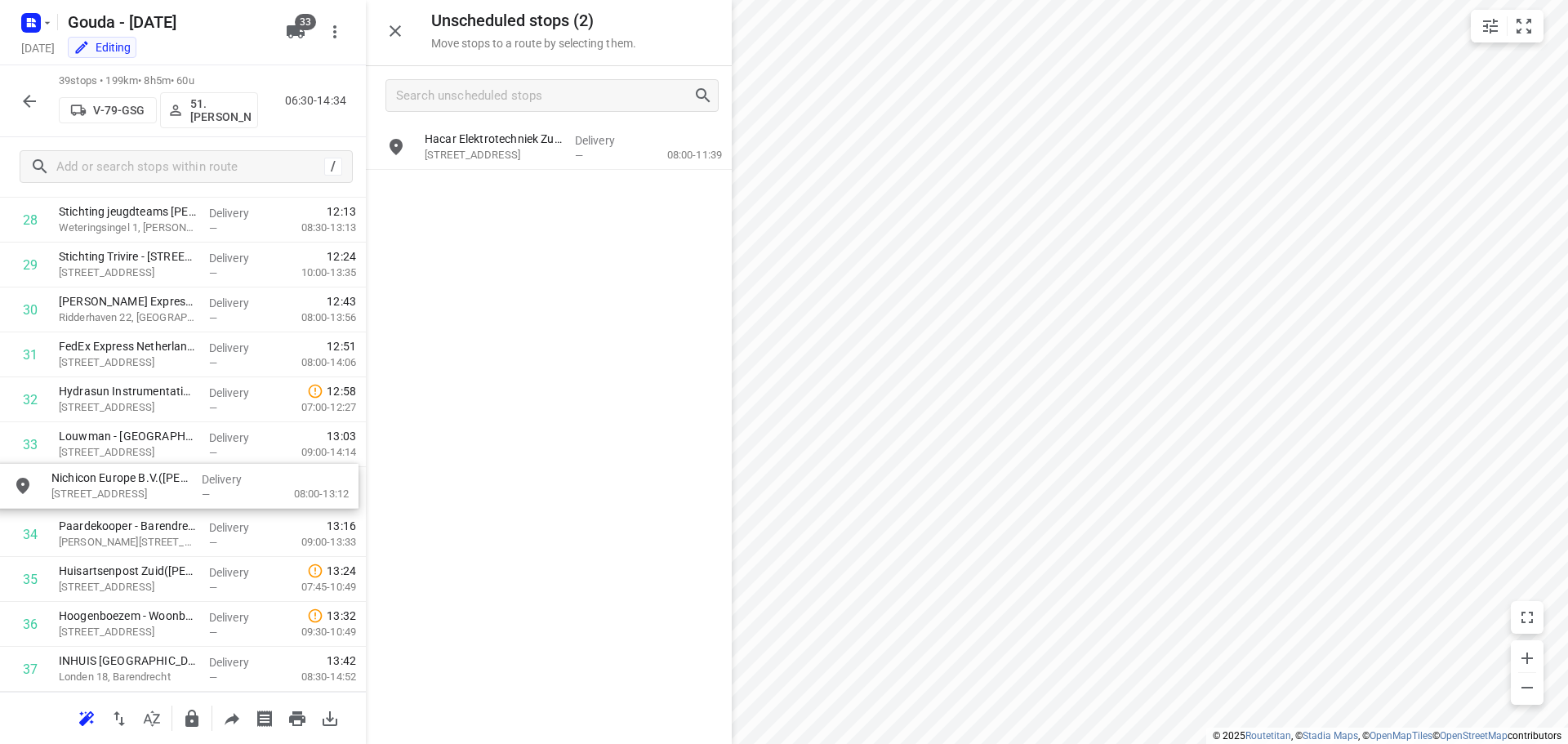
drag, startPoint x: 481, startPoint y: 156, endPoint x: 99, endPoint y: 495, distance: 510.7
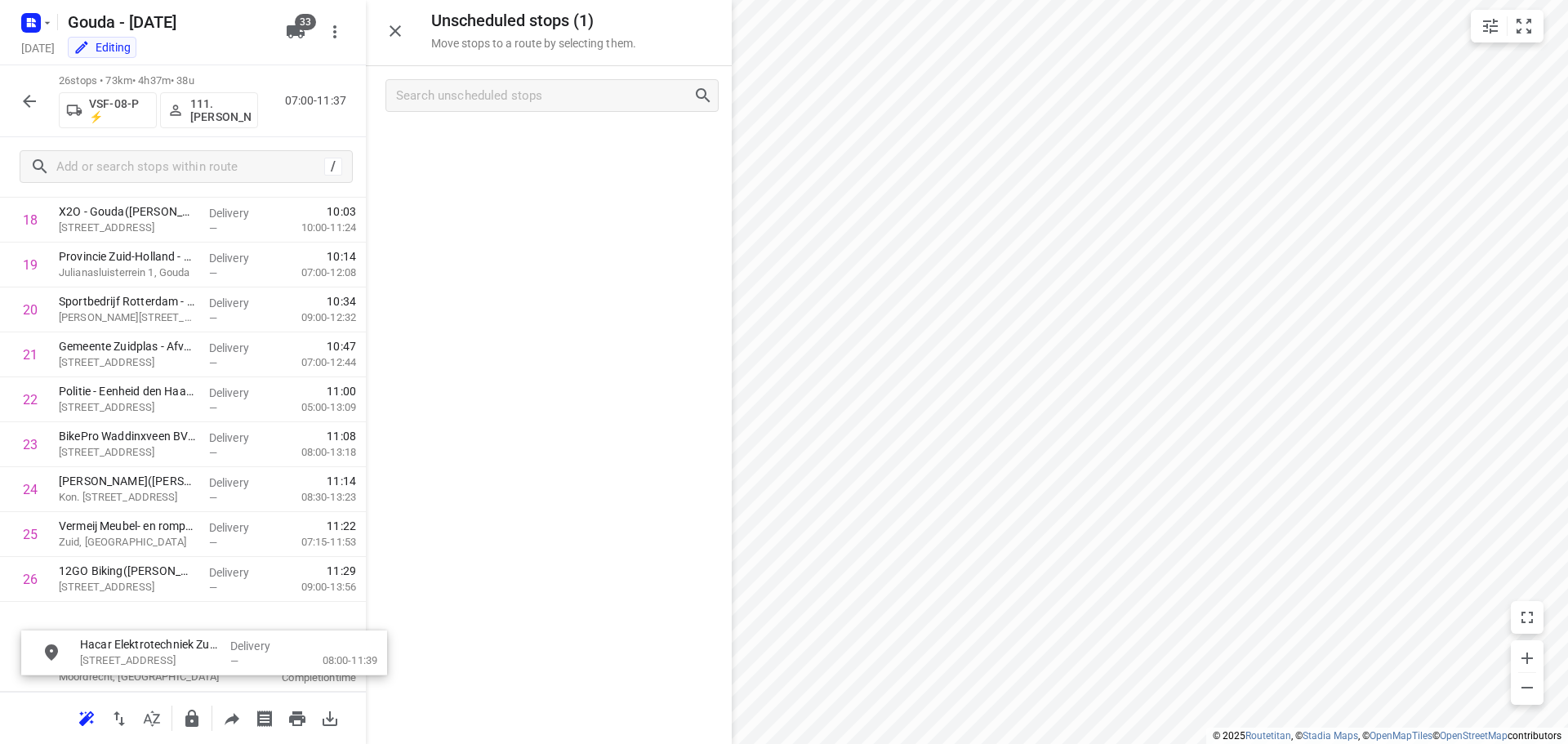
scroll to position [902, 0]
drag, startPoint x: 486, startPoint y: 150, endPoint x: 129, endPoint y: 623, distance: 592.6
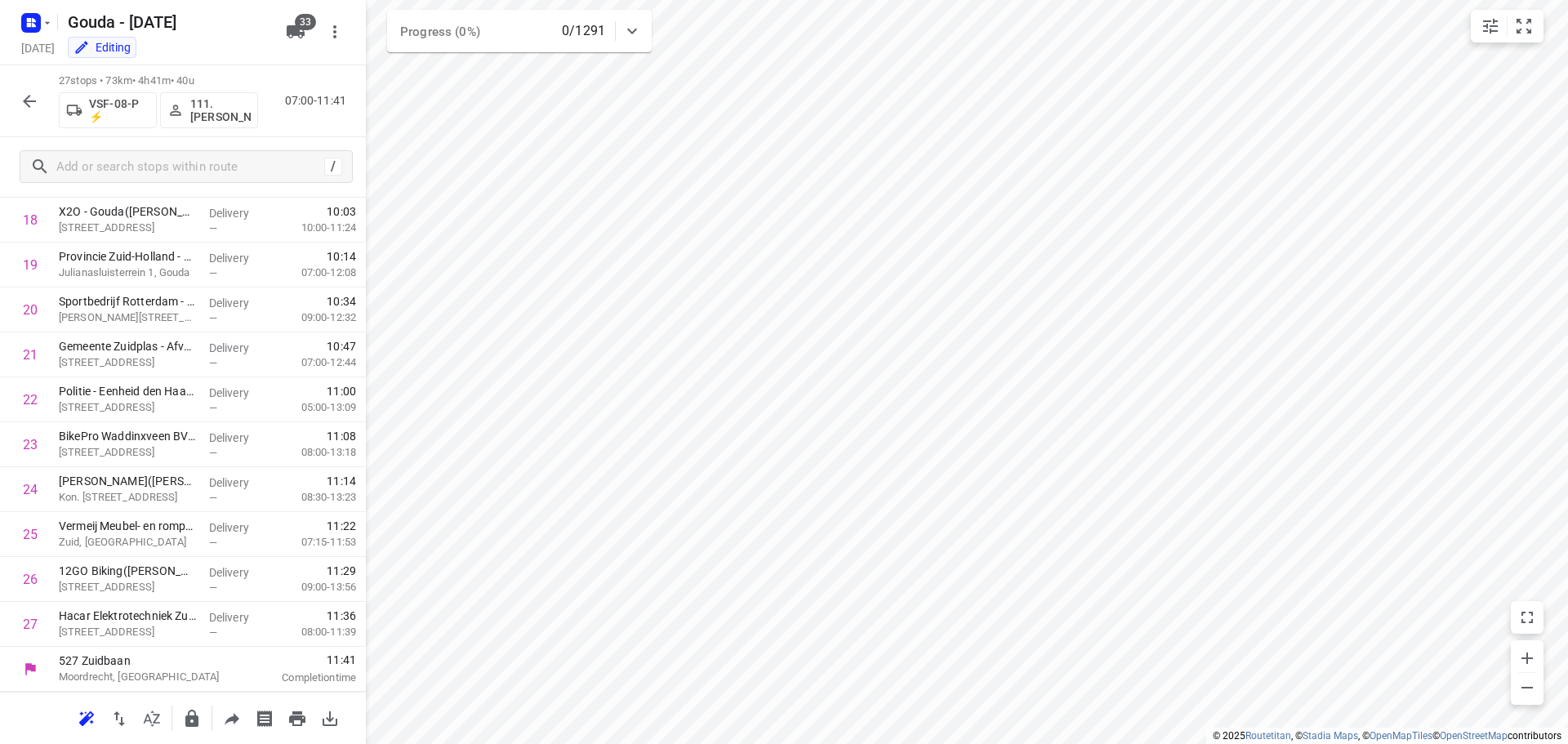
scroll to position [844, 0]
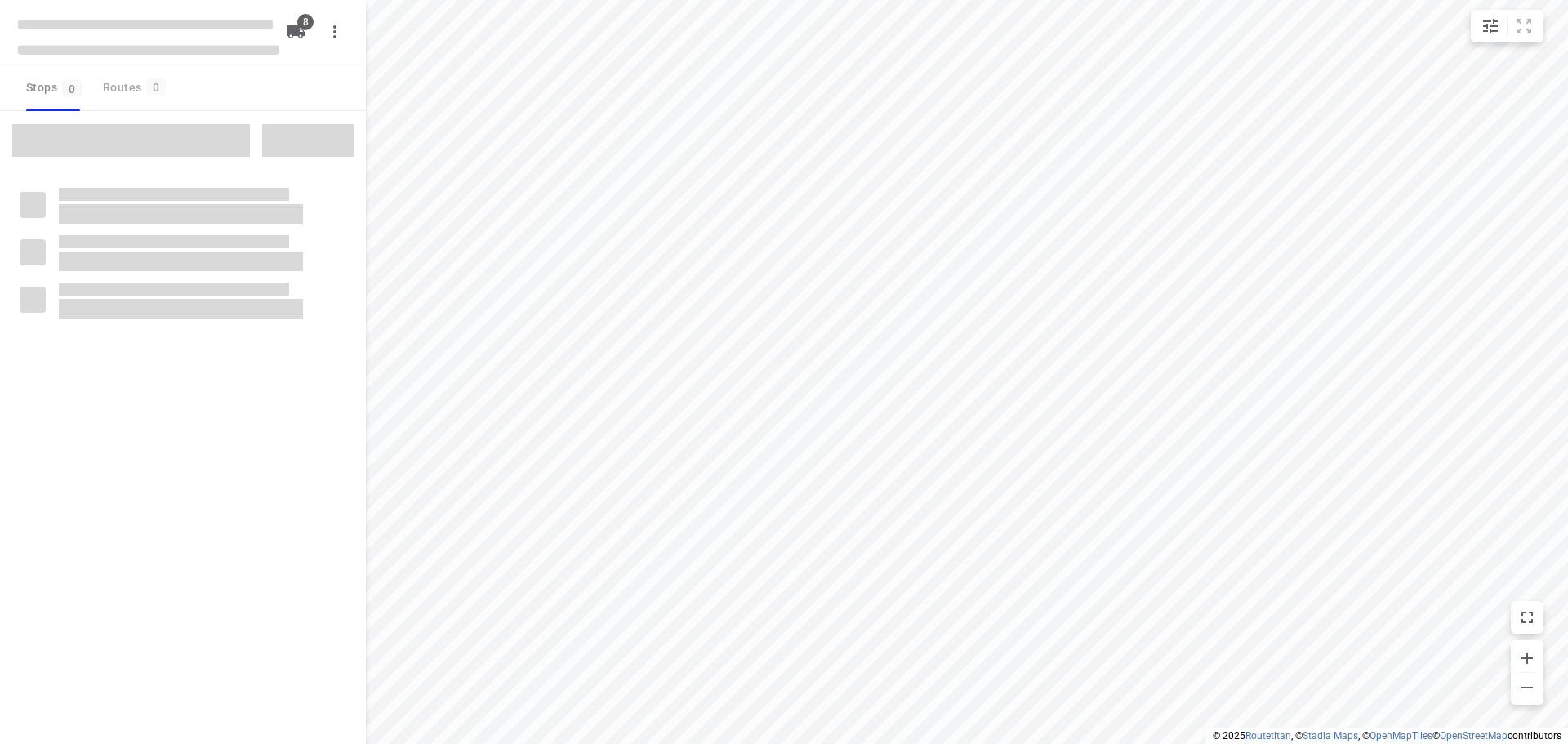
type input "distance"
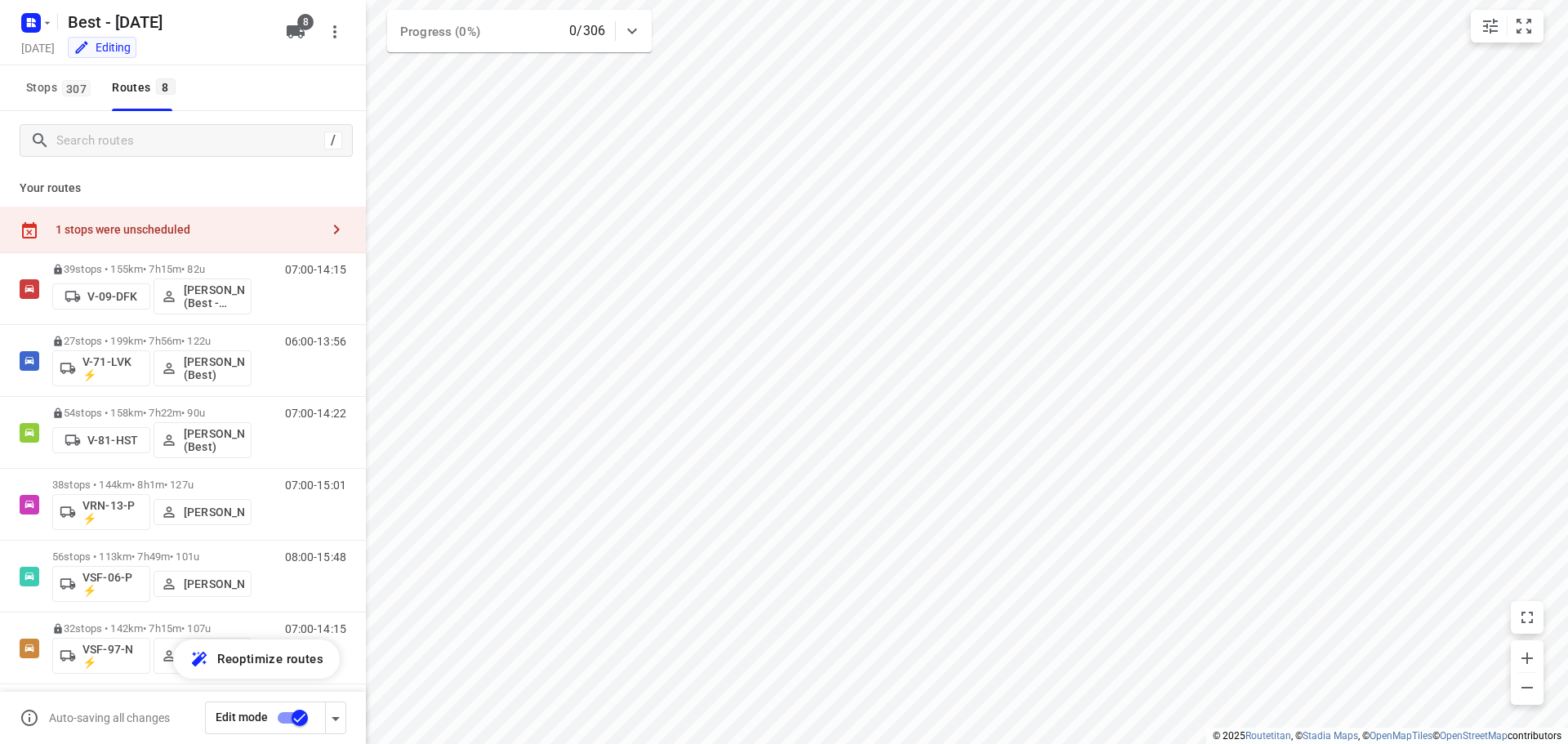
click at [334, 229] on icon "button" at bounding box center [337, 229] width 6 height 9
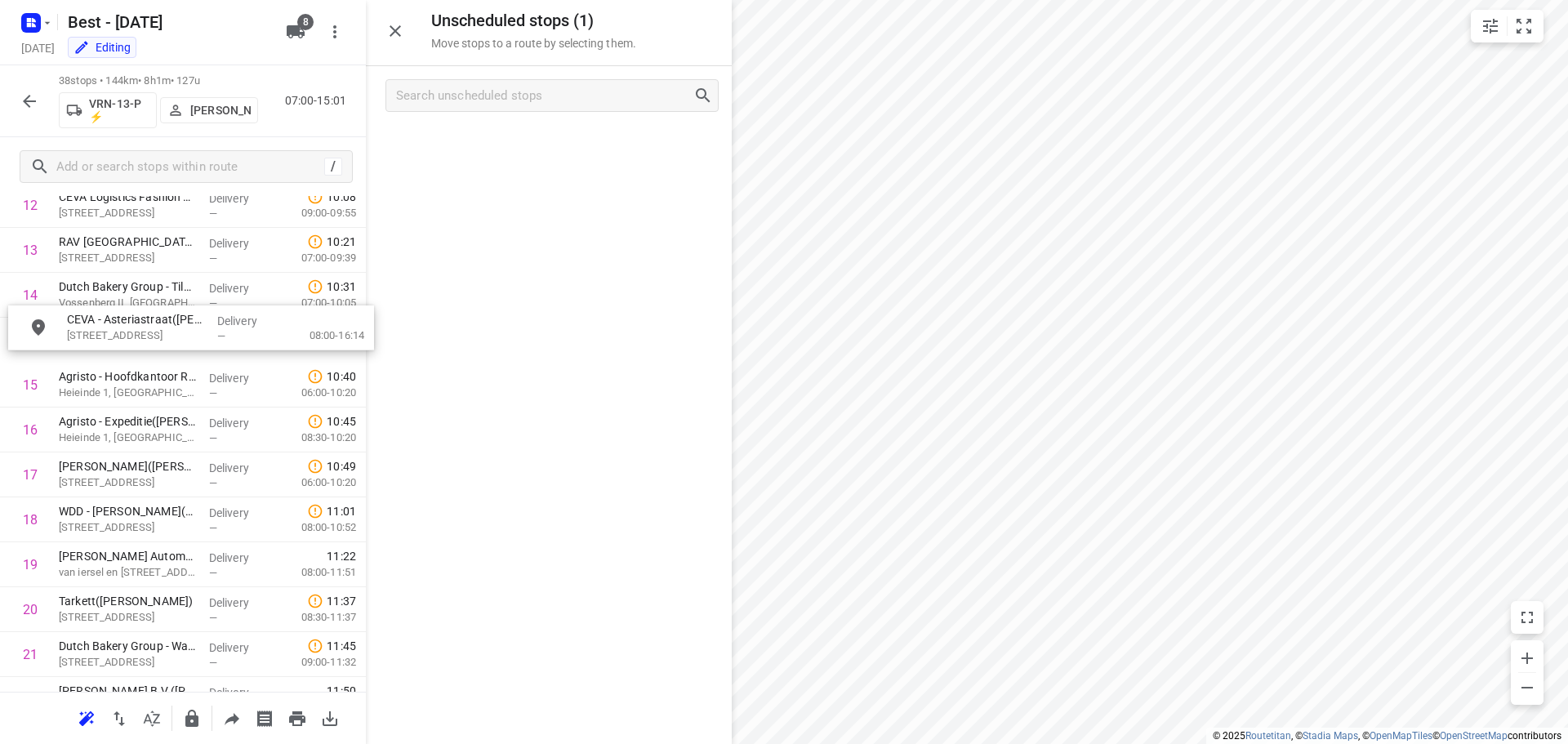
scroll to position [635, 0]
drag, startPoint x: 471, startPoint y: 167, endPoint x: 115, endPoint y: 354, distance: 402.1
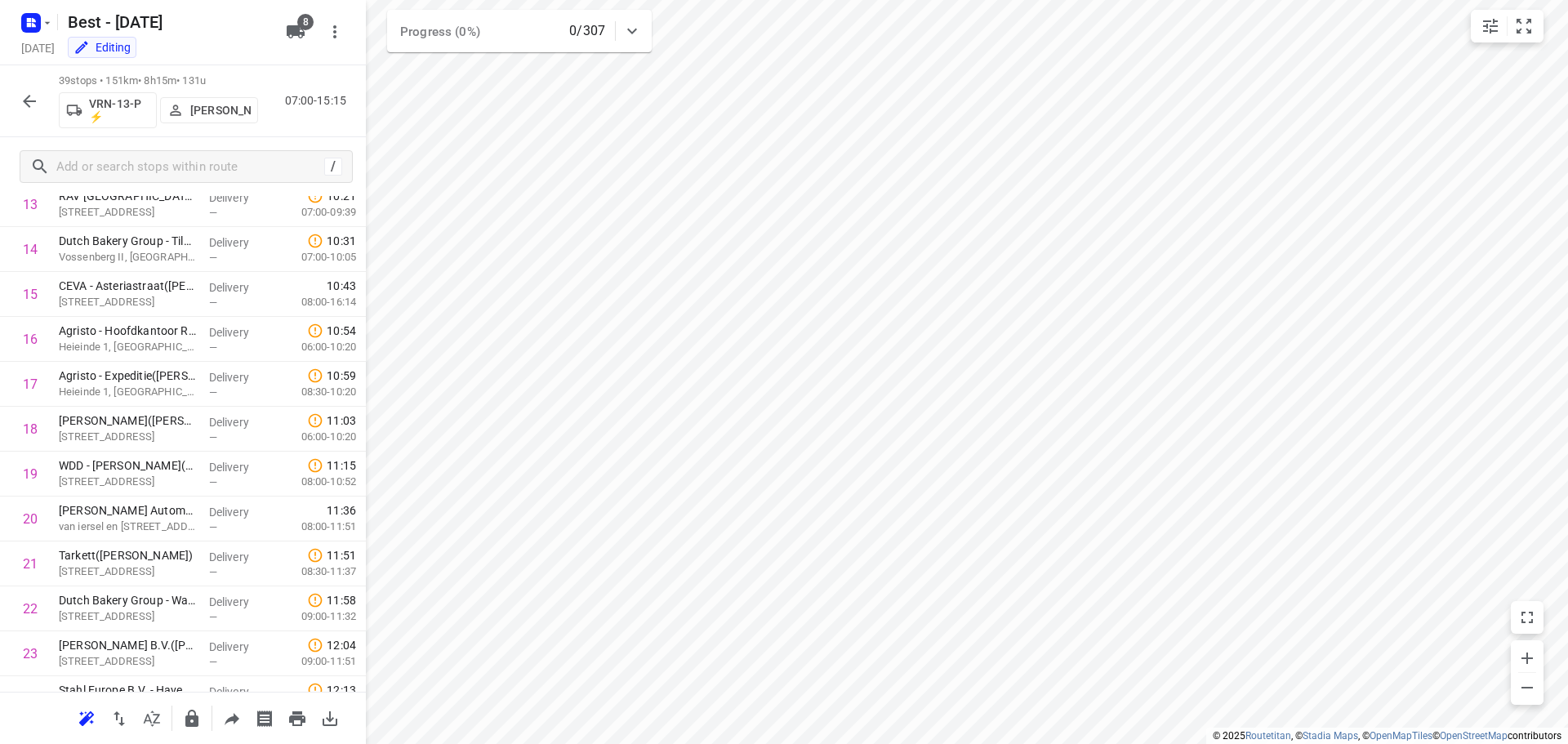
click at [30, 103] on icon "button" at bounding box center [29, 101] width 20 height 20
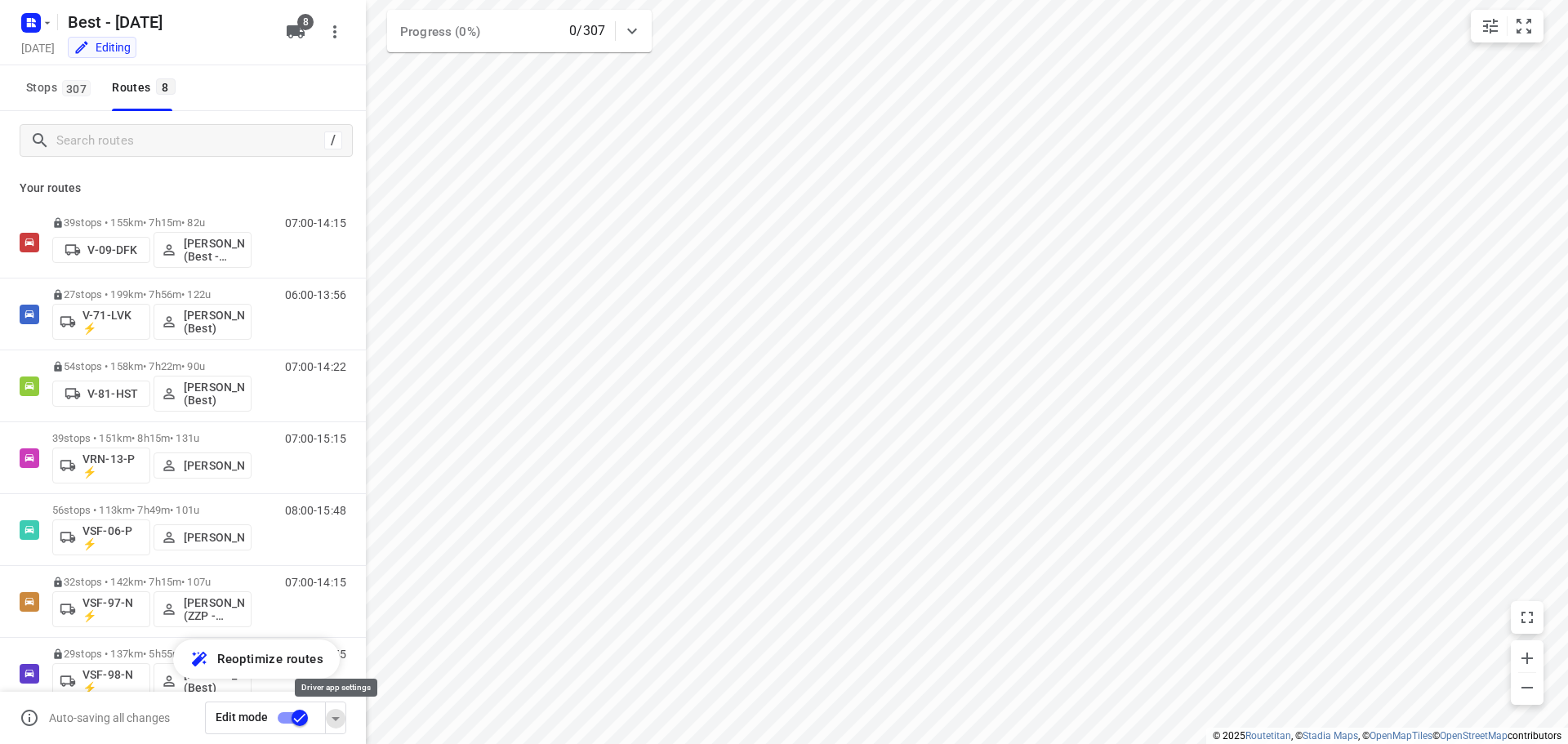
click at [338, 722] on icon "button" at bounding box center [335, 718] width 20 height 20
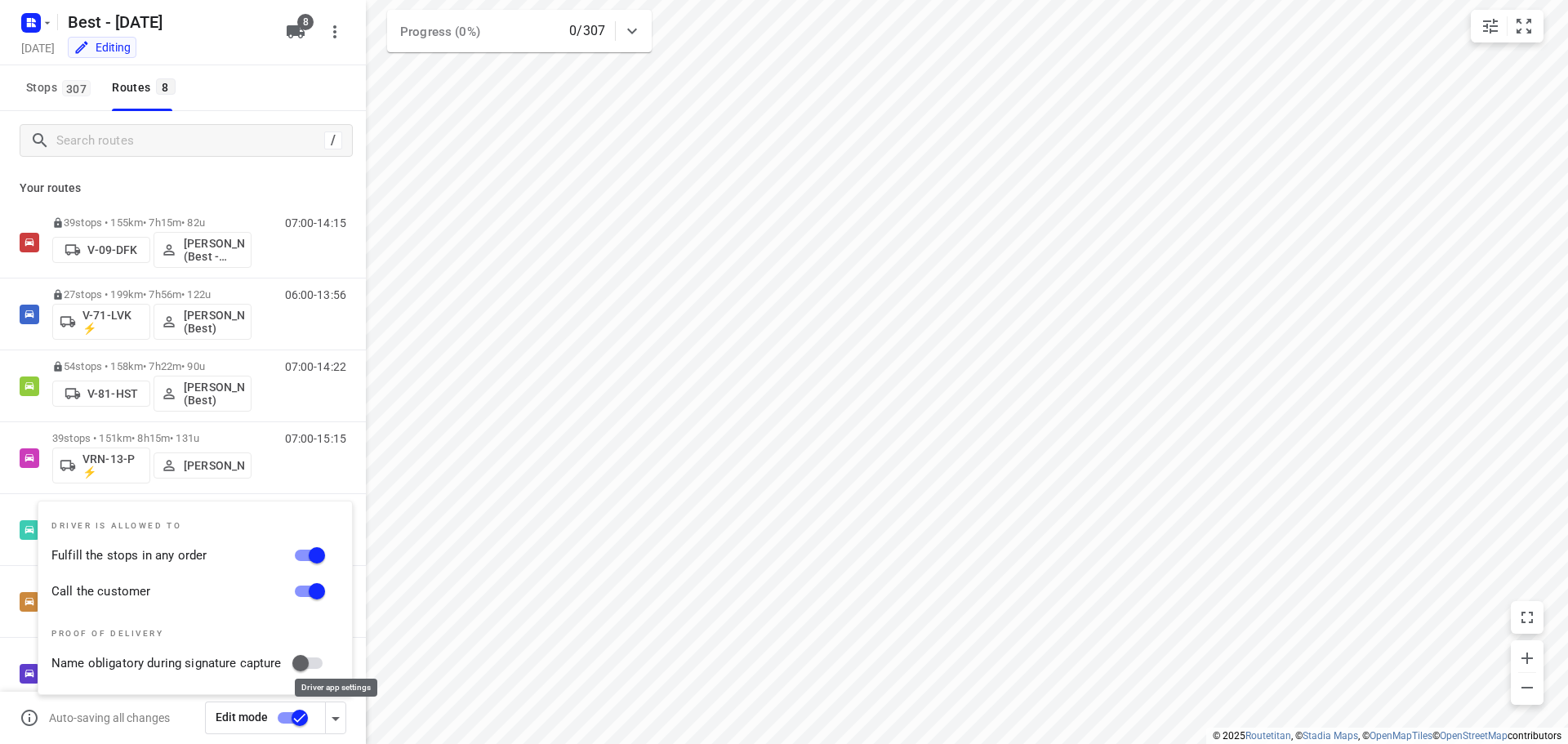
click at [338, 722] on icon "button" at bounding box center [335, 718] width 20 height 20
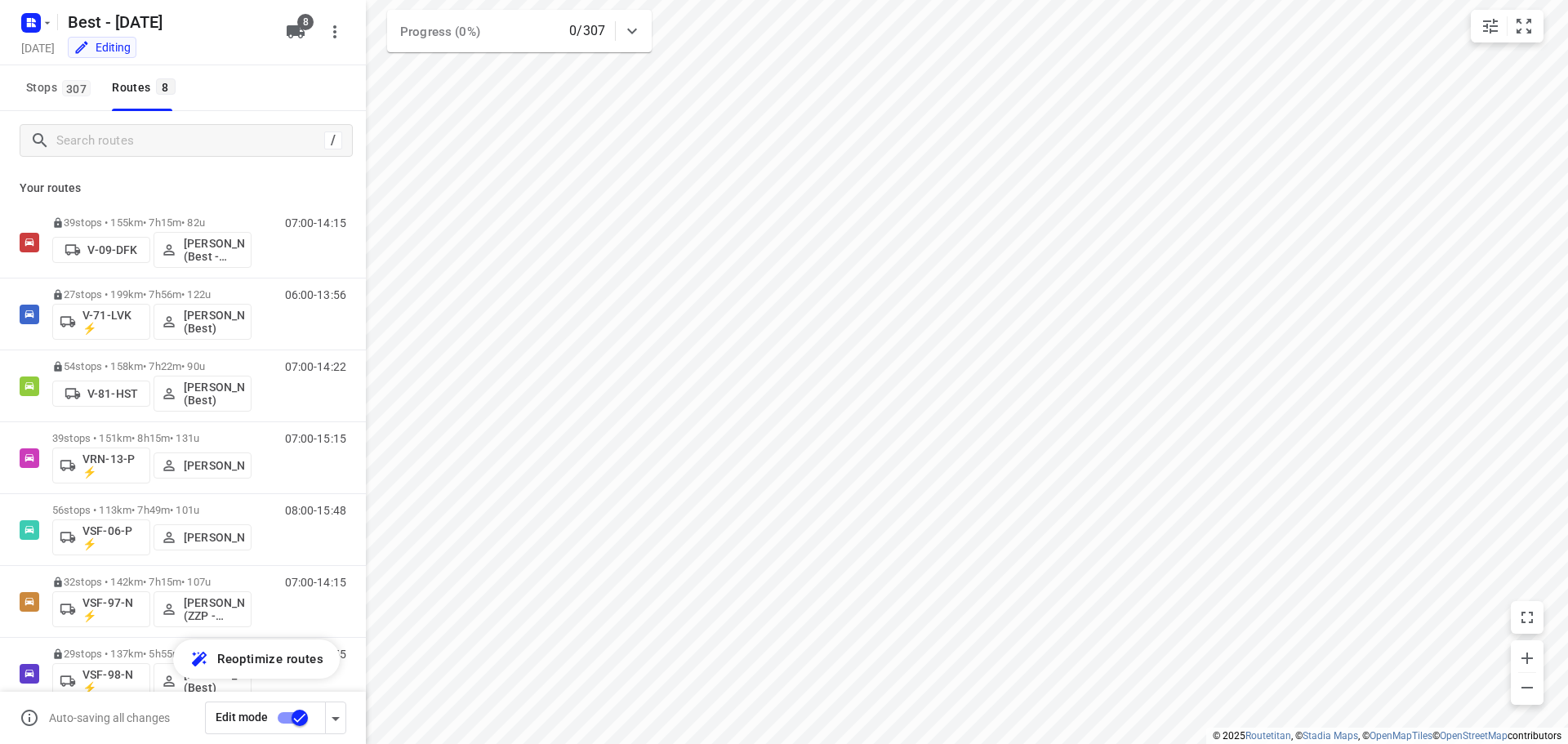
click at [280, 716] on input "checkbox" at bounding box center [299, 718] width 93 height 31
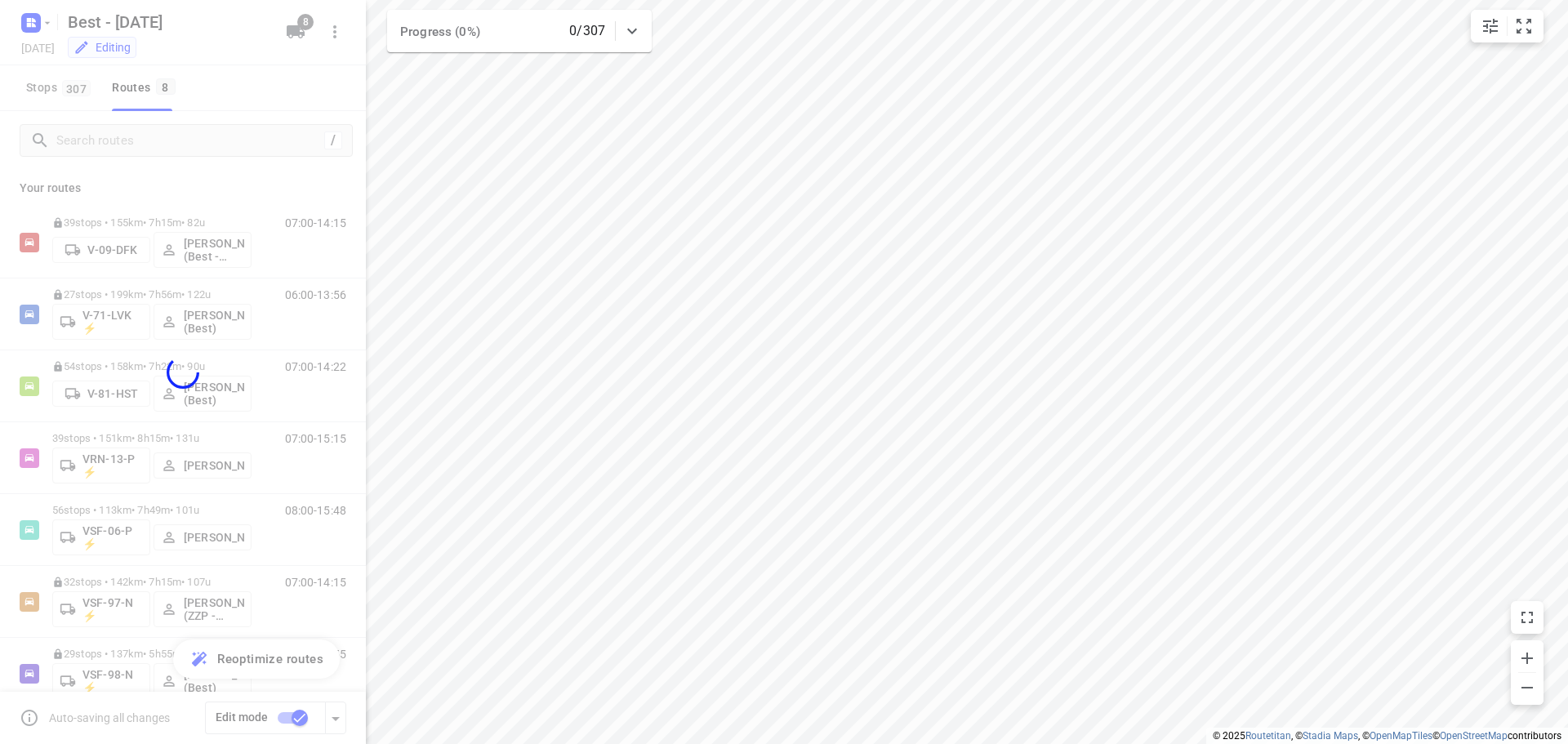
checkbox input "false"
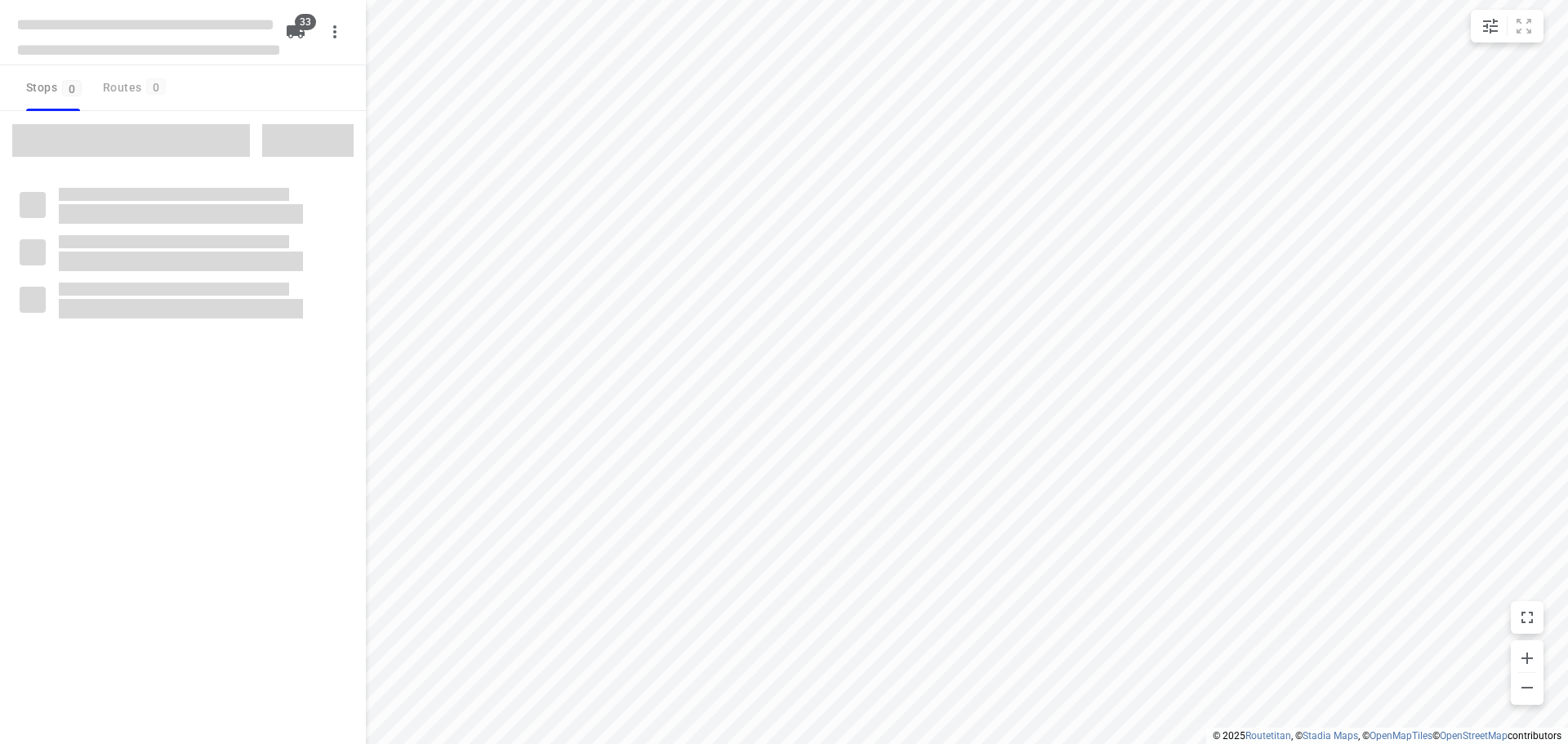
type input "distance"
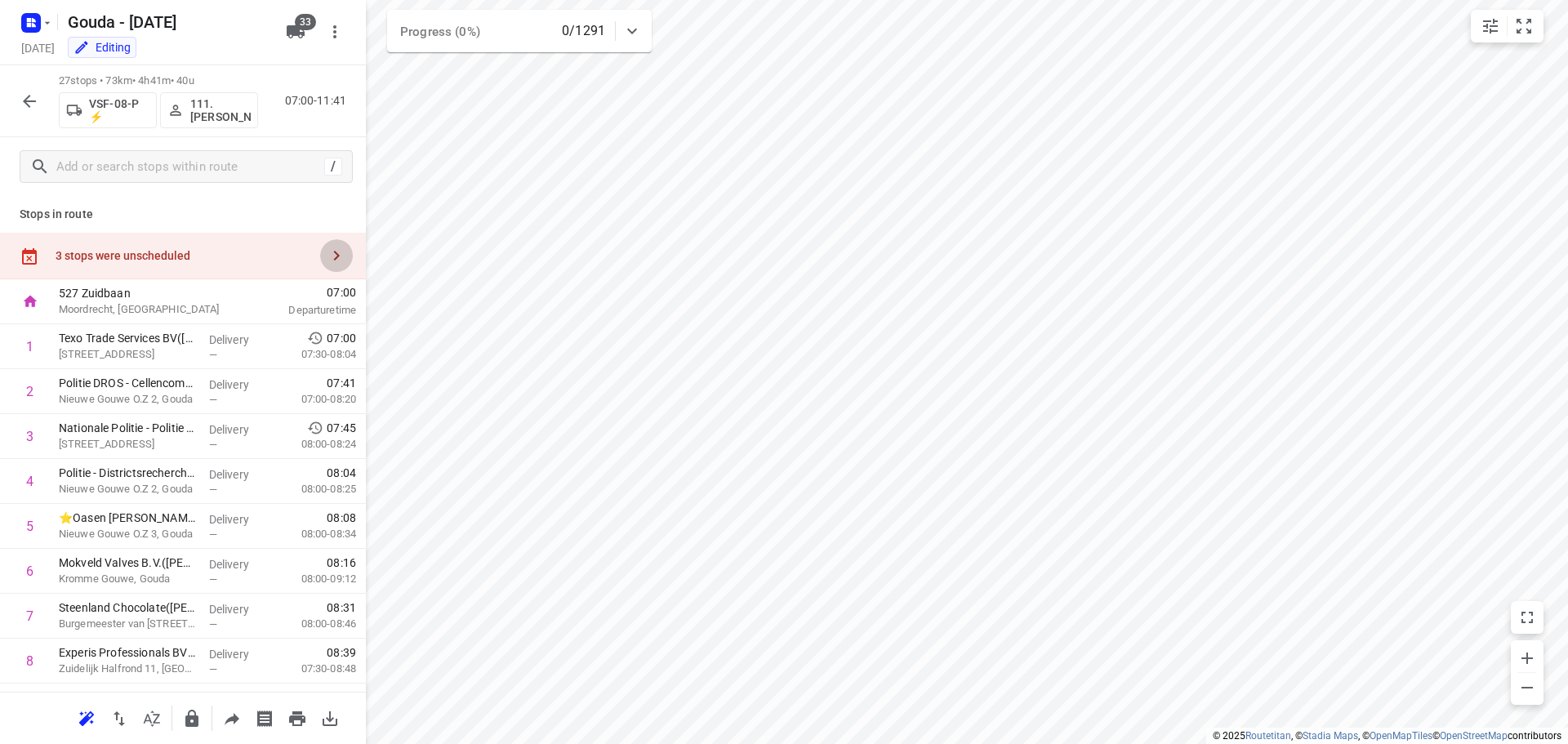
click at [327, 251] on icon "button" at bounding box center [336, 256] width 20 height 20
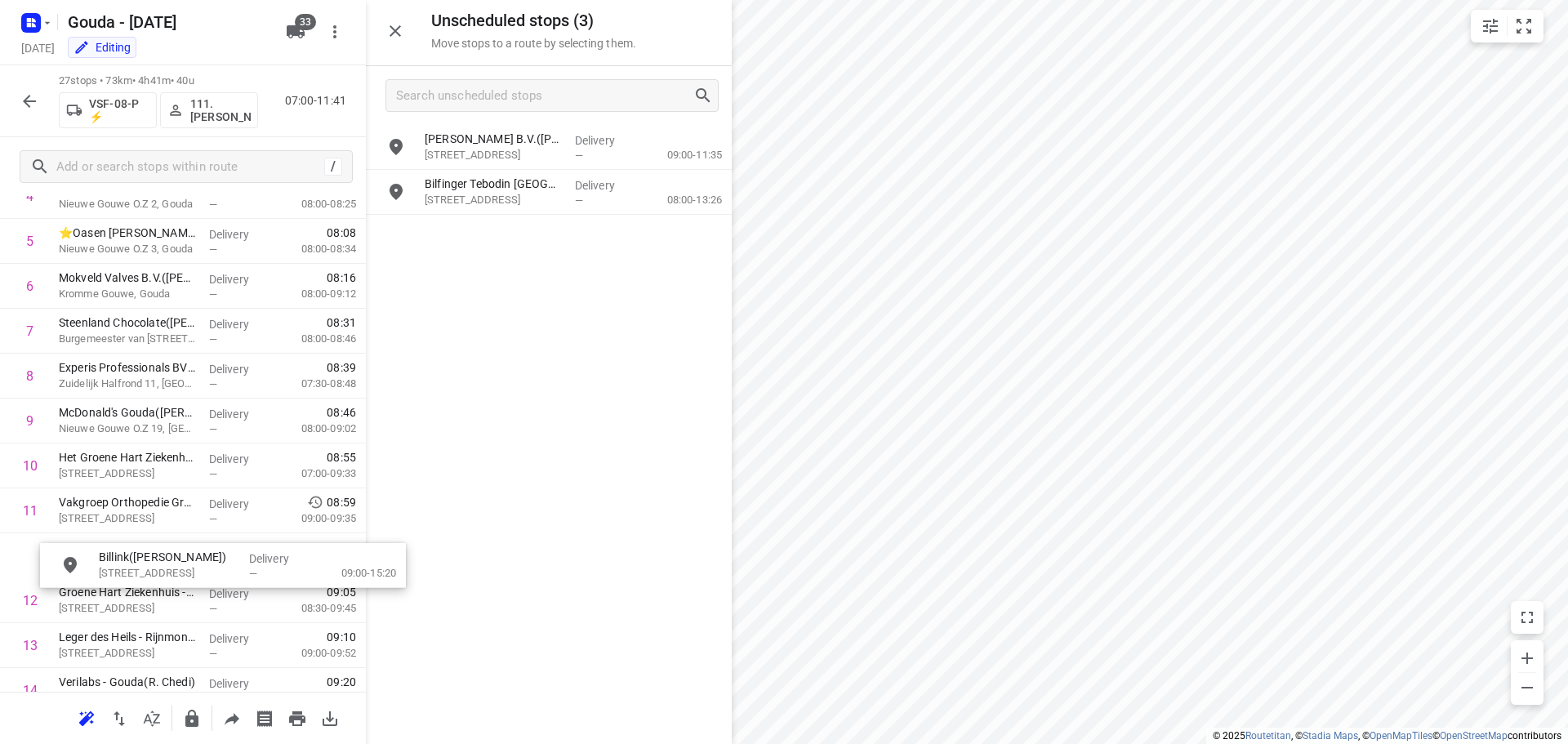
scroll to position [286, 0]
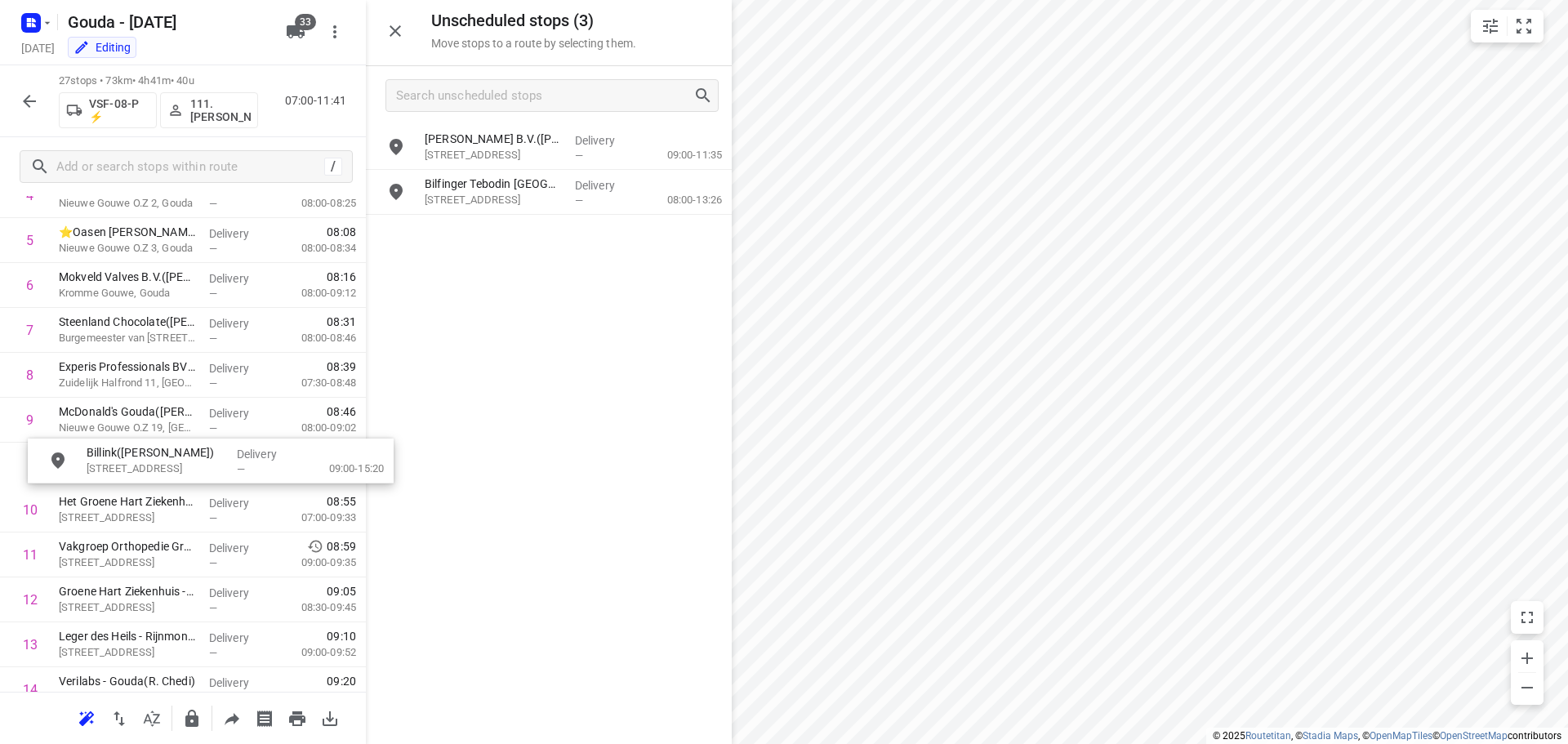
drag, startPoint x: 504, startPoint y: 152, endPoint x: 171, endPoint y: 465, distance: 457.0
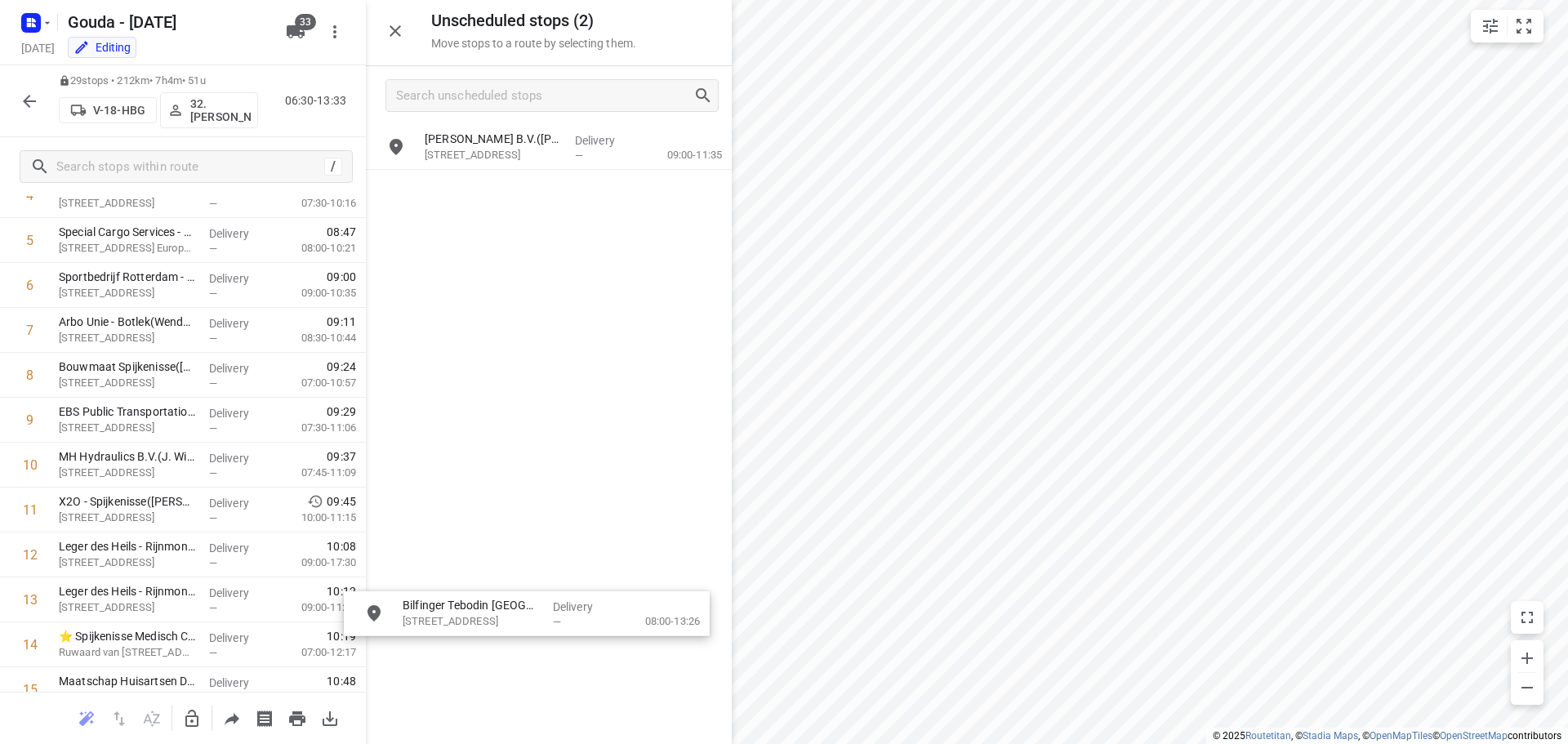
drag, startPoint x: 480, startPoint y: 201, endPoint x: 475, endPoint y: 553, distance: 352.0
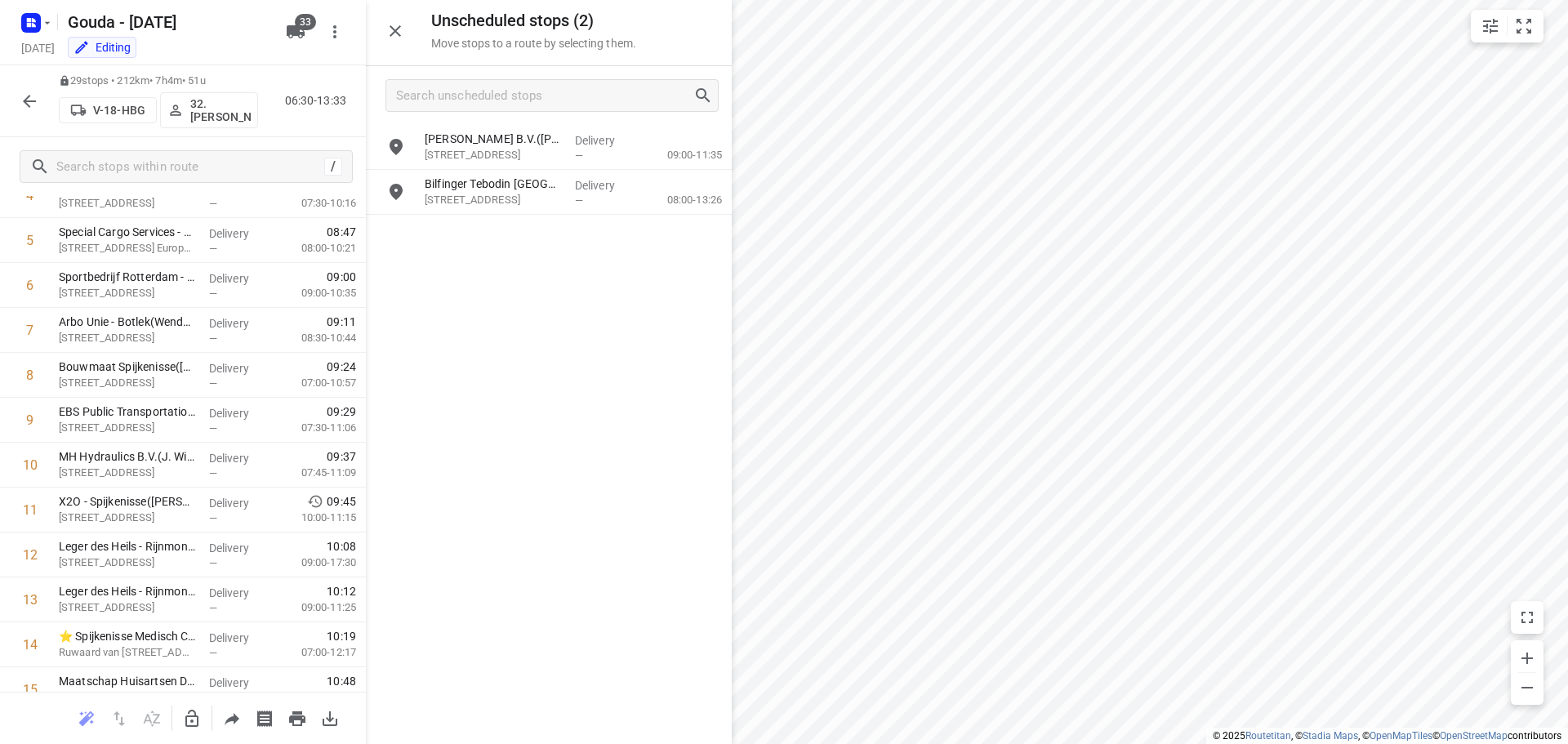
click at [191, 714] on icon "button" at bounding box center [192, 718] width 20 height 20
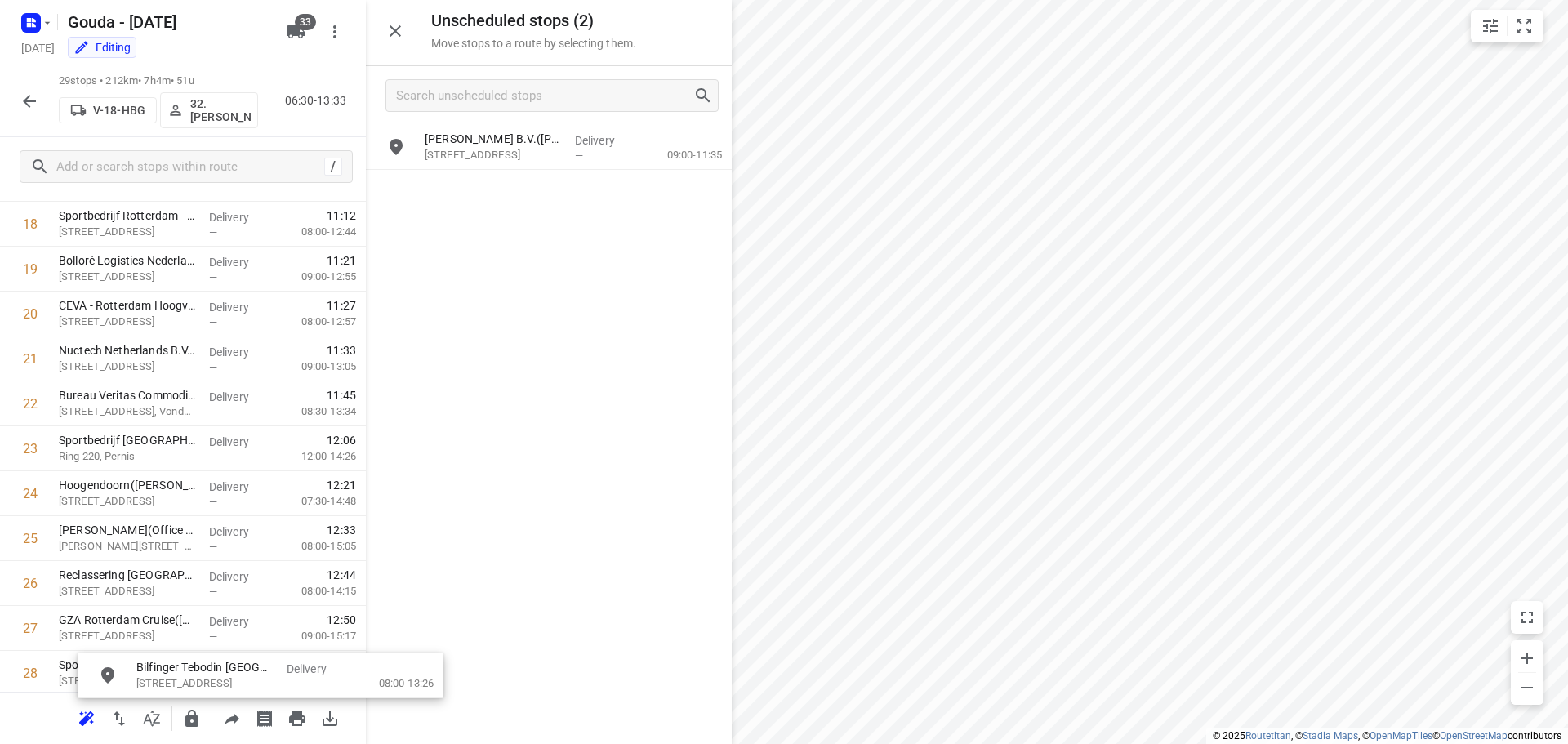
scroll to position [1007, 0]
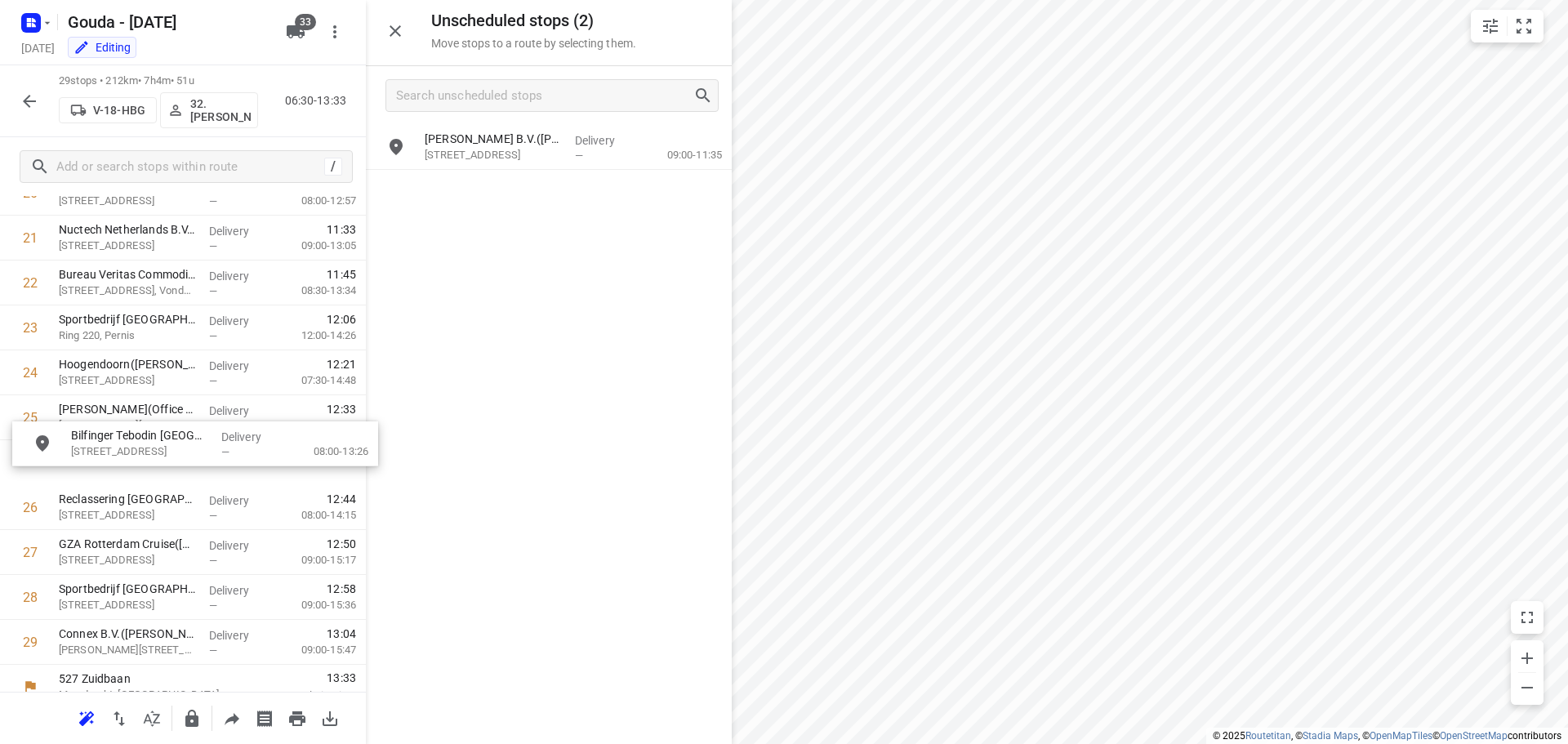
drag, startPoint x: 494, startPoint y: 203, endPoint x: 121, endPoint y: 479, distance: 464.0
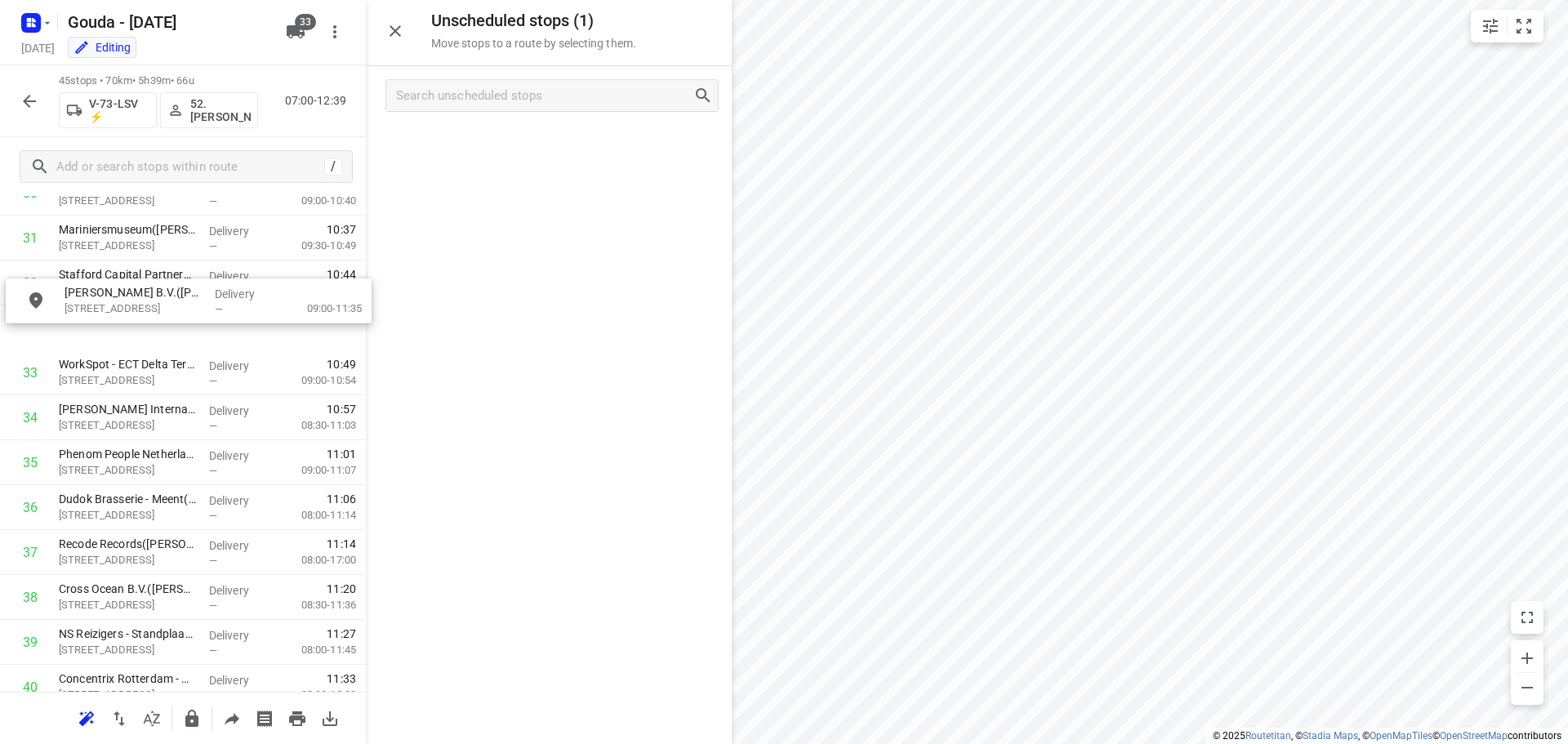
scroll to position [1456, 0]
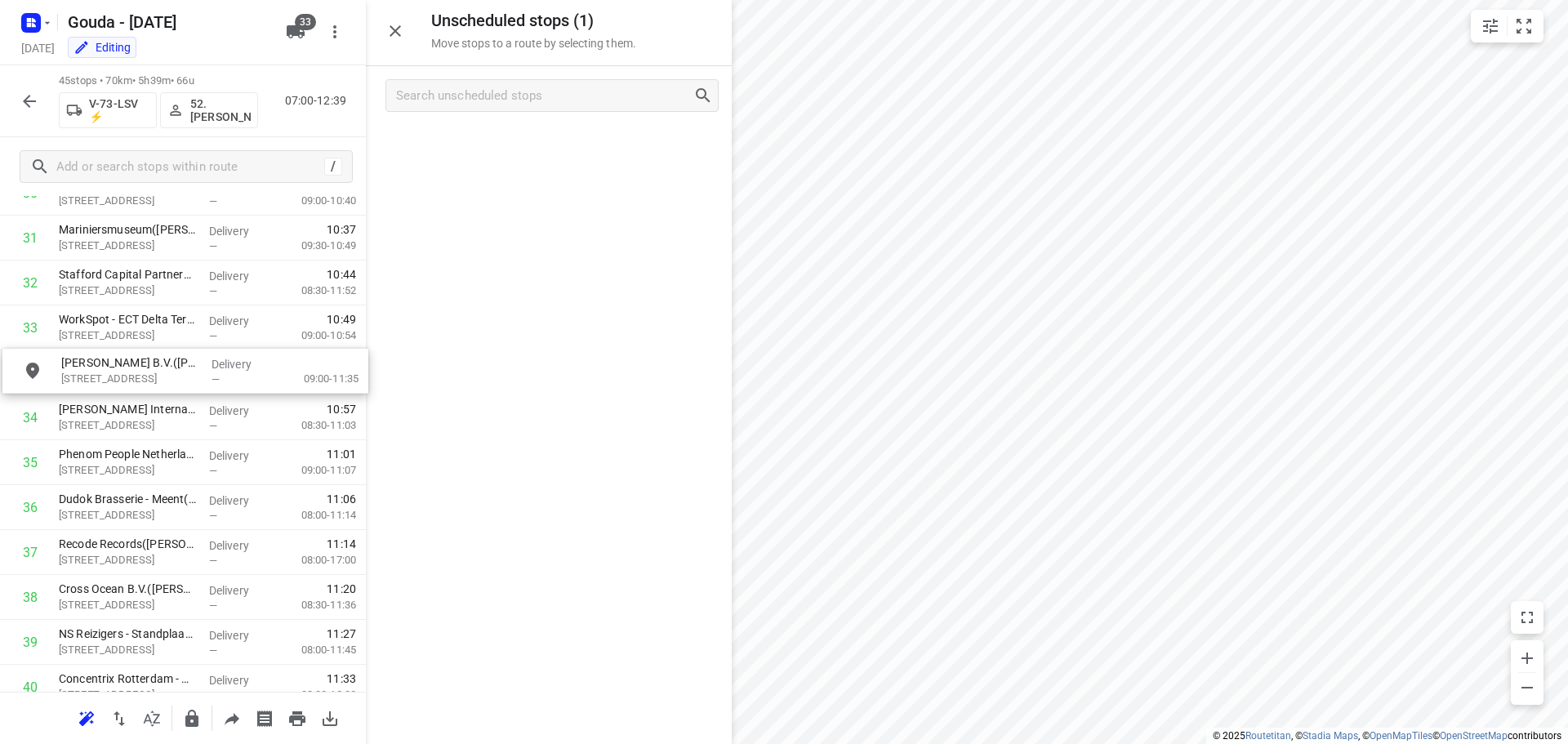
drag, startPoint x: 492, startPoint y: 145, endPoint x: 127, endPoint y: 373, distance: 430.4
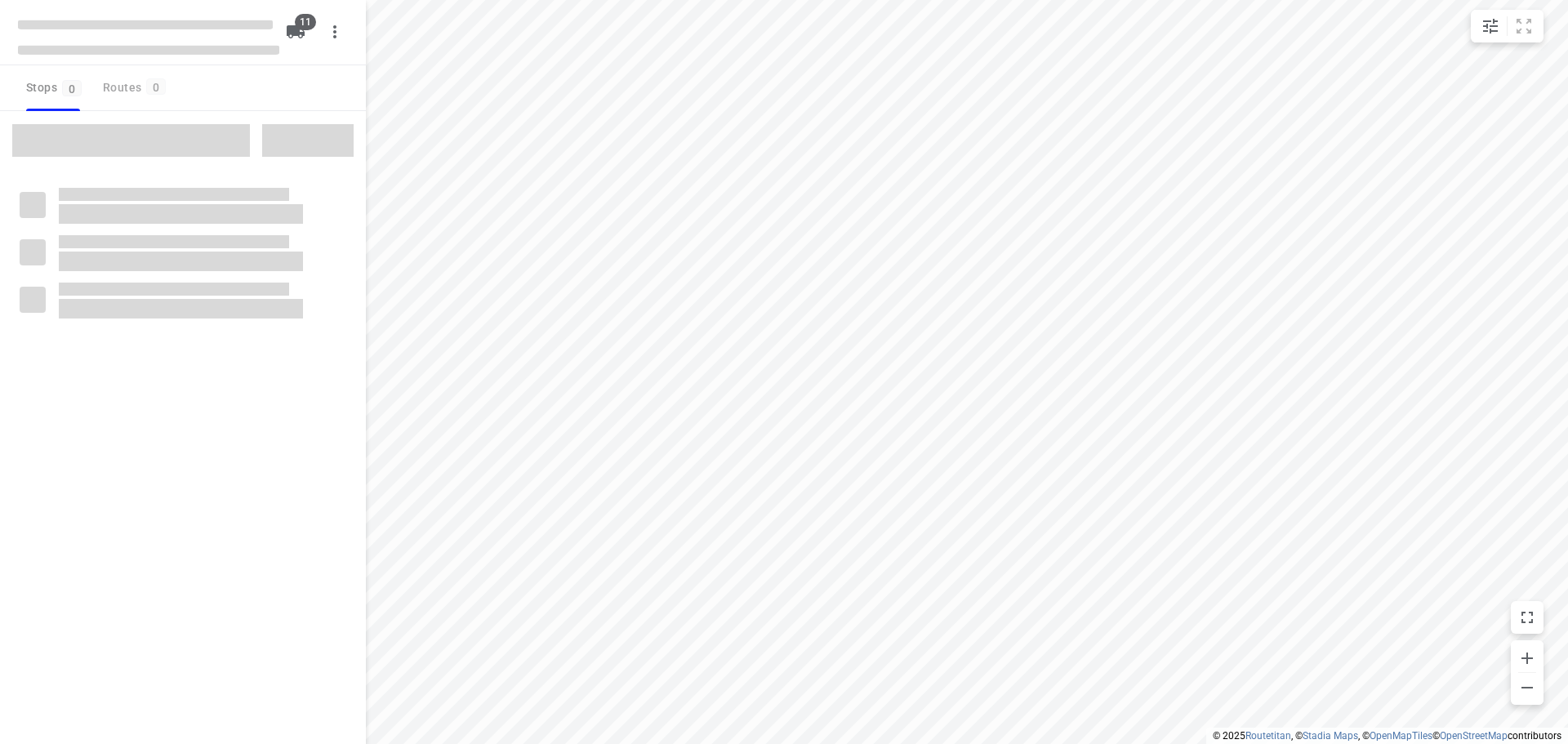
type input "distance"
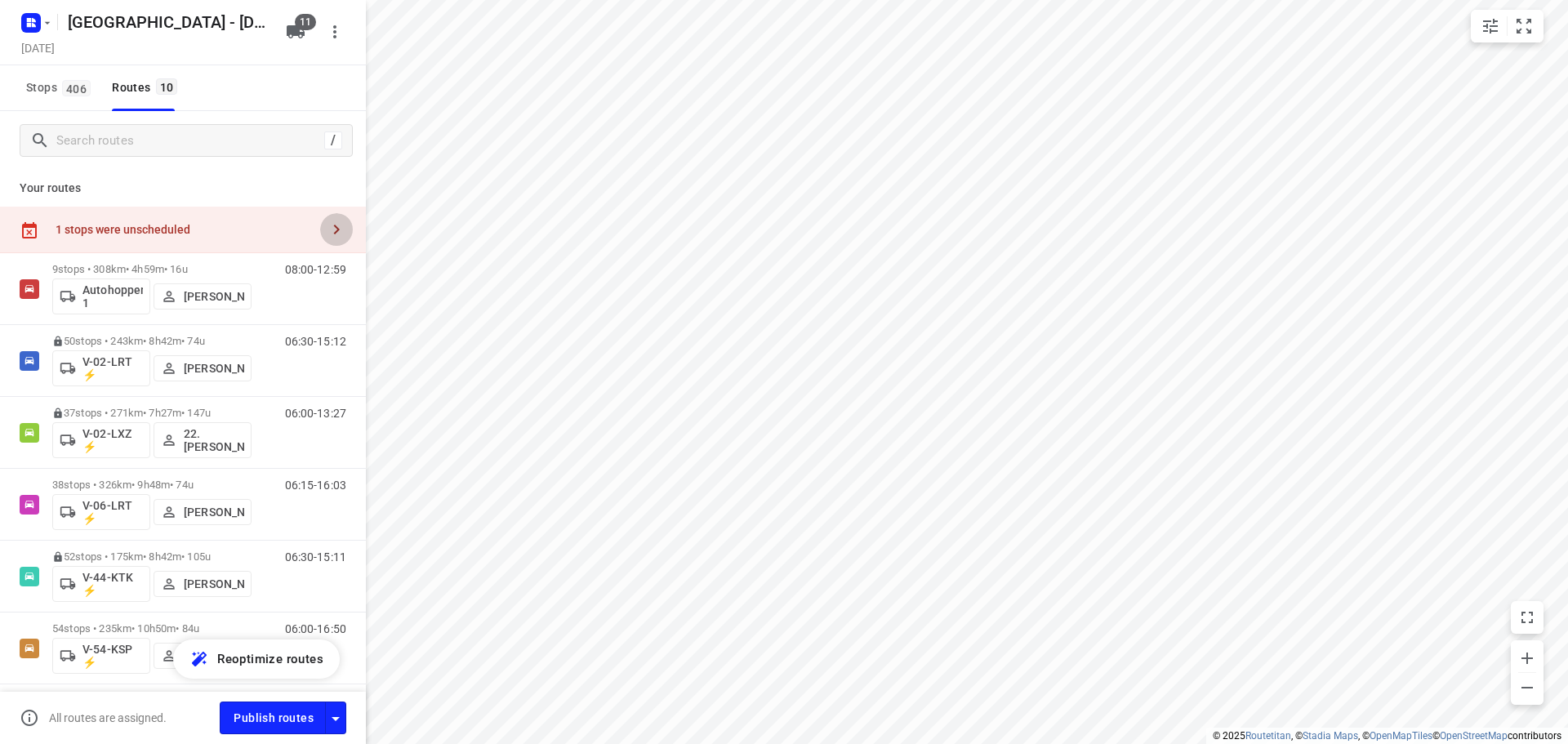
click at [330, 228] on icon "button" at bounding box center [336, 229] width 20 height 20
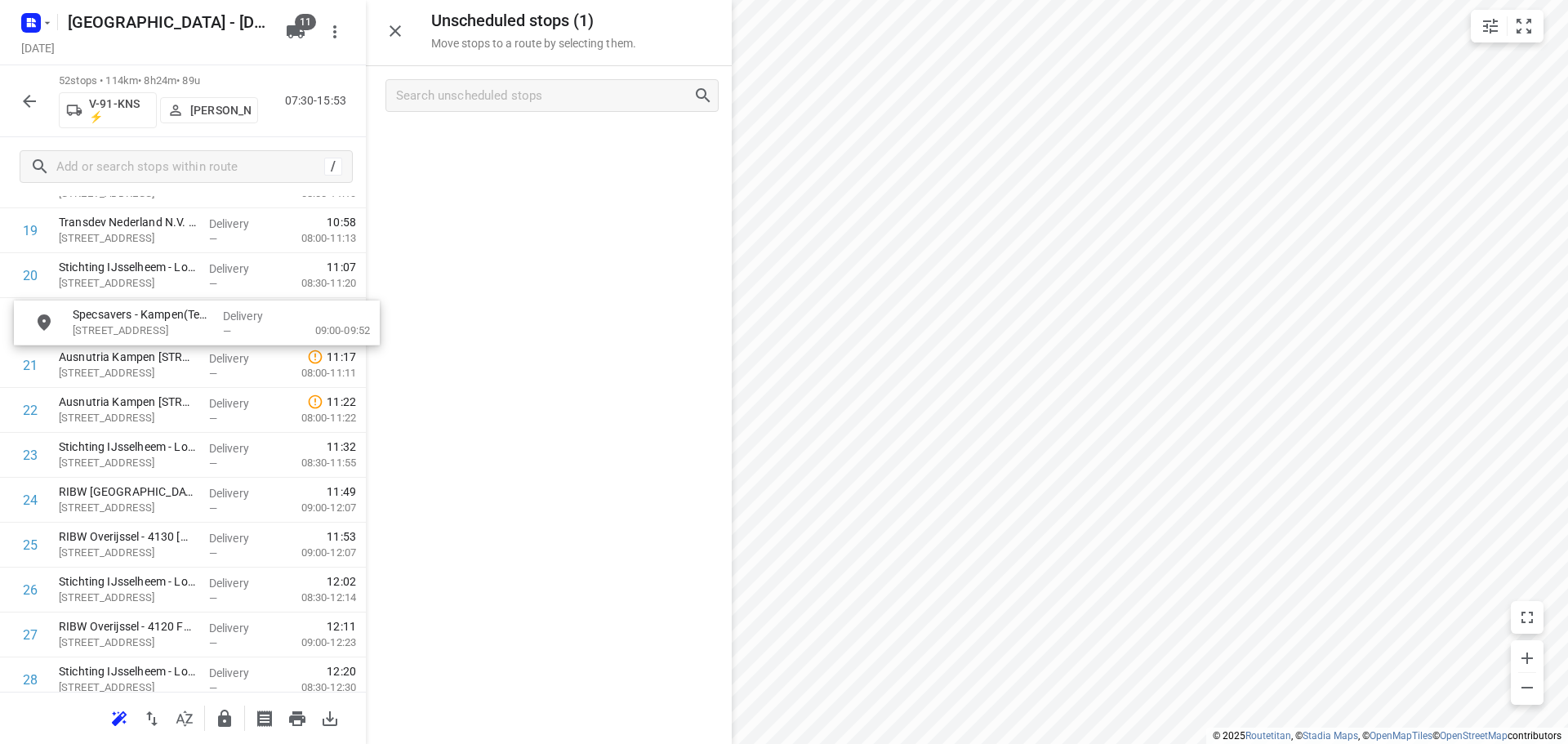
scroll to position [923, 0]
drag, startPoint x: 495, startPoint y: 165, endPoint x: 144, endPoint y: 328, distance: 387.0
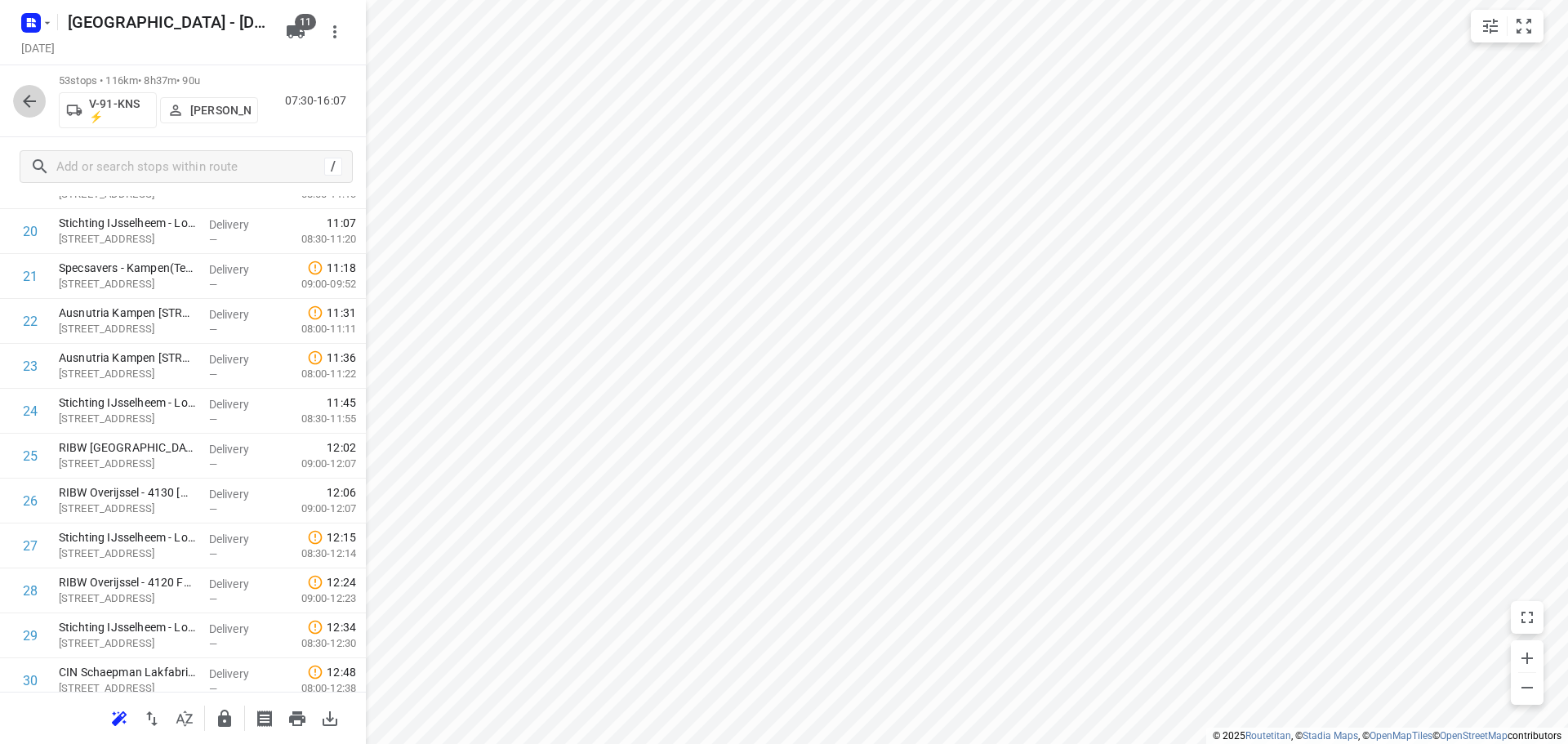
click at [33, 102] on icon "button" at bounding box center [29, 101] width 20 height 20
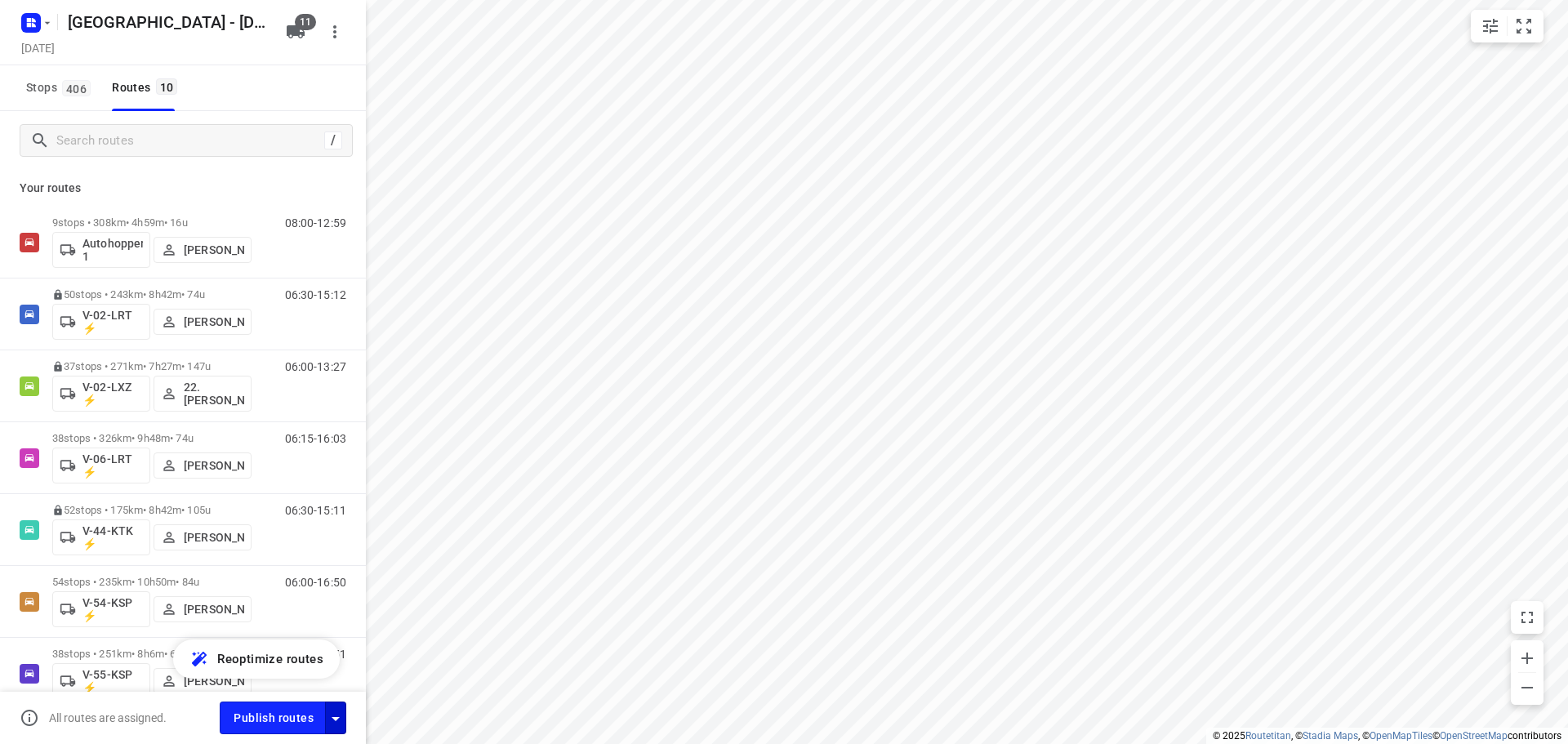
click at [340, 720] on icon "button" at bounding box center [335, 718] width 20 height 20
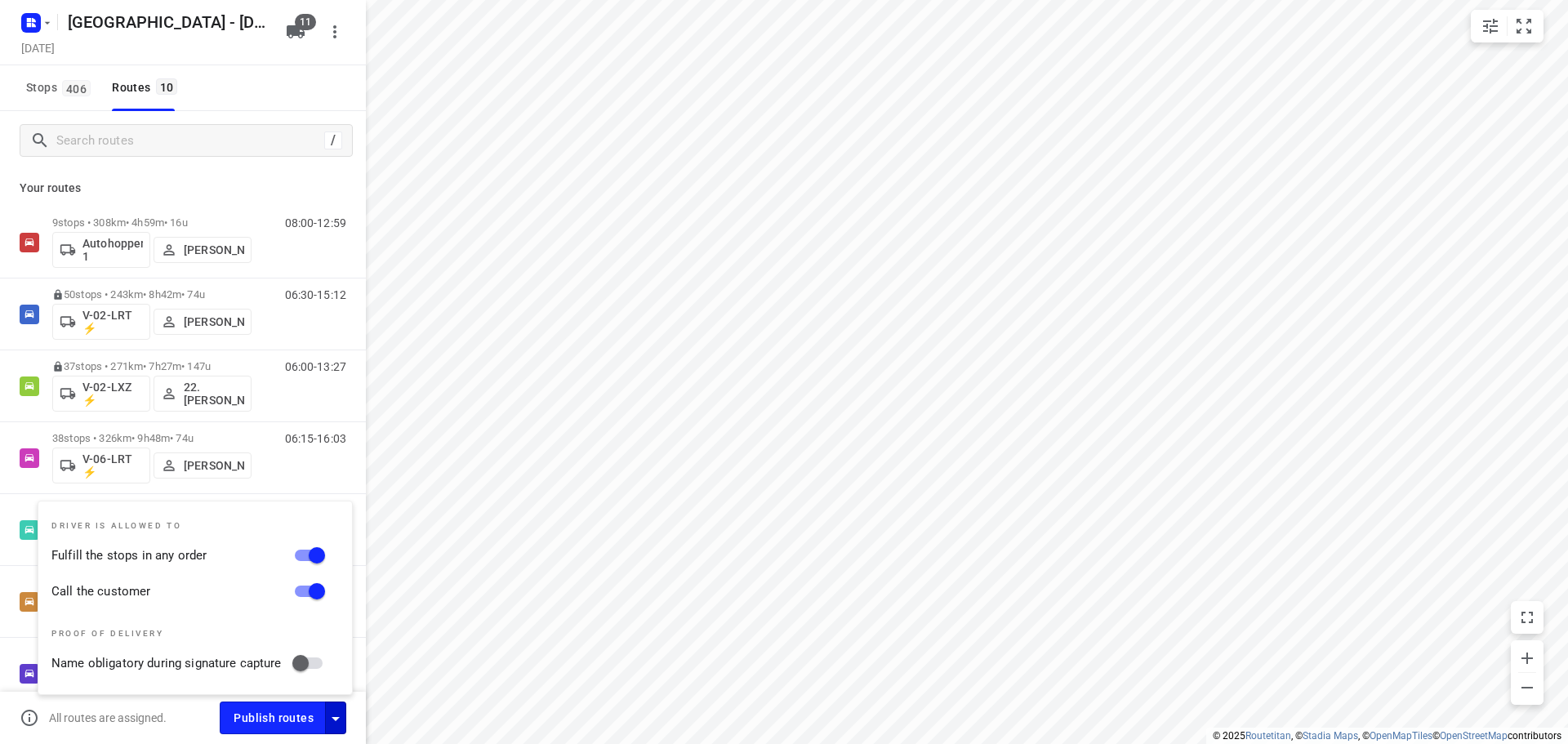
click at [270, 87] on div "Stops 406 Routes 10" at bounding box center [183, 87] width 366 height 45
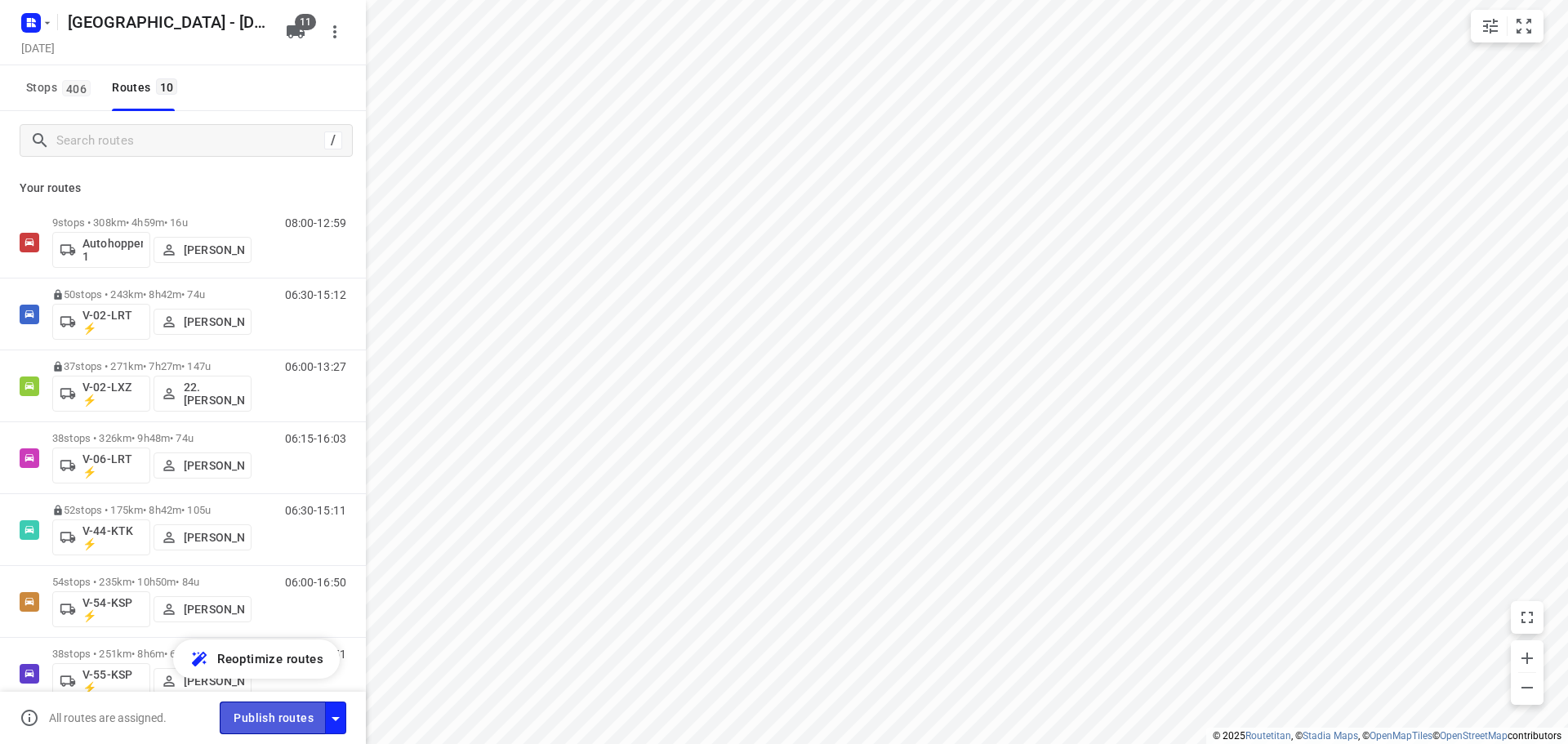
click at [273, 717] on span "Publish routes" at bounding box center [274, 718] width 80 height 21
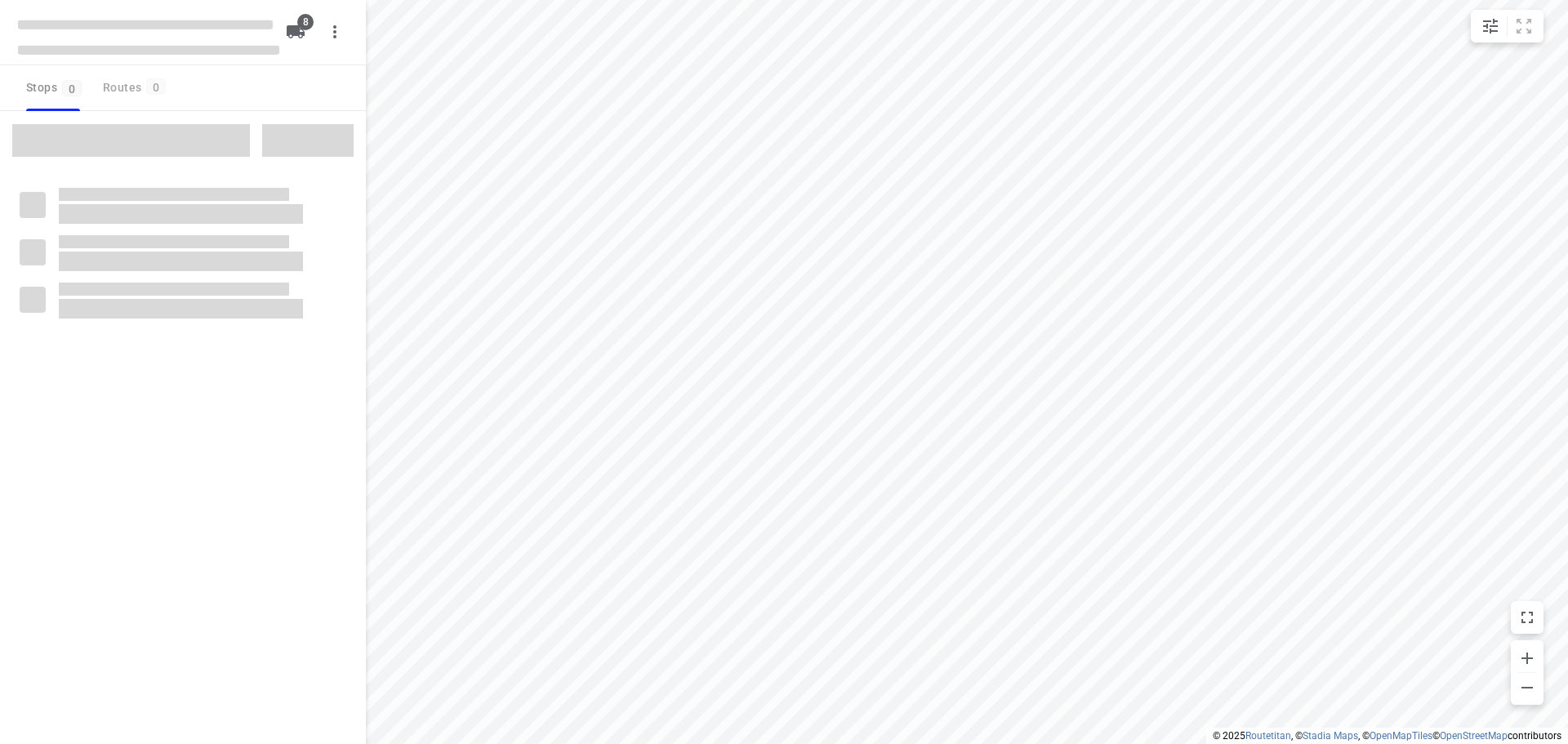
type input "distance"
checkbox input "true"
